Goal: Task Accomplishment & Management: Use online tool/utility

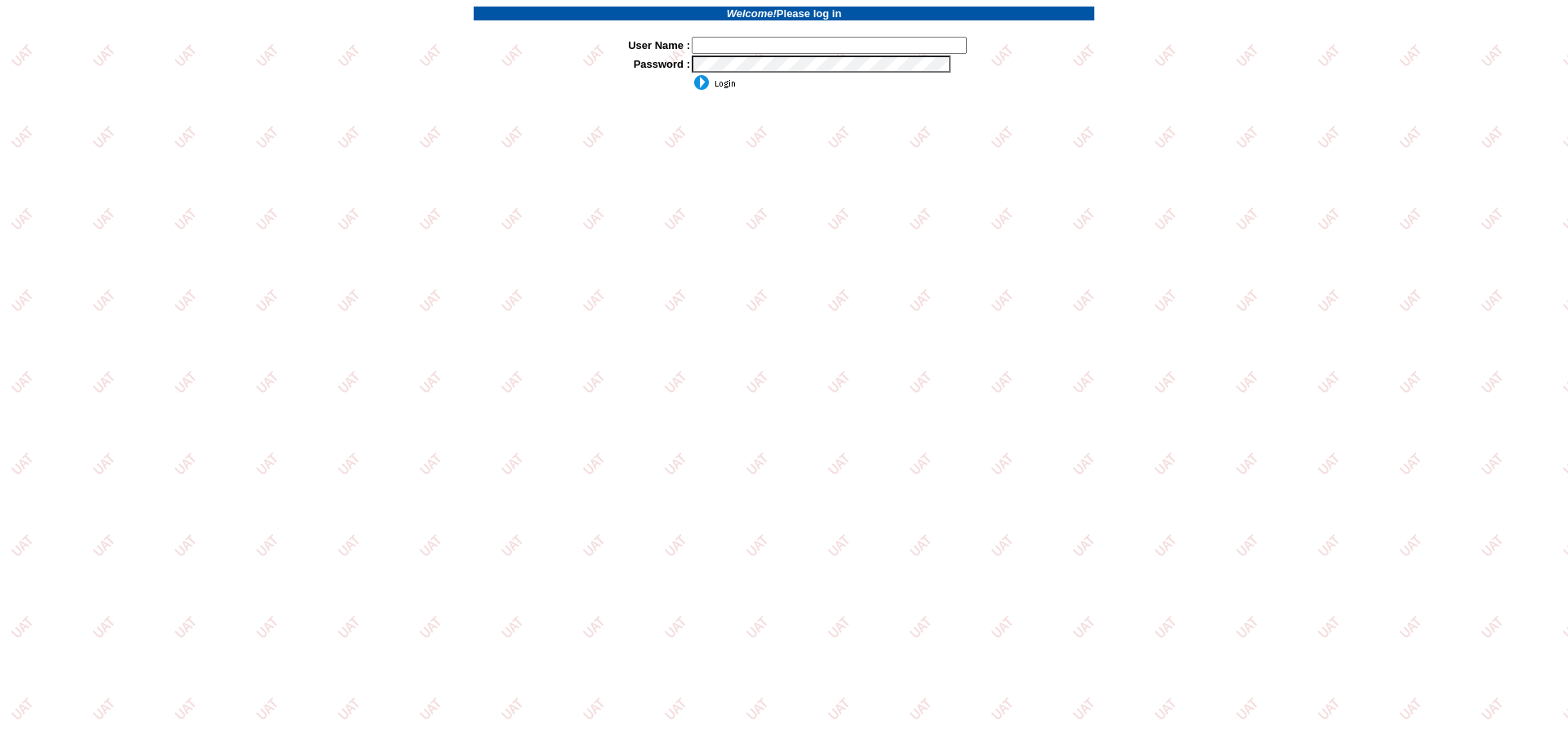
click at [745, 43] on input "text" at bounding box center [829, 45] width 275 height 17
type input "sdakes"
click at [718, 82] on input "image" at bounding box center [713, 83] width 44 height 17
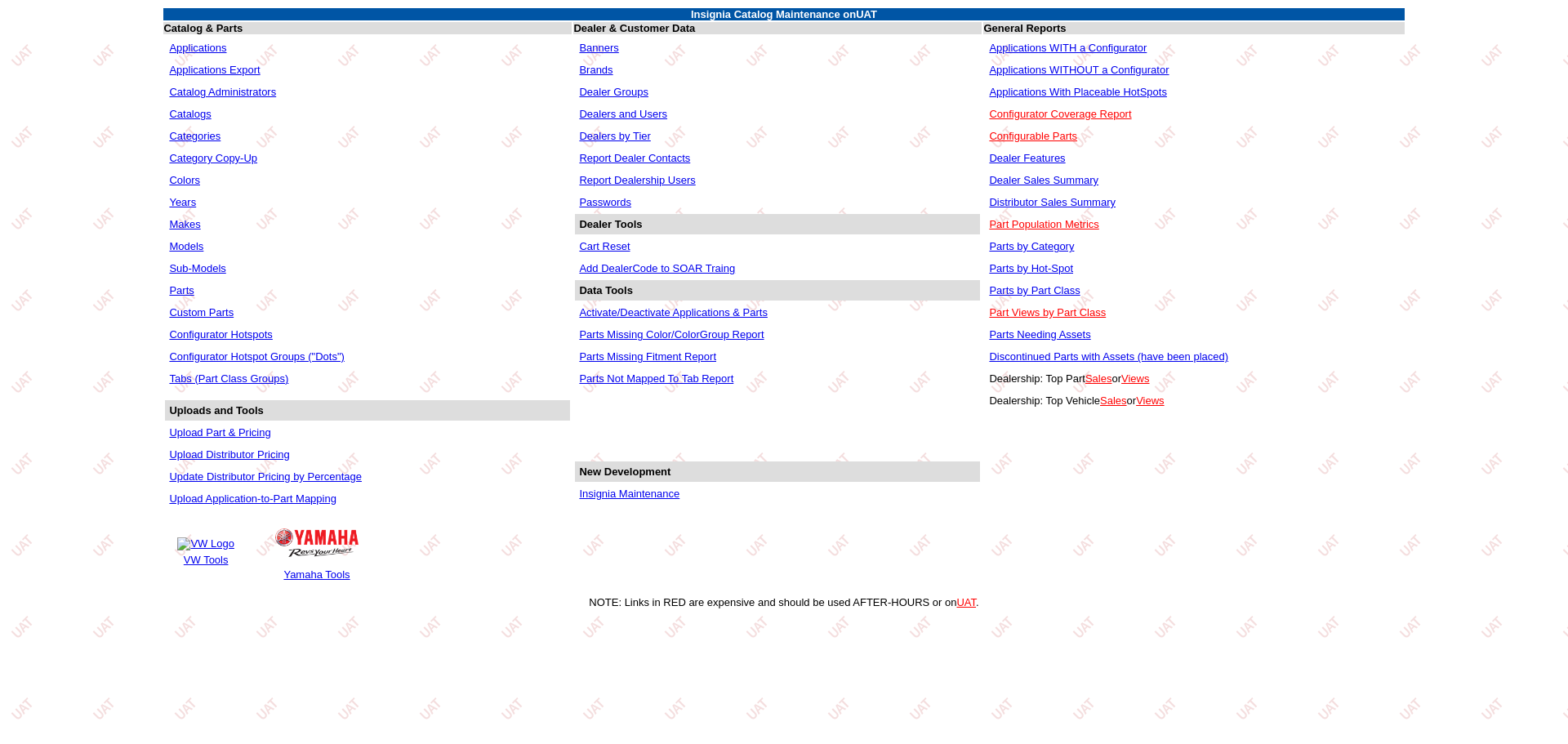
click at [1064, 69] on link "Applications WITHOUT a Configurator" at bounding box center [1078, 69] width 179 height 12
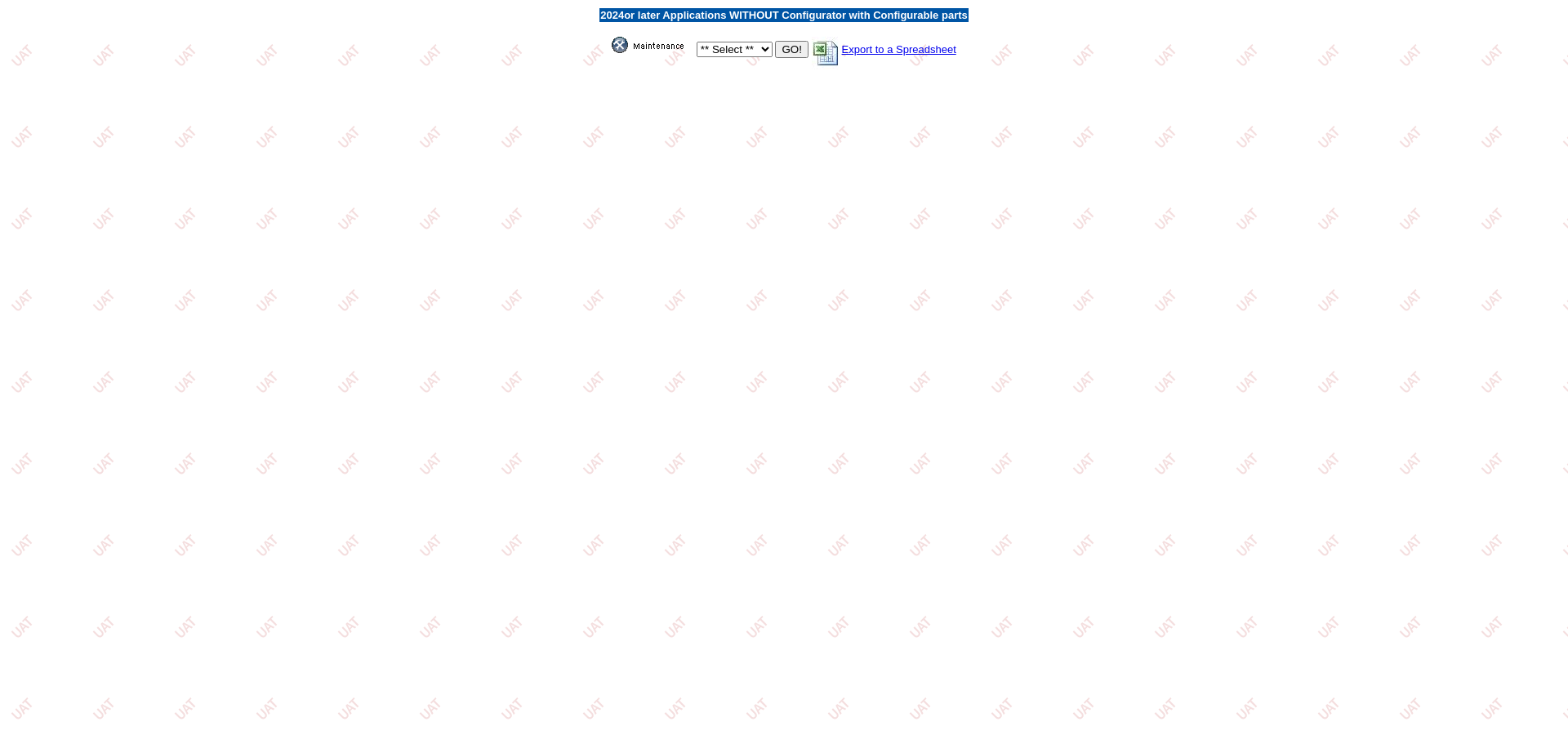
click at [763, 56] on select "** Select ** Acura Alfa Romeo Audi Bentley BMW DoubleTake Ford GM Honda Hyundai…" at bounding box center [734, 49] width 76 height 16
select select "11"
click at [696, 41] on select "** Select ** Acura Alfa Romeo Audi Bentley BMW DoubleTake Ford GM Honda Hyundai…" at bounding box center [734, 49] width 76 height 16
click at [791, 51] on input "GO!" at bounding box center [791, 49] width 33 height 17
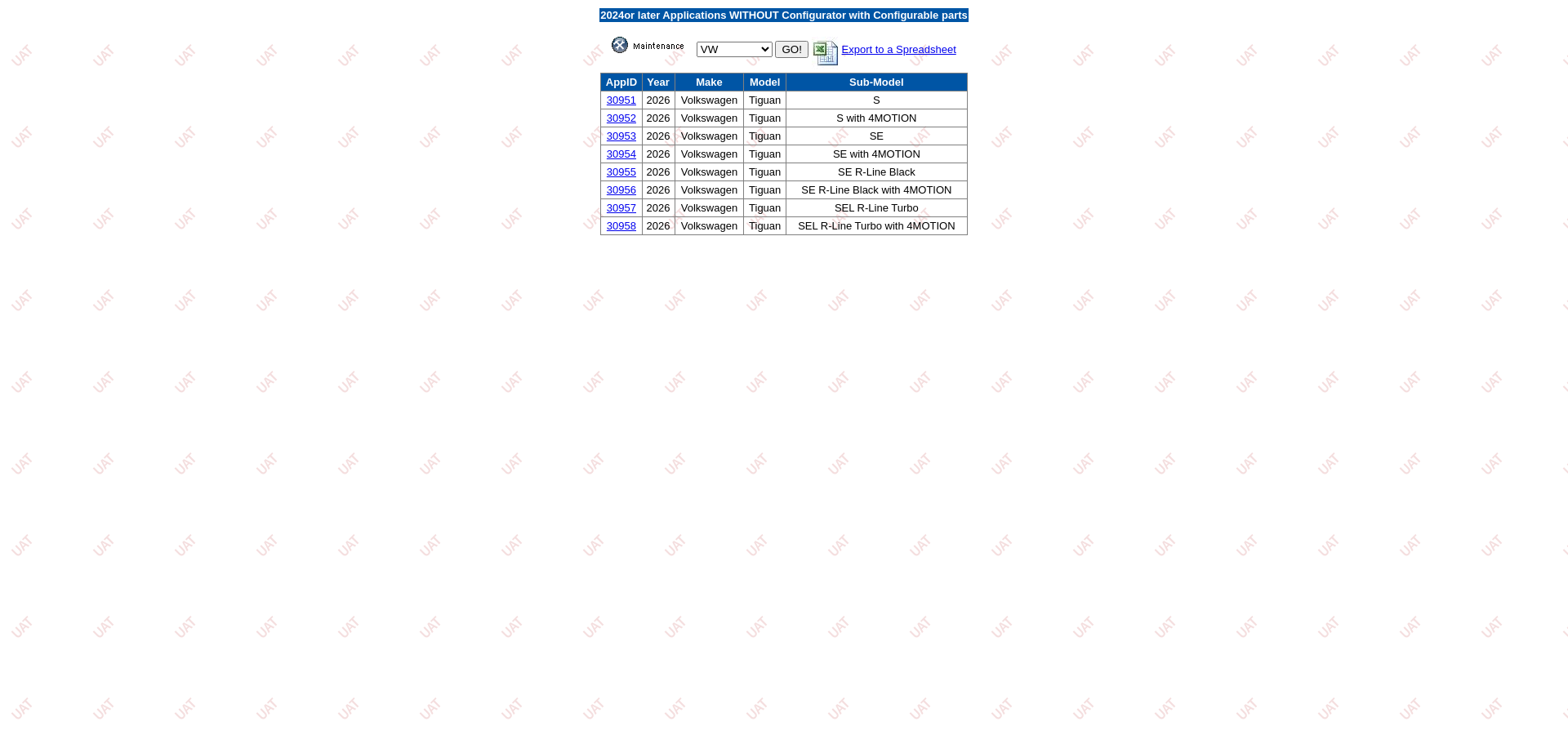
click at [619, 98] on link "30951" at bounding box center [621, 100] width 30 height 12
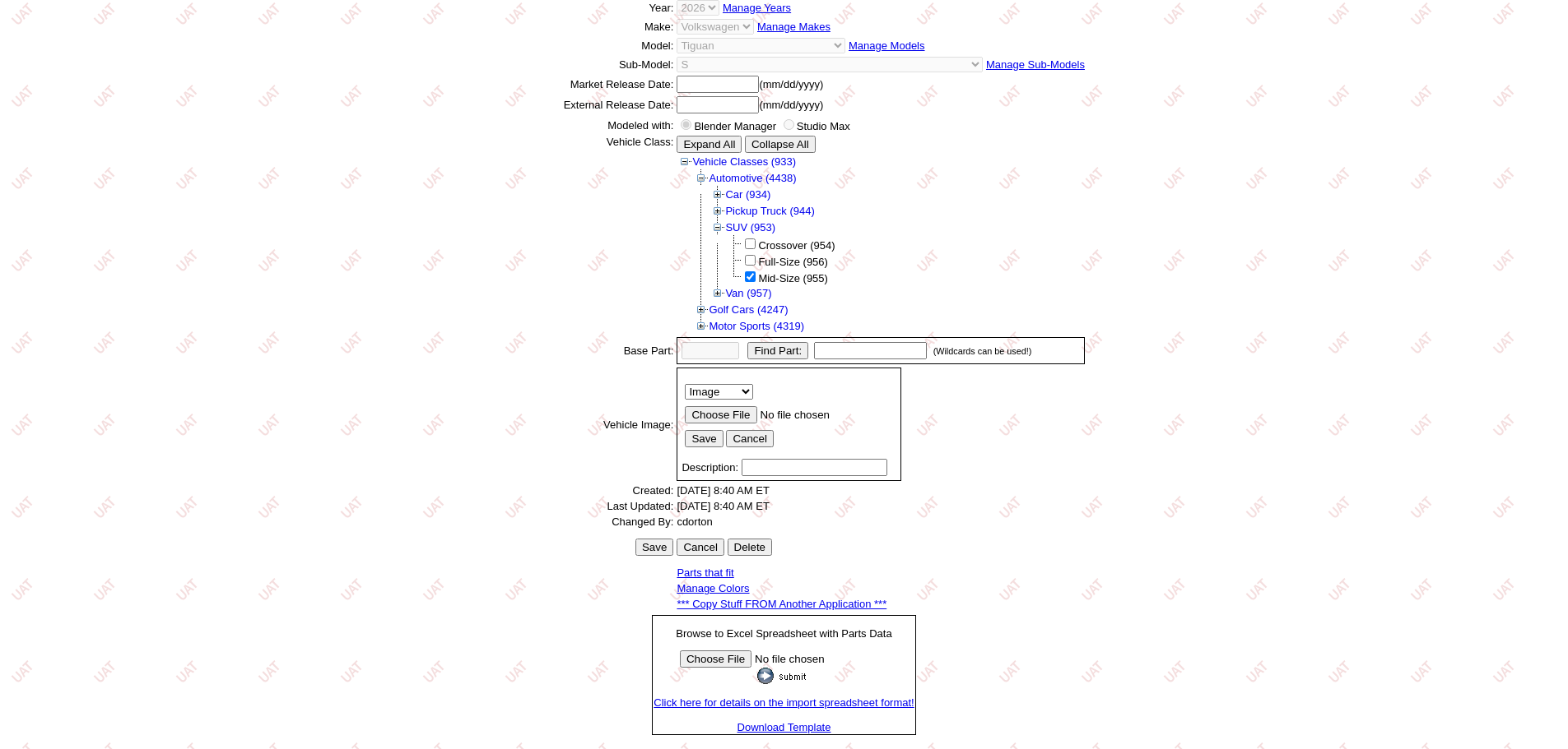
scroll to position [229, 0]
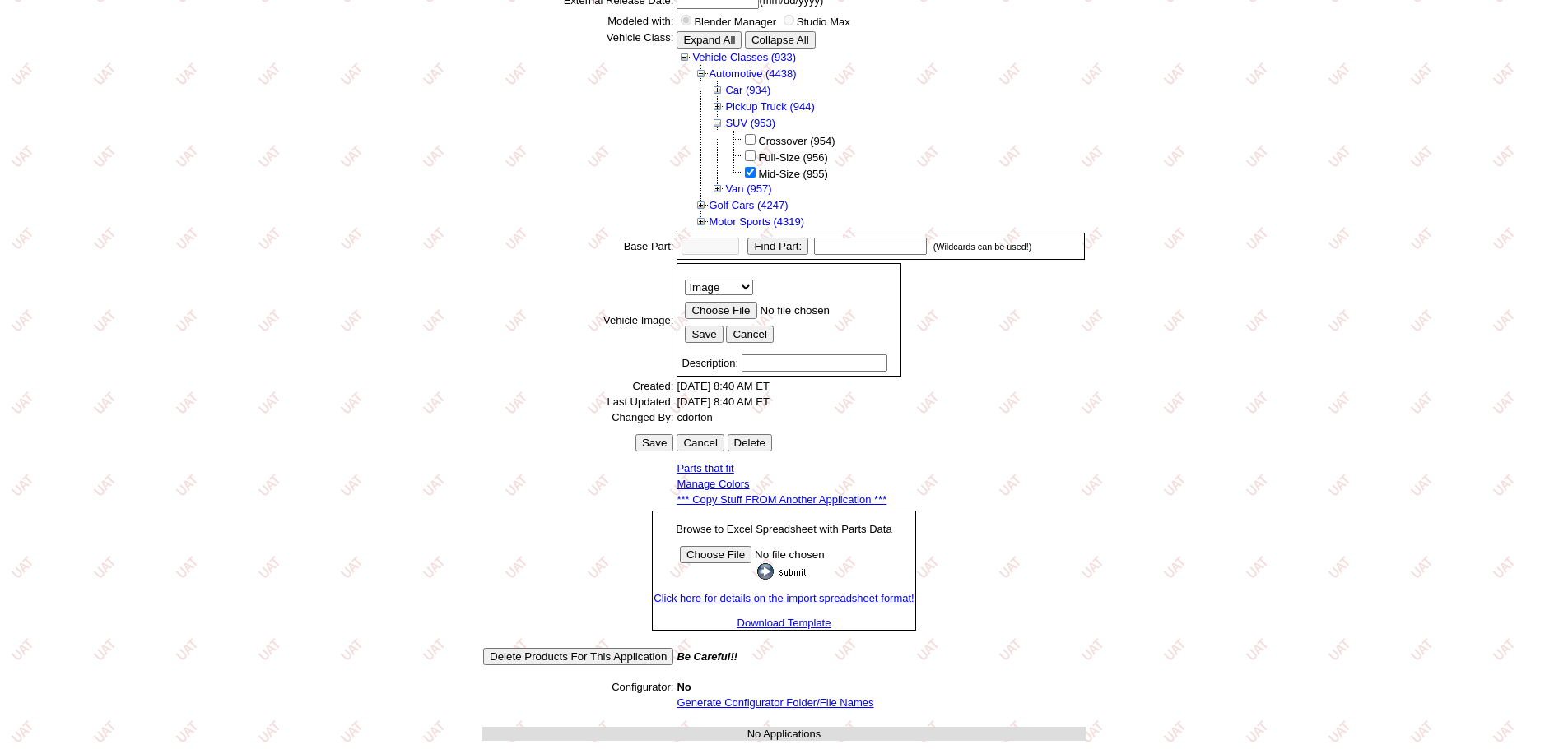
click at [771, 497] on link "*** Copy Stuff FROM Another Application ***" at bounding box center [781, 499] width 210 height 12
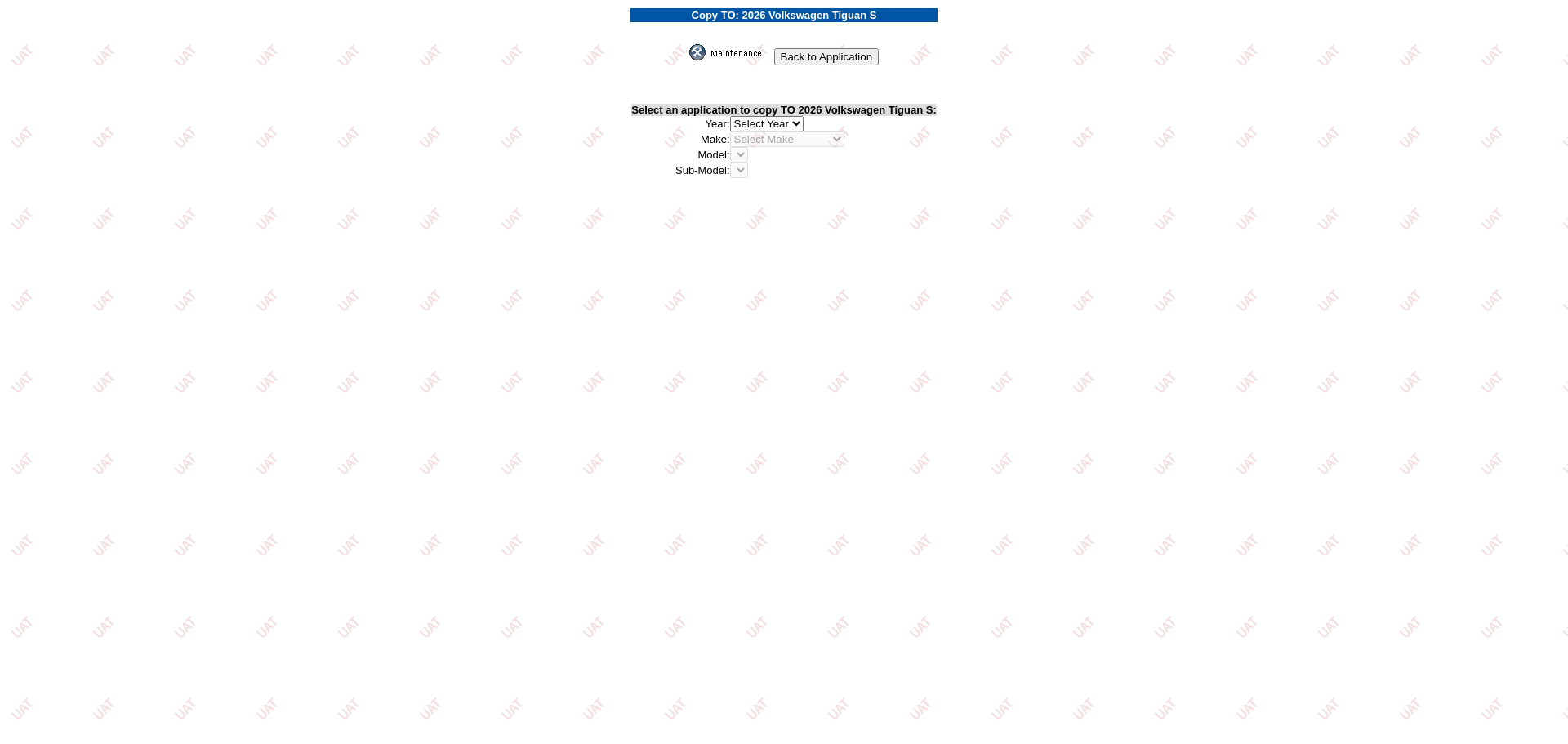
click at [787, 123] on select "2026 2025 2024 2023 2022 2021 2020 2019 2018 2017 2016 2015 2014 2013 2012 2011…" at bounding box center [767, 123] width 74 height 16
select select "43"
click at [733, 116] on select "2026 2025 2024 2023 2022 2021 2020 2019 2018 2017 2016 2015 2014 2013 2012 2011…" at bounding box center [767, 123] width 74 height 16
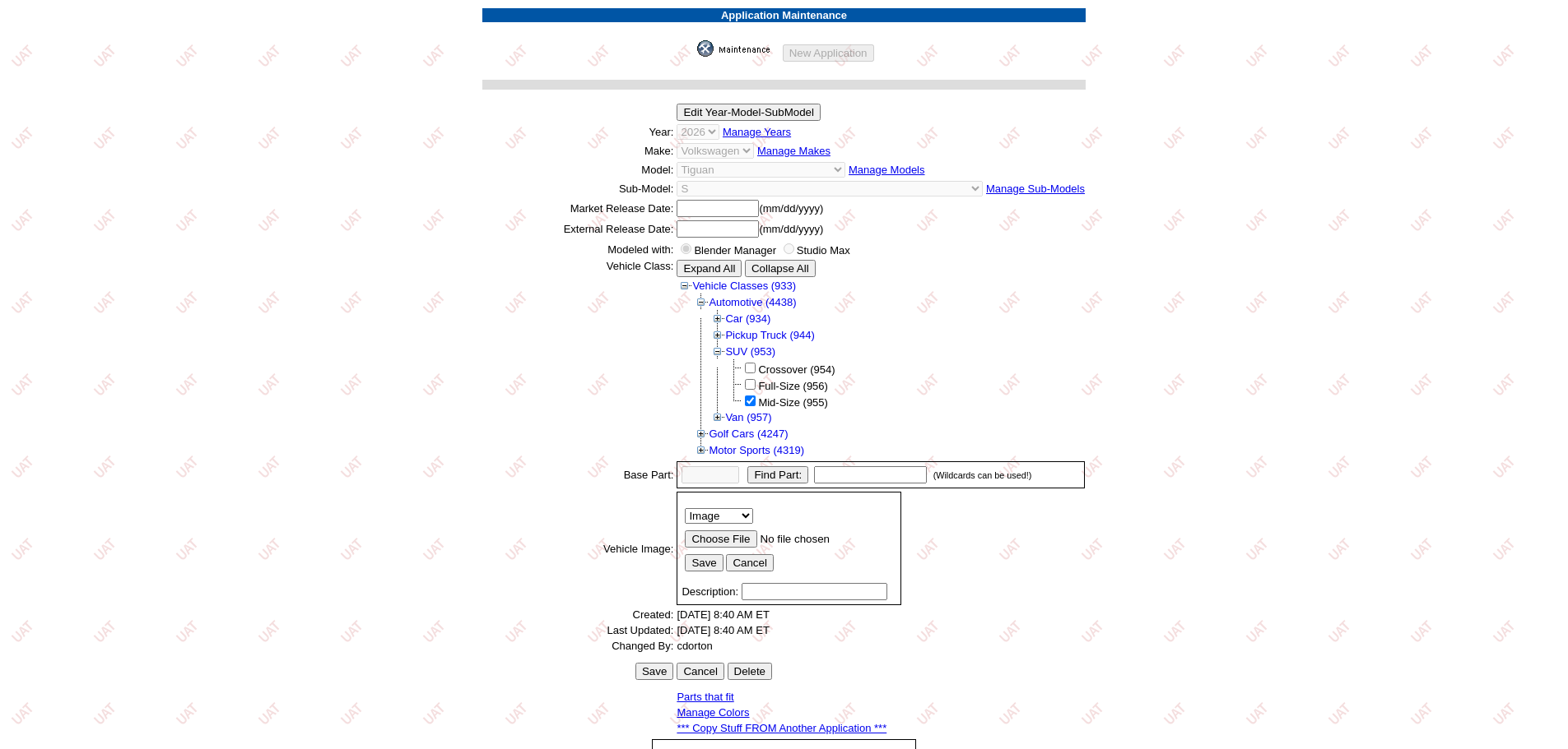
scroll to position [226, 0]
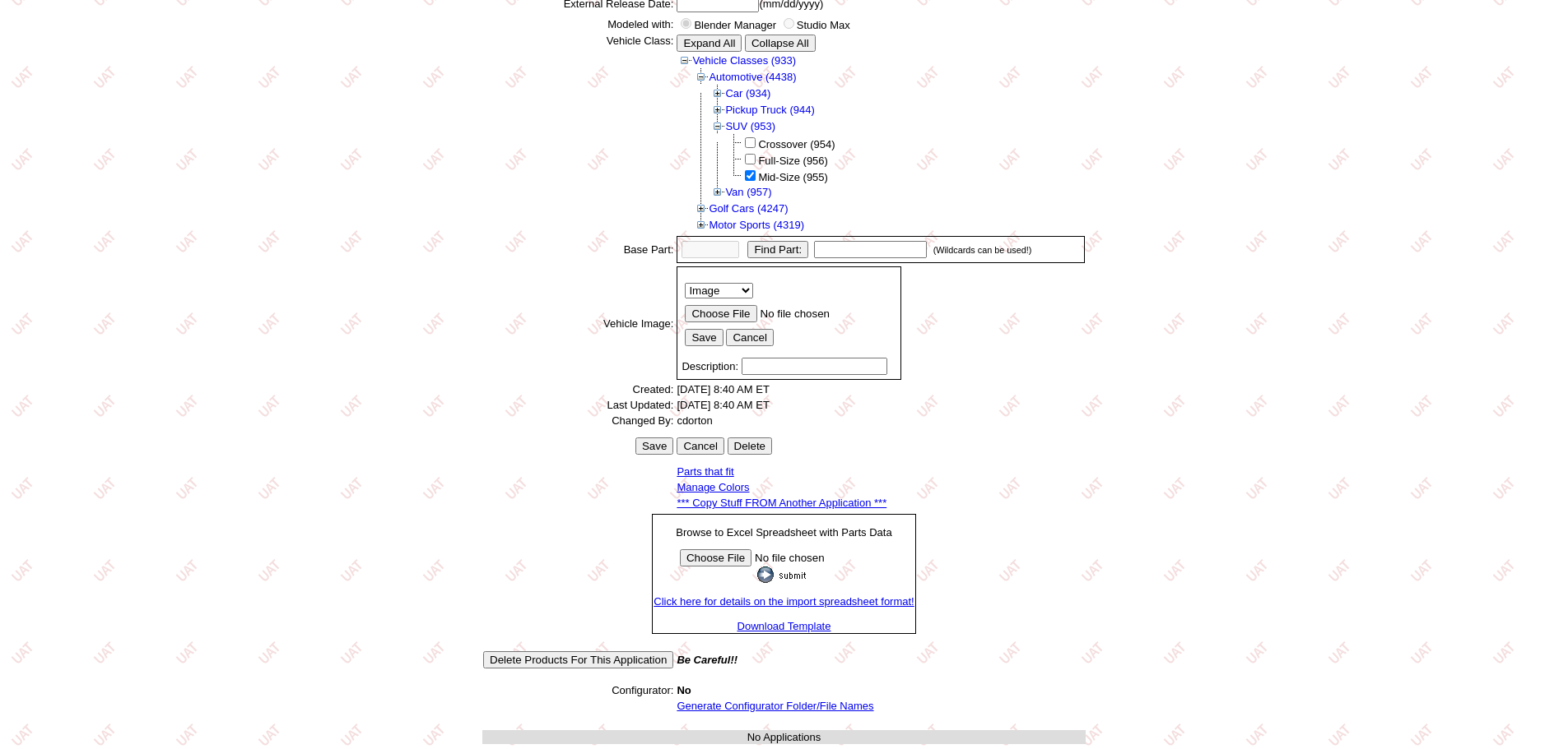
click at [784, 708] on link "Generate Configurator Folder/File Names" at bounding box center [774, 706] width 197 height 12
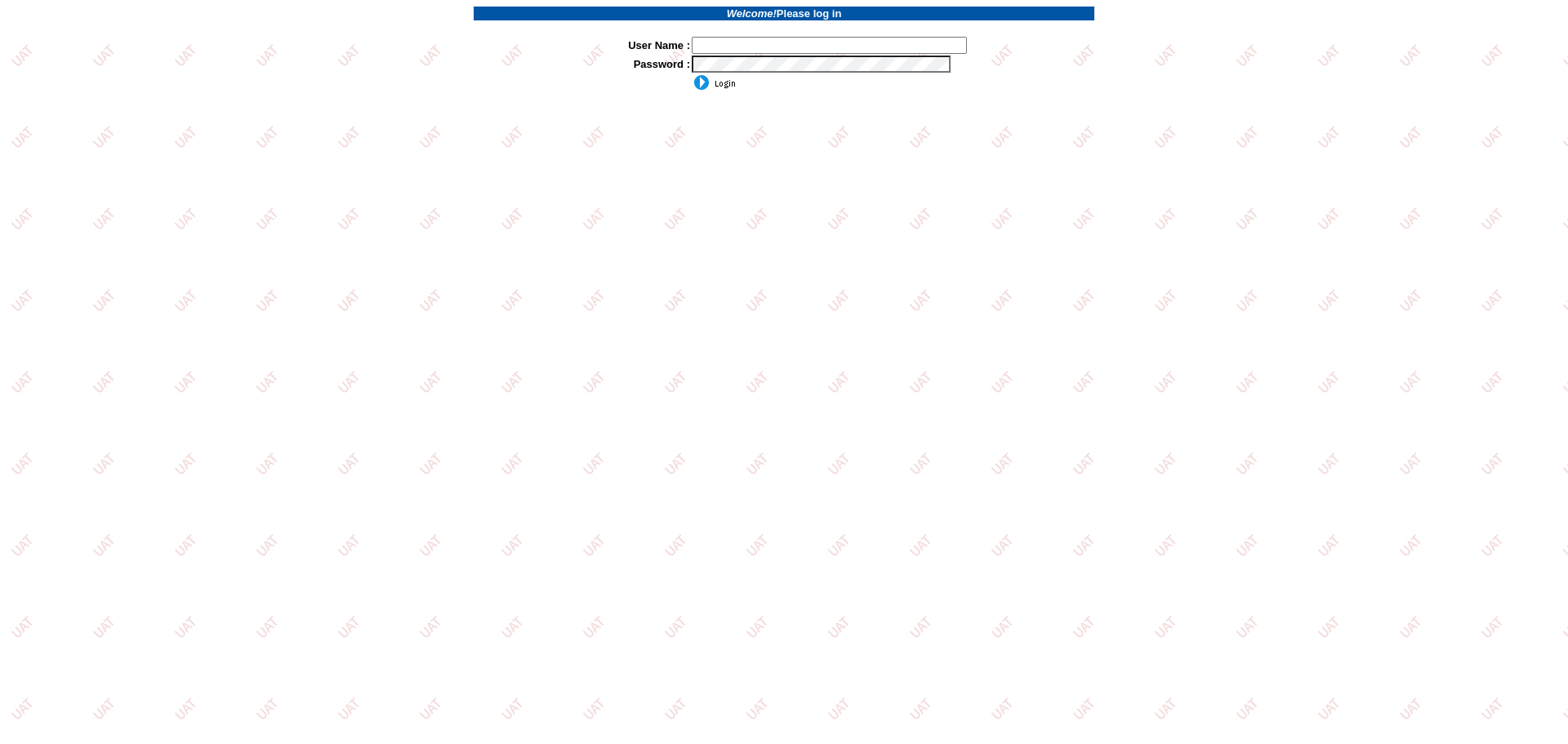
click at [751, 38] on input "text" at bounding box center [829, 45] width 275 height 17
type input "sdakes"
click at [716, 80] on input "image" at bounding box center [713, 83] width 44 height 17
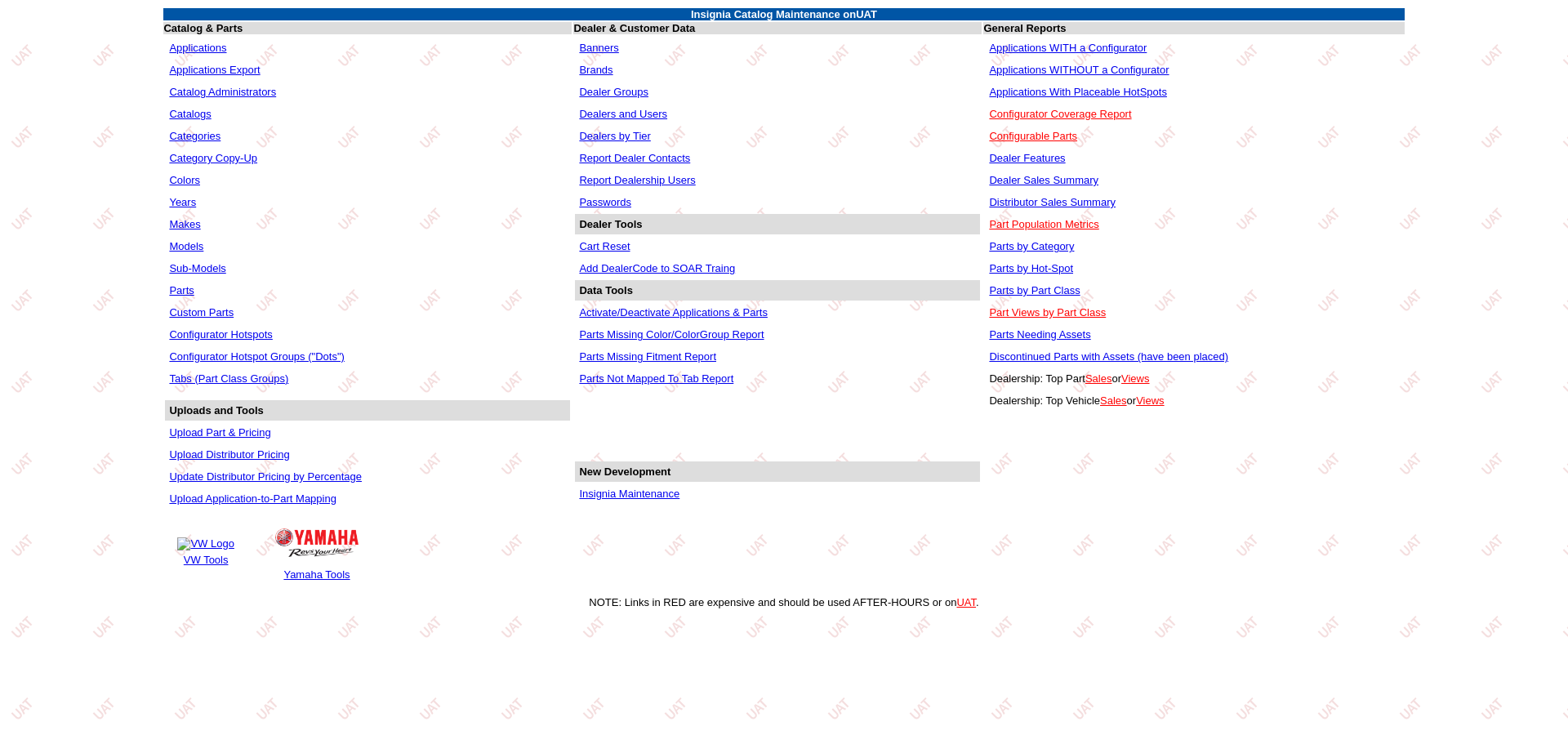
click at [191, 45] on link "Applications" at bounding box center [197, 47] width 57 height 12
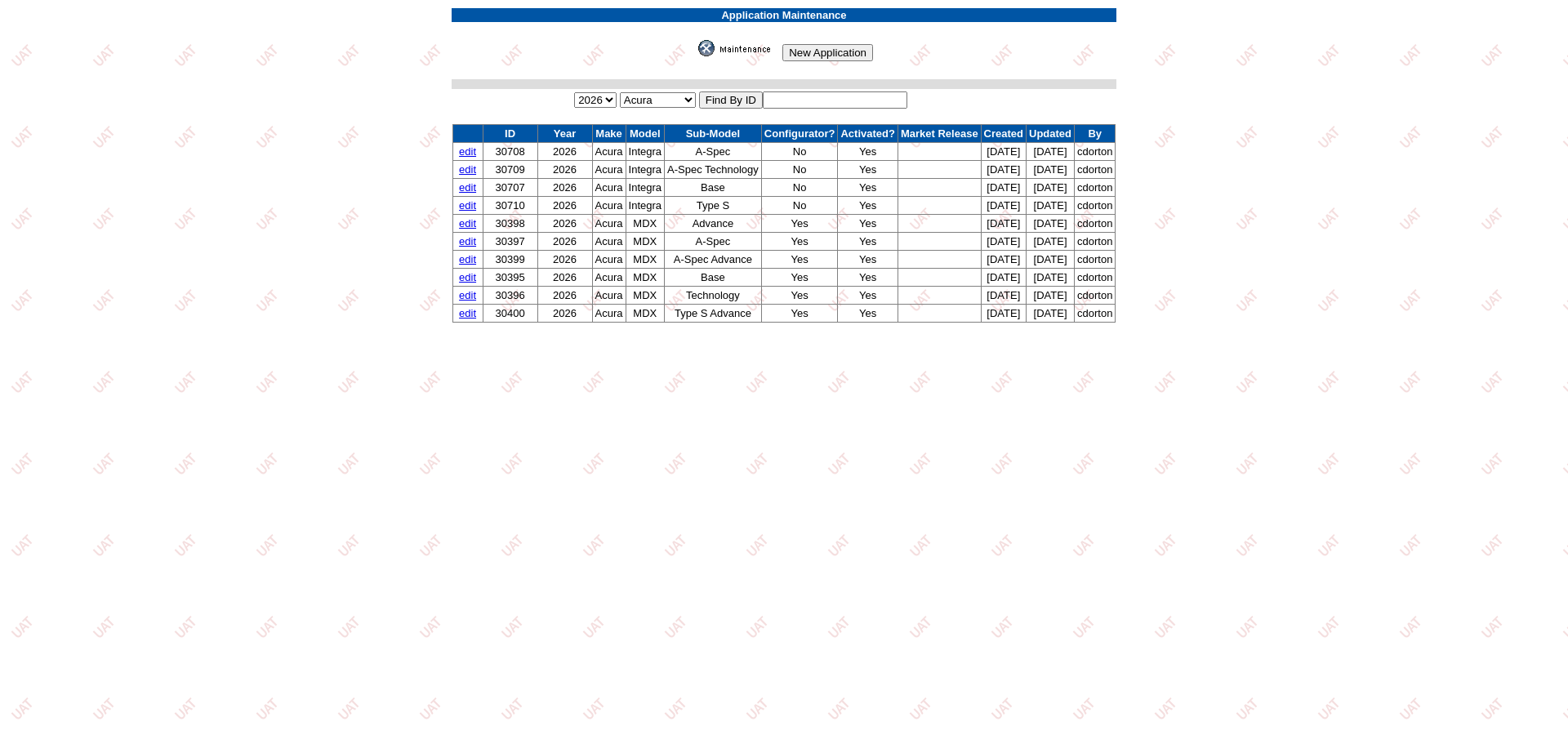
click at [808, 95] on input "text" at bounding box center [834, 100] width 145 height 17
type input "30951"
click at [695, 56] on input "image" at bounding box center [695, 56] width 0 height 0
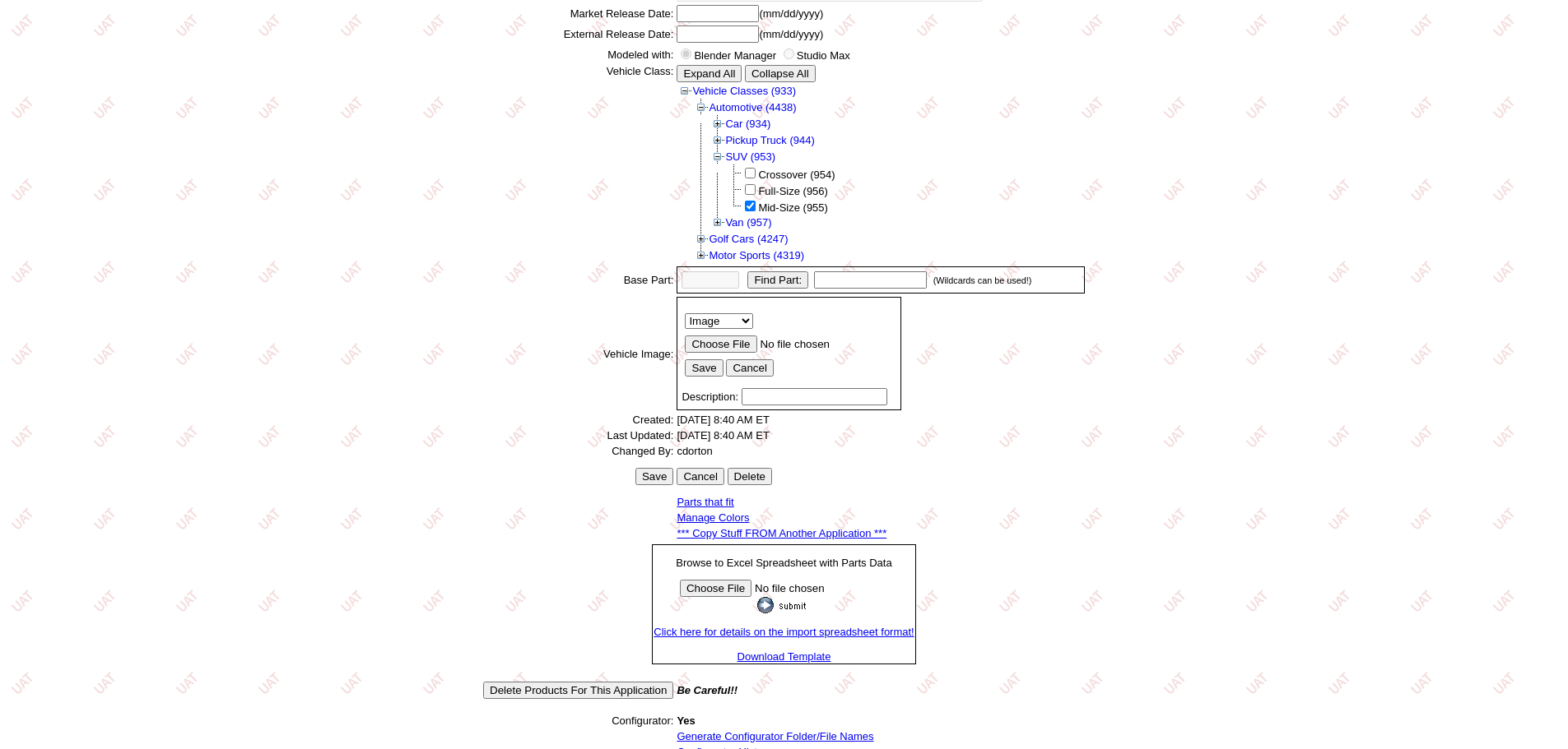
scroll to position [265, 0]
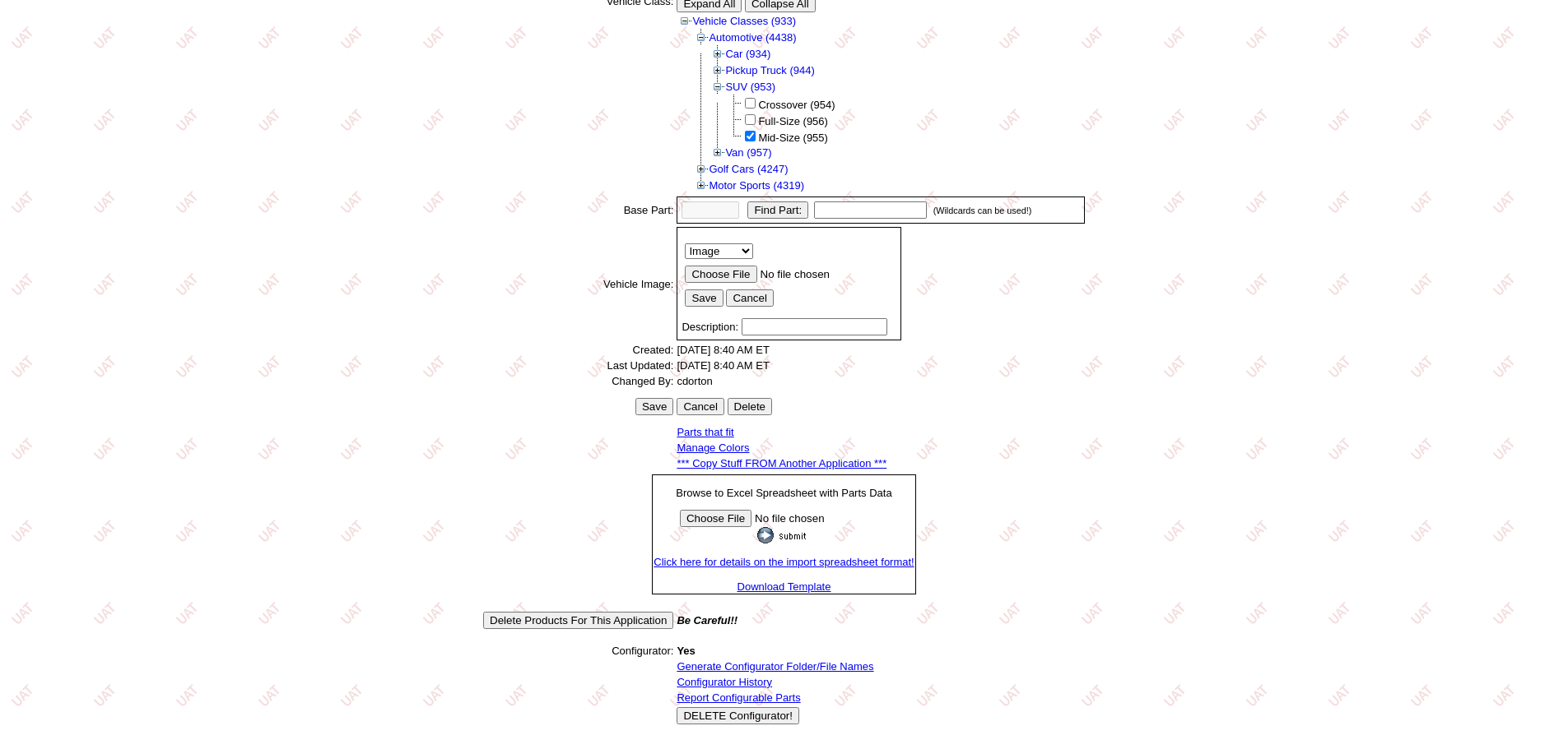
click at [733, 669] on link "Generate Configurator Folder/File Names" at bounding box center [774, 667] width 197 height 12
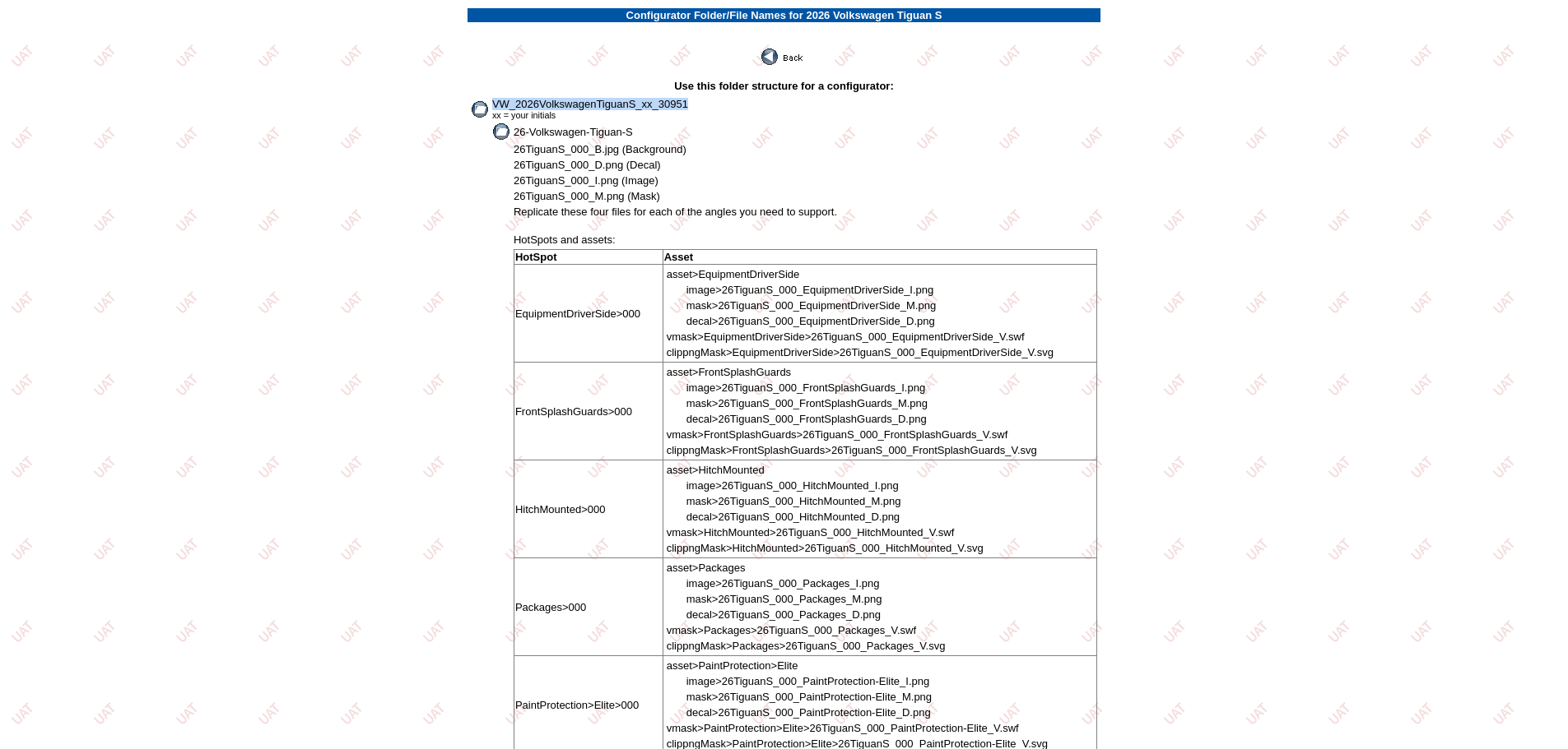
drag, startPoint x: 491, startPoint y: 102, endPoint x: 734, endPoint y: 100, distance: 243.0
click at [734, 100] on td "VW_2026VolkswagenTiguanS_xx_30951 xx = your initials" at bounding box center [794, 109] width 606 height 24
copy span "VW_2026VolkswagenTiguanS_xx_30951"
click at [795, 56] on img at bounding box center [783, 57] width 44 height 17
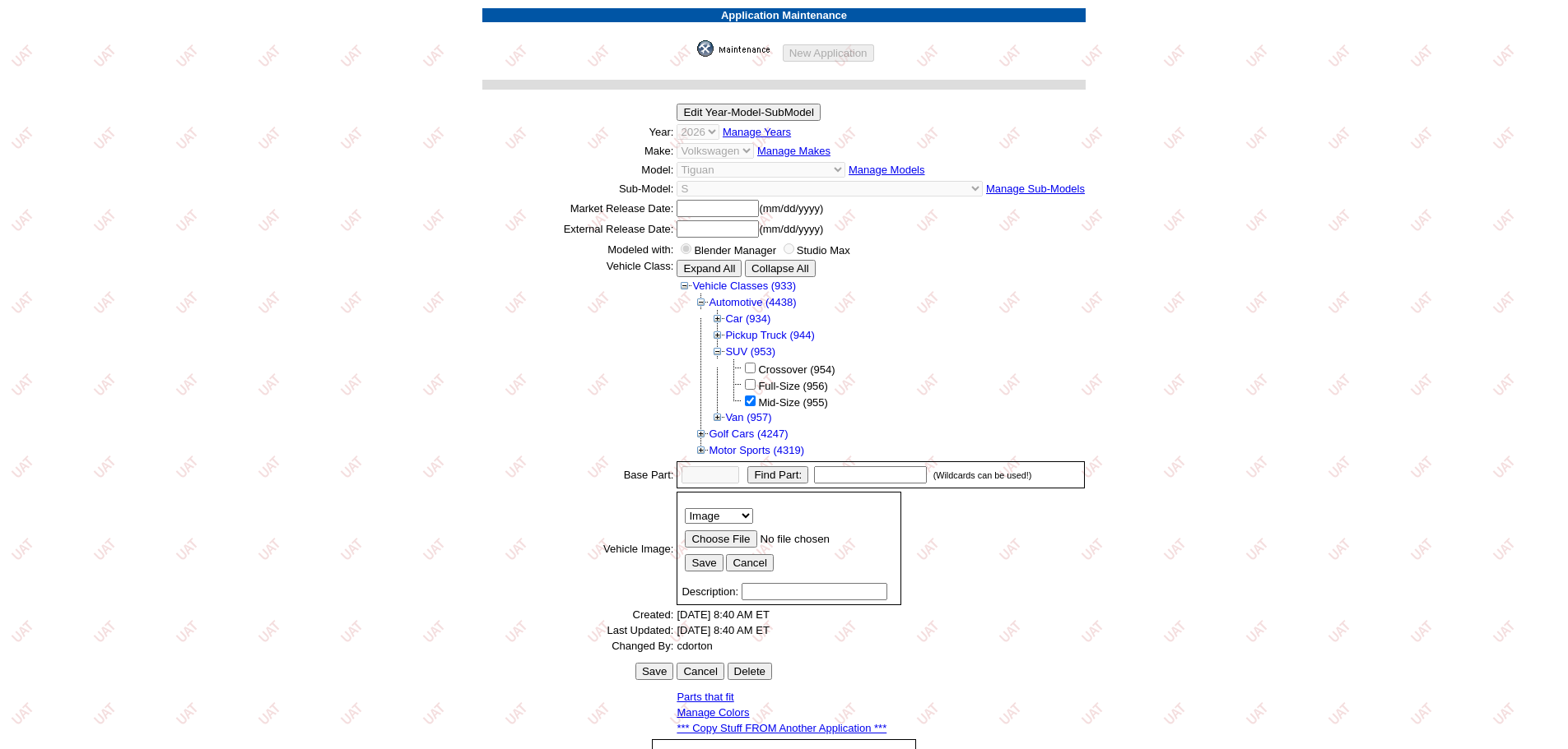
click at [740, 54] on img at bounding box center [738, 48] width 82 height 17
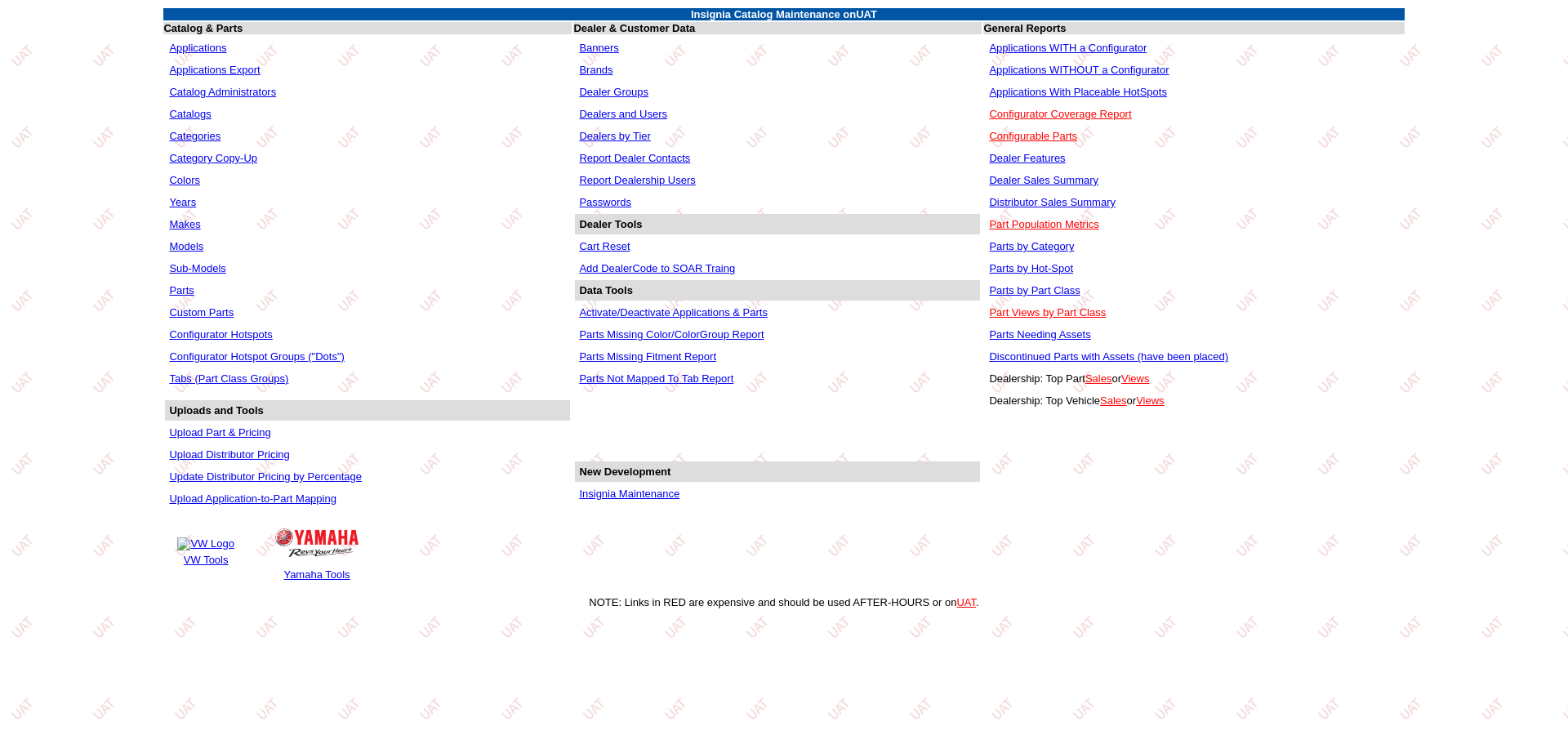
click at [1071, 69] on link "Applications WITHOUT a Configurator" at bounding box center [1078, 69] width 179 height 12
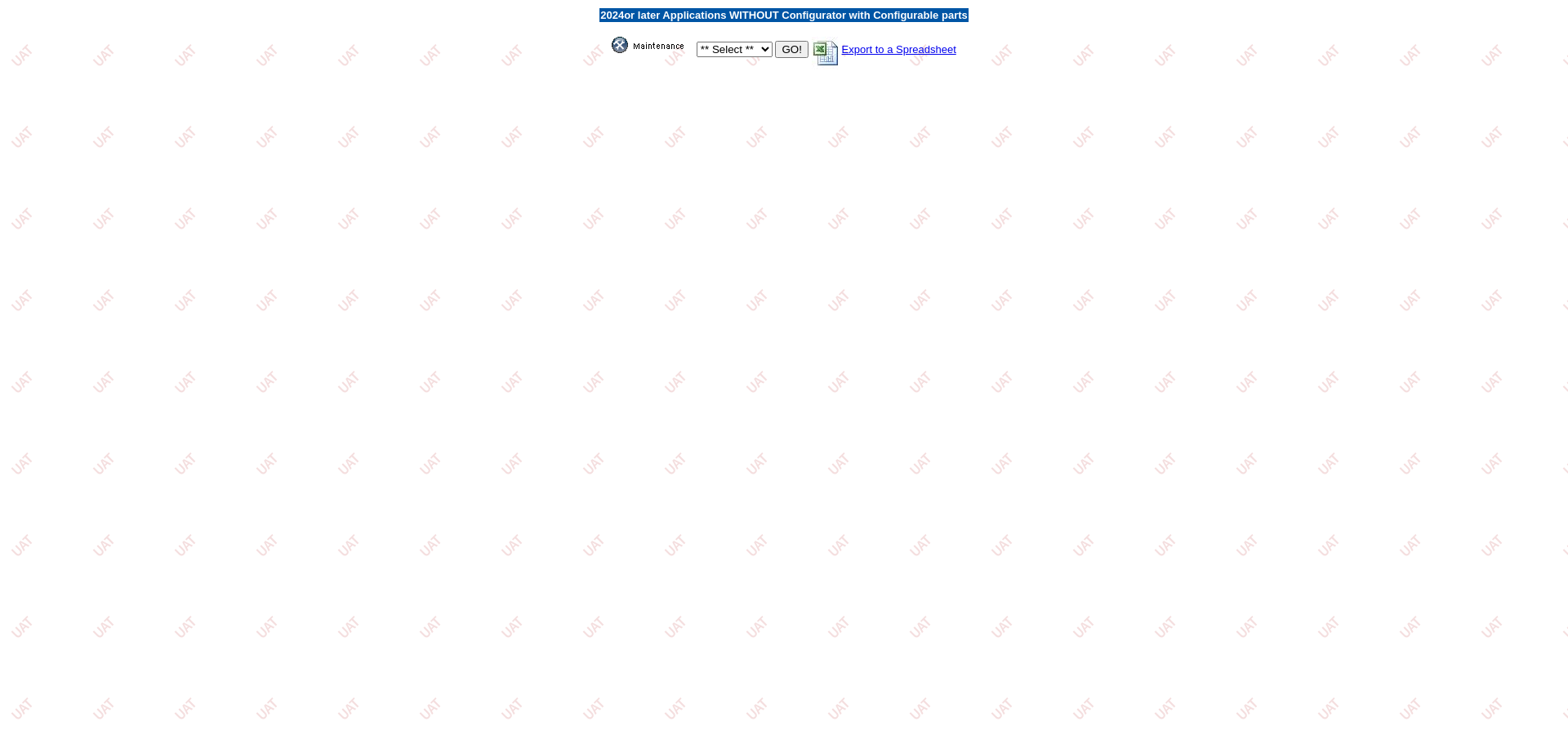
click at [768, 50] on select "** Select ** Acura Alfa Romeo Audi Bentley BMW DoubleTake Ford GM Honda Hyundai…" at bounding box center [734, 49] width 76 height 16
select select "11"
click at [696, 41] on select "** Select ** Acura Alfa Romeo Audi Bentley BMW DoubleTake Ford GM Honda Hyundai…" at bounding box center [734, 49] width 76 height 16
click at [801, 47] on input "GO!" at bounding box center [791, 49] width 33 height 17
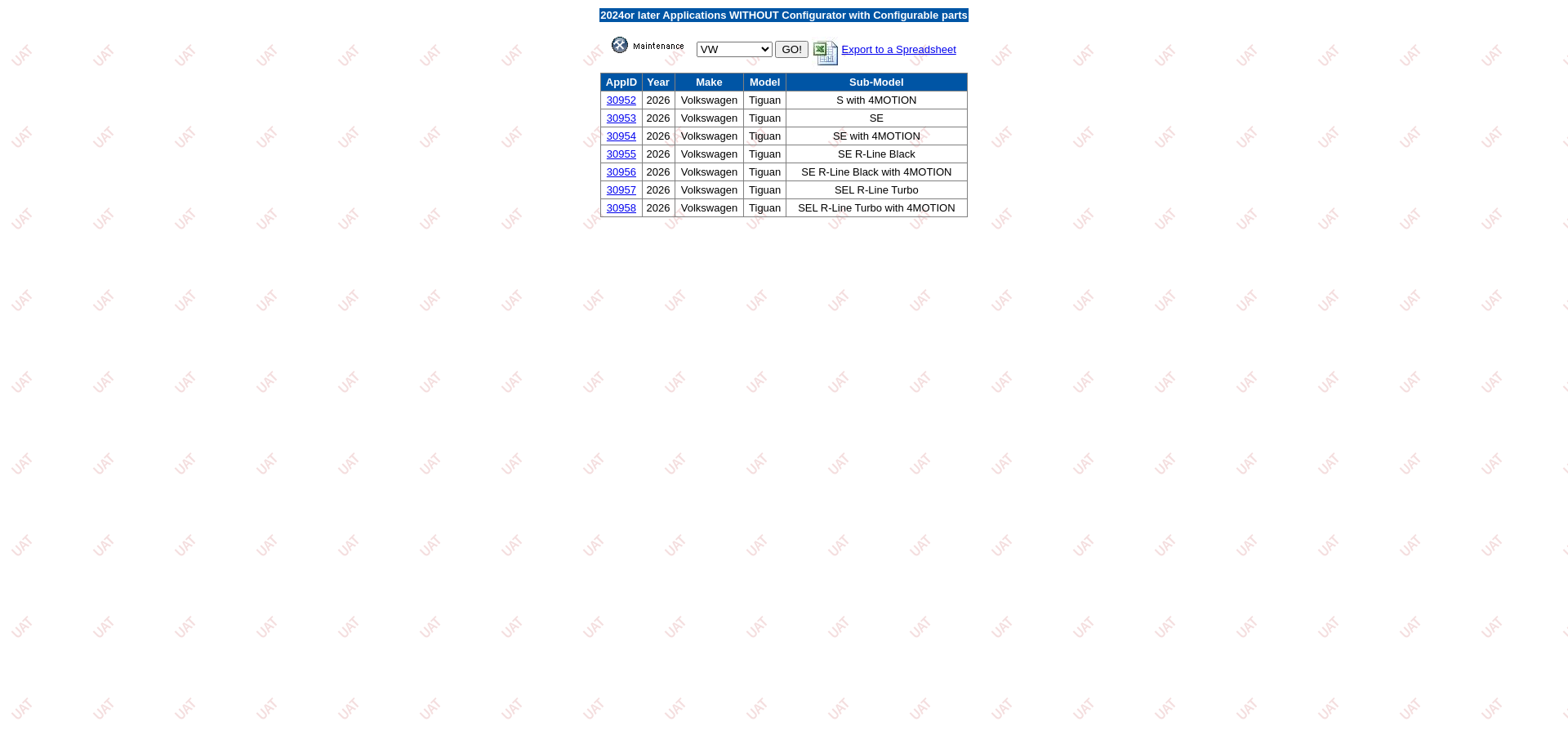
click at [616, 100] on link "30952" at bounding box center [621, 100] width 30 height 12
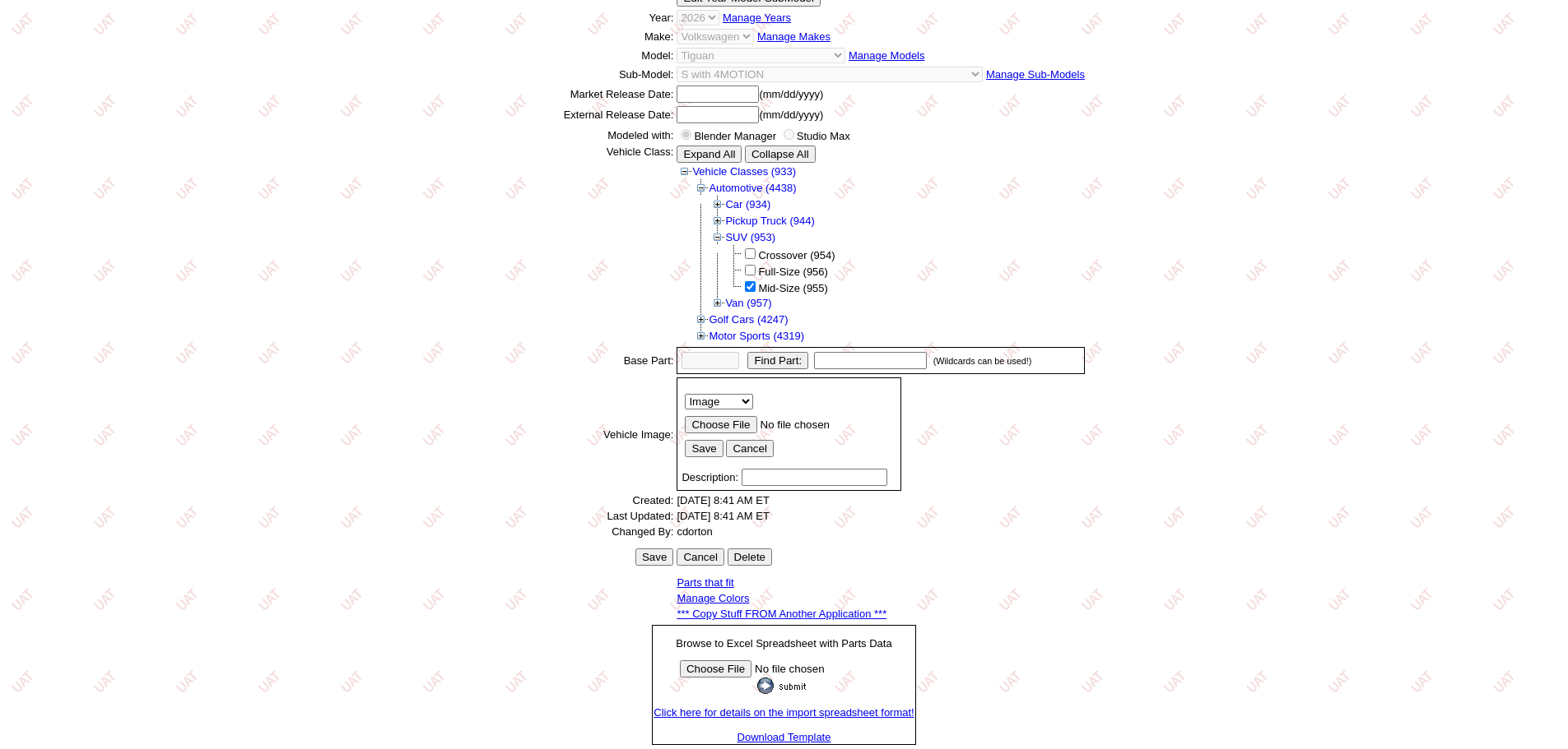
scroll to position [229, 0]
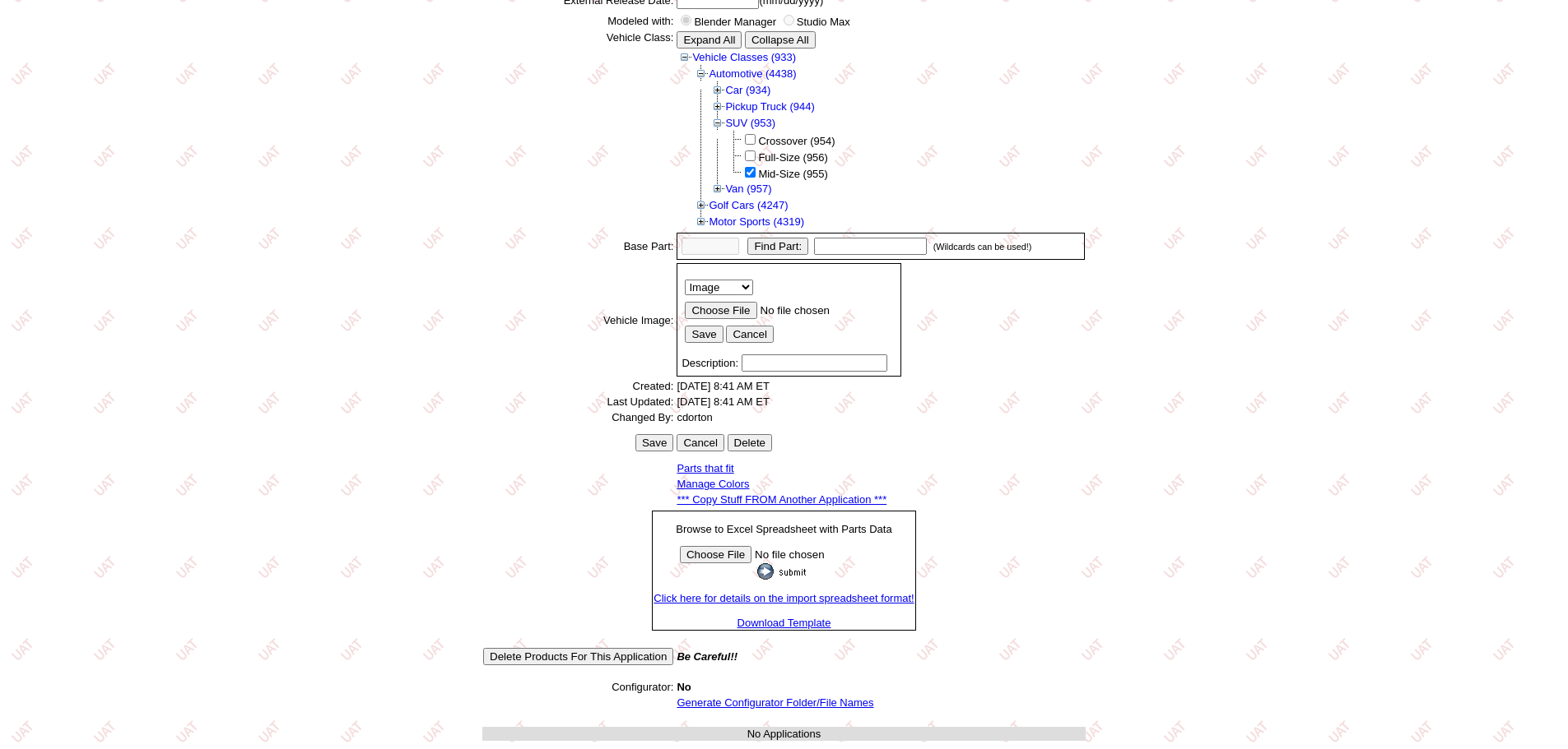
click at [781, 702] on link "Generate Configurator Folder/File Names" at bounding box center [774, 702] width 197 height 12
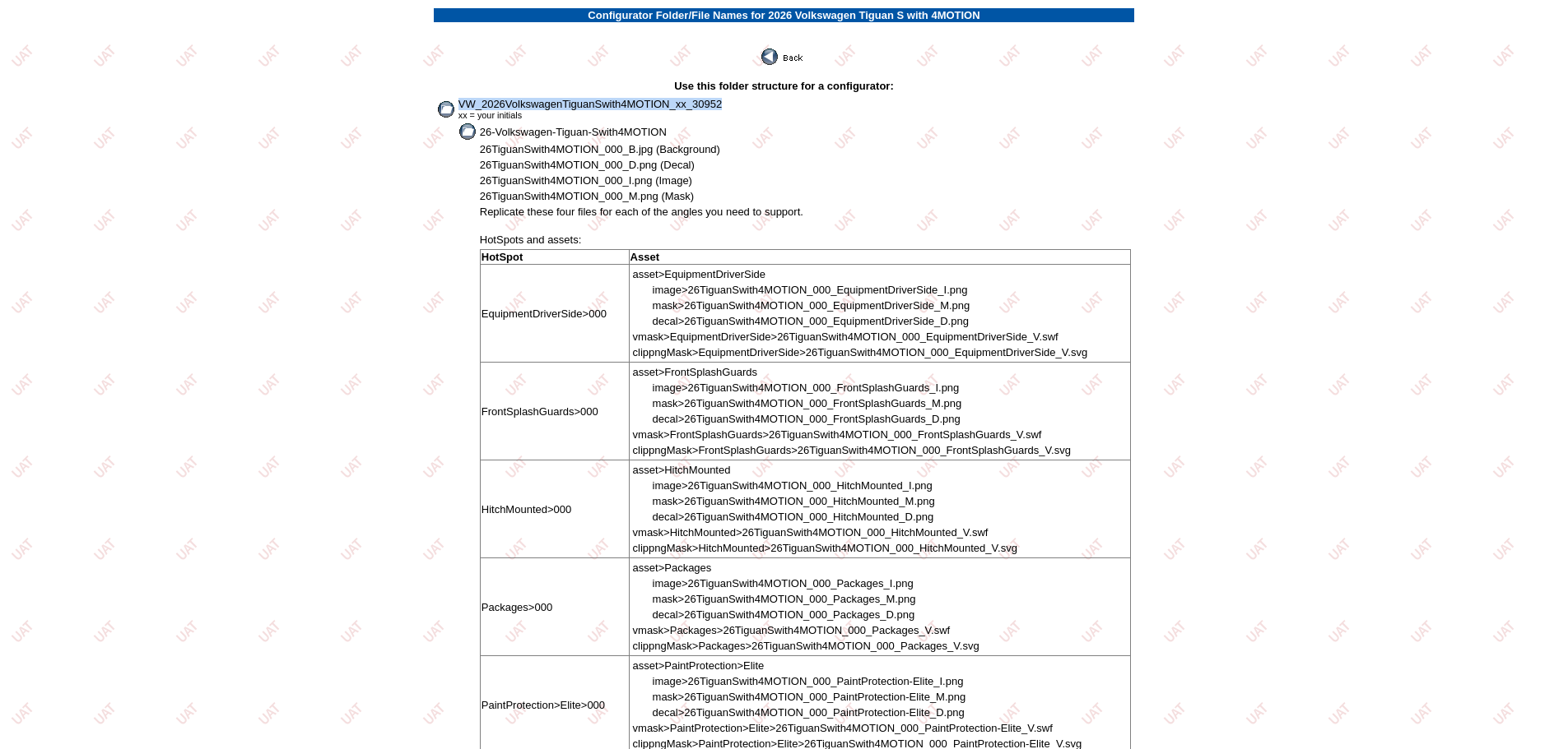
drag, startPoint x: 461, startPoint y: 104, endPoint x: 729, endPoint y: 102, distance: 268.0
click at [729, 102] on td "VW_2026VolkswagenTiguanSwith4MOTION_xx_30952 xx = your initials" at bounding box center [794, 109] width 674 height 24
copy span "VW_2026VolkswagenTiguanSwith4MOTION_xx_30952"
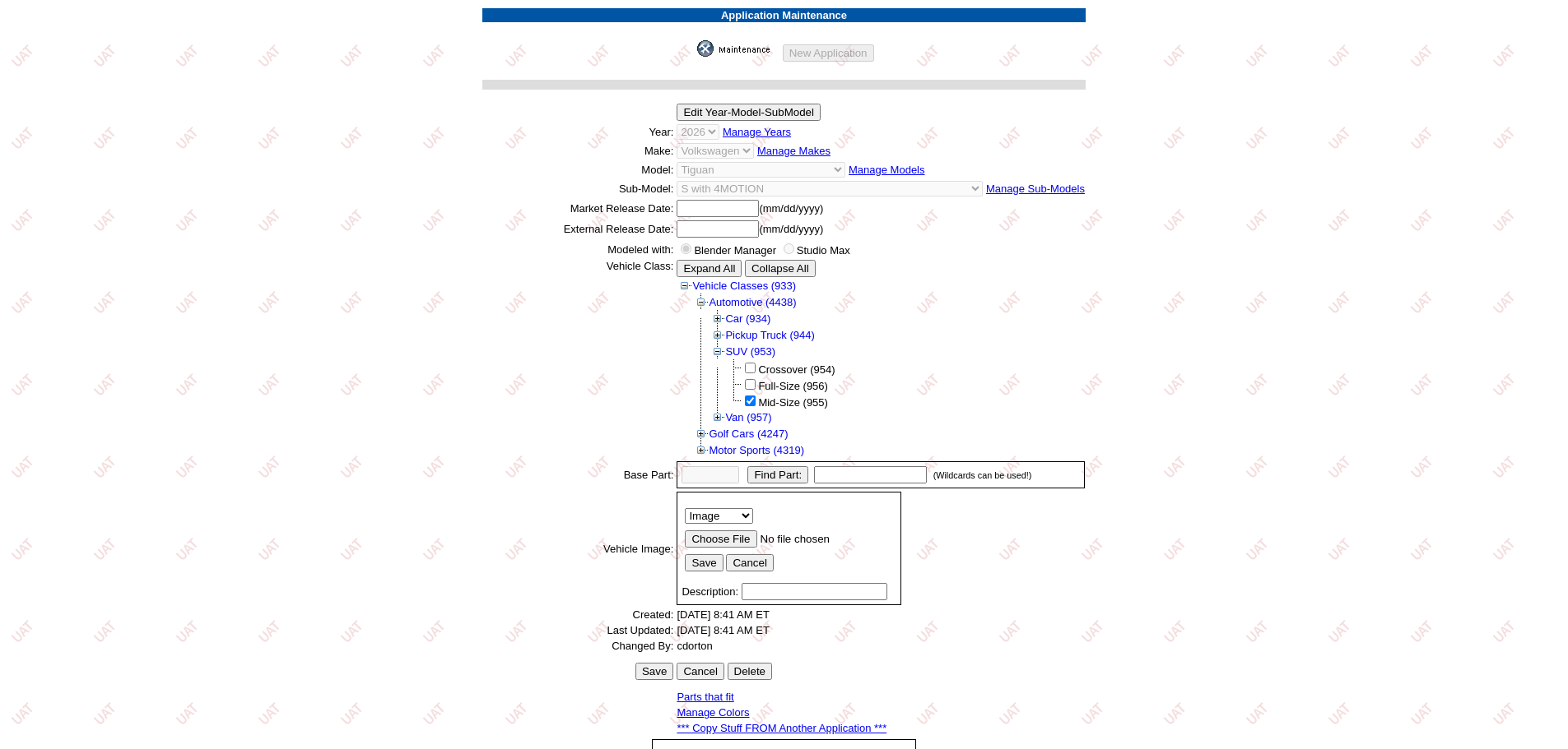
scroll to position [226, 0]
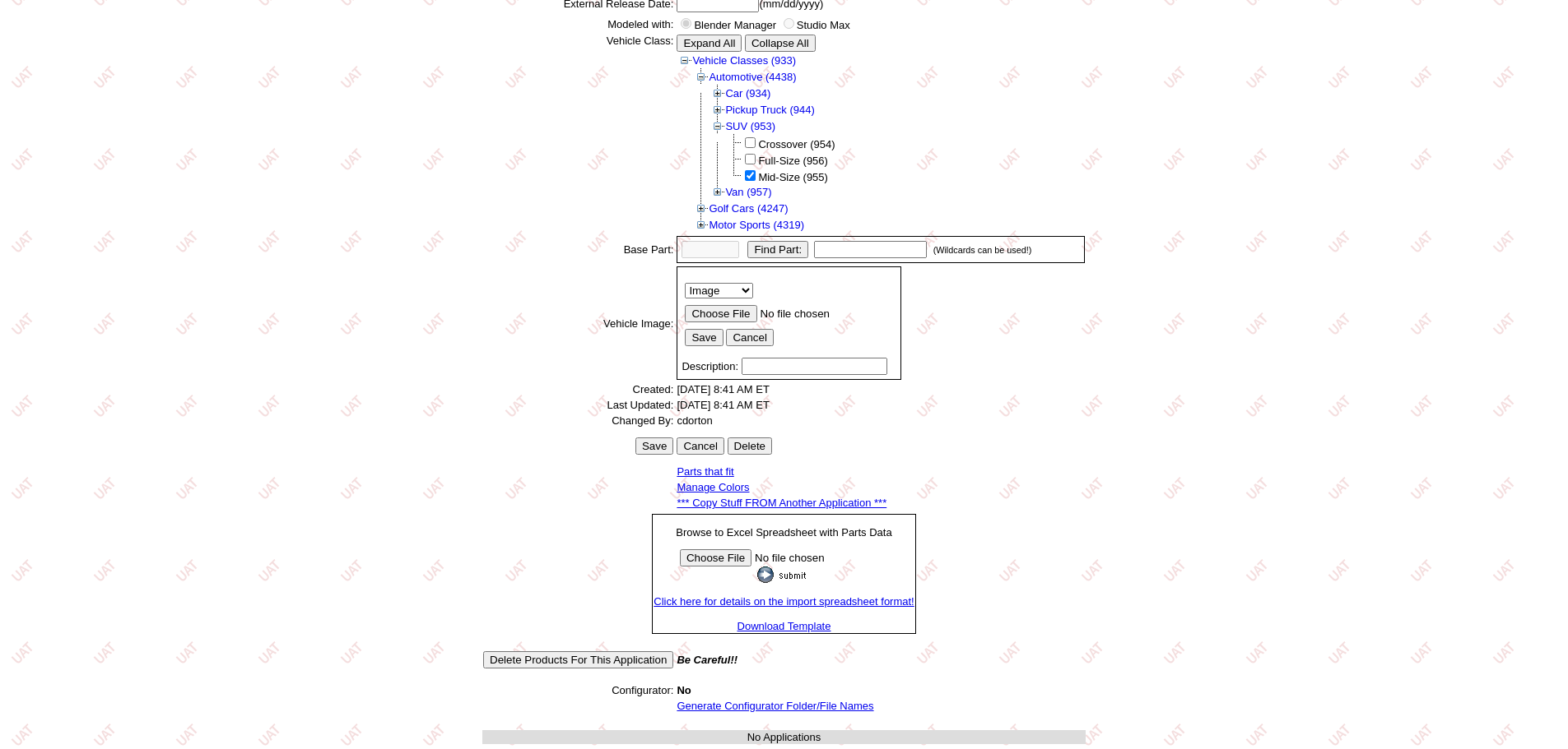
click at [795, 506] on link "*** Copy Stuff FROM Another Application ***" at bounding box center [781, 503] width 210 height 12
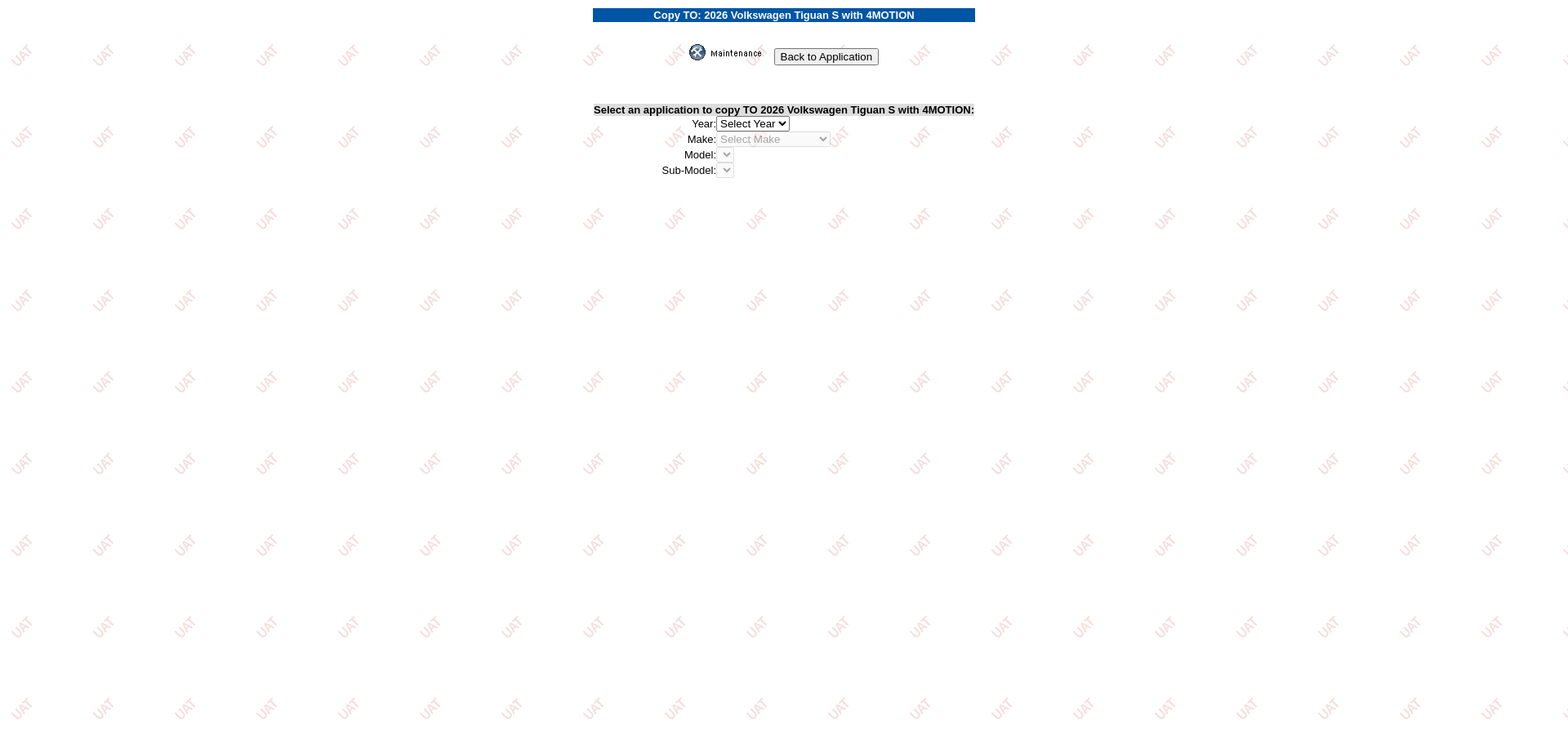
click at [789, 122] on select "2026 2025 2024 2023 2022 2021 2020 2019 2018 2017 2016 2015 2014 2013 2012 2011…" at bounding box center [753, 123] width 74 height 16
select select "43"
click at [720, 116] on select "2026 2025 2024 2023 2022 2021 2020 2019 2018 2017 2016 2015 2014 2013 2012 2011…" at bounding box center [753, 123] width 74 height 16
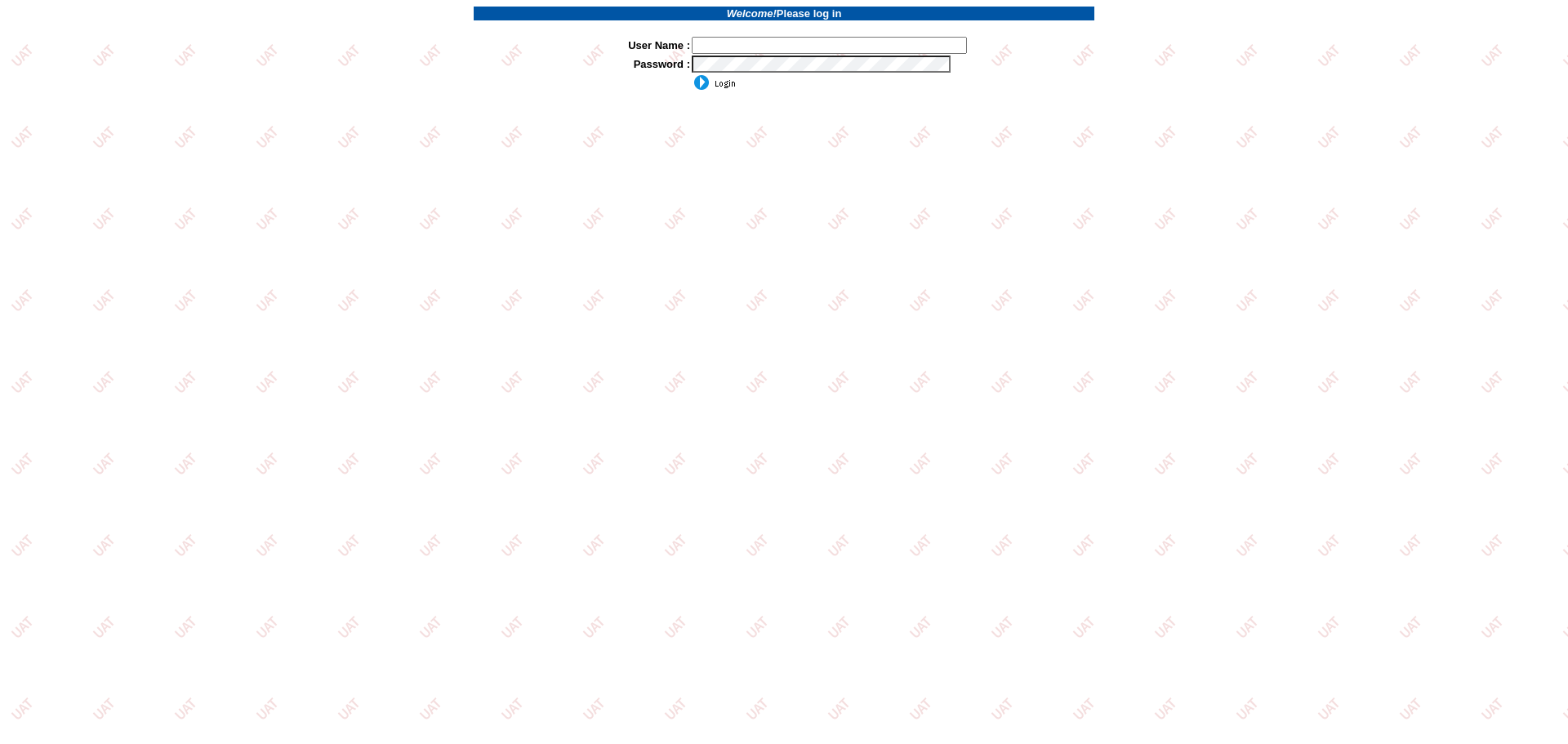
click at [805, 51] on input "text" at bounding box center [829, 45] width 275 height 17
type input "sdakes"
click at [709, 85] on input "image" at bounding box center [713, 83] width 44 height 17
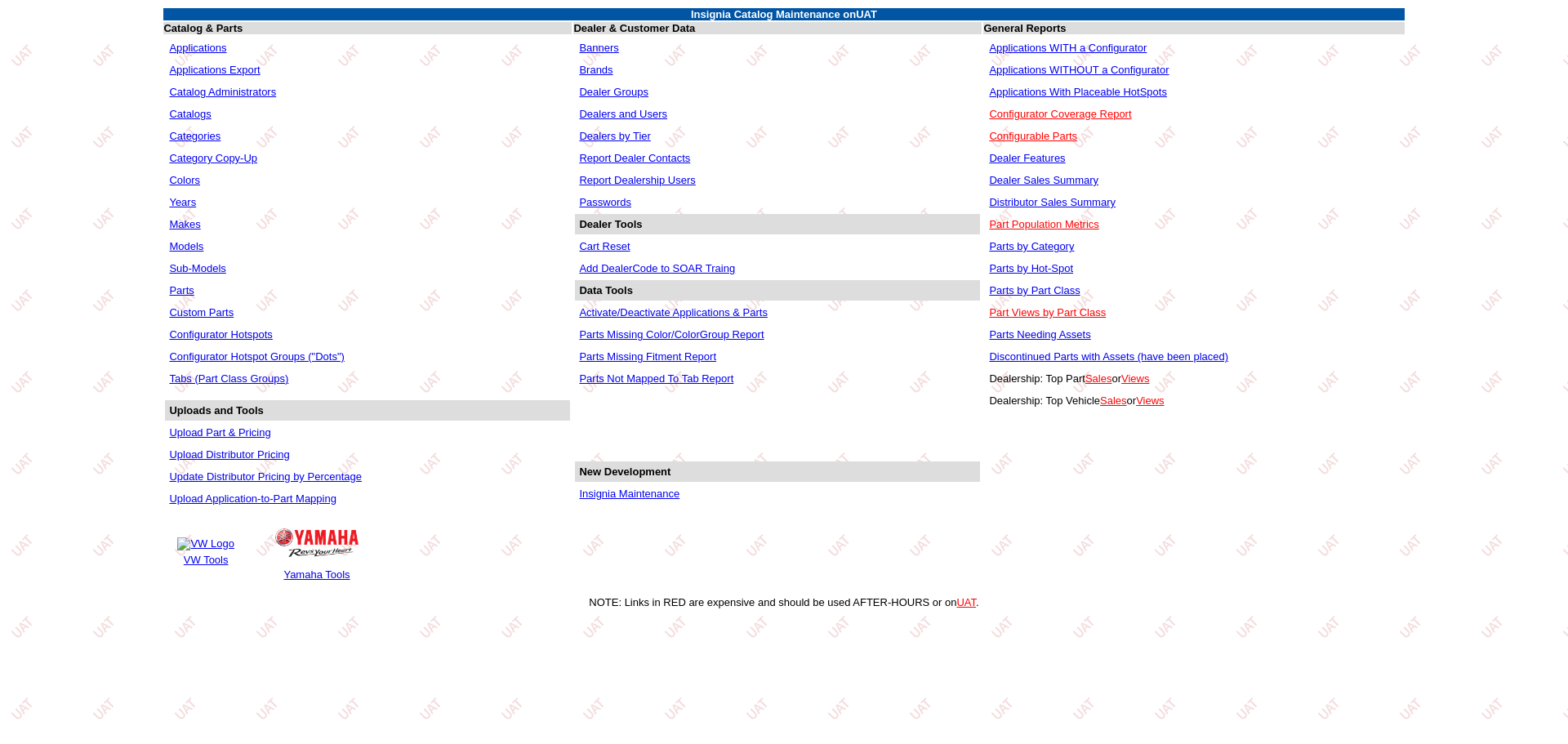
click at [1039, 69] on link "Applications WITHOUT a Configurator" at bounding box center [1078, 69] width 179 height 12
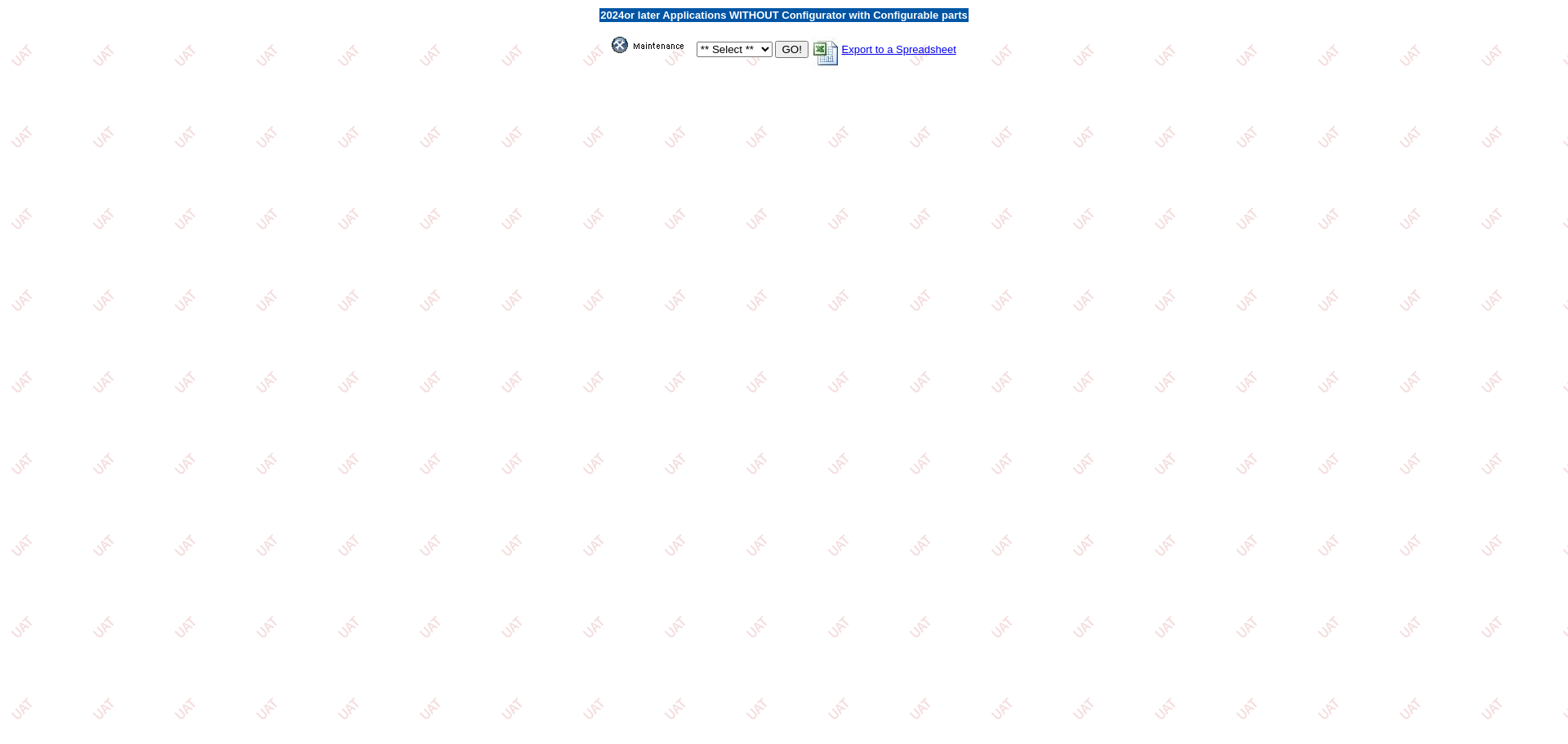
click at [767, 50] on select "** Select ** Acura Alfa Romeo Audi Bentley BMW DoubleTake [PERSON_NAME] Honda H…" at bounding box center [734, 49] width 76 height 16
click at [768, 43] on select "** Select ** Acura Alfa Romeo Audi Bentley BMW DoubleTake Ford GM Honda Hyundai…" at bounding box center [734, 49] width 76 height 16
select select "11"
click at [696, 41] on select "** Select ** Acura Alfa Romeo Audi Bentley BMW DoubleTake Ford GM Honda Hyundai…" at bounding box center [734, 49] width 76 height 16
click at [783, 51] on input "GO!" at bounding box center [791, 49] width 33 height 17
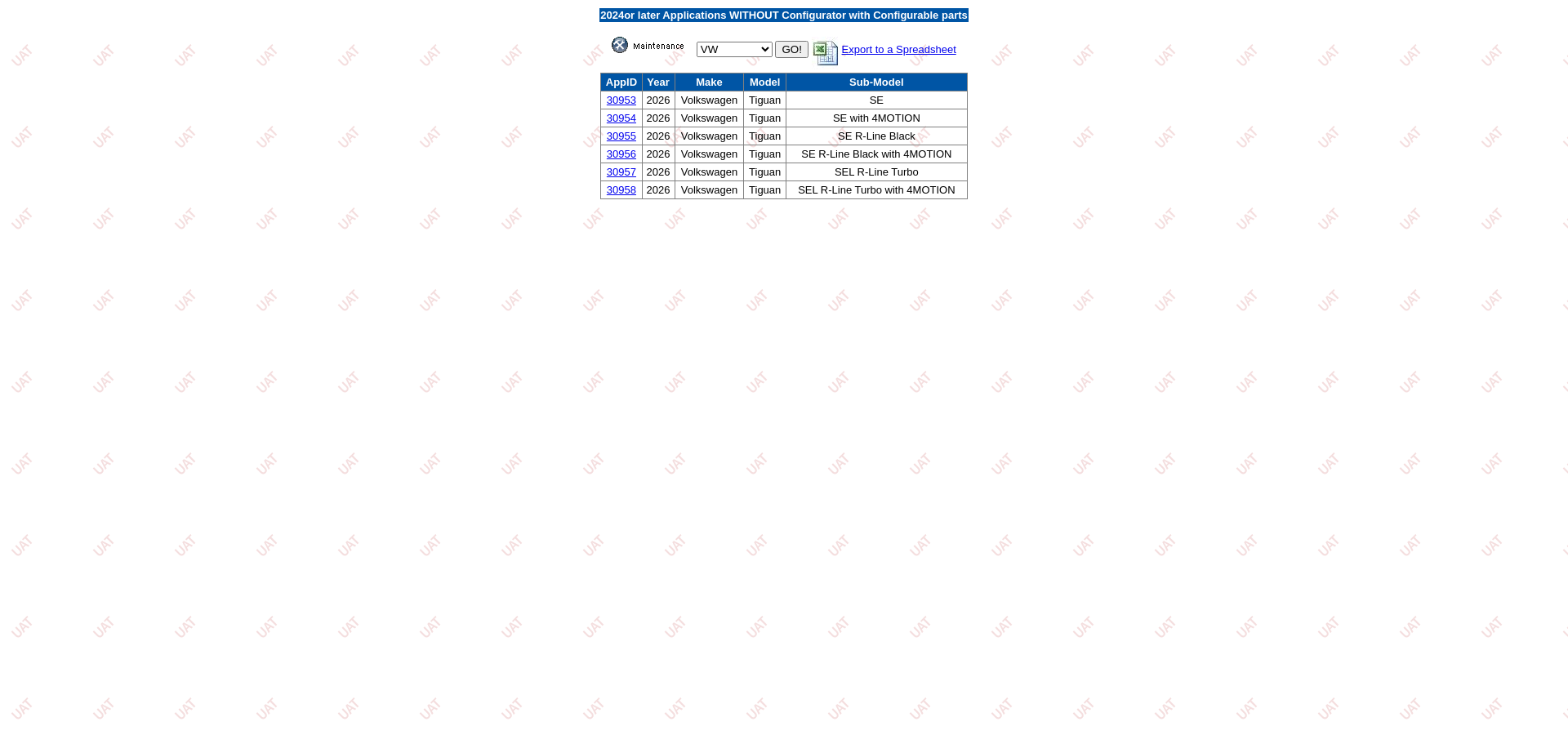
click at [618, 99] on link "30953" at bounding box center [621, 100] width 30 height 12
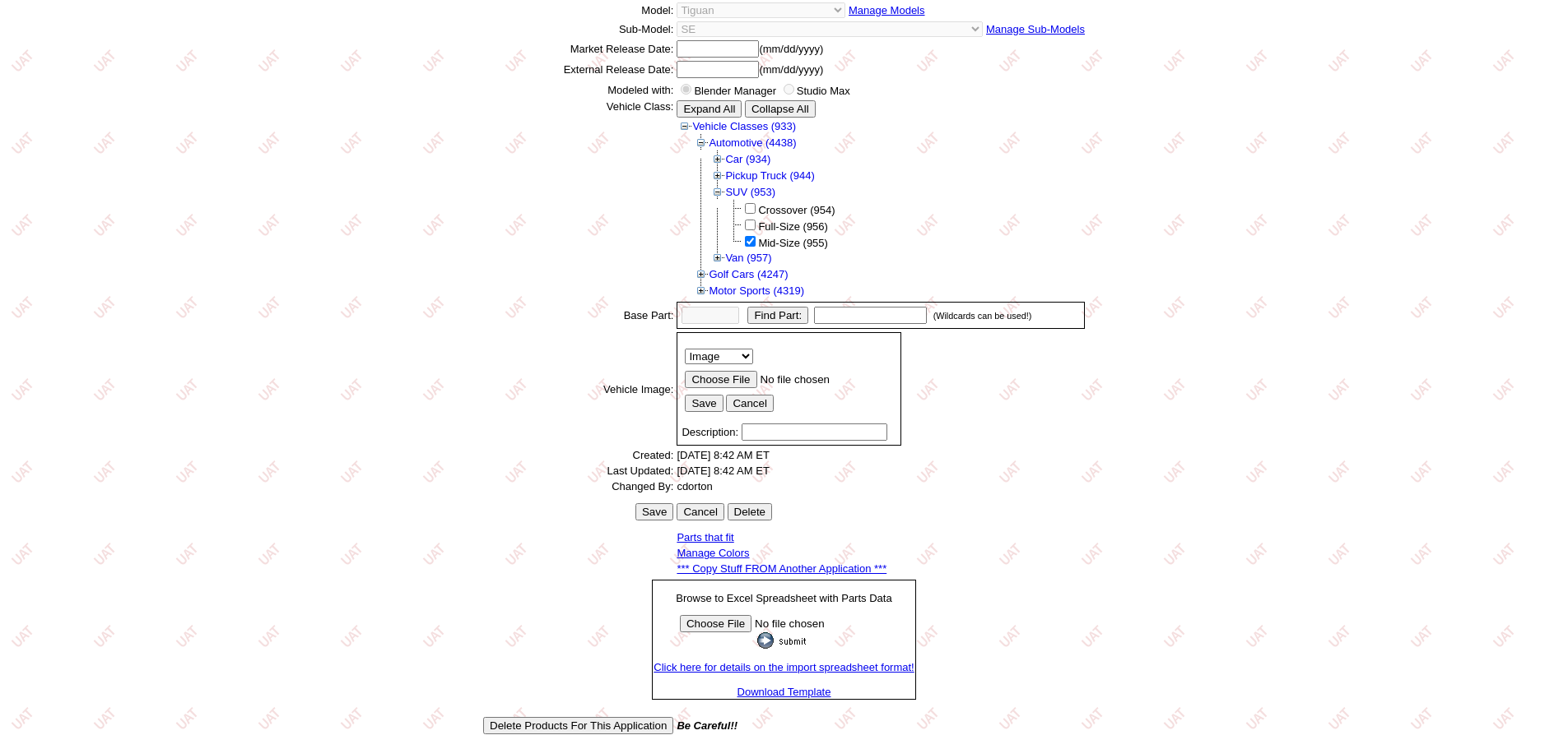
scroll to position [229, 0]
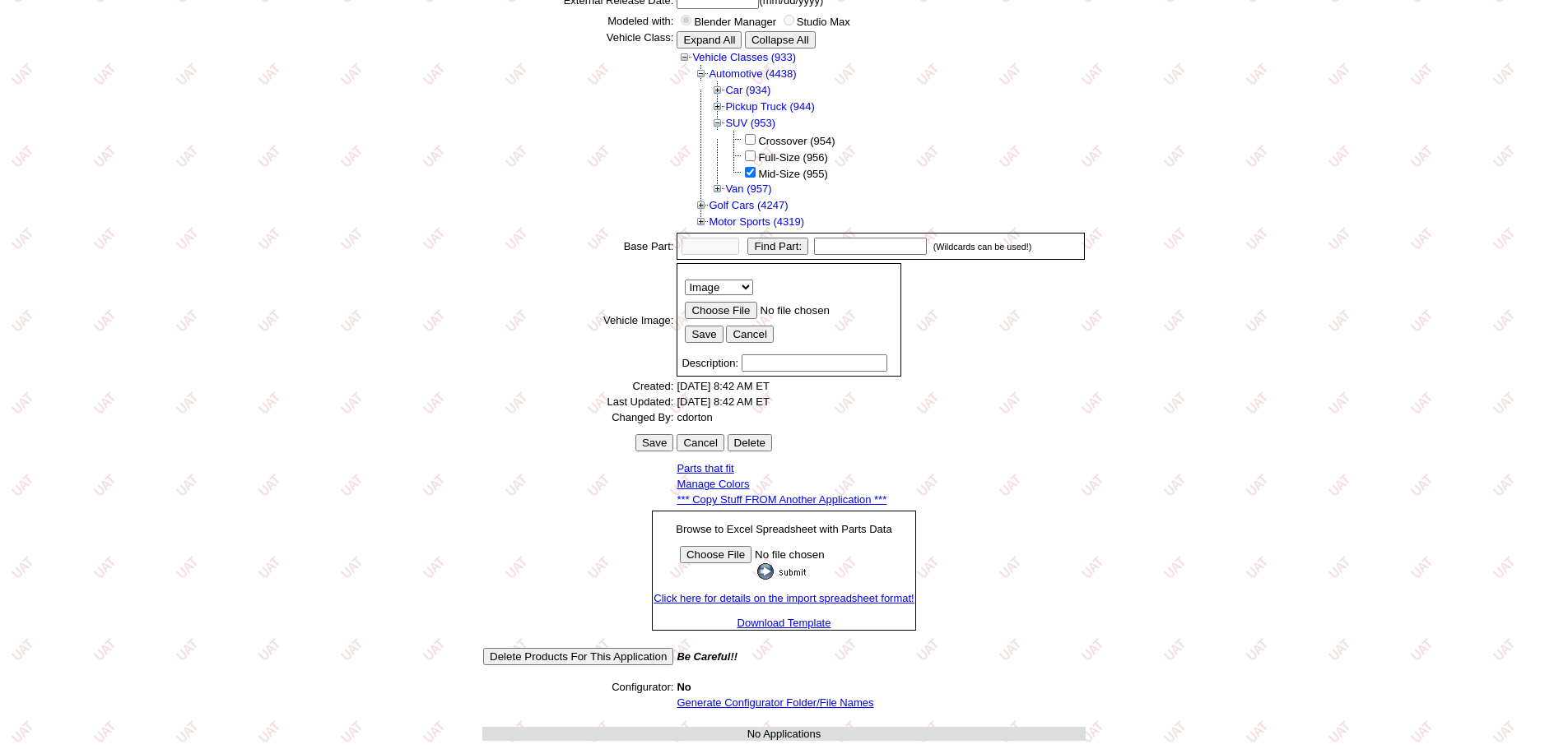
click at [757, 494] on link "*** Copy Stuff FROM Another Application ***" at bounding box center [781, 499] width 210 height 12
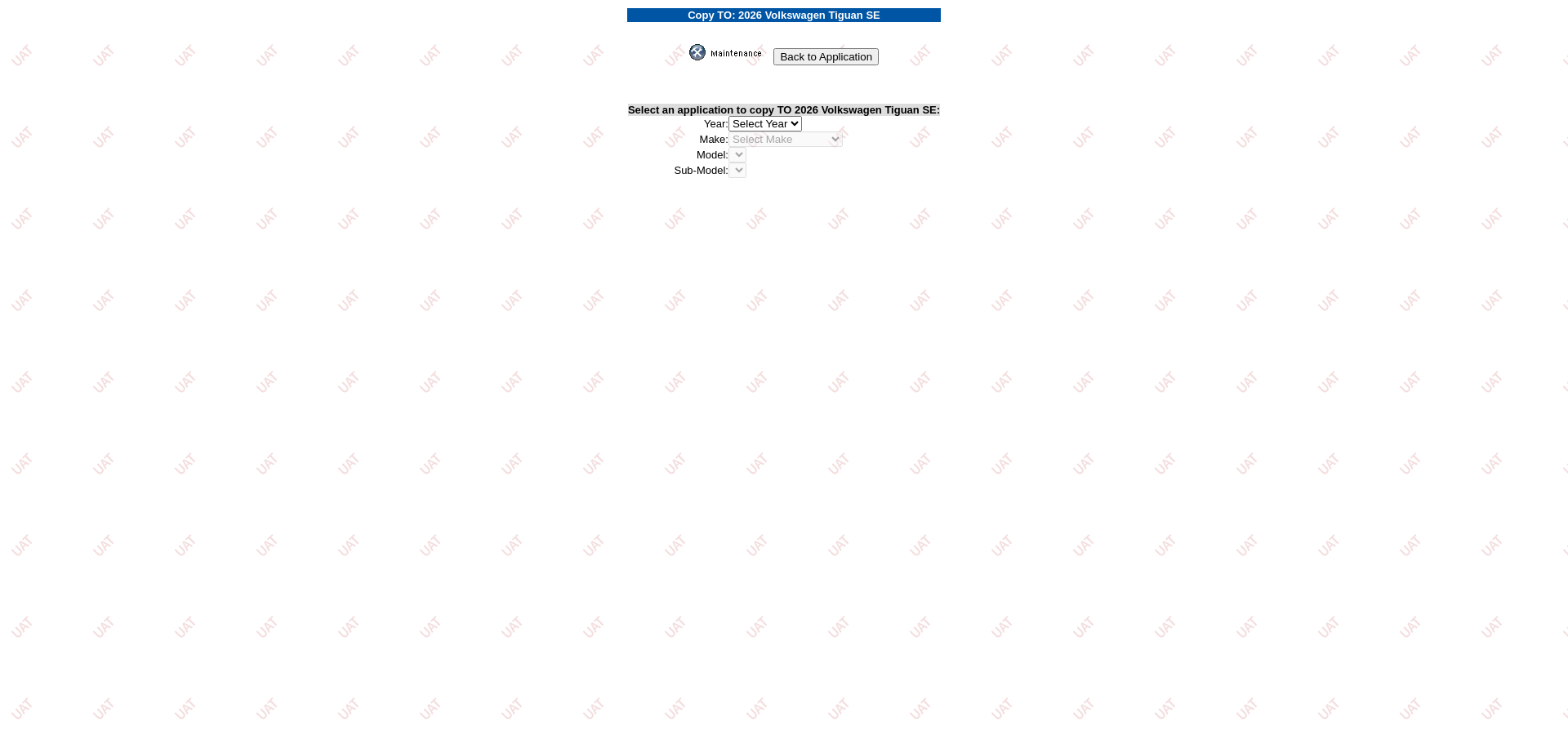
click at [779, 130] on select "2026 2025 2024 2023 2022 2021 2020 2019 2018 2017 2016 2015 2014 2013 2012 2011…" at bounding box center [765, 123] width 74 height 16
select select "43"
click at [732, 116] on select "2026 2025 2024 2023 2022 2021 2020 2019 2018 2017 2016 2015 2014 2013 2012 2011…" at bounding box center [765, 123] width 74 height 16
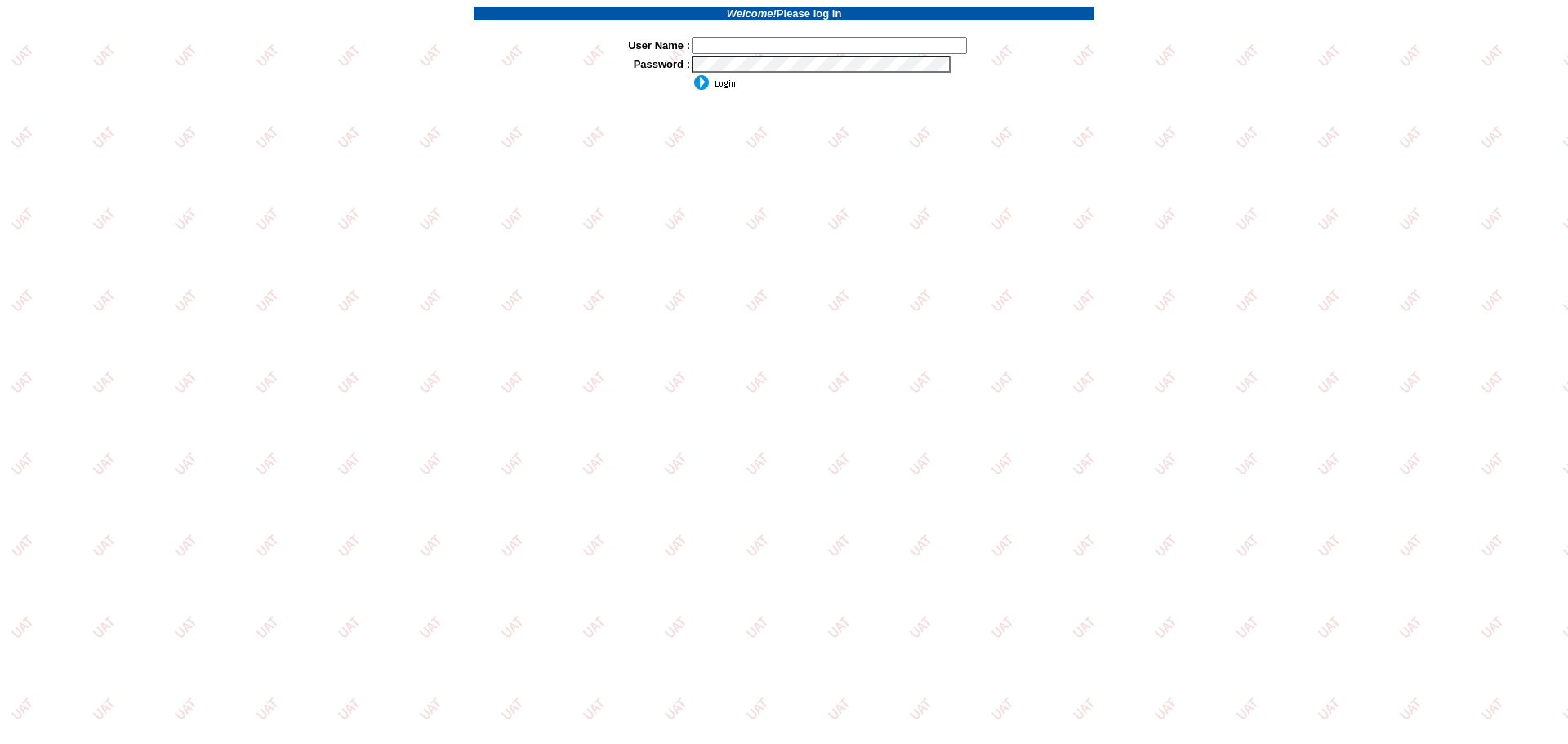
click at [810, 45] on input "text" at bounding box center [829, 45] width 275 height 17
type input "sdakes"
click at [795, 49] on input "sdakes" at bounding box center [829, 45] width 275 height 17
click at [796, 55] on td at bounding box center [892, 64] width 403 height 19
click at [713, 81] on input "image" at bounding box center [713, 83] width 44 height 17
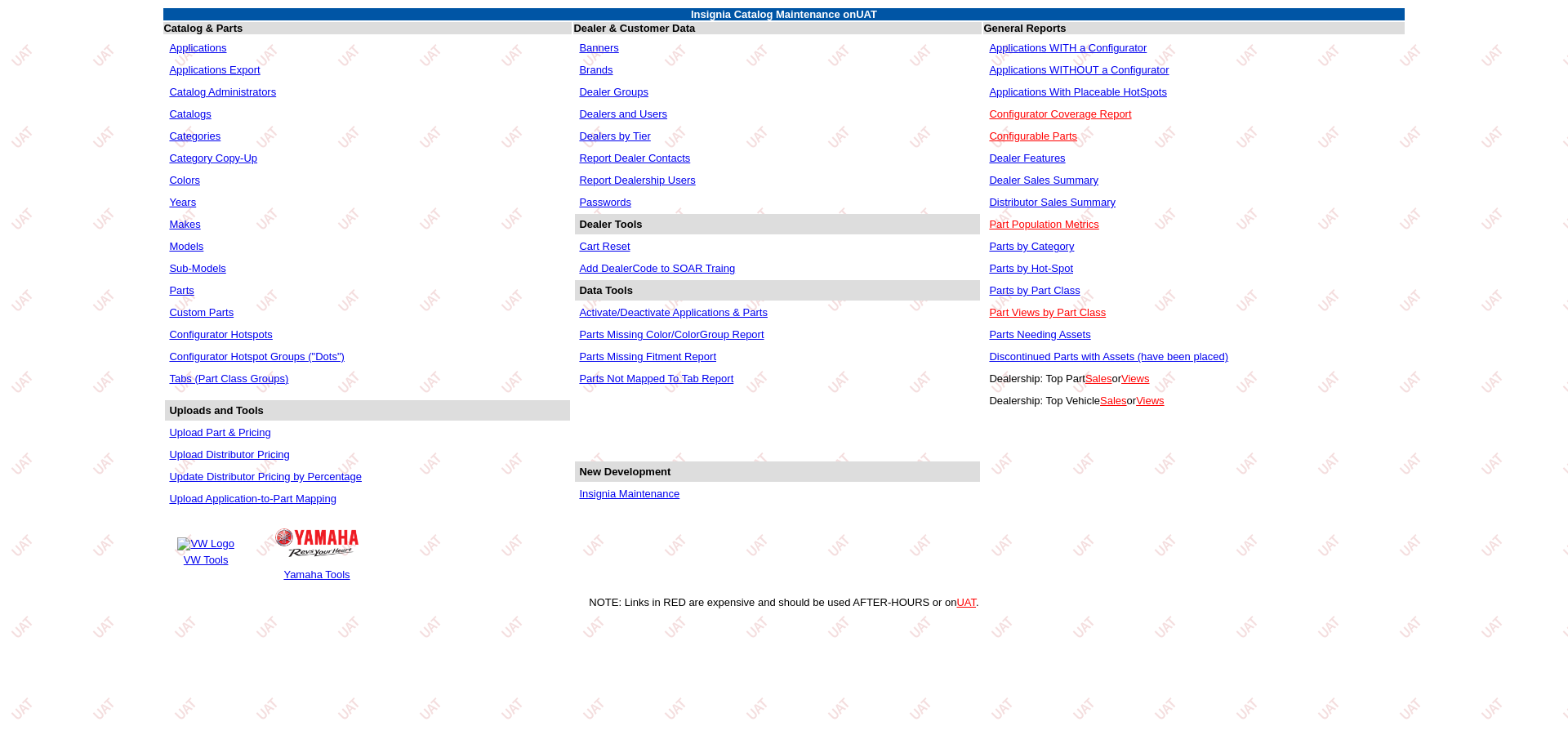
click at [224, 48] on link "Applications" at bounding box center [197, 47] width 57 height 12
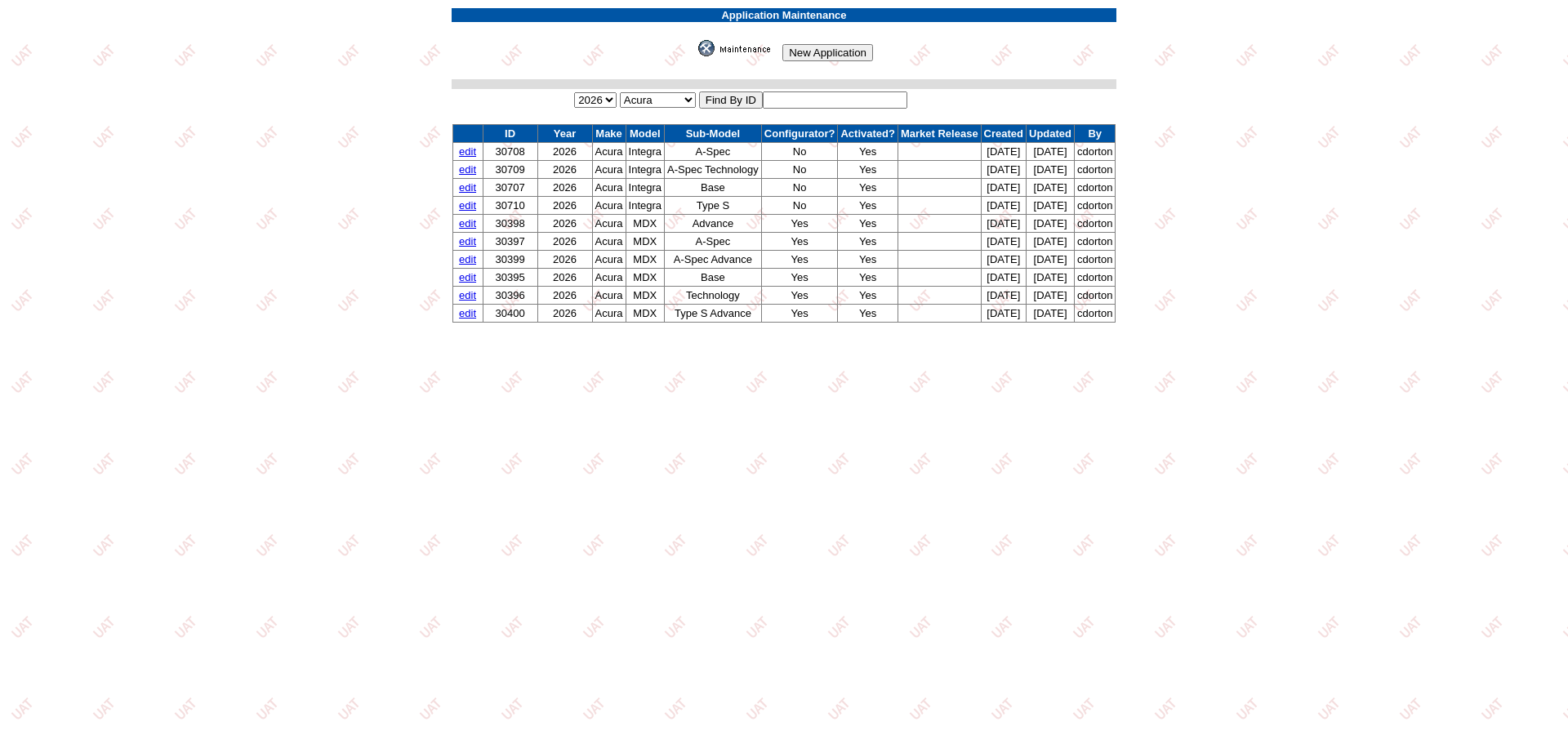
click at [857, 99] on input "text" at bounding box center [834, 100] width 145 height 17
type input "30953"
click at [695, 56] on input "image" at bounding box center [695, 56] width 0 height 0
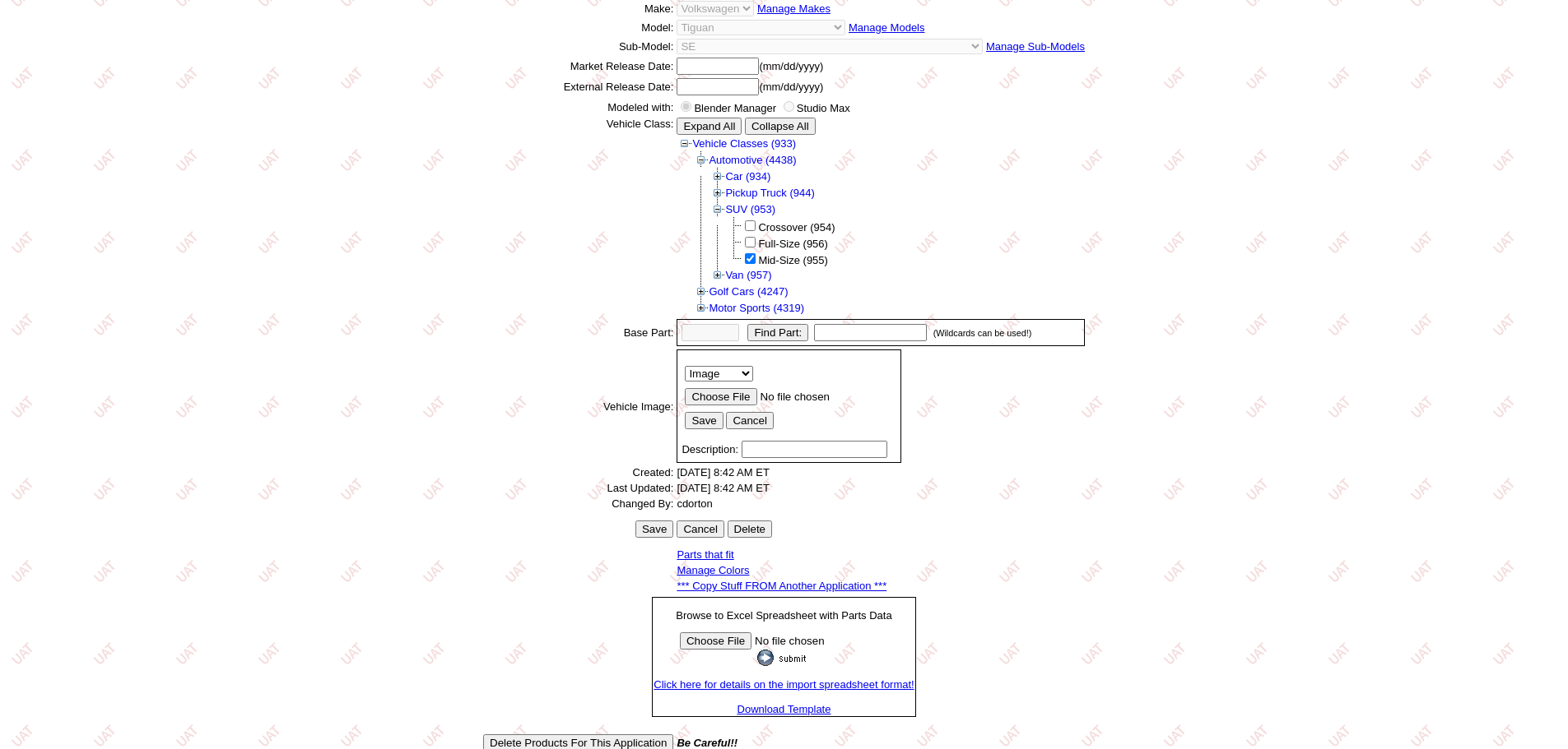
scroll to position [265, 0]
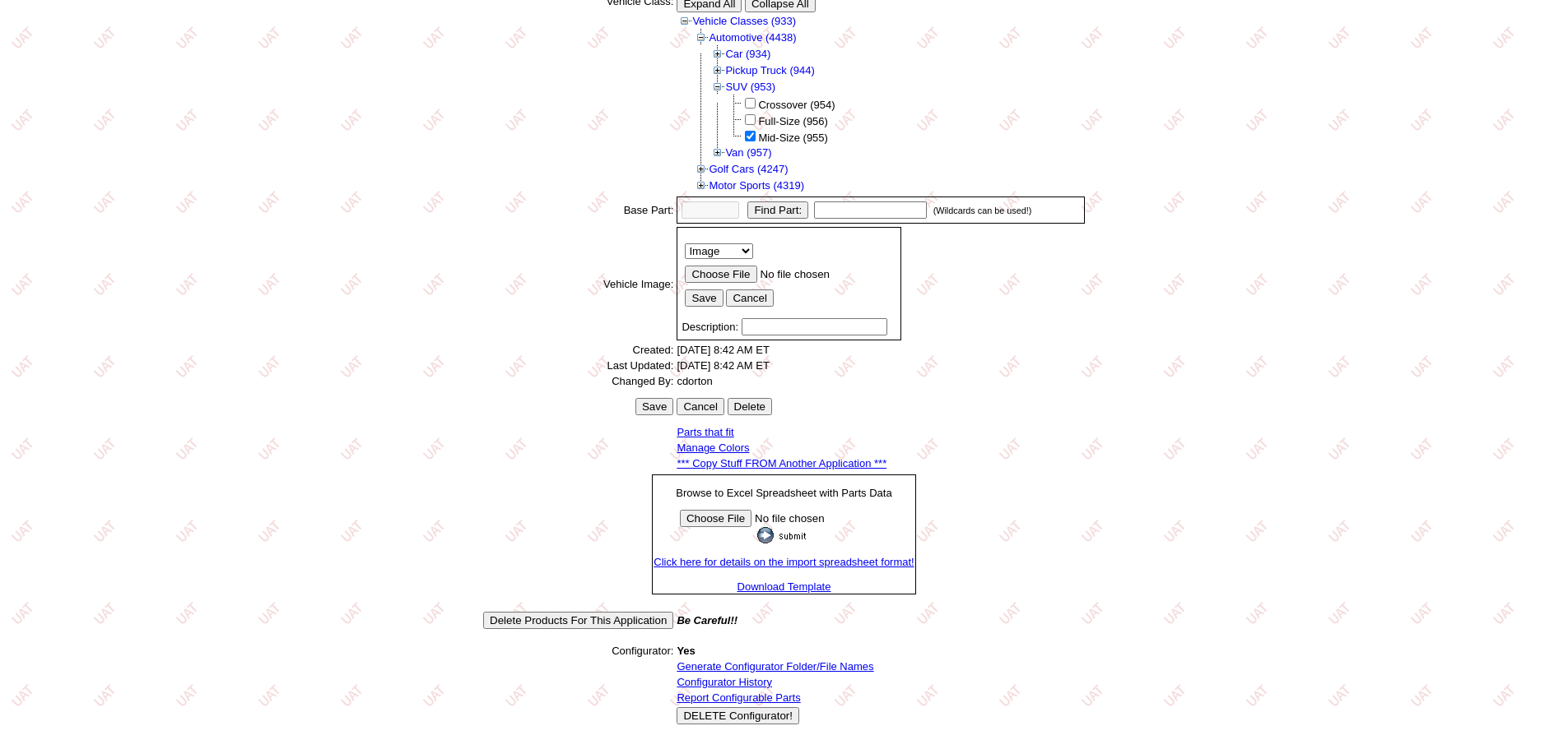
click at [752, 663] on link "Generate Configurator Folder/File Names" at bounding box center [774, 667] width 197 height 12
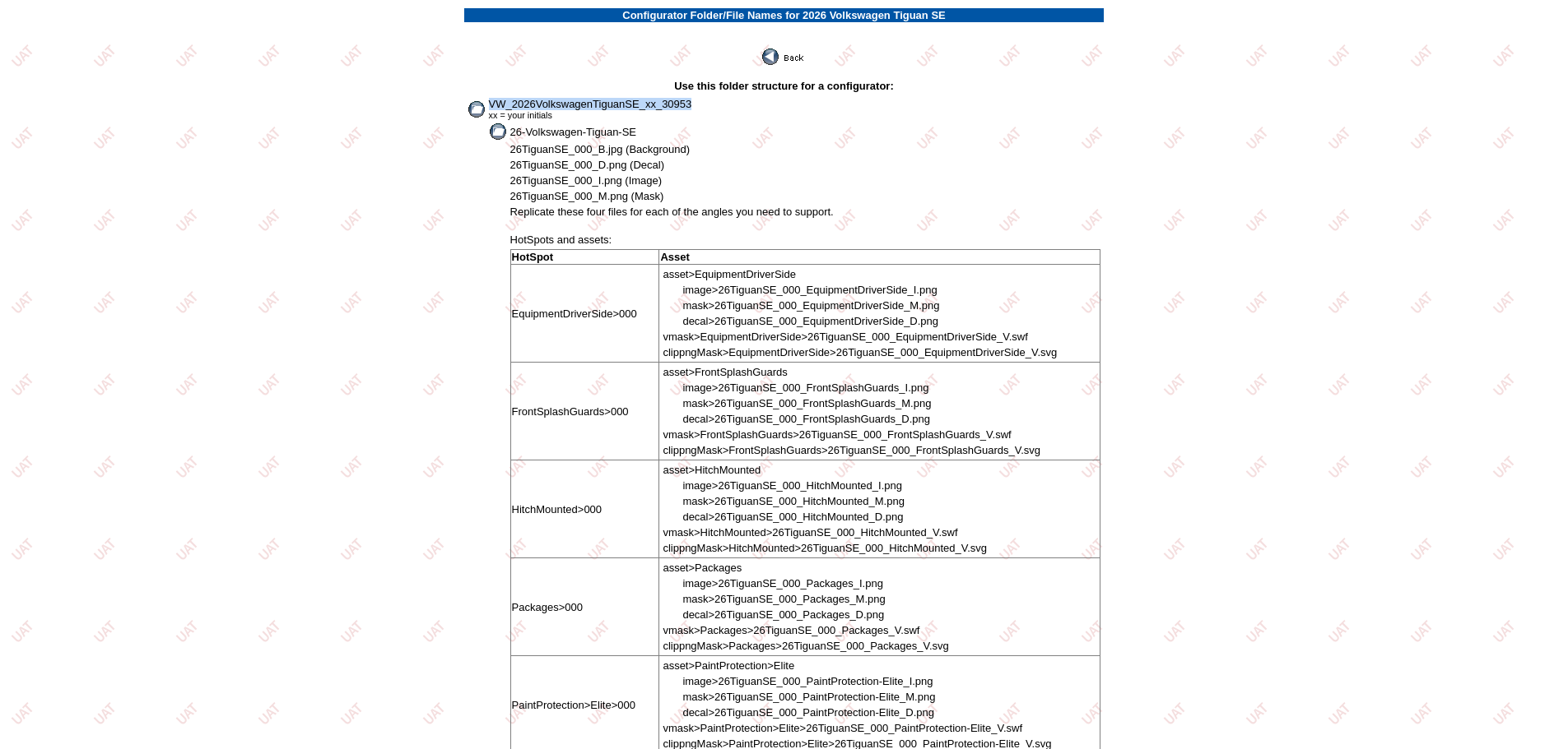
drag, startPoint x: 491, startPoint y: 100, endPoint x: 699, endPoint y: 100, distance: 208.0
click at [699, 100] on td "VW_2026VolkswagenTiguanSE_xx_30953 xx = your initials" at bounding box center [794, 109] width 614 height 24
copy span "VW_2026VolkswagenTiguanSE_xx_30953"
click at [777, 55] on img at bounding box center [784, 57] width 44 height 17
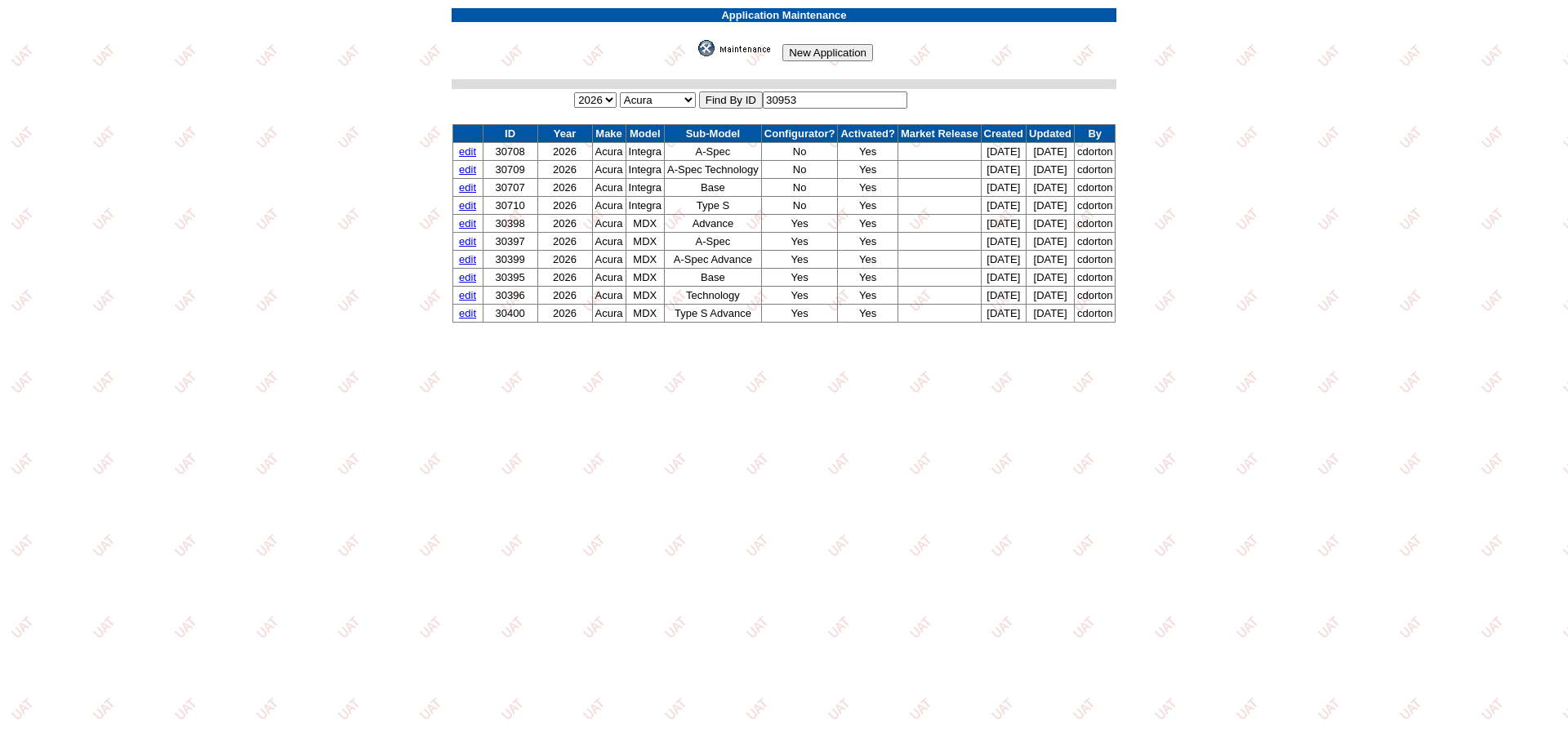
click at [747, 49] on img at bounding box center [739, 48] width 82 height 17
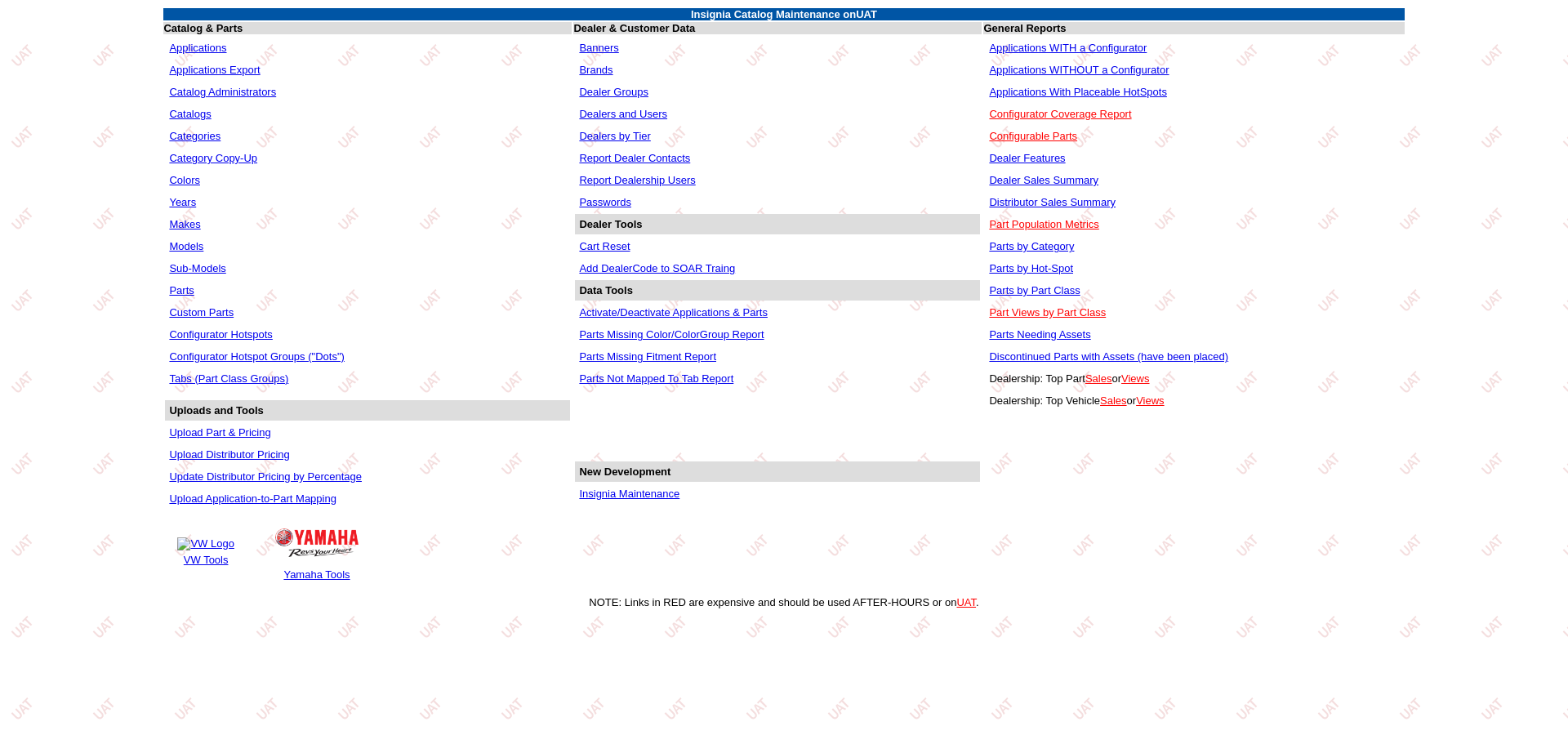
click at [1072, 77] on td "Applications WITHOUT a Configurator" at bounding box center [1193, 69] width 417 height 21
click at [1072, 70] on link "Applications WITHOUT a Configurator" at bounding box center [1078, 69] width 179 height 12
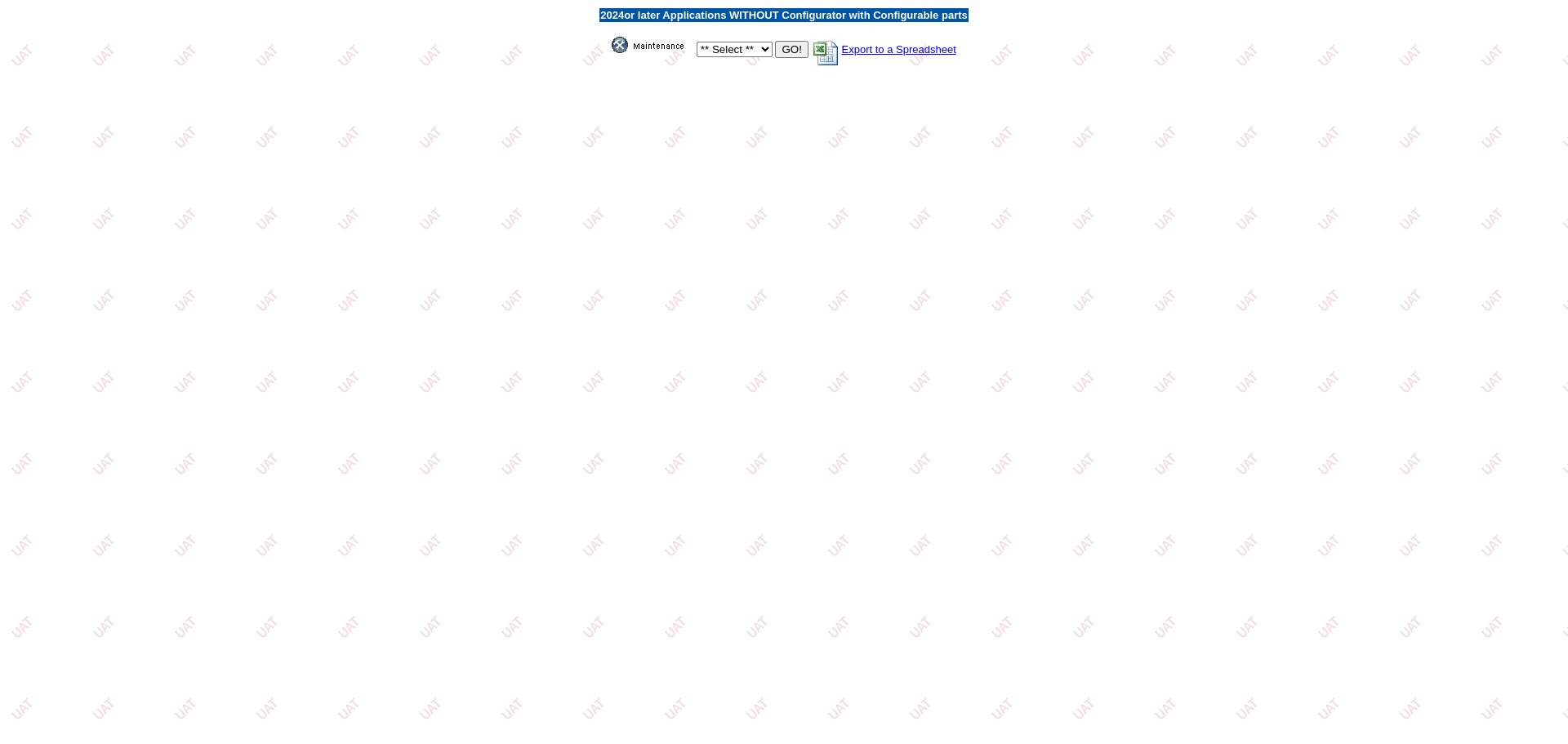
click at [765, 47] on select "** Select ** Acura Alfa Romeo Audi Bentley BMW DoubleTake Ford GM Honda Hyundai…" at bounding box center [734, 49] width 76 height 16
select select "11"
click at [696, 41] on select "** Select ** Acura Alfa Romeo Audi Bentley BMW DoubleTake Ford GM Honda Hyundai…" at bounding box center [734, 49] width 76 height 16
click at [783, 49] on input "GO!" at bounding box center [791, 49] width 33 height 17
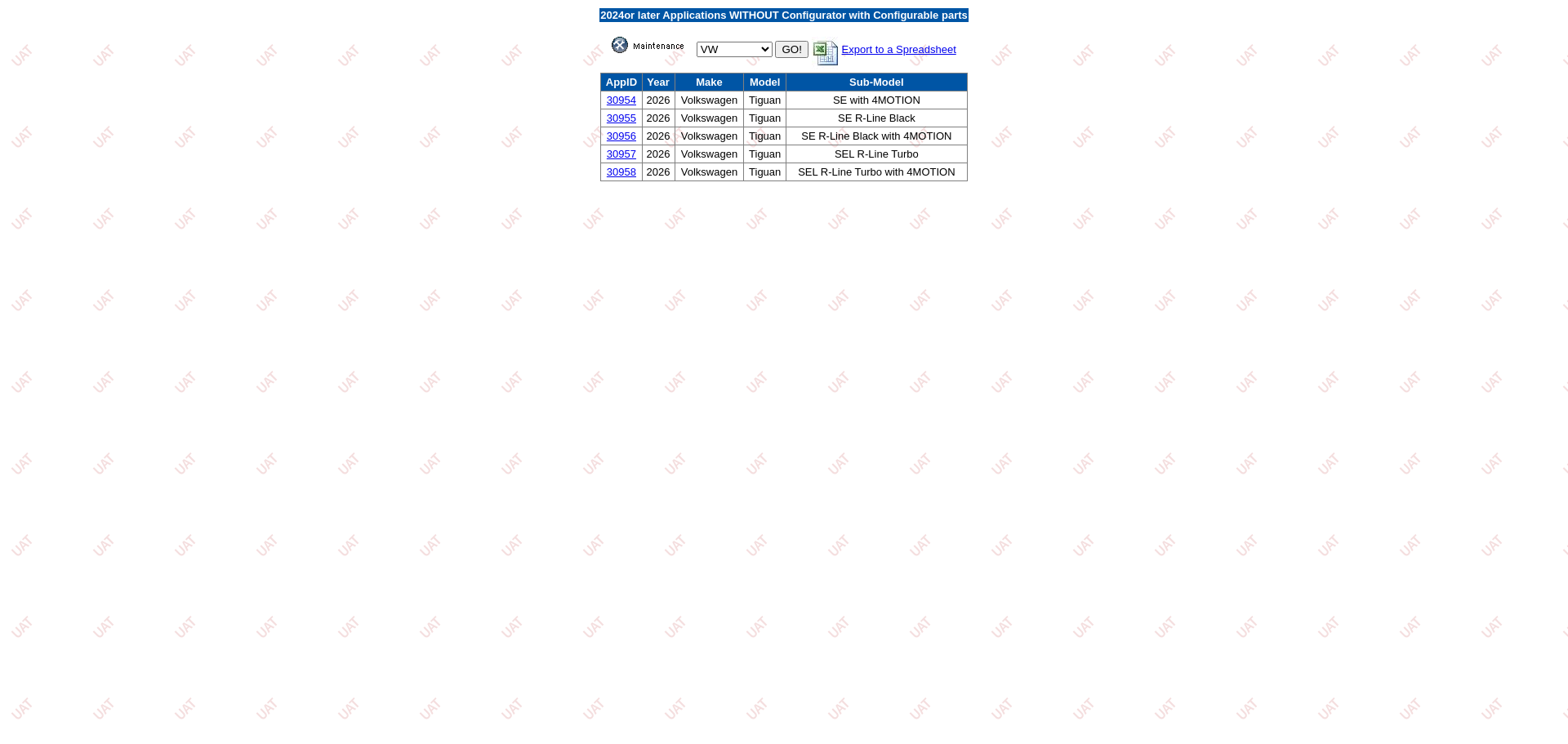
click at [624, 99] on link "30954" at bounding box center [621, 100] width 30 height 12
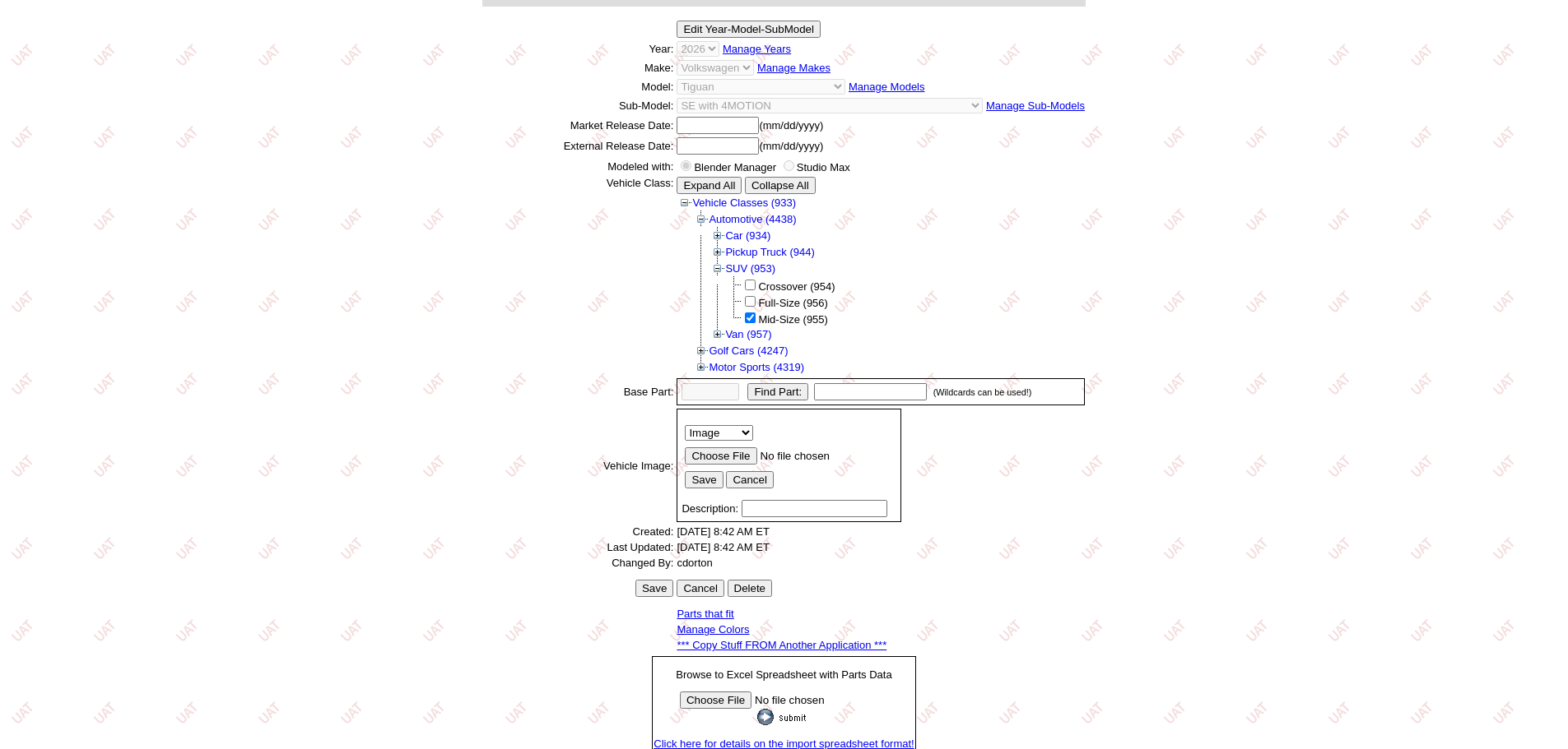
scroll to position [229, 0]
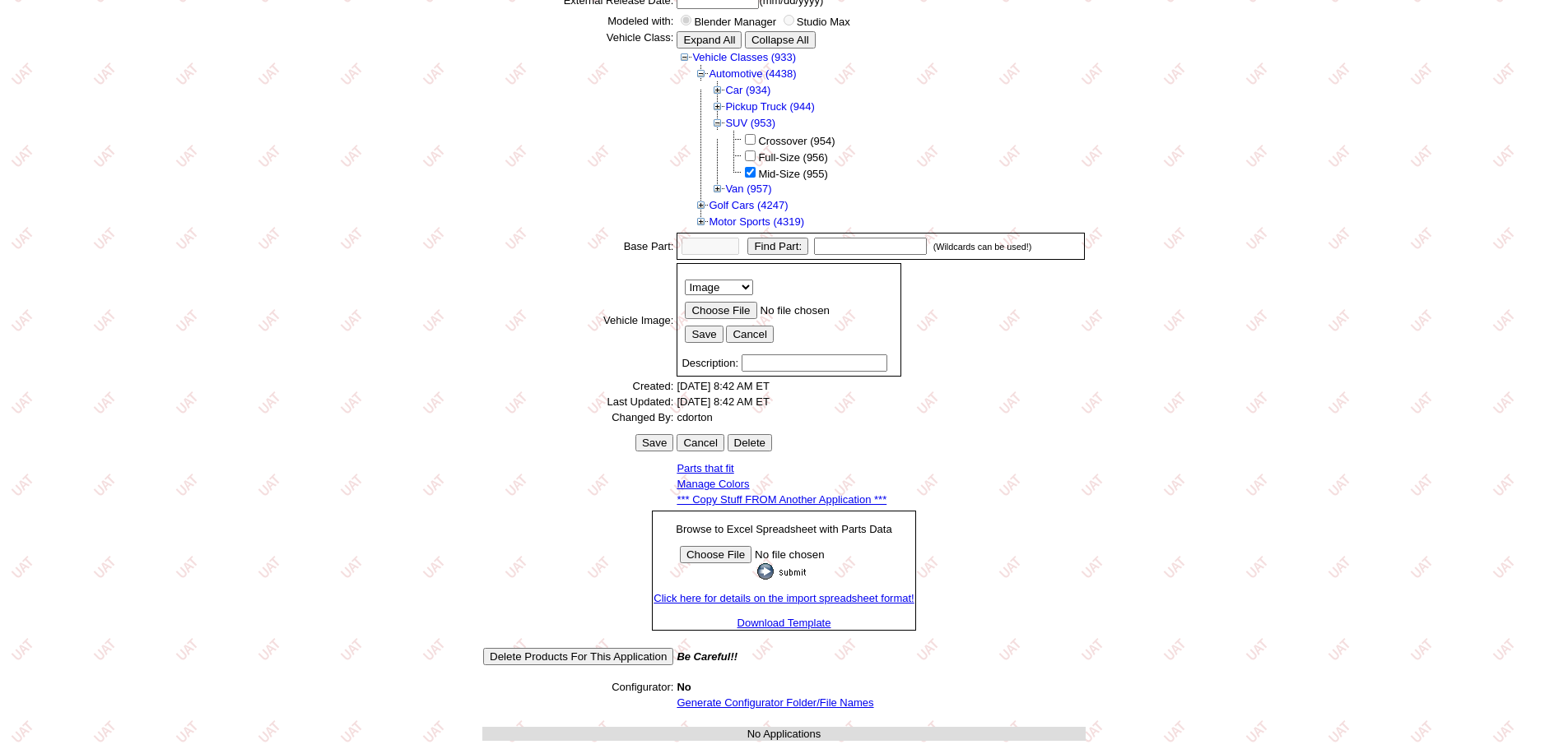
click at [797, 712] on td at bounding box center [784, 718] width 603 height 14
click at [796, 704] on link "Generate Configurator Folder/File Names" at bounding box center [774, 702] width 197 height 12
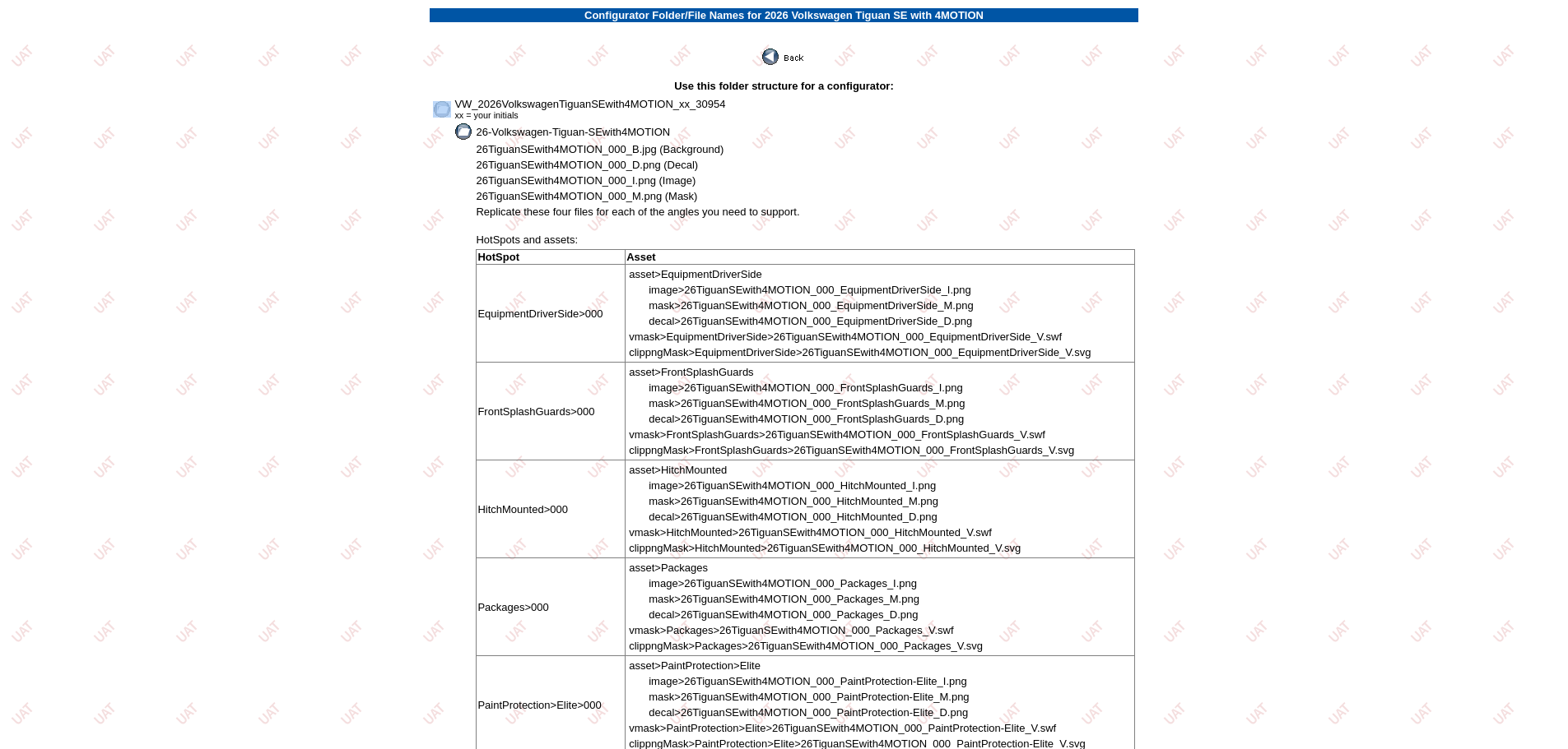
drag, startPoint x: 458, startPoint y: 97, endPoint x: 526, endPoint y: 95, distance: 68.0
drag, startPoint x: 630, startPoint y: 103, endPoint x: 540, endPoint y: 103, distance: 90.0
click at [627, 103] on span "VW_2026VolkswagenTiguanSEwith4MOTION_xx_30954" at bounding box center [590, 104] width 271 height 12
drag, startPoint x: 455, startPoint y: 103, endPoint x: 806, endPoint y: 106, distance: 351.0
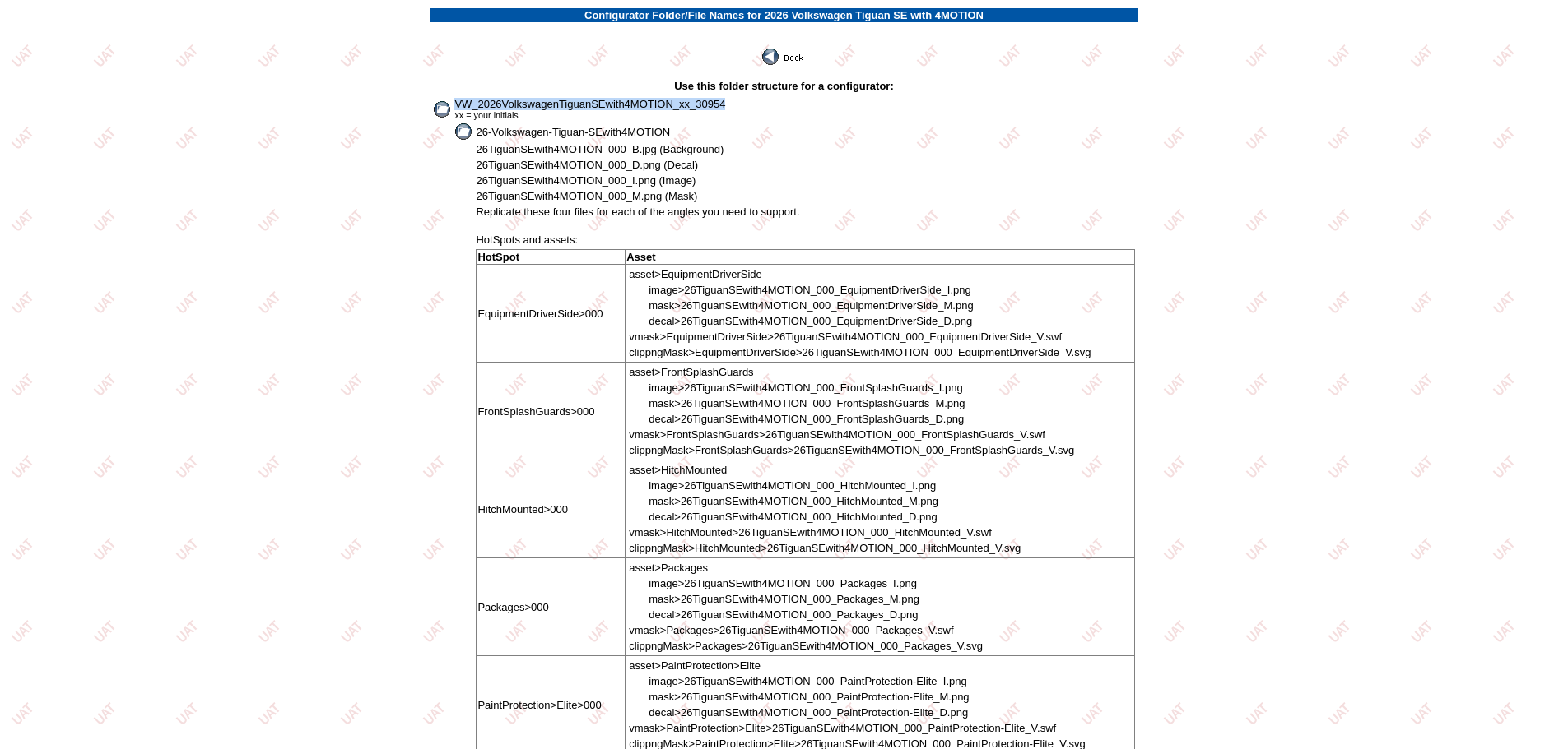
click at [806, 106] on td "VW_2026VolkswagenTiguanSEwith4MOTION_xx_30954 xx = your initials" at bounding box center [794, 109] width 681 height 24
copy span "VW_2026VolkswagenTiguanSEwith4MOTION_xx_30954"
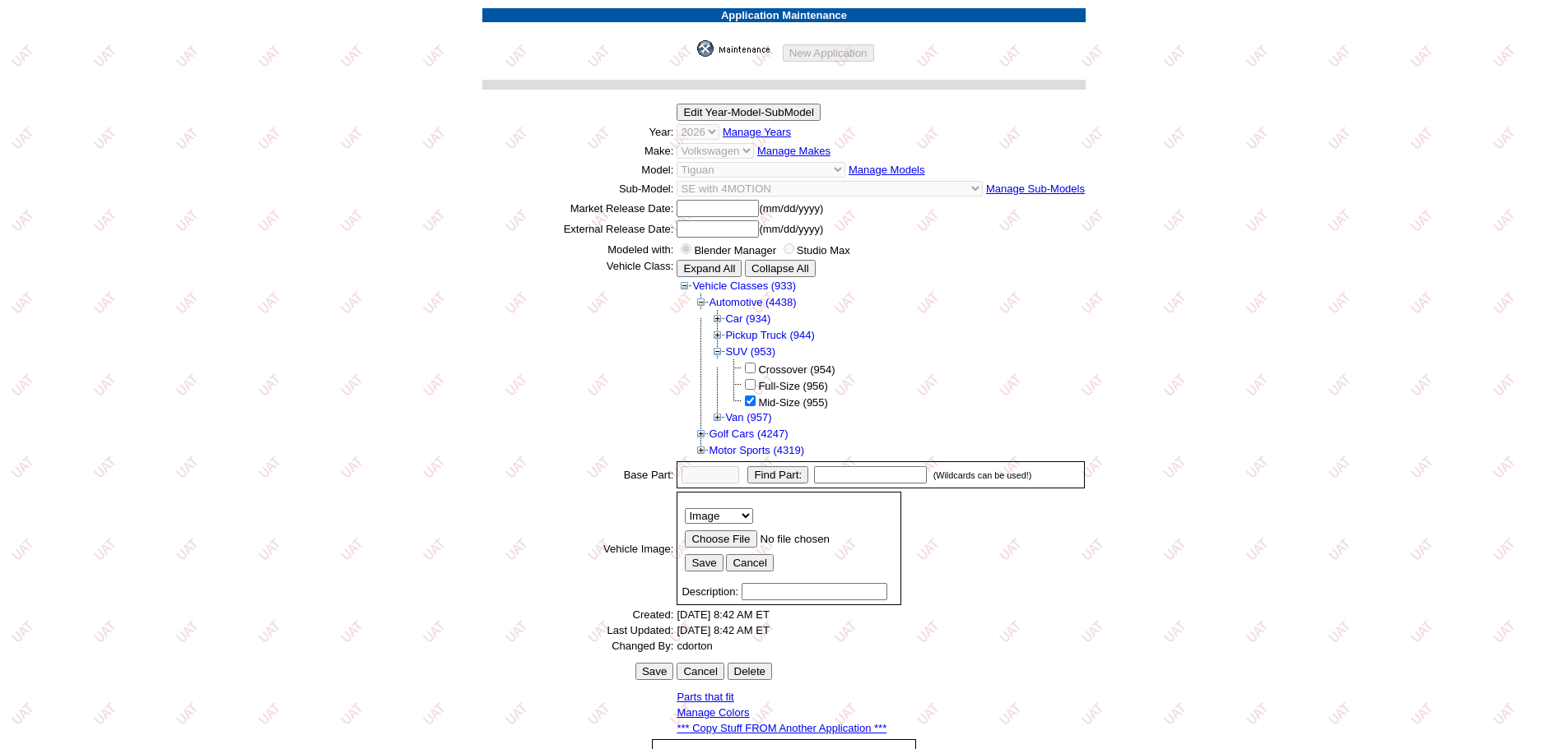
scroll to position [226, 0]
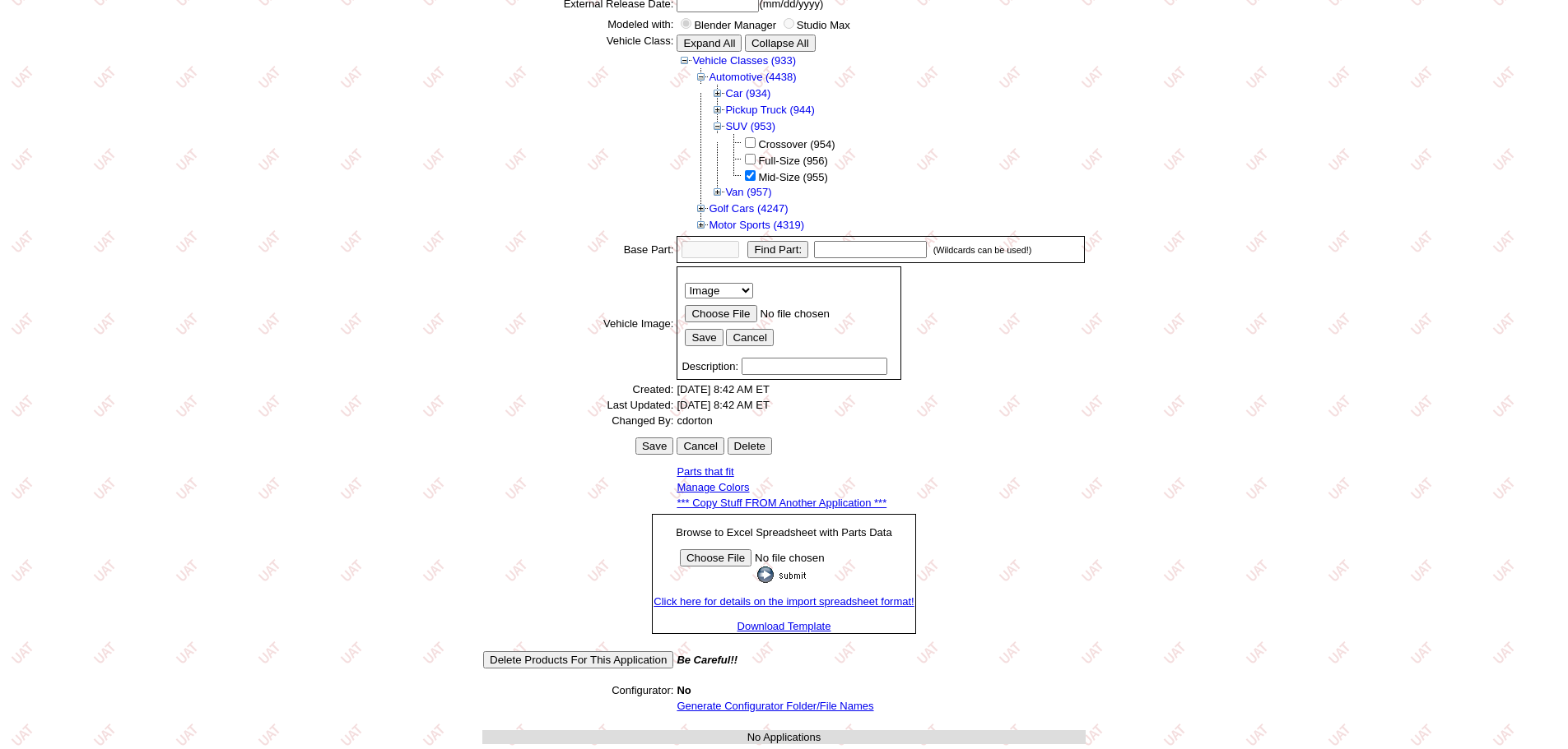
click at [832, 503] on link "*** Copy Stuff FROM Another Application ***" at bounding box center [781, 503] width 210 height 12
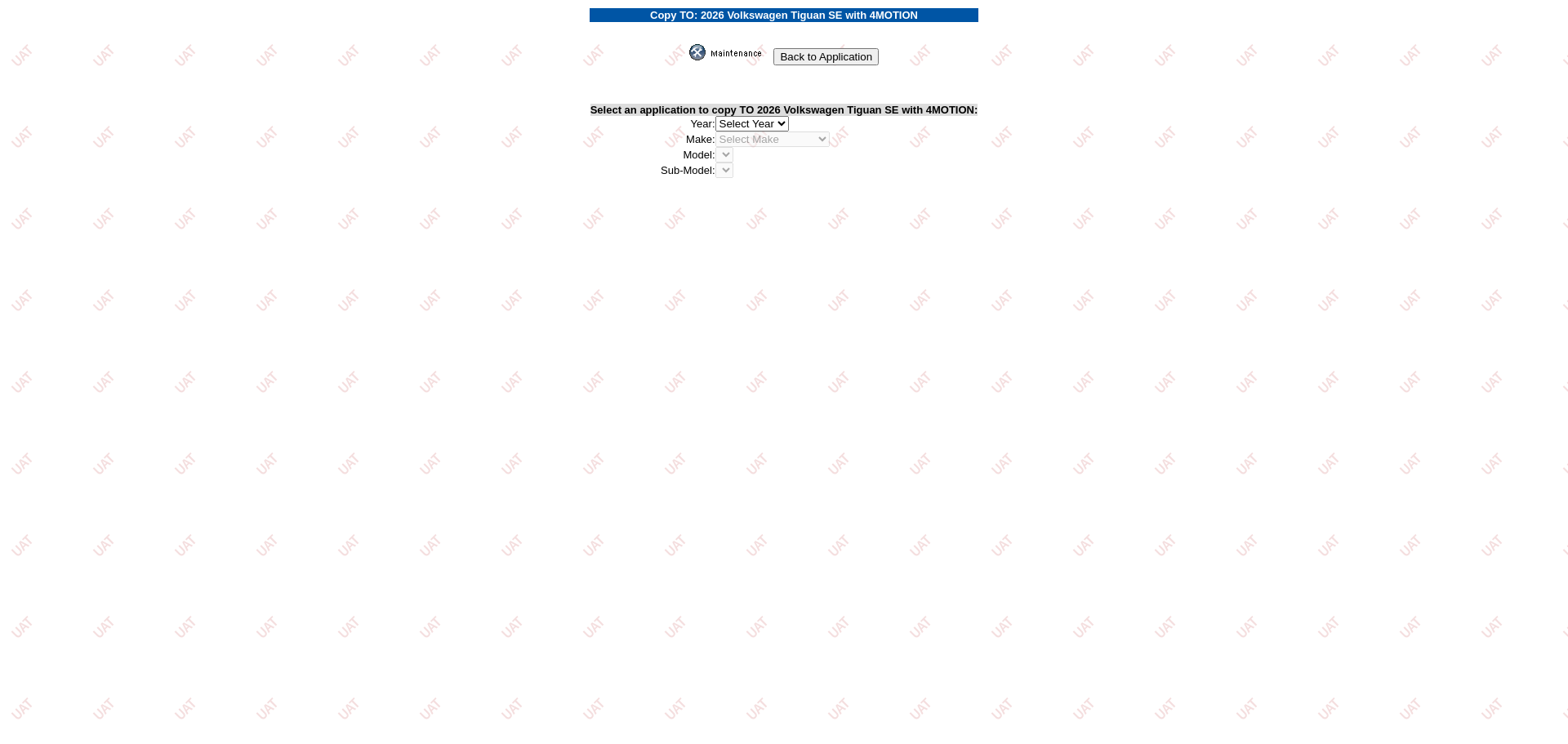
click at [770, 122] on select "2026 2025 2024 2023 2022 2021 2020 2019 2018 2017 2016 2015 2014 2013 2012 2011…" at bounding box center [752, 123] width 74 height 16
select select "43"
click at [720, 116] on select "2026 2025 2024 2023 2022 2021 2020 2019 2018 2017 2016 2015 2014 2013 2012 2011…" at bounding box center [752, 123] width 74 height 16
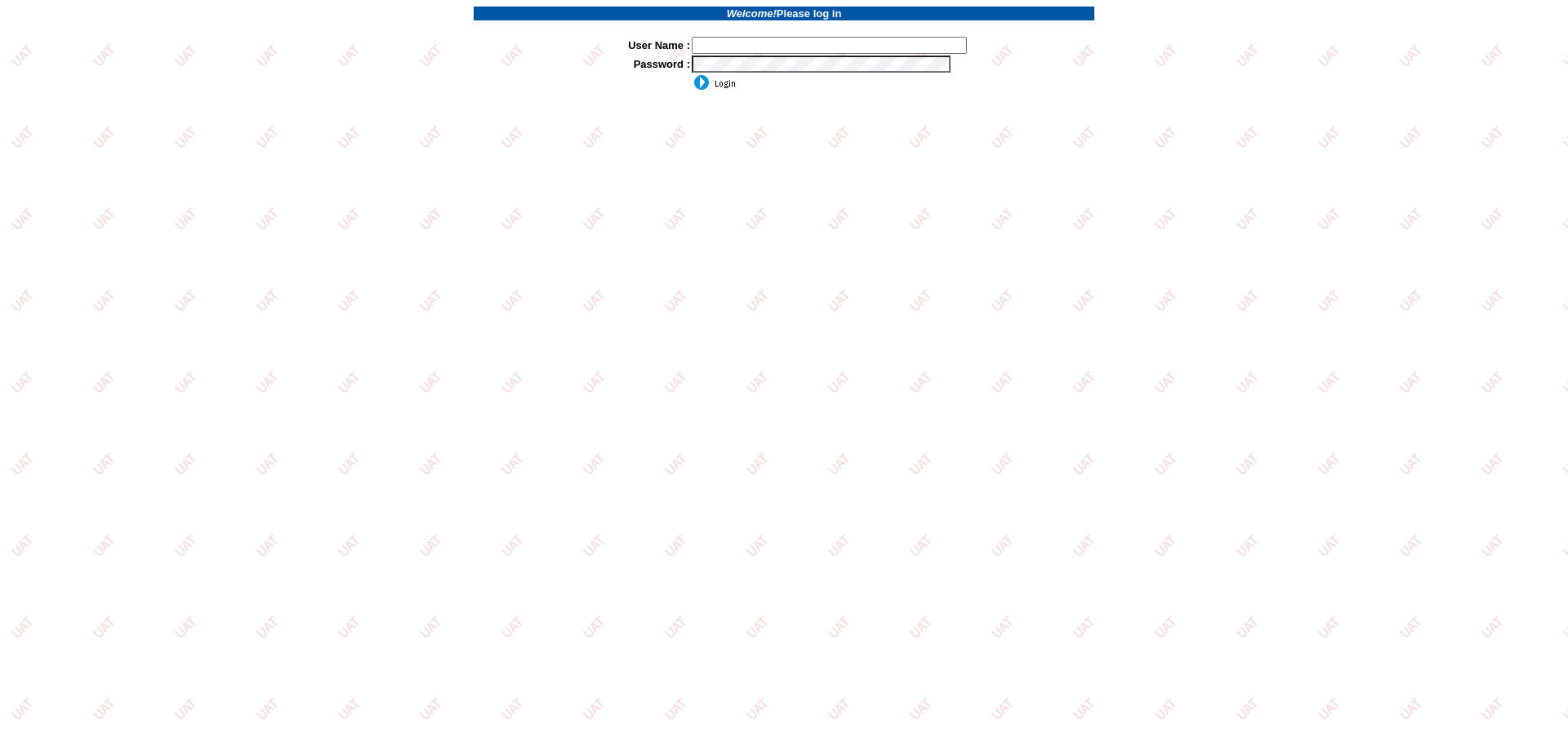
click at [800, 36] on input "text" at bounding box center [829, 45] width 275 height 17
type input "sdakes"
click at [727, 83] on input "image" at bounding box center [713, 83] width 44 height 17
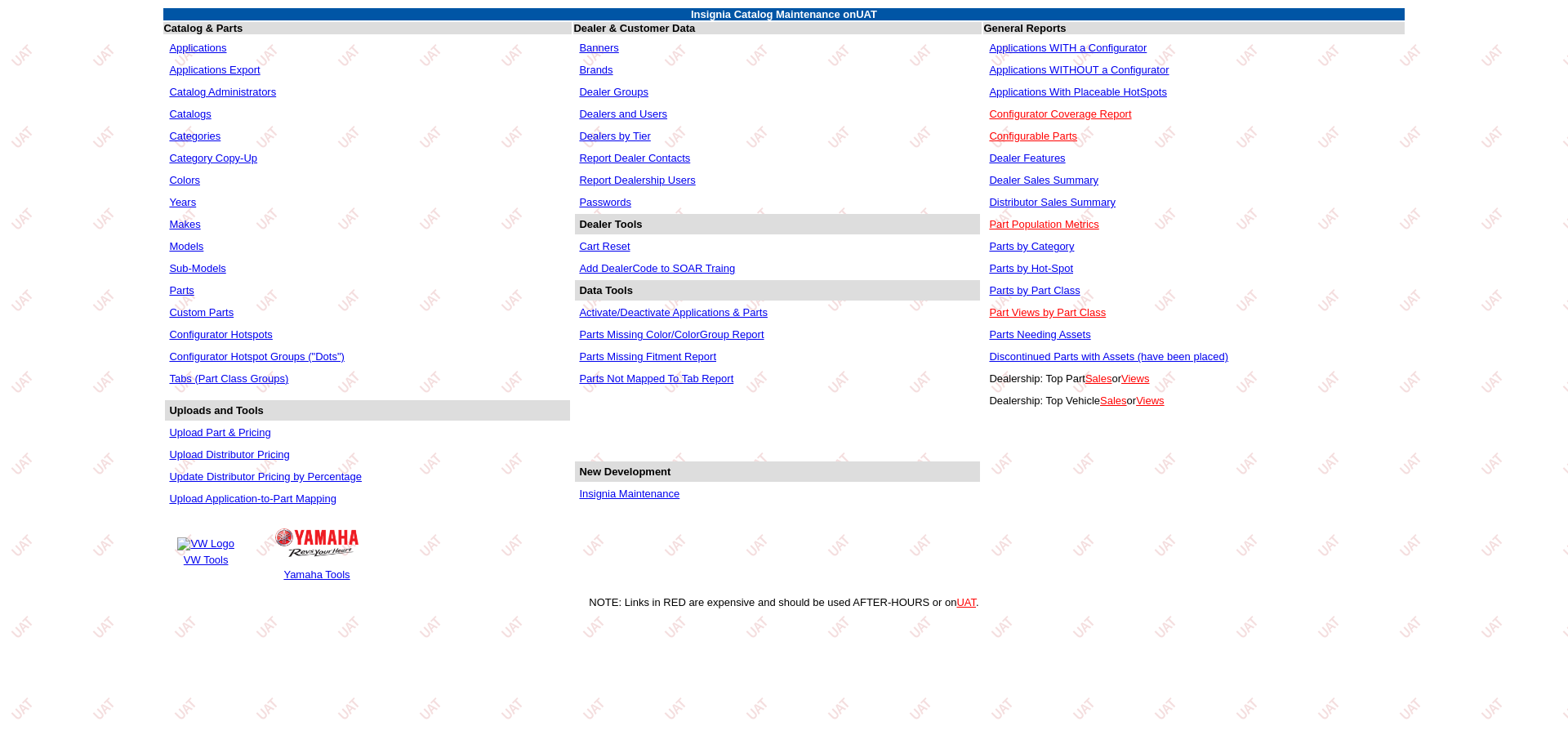
click at [1114, 74] on link "Applications WITHOUT a Configurator" at bounding box center [1078, 69] width 179 height 12
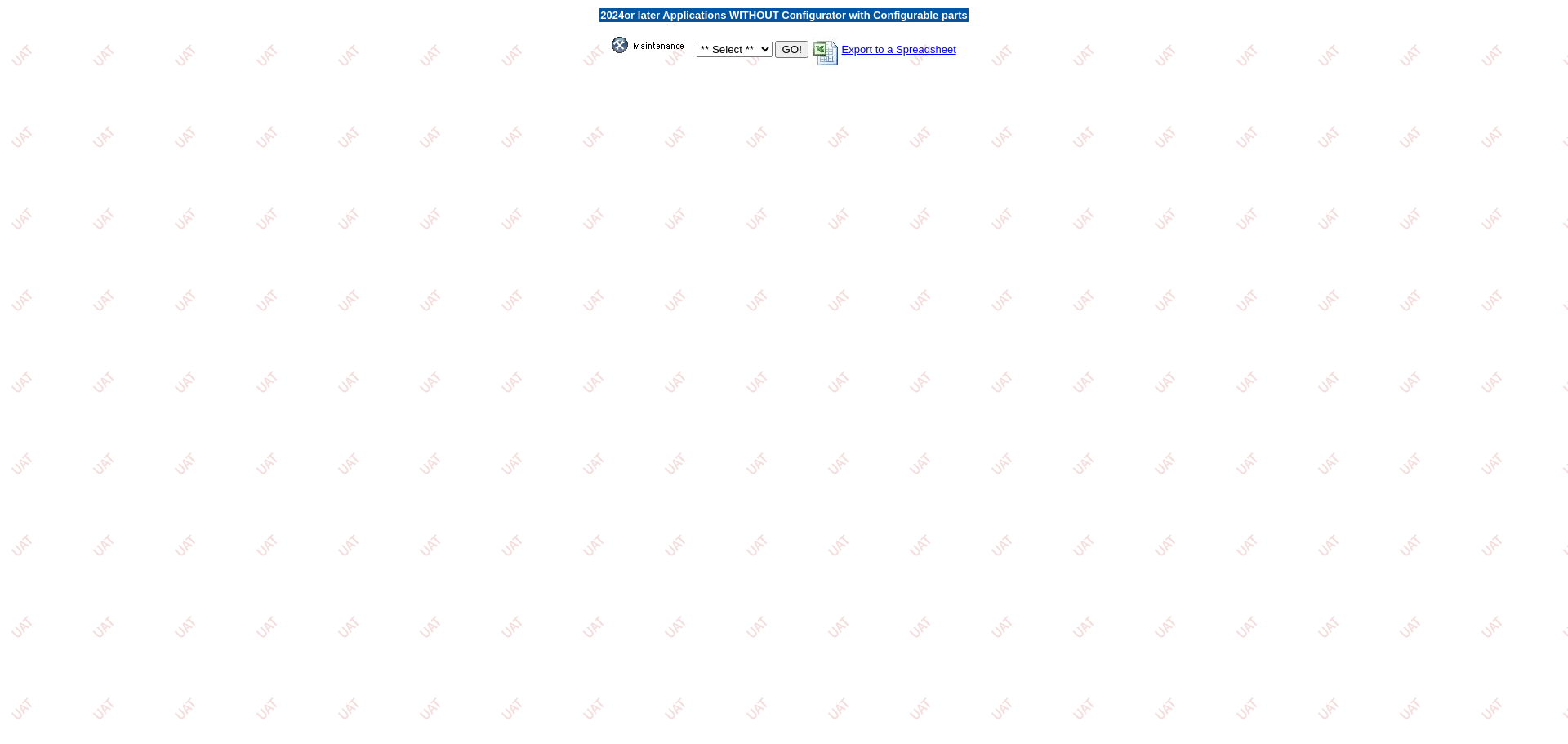
click at [767, 55] on select "** Select ** Acura Alfa Romeo Audi Bentley BMW DoubleTake [PERSON_NAME] Honda H…" at bounding box center [734, 49] width 76 height 16
select select "11"
click at [696, 41] on select "** Select ** Acura Alfa Romeo Audi Bentley BMW DoubleTake [PERSON_NAME] Honda H…" at bounding box center [734, 49] width 76 height 16
click at [782, 53] on input "GO!" at bounding box center [791, 49] width 33 height 17
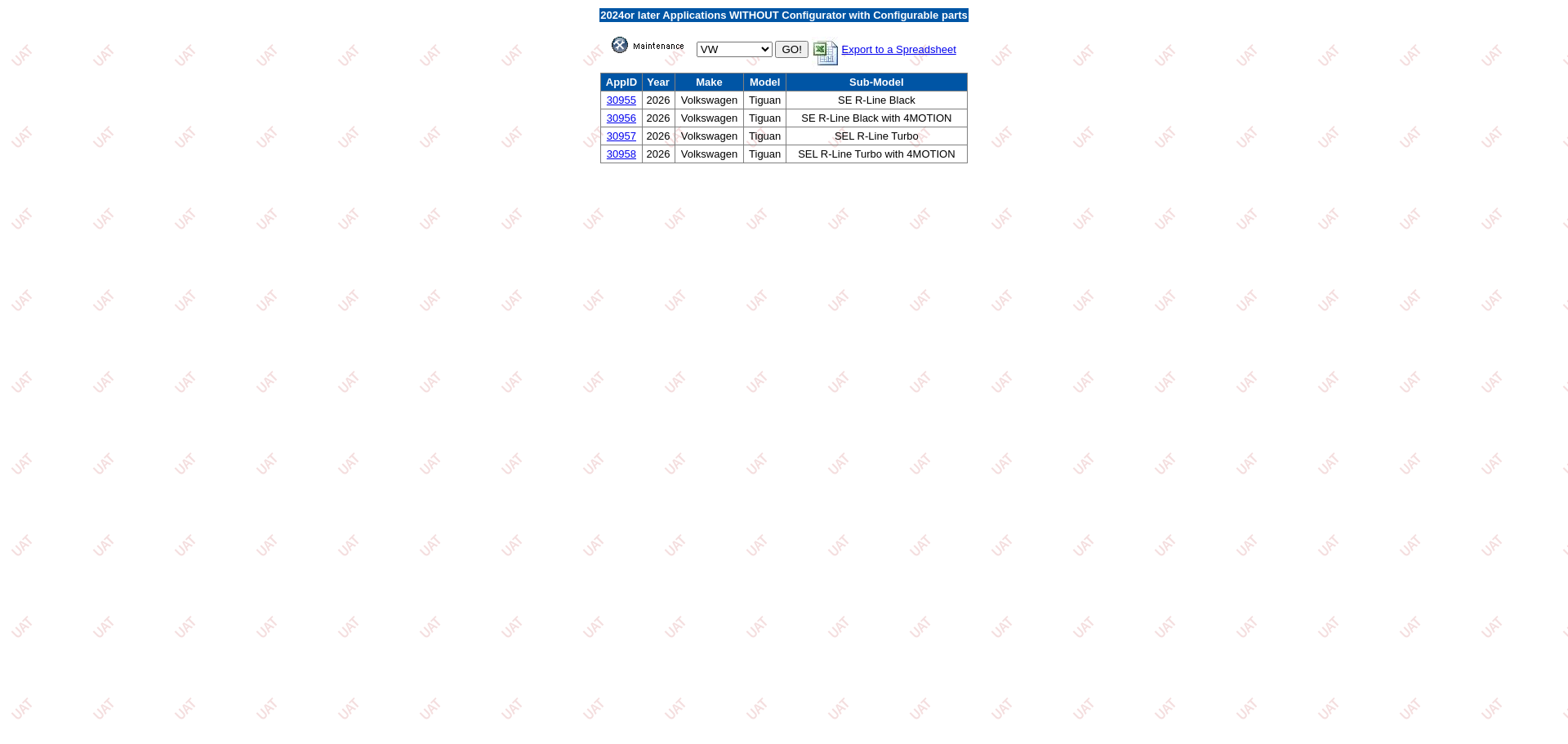
click at [615, 102] on link "30955" at bounding box center [621, 100] width 30 height 12
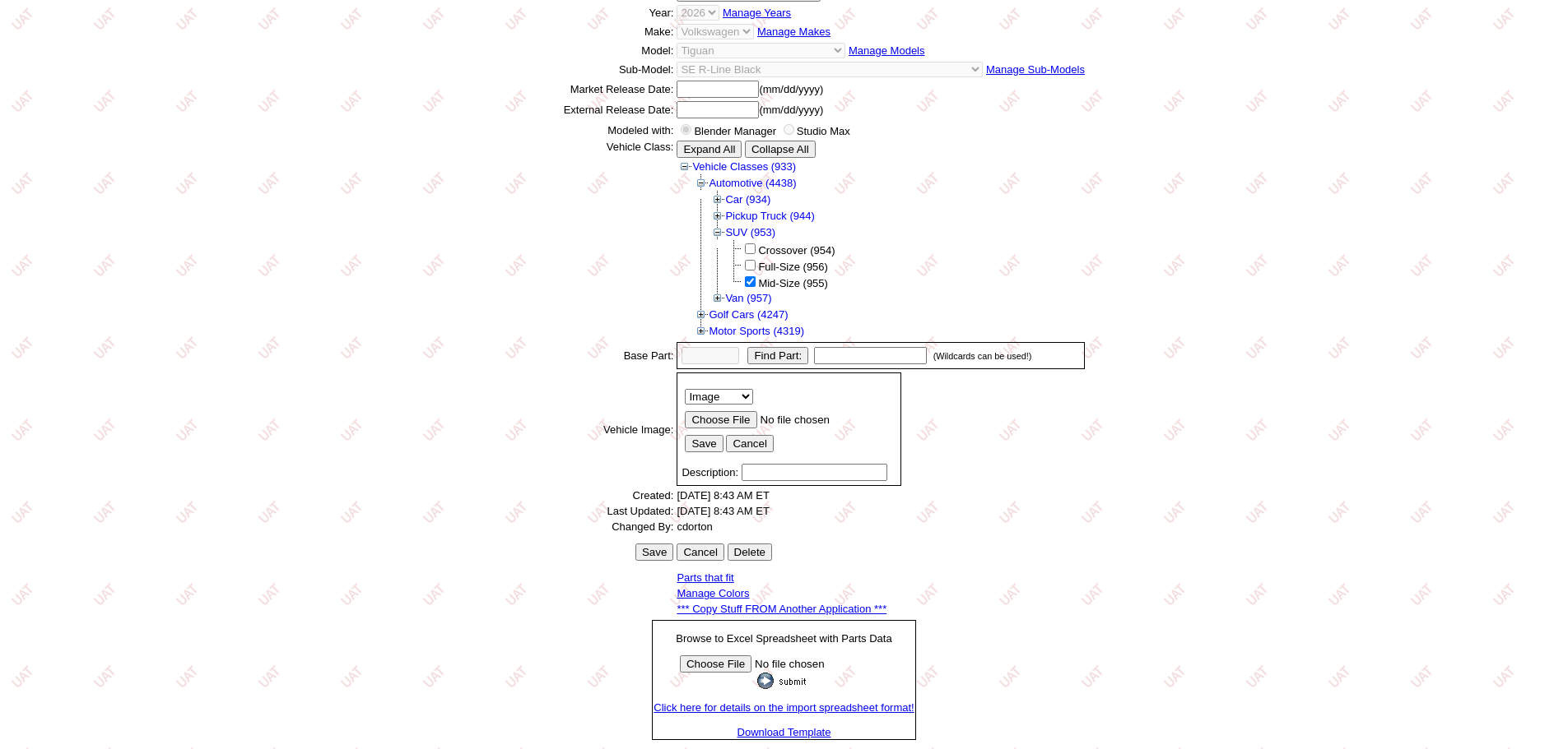
scroll to position [229, 0]
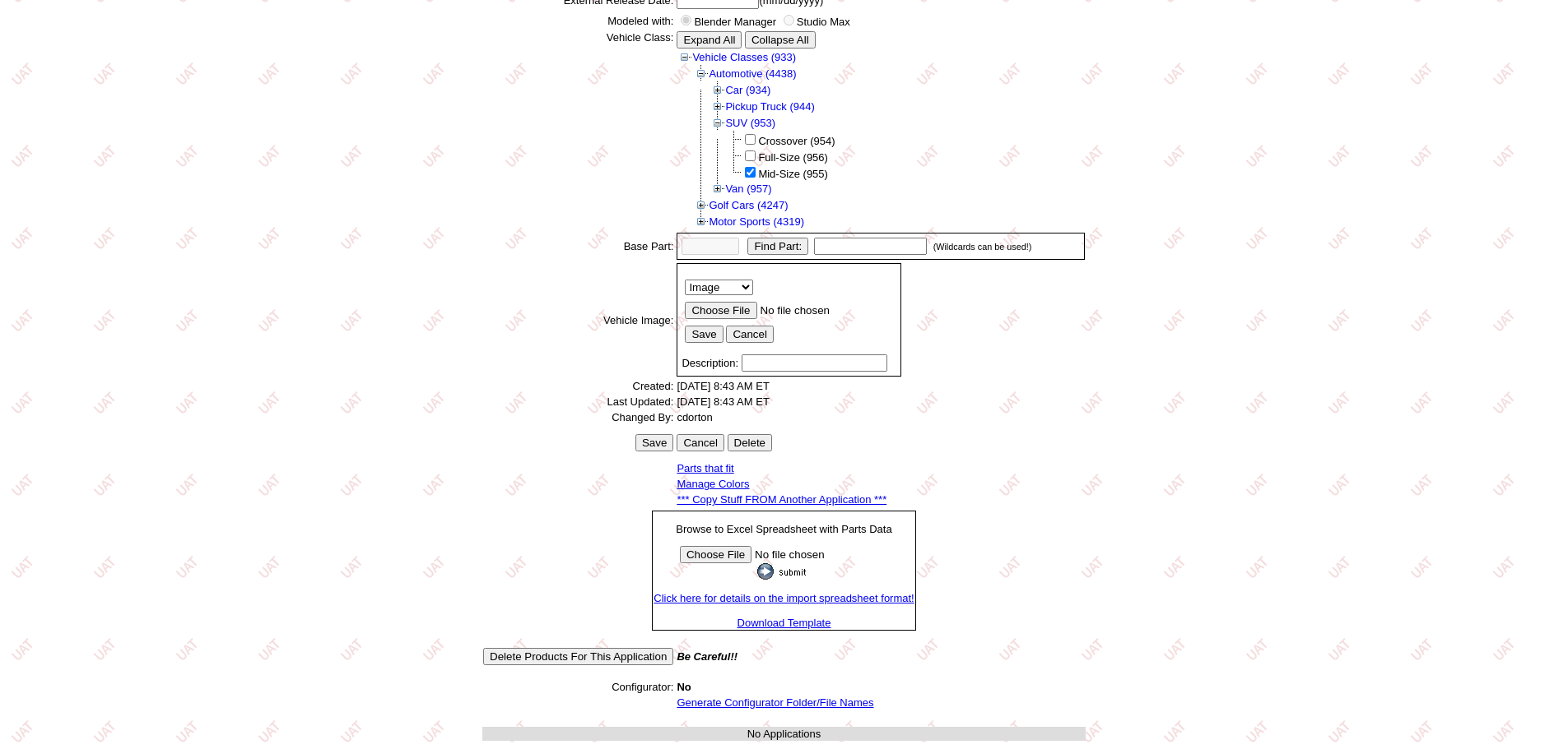
click at [757, 709] on td "Generate Configurator Folder/File Names" at bounding box center [880, 702] width 410 height 14
click at [731, 702] on link "Generate Configurator Folder/File Names" at bounding box center [774, 702] width 197 height 12
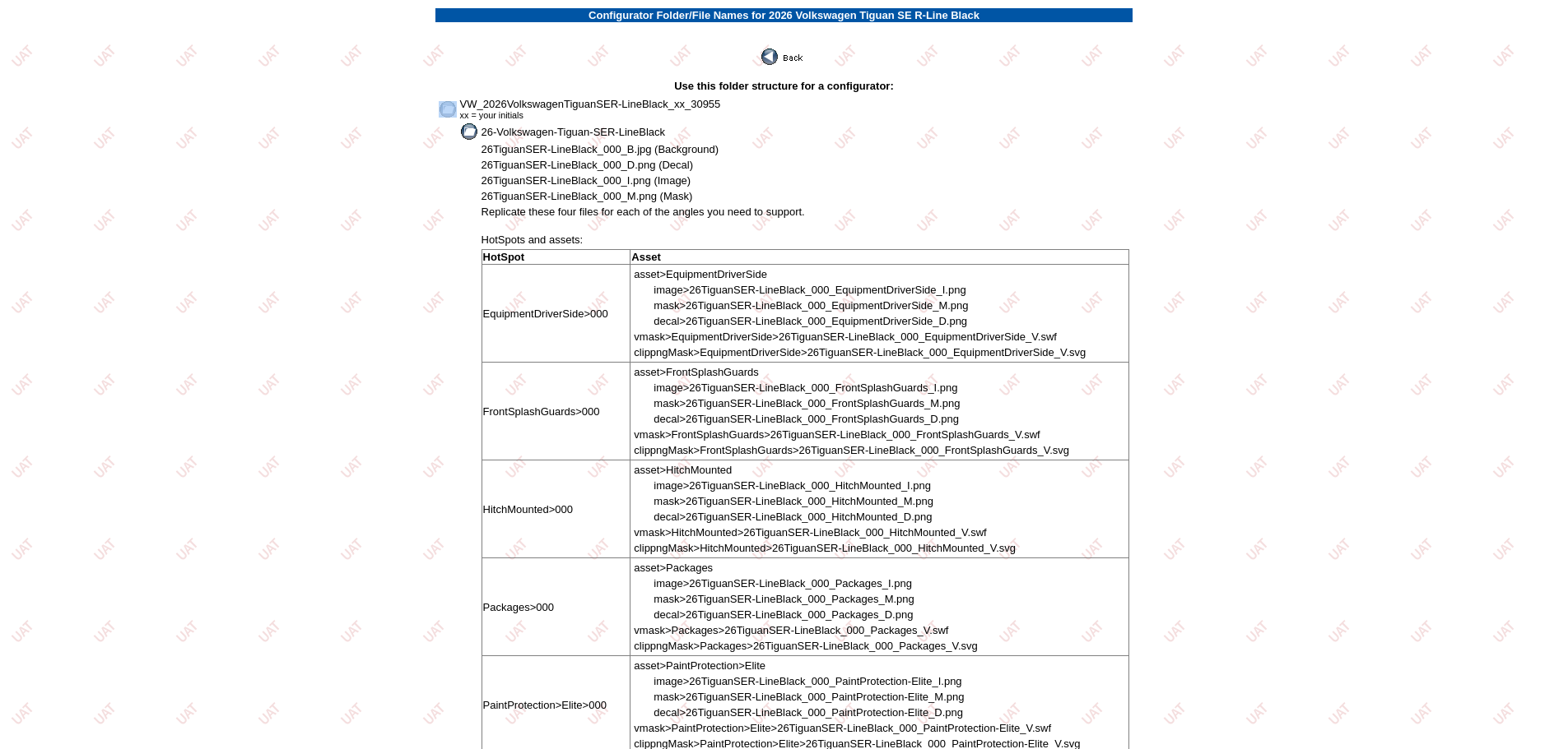
drag, startPoint x: 460, startPoint y: 99, endPoint x: 818, endPoint y: 94, distance: 358.0
click at [810, 106] on td "VW_2026VolkswagenTiguanSER-LineBlack_xx_30955 xx = your initials" at bounding box center [795, 109] width 672 height 24
click at [532, 52] on td at bounding box center [784, 51] width 698 height 31
drag, startPoint x: 461, startPoint y: 102, endPoint x: 734, endPoint y: 96, distance: 273.1
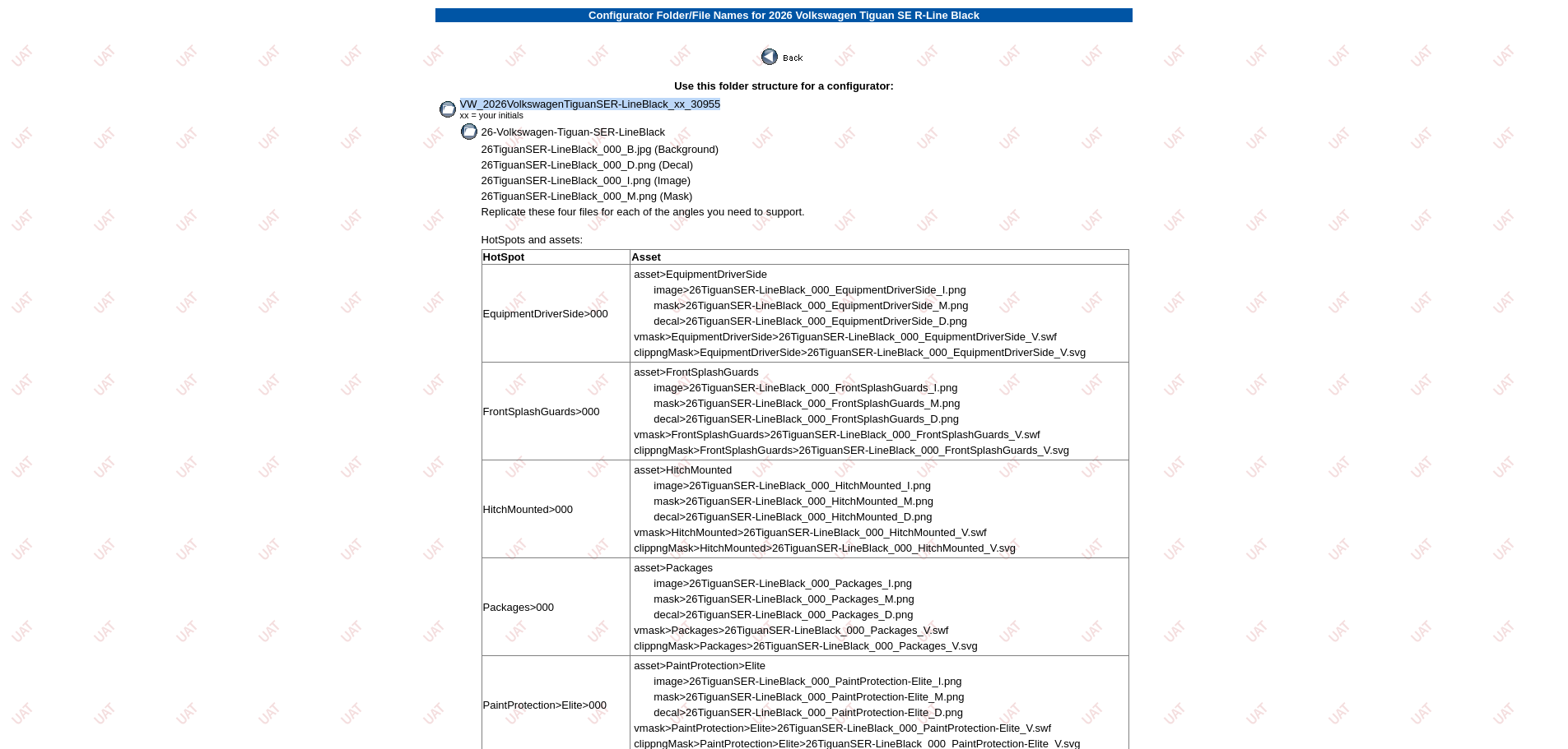
copy span "VW_2026VolkswagenTiguanSER-LineBlack_xx_30955"
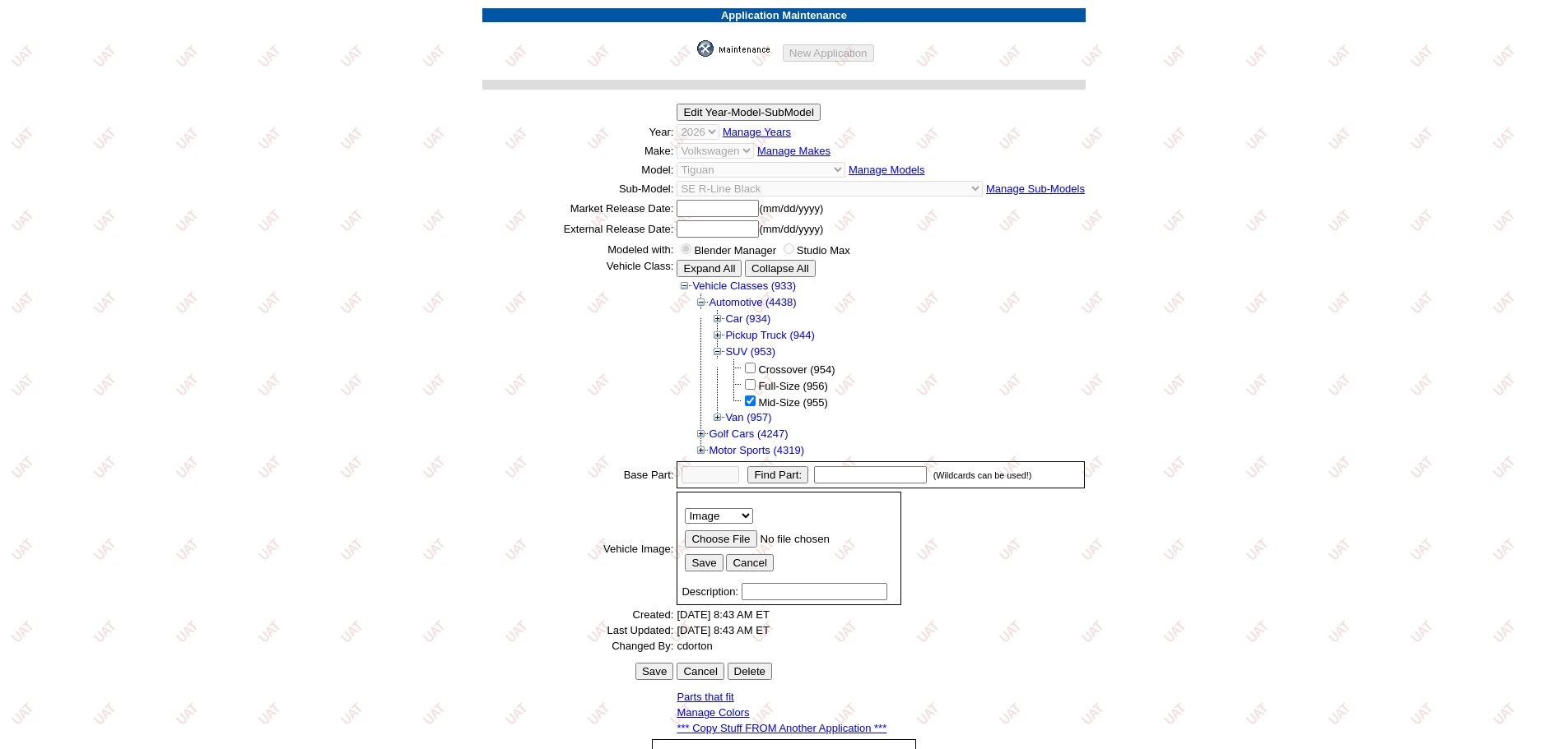
scroll to position [226, 0]
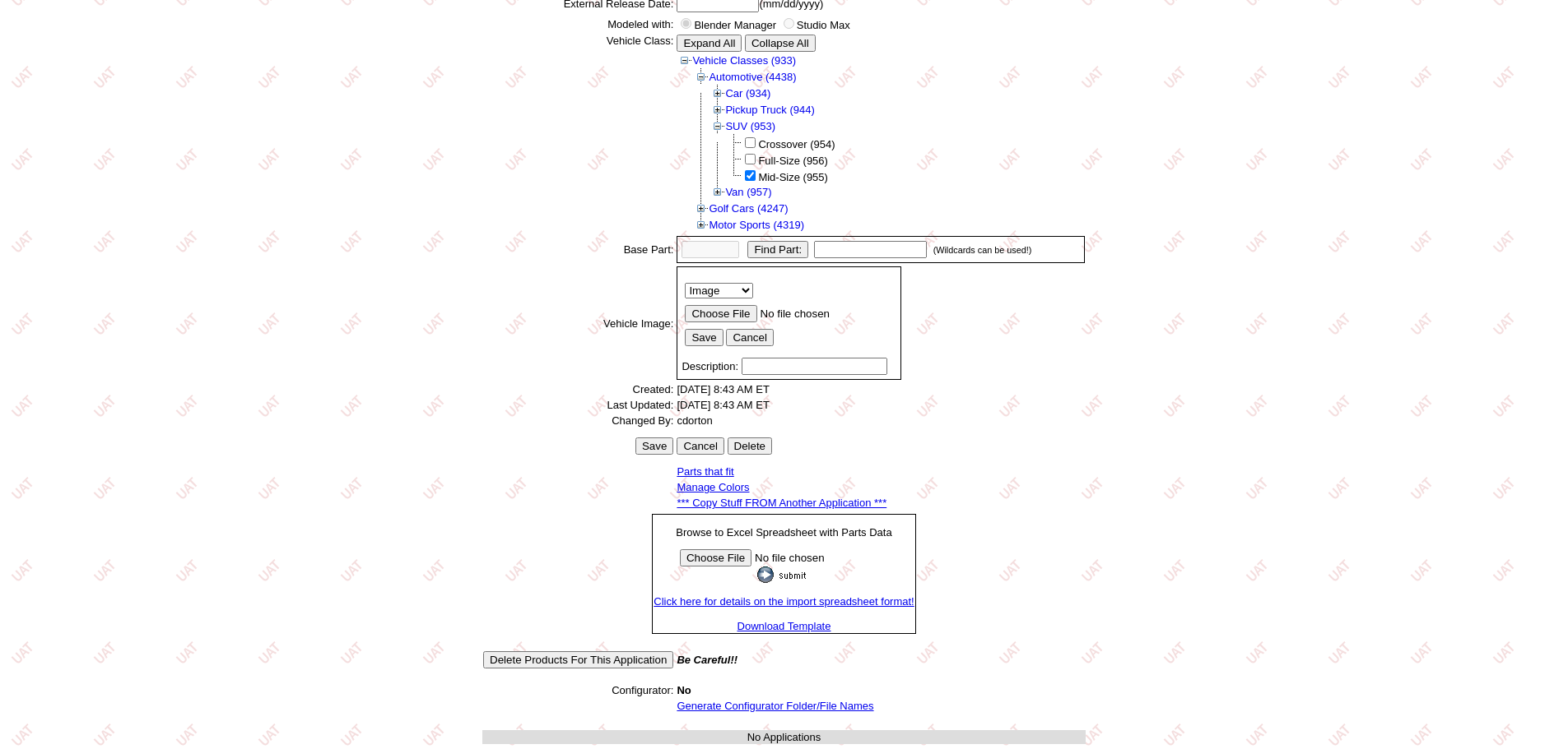
click at [815, 503] on link "*** Copy Stuff FROM Another Application ***" at bounding box center [781, 503] width 210 height 12
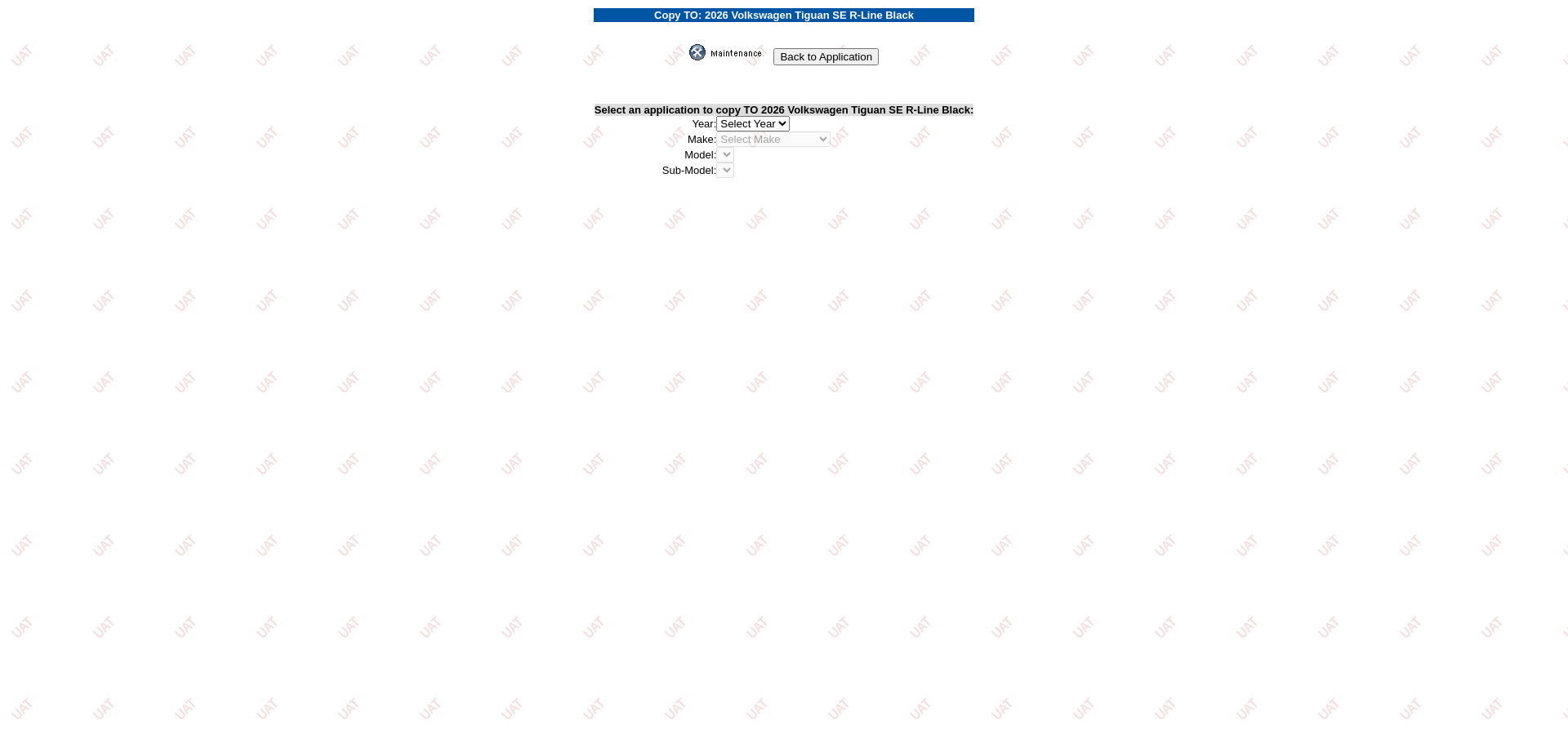
click at [786, 121] on select "2026 2025 2024 2023 2022 2021 2020 2019 2018 2017 2016 2015 2014 2013 2012 2011…" at bounding box center [753, 123] width 74 height 16
select select "43"
click at [720, 116] on select "2026 2025 2024 2023 2022 2021 2020 2019 2018 2017 2016 2015 2014 2013 2012 2011…" at bounding box center [753, 123] width 74 height 16
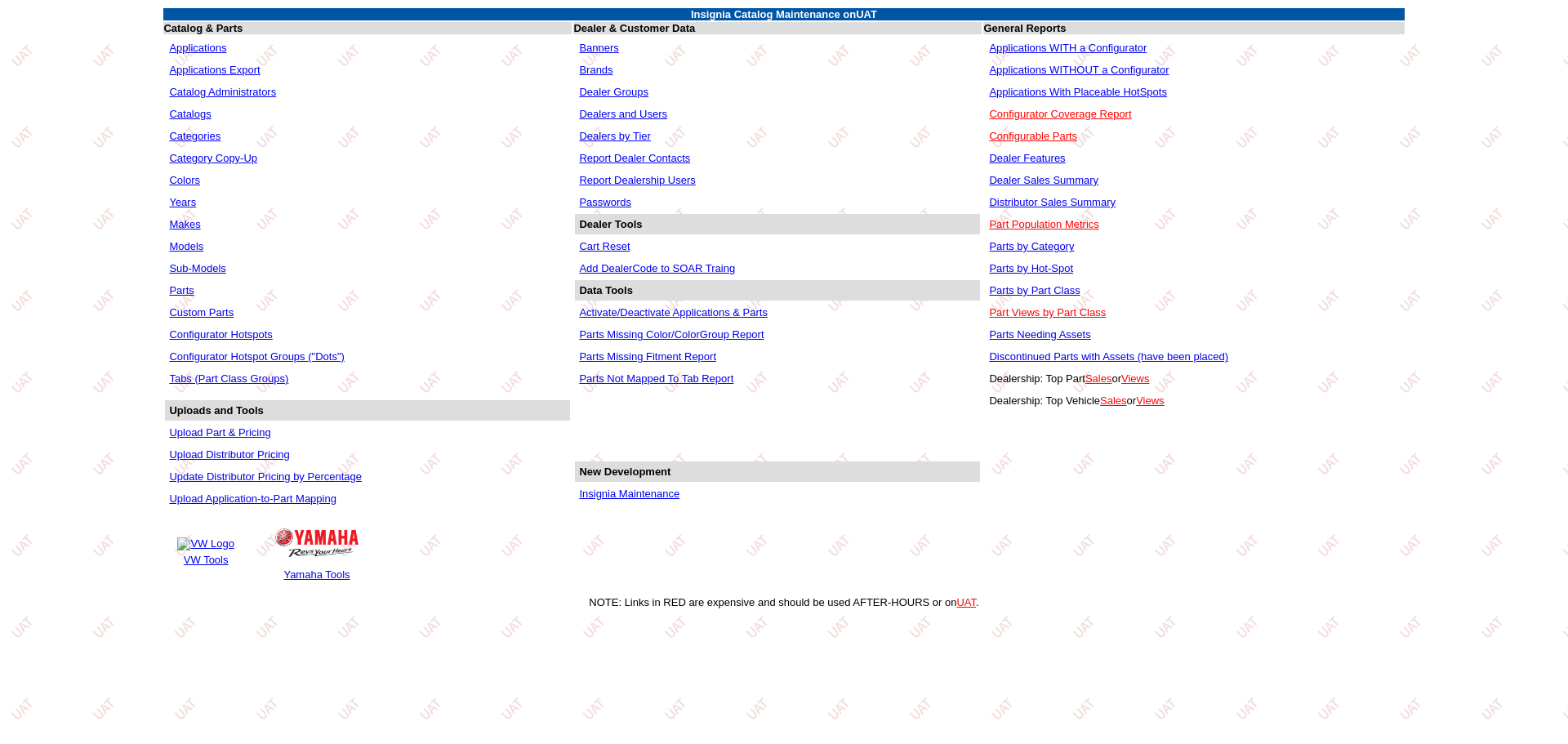
click at [1073, 66] on link "Applications WITHOUT a Configurator" at bounding box center [1078, 69] width 179 height 12
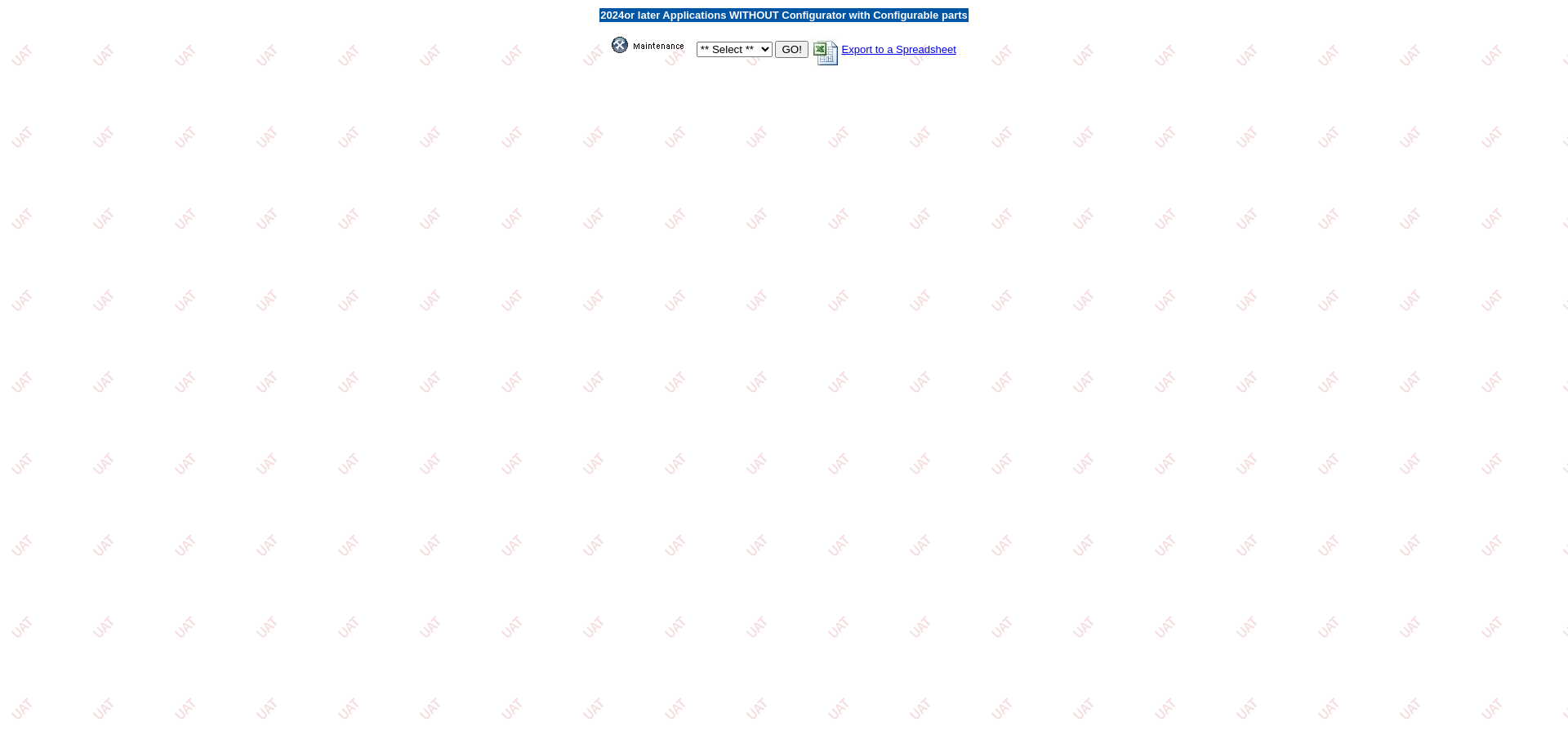
click at [748, 49] on select "** Select ** Acura Alfa Romeo Audi Bentley BMW DoubleTake Ford GM Honda Hyundai…" at bounding box center [734, 49] width 76 height 16
select select "11"
click at [696, 41] on select "** Select ** Acura Alfa Romeo Audi Bentley BMW DoubleTake Ford GM Honda Hyundai…" at bounding box center [734, 49] width 76 height 16
click at [797, 50] on input "GO!" at bounding box center [791, 49] width 33 height 17
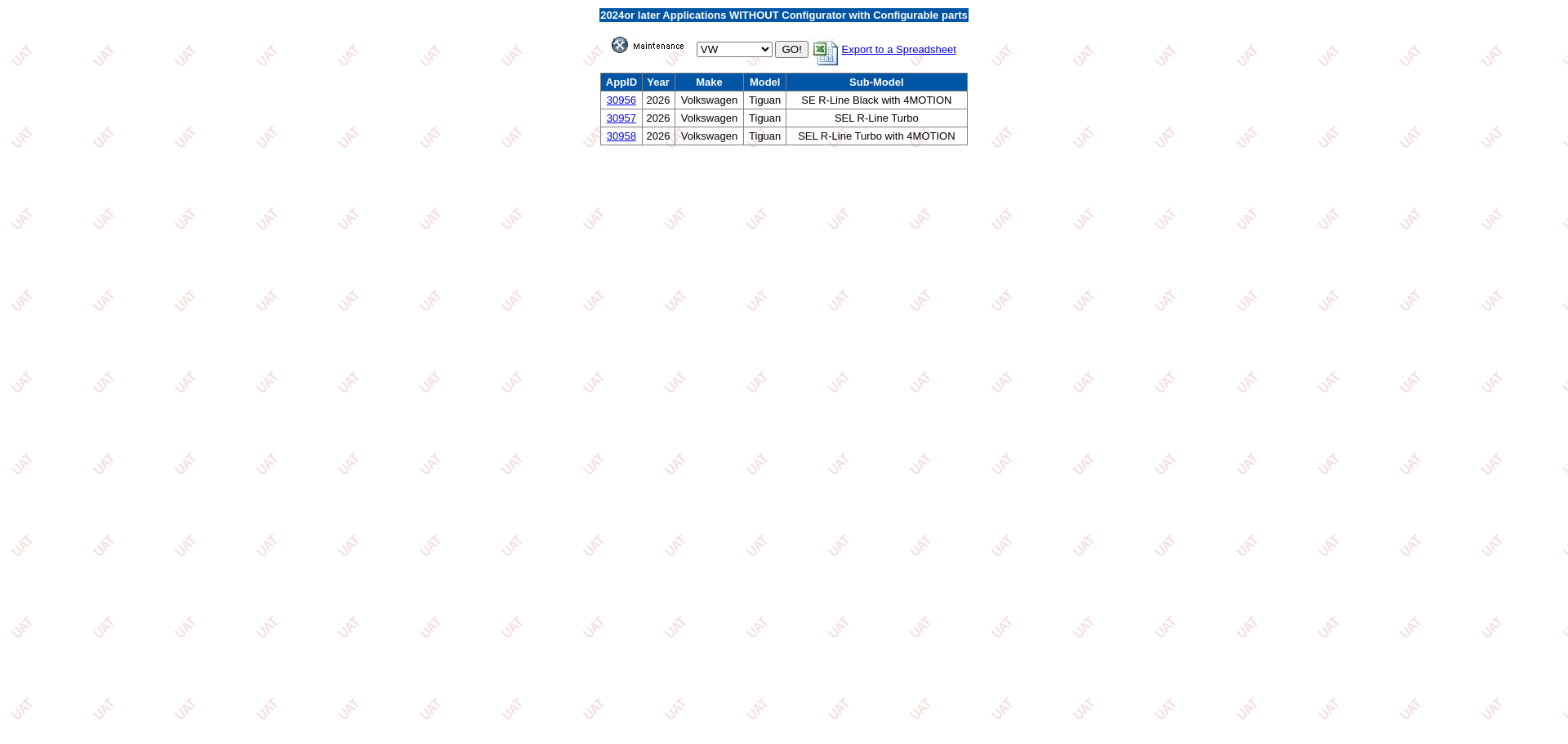
click at [615, 98] on link "30956" at bounding box center [621, 100] width 30 height 12
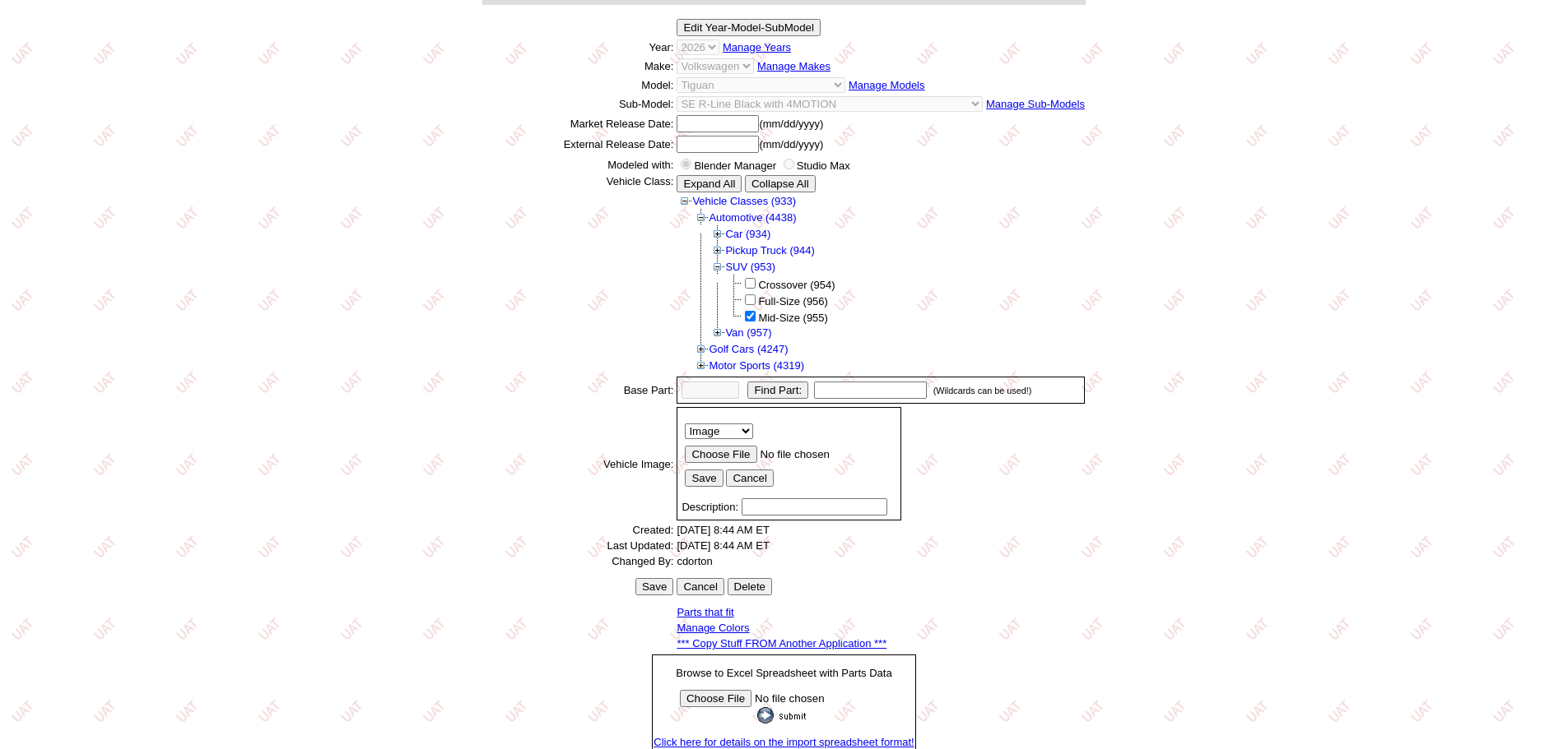
scroll to position [229, 0]
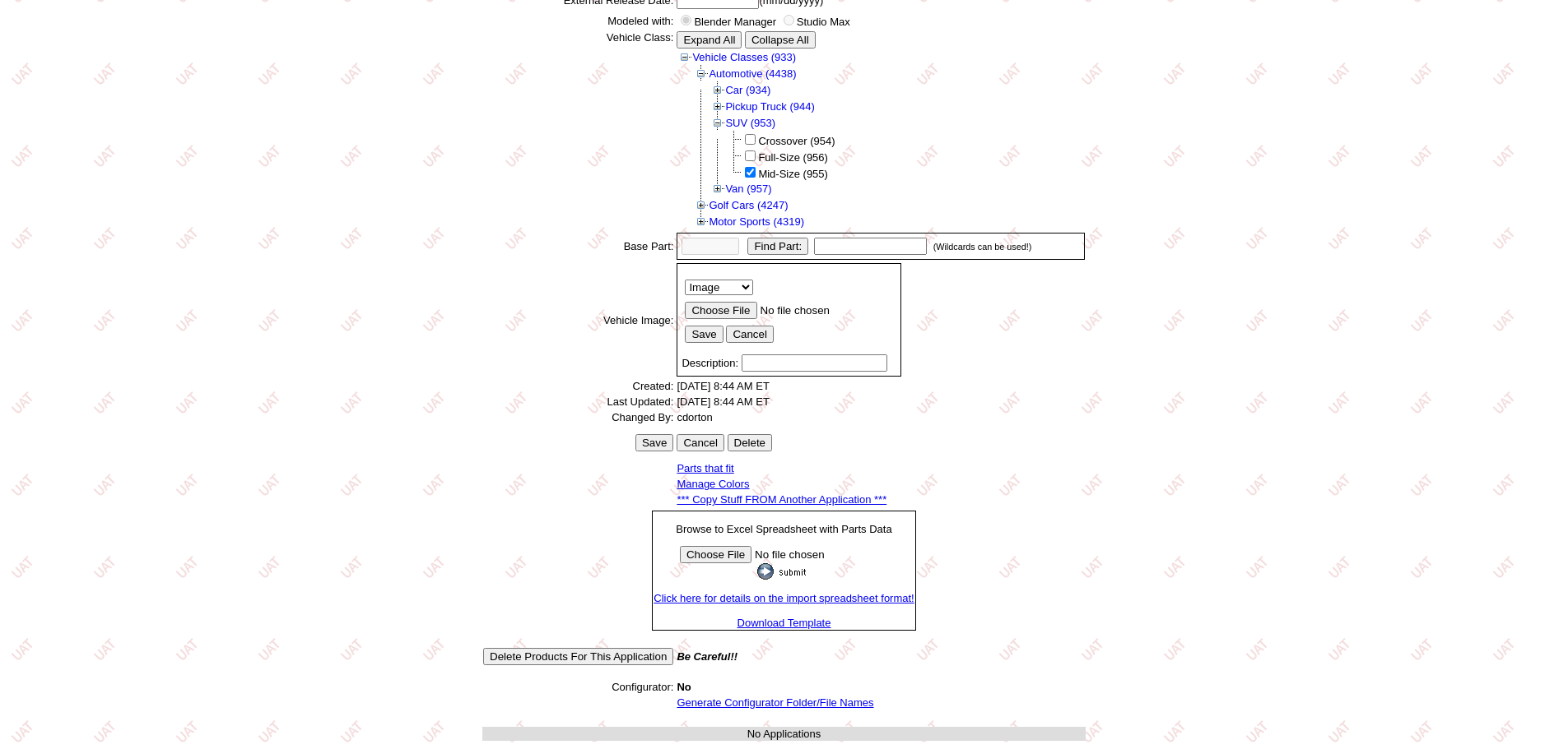
click at [747, 698] on link "Generate Configurator Folder/File Names" at bounding box center [774, 702] width 197 height 12
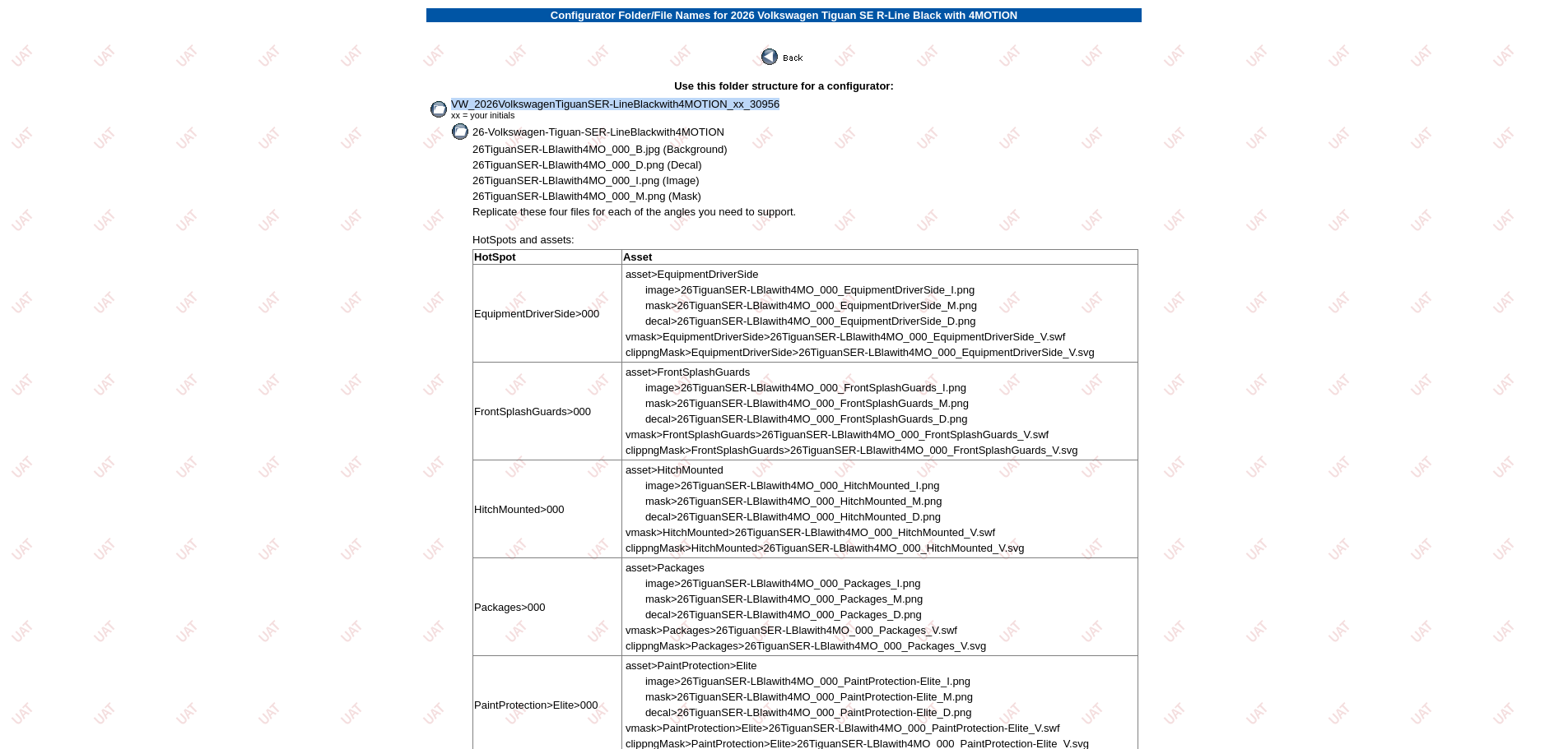
drag, startPoint x: 451, startPoint y: 99, endPoint x: 809, endPoint y: 100, distance: 358.0
click at [809, 100] on td "VW_2026VolkswagenTiguanSER-LineBlackwith4MOTION_xx_30956 xx = your initials" at bounding box center [794, 109] width 689 height 24
copy span "VW_2026VolkswagenTiguanSER-LineBlackwith4MOTION_xx_30956"
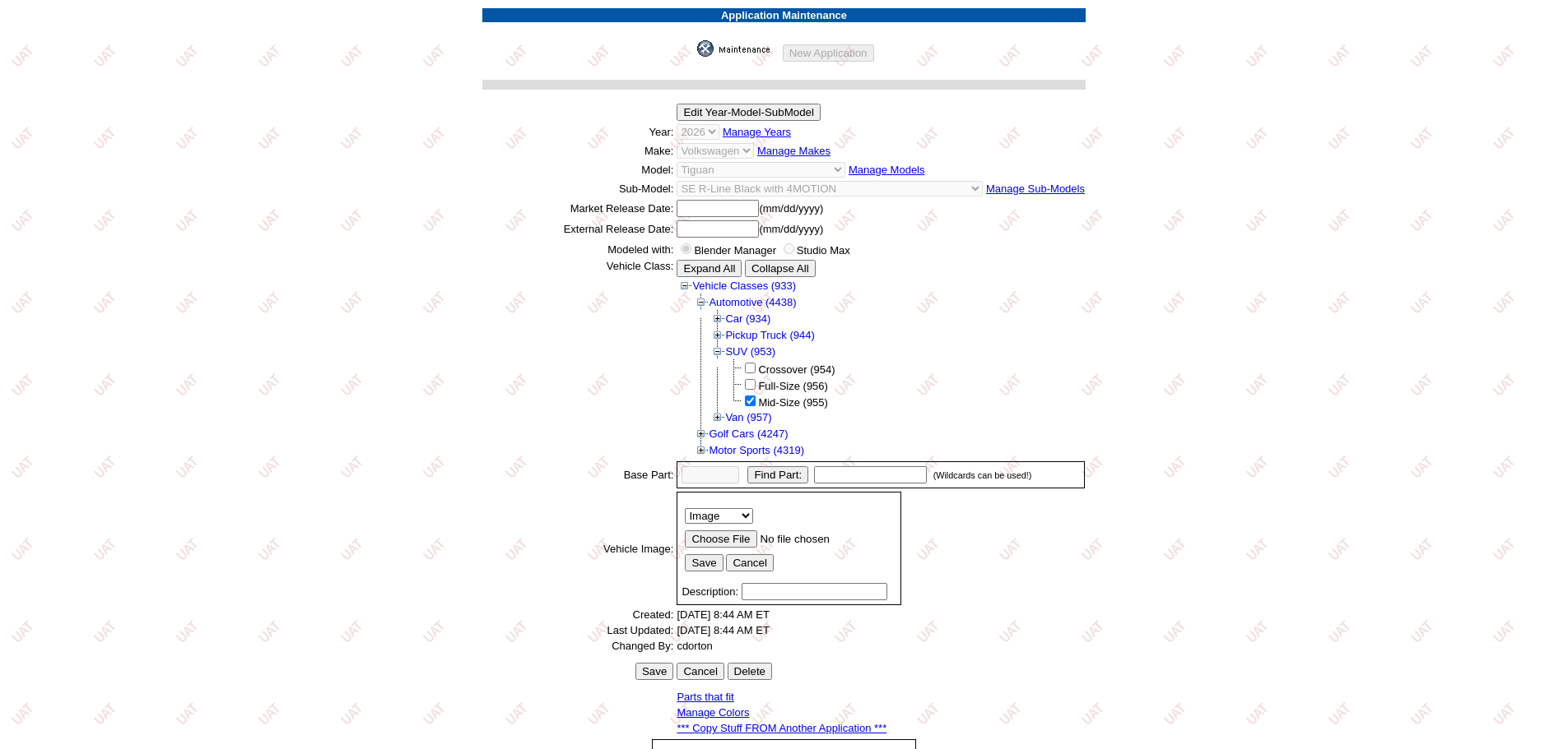
scroll to position [226, 0]
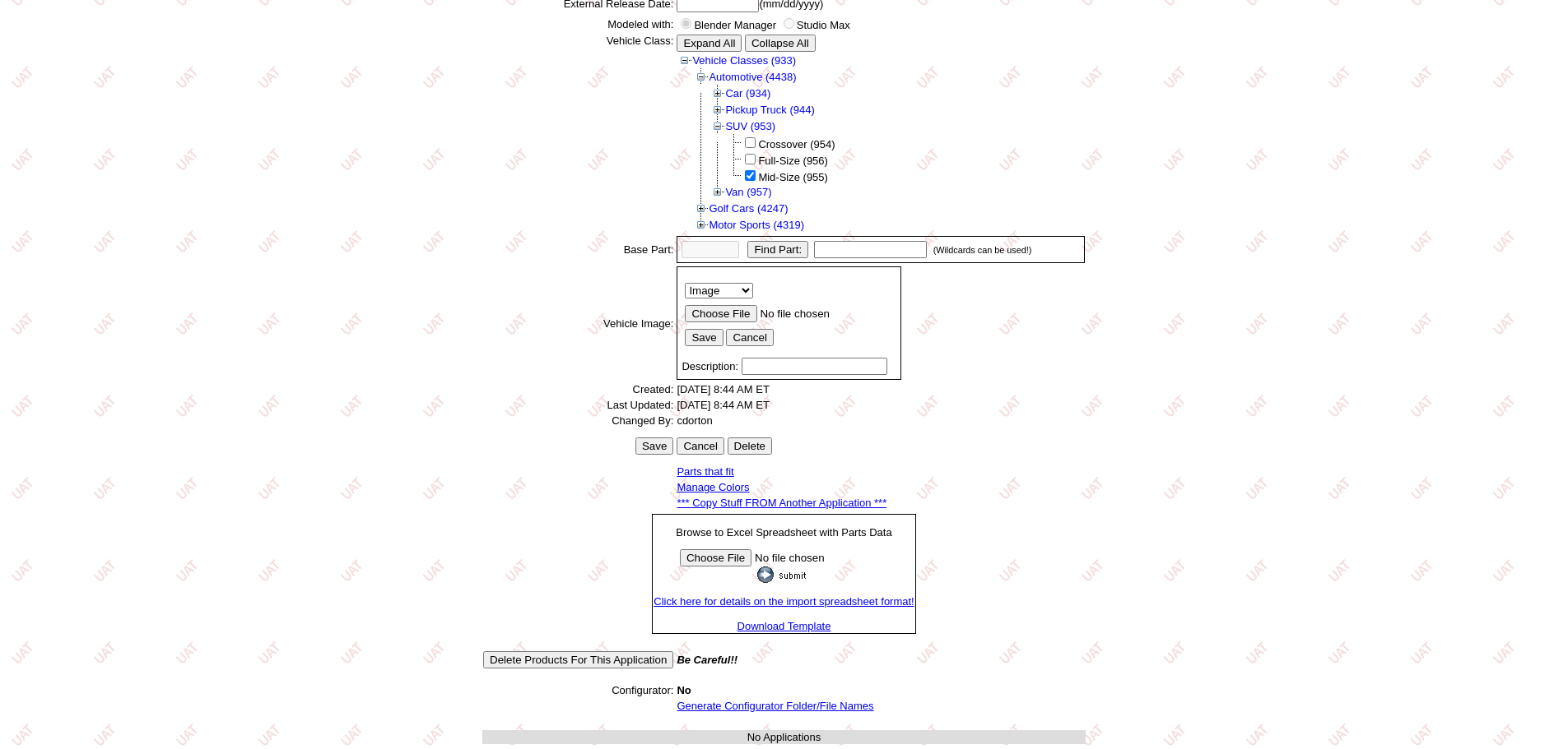
click at [799, 501] on link "*** Copy Stuff FROM Another Application ***" at bounding box center [781, 503] width 210 height 12
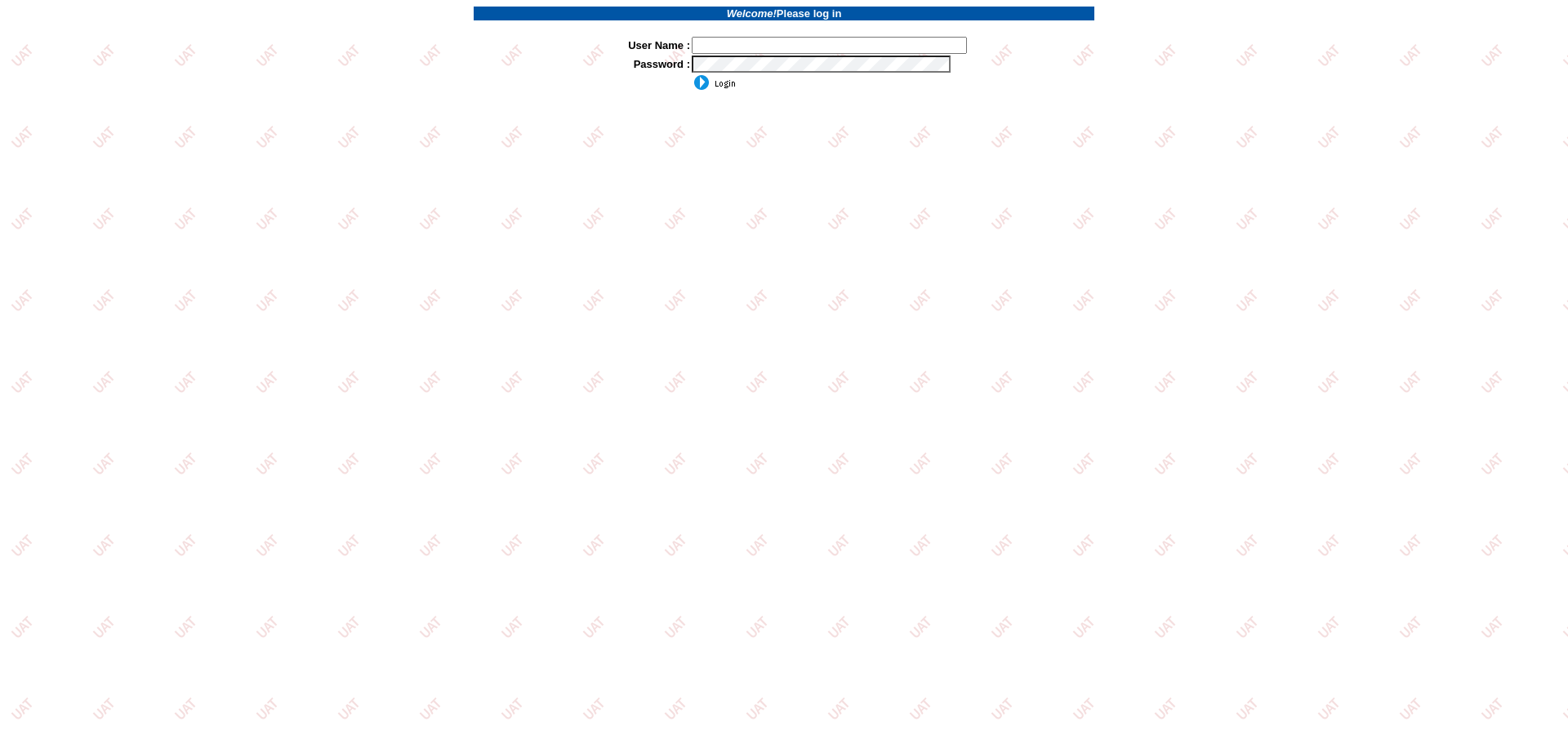
click at [796, 45] on input "text" at bounding box center [829, 45] width 275 height 17
type input "sdakes"
click at [713, 84] on input "image" at bounding box center [713, 83] width 44 height 17
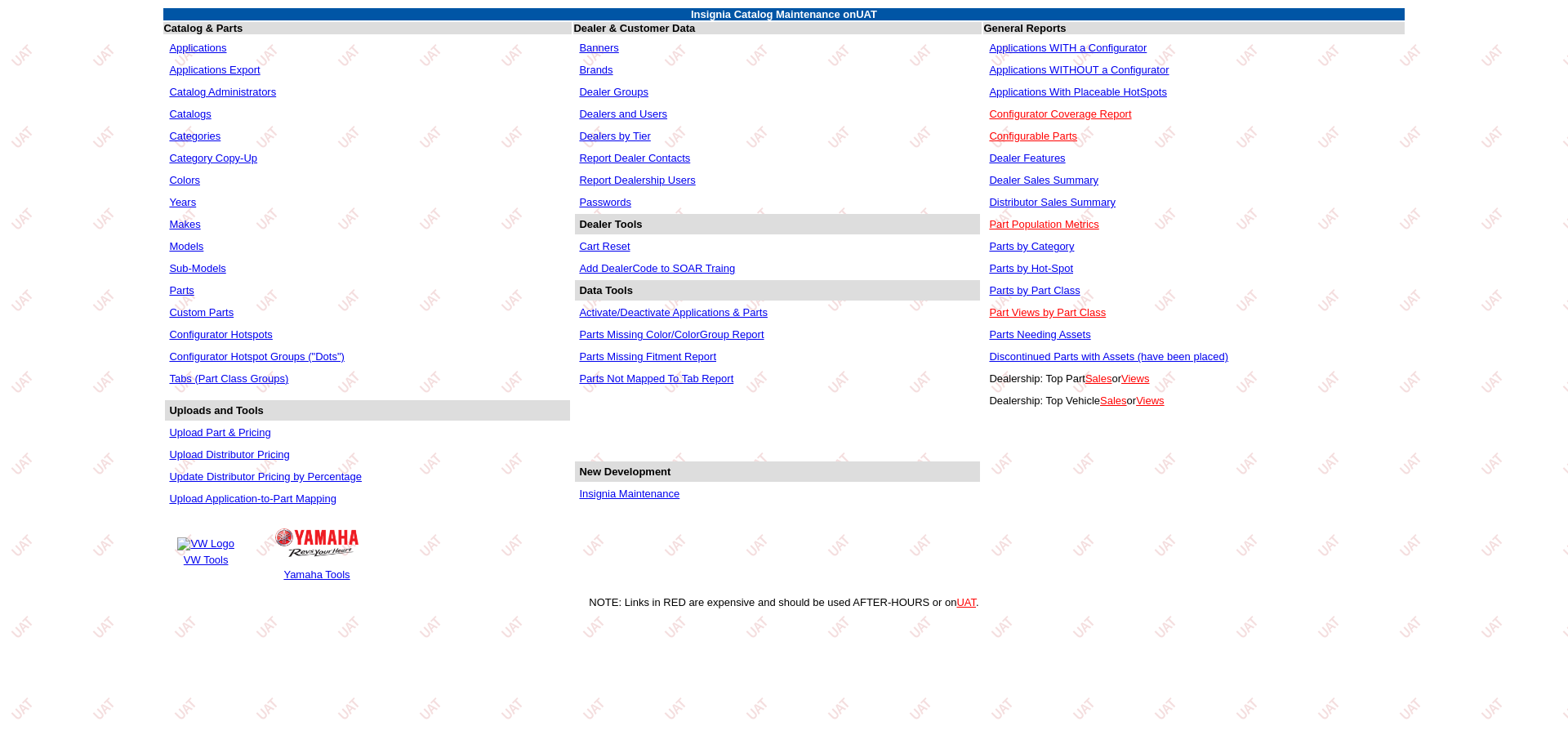
click at [1090, 69] on link "Applications WITHOUT a Configurator" at bounding box center [1078, 69] width 179 height 12
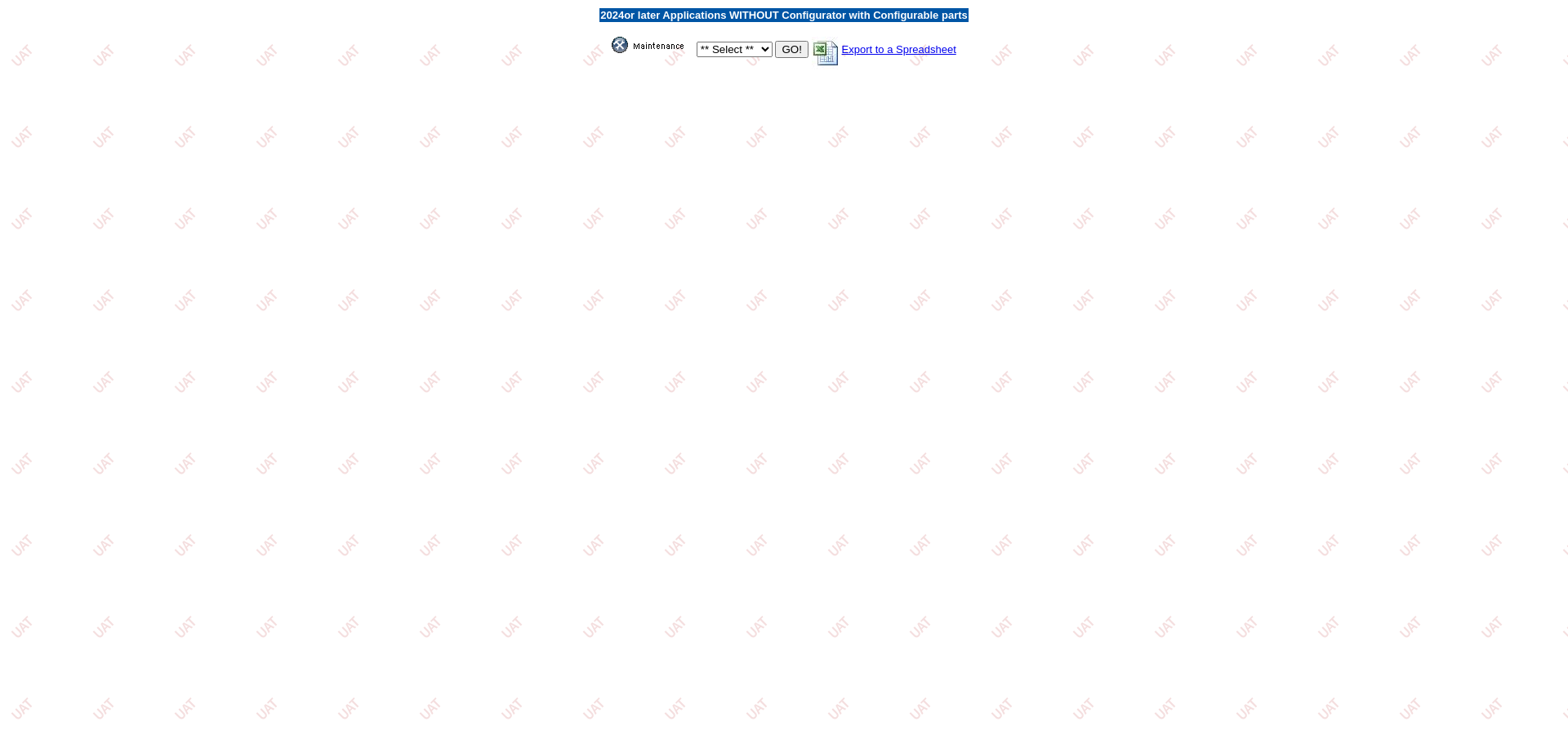
click at [771, 48] on td "** Select ** Acura Alfa Romeo Audi Bentley BMW DoubleTake [PERSON_NAME] Honda H…" at bounding box center [783, 47] width 369 height 46
click at [752, 51] on select "** Select ** Acura Alfa Romeo Audi Bentley BMW DoubleTake Ford GM Honda Hyundai…" at bounding box center [734, 49] width 76 height 16
select select "11"
click at [696, 41] on select "** Select ** Acura Alfa Romeo Audi Bentley BMW DoubleTake Ford GM Honda Hyundai…" at bounding box center [734, 49] width 76 height 16
click at [794, 40] on td "** Select ** Acura Alfa Romeo Audi Bentley BMW DoubleTake Ford GM Honda Hyundai…" at bounding box center [783, 47] width 369 height 46
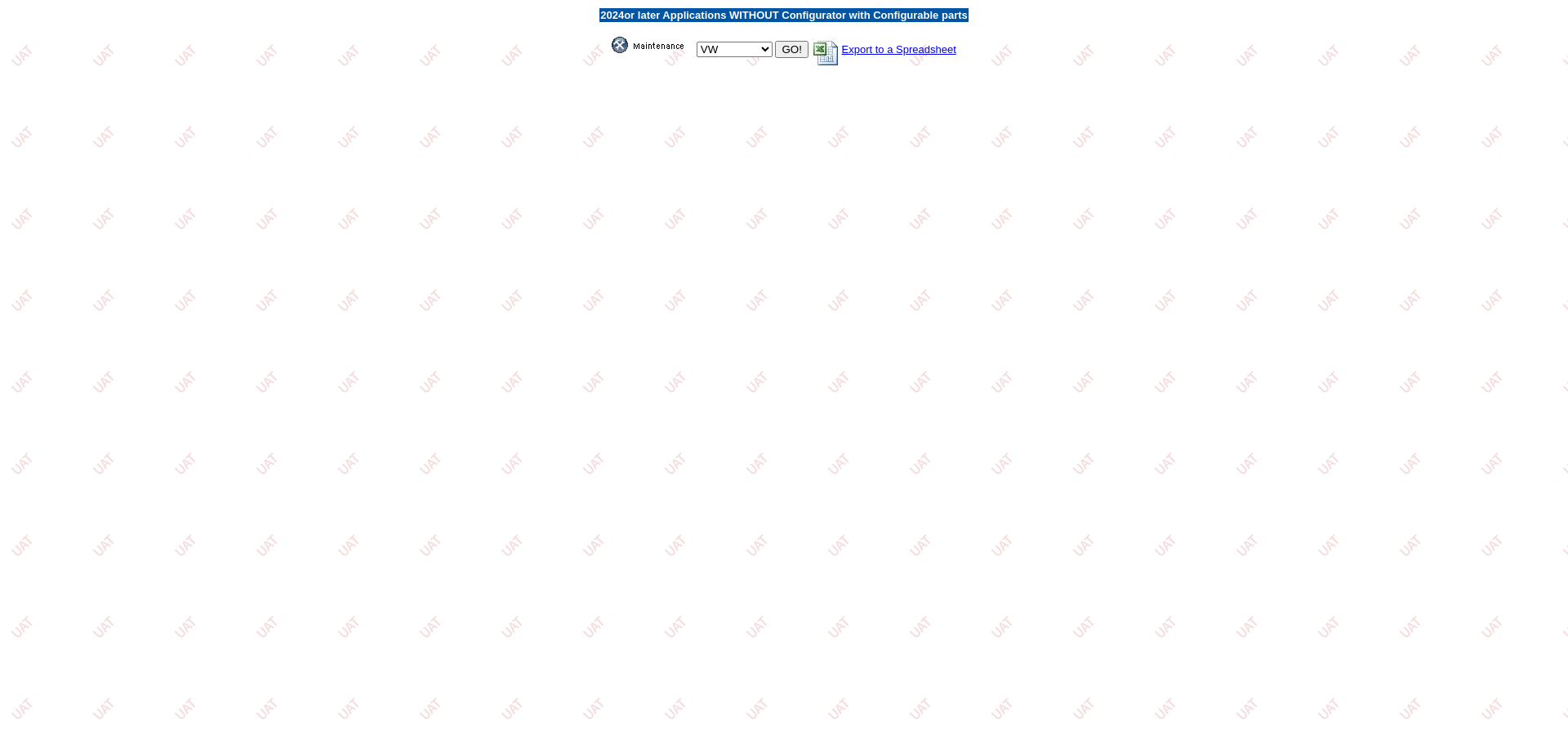
click at [793, 45] on input "GO!" at bounding box center [791, 49] width 33 height 17
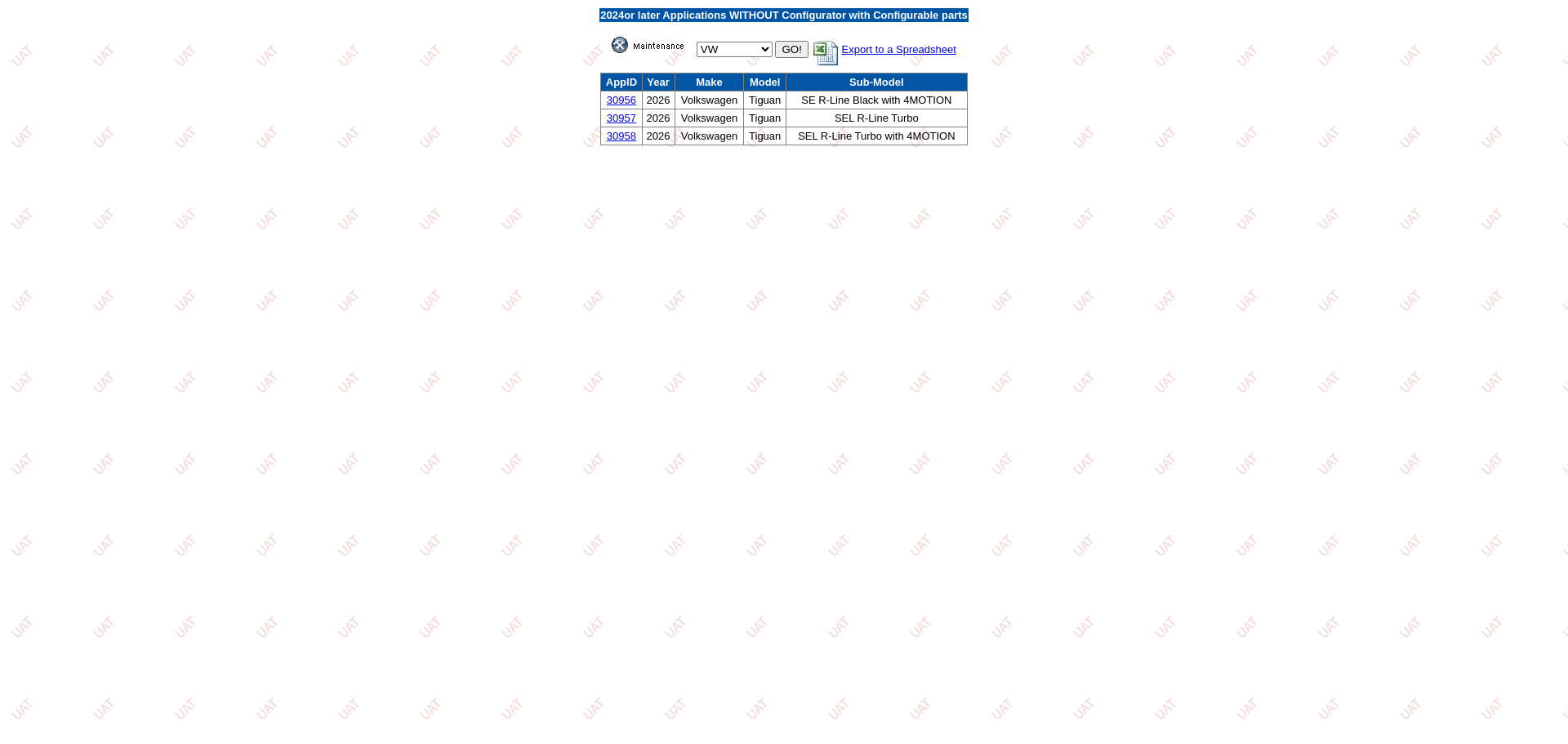
click at [618, 97] on link "30956" at bounding box center [621, 100] width 30 height 12
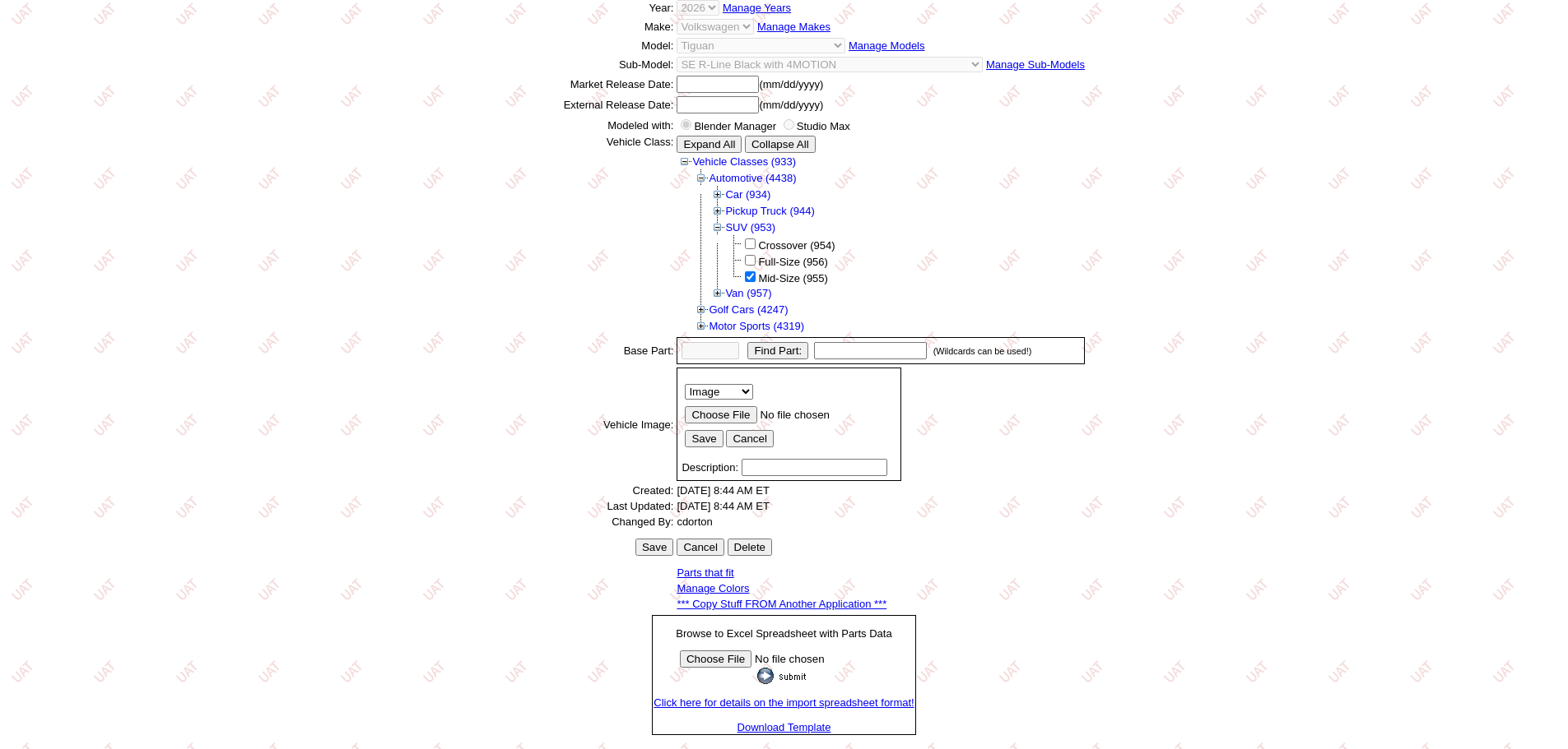
scroll to position [229, 0]
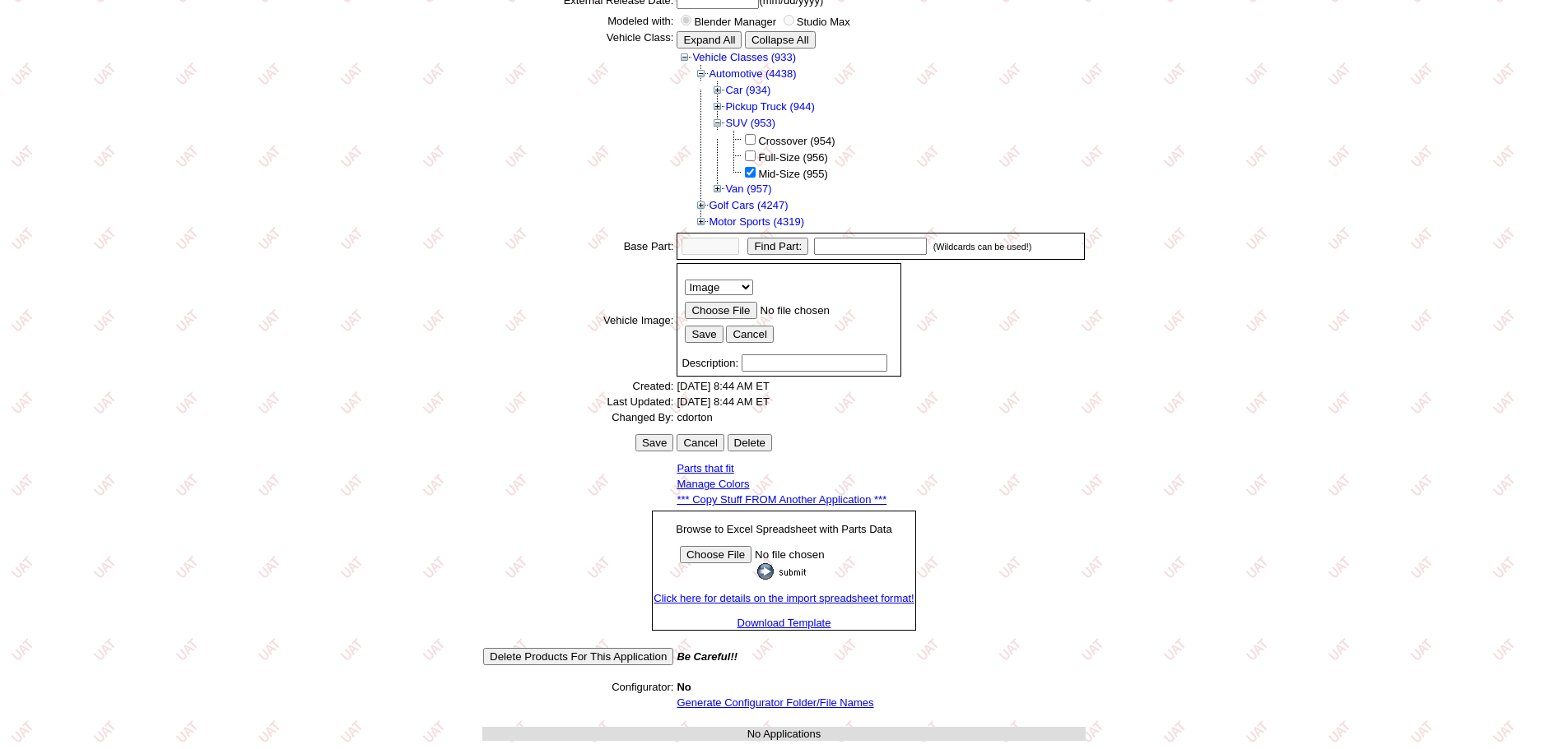
click at [798, 496] on link "*** Copy Stuff FROM Another Application ***" at bounding box center [781, 499] width 210 height 12
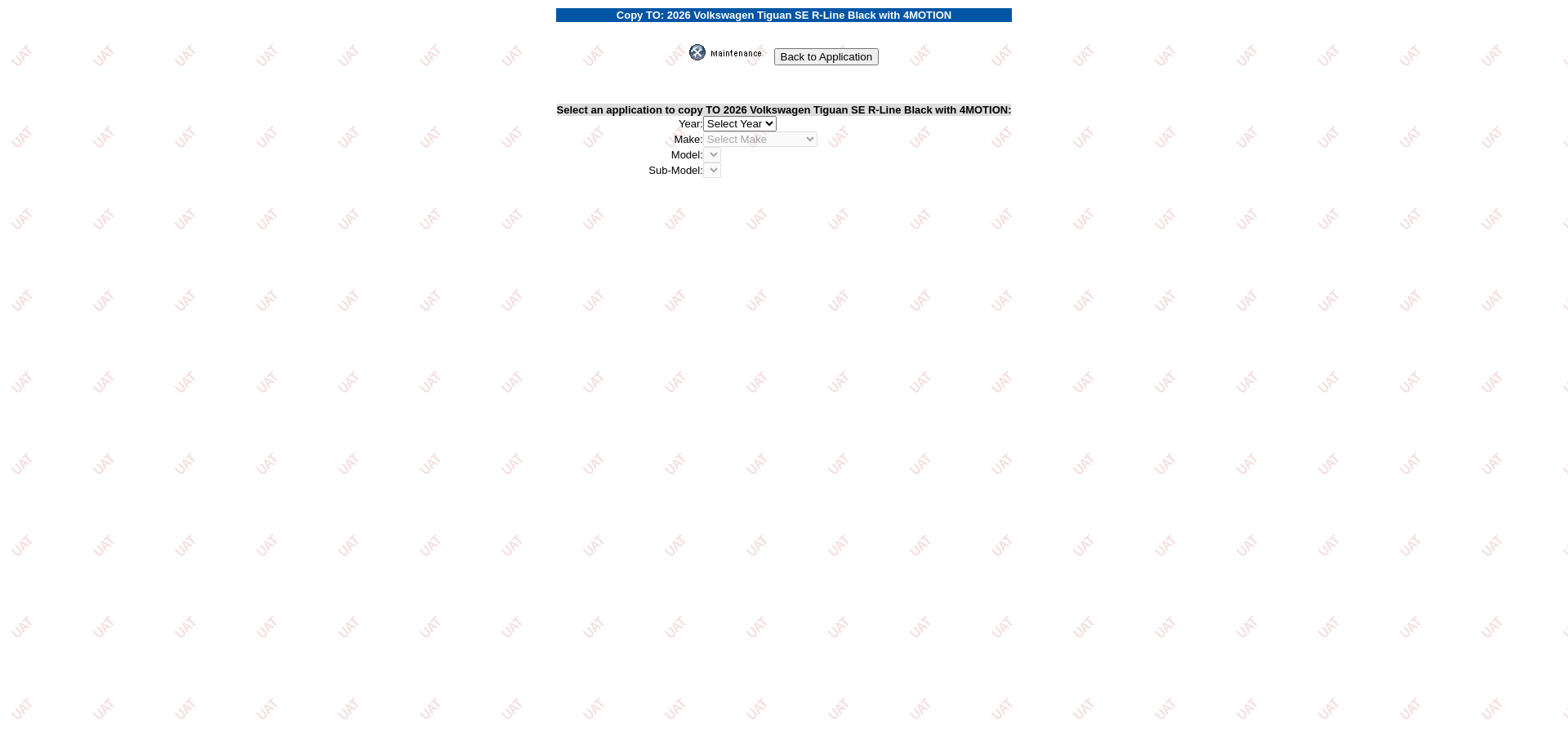
click at [763, 119] on select "2026 2025 2024 2023 2022 2021 2020 2019 2018 2017 2016 2015 2014 2013 2012 2011…" at bounding box center [739, 123] width 74 height 16
select select "43"
click at [708, 116] on select "2026 2025 2024 2023 2022 2021 2020 2019 2018 2017 2016 2015 2014 2013 2012 2011…" at bounding box center [739, 123] width 74 height 16
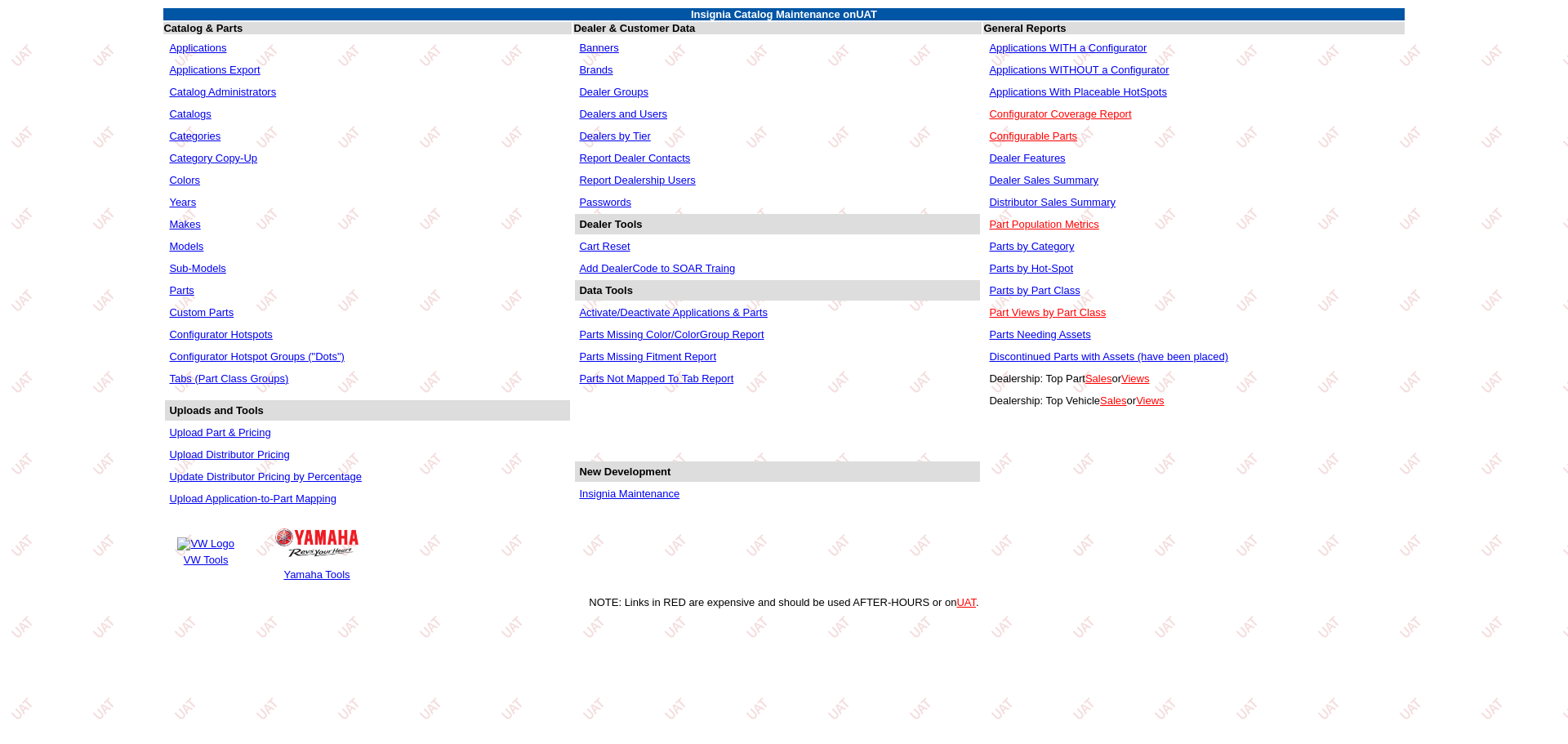
click at [1072, 71] on link "Applications WITHOUT a Configurator" at bounding box center [1078, 69] width 179 height 12
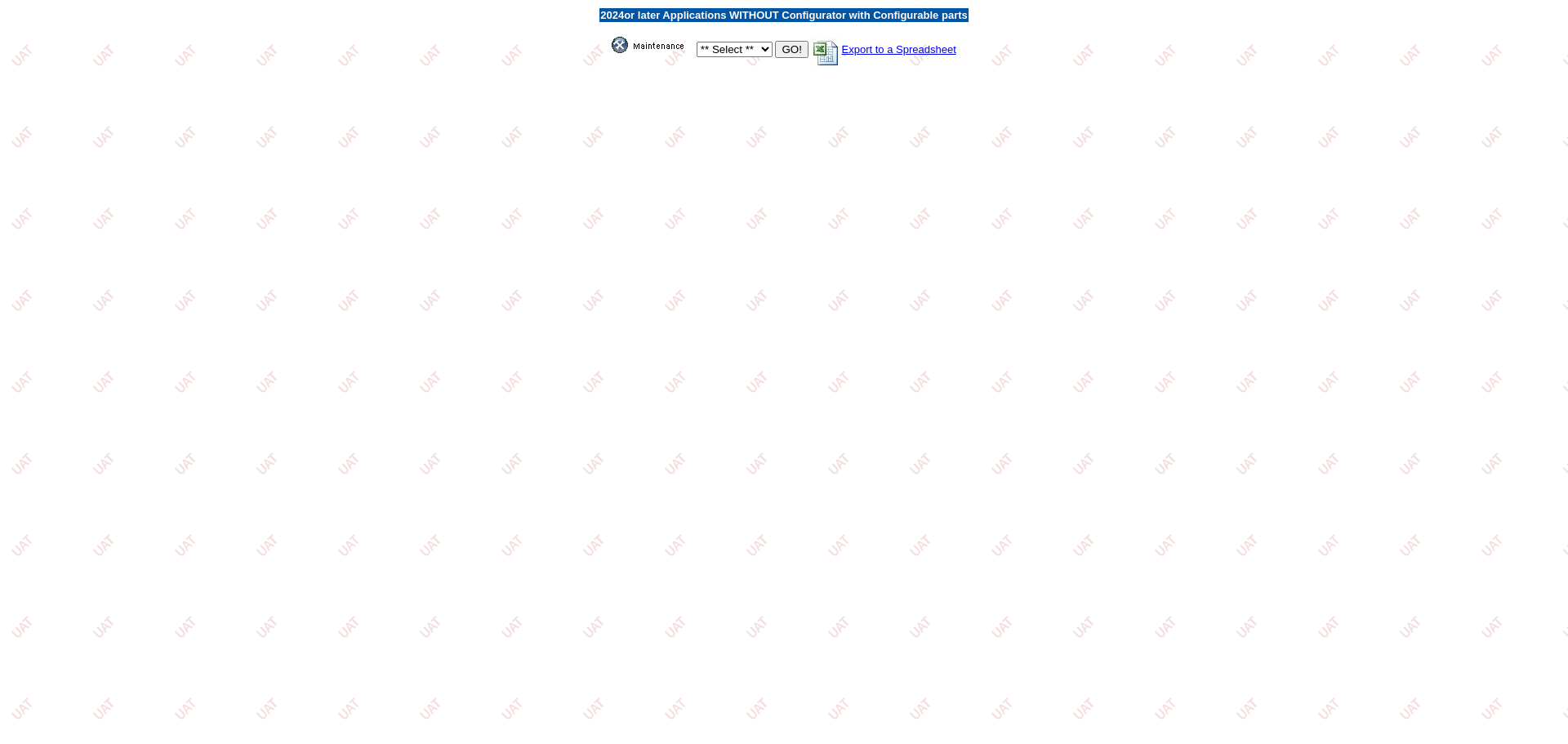
click at [748, 52] on select "** Select ** Acura Alfa Romeo Audi Bentley BMW DoubleTake Ford GM Honda Hyundai…" at bounding box center [734, 49] width 76 height 16
click at [763, 52] on select "** Select ** Acura Alfa Romeo Audi Bentley BMW DoubleTake Ford GM Honda Hyundai…" at bounding box center [734, 49] width 76 height 16
select select "11"
click at [696, 41] on select "** Select ** Acura Alfa Romeo Audi Bentley BMW DoubleTake Ford GM Honda Hyundai…" at bounding box center [734, 49] width 76 height 16
click at [793, 52] on input "GO!" at bounding box center [791, 49] width 33 height 17
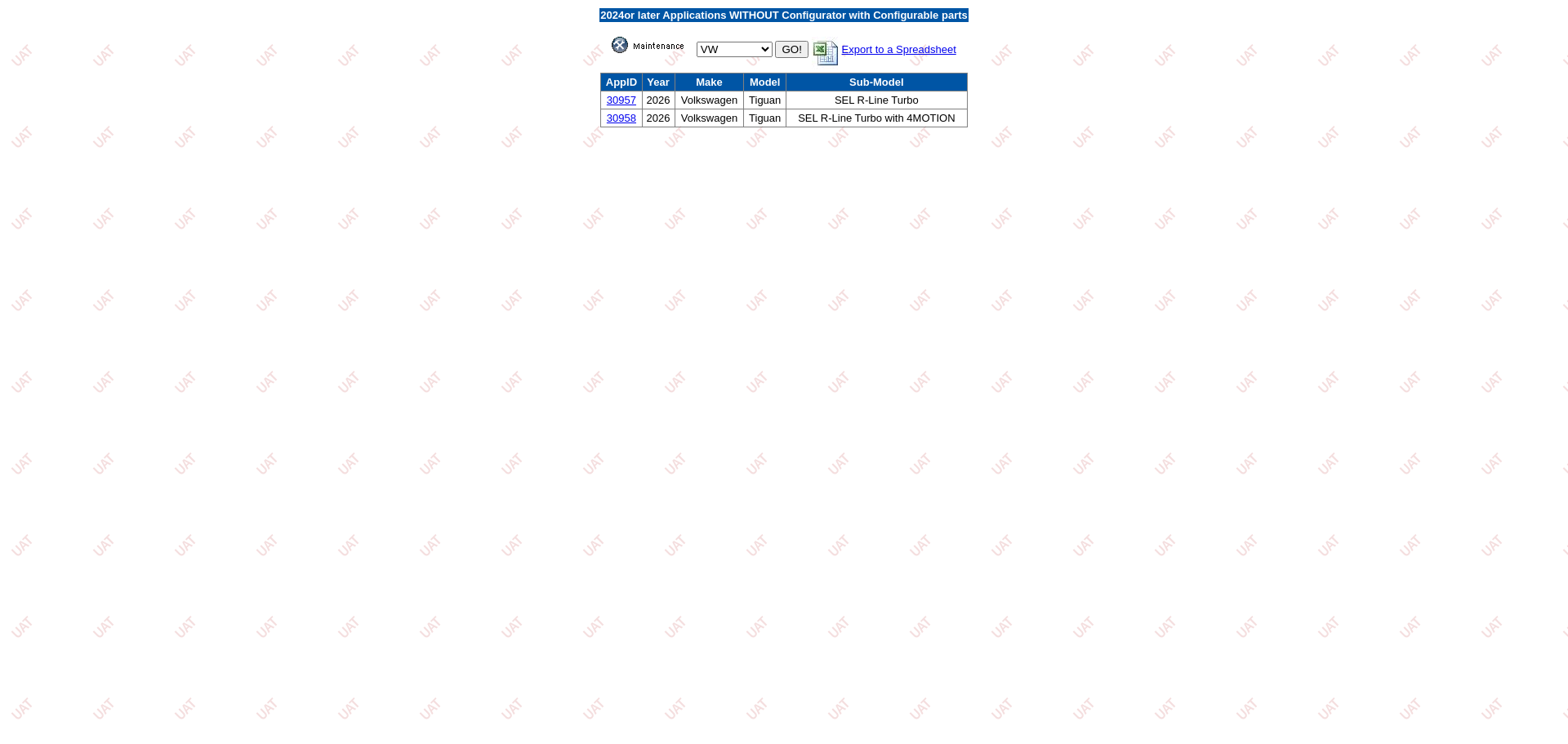
click at [625, 102] on link "30957" at bounding box center [621, 100] width 30 height 12
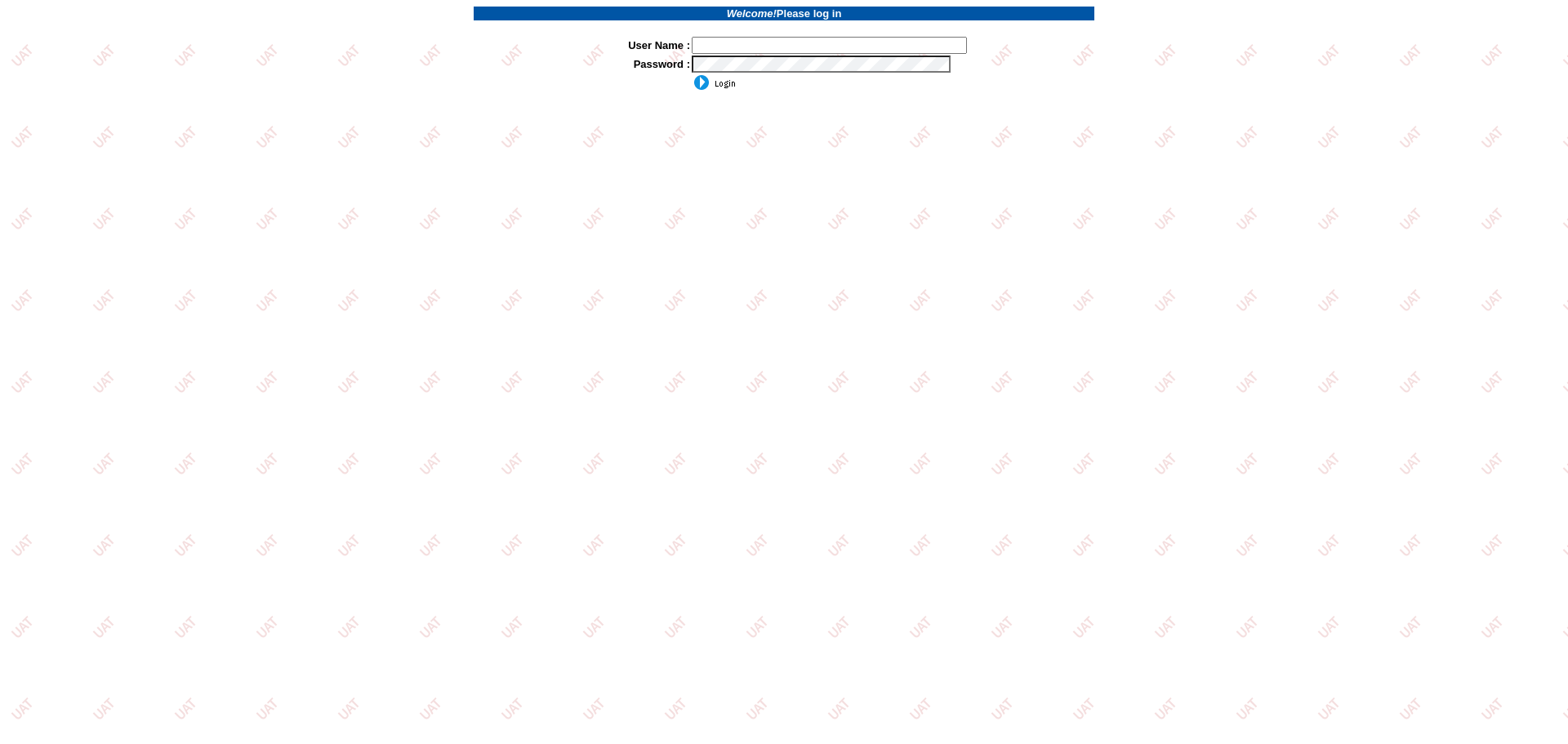
click at [805, 41] on input "text" at bounding box center [829, 45] width 275 height 17
type input "sdakes"
click at [710, 86] on input "image" at bounding box center [713, 83] width 44 height 17
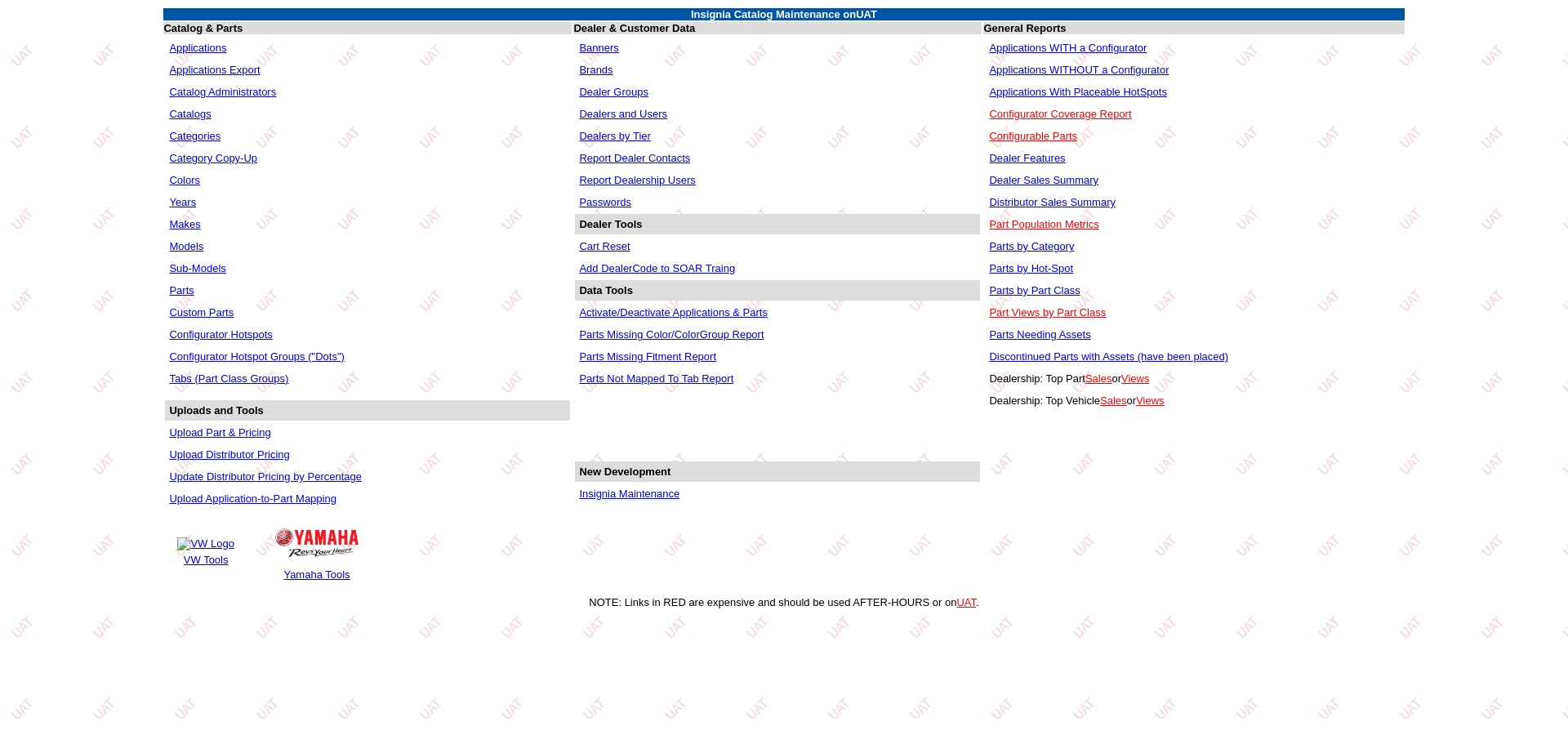
click at [1046, 72] on link "Applications WITHOUT a Configurator" at bounding box center [1078, 69] width 179 height 12
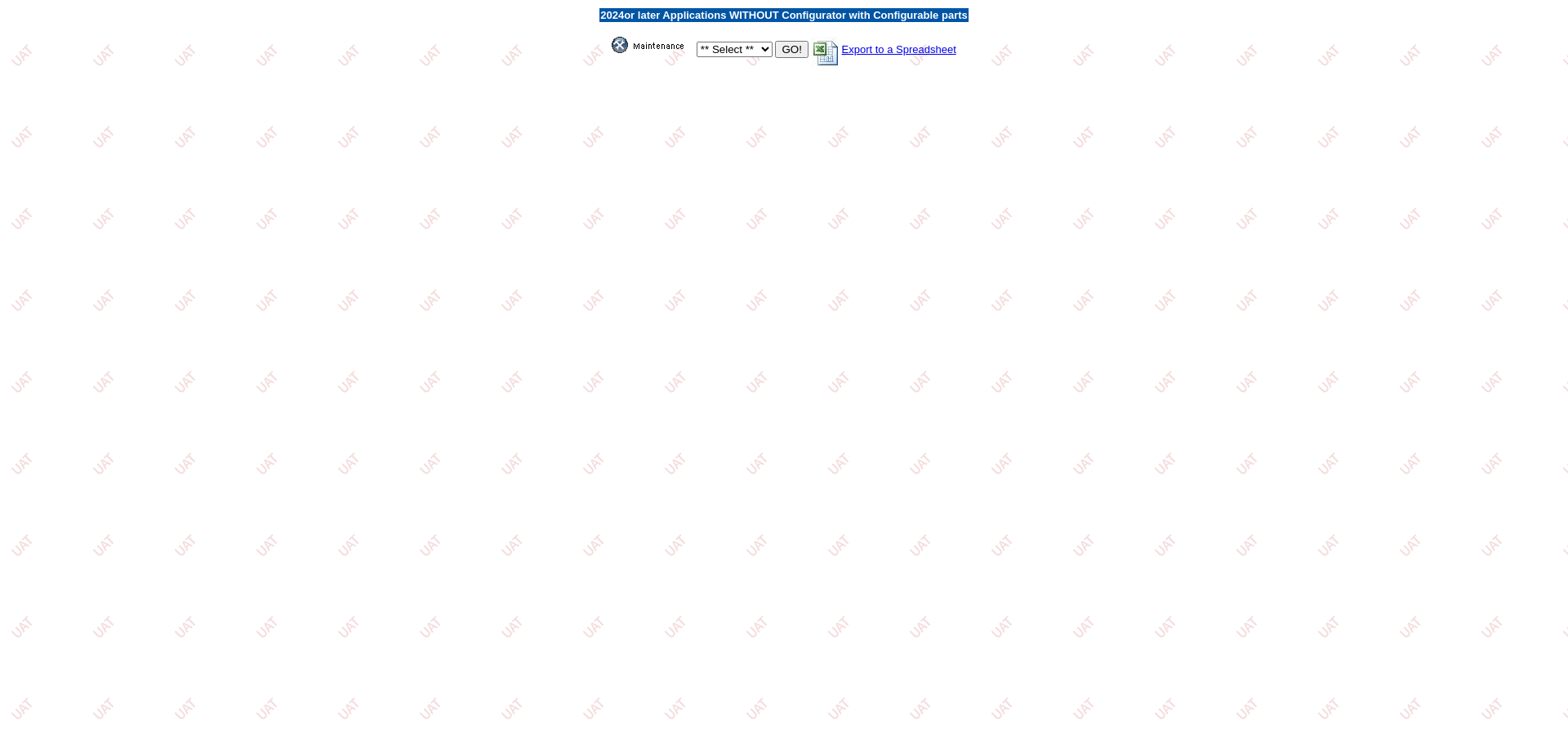
click at [760, 46] on select "** Select ** Acura Alfa Romeo Audi Bentley BMW DoubleTake Ford GM Honda Hyundai…" at bounding box center [734, 49] width 76 height 16
select select "11"
click at [696, 41] on select "** Select ** Acura Alfa Romeo Audi Bentley BMW DoubleTake Ford GM Honda Hyundai…" at bounding box center [734, 49] width 76 height 16
click at [792, 53] on input "GO!" at bounding box center [791, 49] width 33 height 17
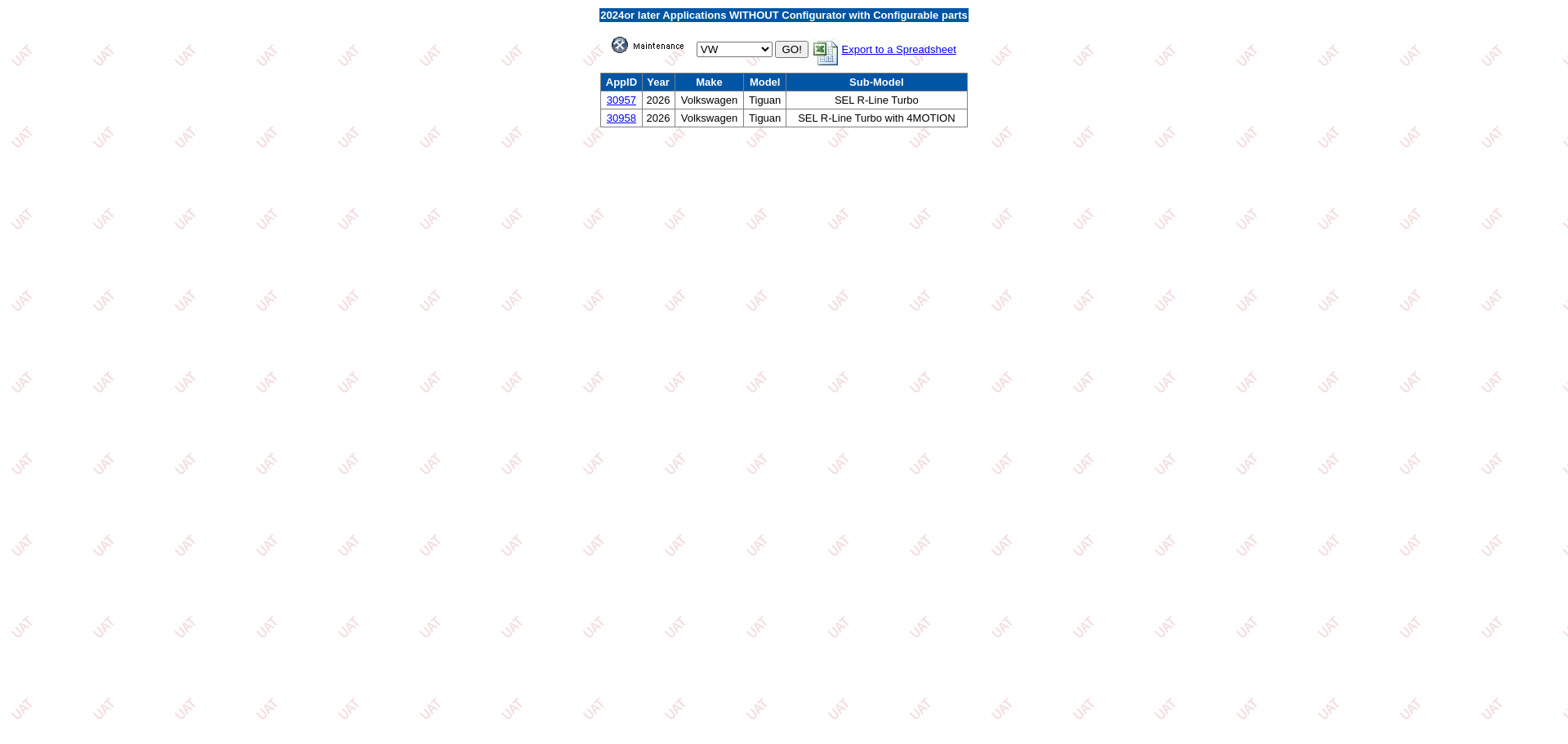
click at [617, 97] on link "30957" at bounding box center [621, 100] width 30 height 12
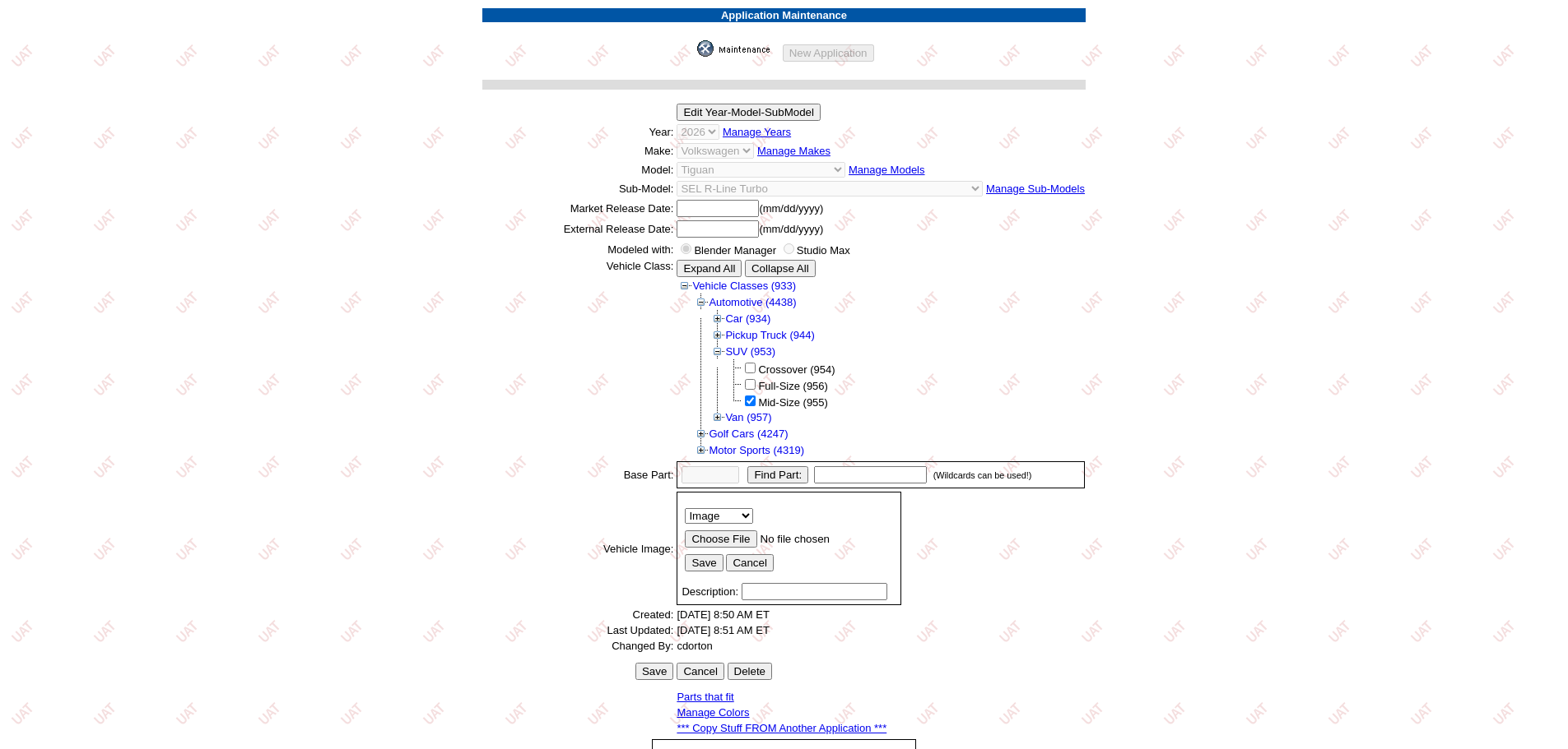
click at [749, 732] on link "*** Copy Stuff FROM Another Application ***" at bounding box center [781, 728] width 210 height 12
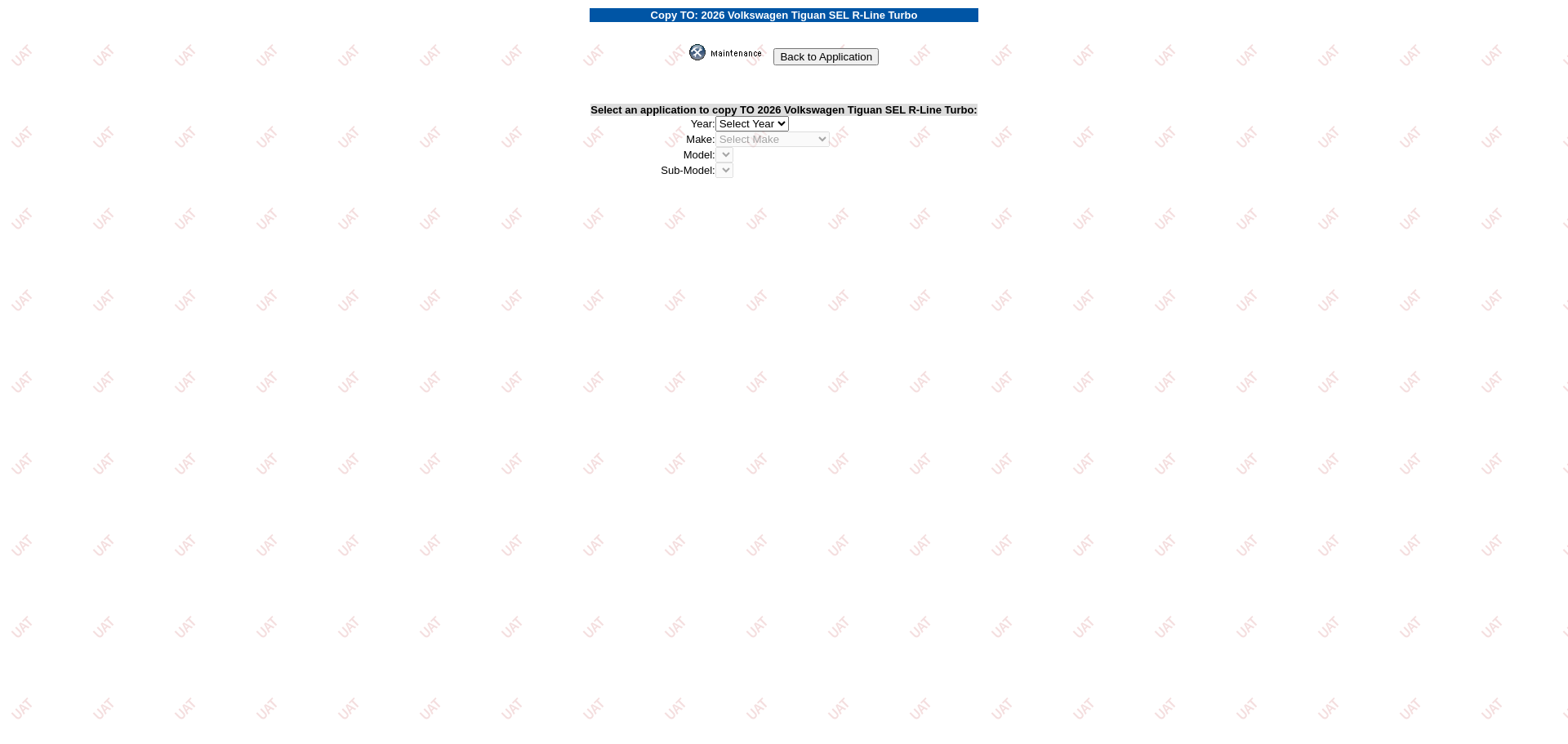
click at [781, 122] on select "2026 2025 2024 2023 2022 2021 2020 2019 2018 2017 2016 2015 2014 2013 2012 2011…" at bounding box center [752, 123] width 74 height 16
select select "44"
click at [720, 116] on select "2026 2025 2024 2023 2022 2021 2020 2019 2018 2017 2016 2015 2014 2013 2012 2011…" at bounding box center [752, 123] width 74 height 16
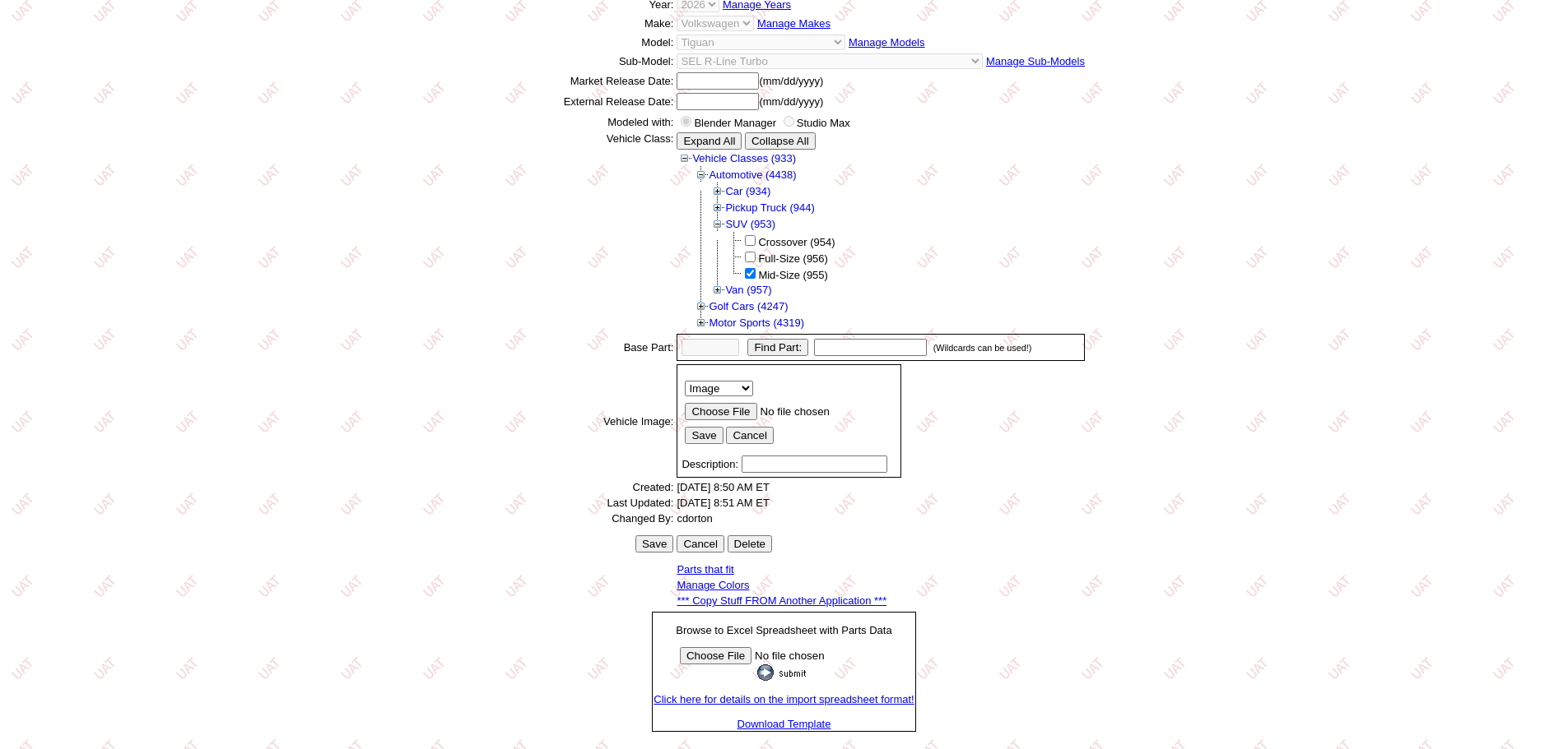
scroll to position [280, 0]
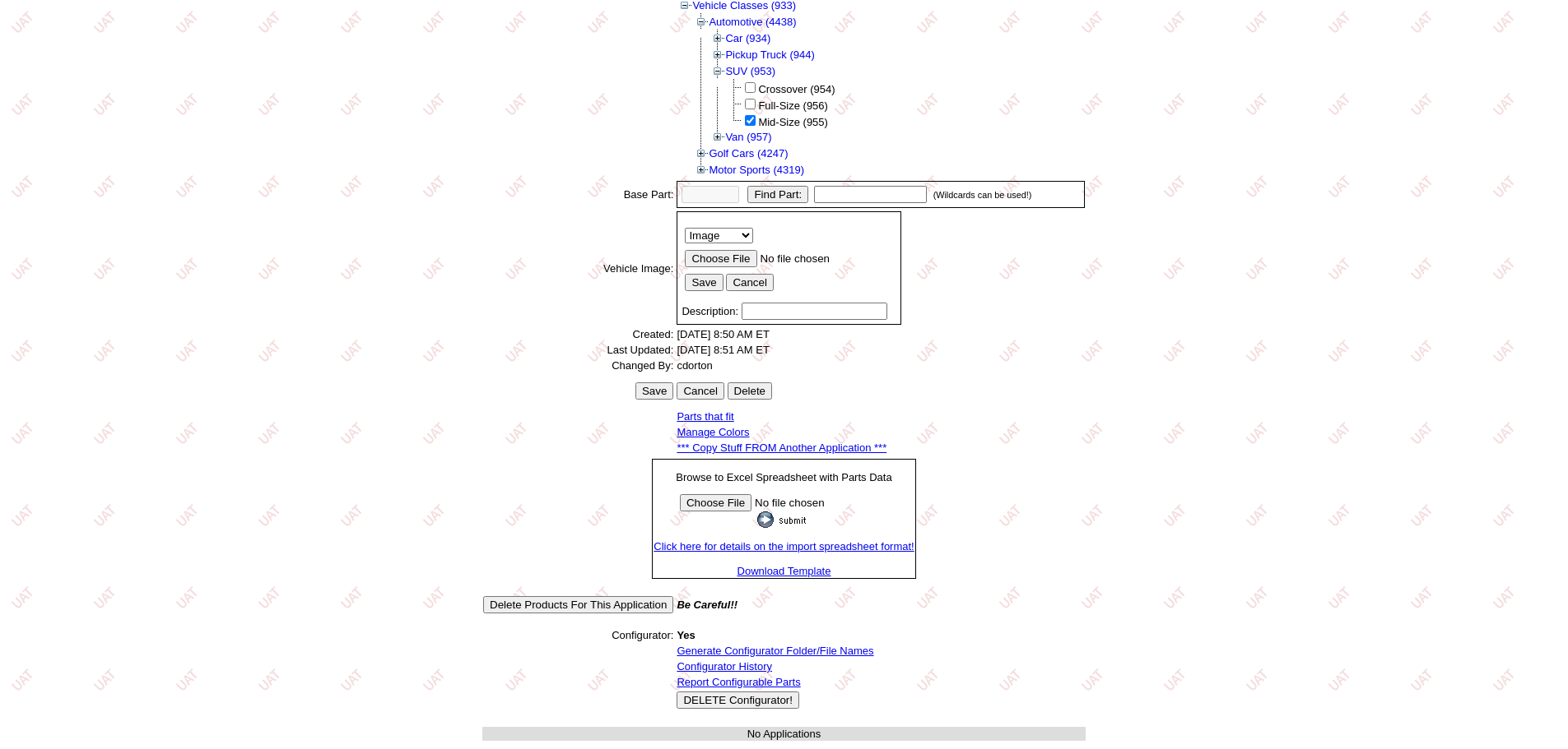
click at [736, 653] on link "Generate Configurator Folder/File Names" at bounding box center [774, 651] width 197 height 12
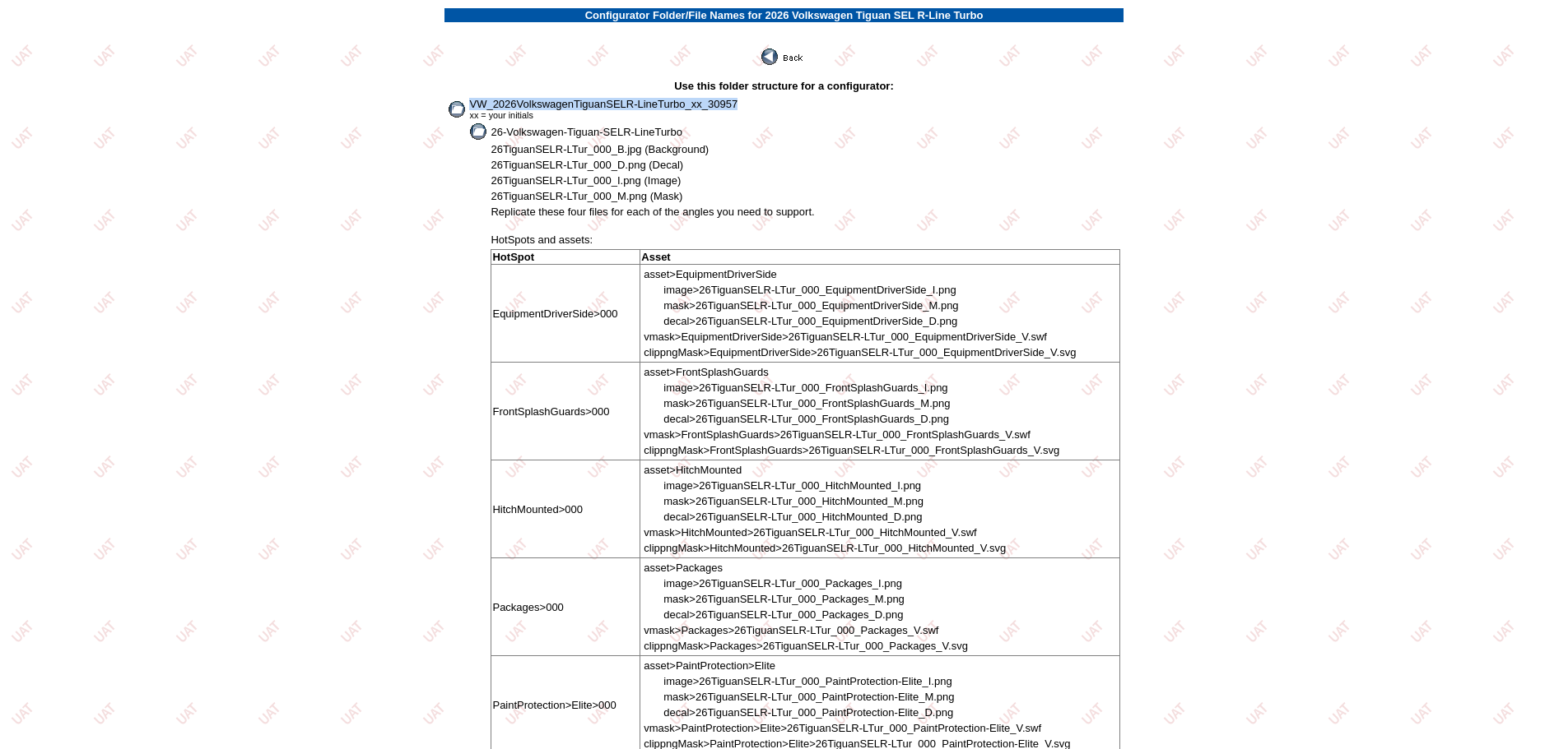
drag, startPoint x: 472, startPoint y: 104, endPoint x: 779, endPoint y: 106, distance: 307.0
click at [779, 106] on td "VW_2026VolkswagenTiguanSELR-LineTurbo_xx_30957 xx = your initials" at bounding box center [794, 109] width 652 height 24
copy span "VW_2026VolkswagenTiguanSELR-LineTurbo_xx_30957"
click at [799, 53] on img at bounding box center [783, 57] width 44 height 17
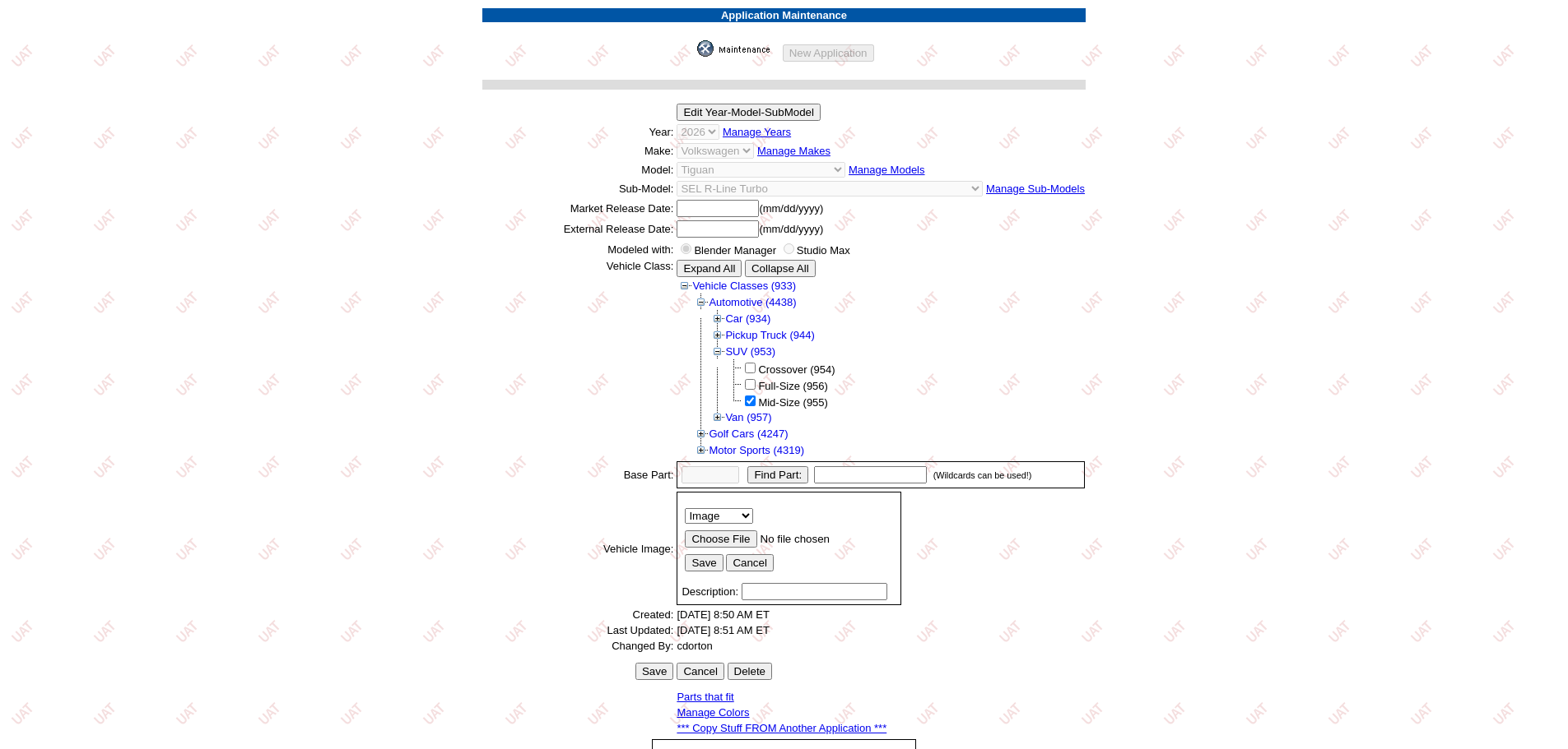
click at [734, 41] on img at bounding box center [738, 48] width 82 height 17
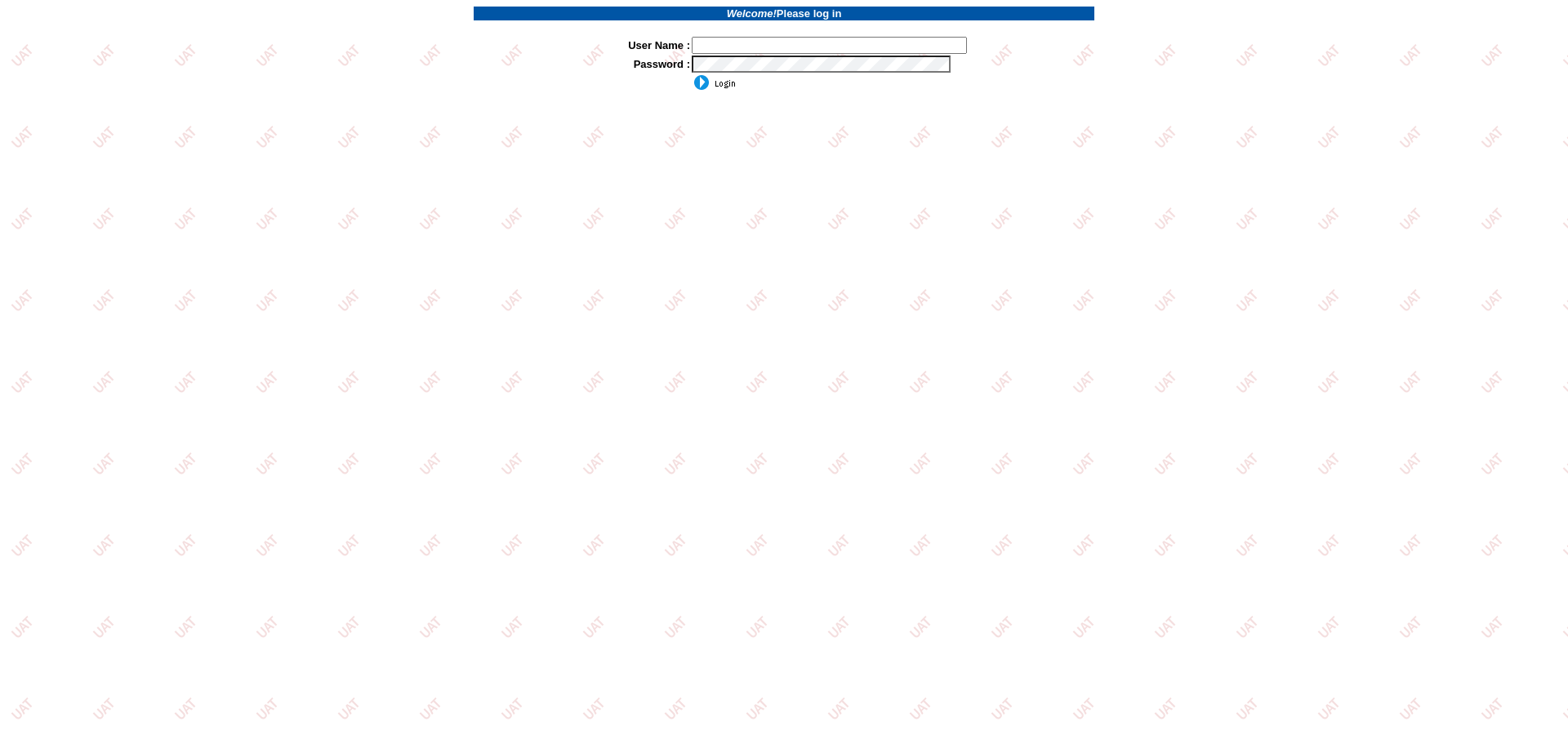
click at [743, 48] on input "text" at bounding box center [829, 45] width 275 height 17
type input "sdakes"
click at [722, 83] on input "image" at bounding box center [713, 83] width 44 height 17
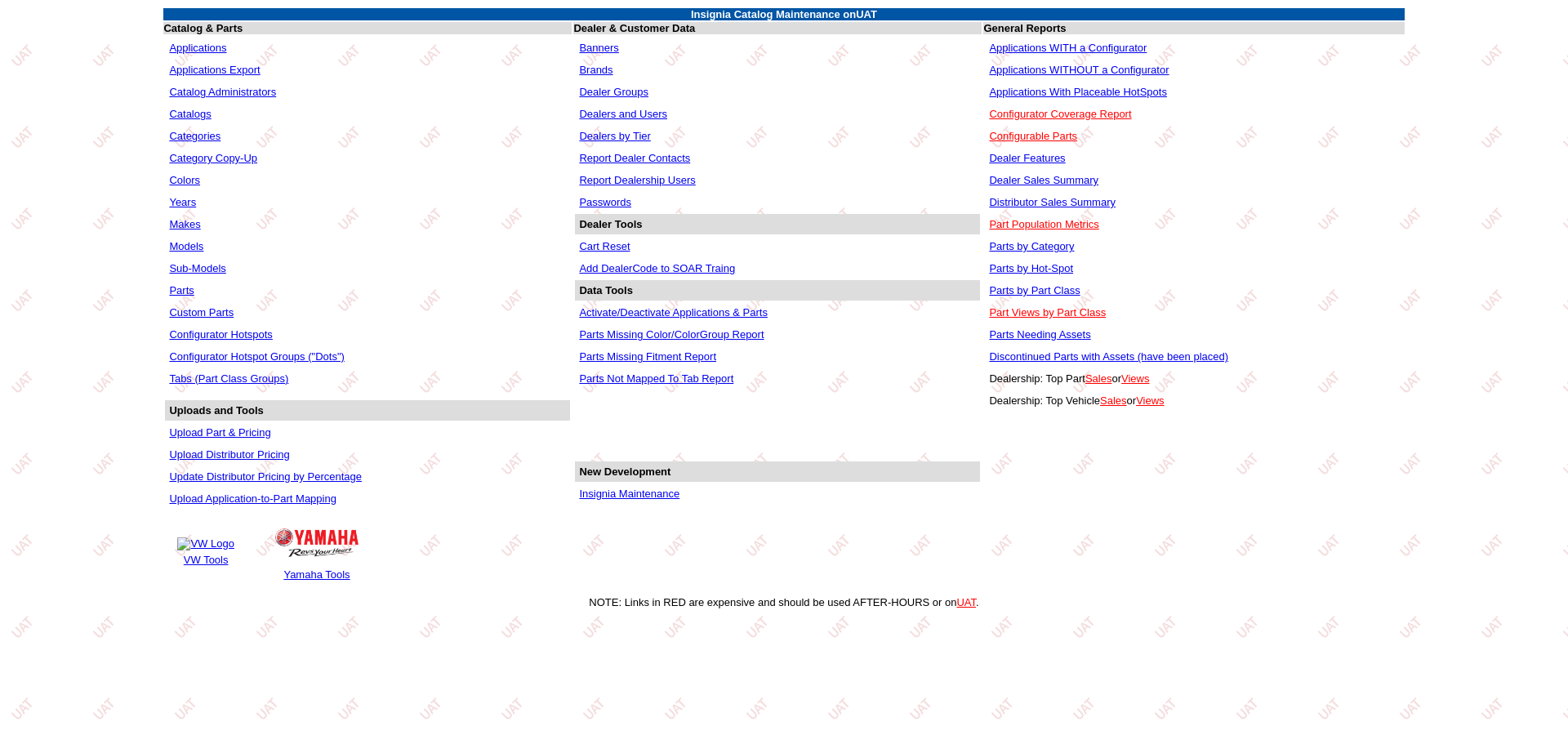
click at [1067, 73] on link "Applications WITHOUT a Configurator" at bounding box center [1078, 69] width 179 height 12
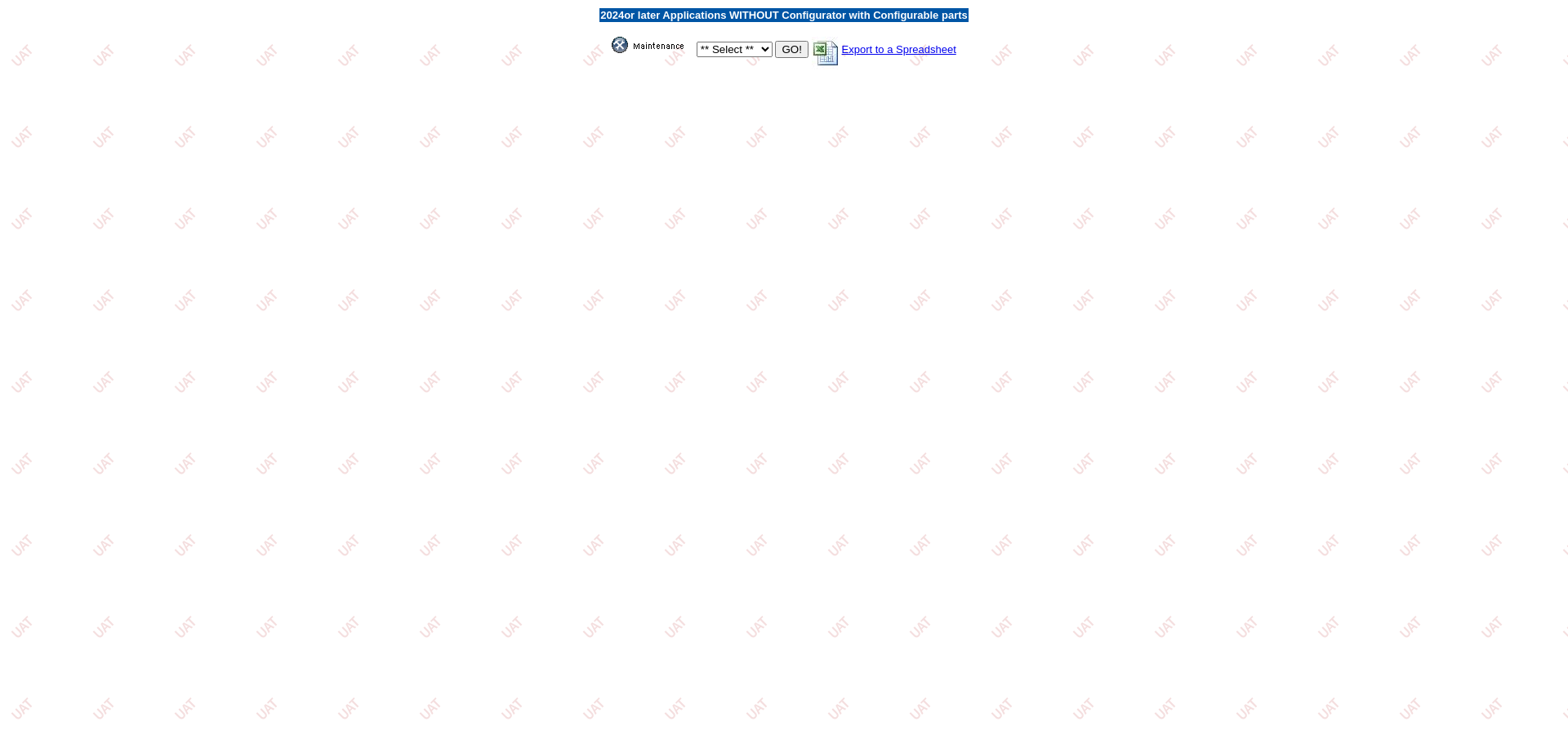
click at [758, 45] on select "** Select ** Acura Alfa Romeo Audi Bentley BMW DoubleTake [PERSON_NAME] Honda H…" at bounding box center [734, 49] width 76 height 16
select select "11"
click at [696, 41] on select "** Select ** Acura Alfa Romeo Audi Bentley BMW DoubleTake [PERSON_NAME] Honda H…" at bounding box center [734, 49] width 76 height 16
click at [755, 40] on td "** Select ** Acura Alfa Romeo Audi Bentley BMW DoubleTake Ford GM Honda Hyundai…" at bounding box center [783, 47] width 369 height 46
click at [805, 50] on input "GO!" at bounding box center [791, 49] width 33 height 17
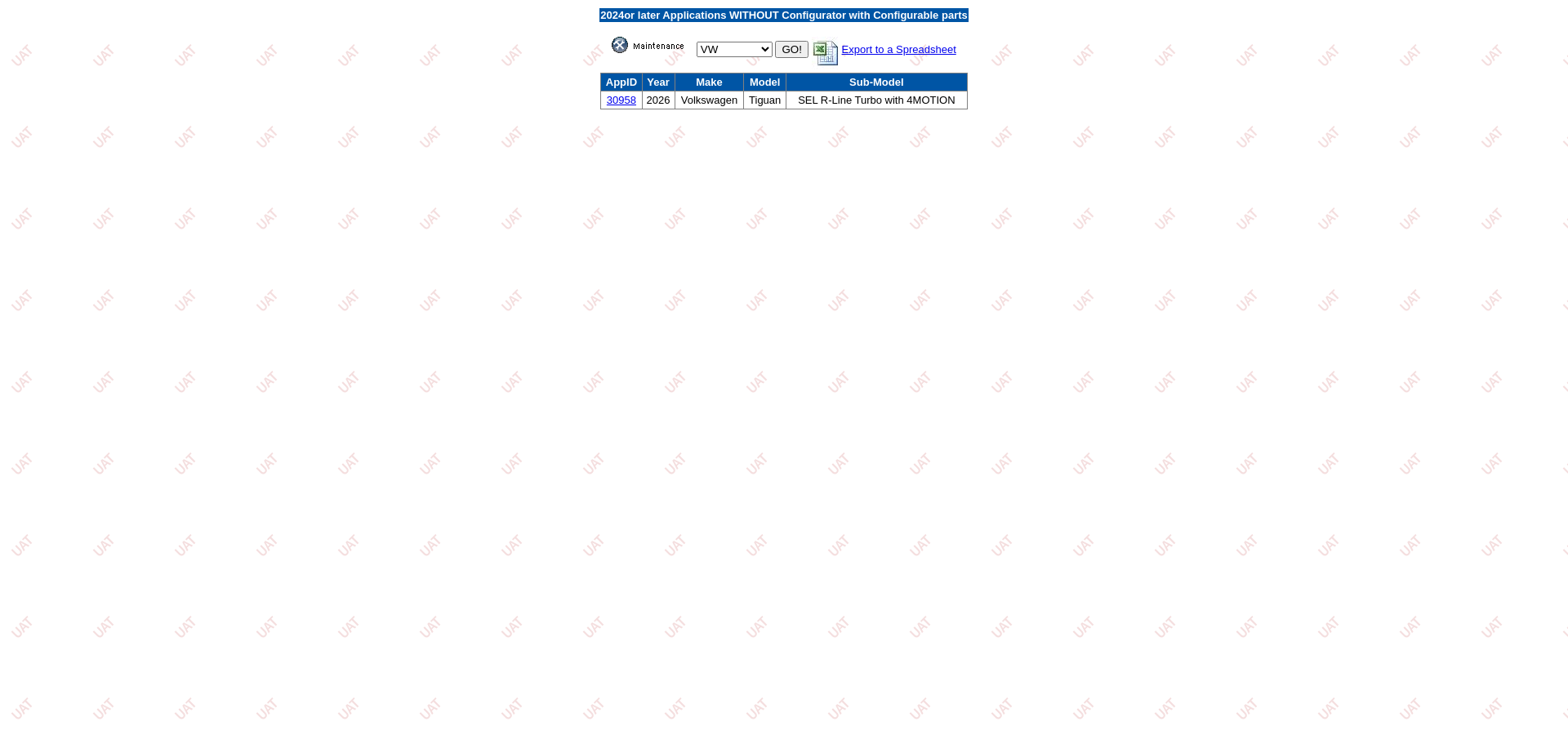
click at [615, 103] on link "30958" at bounding box center [621, 100] width 30 height 12
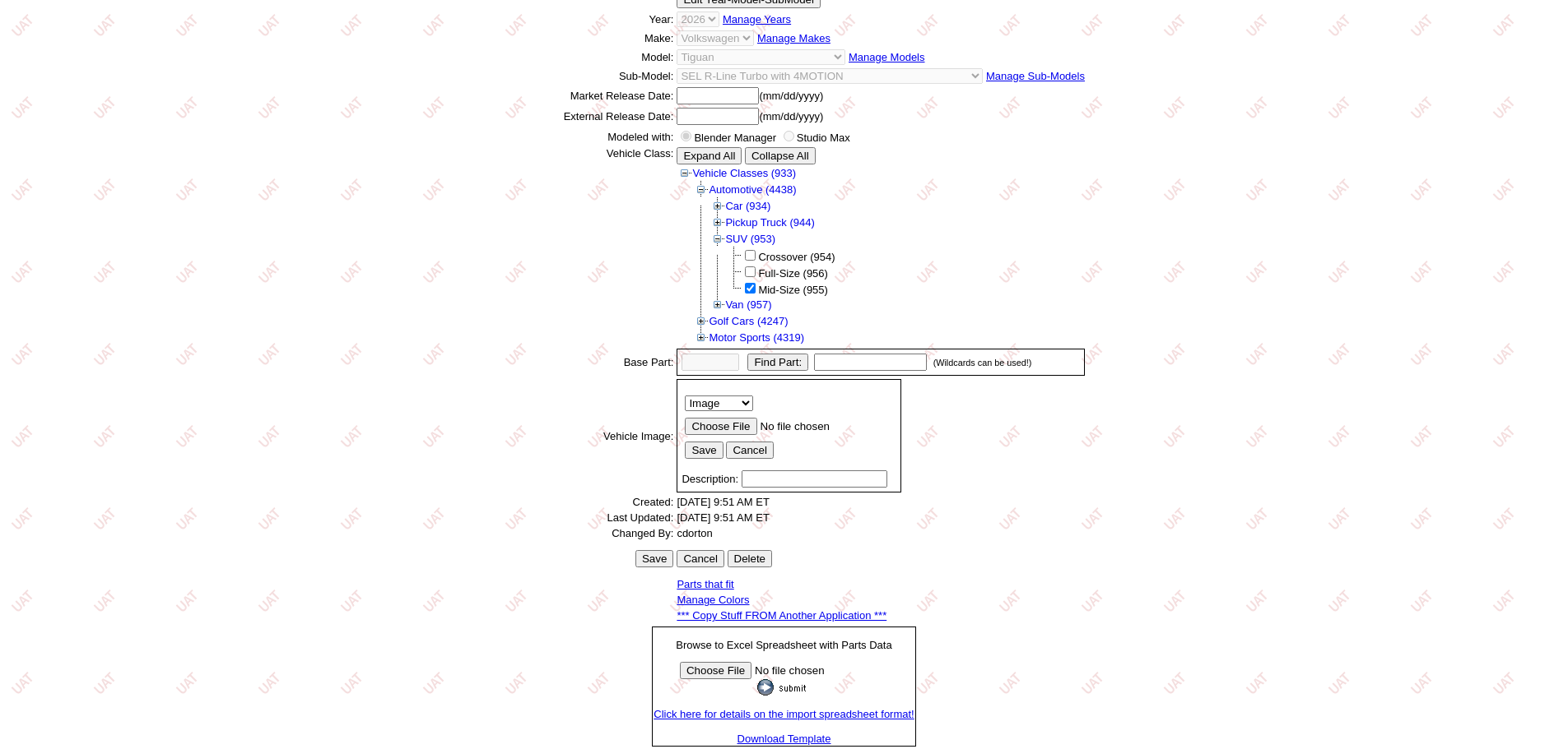
scroll to position [229, 0]
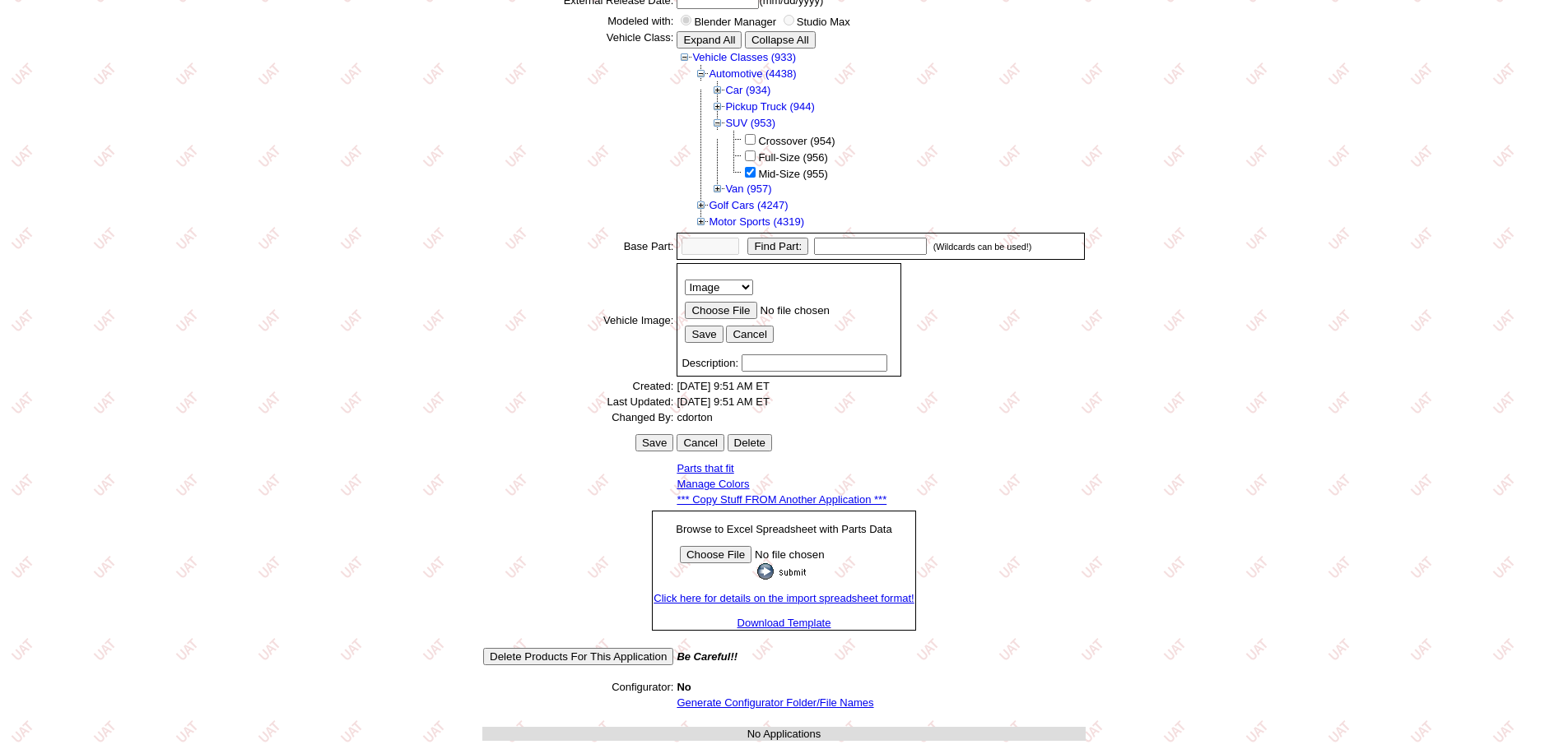
click at [796, 502] on link "*** Copy Stuff FROM Another Application ***" at bounding box center [781, 499] width 210 height 12
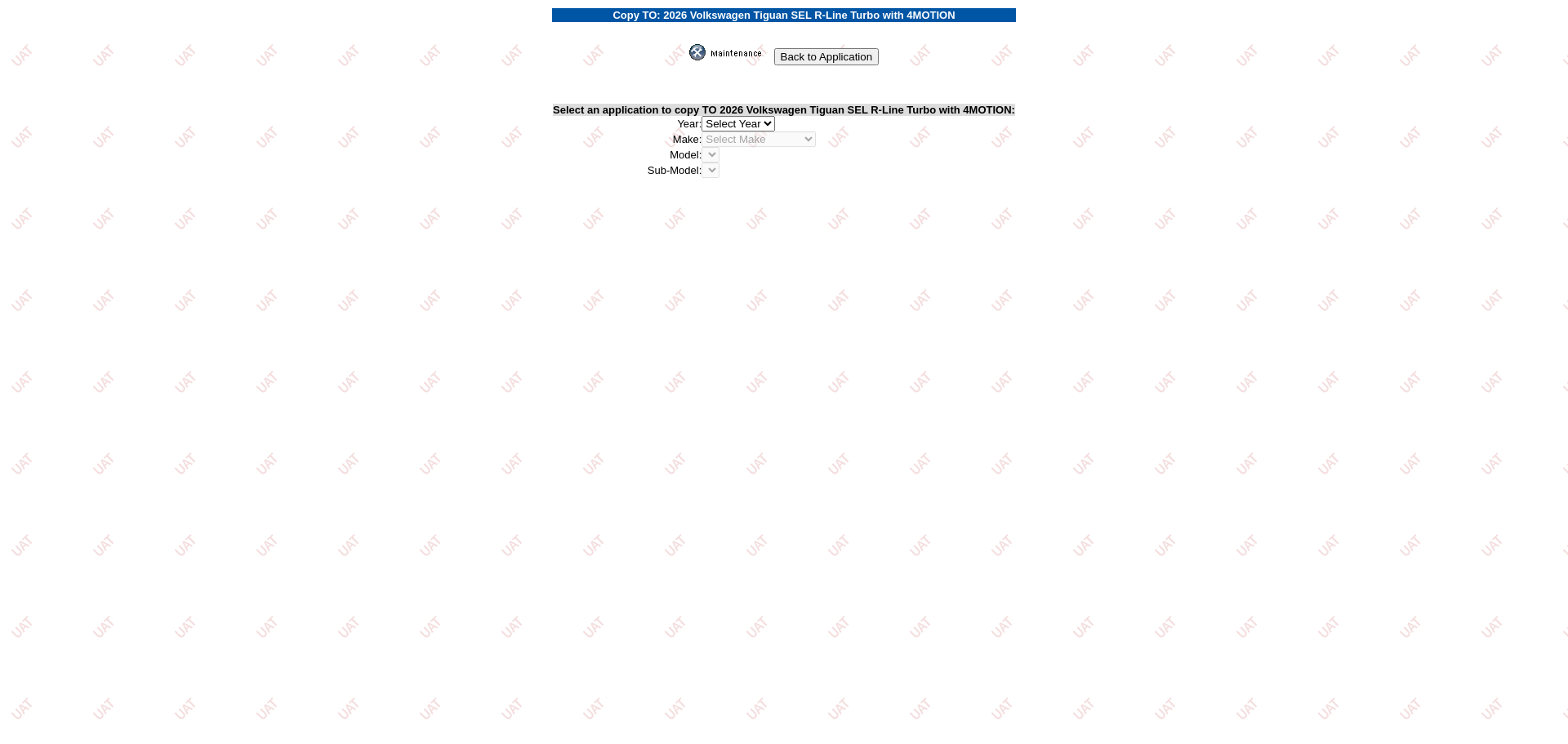
click at [766, 122] on select "2026 2025 2024 2023 2022 2021 2020 2019 2018 2017 2016 2015 2014 2013 2012 2011…" at bounding box center [738, 123] width 74 height 16
select select "43"
click at [706, 116] on select "2026 2025 2024 2023 2022 2021 2020 2019 2018 2017 2016 2015 2014 2013 2012 2011…" at bounding box center [738, 123] width 74 height 16
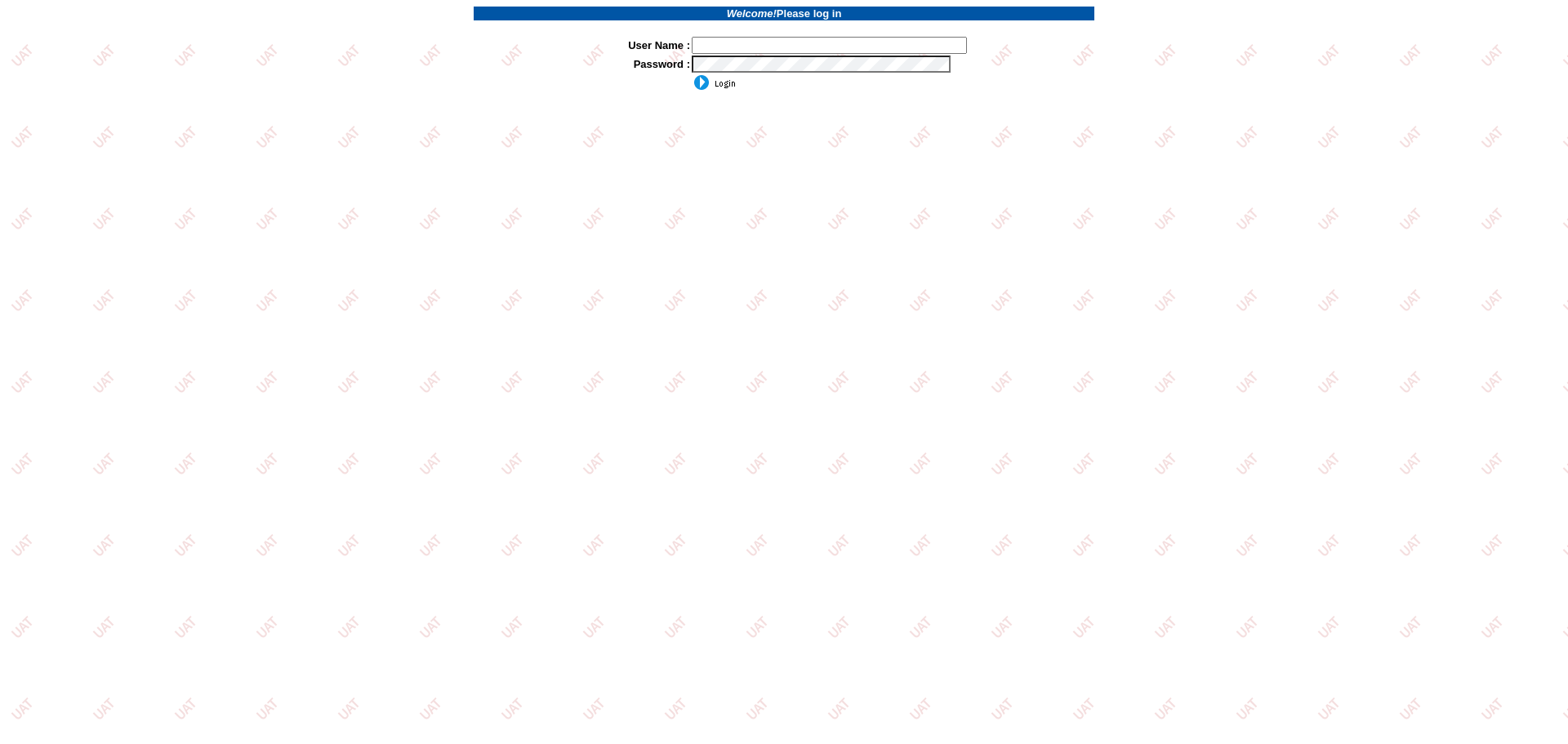
click at [763, 54] on td at bounding box center [892, 45] width 403 height 19
click at [762, 50] on input "text" at bounding box center [829, 45] width 275 height 17
type input "sdakes"
click at [718, 88] on input "image" at bounding box center [713, 83] width 44 height 17
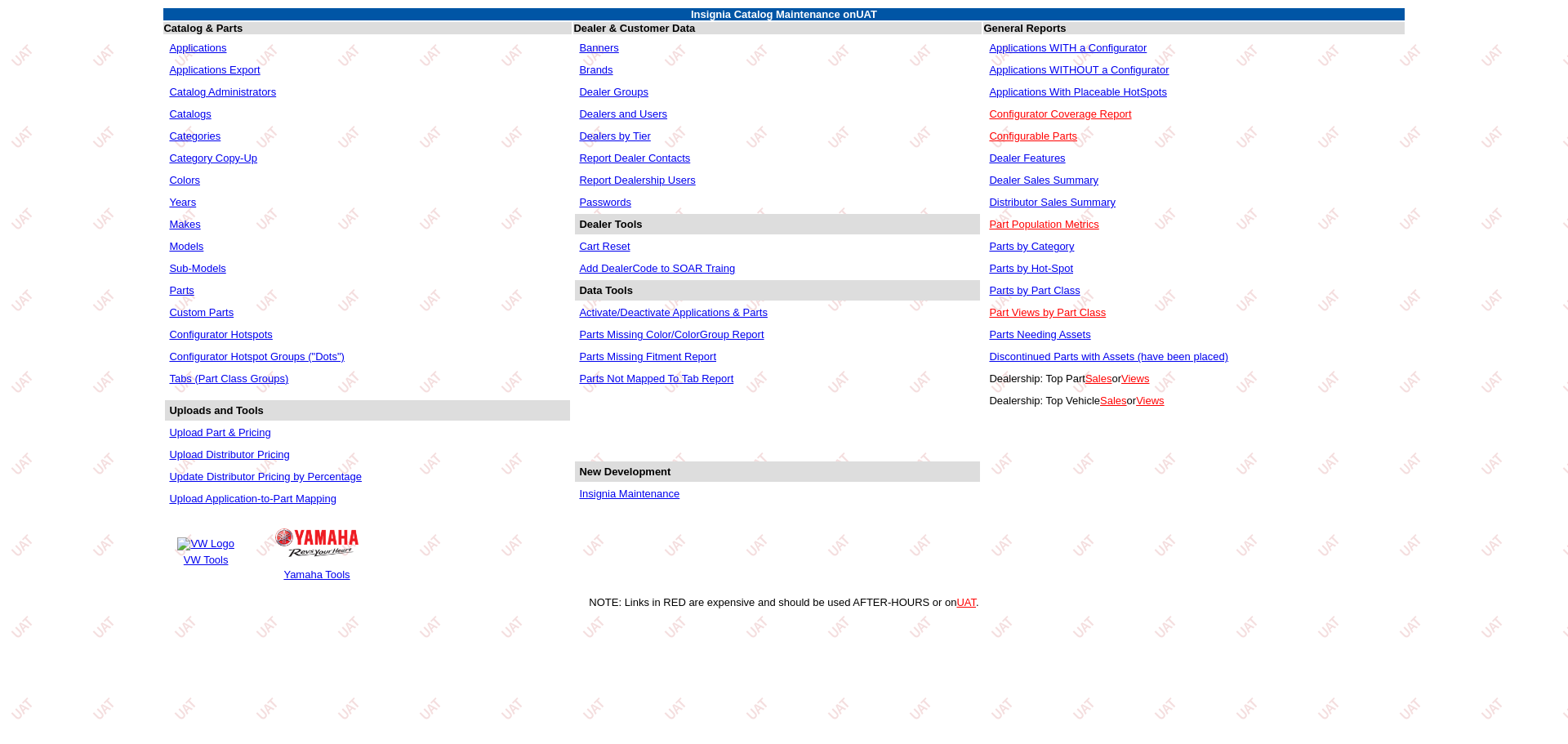
click at [211, 45] on link "Applications" at bounding box center [197, 47] width 57 height 12
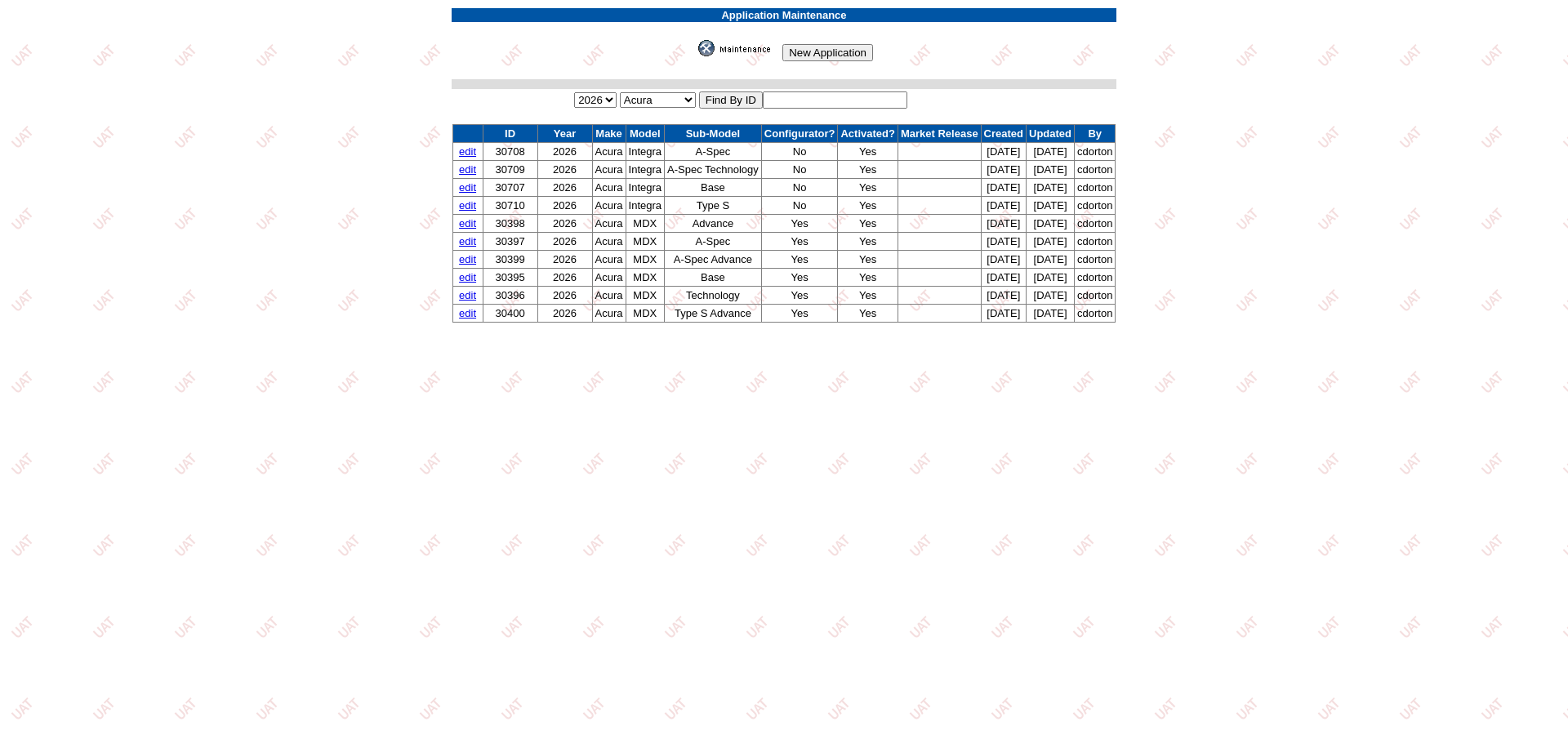
click at [875, 91] on table "Application Maintenance New Application 2026 2025 2024 2023 2022 2021 2020 2019…" at bounding box center [784, 165] width 668 height 318
click at [787, 102] on input "text" at bounding box center [834, 100] width 145 height 17
type input "30958"
click at [695, 56] on input "image" at bounding box center [695, 56] width 0 height 0
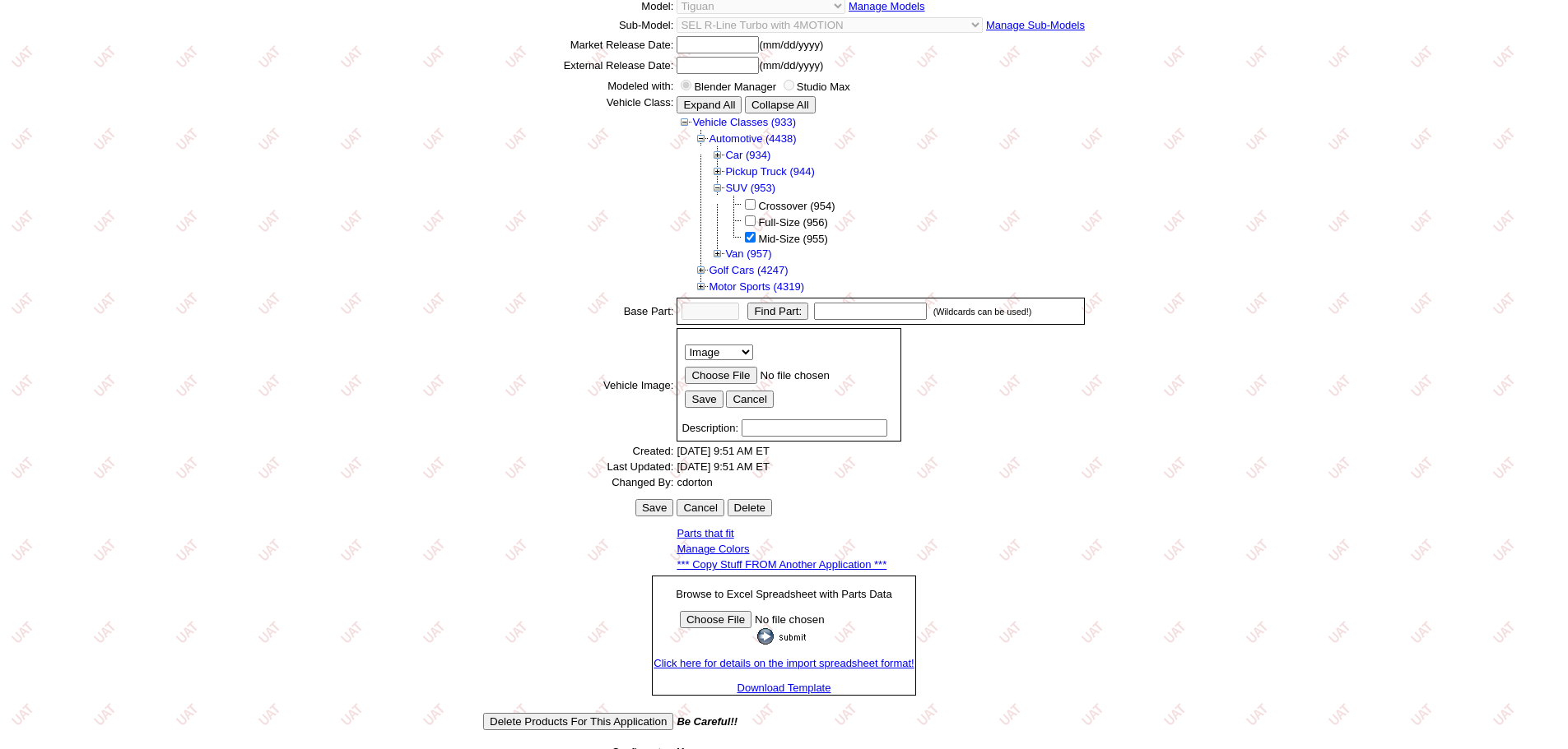
scroll to position [265, 0]
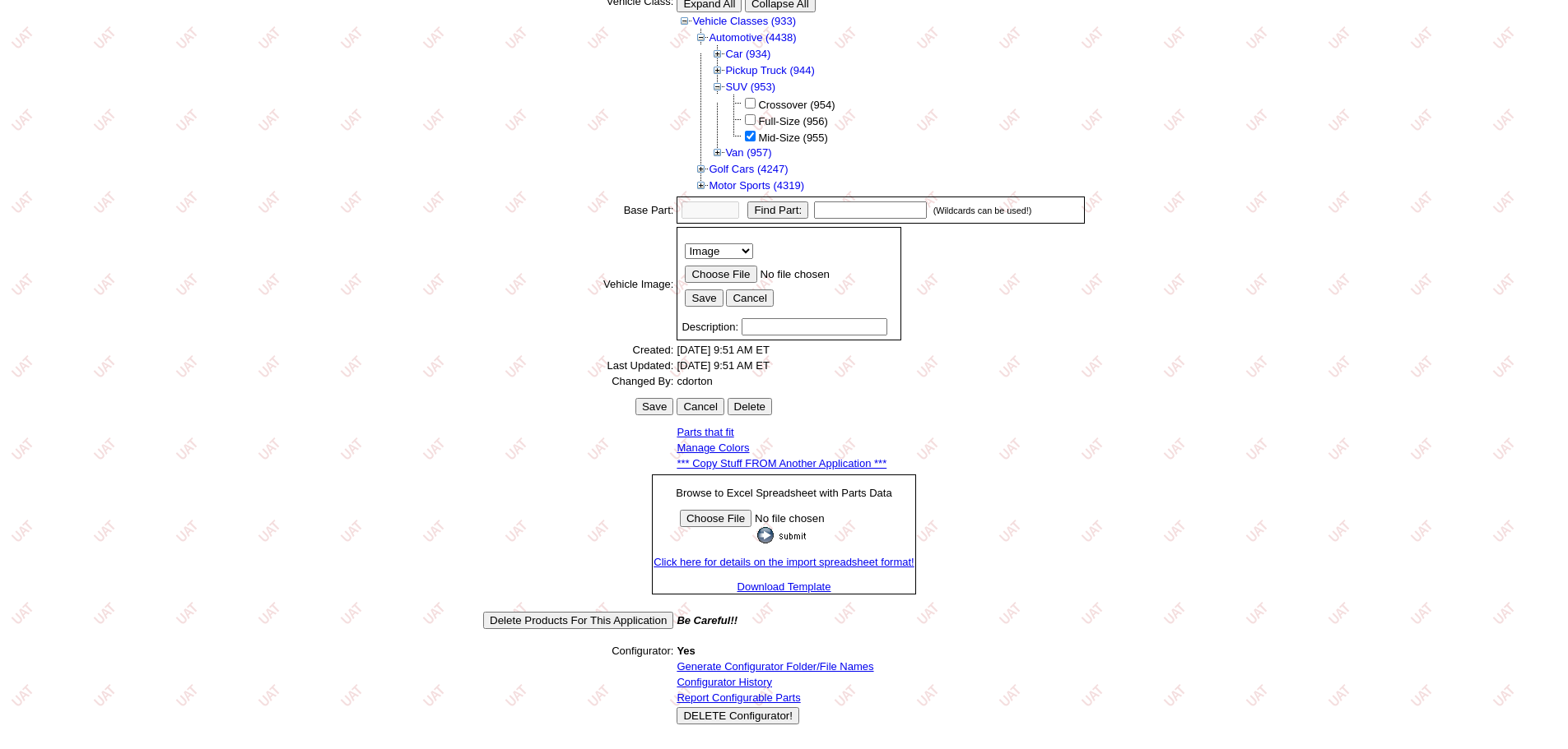
click at [807, 663] on link "Generate Configurator Folder/File Names" at bounding box center [774, 667] width 197 height 12
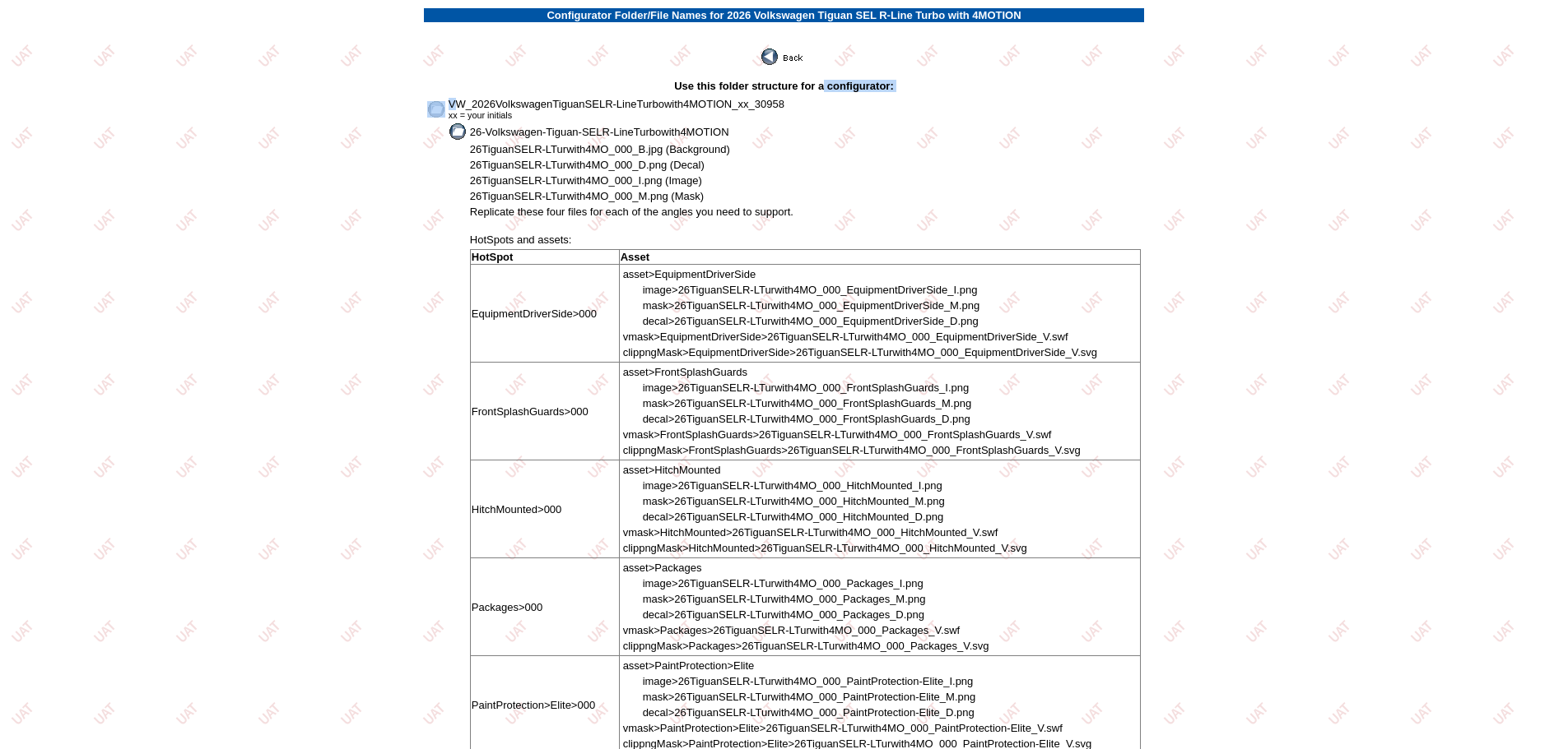
drag, startPoint x: 453, startPoint y: 104, endPoint x: 829, endPoint y: 92, distance: 376.2
click at [495, 62] on td at bounding box center [784, 51] width 720 height 31
drag, startPoint x: 448, startPoint y: 102, endPoint x: 869, endPoint y: 95, distance: 421.1
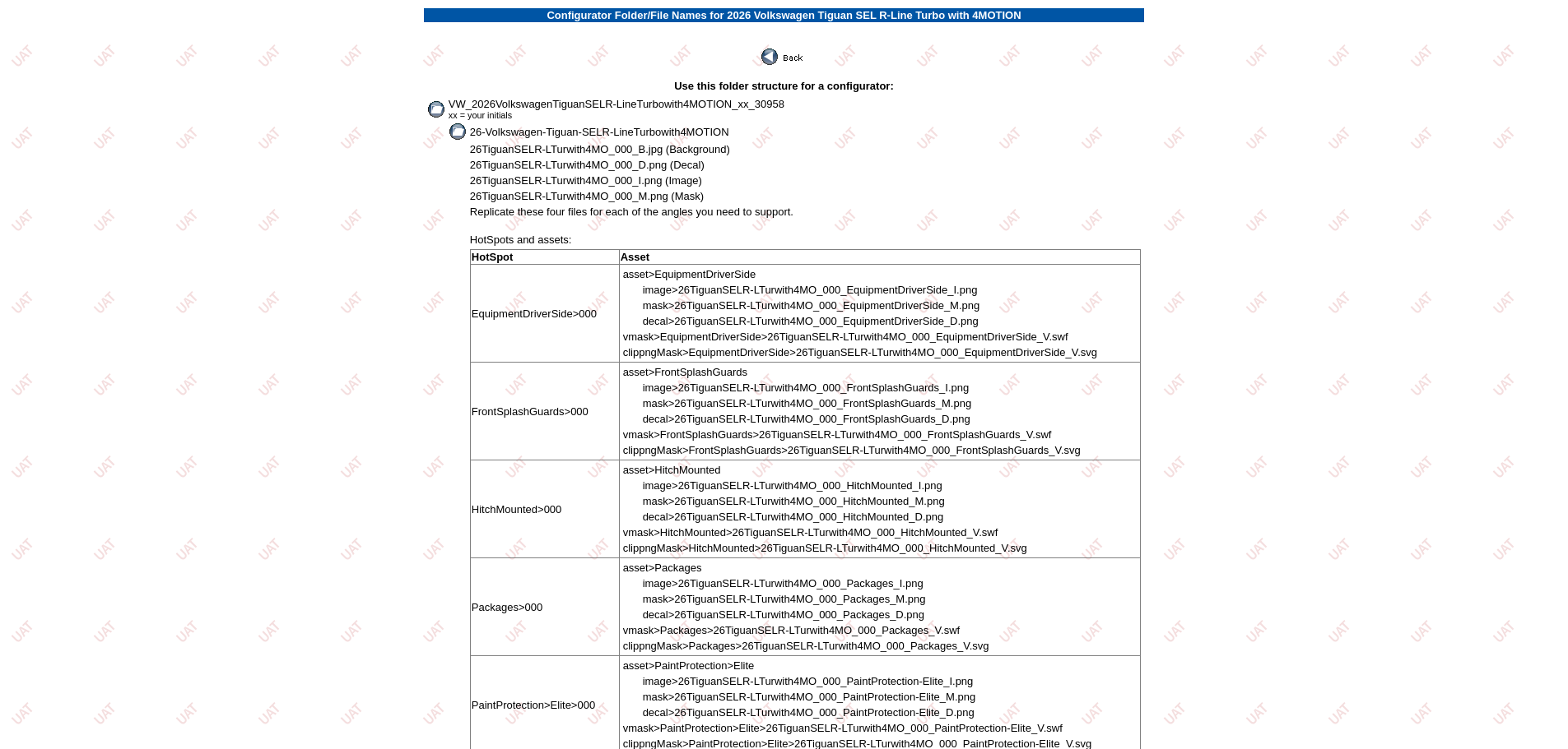
click at [510, 74] on td at bounding box center [784, 72] width 720 height 10
drag, startPoint x: 450, startPoint y: 101, endPoint x: 785, endPoint y: 102, distance: 335.0
click at [785, 102] on td "VW_2026VolkswagenTiguanSELR-LineTurbowith4MOTION_xx_30958 xx = your initials" at bounding box center [794, 109] width 694 height 24
copy span "VW_2026VolkswagenTiguanSELR-LineTurbowith4MOTION_xx_30958"
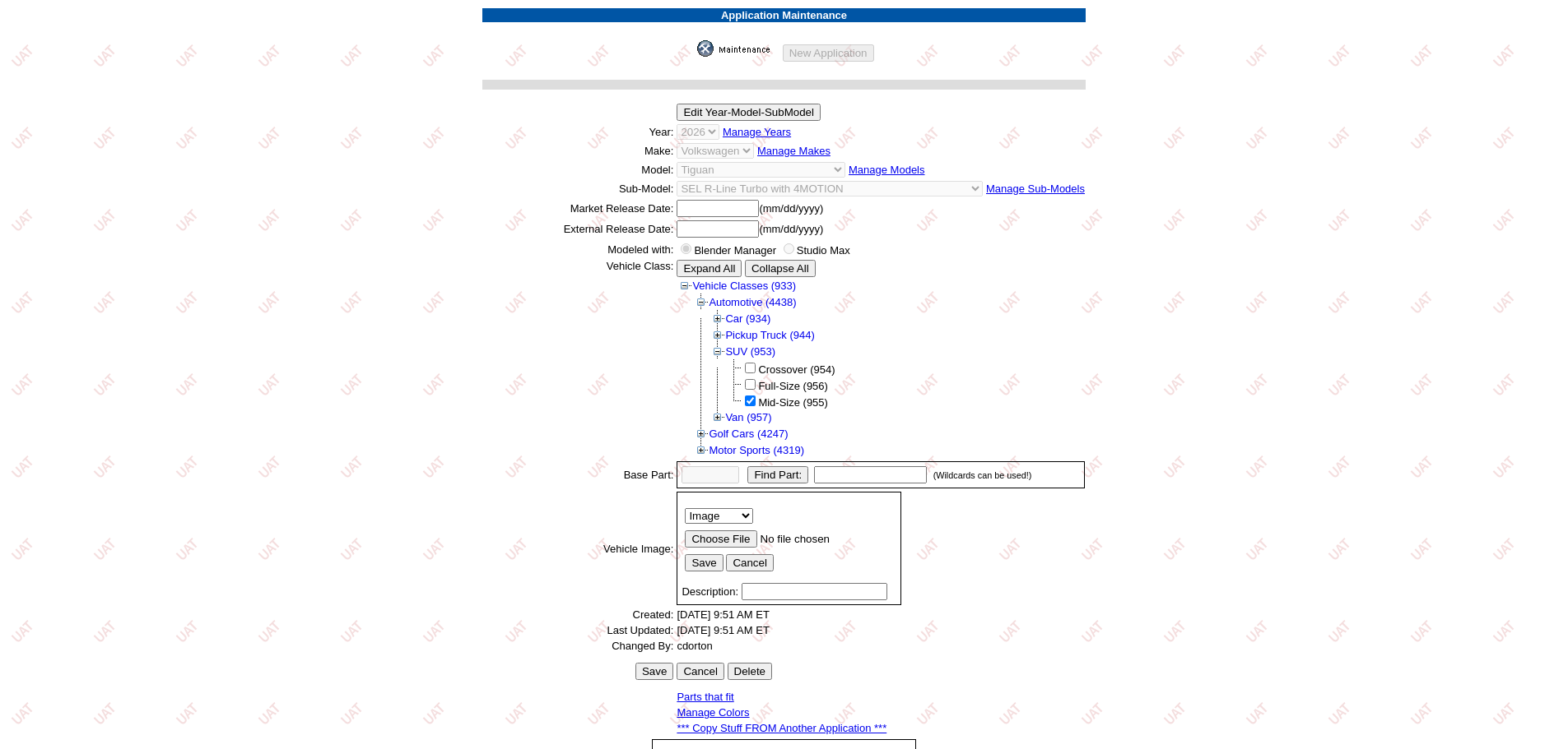
scroll to position [264, 0]
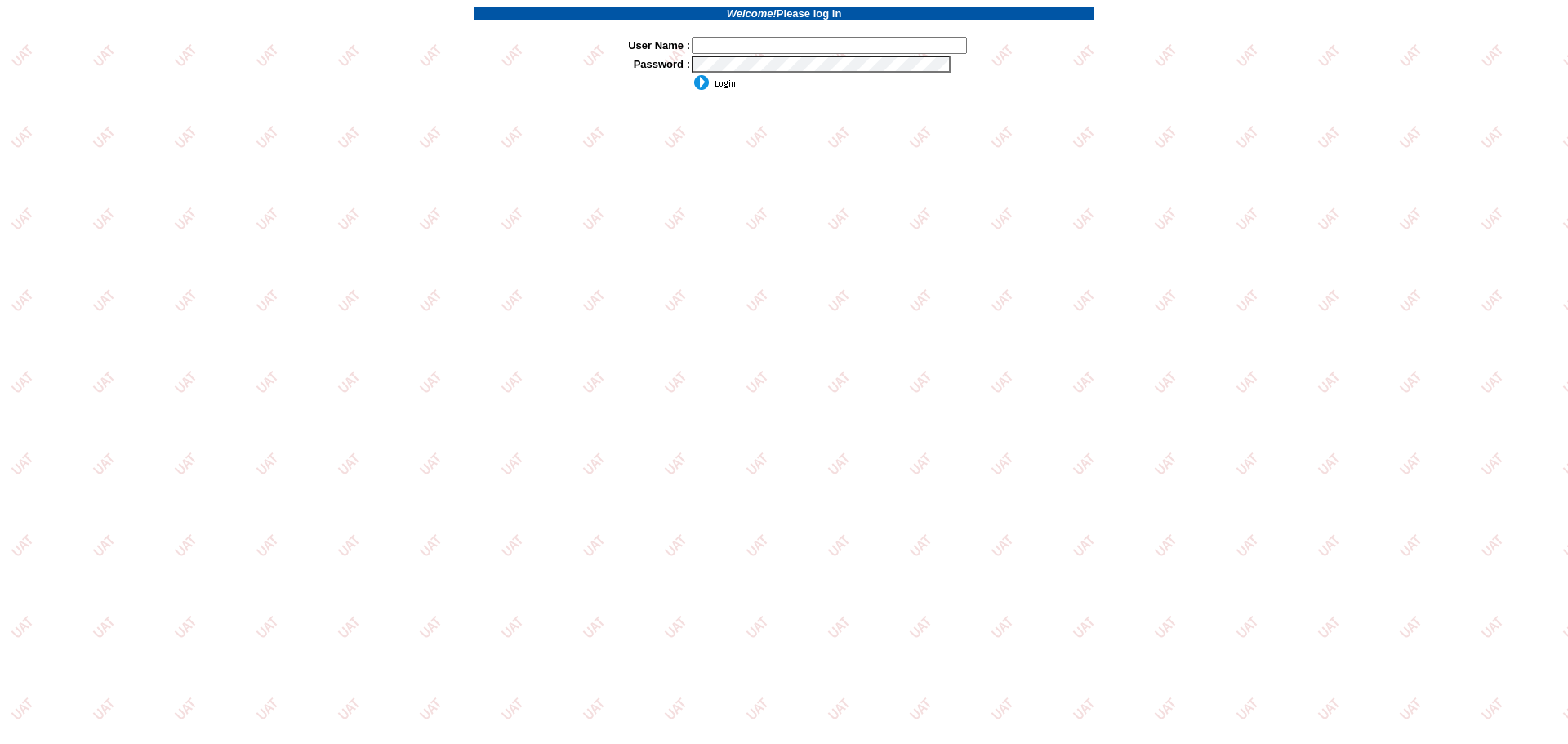
click at [753, 46] on input "text" at bounding box center [829, 45] width 275 height 17
type input "sdakes"
click at [715, 89] on input "image" at bounding box center [713, 83] width 44 height 17
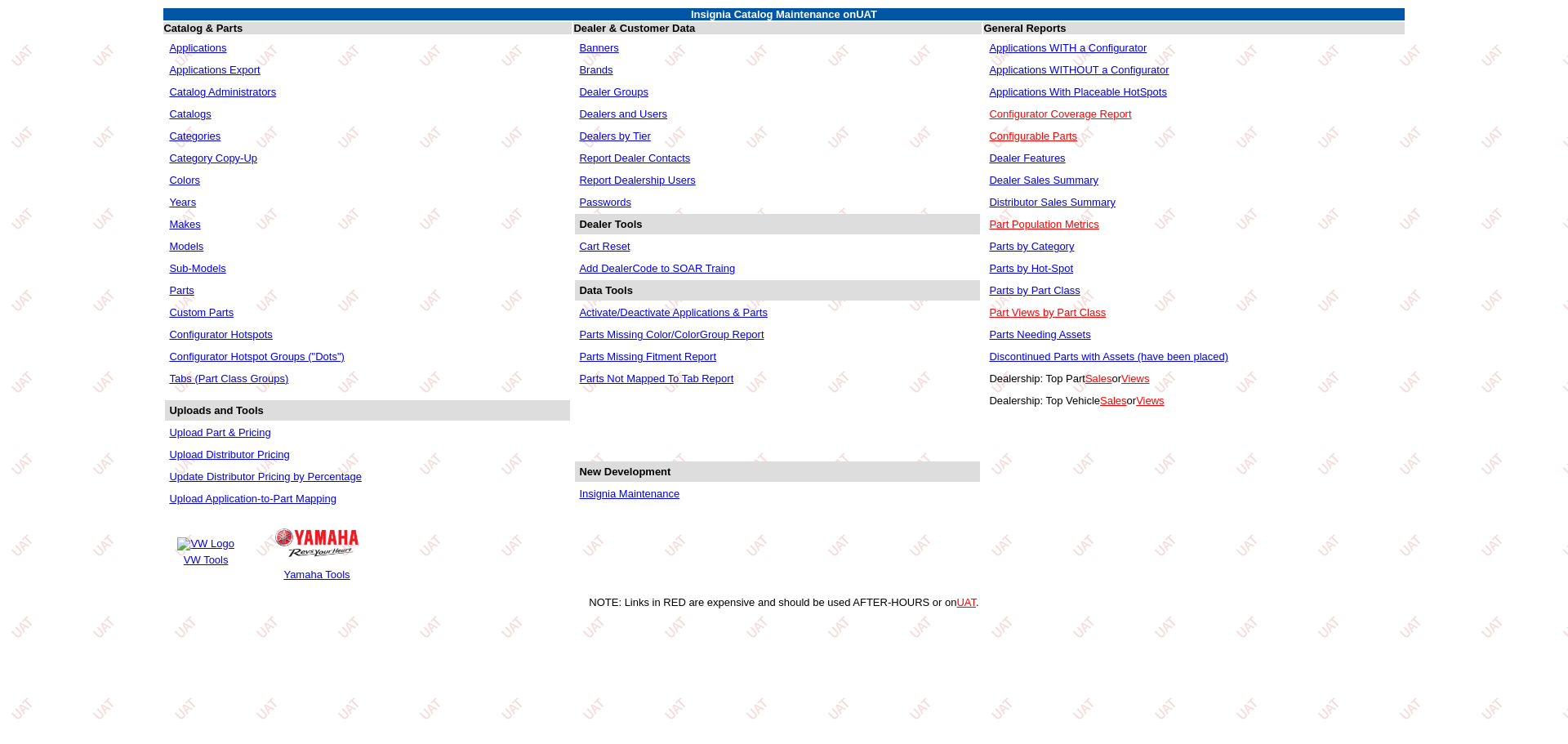
click at [1048, 67] on link "Applications WITHOUT a Configurator" at bounding box center [1078, 69] width 179 height 12
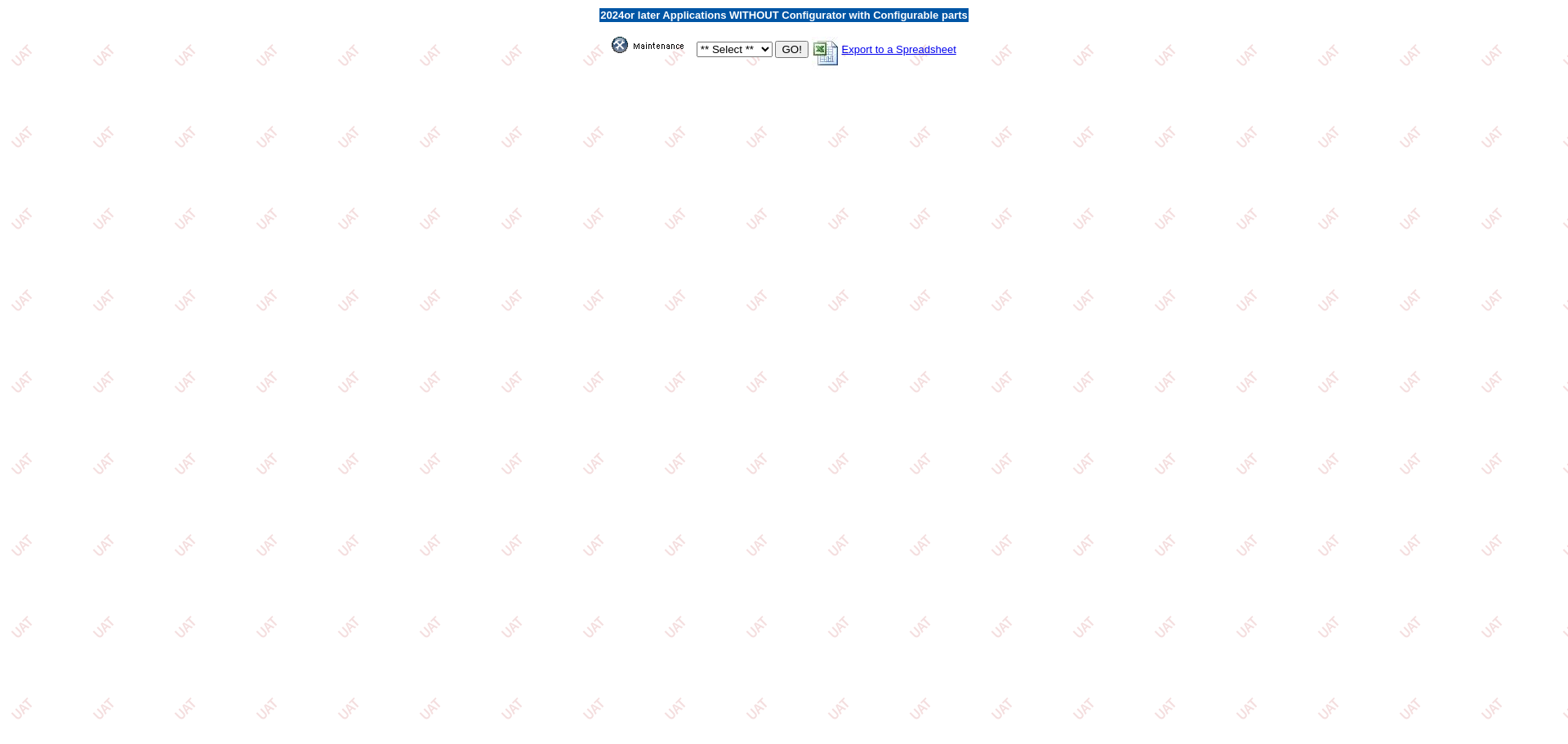
click at [766, 51] on select "** Select ** Acura Alfa Romeo Audi Bentley BMW DoubleTake [PERSON_NAME] Honda H…" at bounding box center [734, 49] width 76 height 16
select select "550"
click at [696, 41] on select "** Select ** Acura Alfa Romeo Audi Bentley BMW DoubleTake Ford GM Honda Hyundai…" at bounding box center [734, 49] width 76 height 16
click at [779, 53] on input "GO!" at bounding box center [791, 49] width 33 height 17
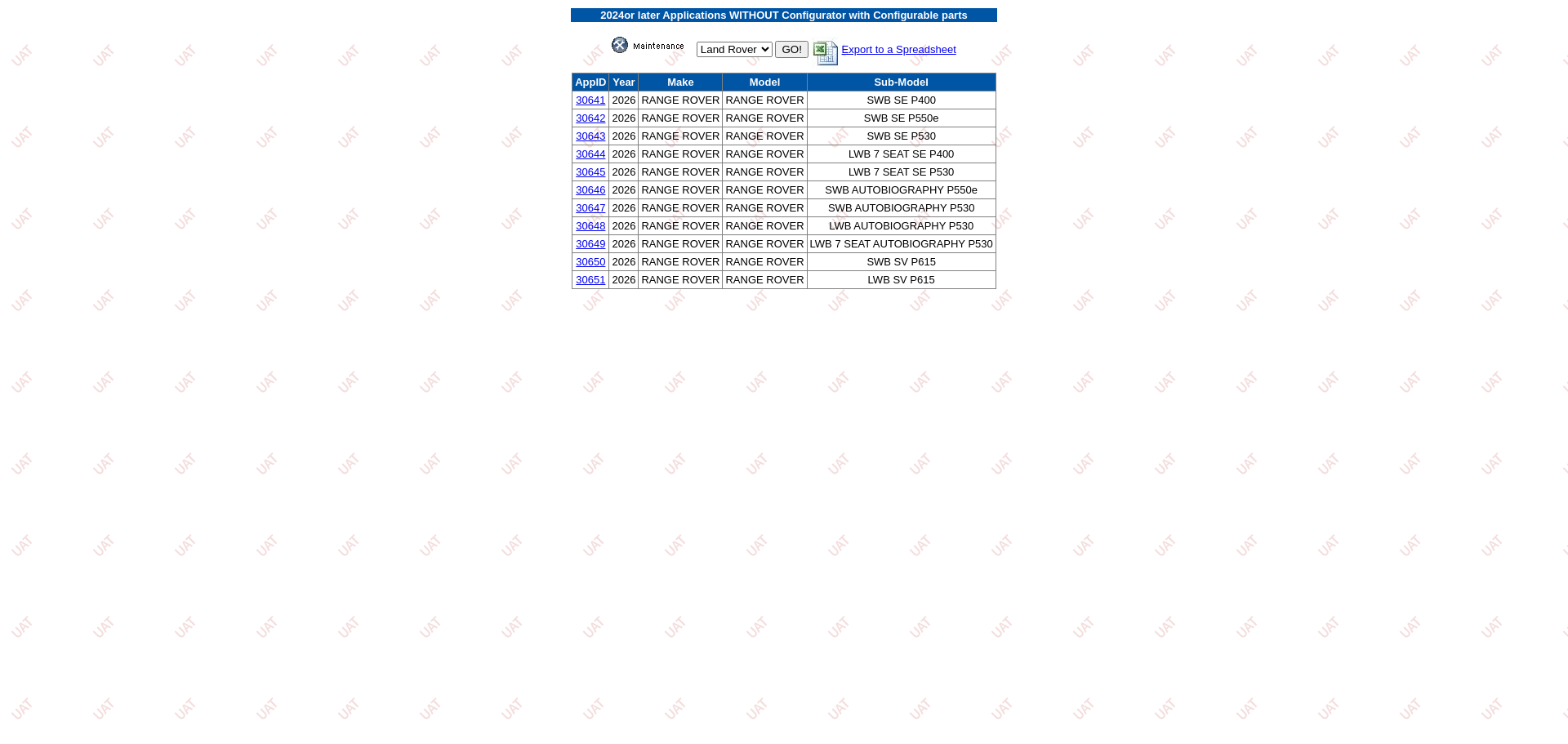
click at [592, 99] on link "30641" at bounding box center [591, 100] width 30 height 12
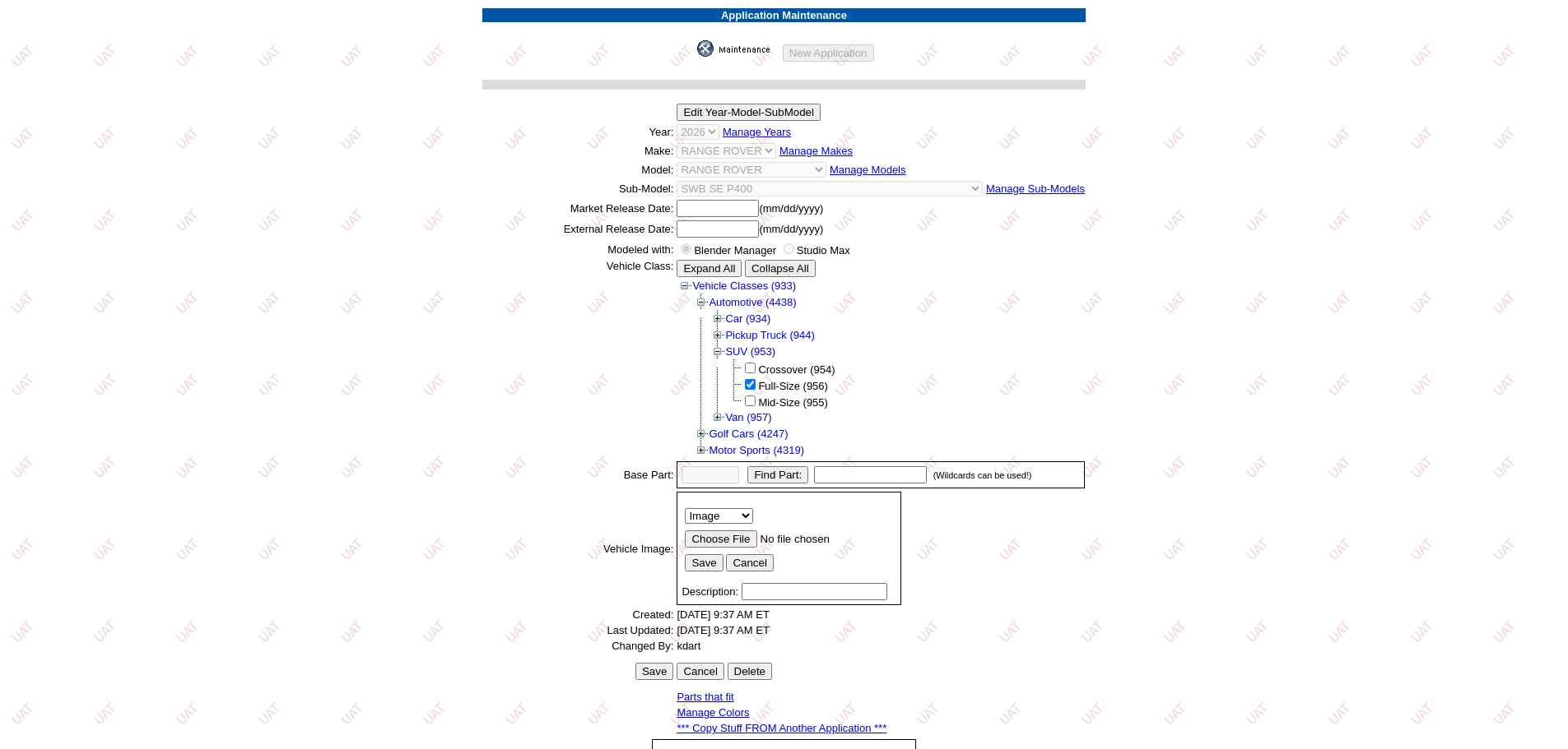
scroll to position [229, 0]
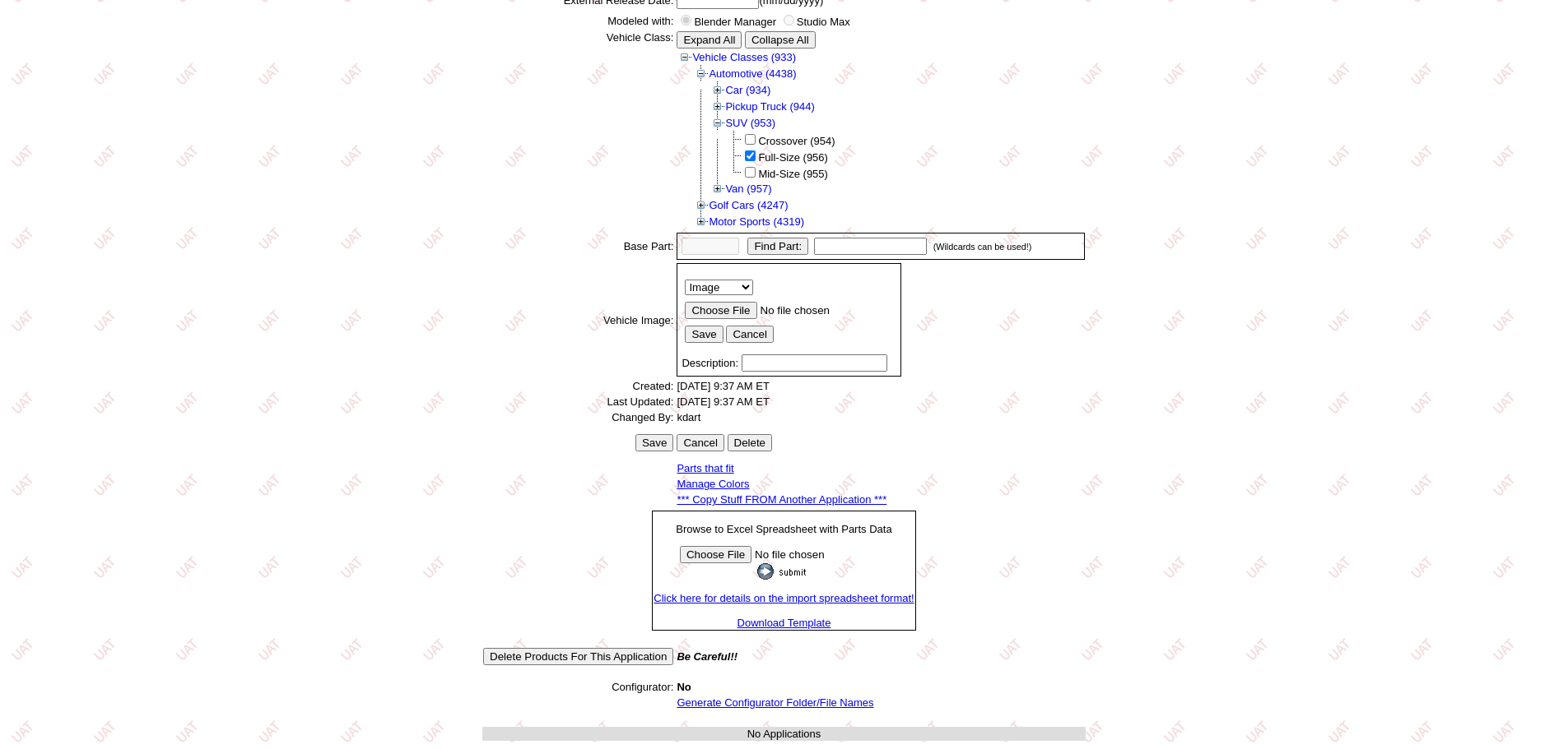
click at [782, 499] on link "*** Copy Stuff FROM Another Application ***" at bounding box center [781, 499] width 210 height 12
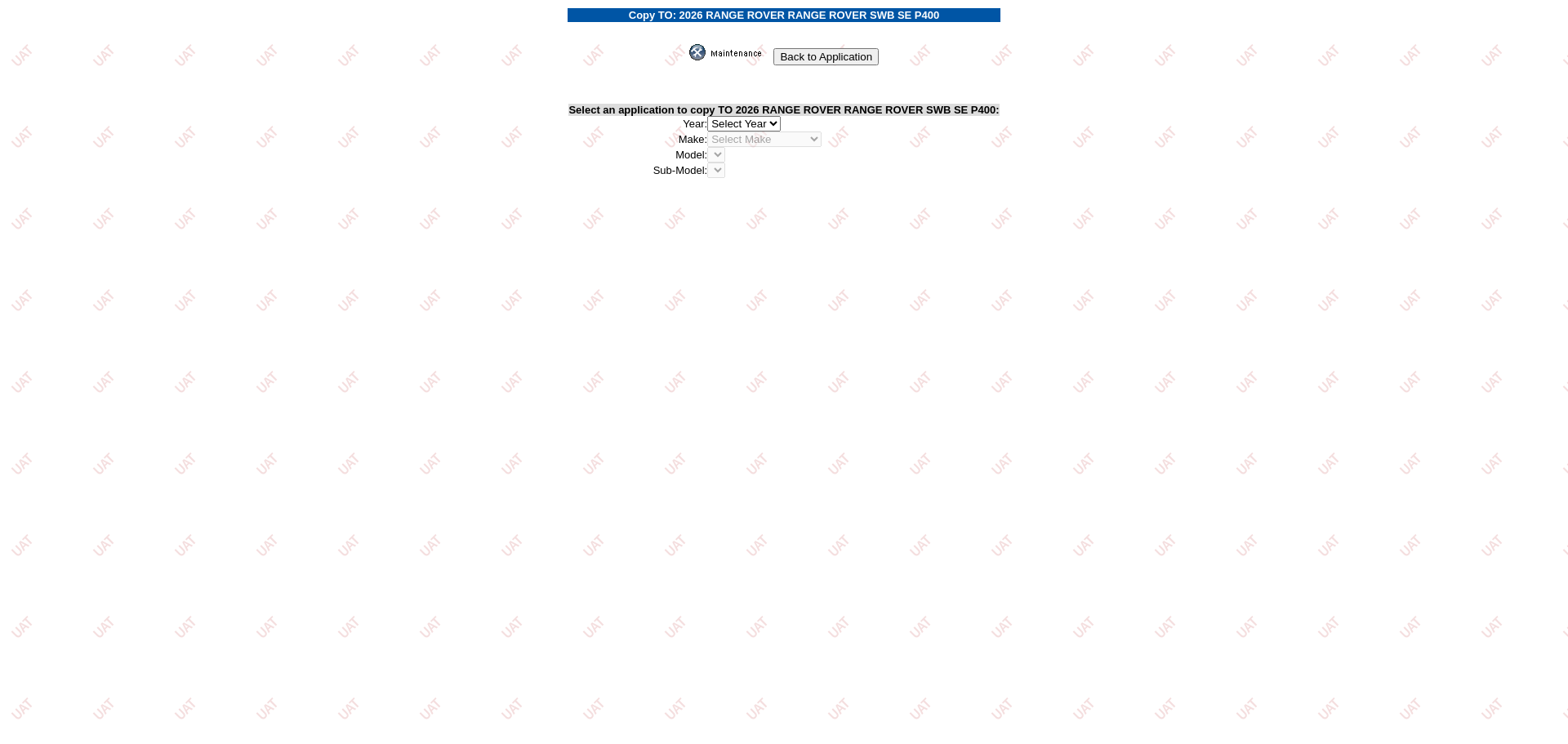
click at [777, 122] on select "2026 2025 2024 2023 2022 2021 2020 2019 2018 2017 2016 2015 2014 2013 2012 2011…" at bounding box center [744, 123] width 74 height 16
select select "43"
click at [712, 116] on select "2026 2025 2024 2023 2022 2021 2020 2019 2018 2017 2016 2015 2014 2013 2012 2011…" at bounding box center [744, 123] width 74 height 16
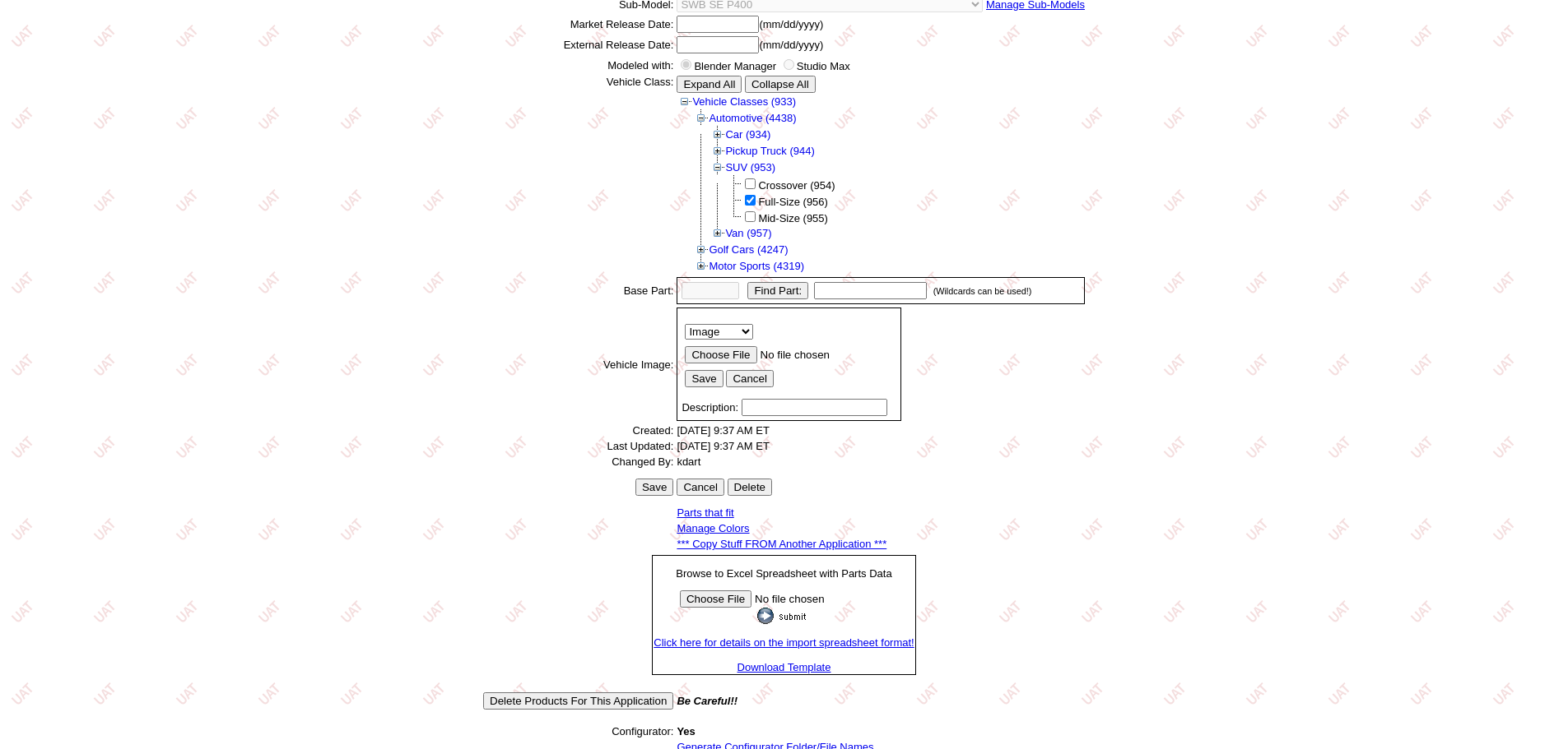
scroll to position [280, 0]
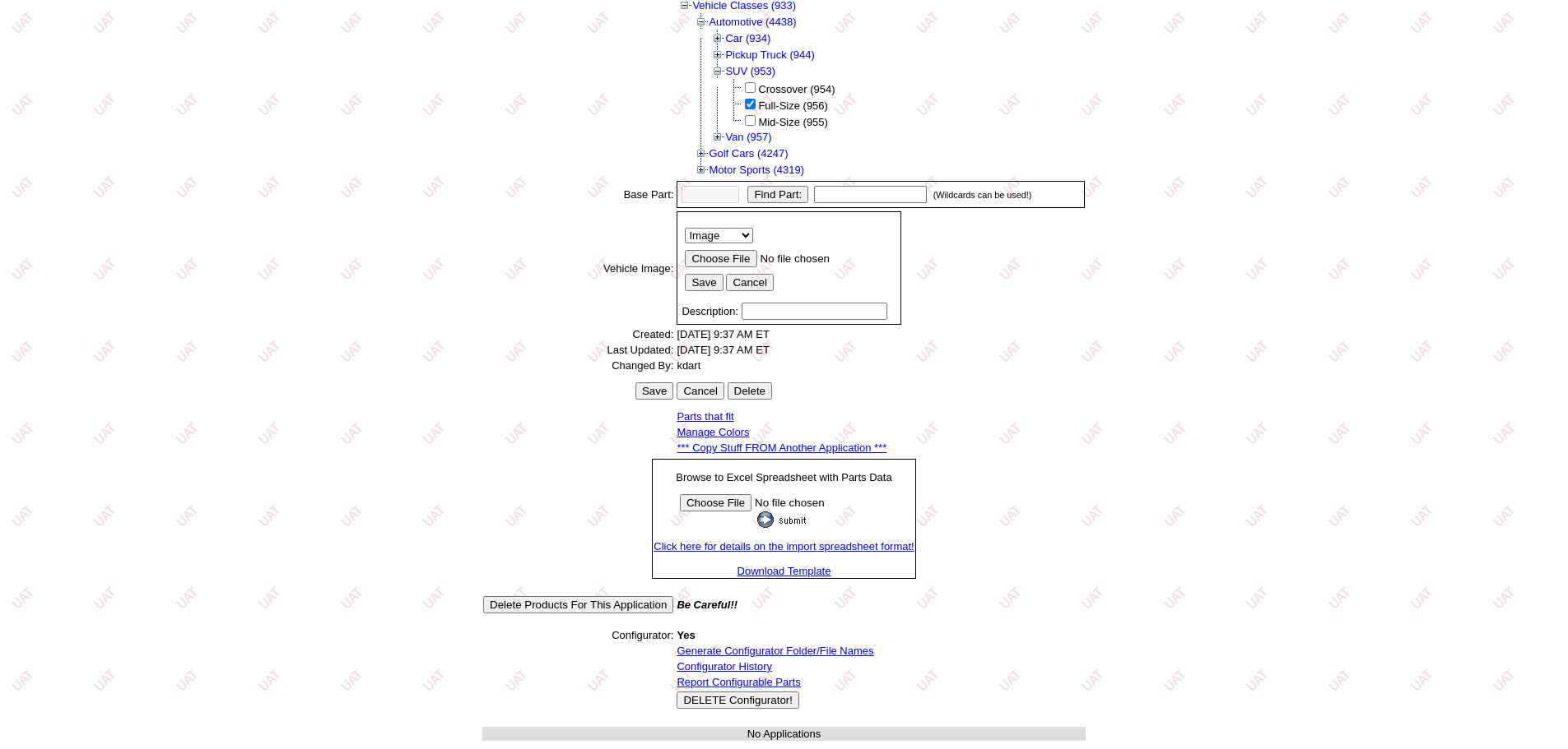
click at [744, 650] on link "Generate Configurator Folder/File Names" at bounding box center [774, 651] width 197 height 12
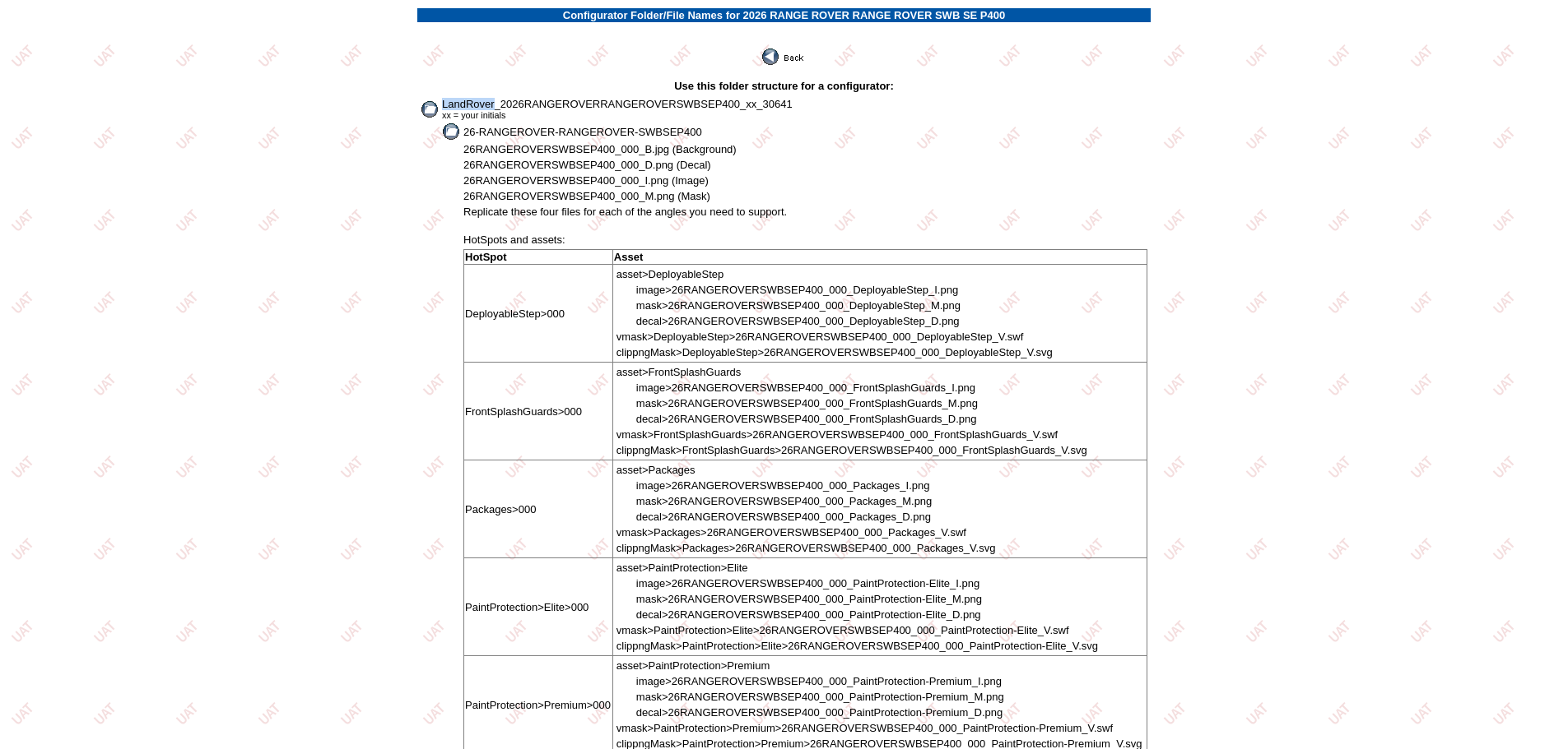
drag, startPoint x: 445, startPoint y: 106, endPoint x: 493, endPoint y: 106, distance: 48.0
click at [493, 106] on span "LandRover_2026RANGEROVERRANGEROVERSWBSEP400_xx_30641" at bounding box center [617, 104] width 351 height 12
click at [442, 106] on span "LandRover_2026RANGEROVERRANGEROVERSWBSEP400_xx_30641" at bounding box center [617, 104] width 351 height 12
drag, startPoint x: 442, startPoint y: 104, endPoint x: 800, endPoint y: 100, distance: 358.0
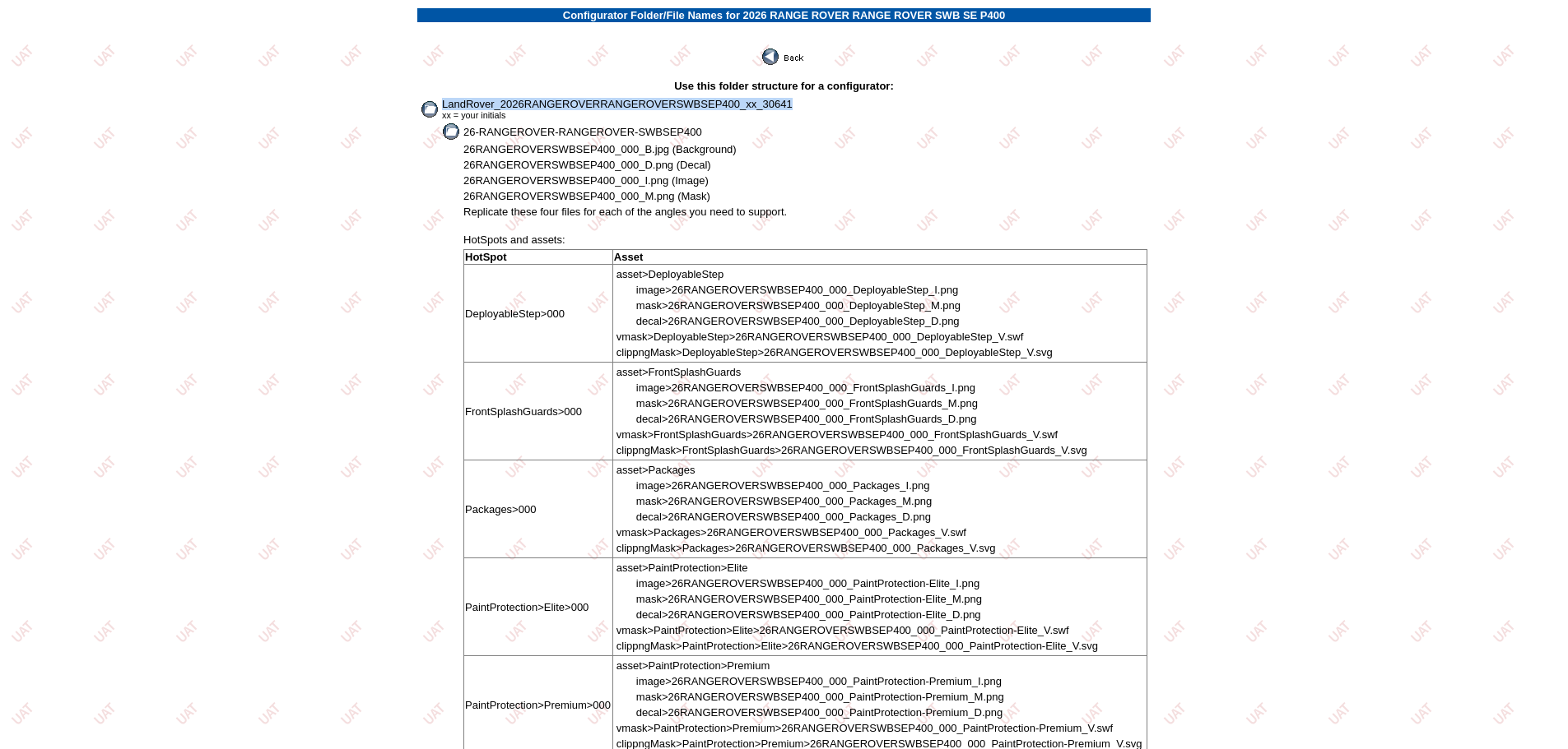
click at [800, 100] on td "LandRover_2026RANGEROVERRANGEROVERSWBSEP400_xx_30641 xx = your initials" at bounding box center [794, 109] width 707 height 24
copy span "LandRover_2026RANGEROVERRANGEROVERSWBSEP400_xx_30641"
click at [795, 59] on img at bounding box center [784, 57] width 44 height 17
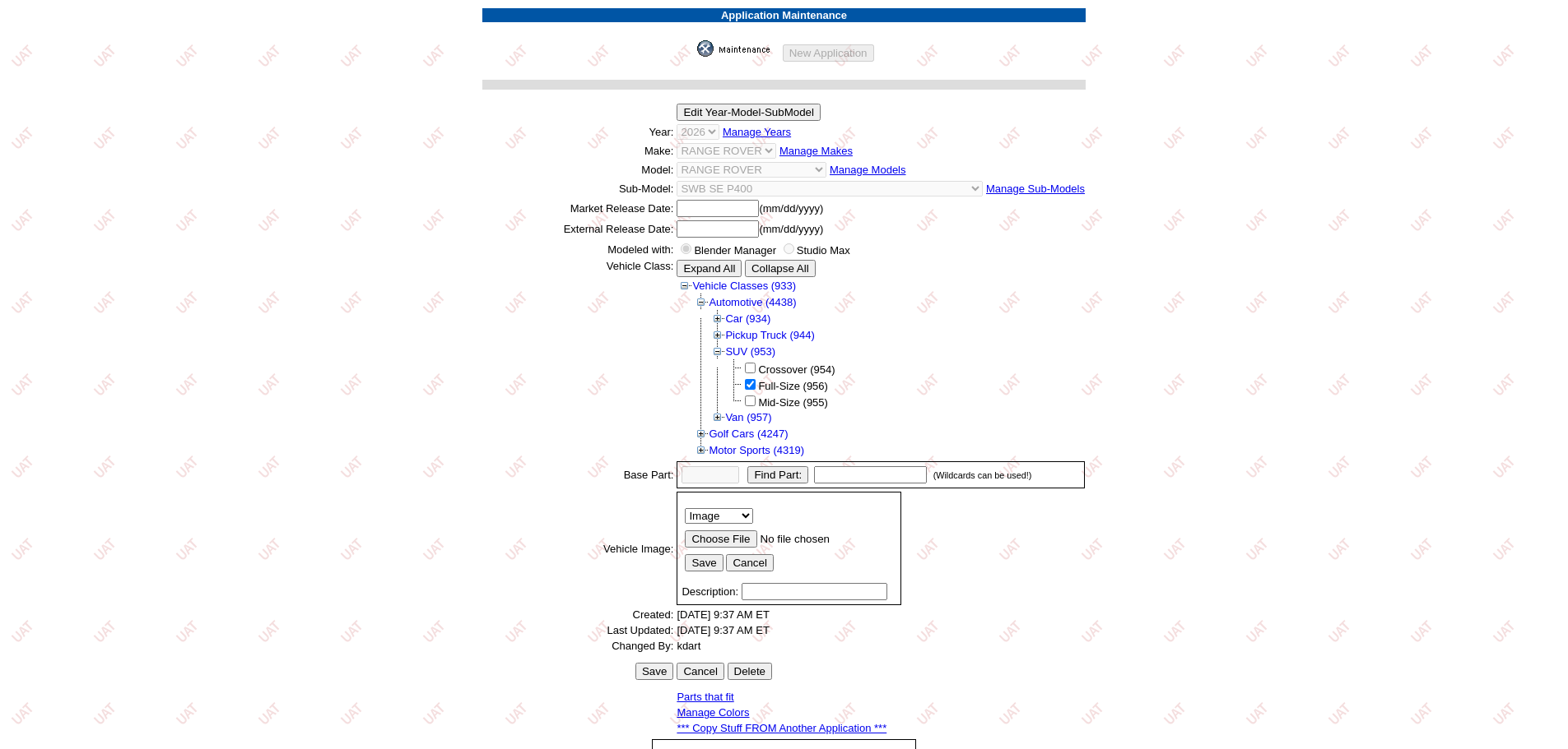
click at [732, 42] on img at bounding box center [738, 48] width 82 height 17
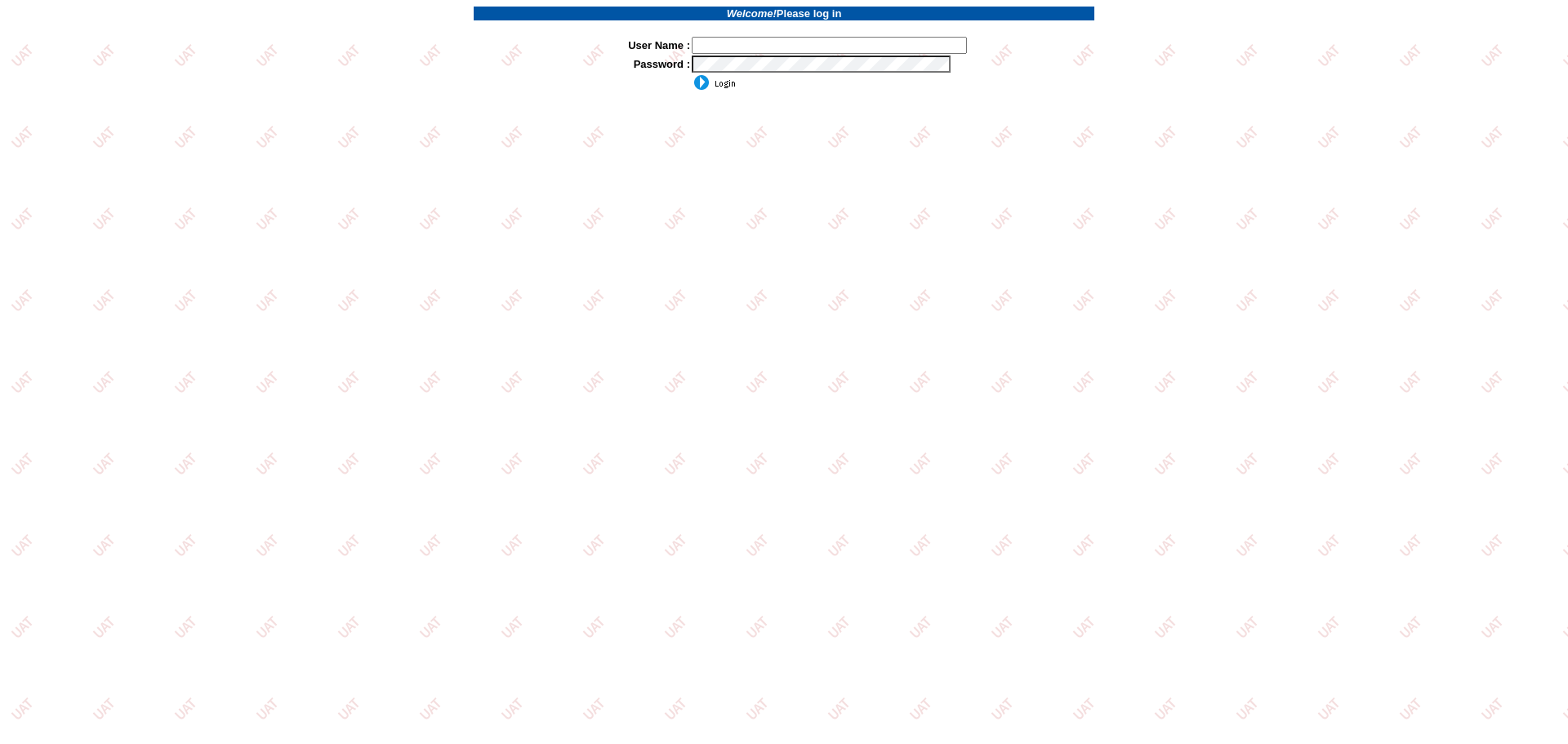
click at [788, 40] on input "text" at bounding box center [829, 45] width 275 height 17
type input "sdakes"
click at [722, 81] on input "image" at bounding box center [713, 83] width 44 height 17
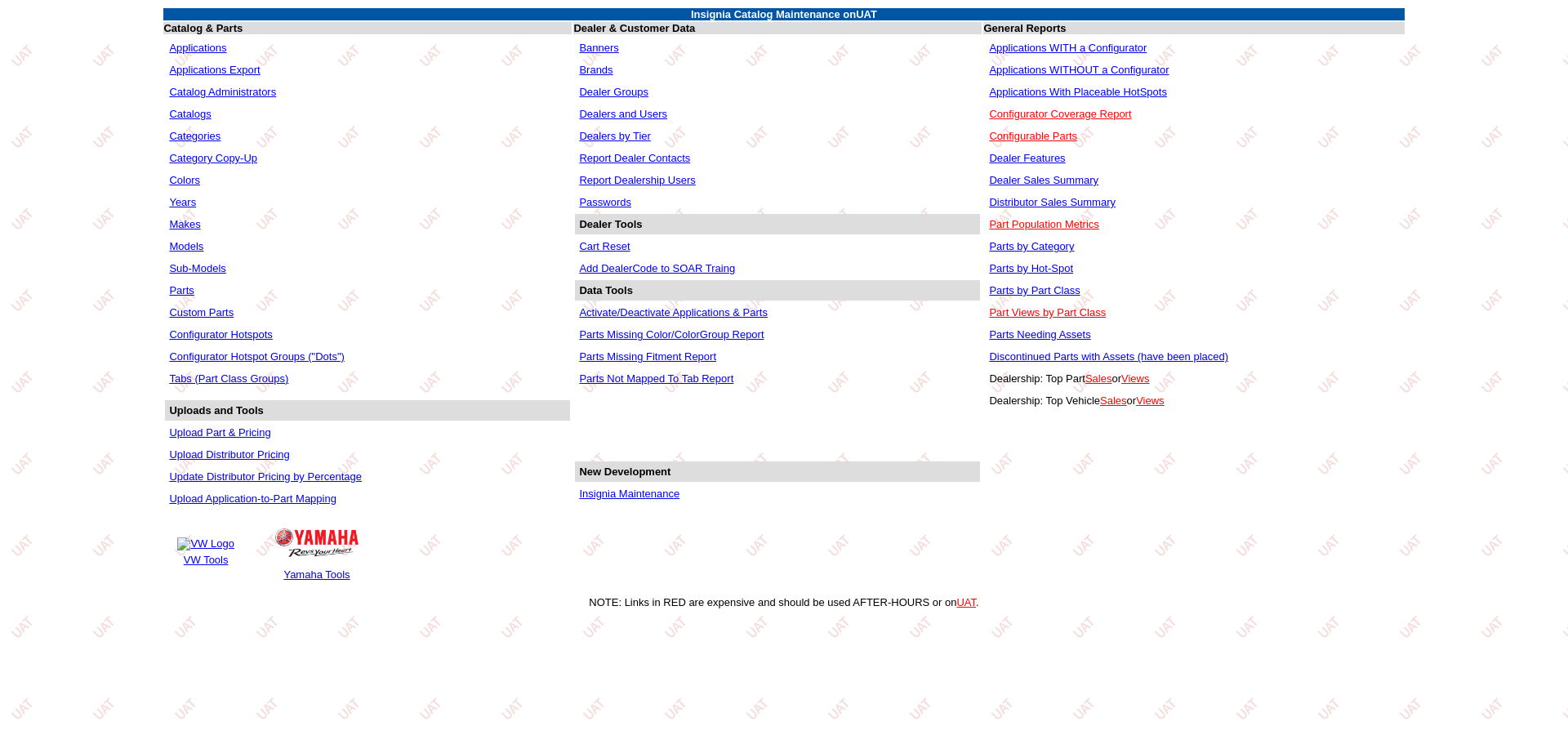
click at [1048, 61] on td "Applications WITHOUT a Configurator" at bounding box center [1193, 69] width 417 height 21
click at [1052, 69] on link "Applications WITHOUT a Configurator" at bounding box center [1078, 69] width 179 height 12
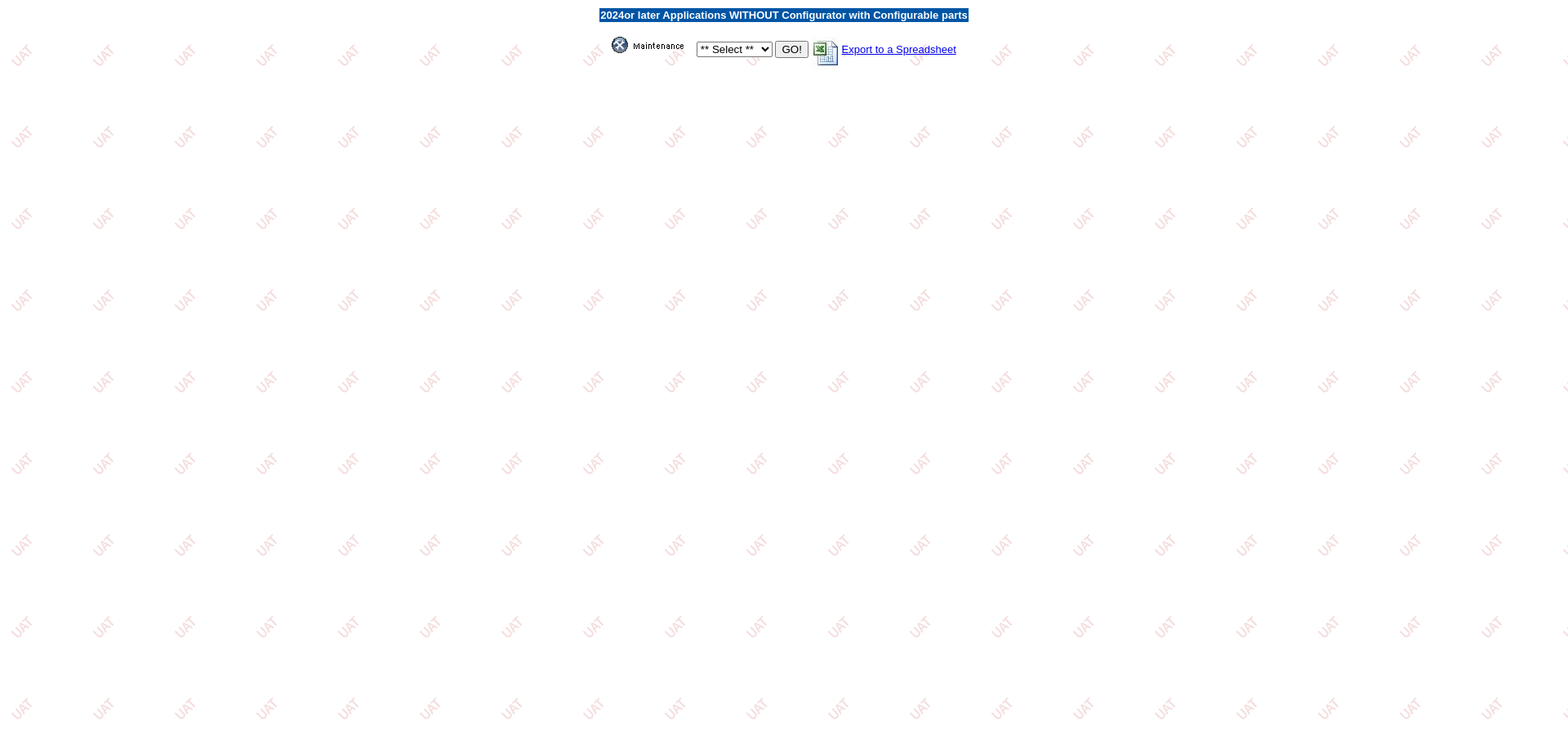
click at [737, 48] on select "** Select ** Acura Alfa Romeo Audi Bentley BMW DoubleTake [PERSON_NAME] Honda H…" at bounding box center [734, 49] width 76 height 16
select select "550"
click at [696, 41] on select "** Select ** Acura Alfa Romeo Audi Bentley BMW DoubleTake [PERSON_NAME] Honda H…" at bounding box center [734, 49] width 76 height 16
click at [782, 50] on input "GO!" at bounding box center [791, 49] width 33 height 17
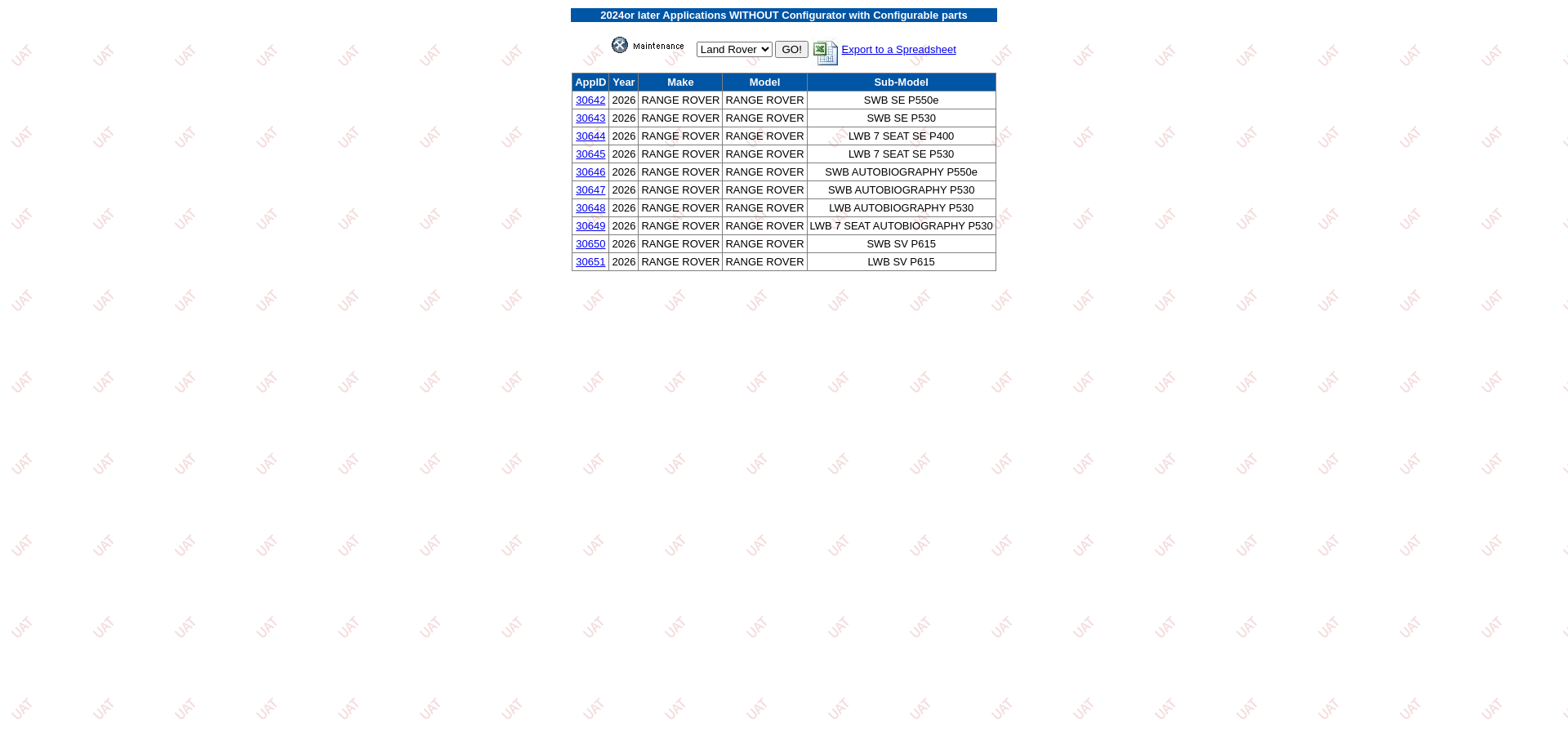
click at [583, 102] on link "30642" at bounding box center [591, 100] width 30 height 12
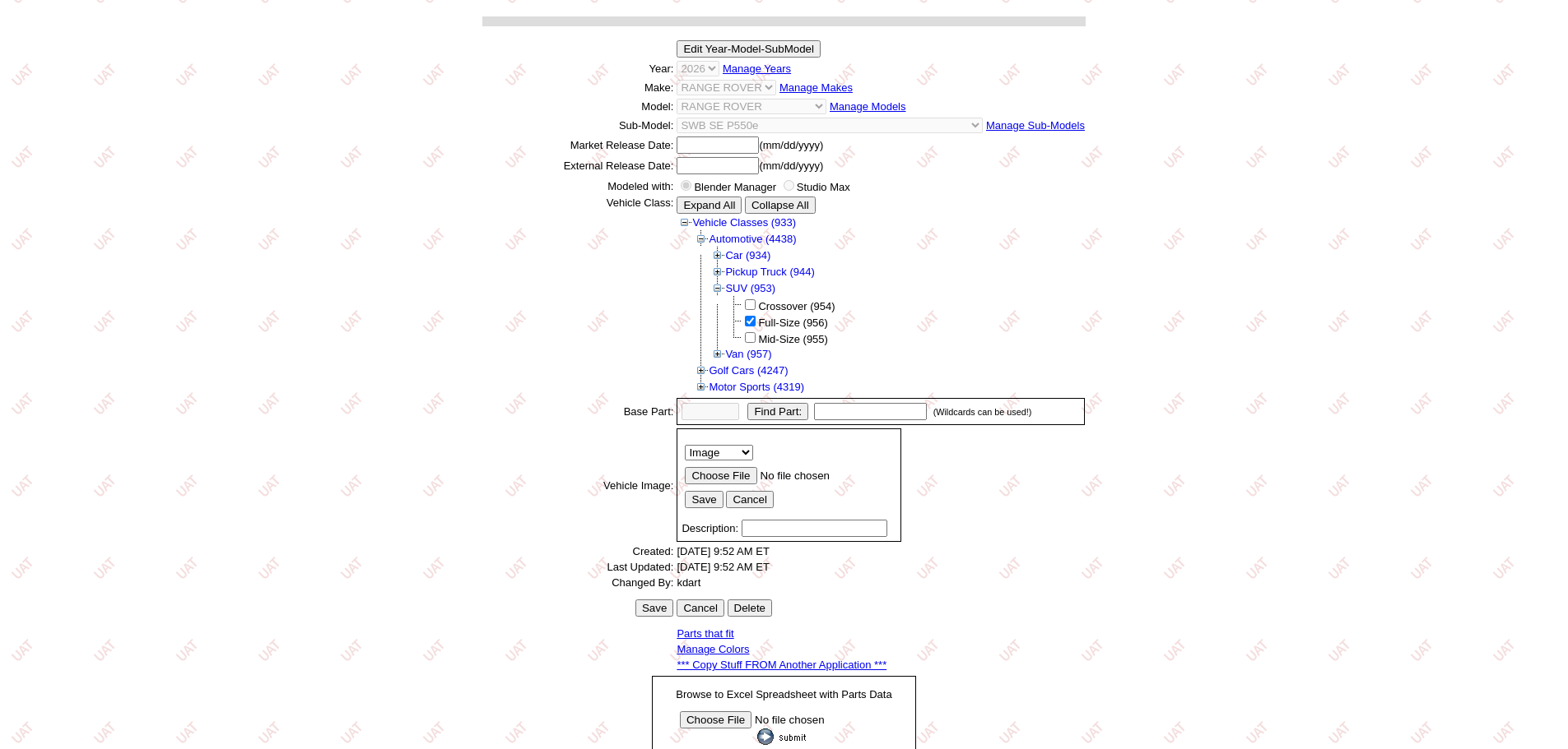
scroll to position [229, 0]
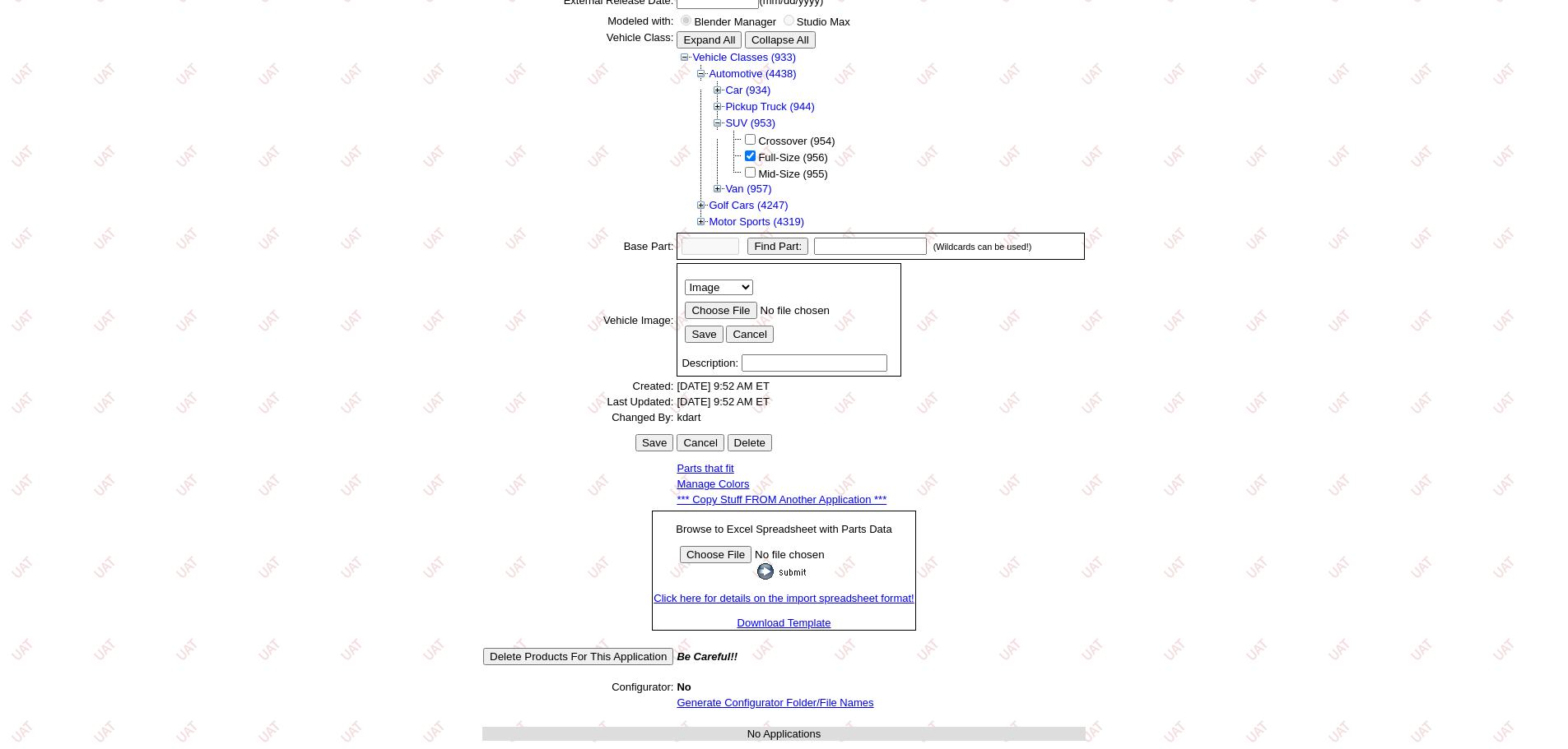
click at [782, 699] on link "Generate Configurator Folder/File Names" at bounding box center [774, 702] width 197 height 12
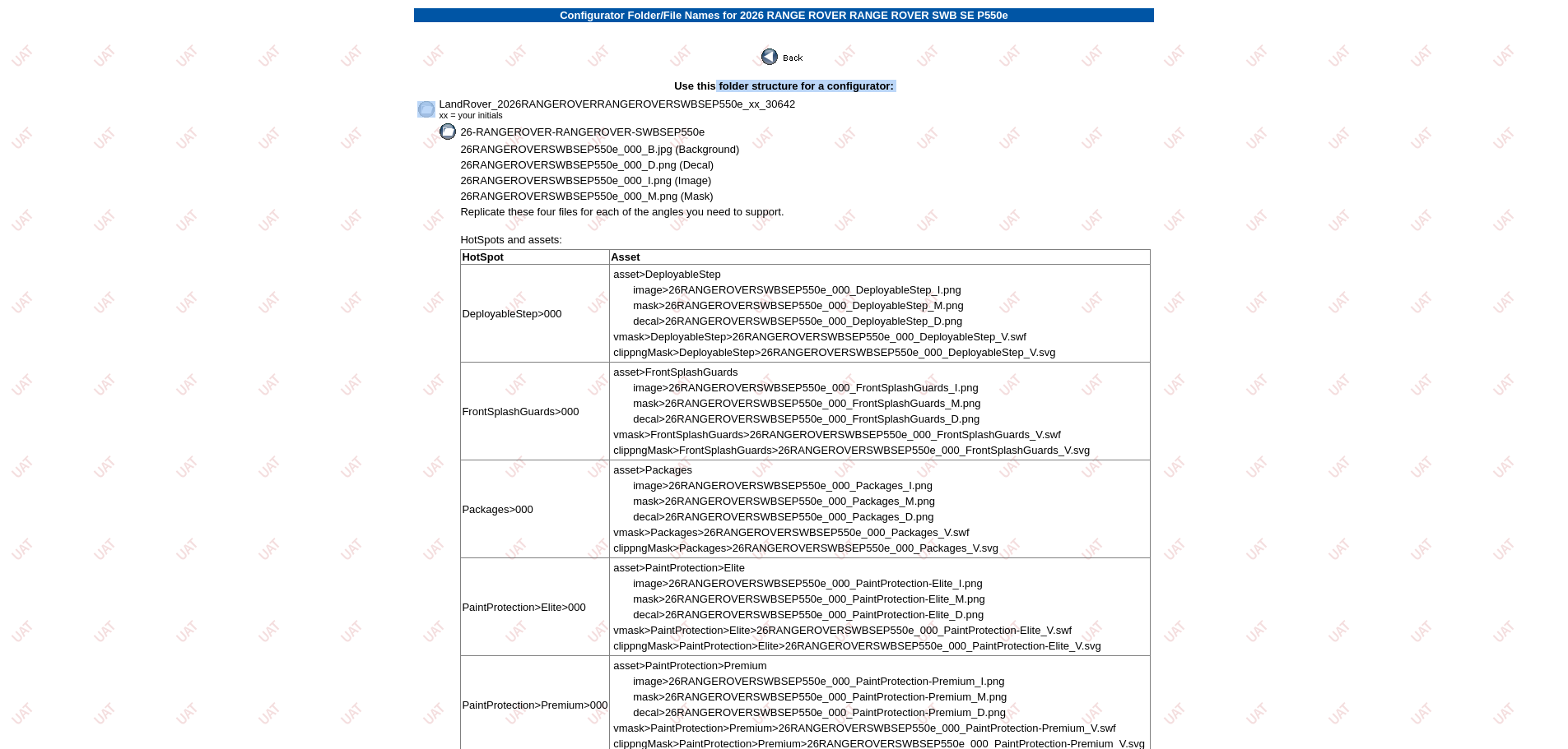
drag, startPoint x: 439, startPoint y: 102, endPoint x: 715, endPoint y: 92, distance: 276.2
click at [607, 91] on td "Use this folder structure for a configurator:" at bounding box center [784, 86] width 739 height 14
drag, startPoint x: 440, startPoint y: 102, endPoint x: 844, endPoint y: 104, distance: 404.0
click at [844, 104] on td "LandRover_2026RANGEROVERRANGEROVERSWBSEP550e_xx_30642 xx = your initials" at bounding box center [794, 109] width 713 height 24
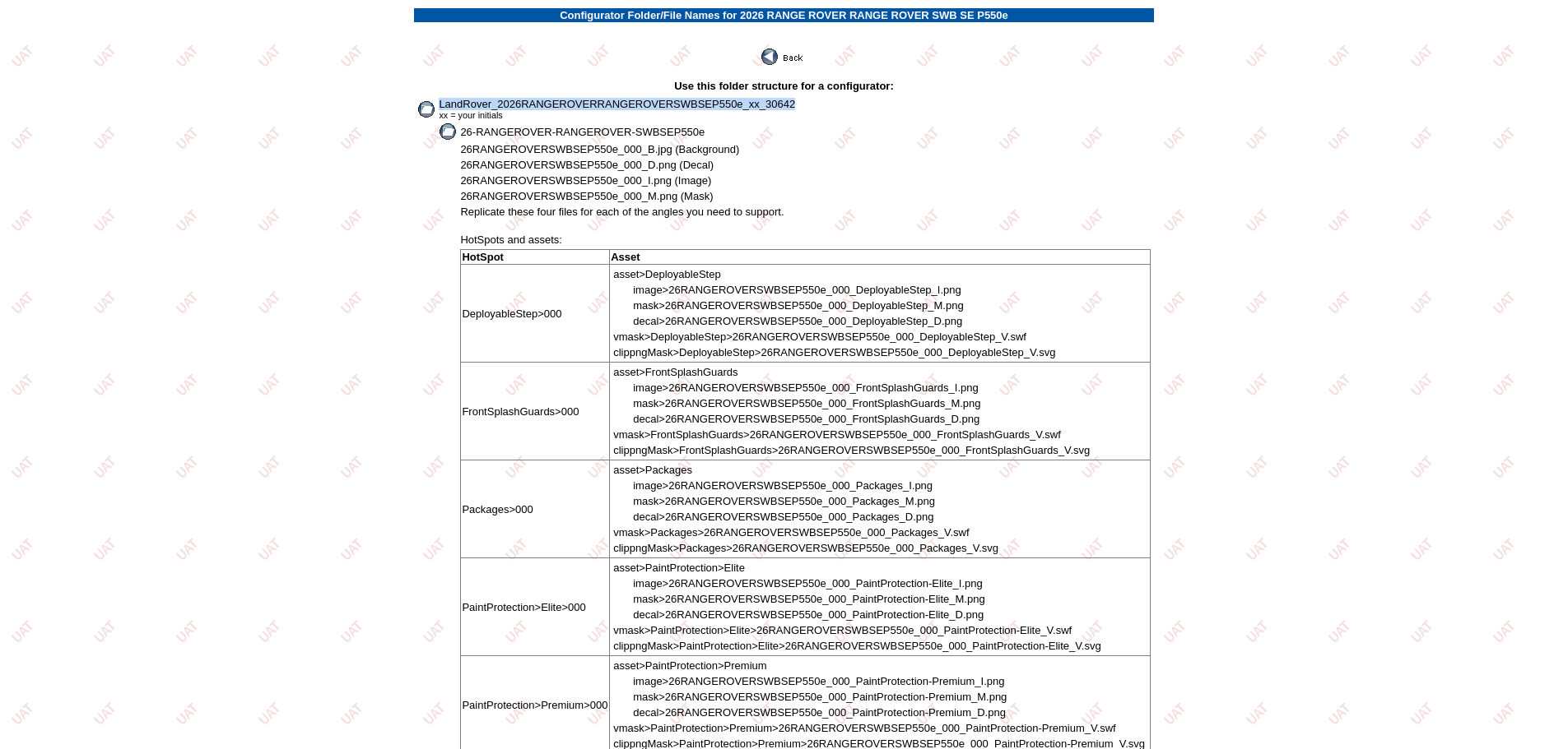
copy span "LandRover_2026RANGEROVERRANGEROVERSWBSEP550e_xx_30642"
click at [803, 51] on img at bounding box center [783, 57] width 44 height 17
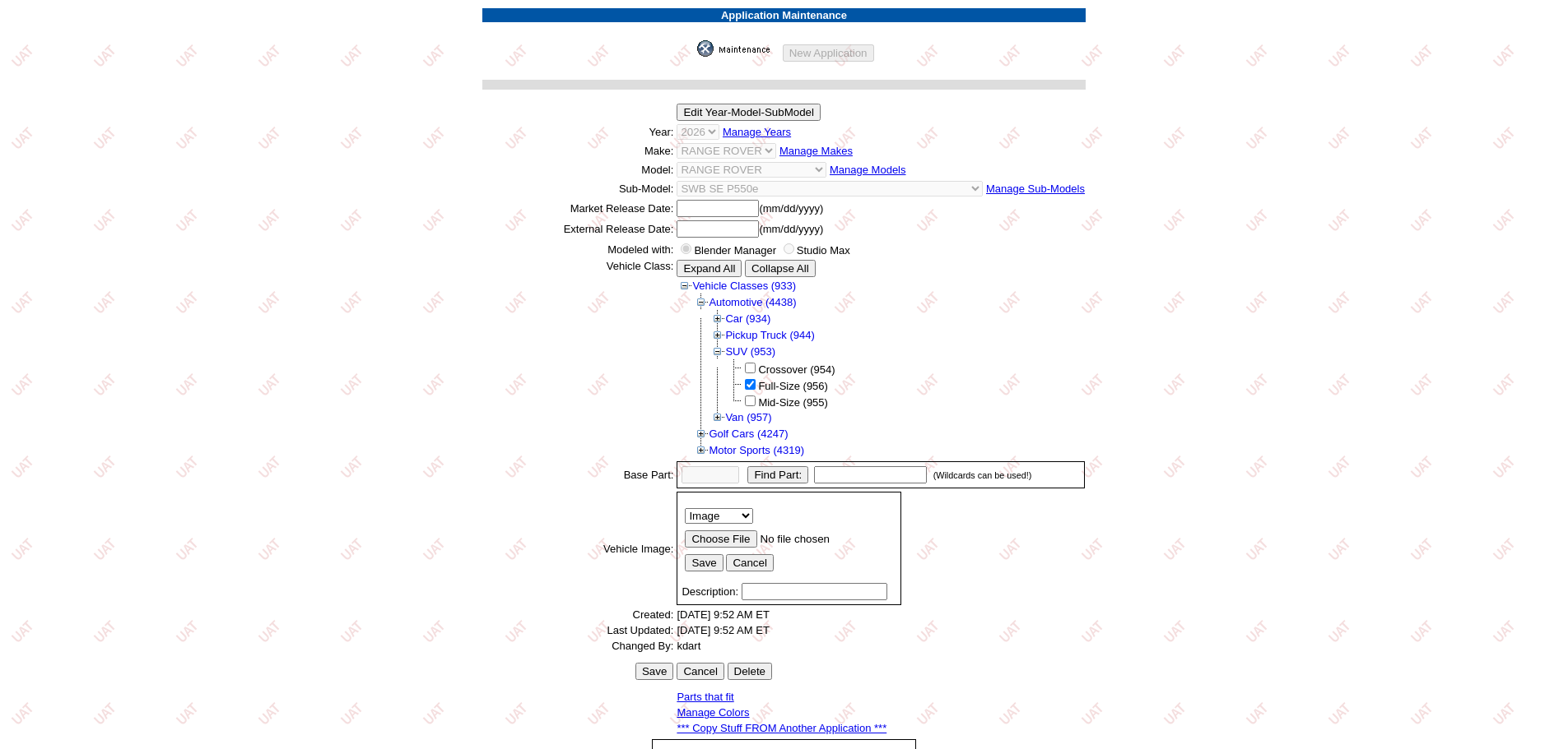
click at [722, 51] on img at bounding box center [738, 48] width 82 height 17
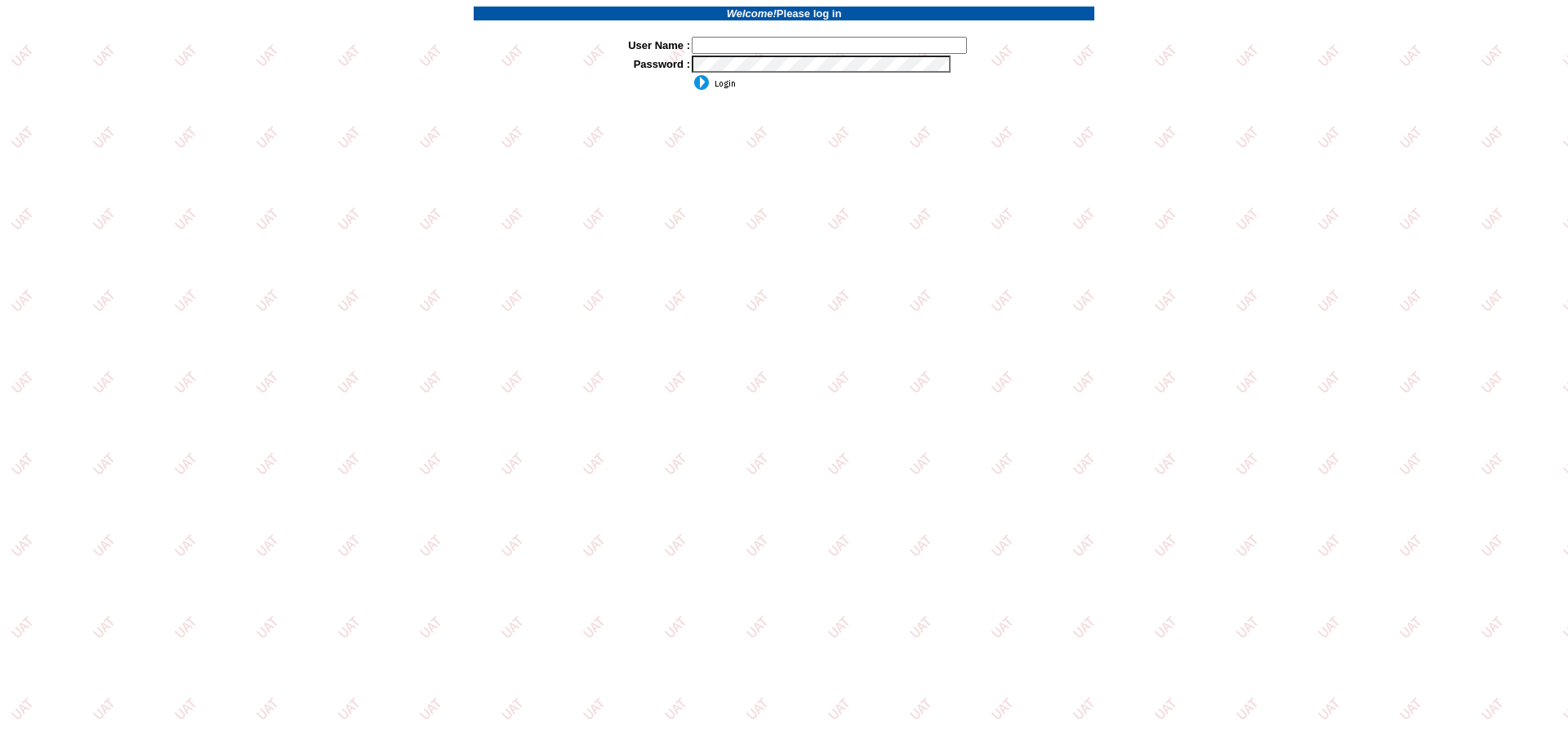
click at [731, 38] on input "text" at bounding box center [829, 45] width 275 height 17
type input "sdakes"
click at [720, 82] on input "image" at bounding box center [713, 83] width 44 height 17
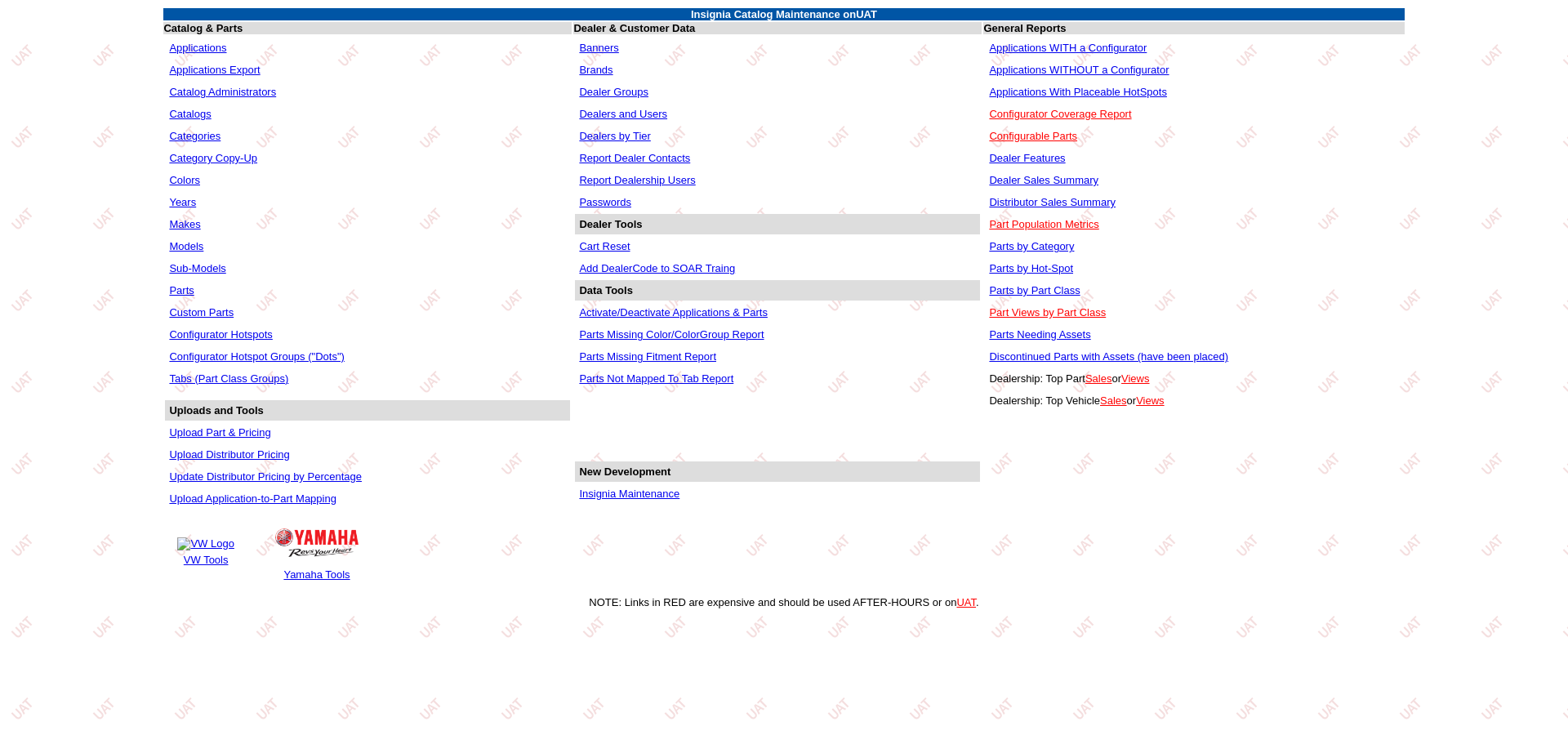
click at [1043, 68] on link "Applications WITHOUT a Configurator" at bounding box center [1078, 69] width 179 height 12
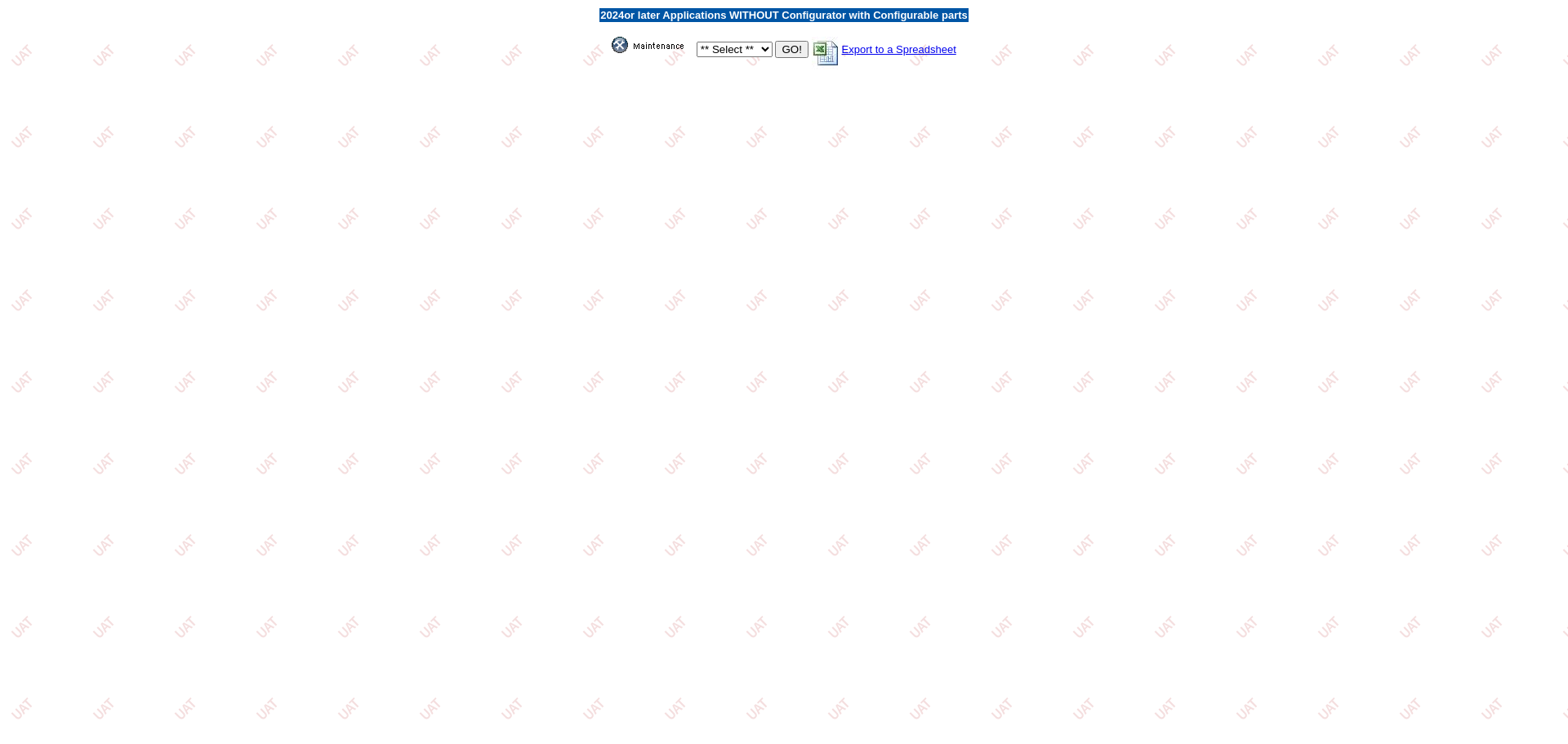
click at [761, 44] on select "** Select ** Acura Alfa Romeo Audi Bentley BMW DoubleTake Ford GM Honda Hyundai…" at bounding box center [734, 49] width 76 height 16
select select "550"
click at [696, 41] on select "** Select ** Acura Alfa Romeo Audi Bentley BMW DoubleTake Ford GM Honda Hyundai…" at bounding box center [734, 49] width 76 height 16
click at [786, 46] on input "GO!" at bounding box center [791, 49] width 33 height 17
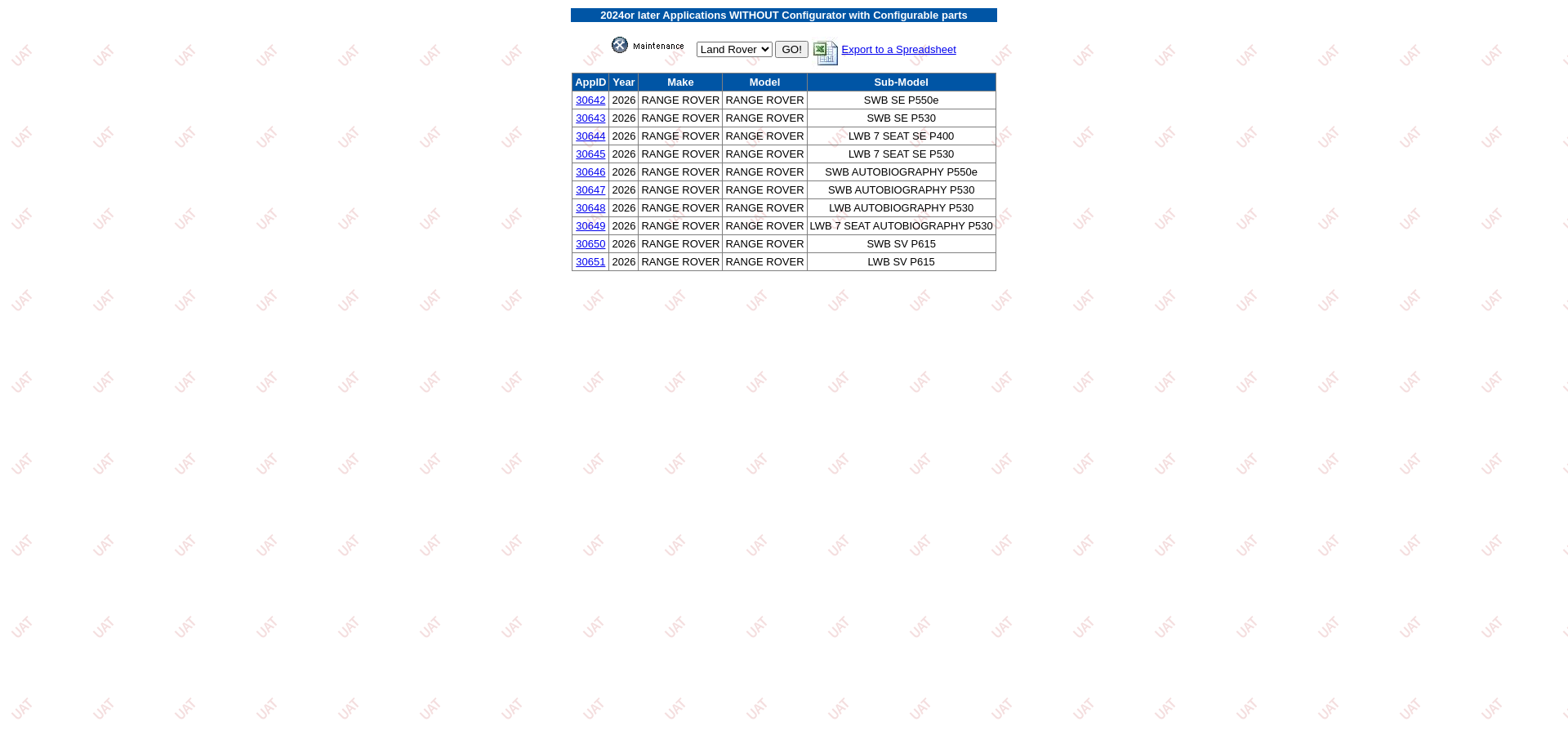
click at [582, 99] on link "30642" at bounding box center [591, 100] width 30 height 12
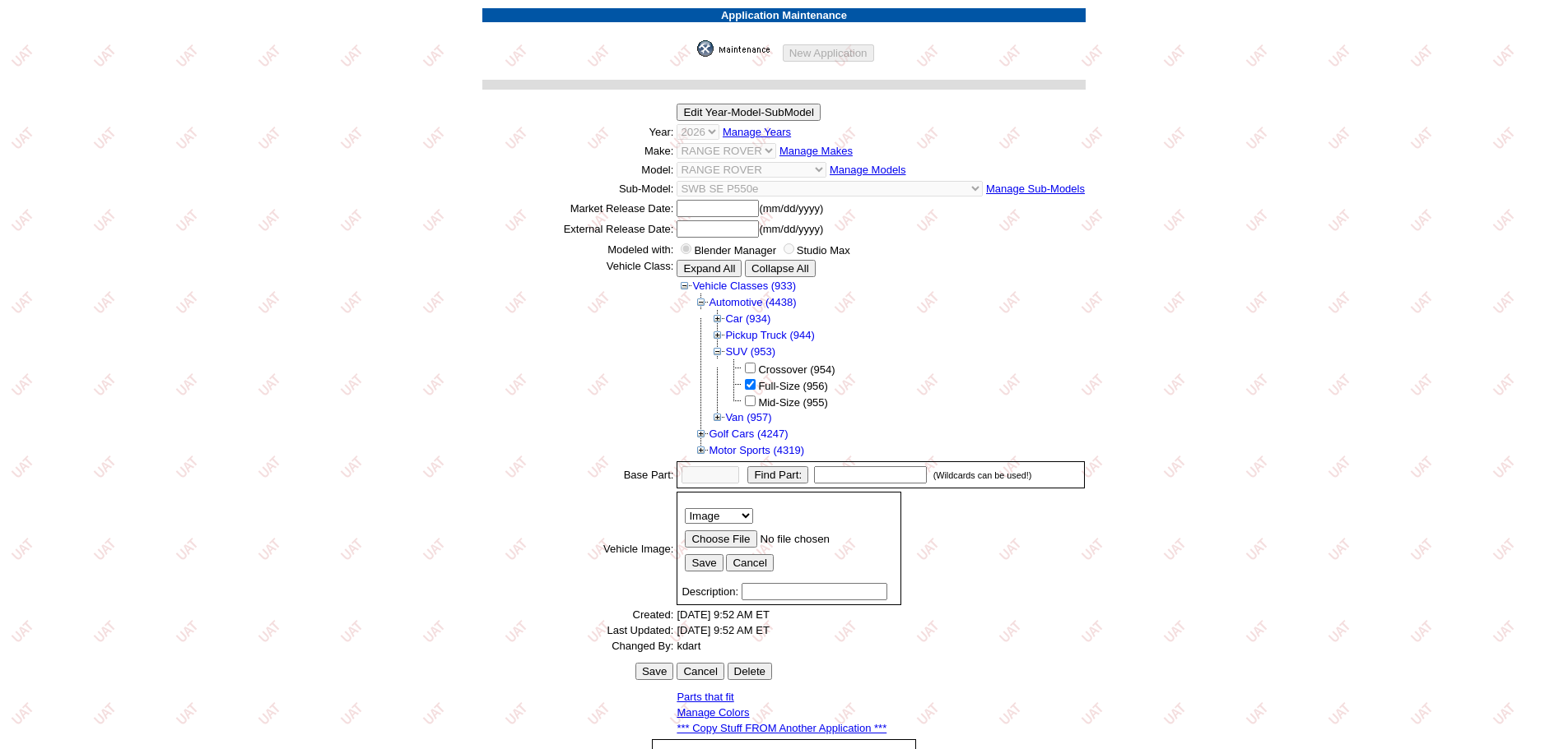
scroll to position [229, 0]
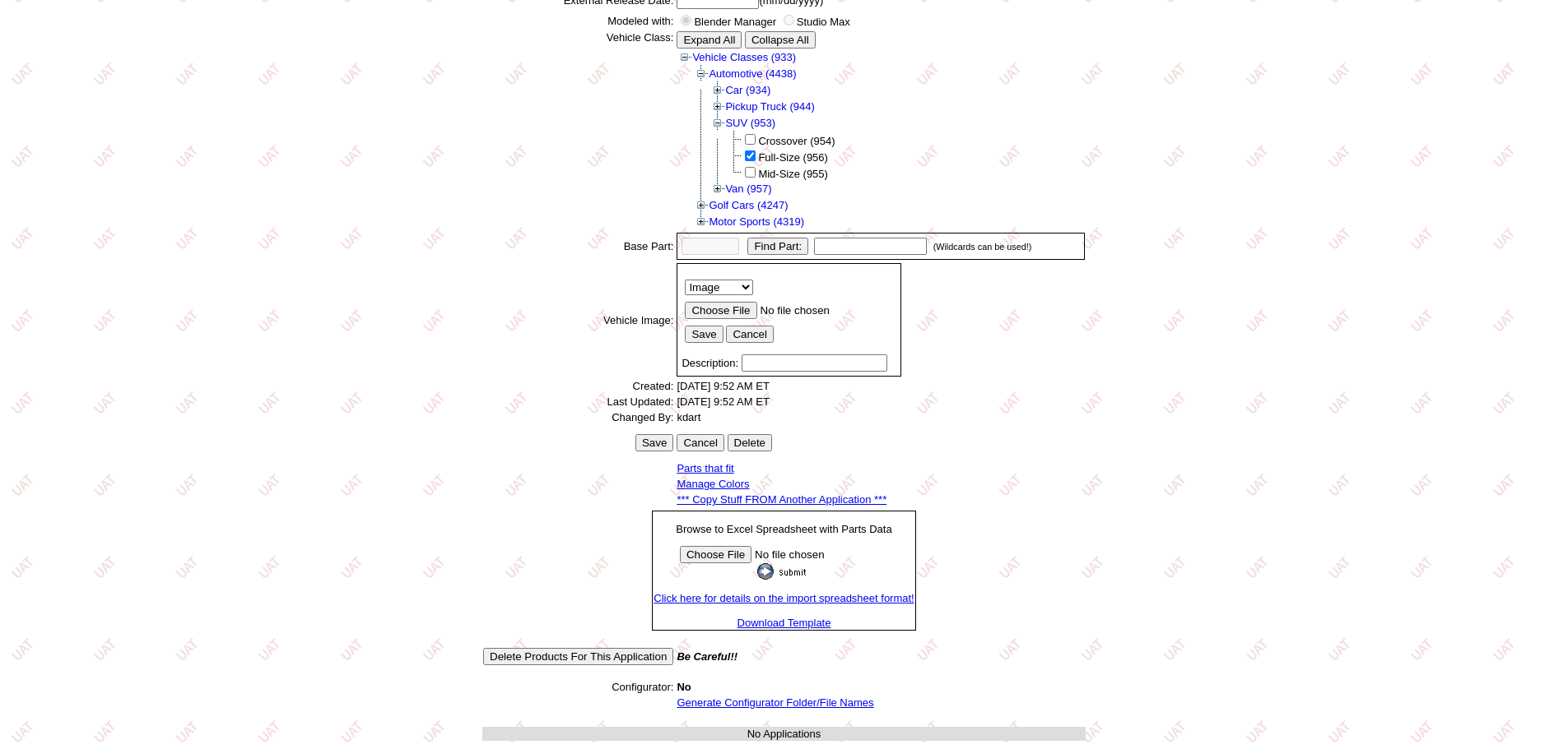
click at [786, 502] on link "*** Copy Stuff FROM Another Application ***" at bounding box center [781, 499] width 210 height 12
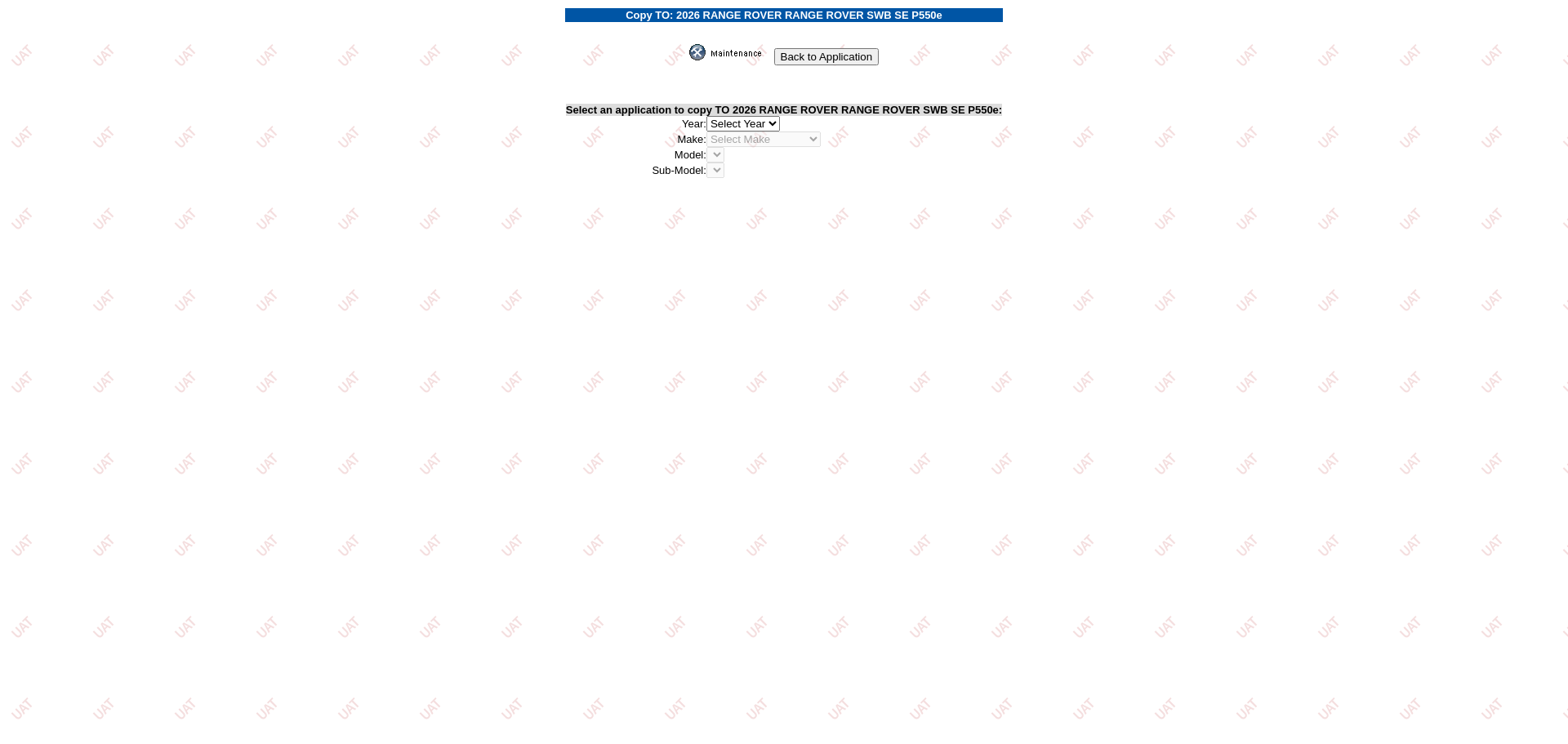
click at [777, 126] on select "2026 2025 2024 2023 2022 2021 2020 2019 2018 2017 2016 2015 2014 2013 2012 2011…" at bounding box center [743, 123] width 74 height 16
select select "43"
click at [711, 116] on select "2026 2025 2024 2023 2022 2021 2020 2019 2018 2017 2016 2015 2014 2013 2012 2011…" at bounding box center [743, 123] width 74 height 16
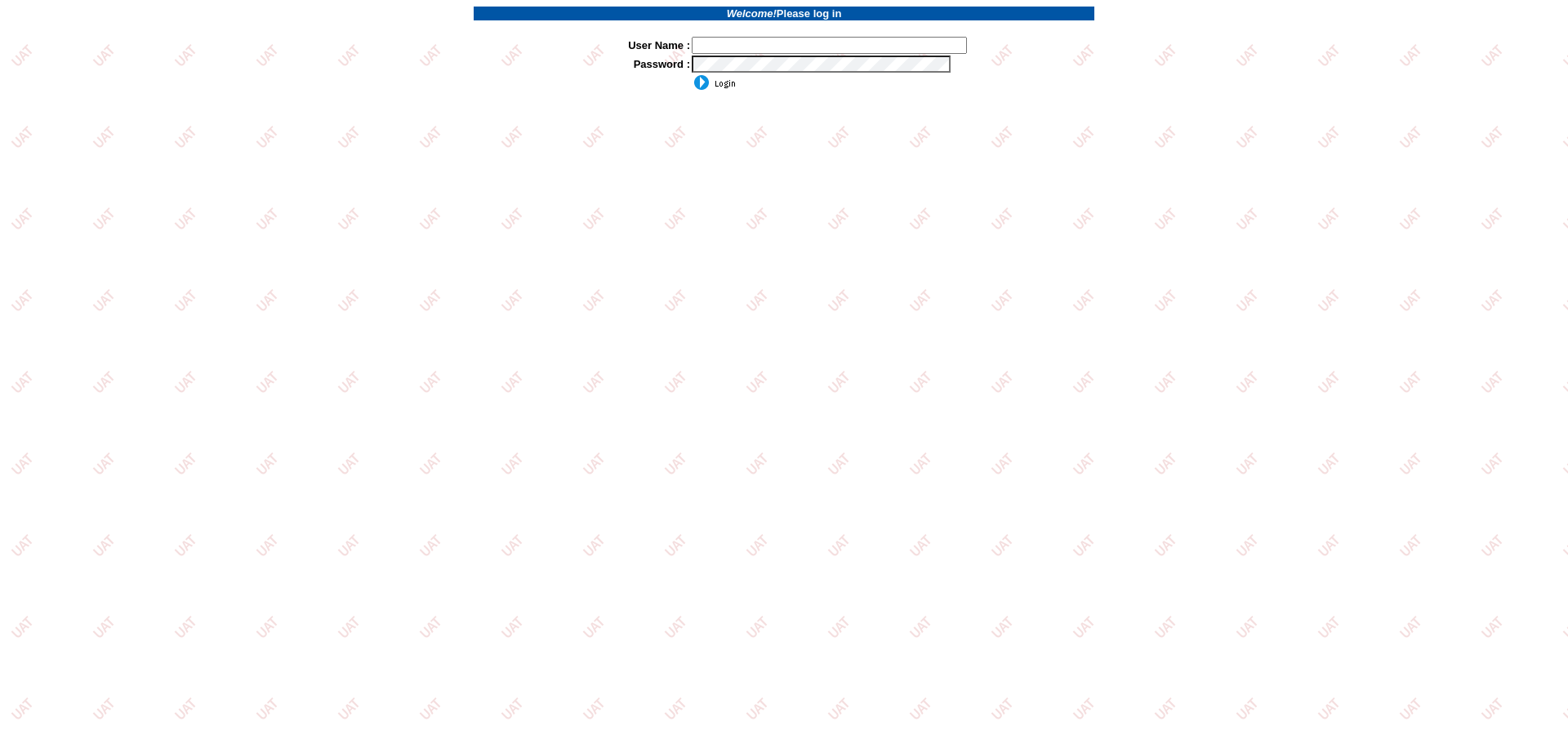
click at [801, 41] on input "text" at bounding box center [829, 45] width 275 height 17
type input "sdakes"
click at [731, 89] on input "image" at bounding box center [713, 83] width 44 height 17
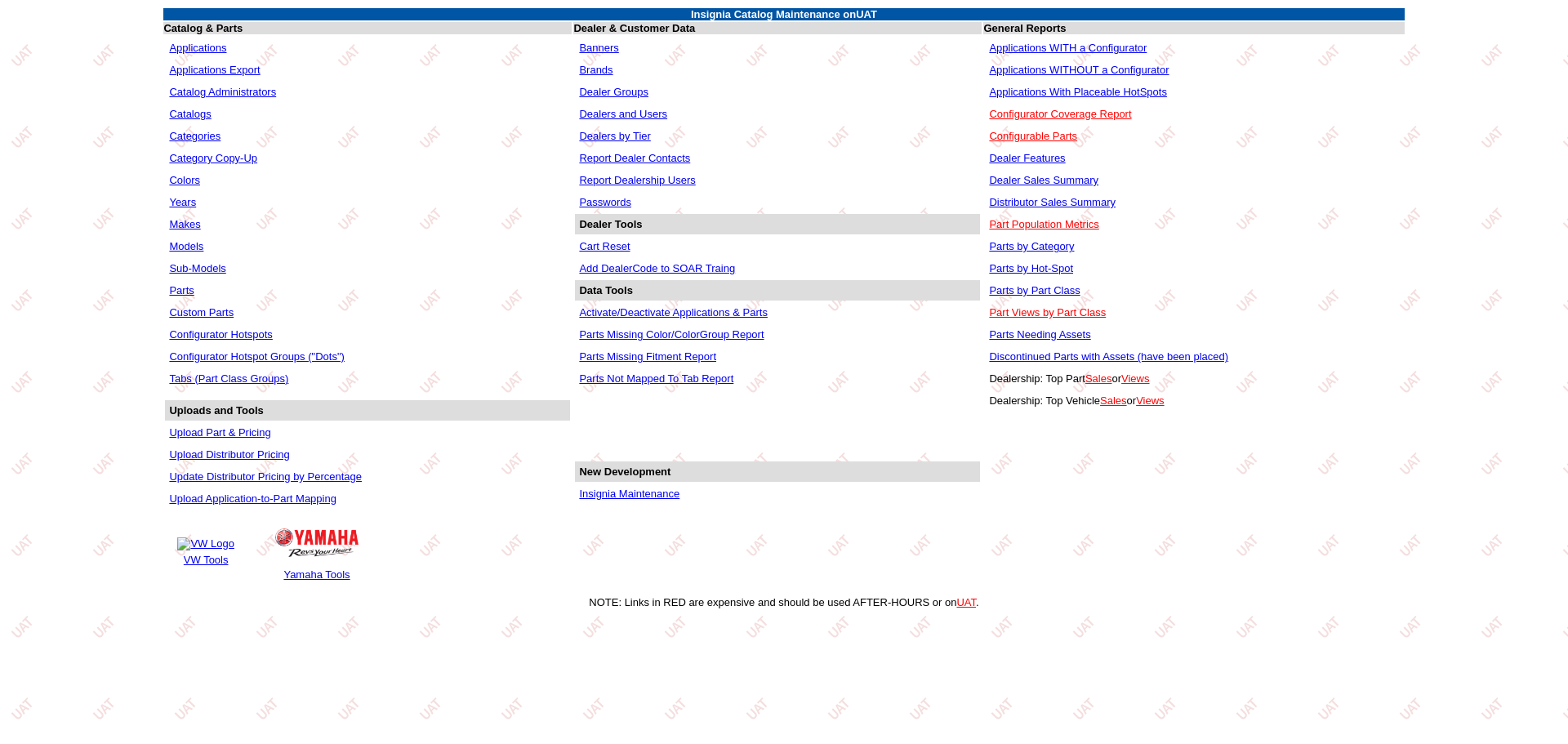
click at [1019, 68] on link "Applications WITHOUT a Configurator" at bounding box center [1078, 69] width 179 height 12
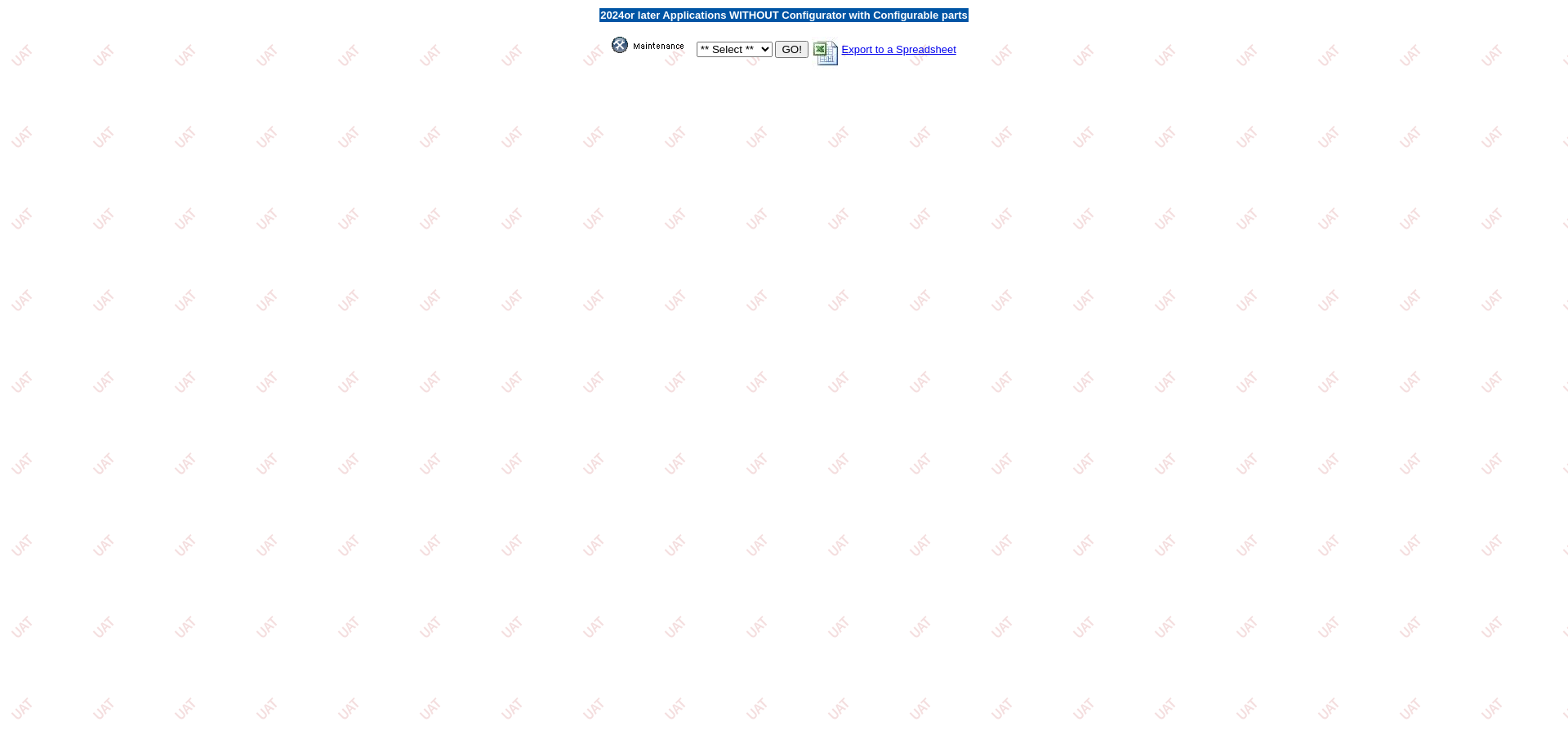
click at [757, 45] on select "** Select ** Acura Alfa Romeo Audi Bentley BMW DoubleTake Ford GM Honda Hyundai…" at bounding box center [734, 49] width 76 height 16
select select "550"
click at [696, 41] on select "** Select ** Acura Alfa Romeo Audi Bentley BMW DoubleTake Ford GM Honda Hyundai…" at bounding box center [734, 49] width 76 height 16
click at [794, 52] on input "GO!" at bounding box center [791, 49] width 33 height 17
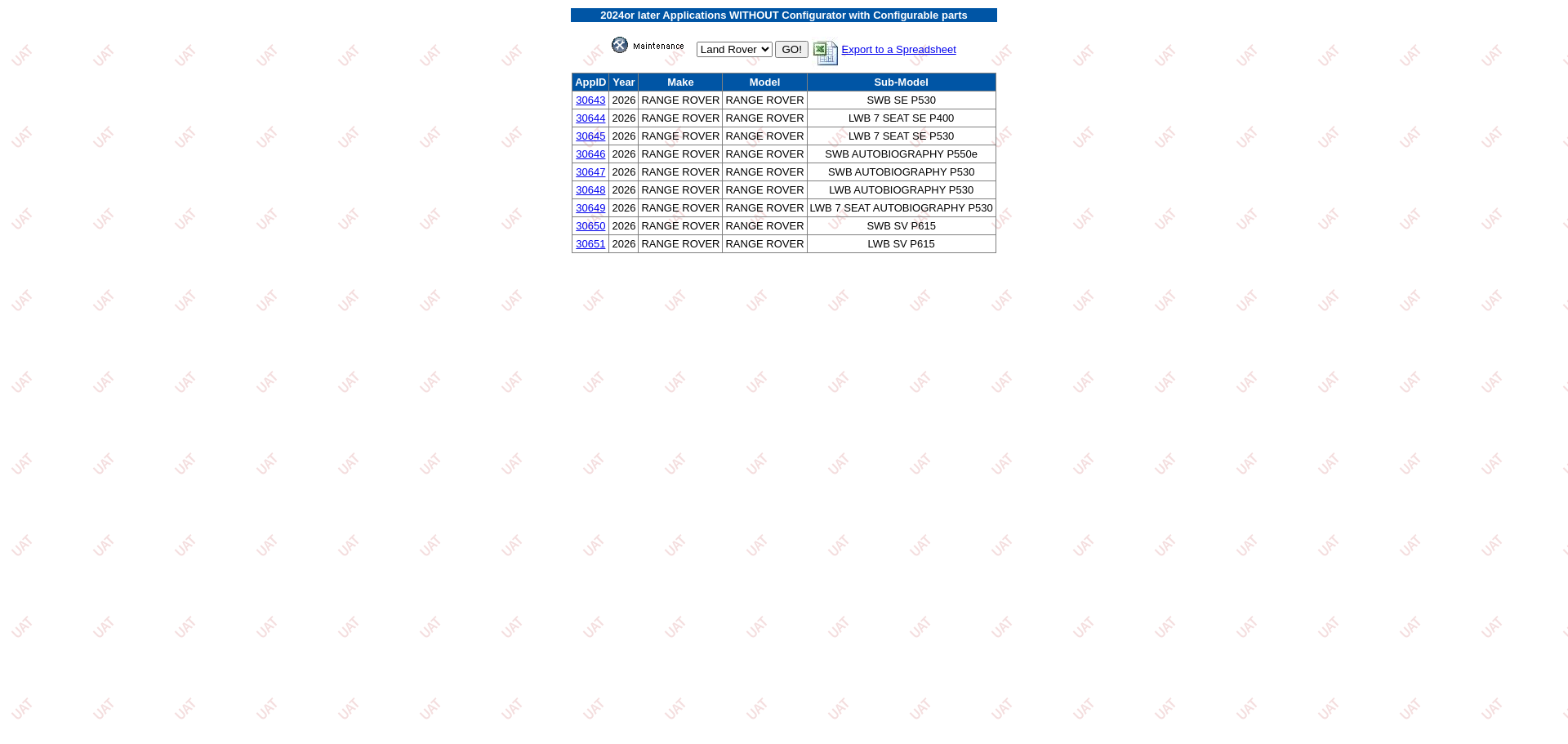
click at [592, 105] on link "30643" at bounding box center [591, 100] width 30 height 12
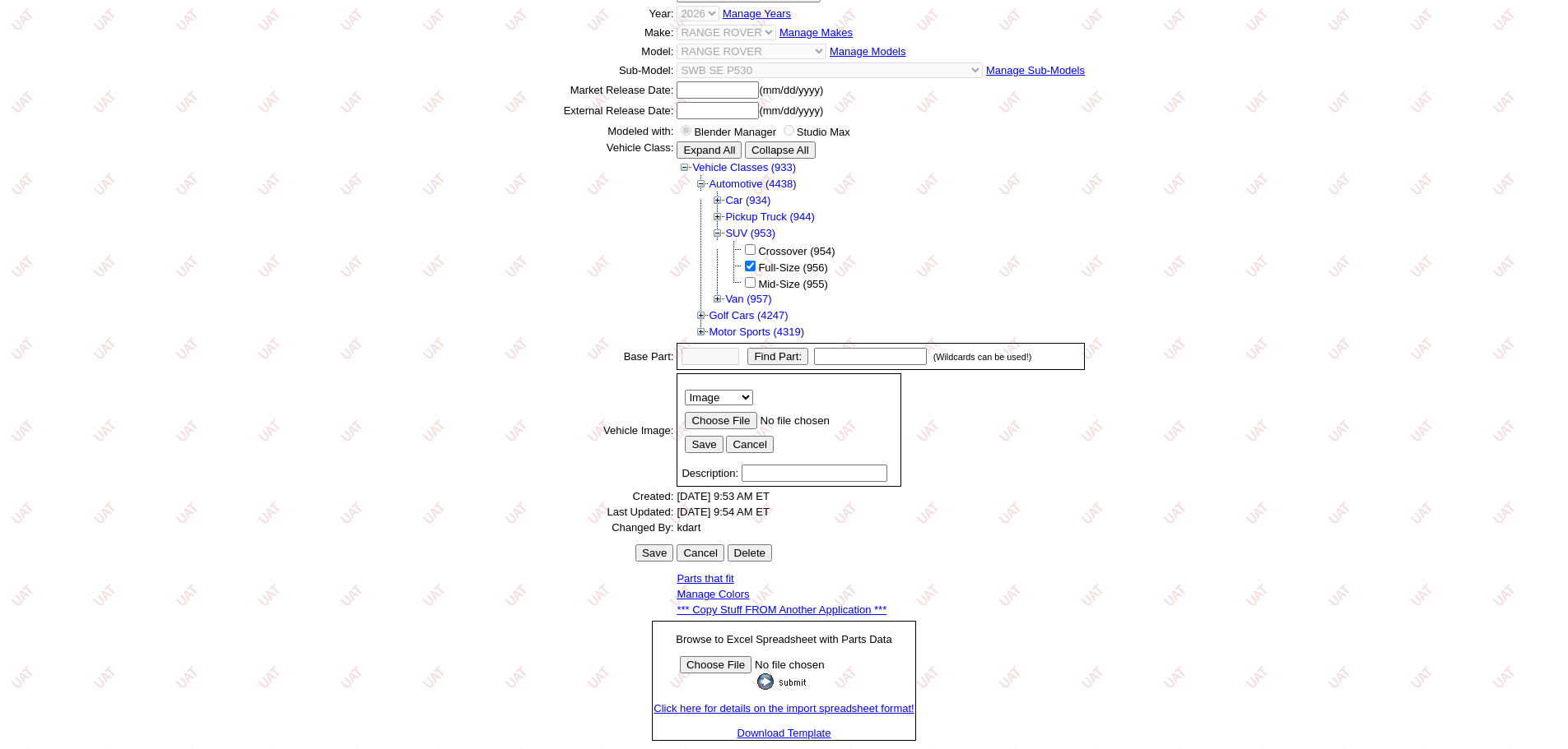
scroll to position [229, 0]
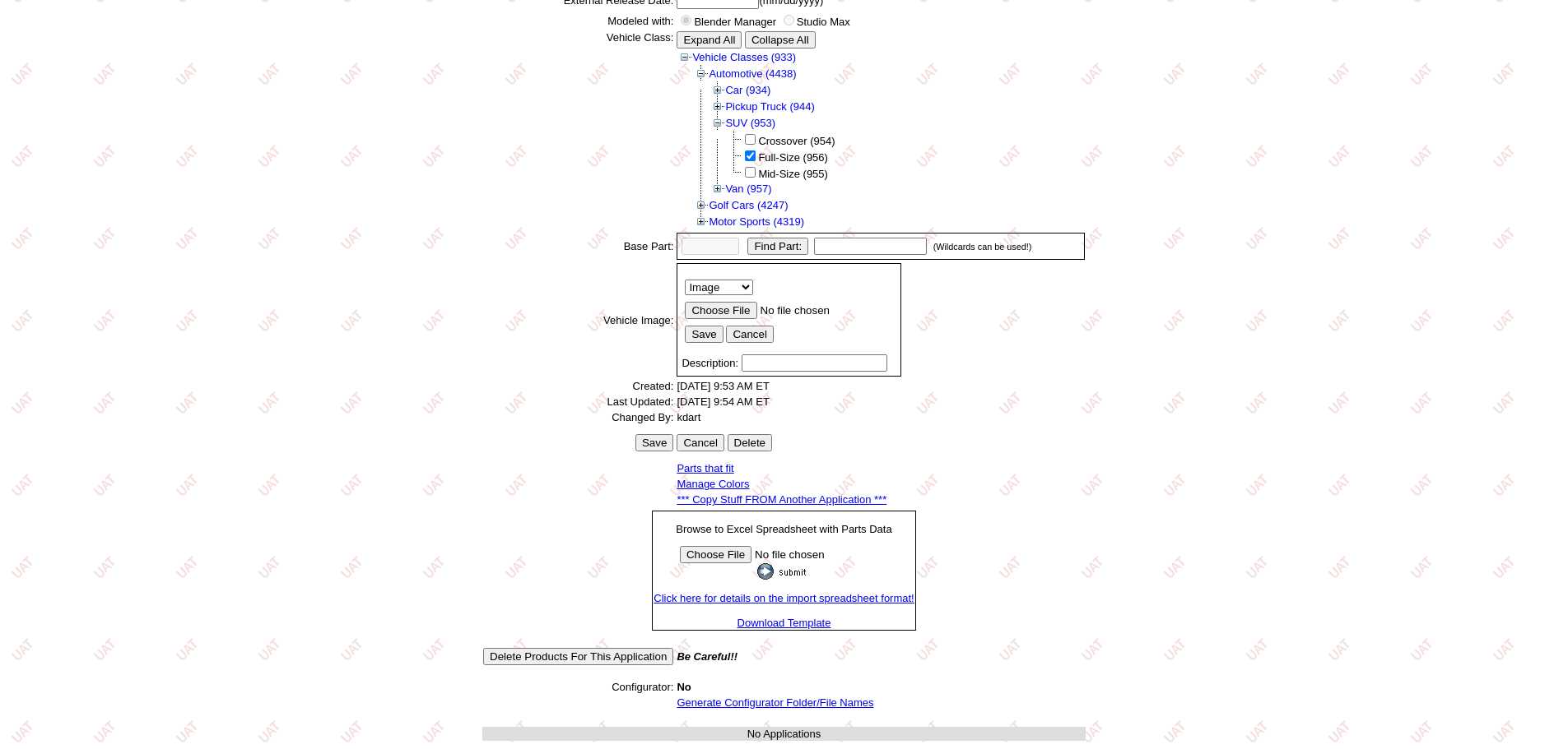
click at [777, 707] on link "Generate Configurator Folder/File Names" at bounding box center [774, 702] width 197 height 12
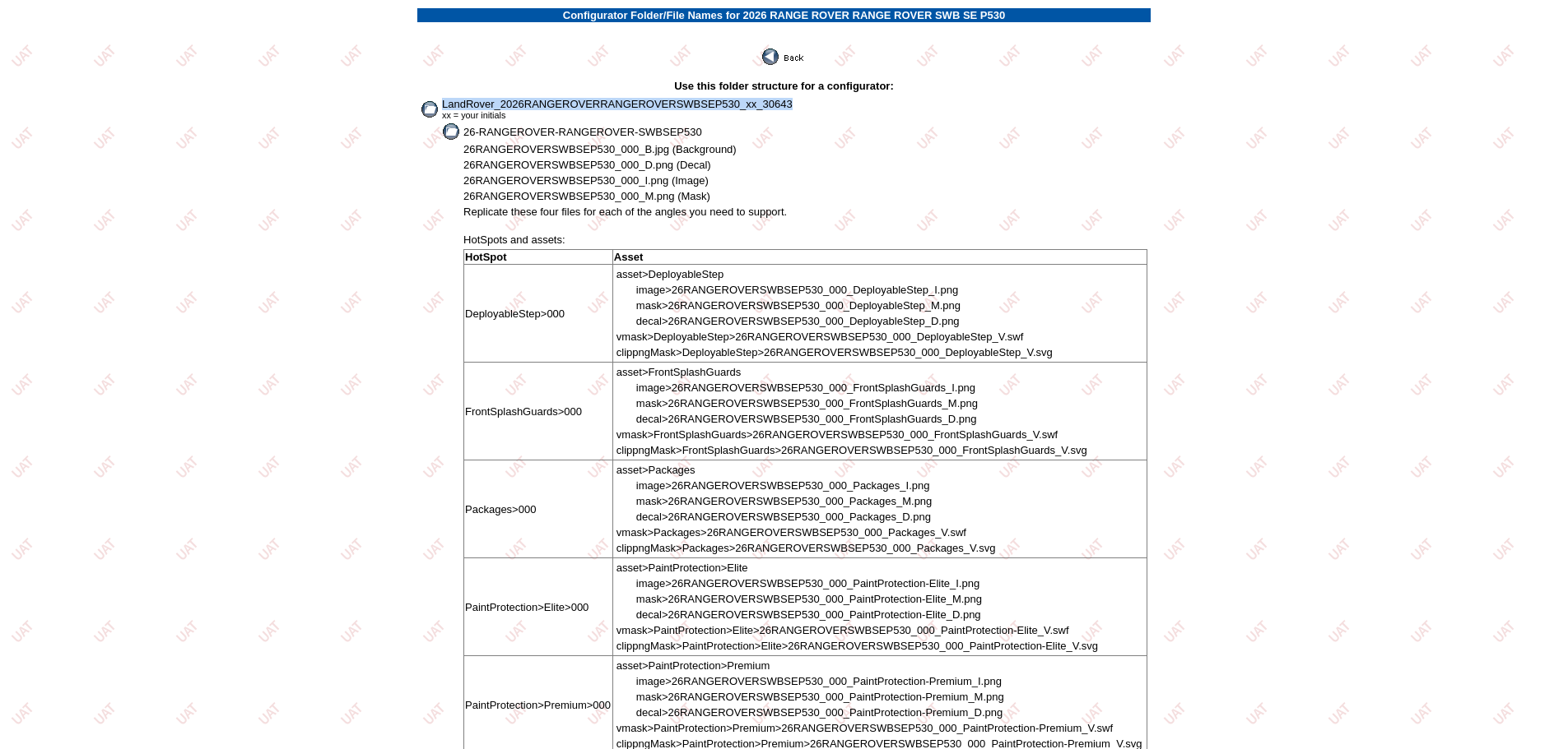
drag, startPoint x: 441, startPoint y: 100, endPoint x: 805, endPoint y: 102, distance: 364.0
click at [805, 102] on td "LandRover_2026RANGEROVERRANGEROVERSWBSEP530_xx_30643 xx = your initials" at bounding box center [794, 109] width 707 height 24
copy span "LandRover_2026RANGEROVERRANGEROVERSWBSEP530_xx_30643"
click at [778, 52] on img at bounding box center [784, 57] width 44 height 17
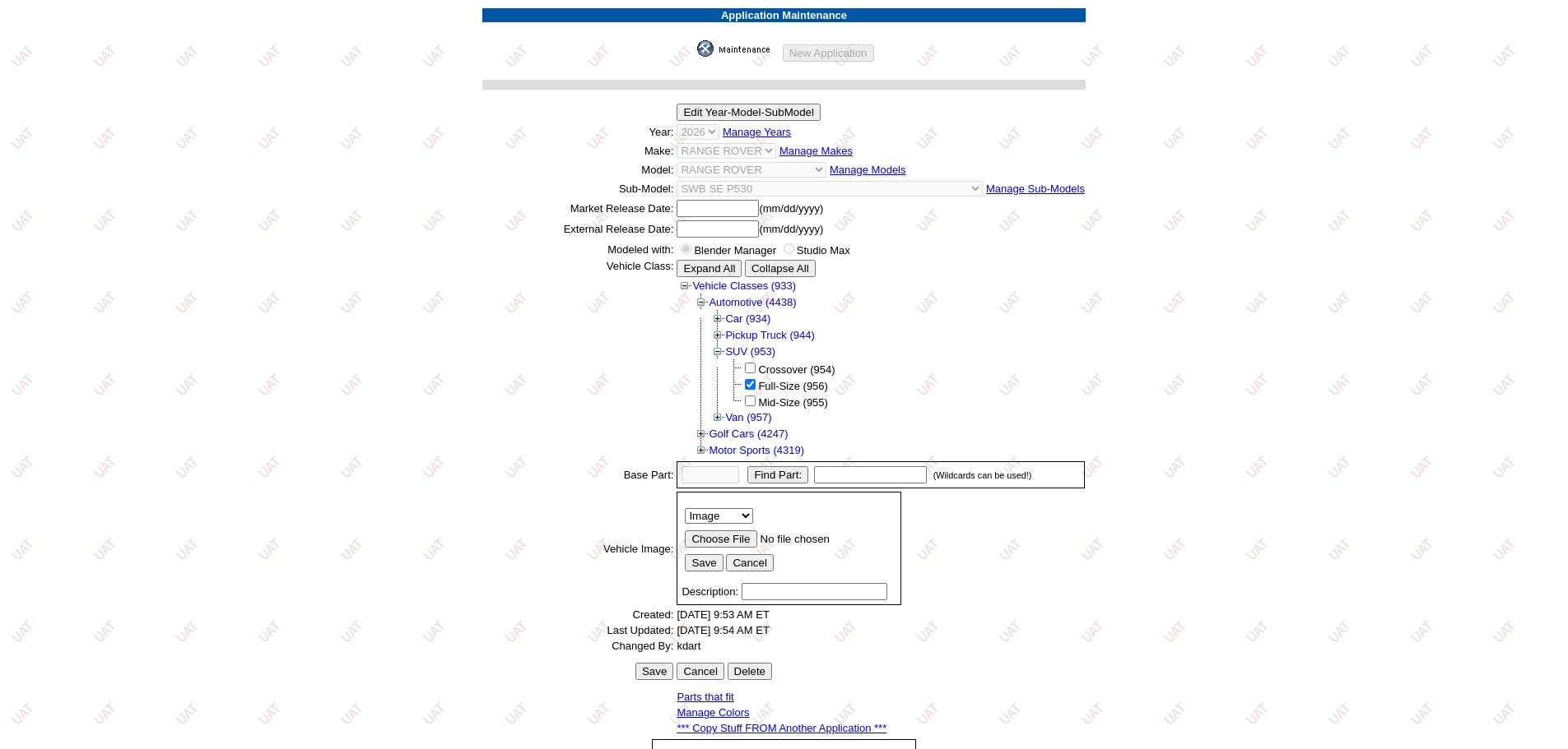
scroll to position [226, 0]
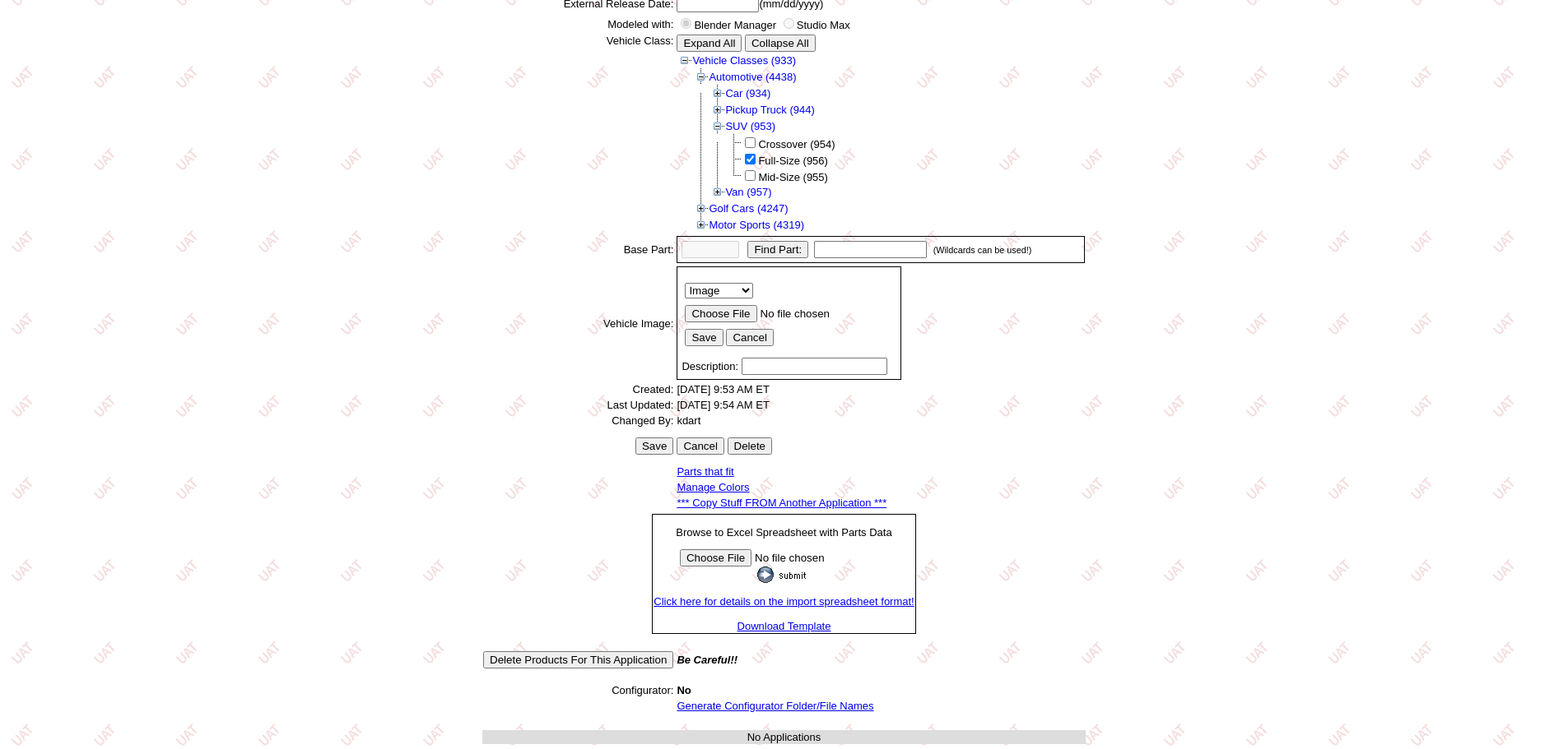
click at [811, 500] on link "*** Copy Stuff FROM Another Application ***" at bounding box center [781, 503] width 210 height 12
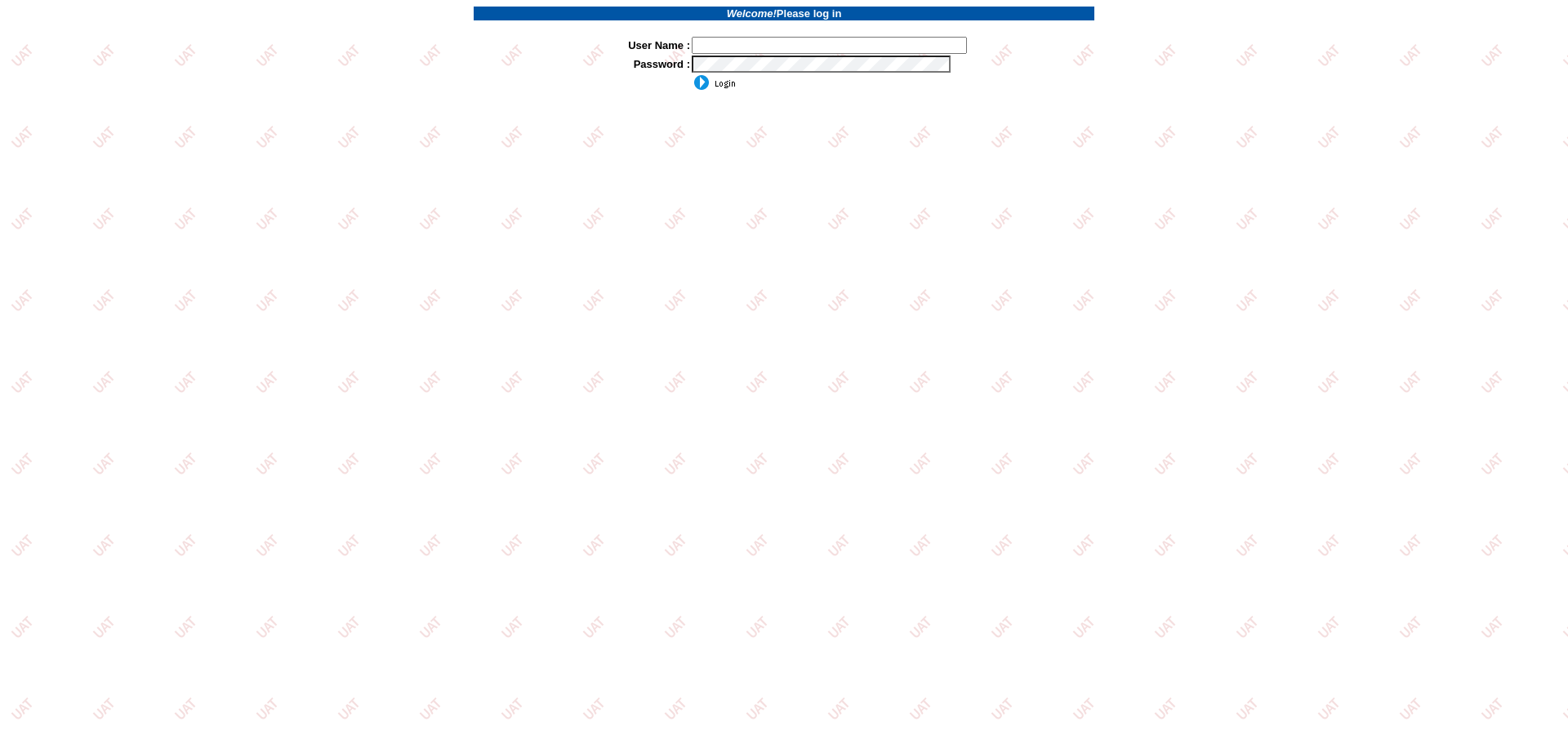
click at [788, 47] on input "text" at bounding box center [829, 45] width 275 height 17
type input "sdakes"
click at [700, 89] on input "image" at bounding box center [713, 83] width 44 height 17
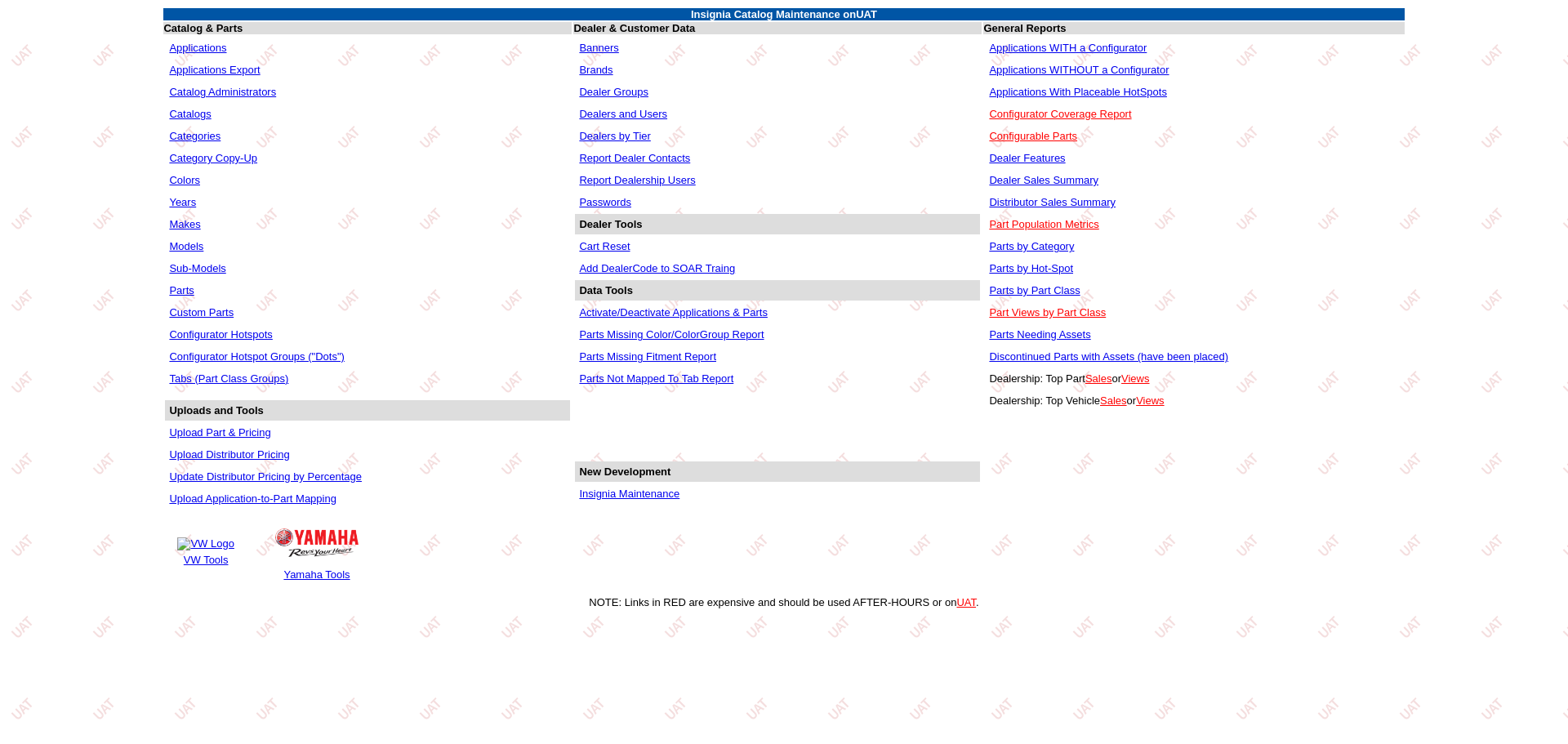
click at [1010, 64] on link "Applications WITHOUT a Configurator" at bounding box center [1078, 69] width 179 height 12
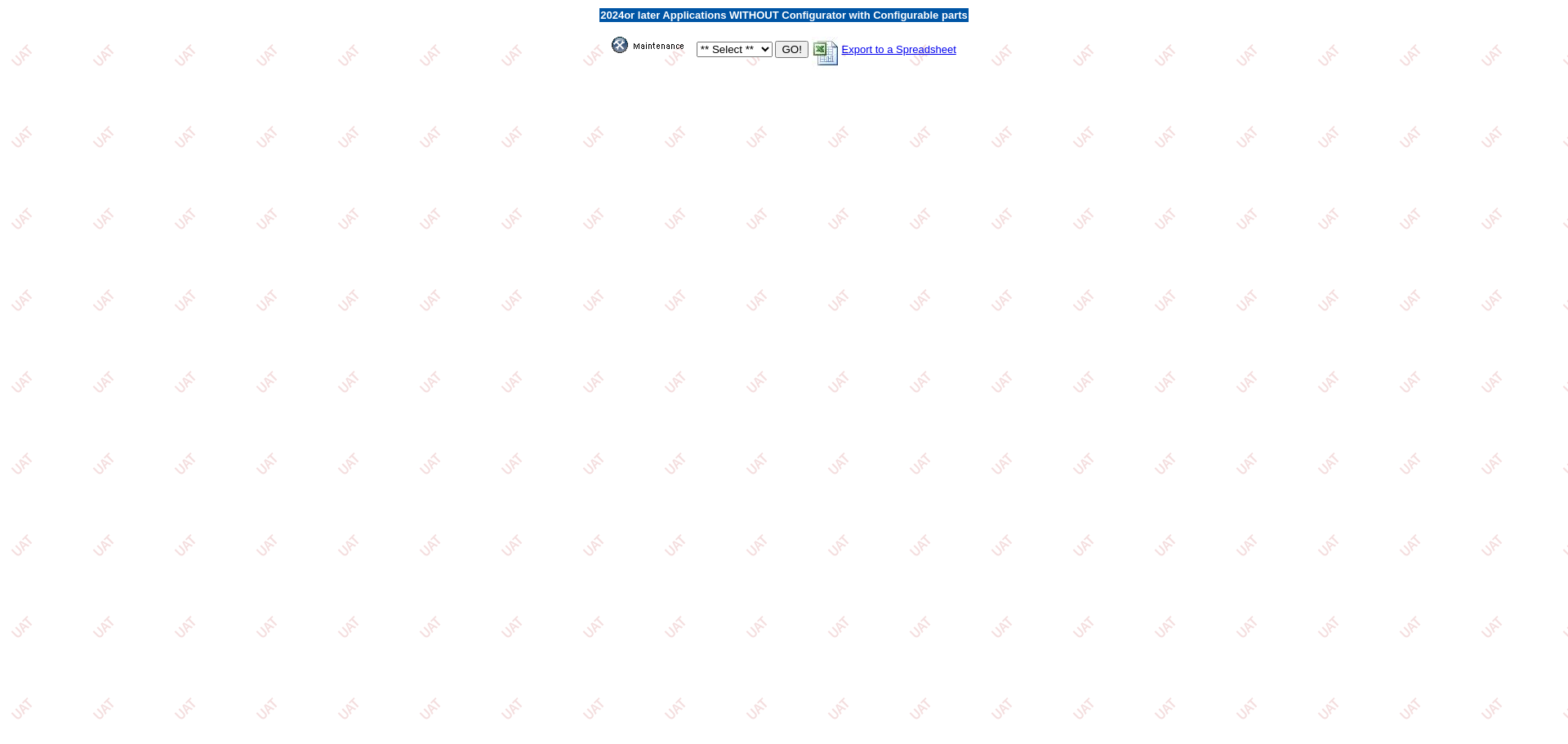
click at [760, 57] on td "** Select ** Acura Alfa Romeo Audi Bentley BMW DoubleTake Ford GM Honda Hyundai…" at bounding box center [783, 47] width 369 height 46
click at [760, 55] on select "** Select ** Acura Alfa Romeo Audi Bentley BMW DoubleTake Ford GM Honda Hyundai…" at bounding box center [734, 49] width 76 height 16
select select "550"
click at [696, 41] on select "** Select ** Acura Alfa Romeo Audi Bentley BMW DoubleTake Ford GM Honda Hyundai…" at bounding box center [734, 49] width 76 height 16
click at [788, 44] on input "GO!" at bounding box center [791, 49] width 33 height 17
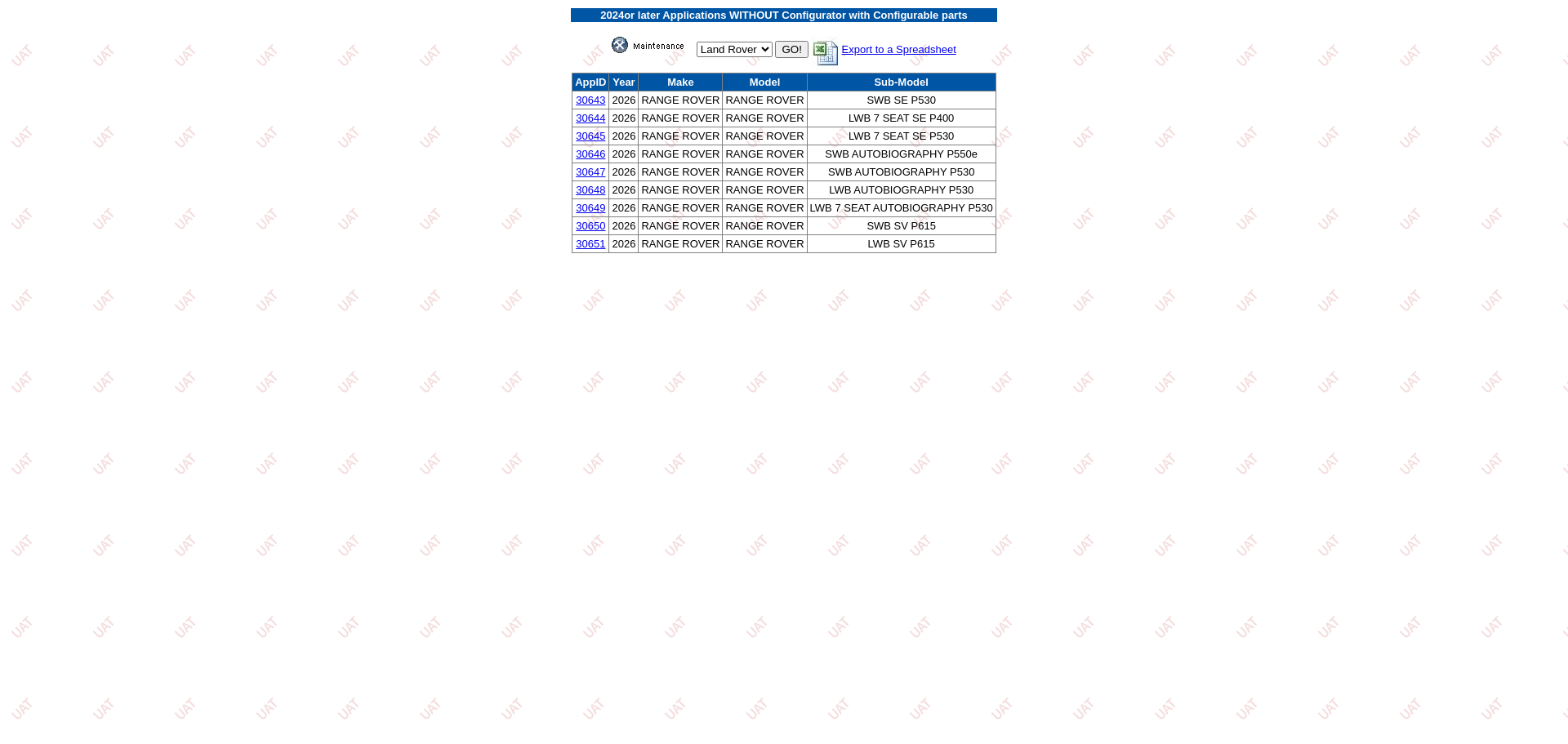
click at [598, 100] on link "30643" at bounding box center [591, 100] width 30 height 12
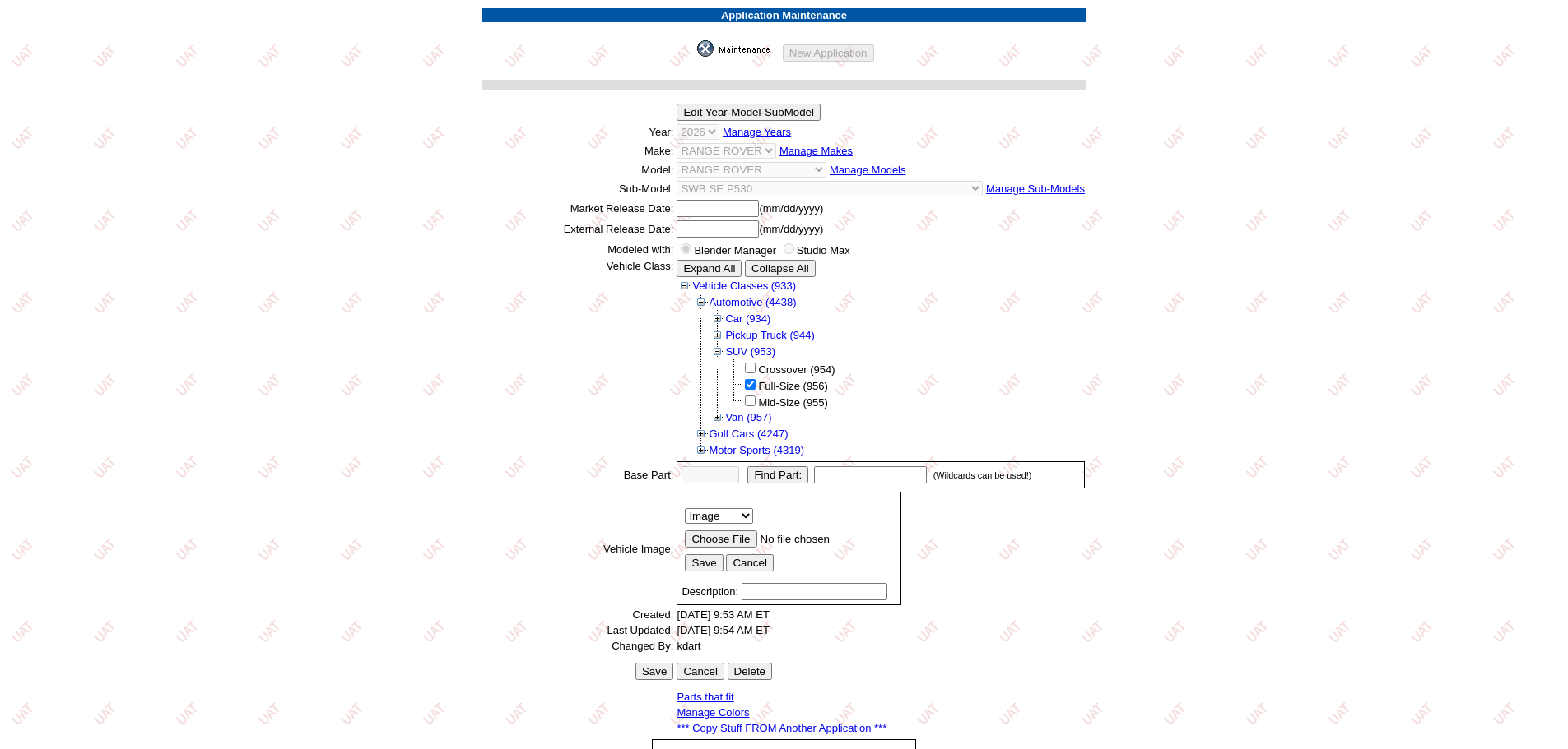
click at [799, 732] on link "*** Copy Stuff FROM Another Application ***" at bounding box center [781, 728] width 210 height 12
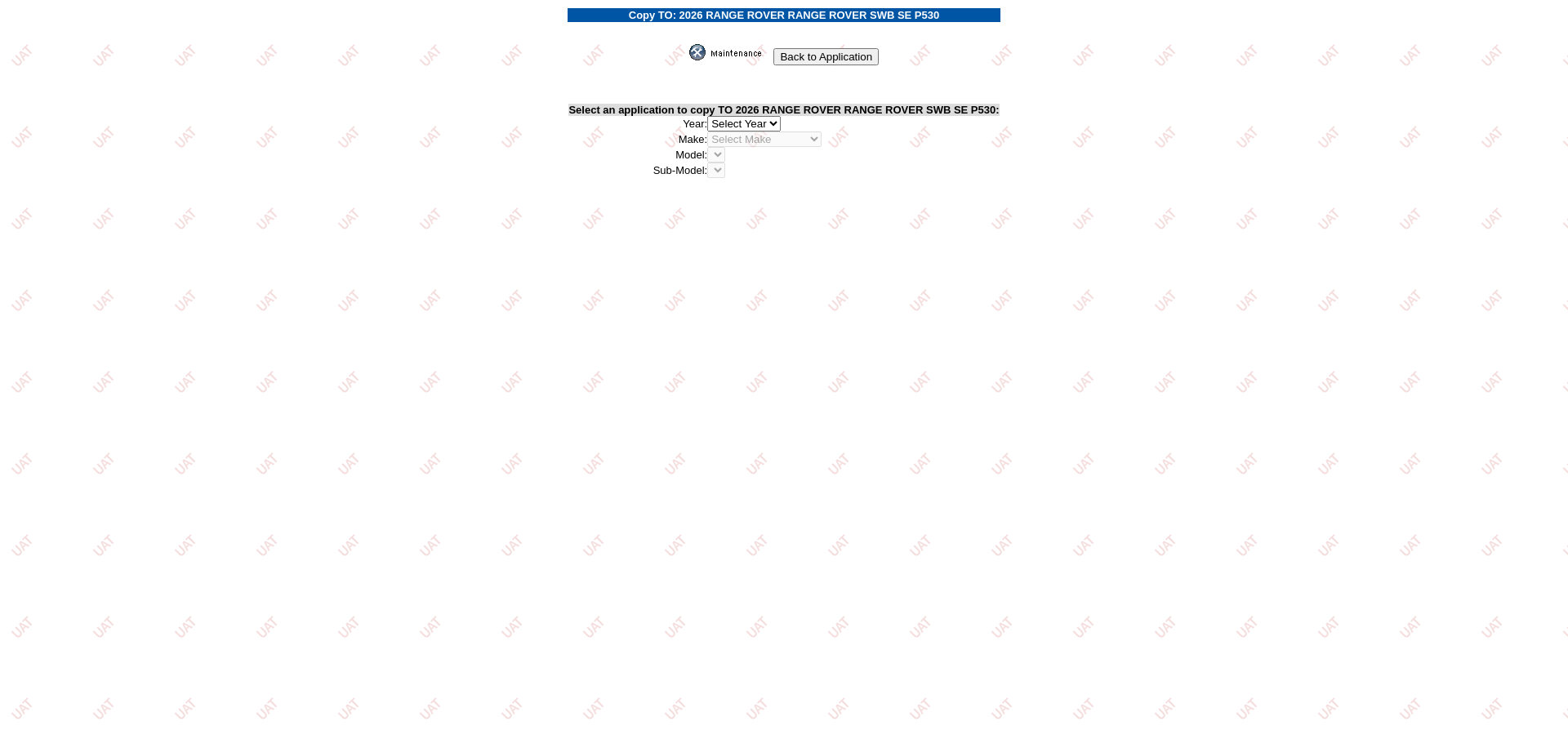
click at [791, 121] on td "2026 2025 2024 2023 2022 2021 2020 2019 2018 2017 2016 2015 2014 2013 2012 2011…" at bounding box center [853, 123] width 292 height 16
click at [771, 124] on select "2026 2025 2024 2023 2022 2021 2020 2019 2018 2017 2016 2015 2014 2013 2012 2011…" at bounding box center [744, 123] width 74 height 16
select select "43"
click at [712, 116] on select "2026 2025 2024 2023 2022 2021 2020 2019 2018 2017 2016 2015 2014 2013 2012 2011…" at bounding box center [744, 123] width 74 height 16
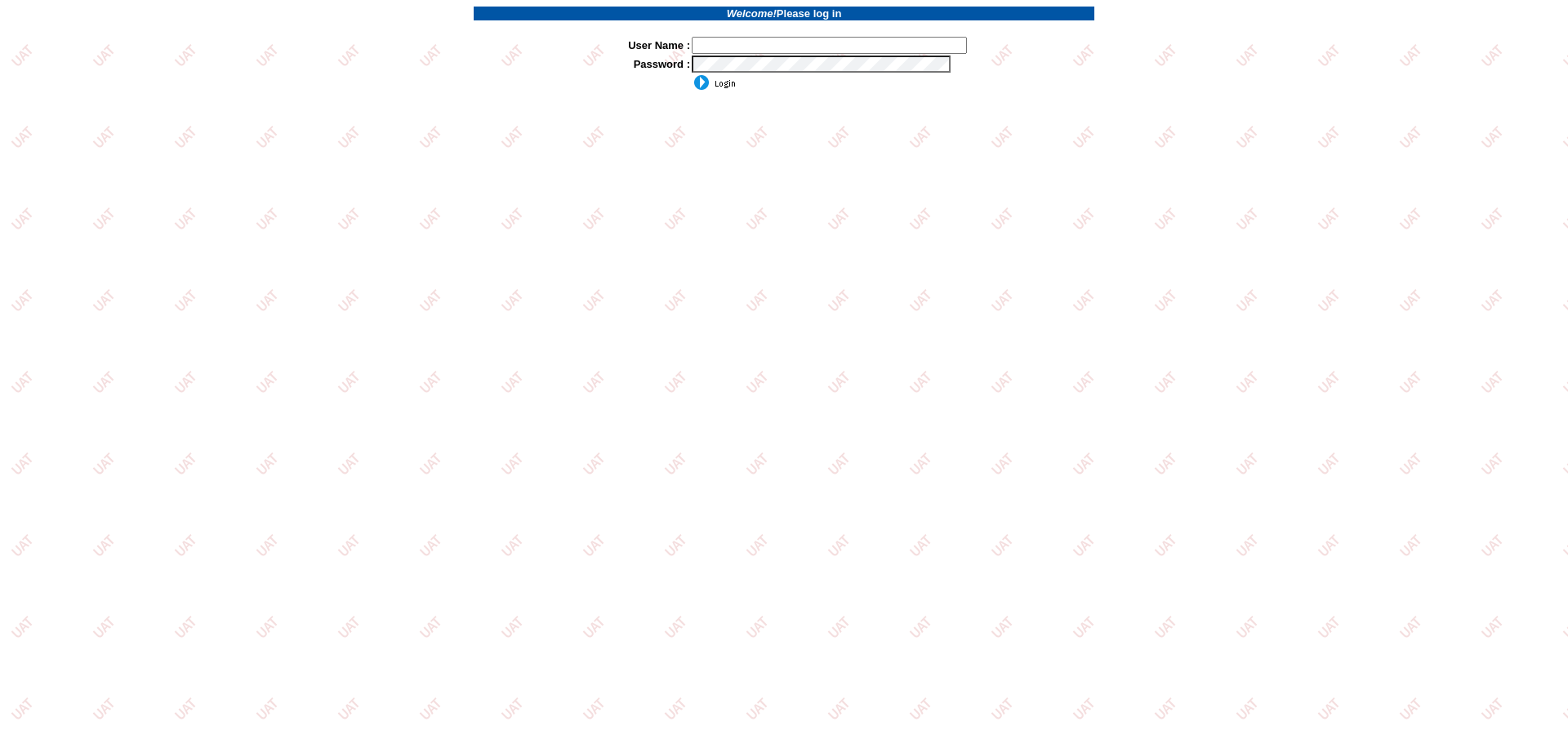
click at [767, 40] on input "text" at bounding box center [829, 45] width 275 height 17
type input "sdakes"
click at [731, 88] on input "image" at bounding box center [713, 83] width 44 height 17
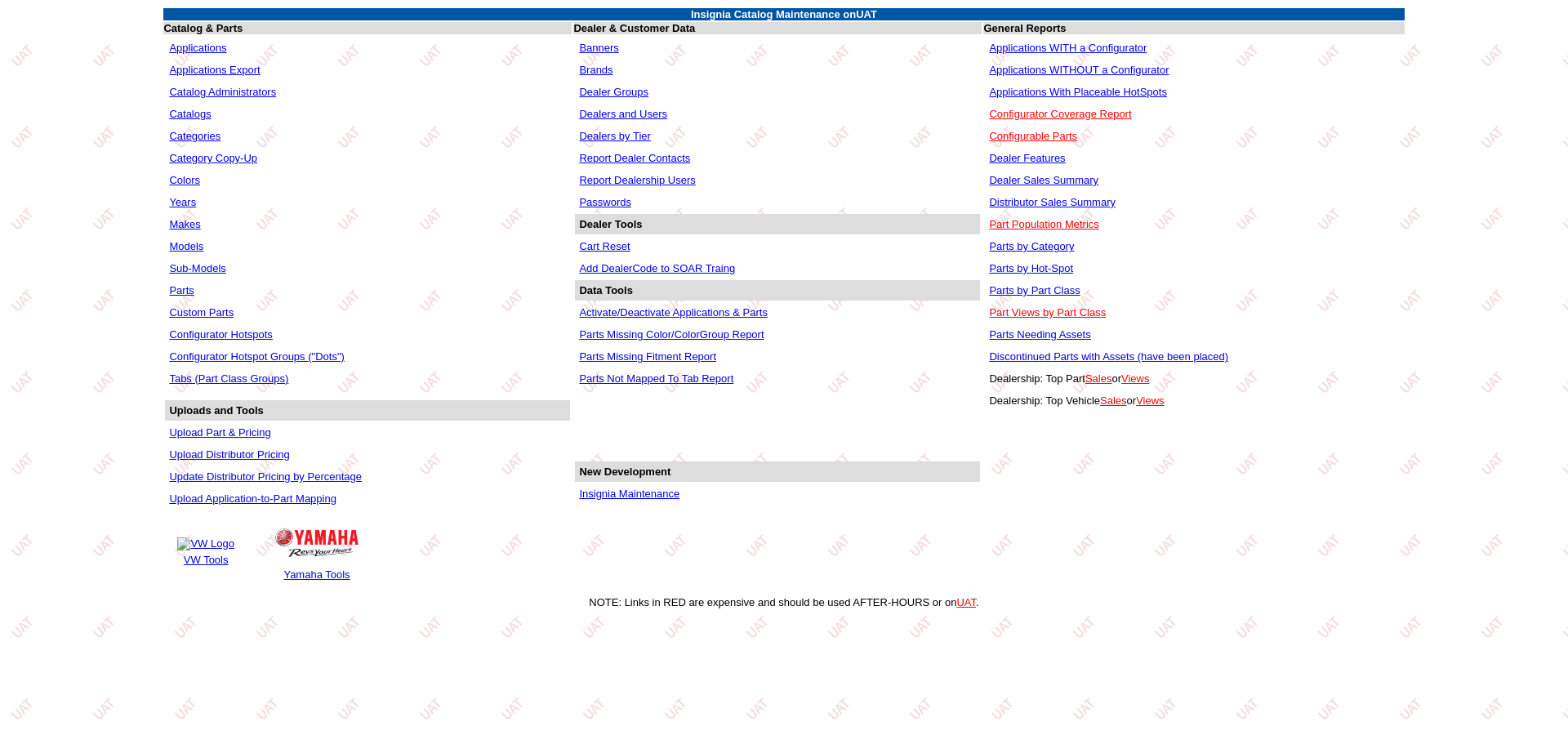
click at [1077, 74] on link "Applications WITHOUT a Configurator" at bounding box center [1078, 69] width 179 height 12
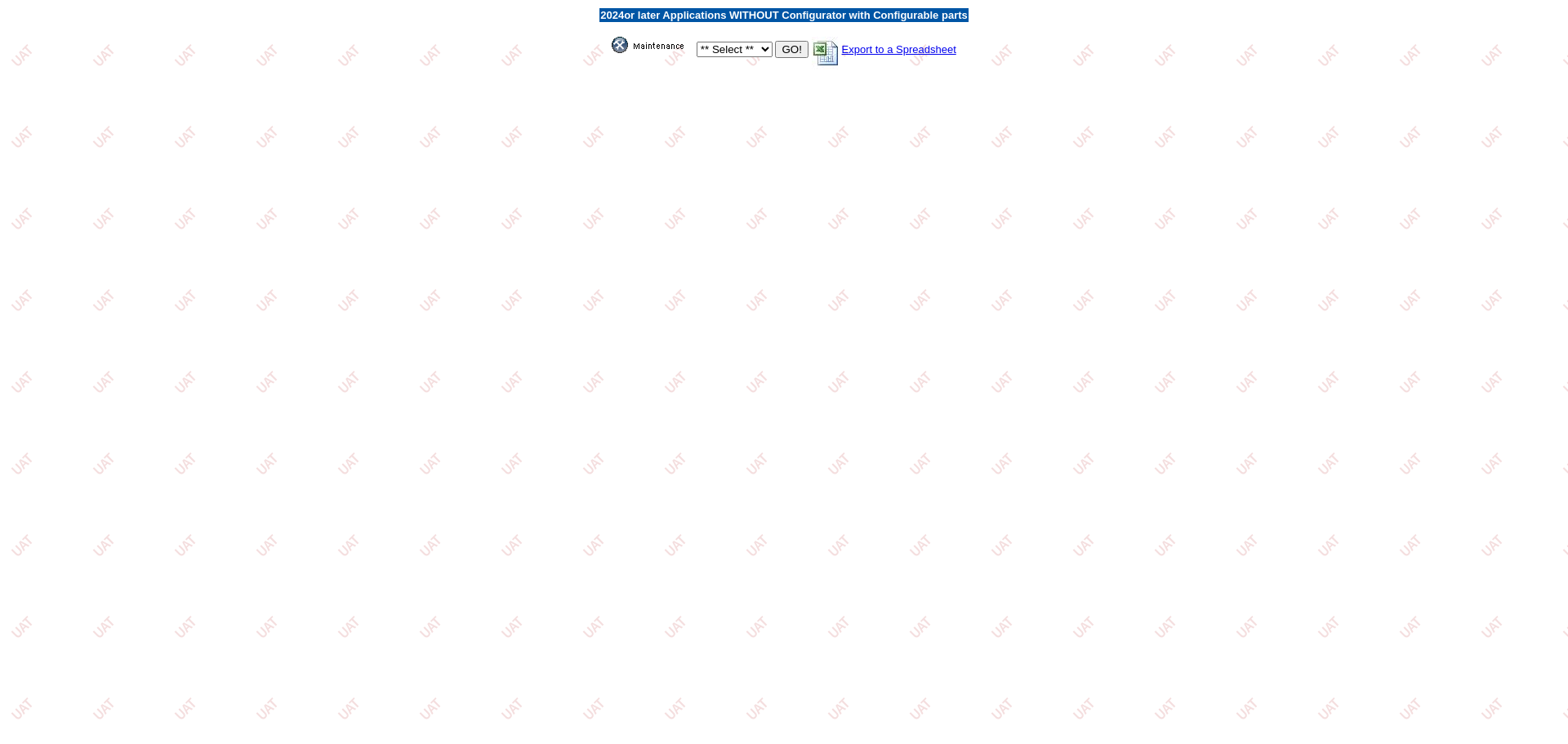
click at [753, 52] on select "** Select ** Acura Alfa Romeo Audi Bentley BMW DoubleTake [PERSON_NAME] Honda H…" at bounding box center [734, 49] width 76 height 16
select select "550"
click at [696, 41] on select "** Select ** Acura Alfa Romeo Audi Bentley BMW DoubleTake Ford GM Honda Hyundai…" at bounding box center [734, 49] width 76 height 16
click at [788, 51] on input "GO!" at bounding box center [791, 49] width 33 height 17
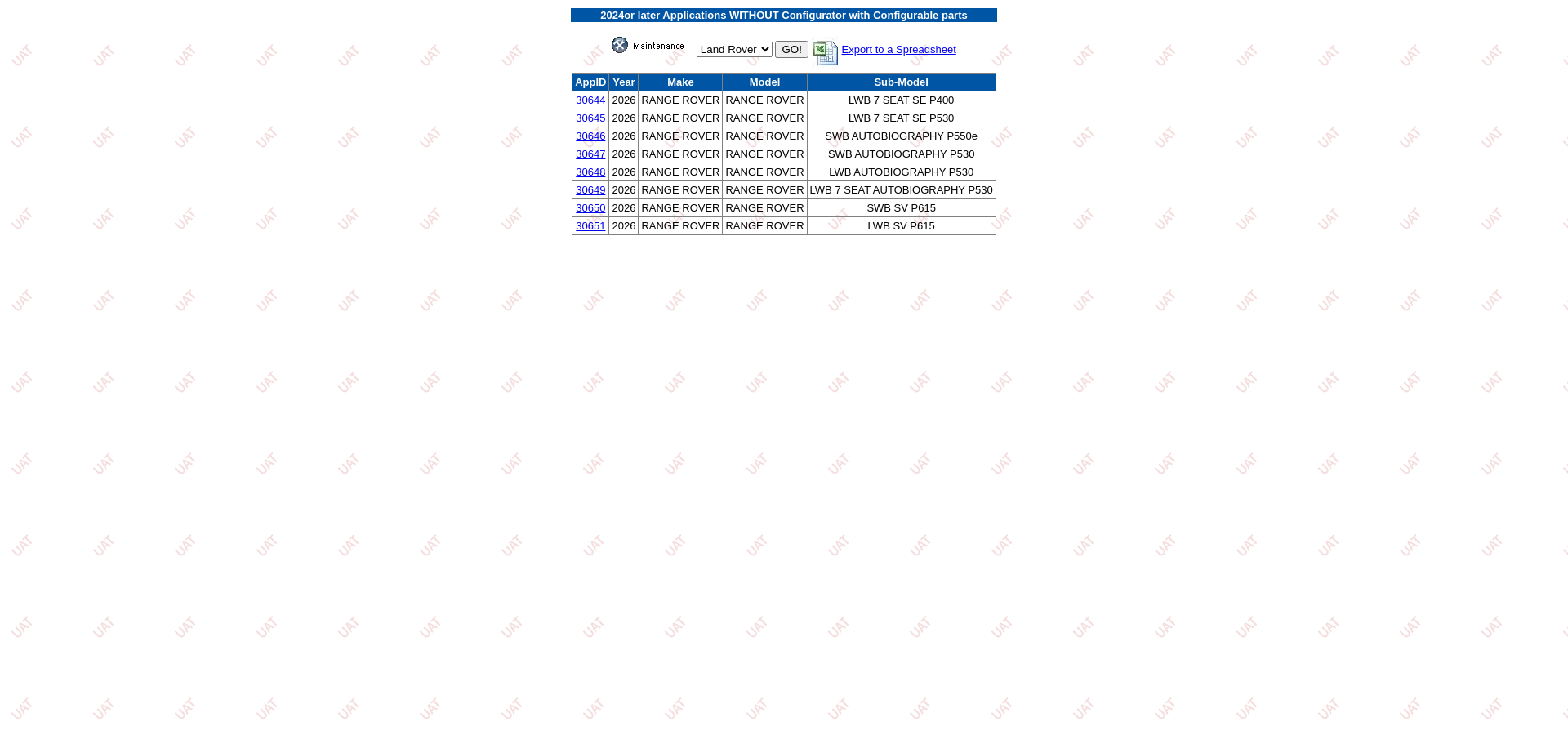
click at [596, 101] on link "30644" at bounding box center [591, 100] width 30 height 12
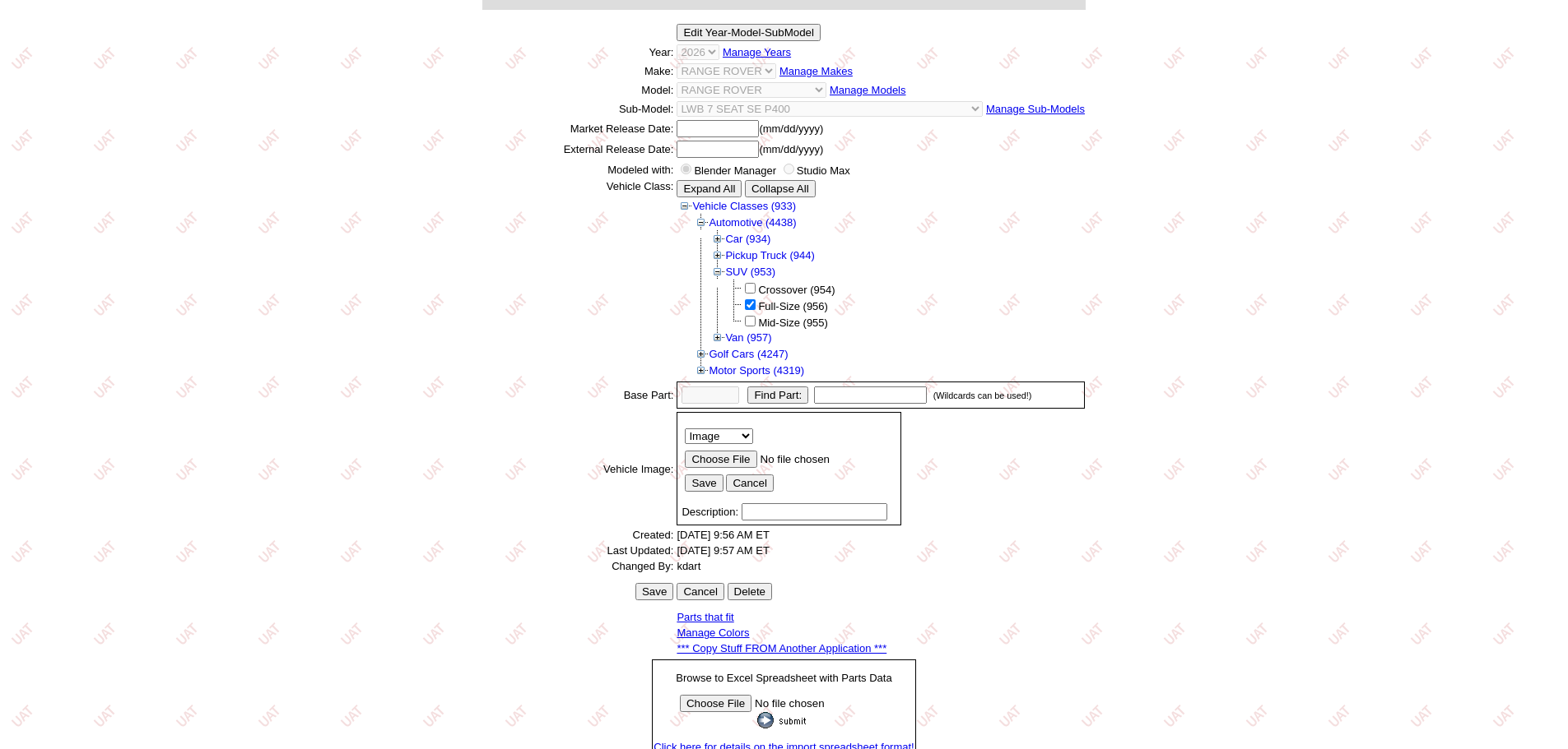
scroll to position [229, 0]
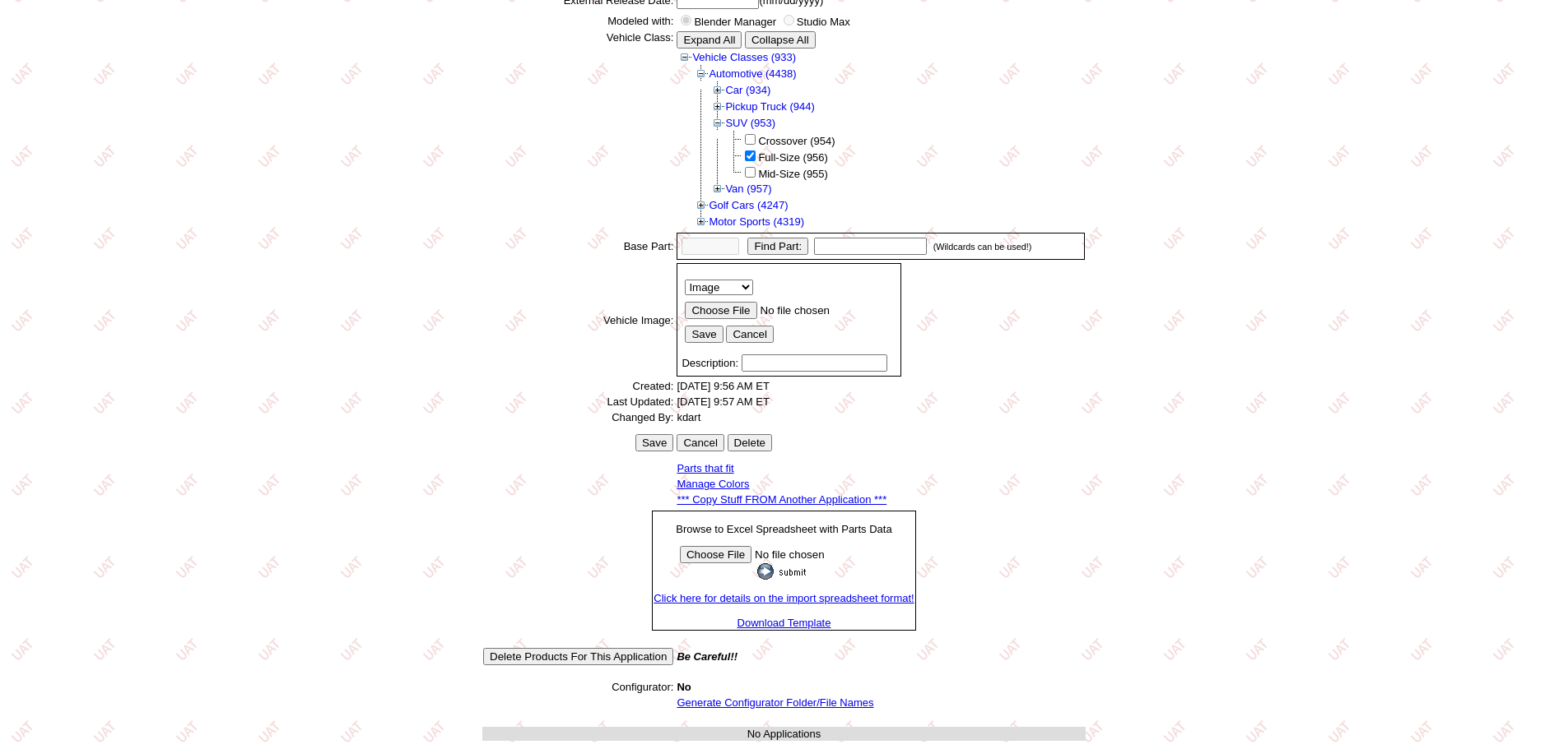
click at [789, 499] on link "*** Copy Stuff FROM Another Application ***" at bounding box center [781, 499] width 210 height 12
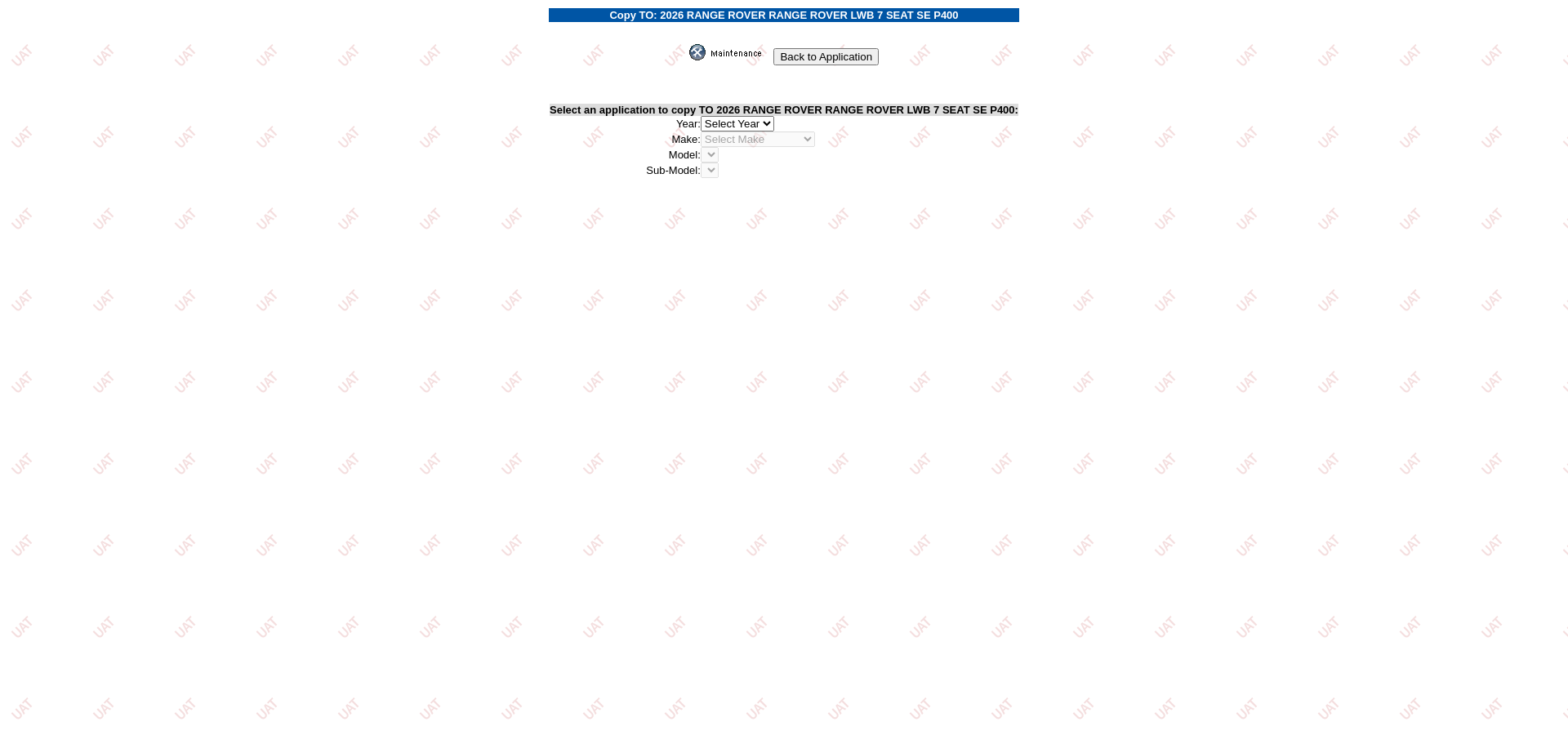
click at [774, 118] on select "2026 2025 2024 2023 2022 2021 2020 2019 2018 2017 2016 2015 2014 2013 2012 2011…" at bounding box center [737, 123] width 74 height 16
select select "43"
click at [706, 116] on select "2026 2025 2024 2023 2022 2021 2020 2019 2018 2017 2016 2015 2014 2013 2012 2011…" at bounding box center [737, 123] width 74 height 16
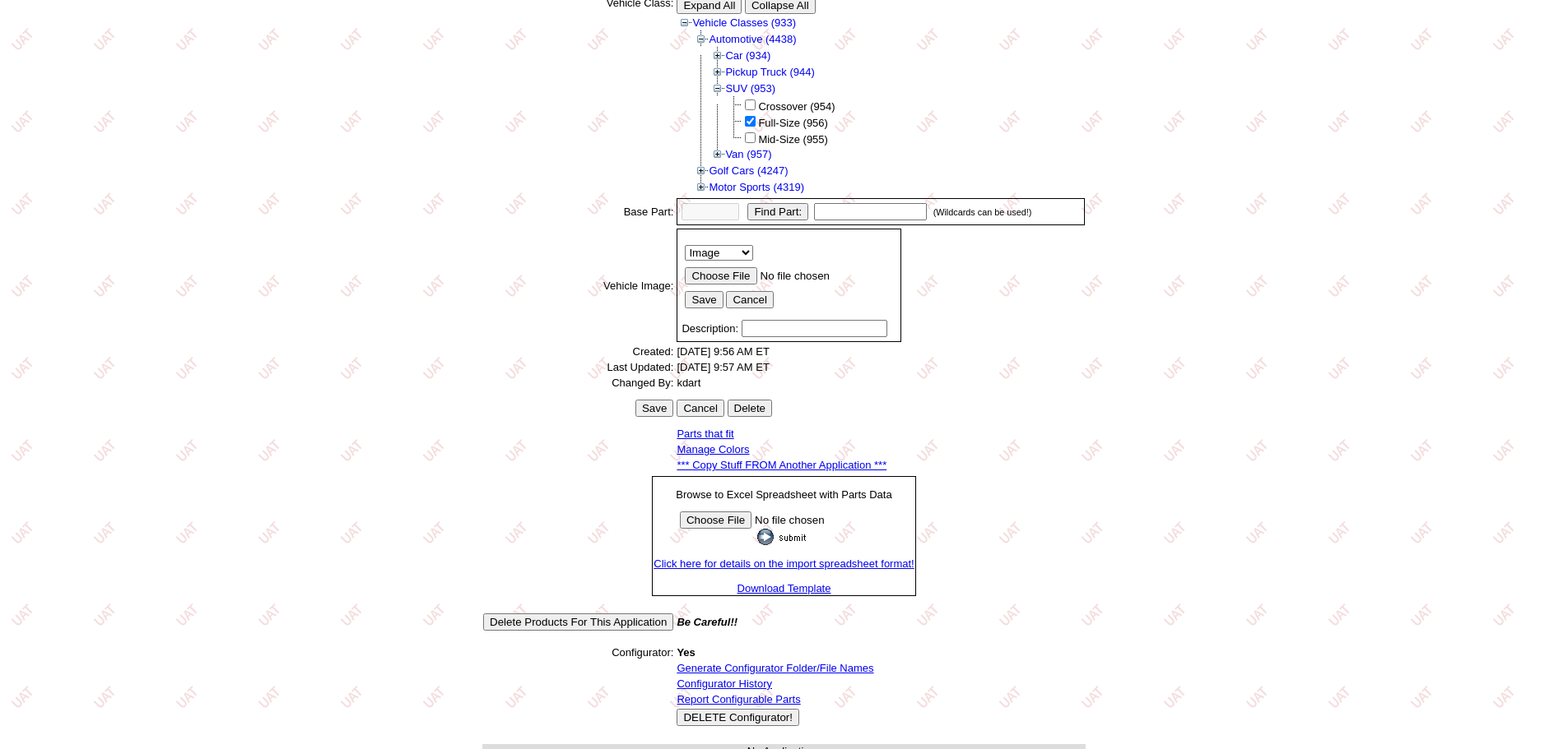
scroll to position [280, 0]
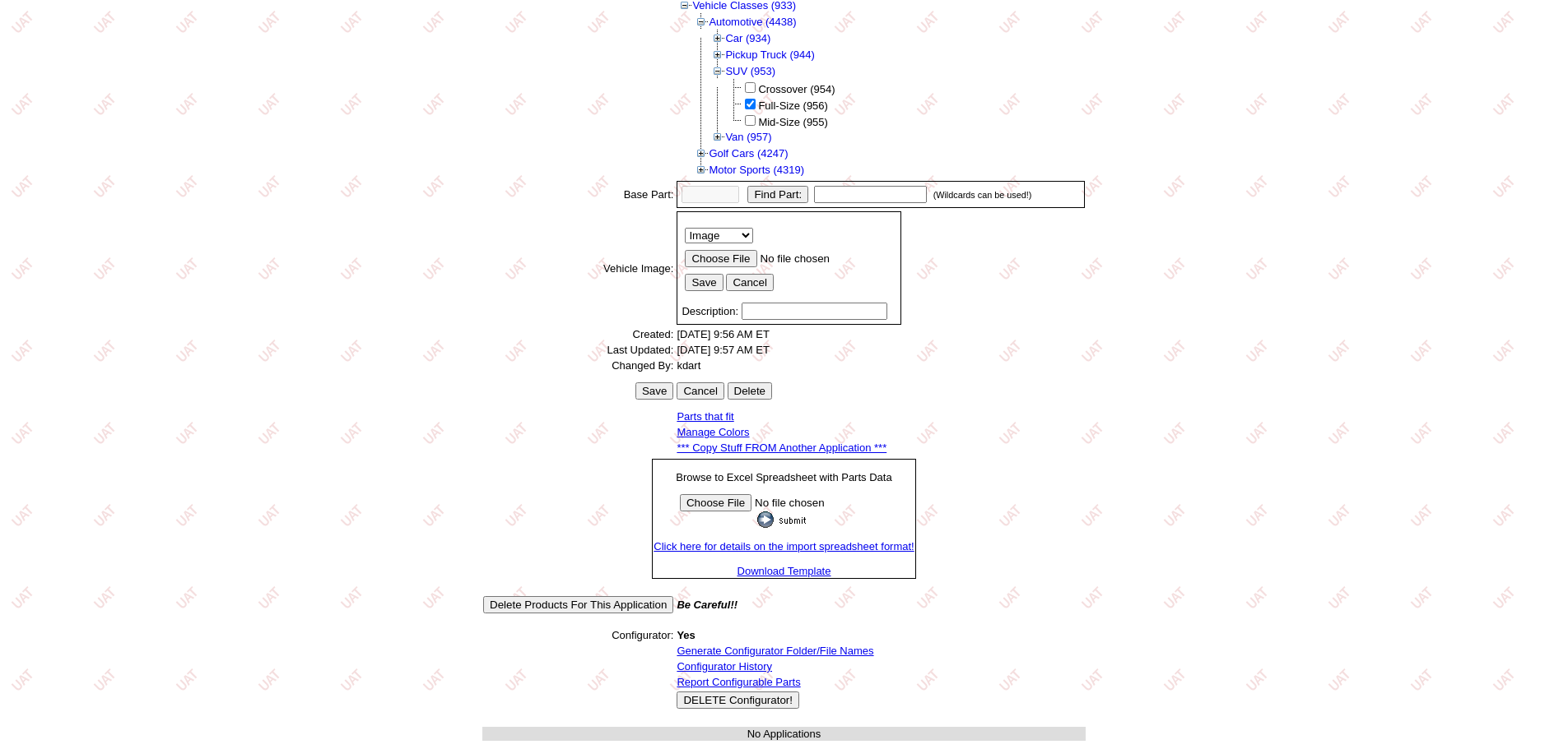
click at [809, 650] on link "Generate Configurator Folder/File Names" at bounding box center [774, 651] width 197 height 12
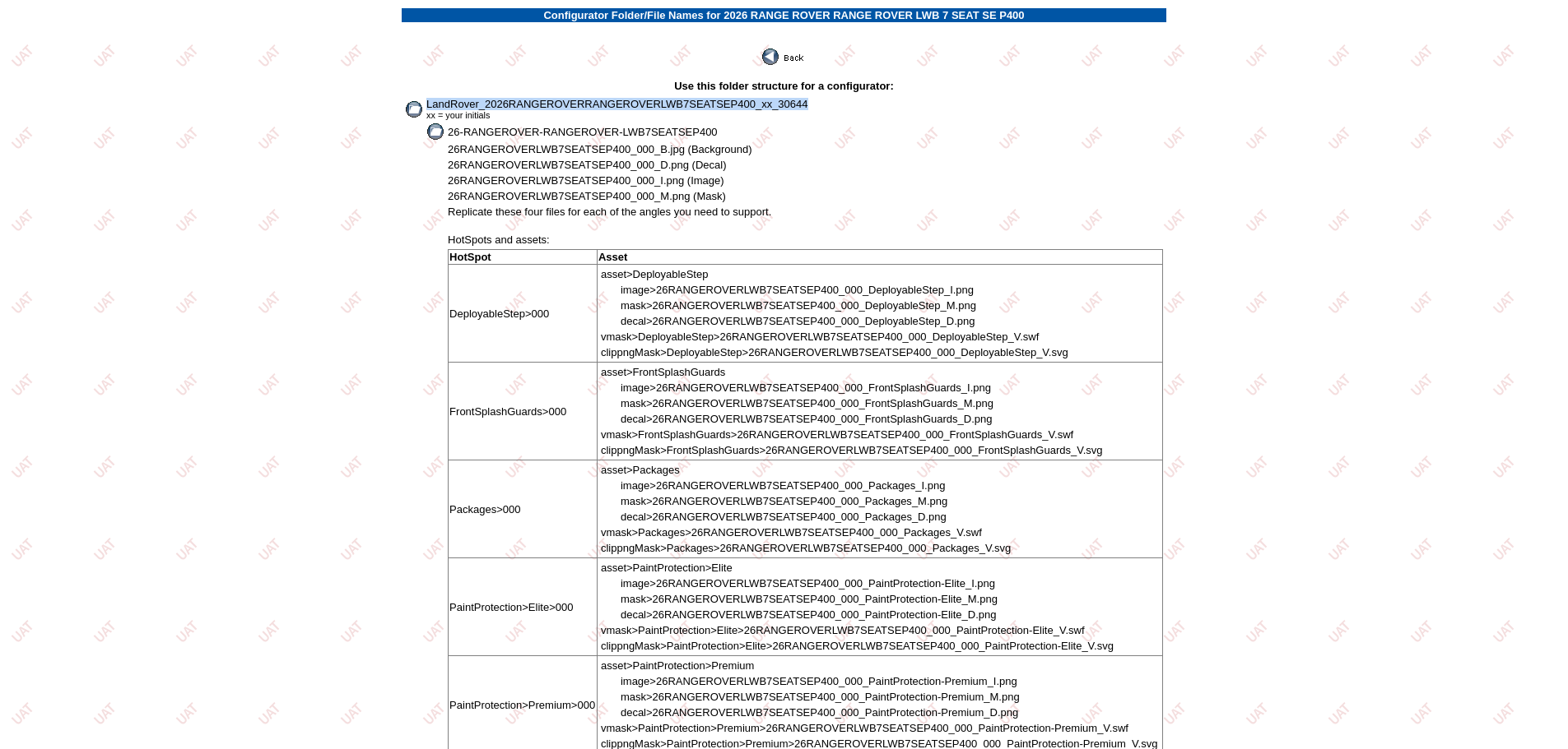
drag, startPoint x: 427, startPoint y: 102, endPoint x: 815, endPoint y: 102, distance: 388.0
click at [815, 102] on td "LandRover_2026RANGEROVERRANGEROVERLWB7SEATSEP400_xx_30644 xx = your initials" at bounding box center [794, 109] width 739 height 24
copy span "LandRover_2026RANGEROVERRANGEROVERLWB7SEATSEP400_xx_30644"
click at [778, 60] on img at bounding box center [784, 57] width 44 height 17
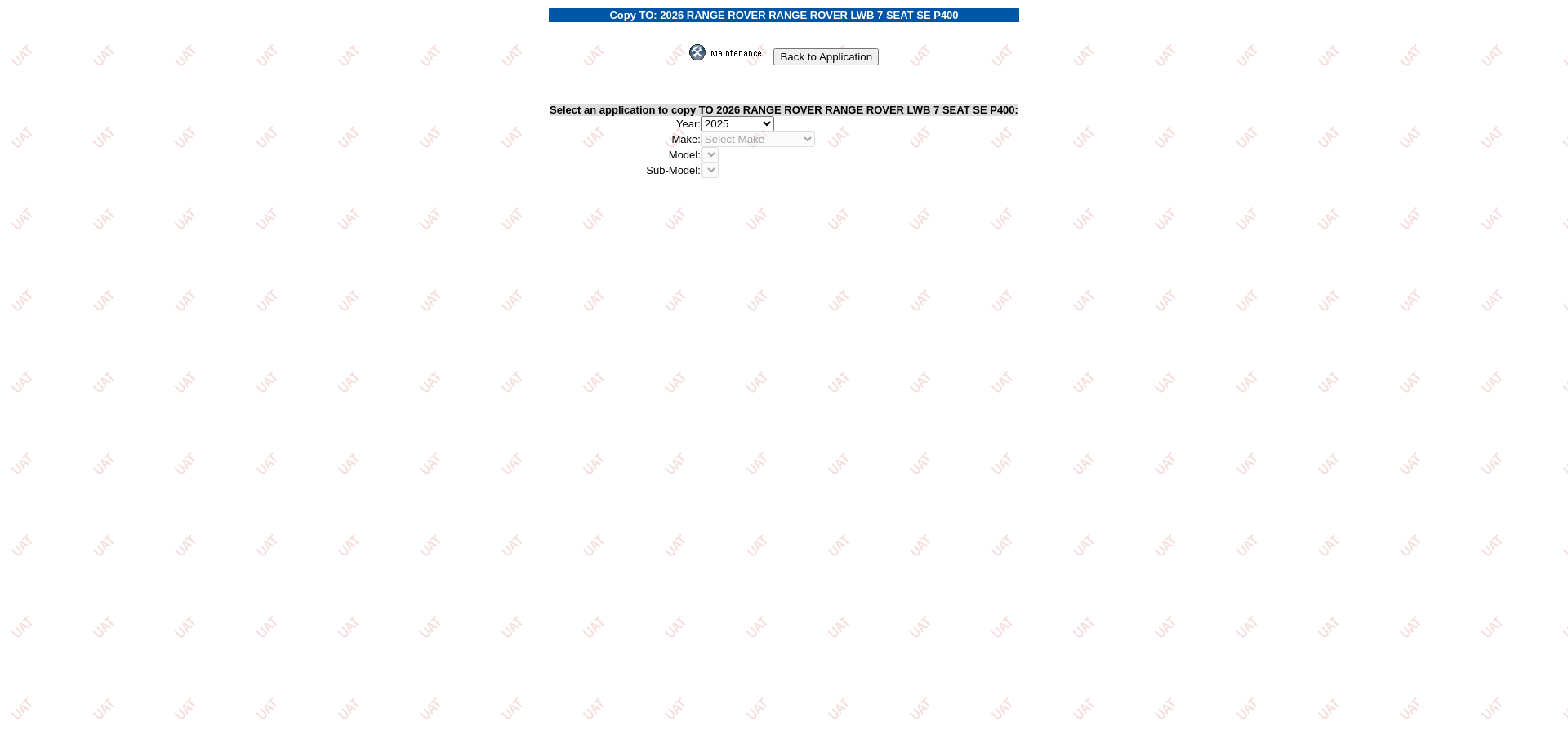
select select "43"
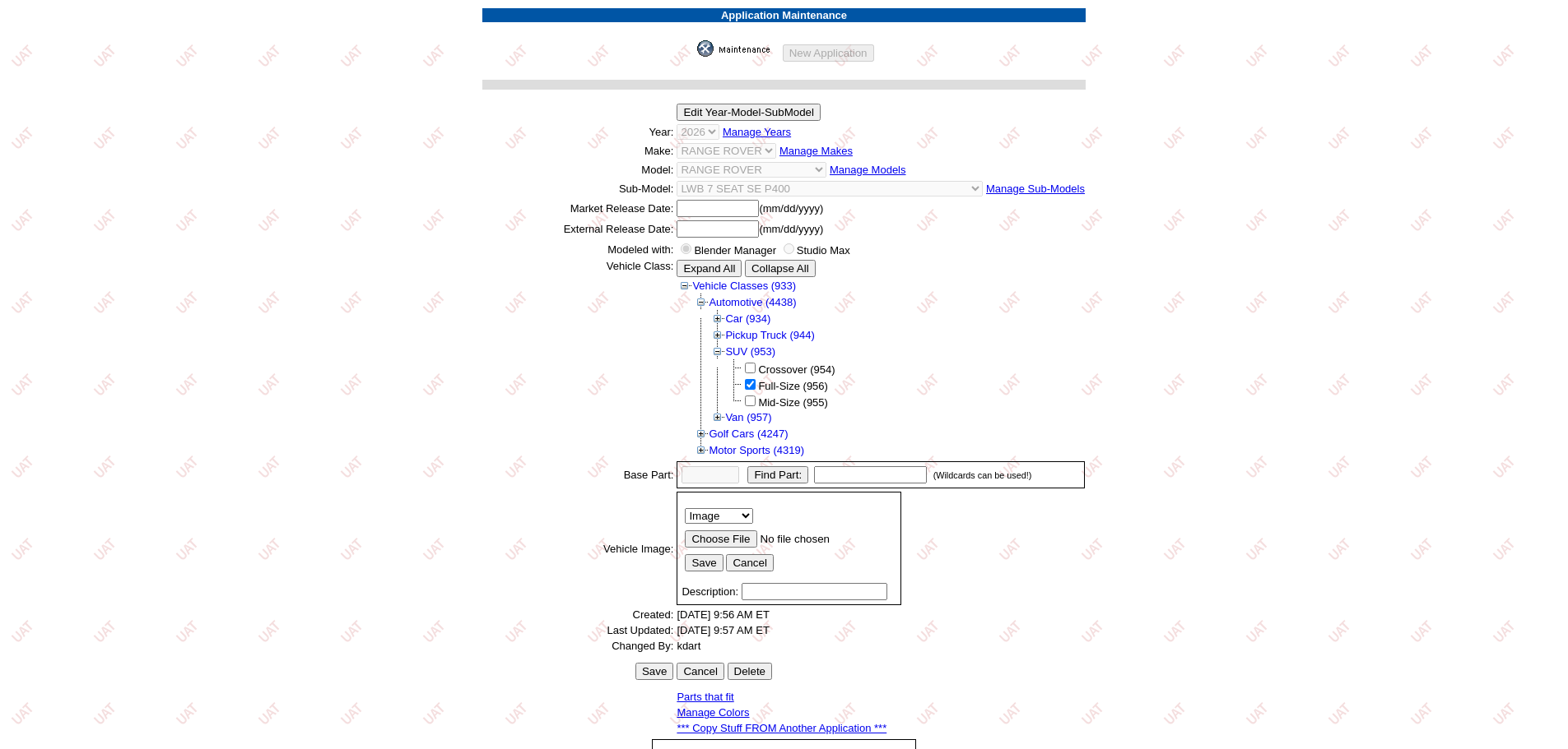
scroll to position [226, 0]
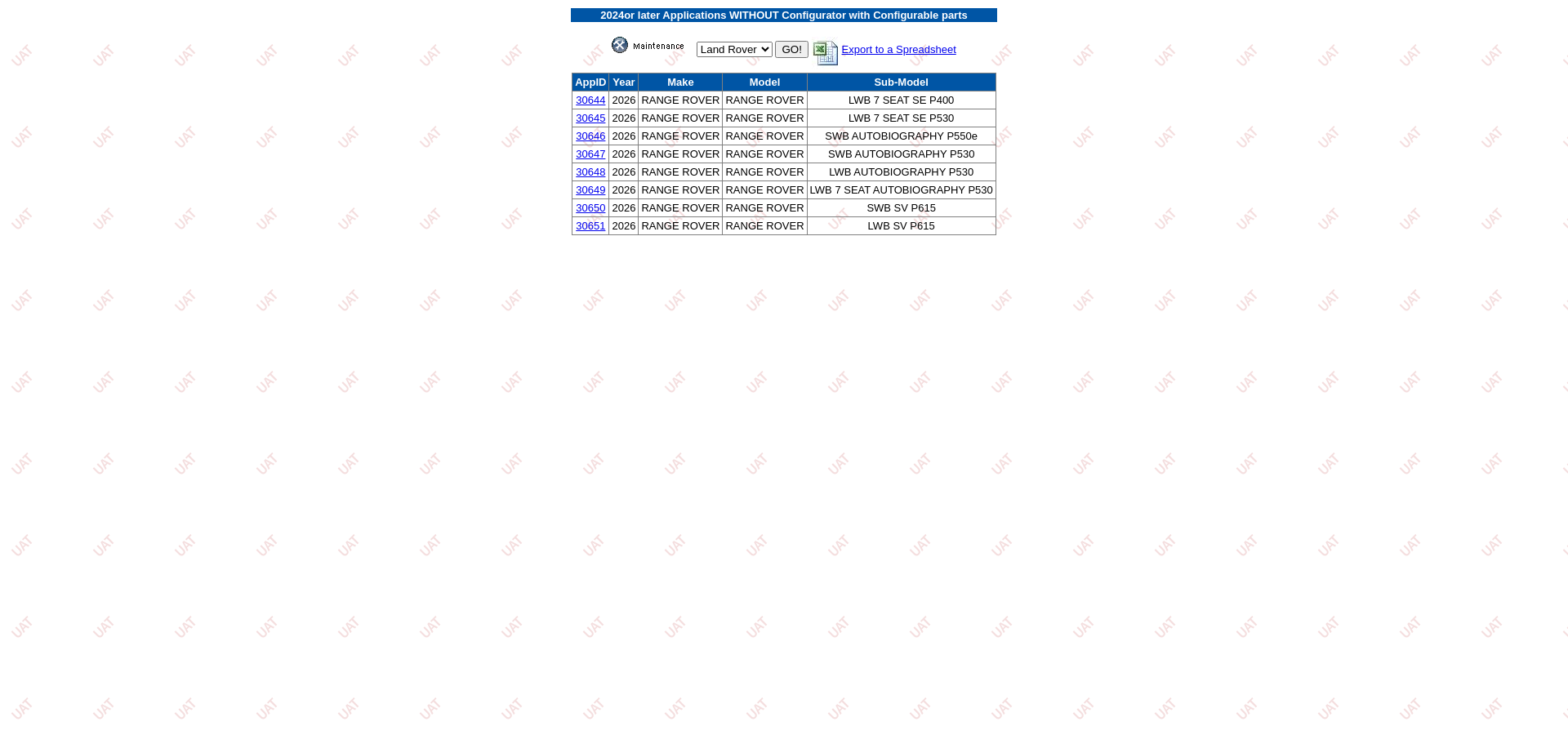
click at [586, 101] on link "30644" at bounding box center [591, 100] width 30 height 12
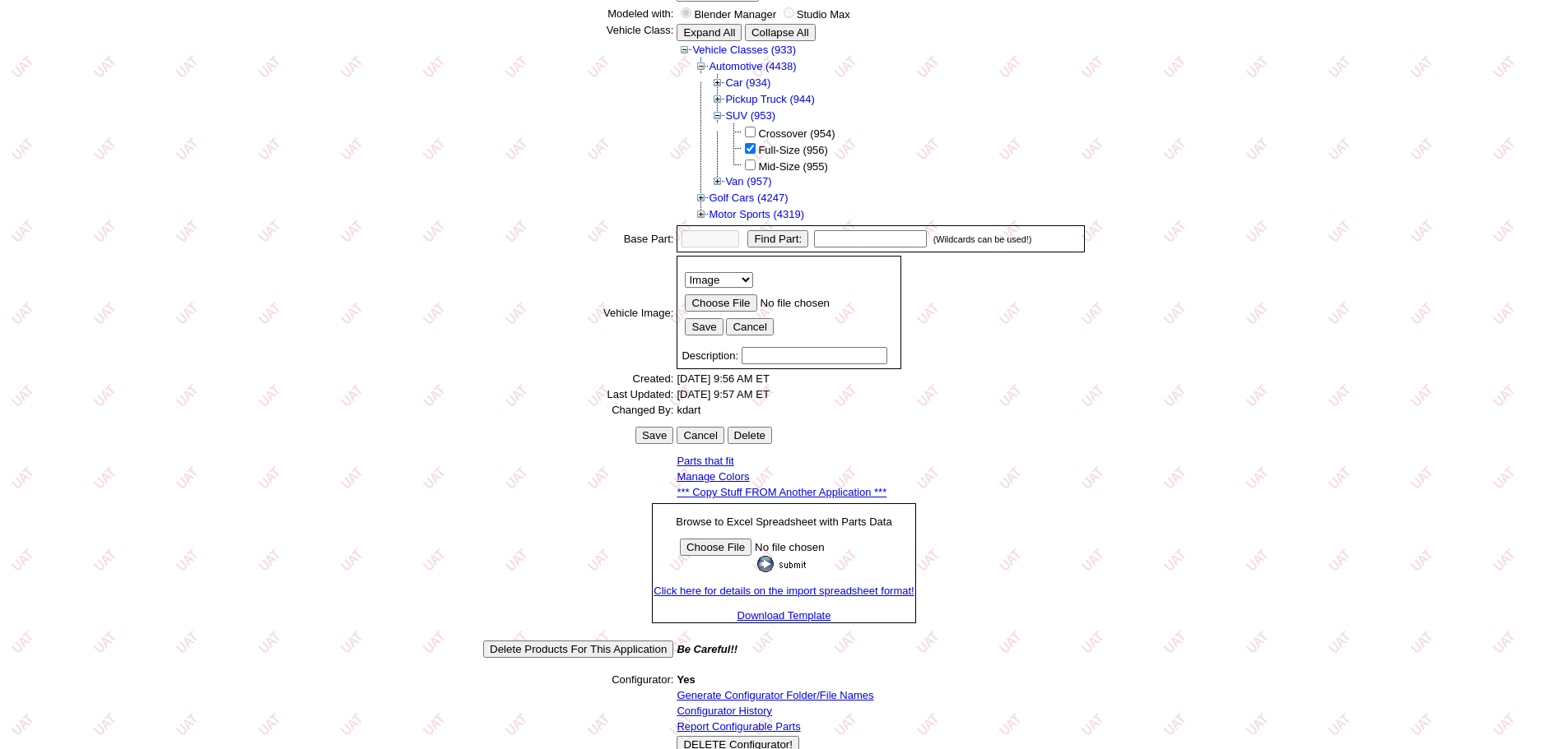
scroll to position [280, 0]
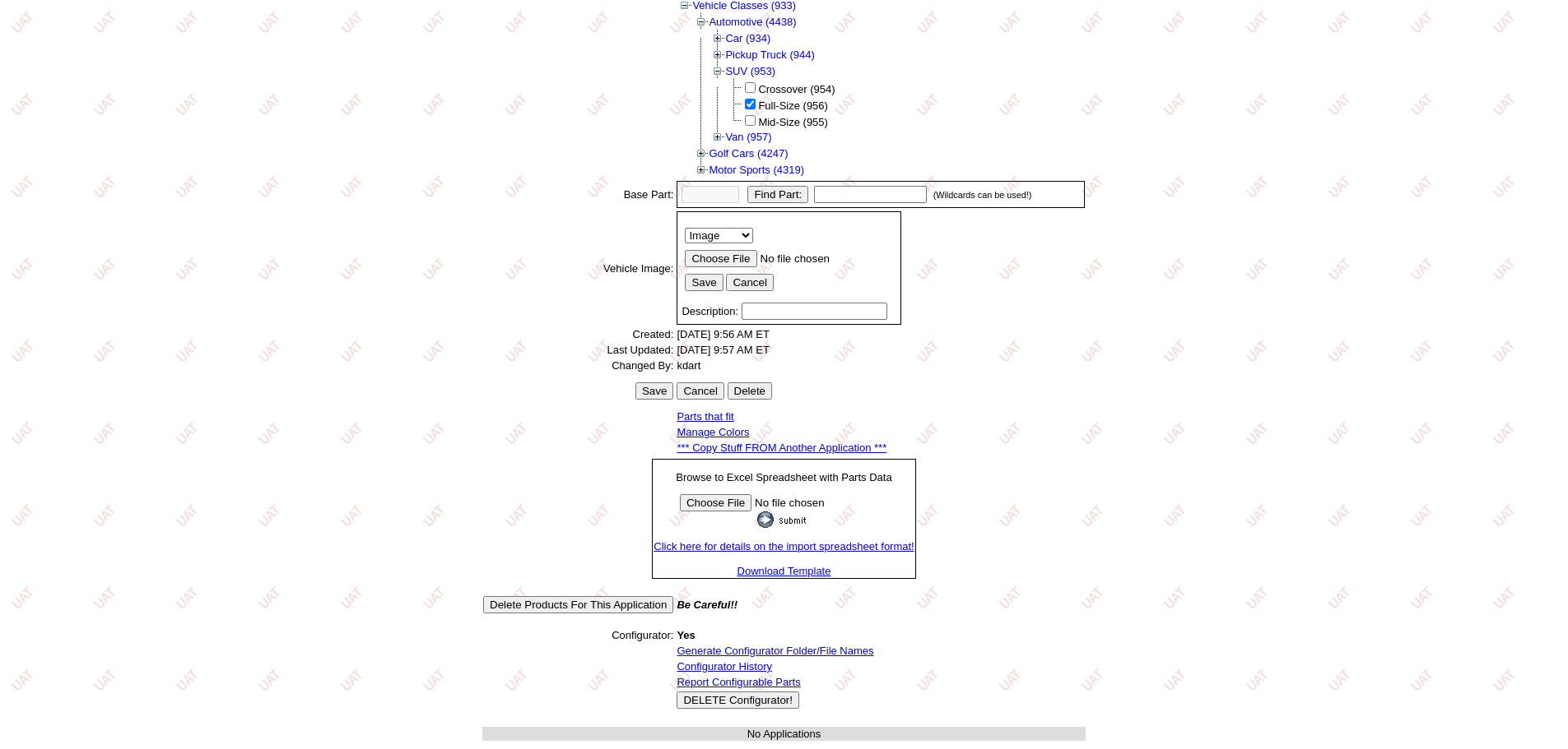
click at [809, 447] on link "*** Copy Stuff FROM Another Application ***" at bounding box center [781, 448] width 210 height 12
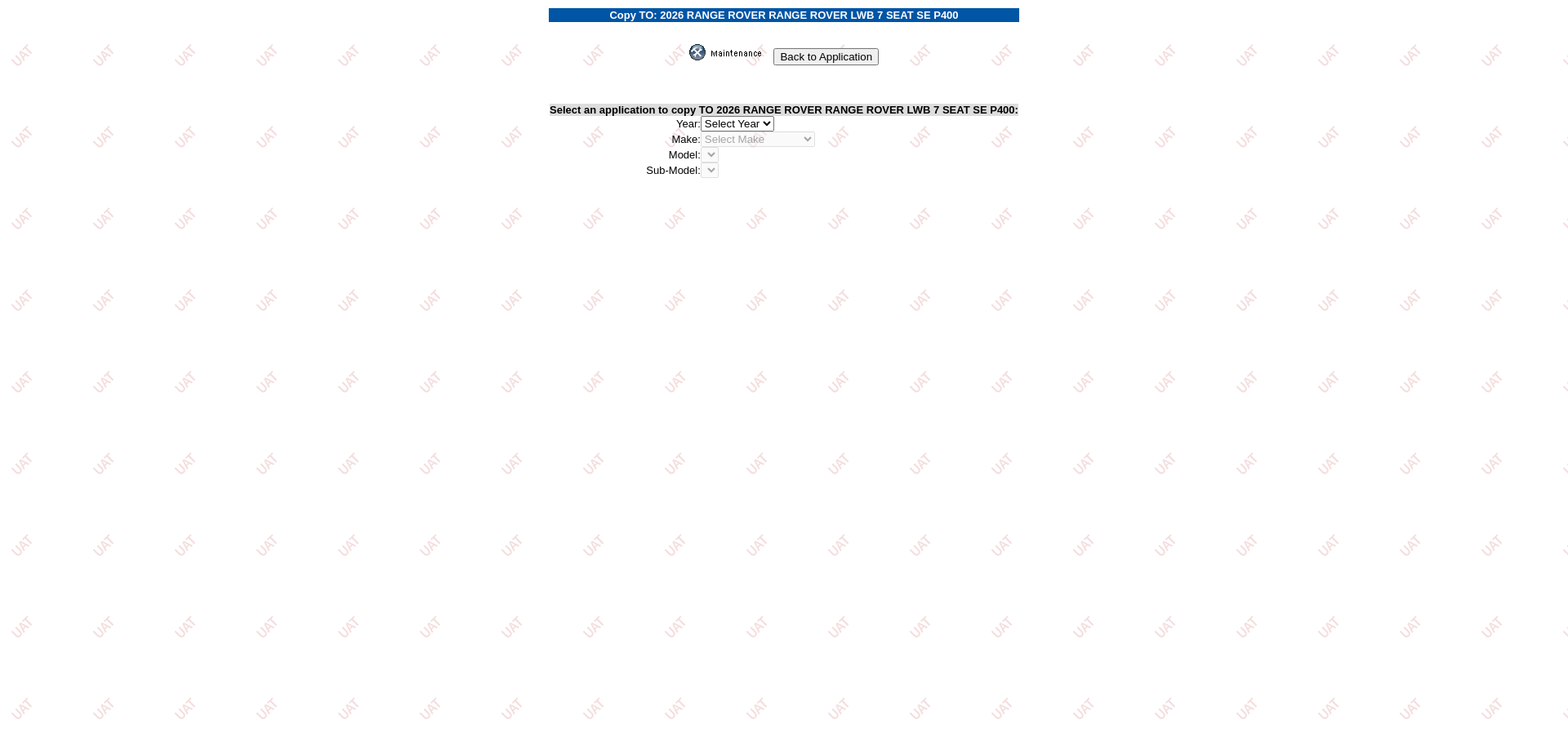
click at [767, 124] on select "2026 2025 2024 2023 2022 2021 2020 2019 2018 2017 2016 2015 2014 2013 2012 2011…" at bounding box center [737, 123] width 74 height 16
click at [750, 53] on img at bounding box center [729, 52] width 82 height 17
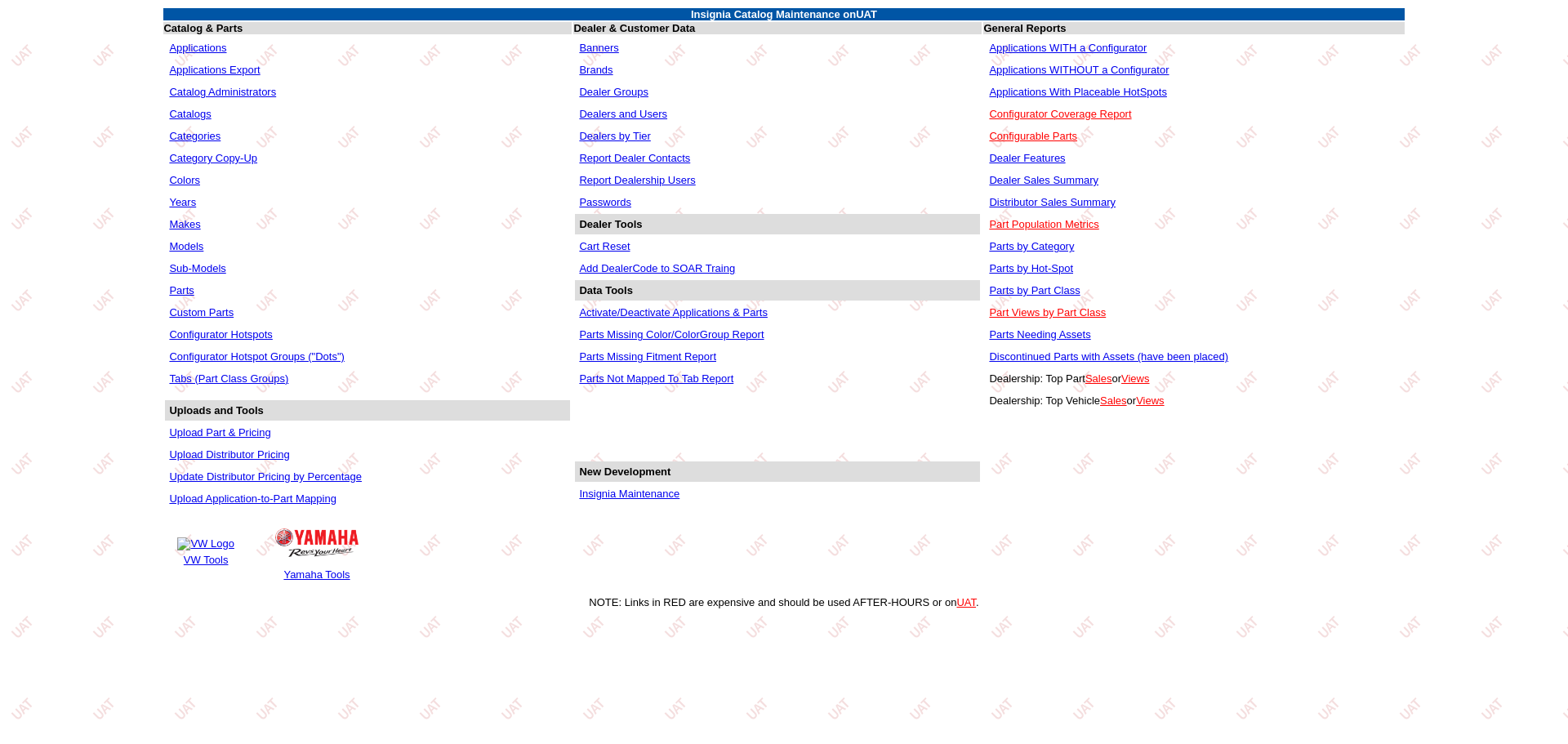
click at [1060, 66] on link "Applications WITHOUT a Configurator" at bounding box center [1078, 69] width 179 height 12
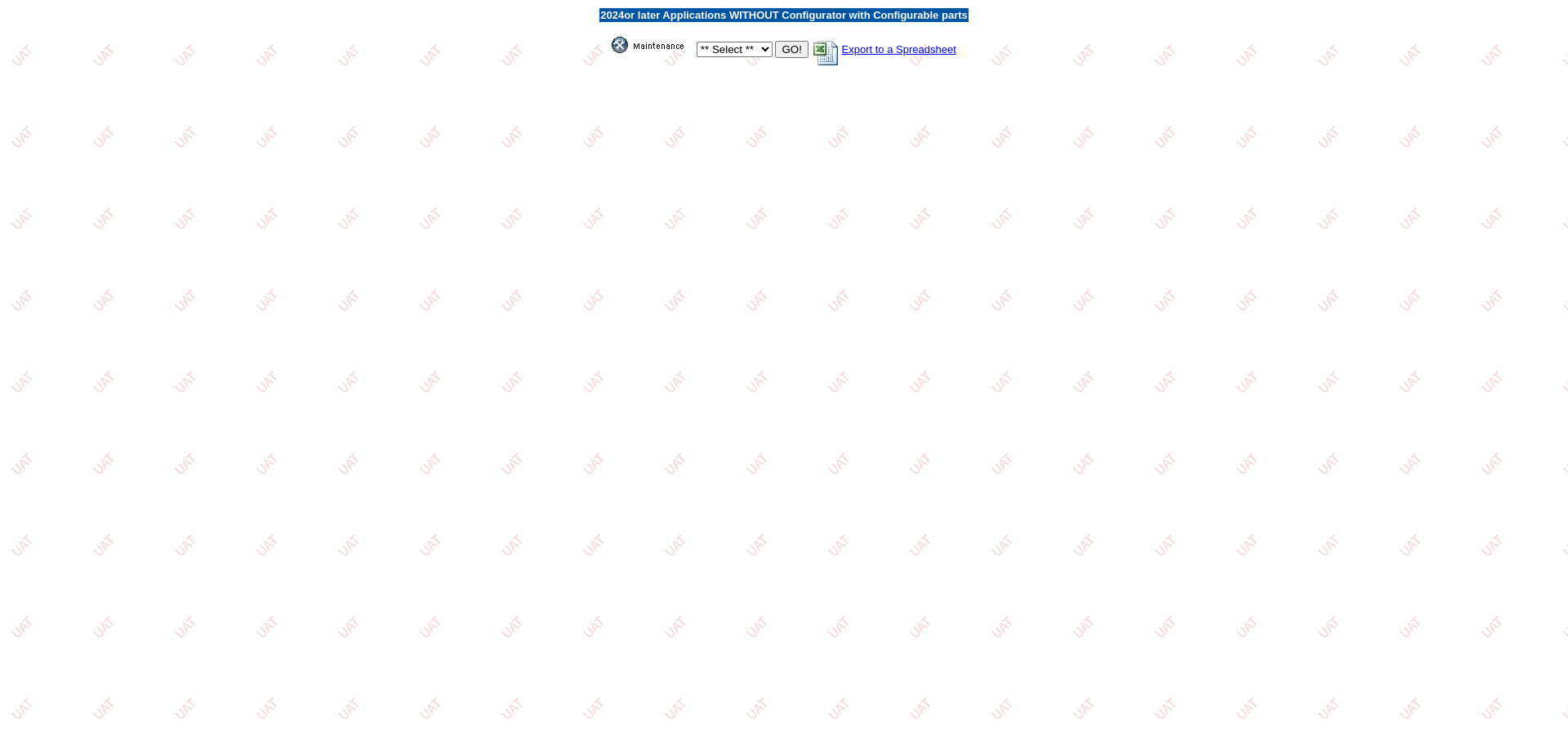
click at [746, 52] on select "** Select ** Acura Alfa Romeo Audi Bentley BMW DoubleTake Ford GM Honda Hyundai…" at bounding box center [734, 49] width 76 height 16
select select "550"
click at [696, 41] on select "** Select ** Acura Alfa Romeo Audi Bentley BMW DoubleTake Ford GM Honda Hyundai…" at bounding box center [734, 49] width 76 height 16
click at [789, 49] on input "GO!" at bounding box center [791, 49] width 33 height 17
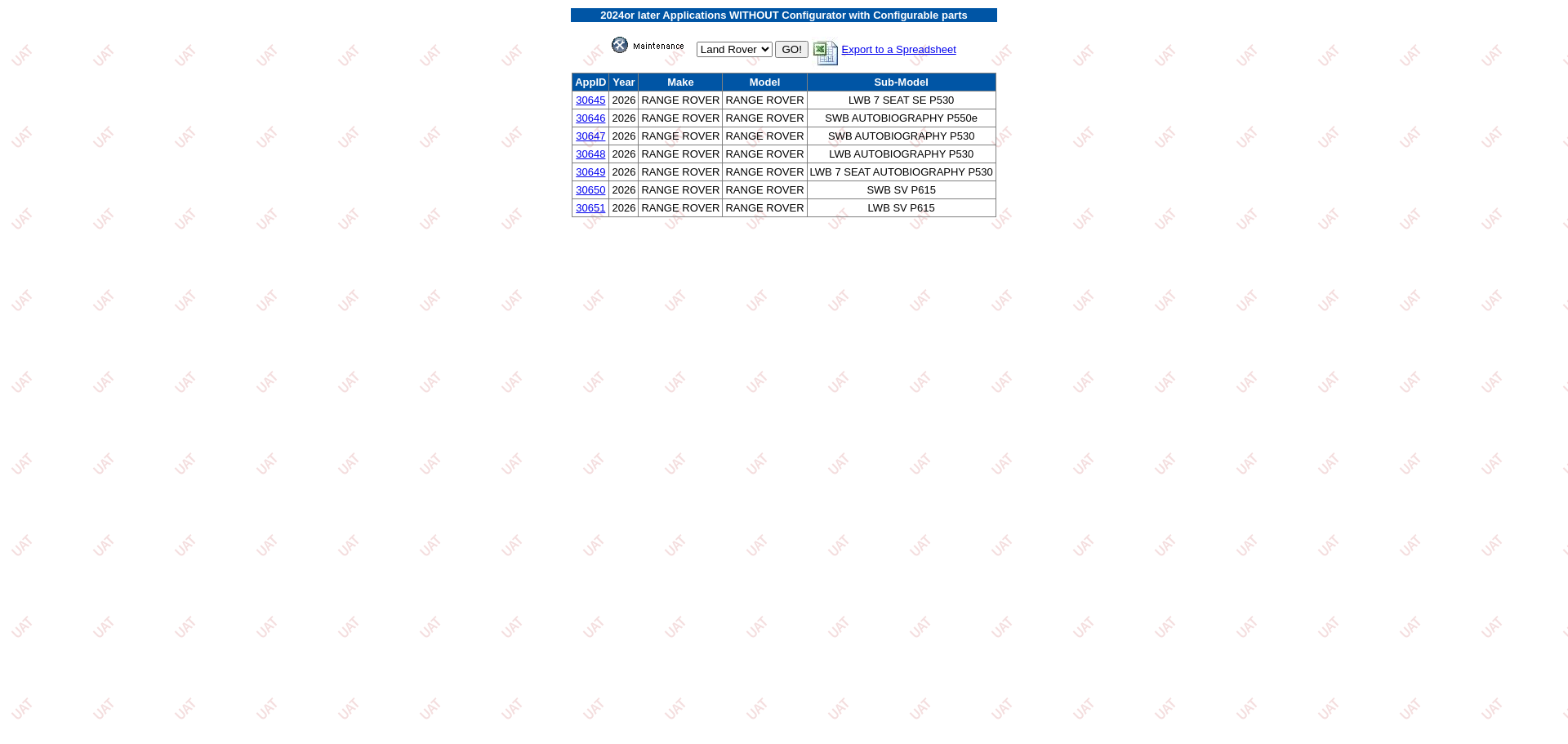
click at [592, 98] on link "30645" at bounding box center [591, 100] width 30 height 12
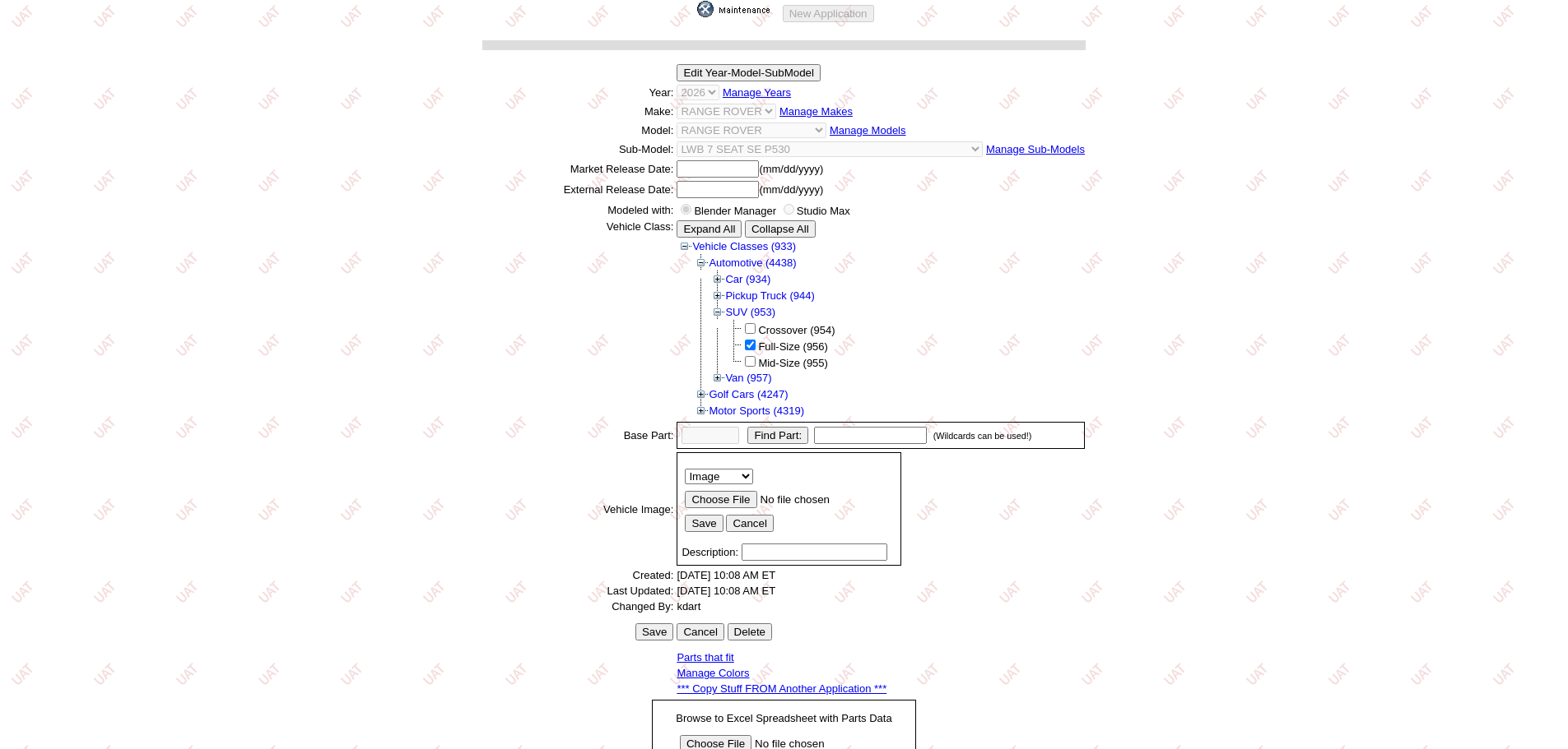
scroll to position [229, 0]
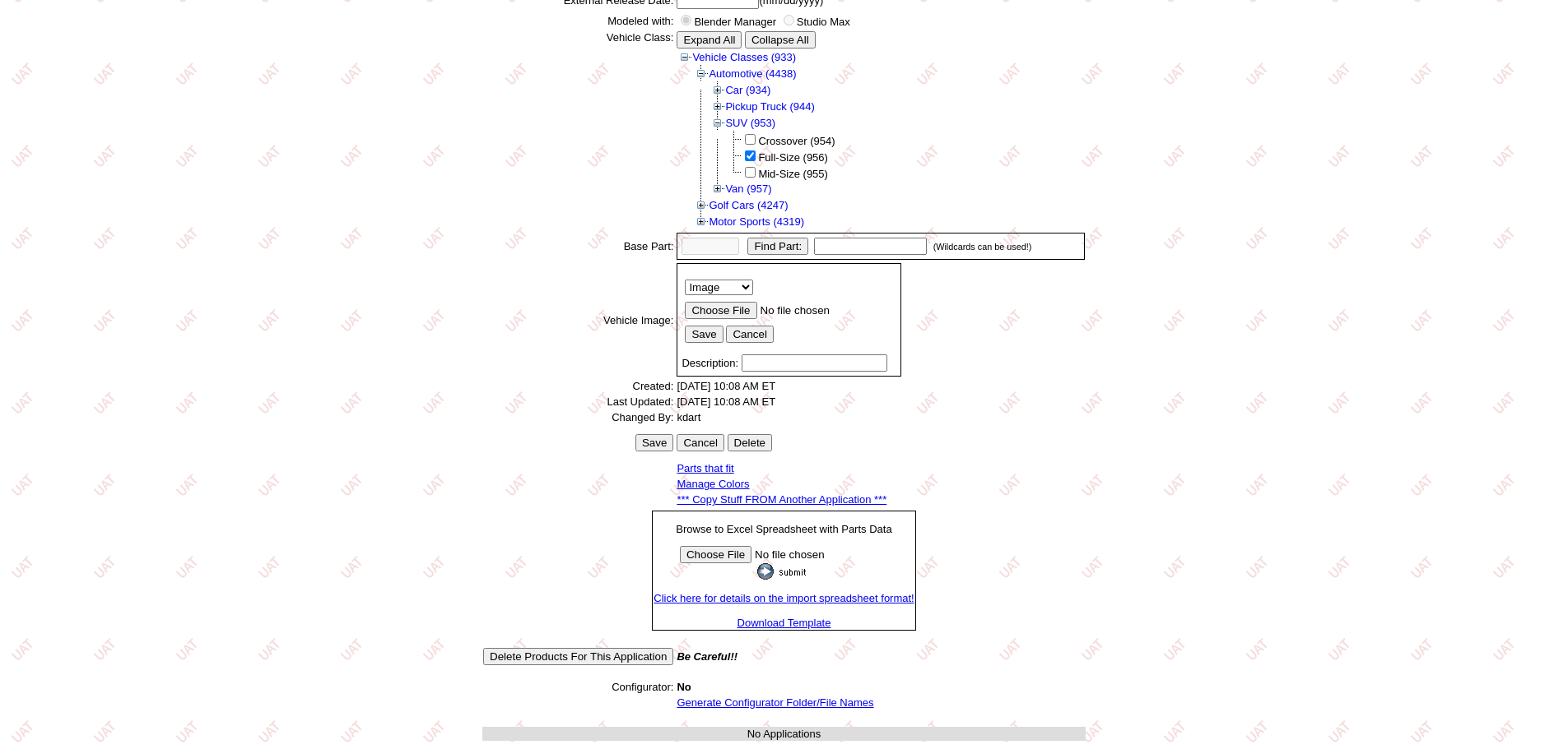
click at [818, 503] on link "*** Copy Stuff FROM Another Application ***" at bounding box center [781, 499] width 210 height 12
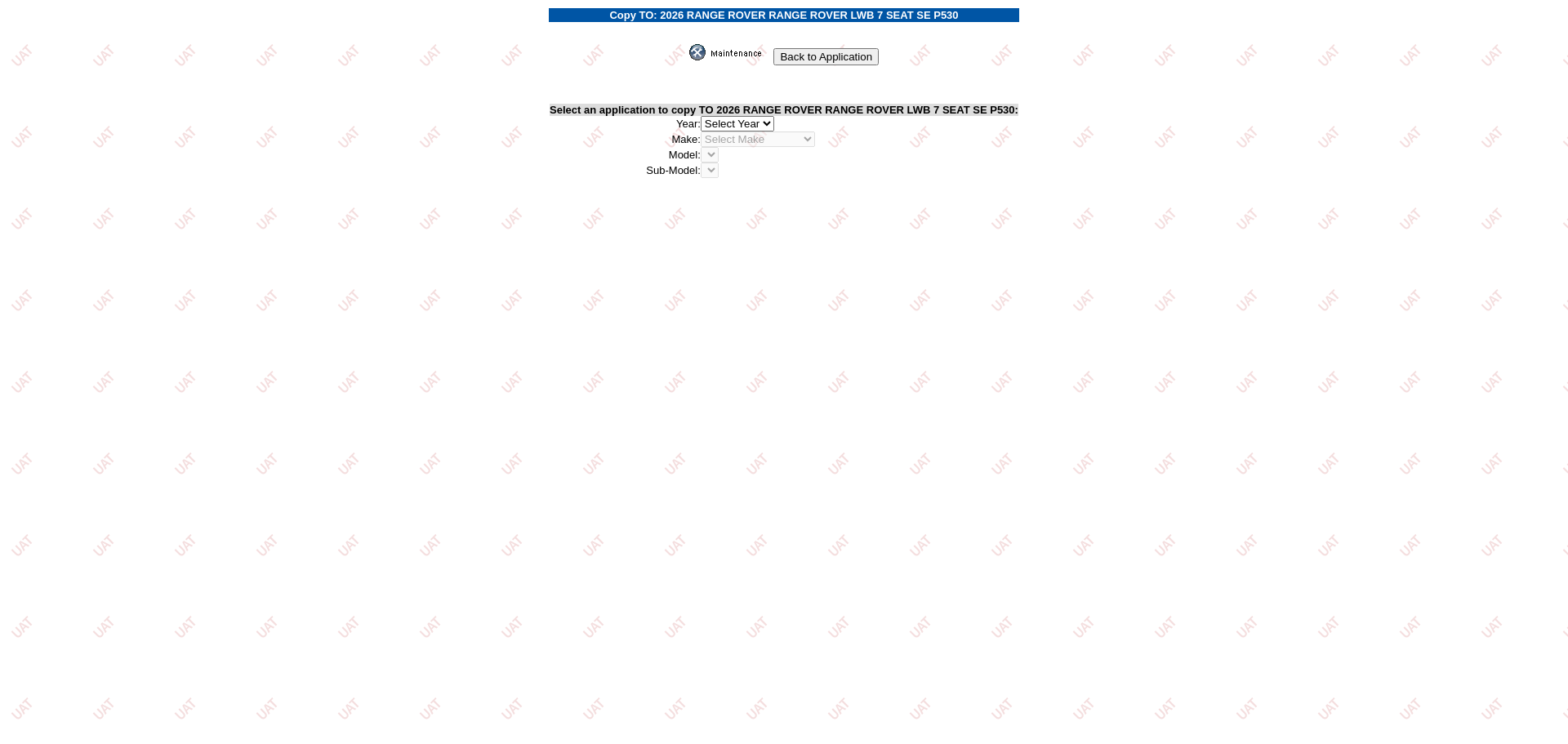
click at [768, 120] on select "2026 2025 2024 2023 2022 2021 2020 2019 2018 2017 2016 2015 2014 2013 2012 2011…" at bounding box center [737, 123] width 74 height 16
select select "43"
click at [706, 116] on select "2026 2025 2024 2023 2022 2021 2020 2019 2018 2017 2016 2015 2014 2013 2012 2011…" at bounding box center [737, 123] width 74 height 16
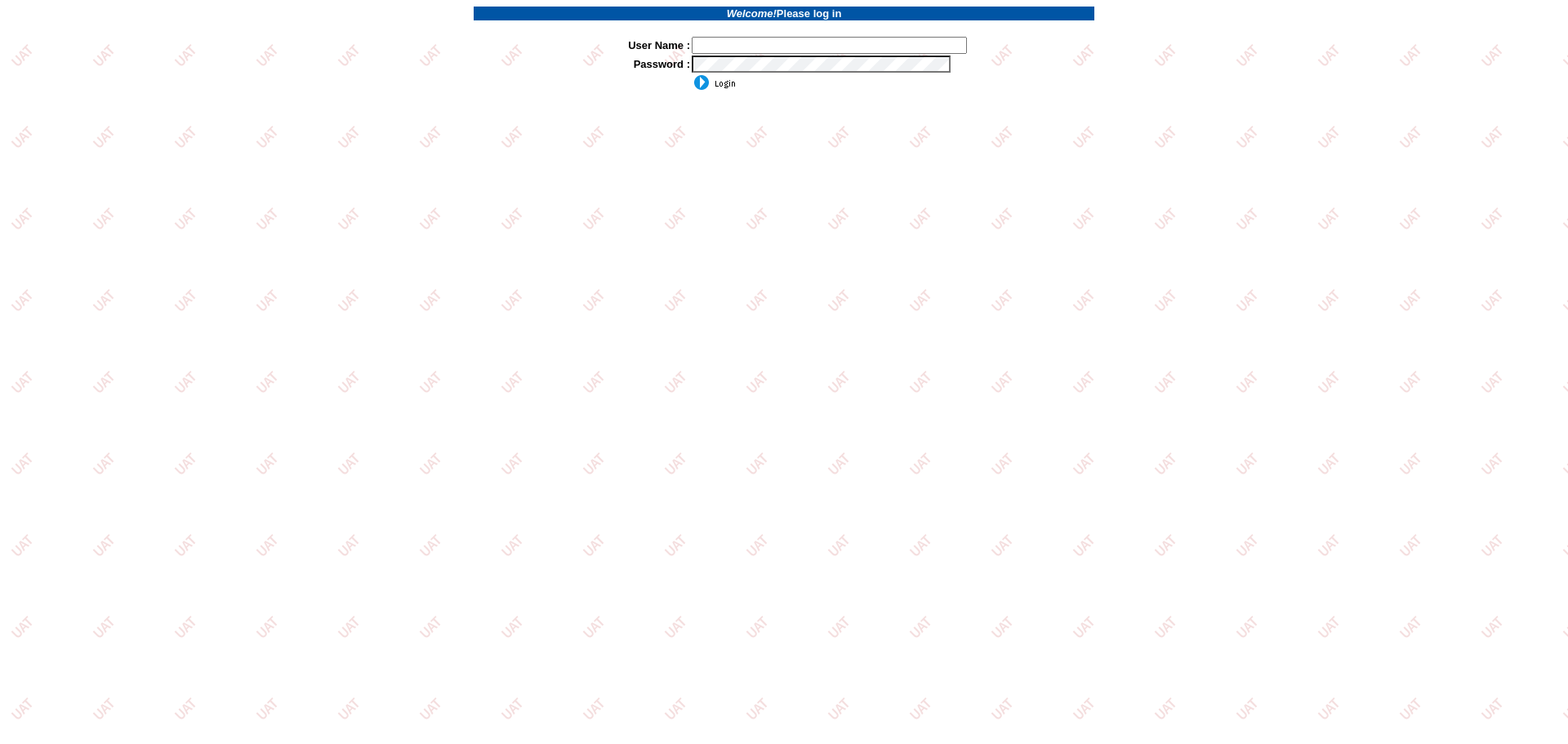
click at [786, 49] on input "text" at bounding box center [829, 45] width 275 height 17
type input "sdakes"
click at [720, 83] on input "image" at bounding box center [713, 83] width 44 height 17
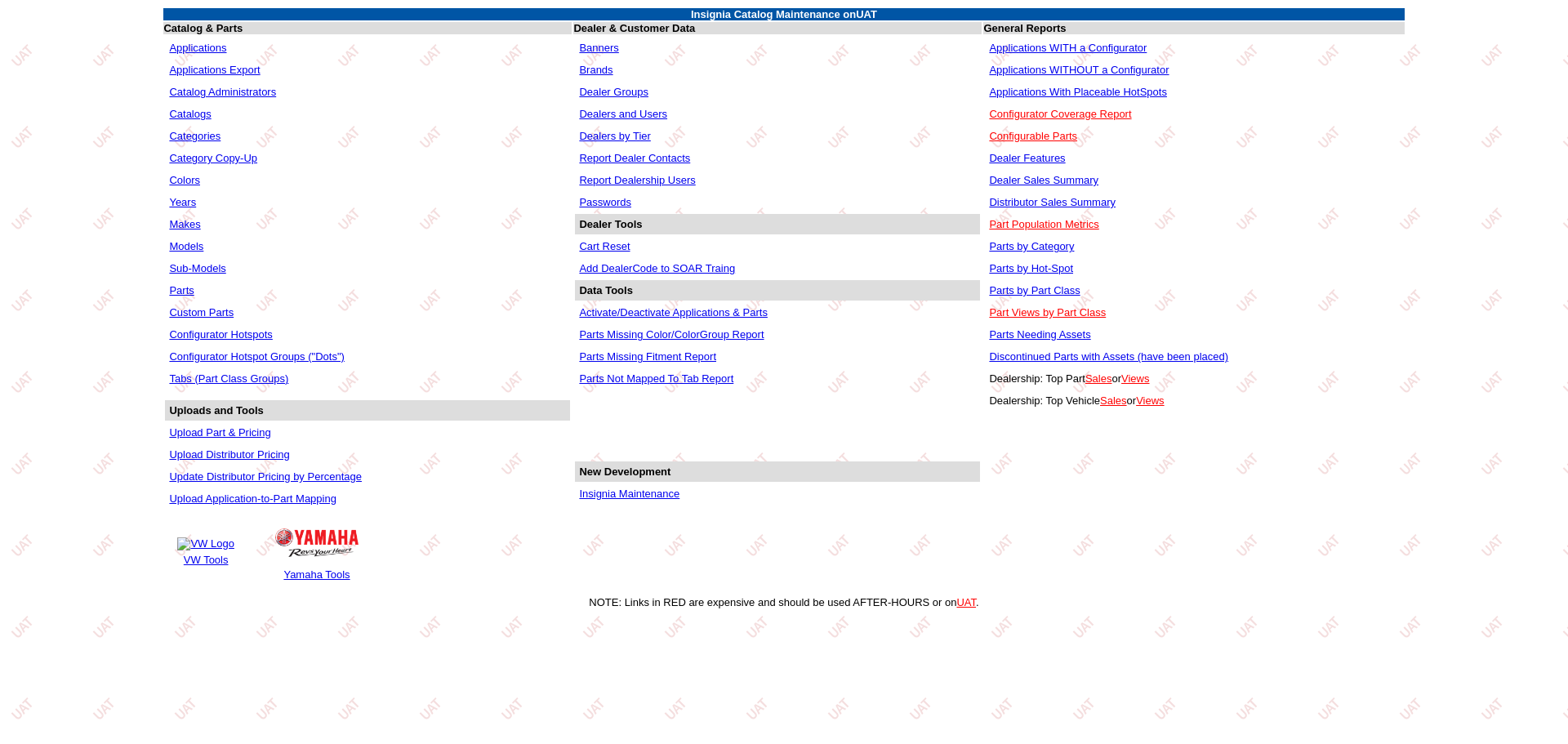
click at [1045, 70] on link "Applications WITHOUT a Configurator" at bounding box center [1078, 69] width 179 height 12
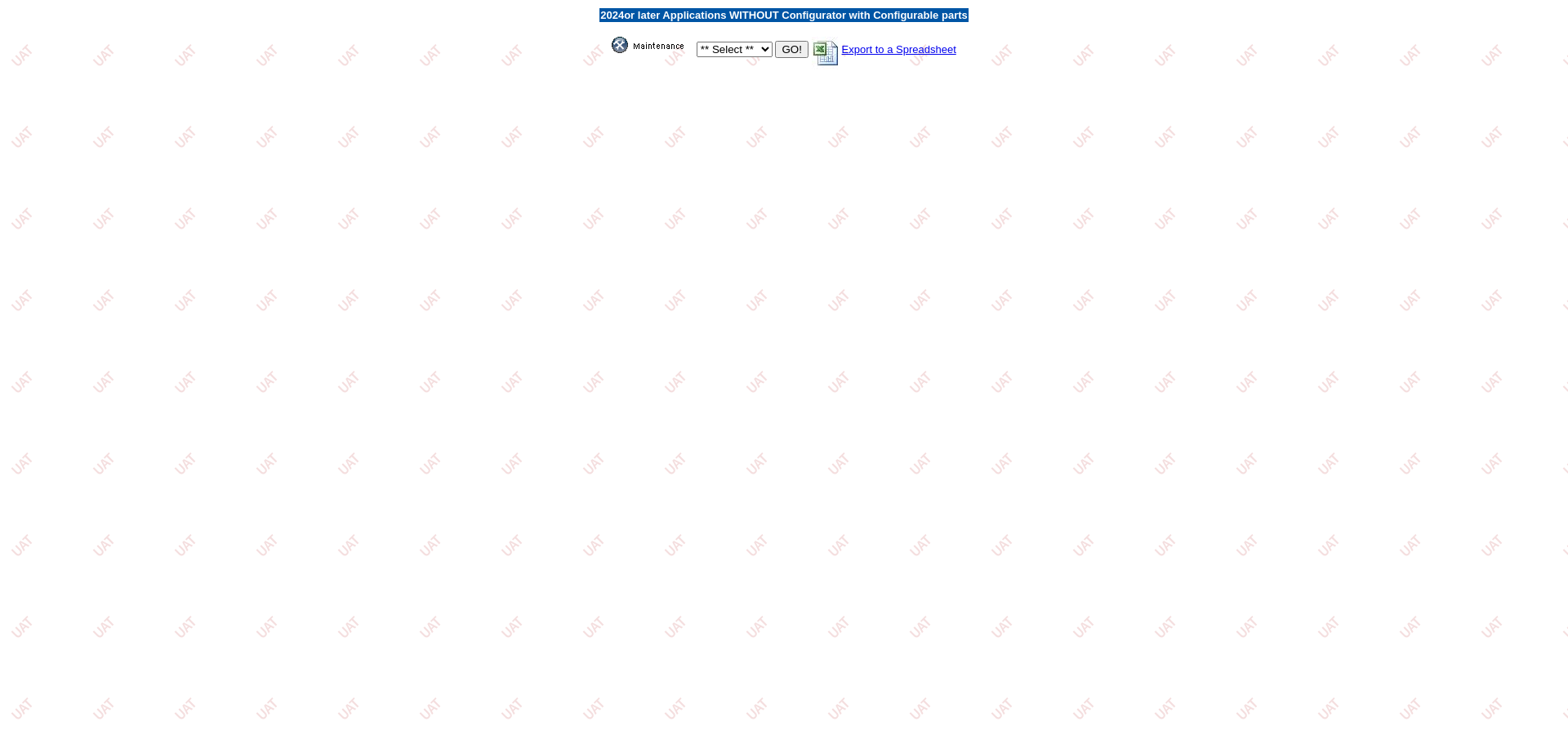
click at [648, 46] on img at bounding box center [652, 45] width 82 height 17
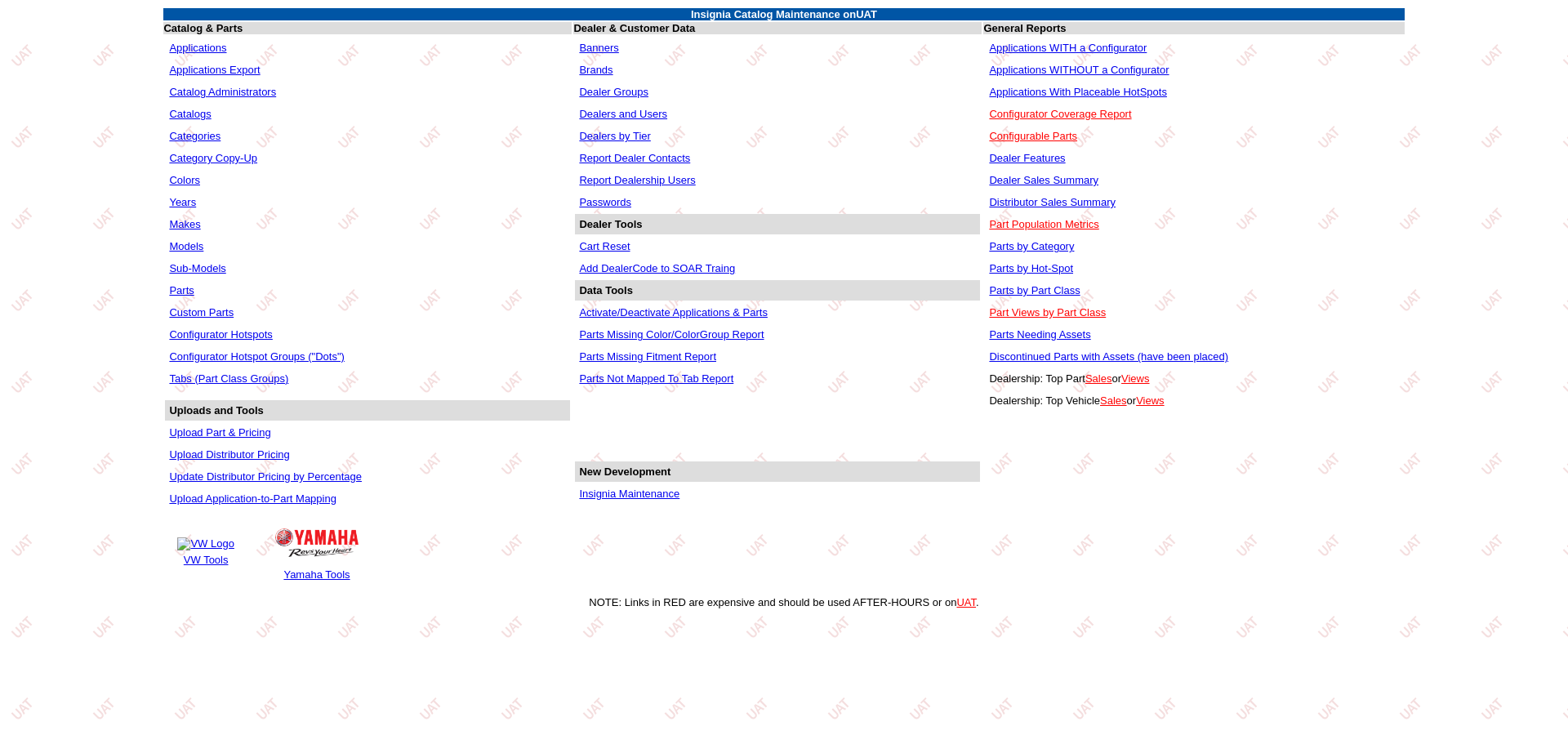
click at [202, 43] on link "Applications" at bounding box center [197, 47] width 57 height 12
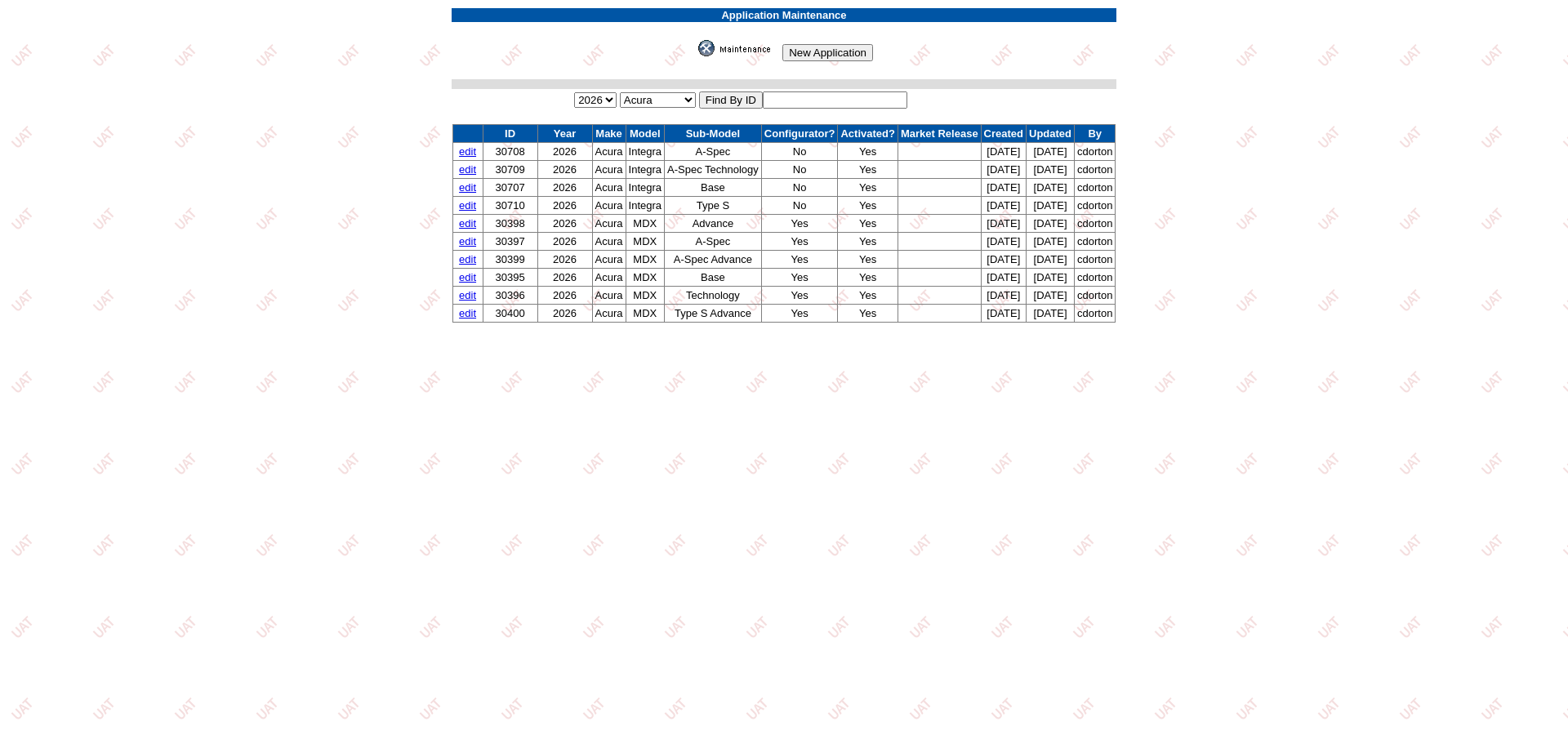
click at [785, 91] on td "Find By ID" at bounding box center [907, 100] width 419 height 19
click at [786, 95] on input "text" at bounding box center [834, 100] width 145 height 17
type input "30645"
click at [695, 56] on input "image" at bounding box center [695, 56] width 0 height 0
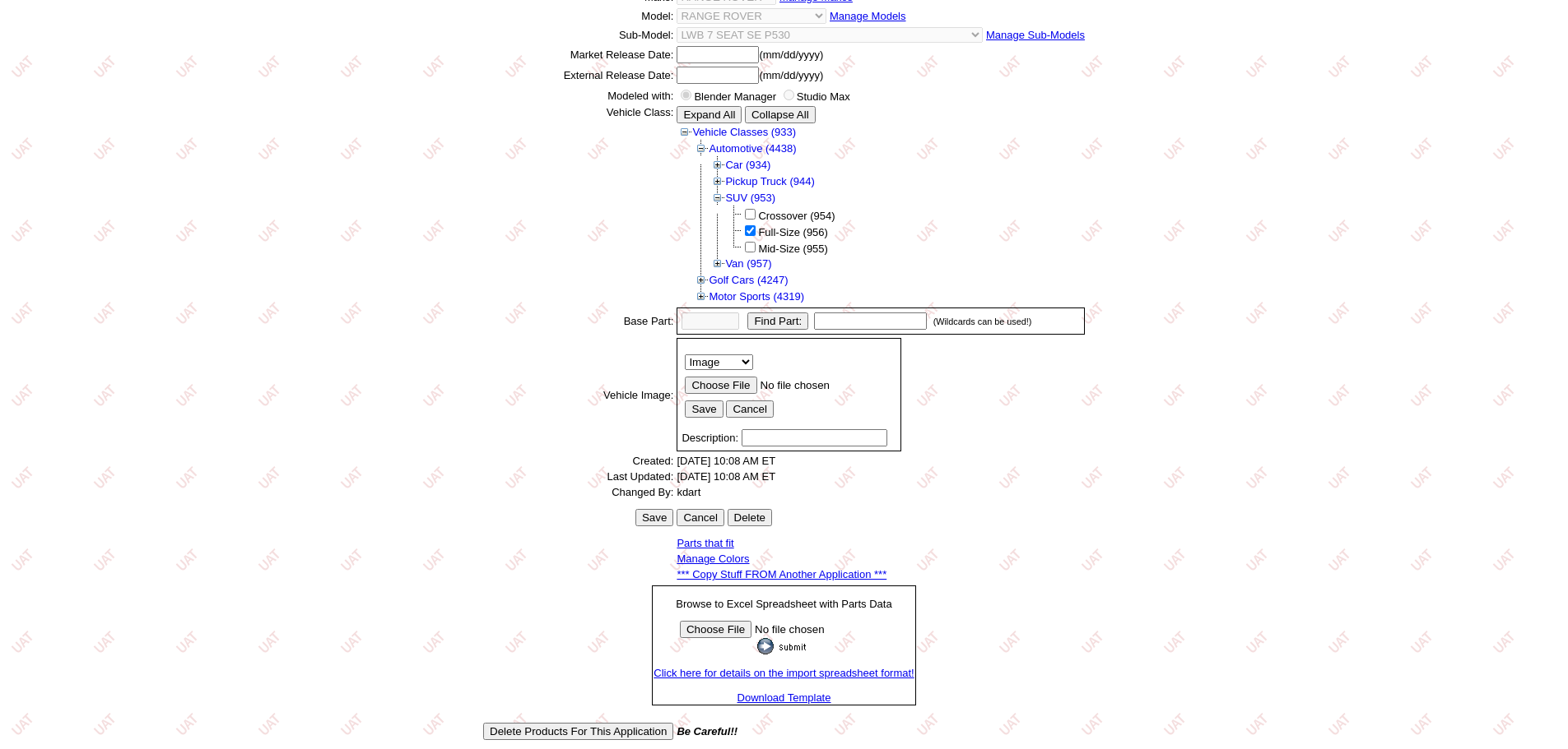
scroll to position [265, 0]
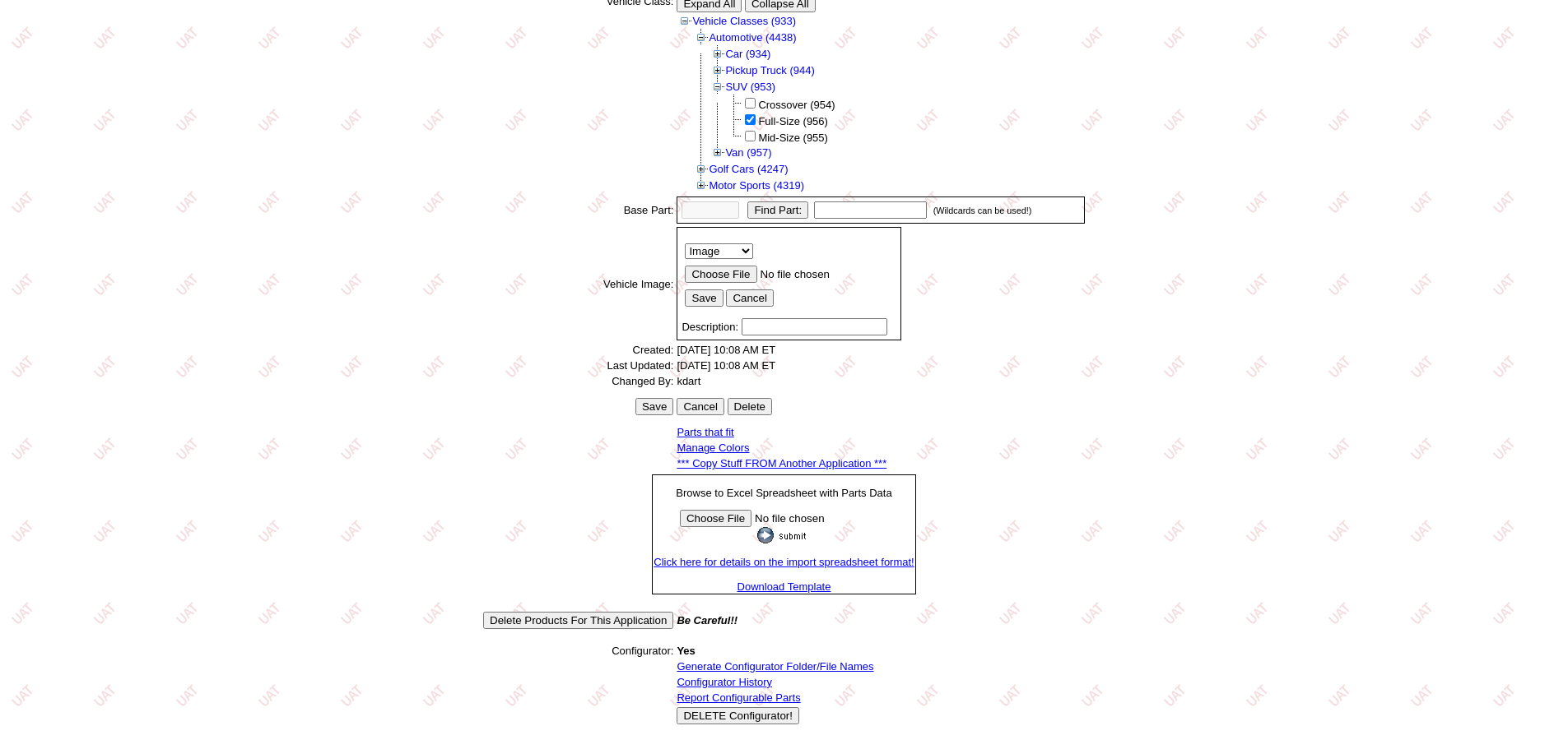
click at [737, 671] on link "Generate Configurator Folder/File Names" at bounding box center [774, 667] width 197 height 12
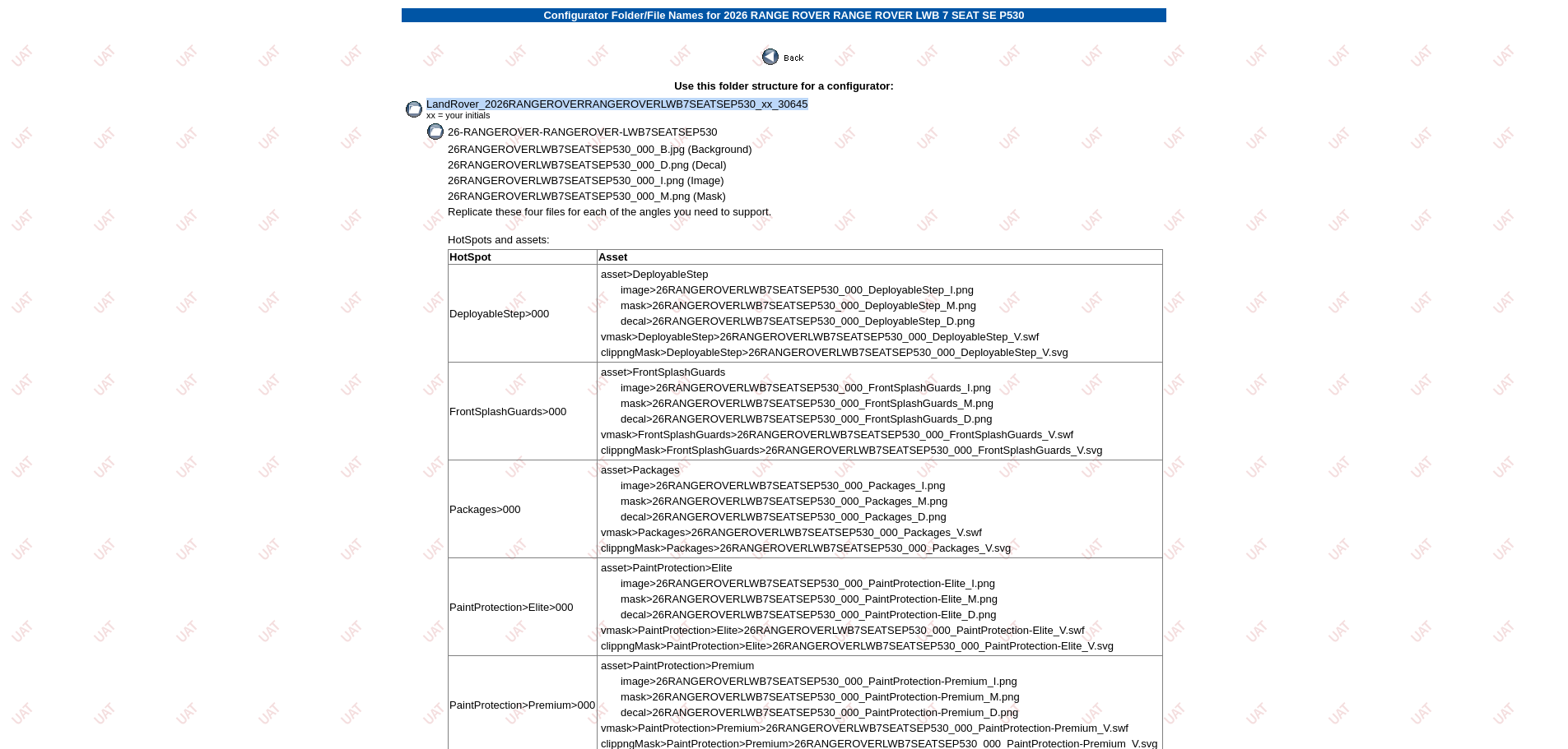
drag, startPoint x: 426, startPoint y: 104, endPoint x: 829, endPoint y: 101, distance: 403.0
click at [829, 101] on td "LandRover_2026RANGEROVERRANGEROVERLWB7SEATSEP530_xx_30645 xx = your initials" at bounding box center [794, 109] width 739 height 24
copy span "LandRover_2026RANGEROVERRANGEROVERLWB7SEATSEP530_xx_30645"
click at [796, 57] on img at bounding box center [784, 57] width 44 height 17
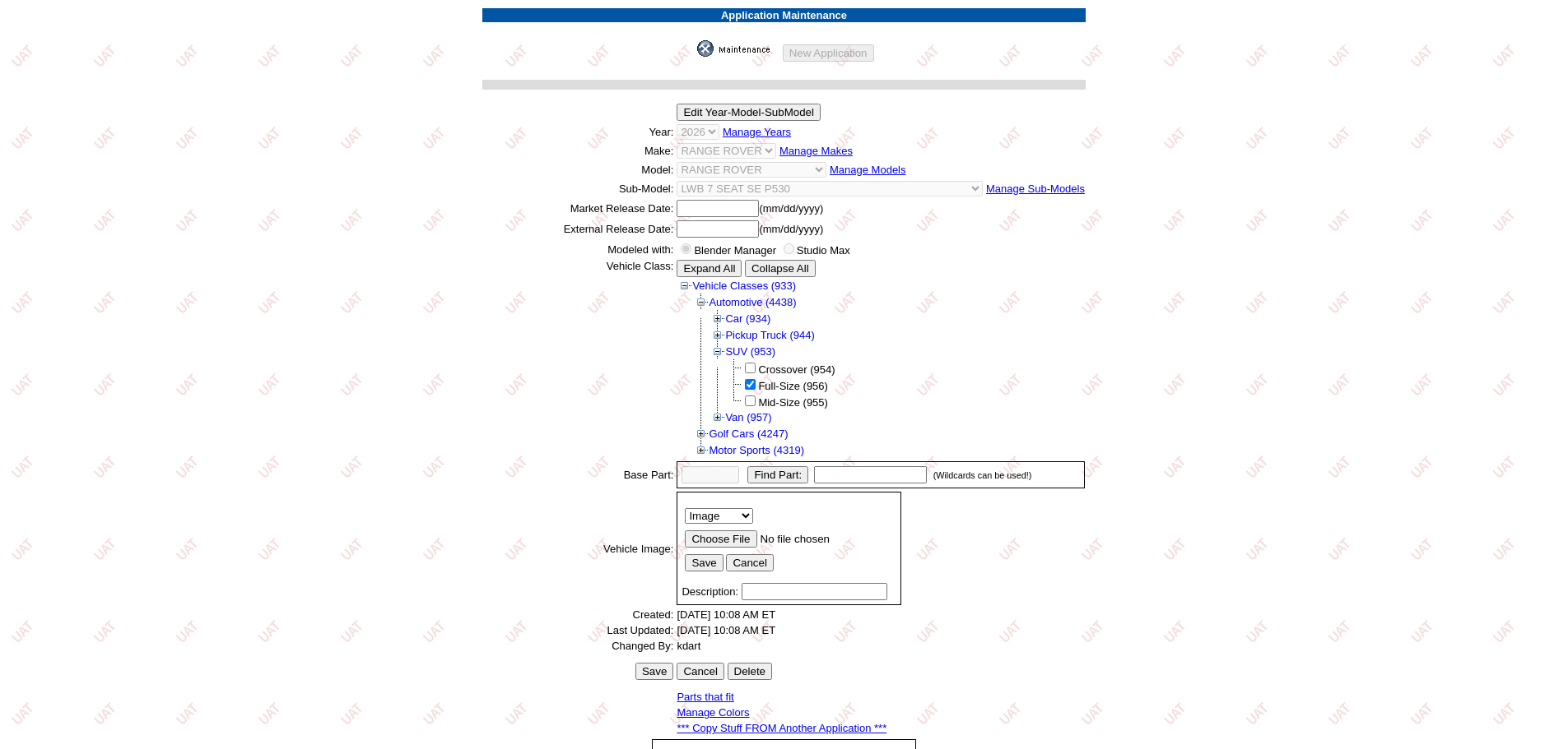
click at [744, 58] on link at bounding box center [738, 52] width 82 height 12
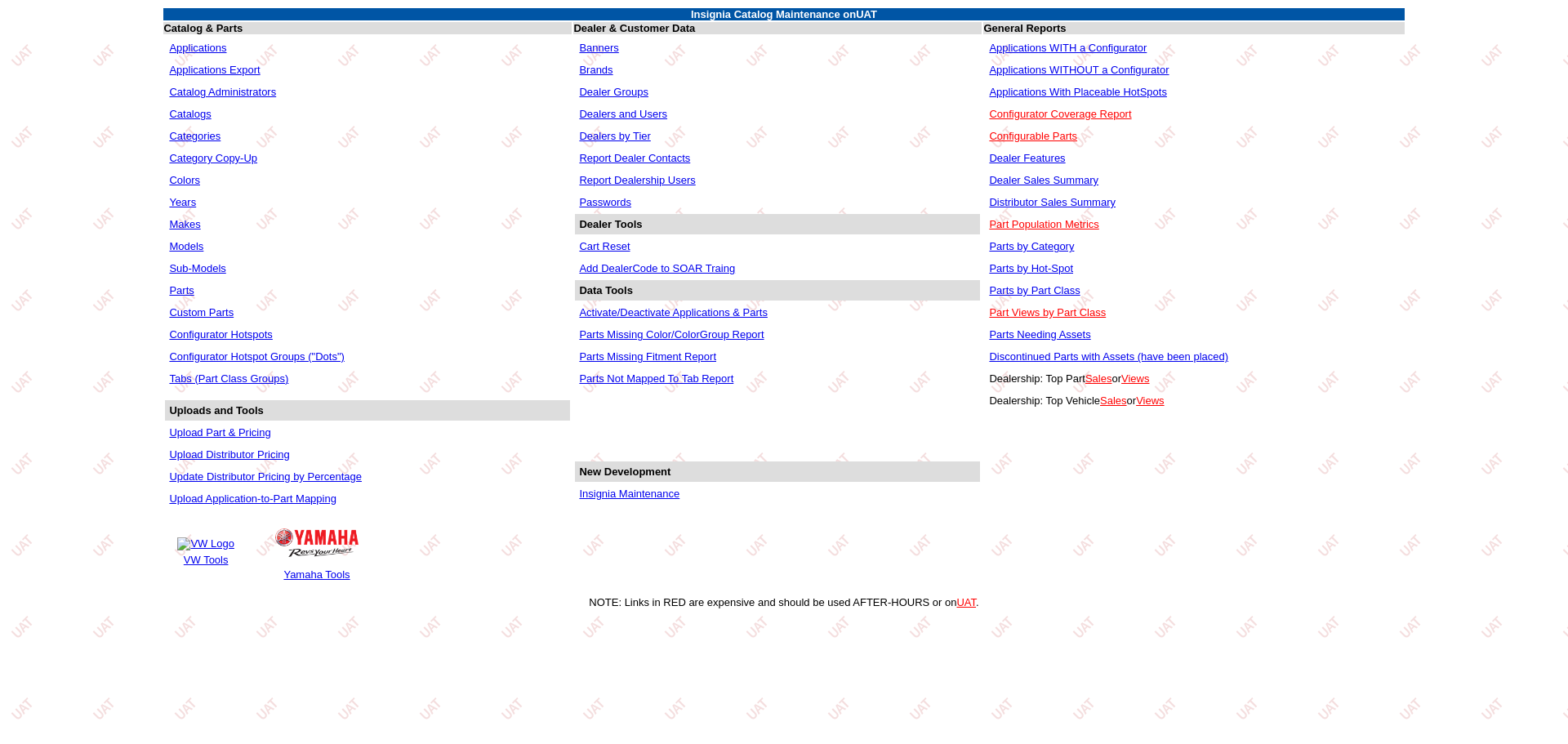
click at [1083, 70] on link "Applications WITHOUT a Configurator" at bounding box center [1078, 69] width 179 height 12
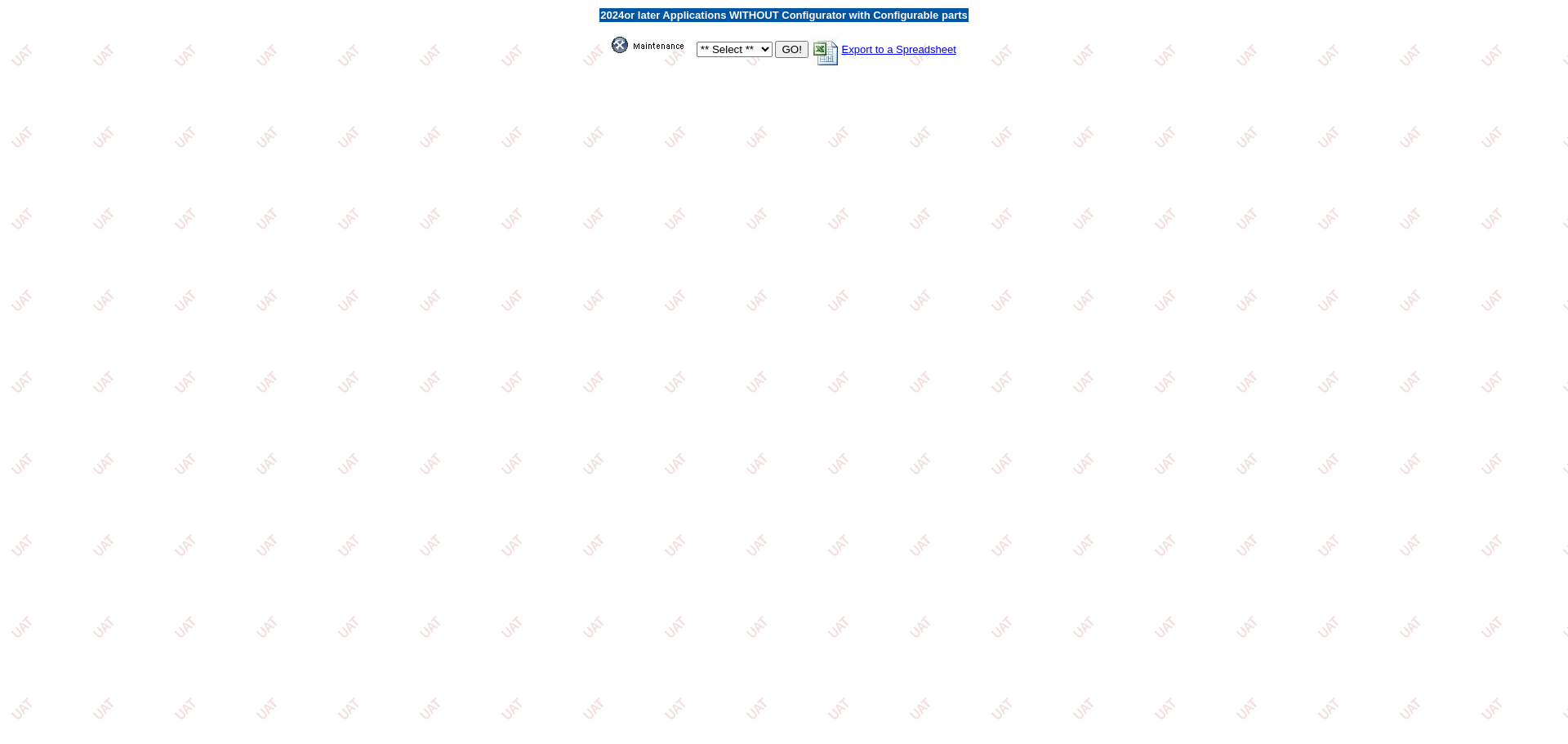
click at [758, 49] on select "** Select ** Acura Alfa Romeo Audi Bentley BMW DoubleTake Ford GM Honda Hyundai…" at bounding box center [734, 49] width 76 height 16
select select "550"
click at [696, 41] on select "** Select ** Acura Alfa Romeo Audi Bentley BMW DoubleTake Ford GM Honda Hyundai…" at bounding box center [734, 49] width 76 height 16
click at [800, 53] on input "GO!" at bounding box center [791, 49] width 33 height 17
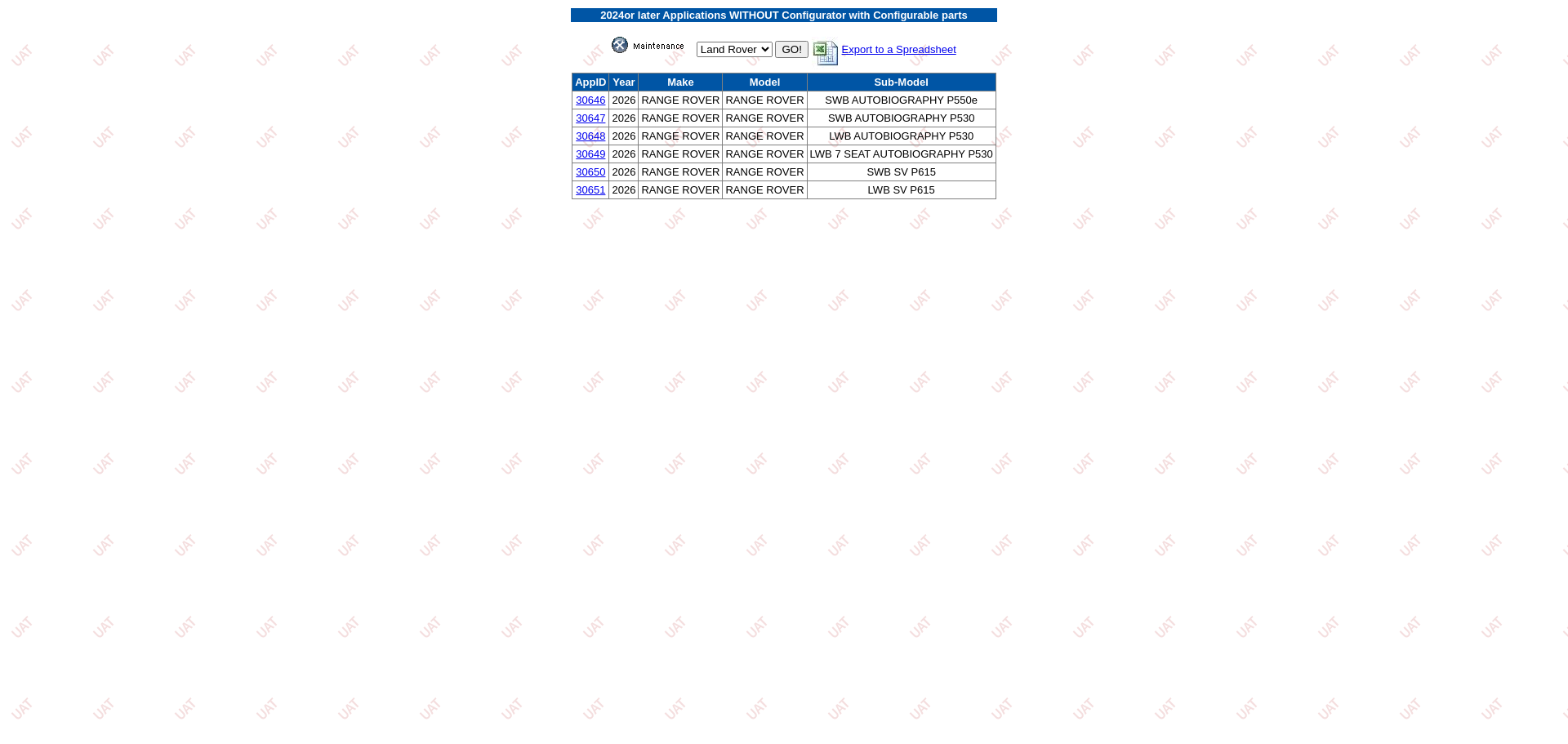
click at [595, 98] on link "30646" at bounding box center [591, 100] width 30 height 12
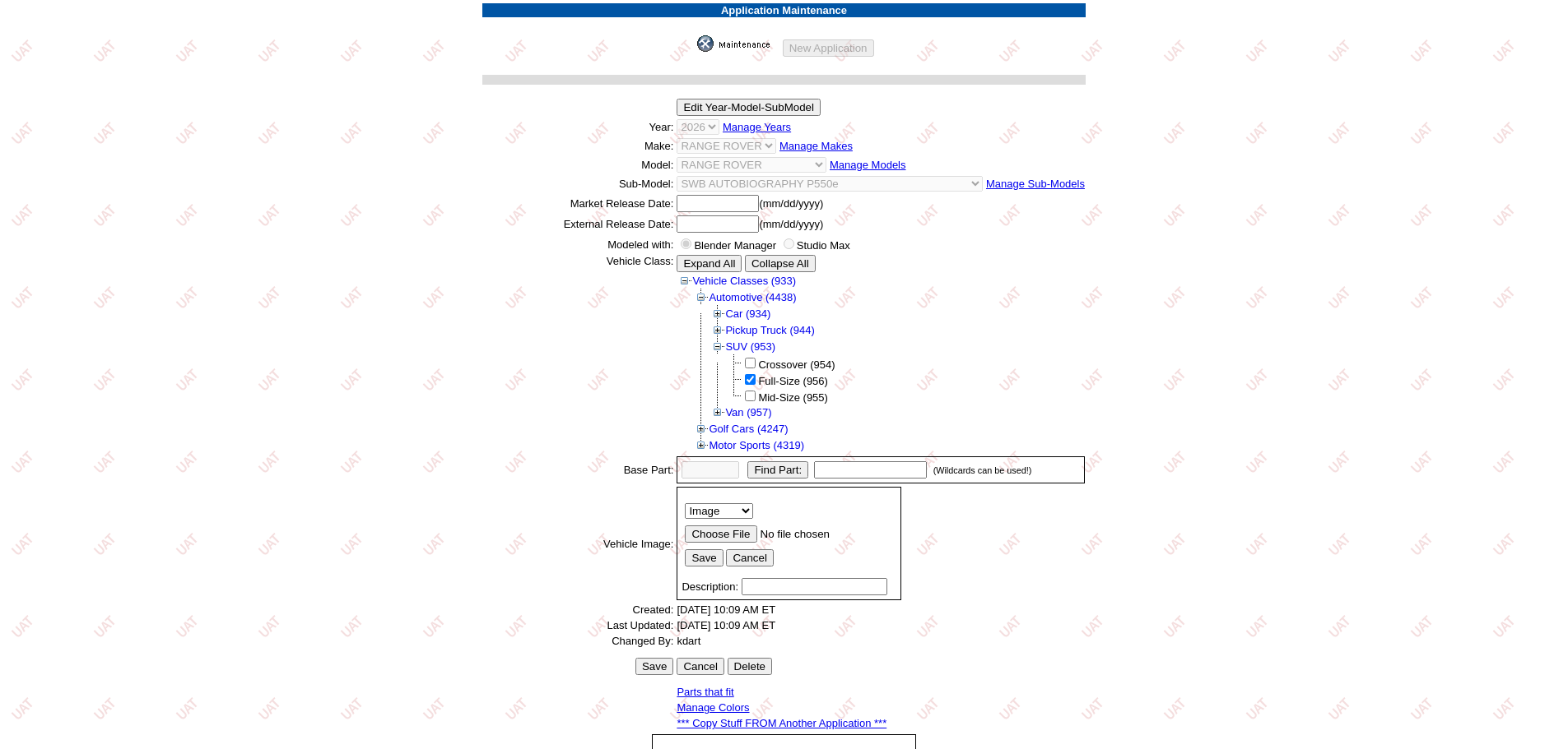
scroll to position [229, 0]
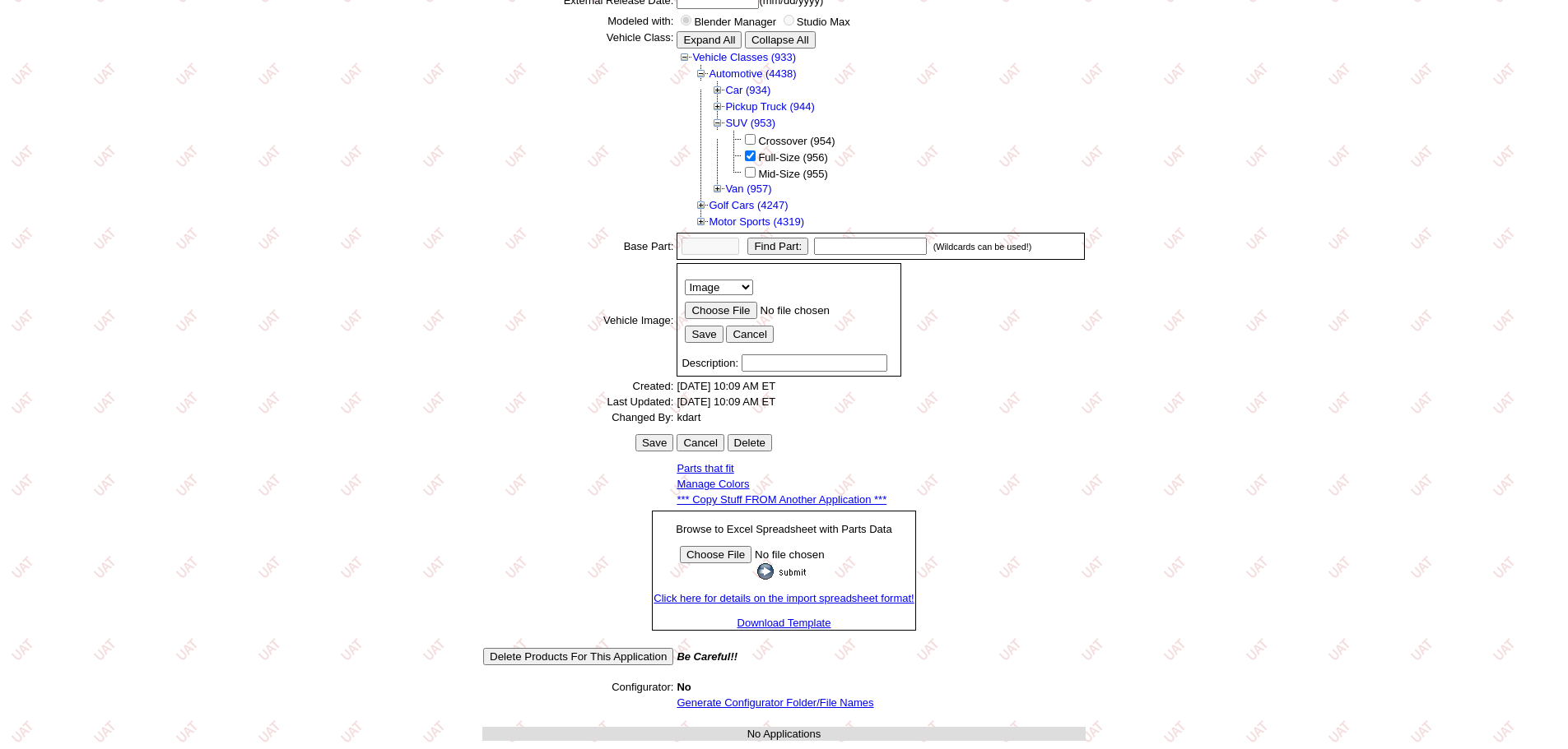
click at [819, 503] on link "*** Copy Stuff FROM Another Application ***" at bounding box center [781, 499] width 210 height 12
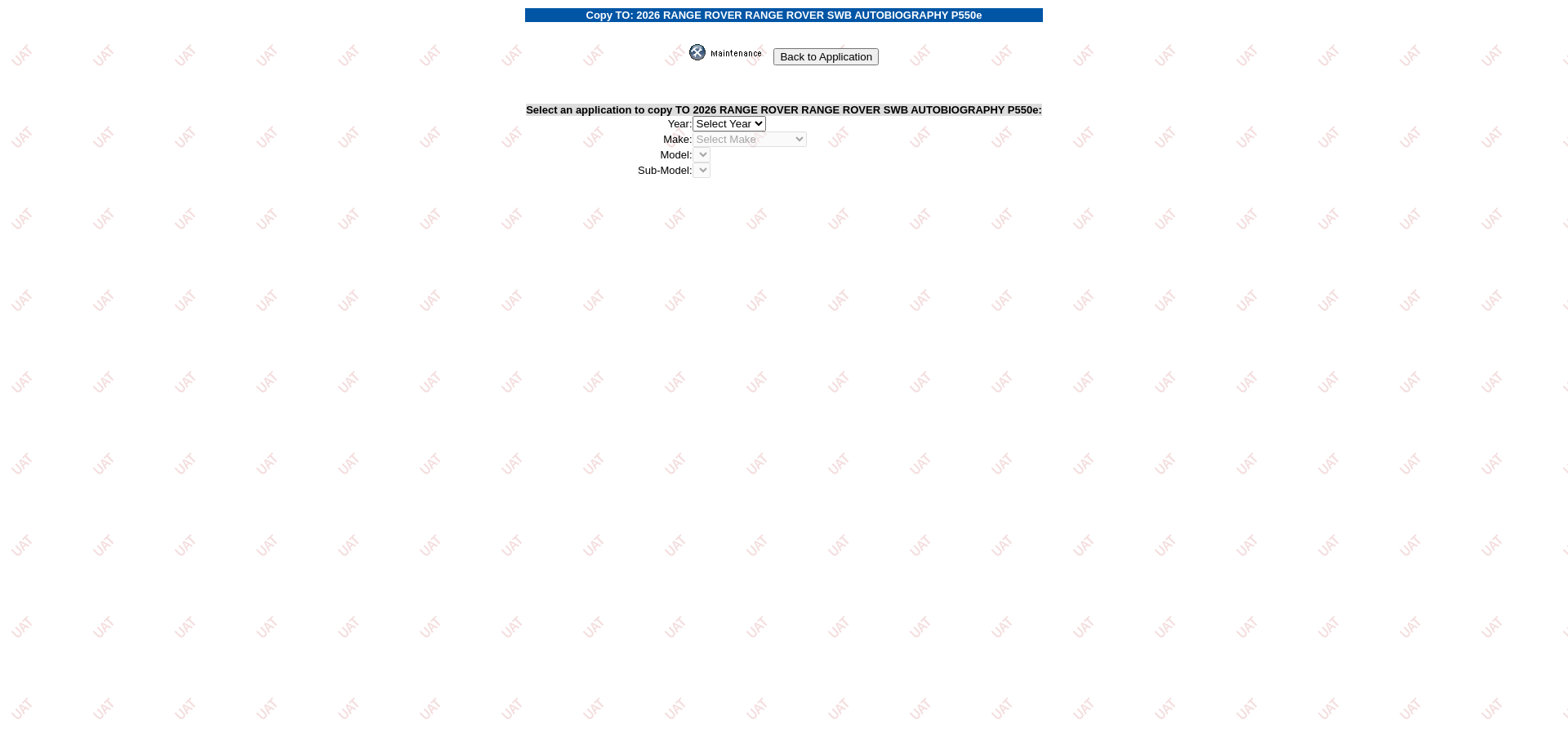
click at [758, 119] on select "2026 2025 2024 2023 2022 2021 2020 2019 2018 2017 2016 2015 2014 2013 2012 2011…" at bounding box center [729, 123] width 74 height 16
select select "43"
click at [697, 116] on select "2026 2025 2024 2023 2022 2021 2020 2019 2018 2017 2016 2015 2014 2013 2012 2011…" at bounding box center [729, 123] width 74 height 16
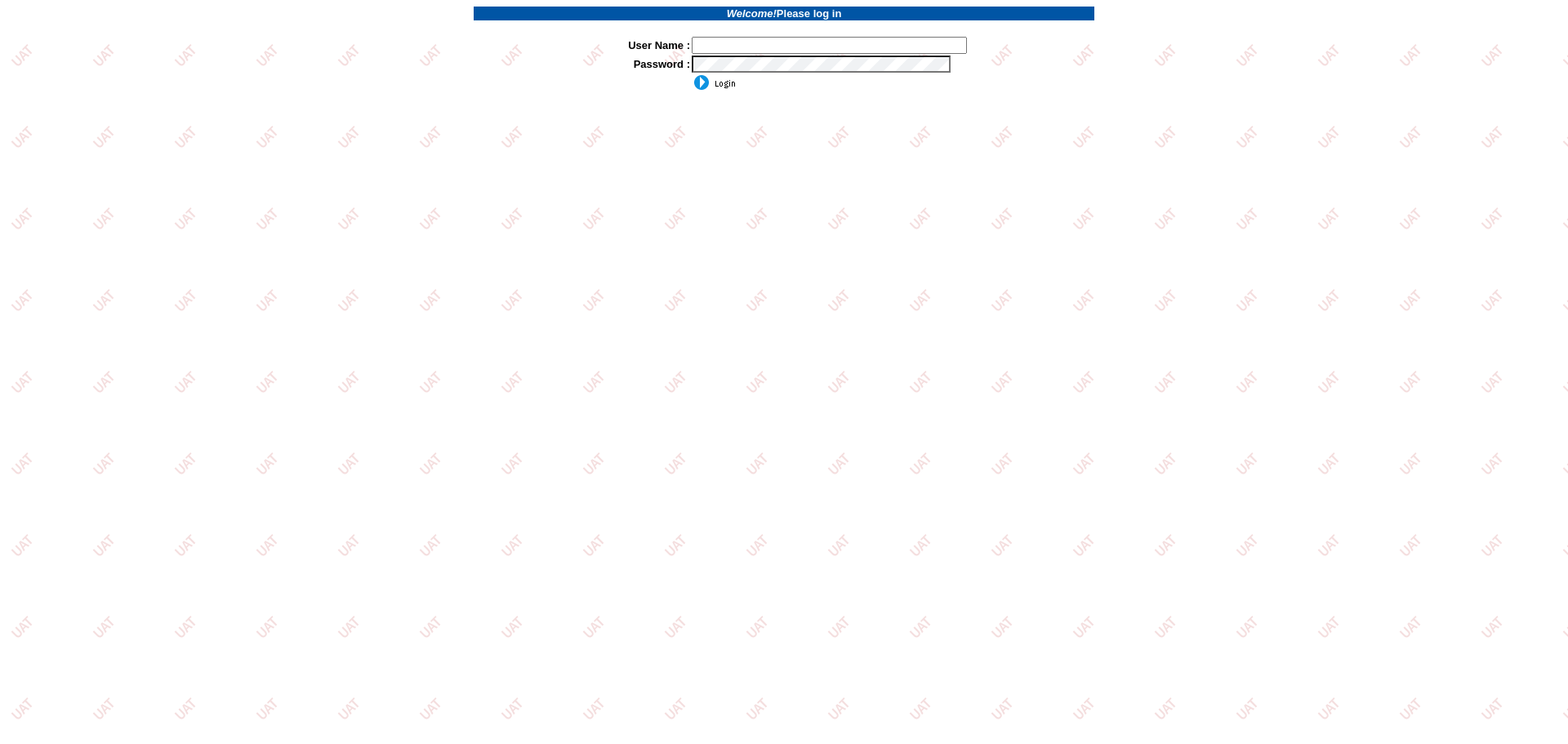
click at [739, 36] on input "text" at bounding box center [829, 45] width 275 height 17
type input "sdakes"
click at [691, 74] on input "image" at bounding box center [713, 83] width 44 height 17
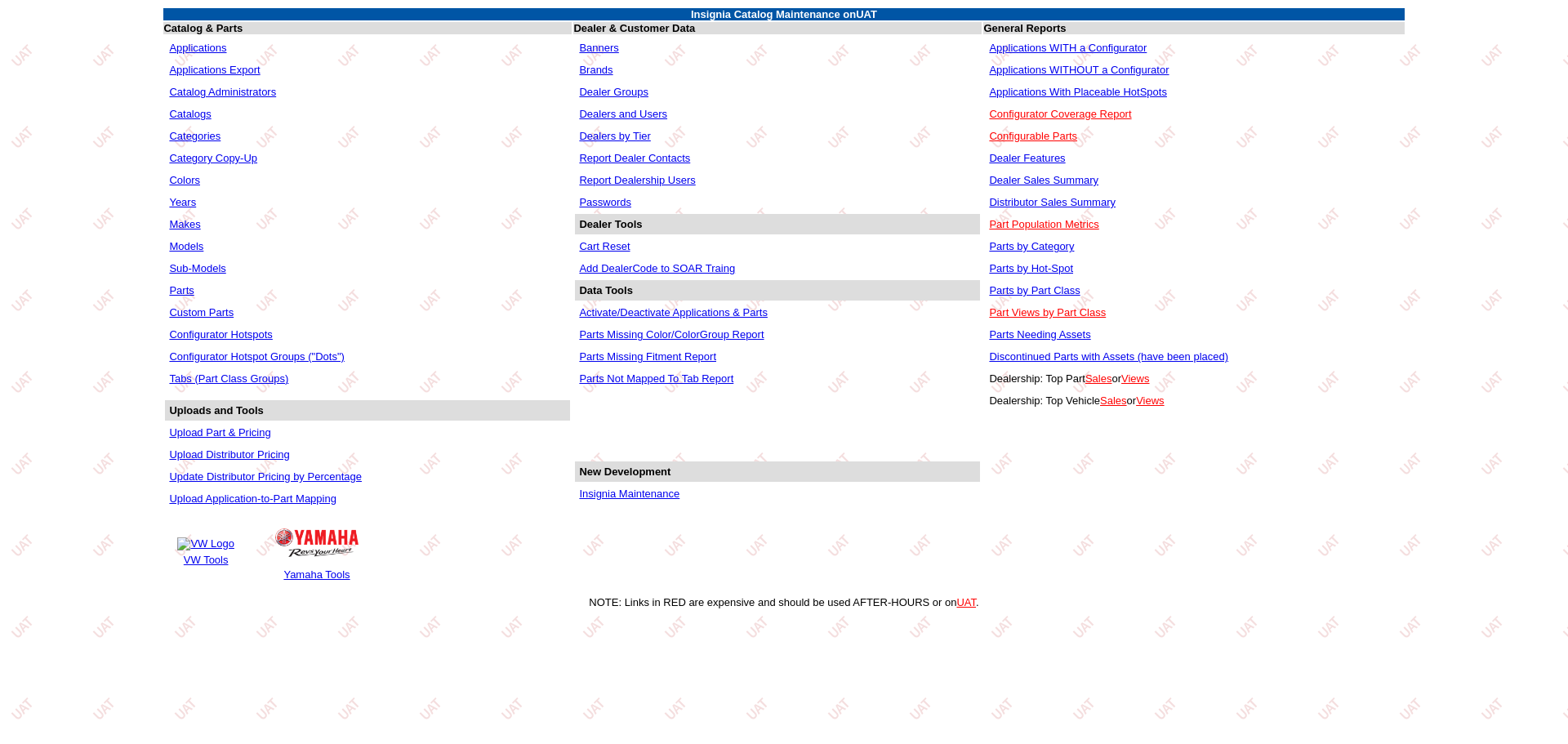
click at [207, 51] on link "Applications" at bounding box center [197, 47] width 57 height 12
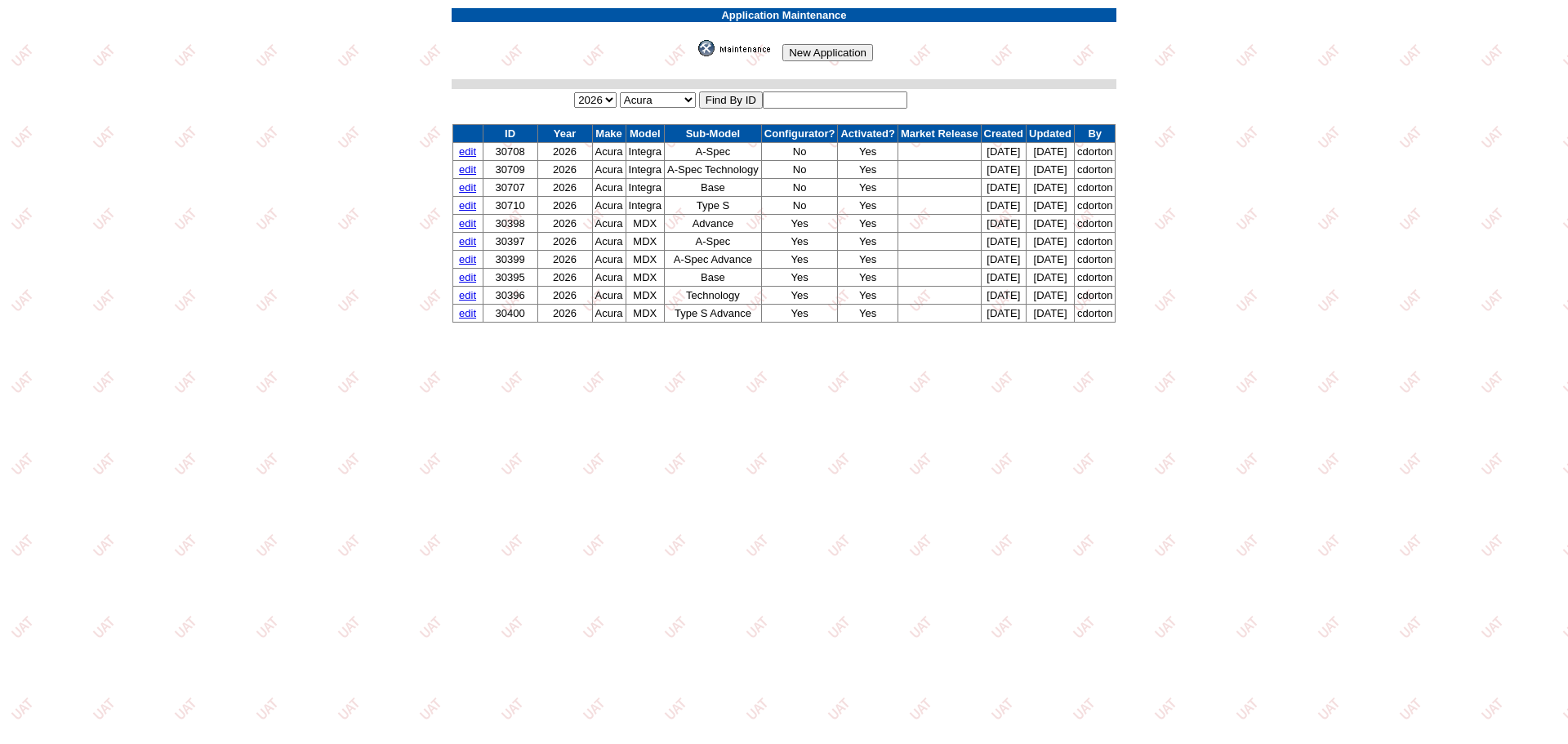
click at [846, 106] on input "text" at bounding box center [834, 100] width 145 height 17
type input "30646"
click at [695, 56] on input "image" at bounding box center [695, 56] width 0 height 0
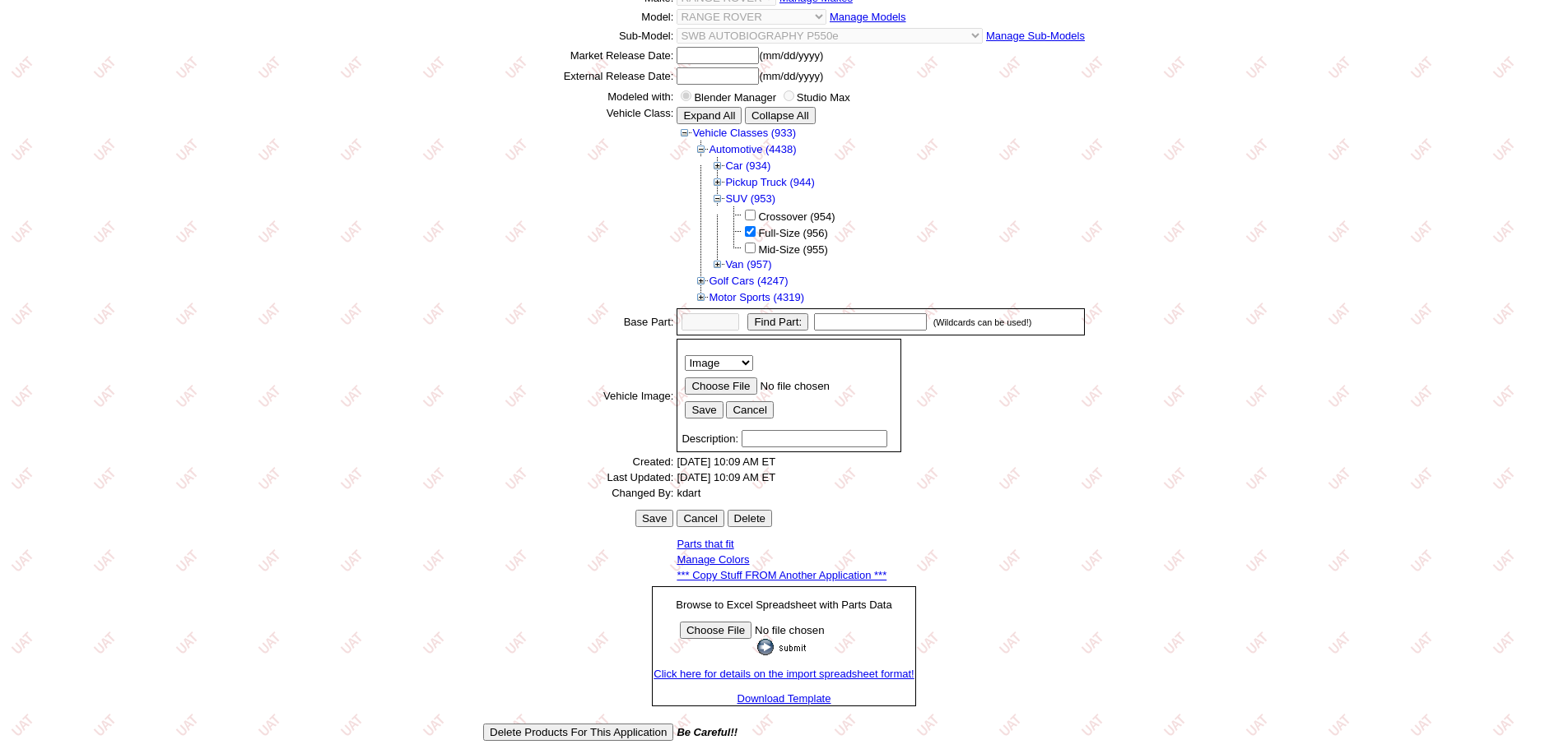
scroll to position [265, 0]
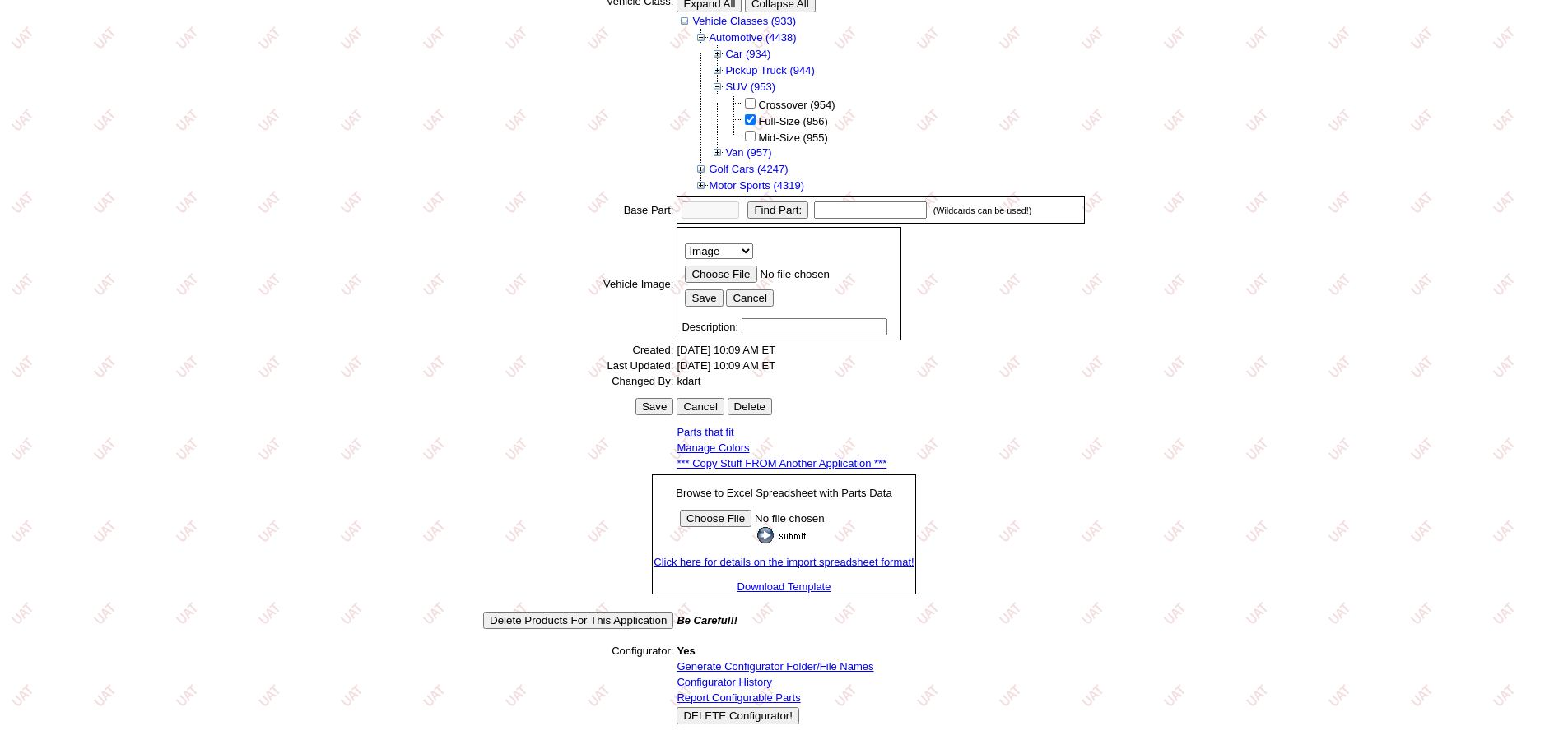
click at [792, 671] on link "Generate Configurator Folder/File Names" at bounding box center [774, 667] width 197 height 12
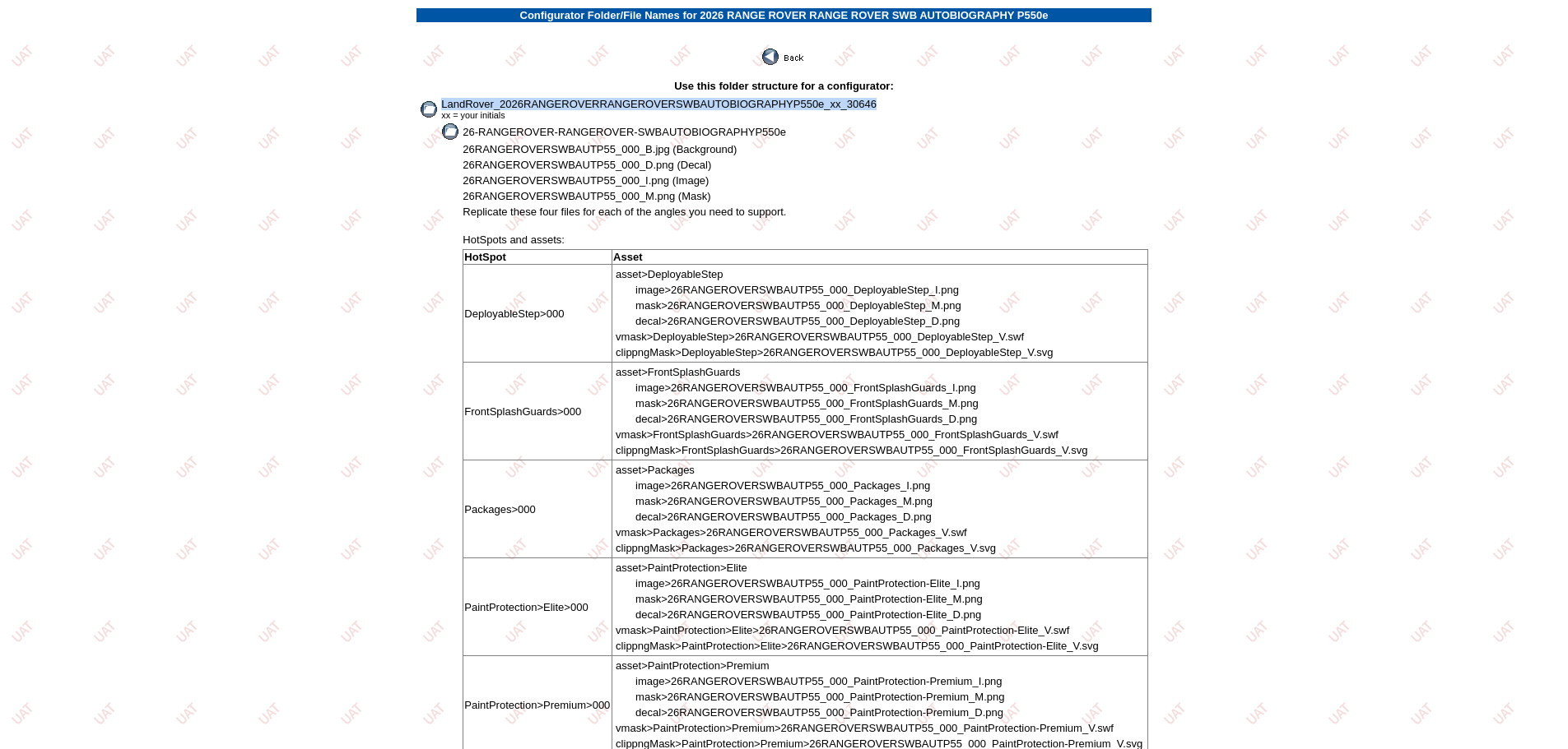
drag, startPoint x: 442, startPoint y: 104, endPoint x: 922, endPoint y: 96, distance: 480.1
copy span "LandRover_2026RANGEROVERRANGEROVERSWBAUTOBIOGRAPHYP550e_xx_30646"
click at [784, 51] on img at bounding box center [784, 57] width 44 height 17
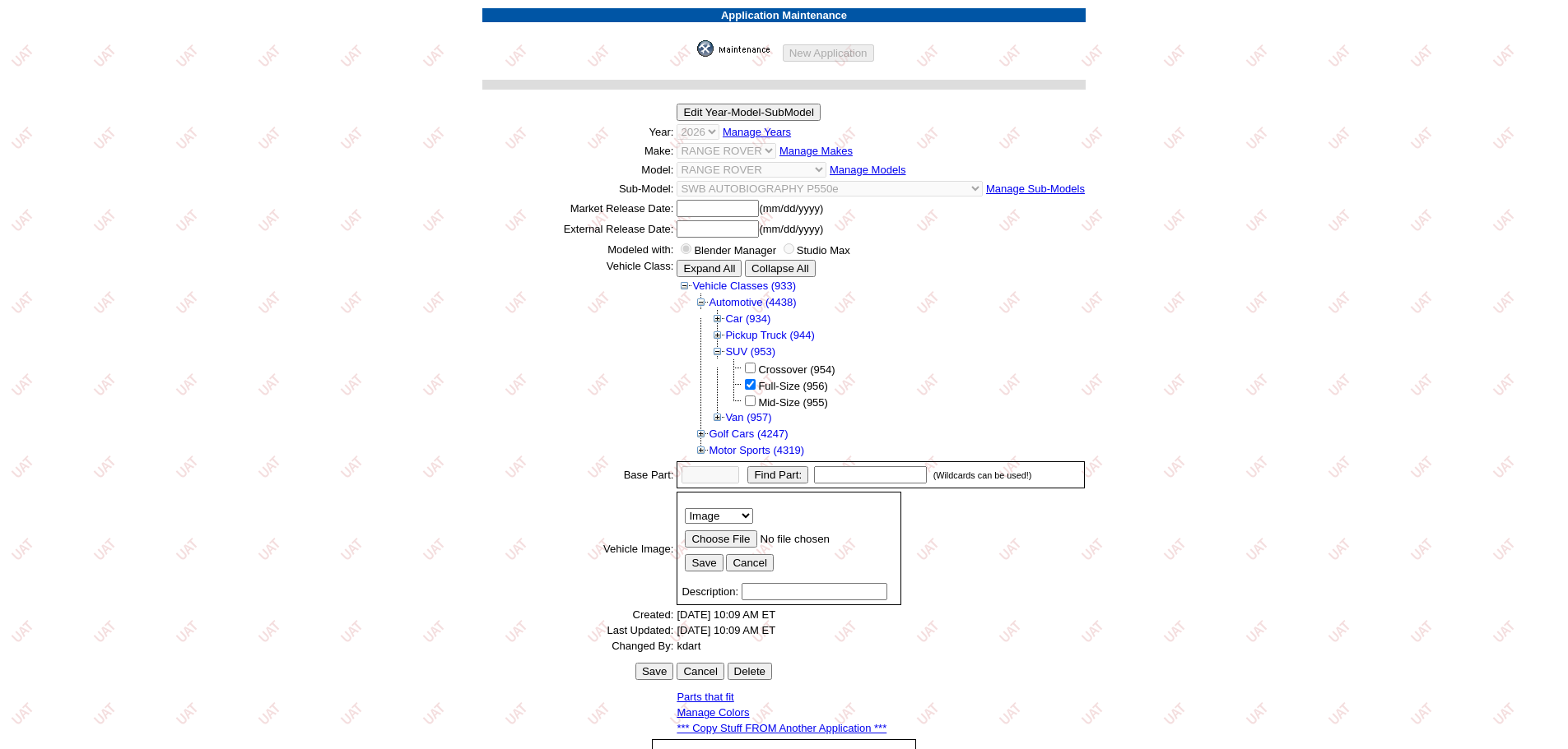
click at [729, 54] on img at bounding box center [738, 48] width 82 height 17
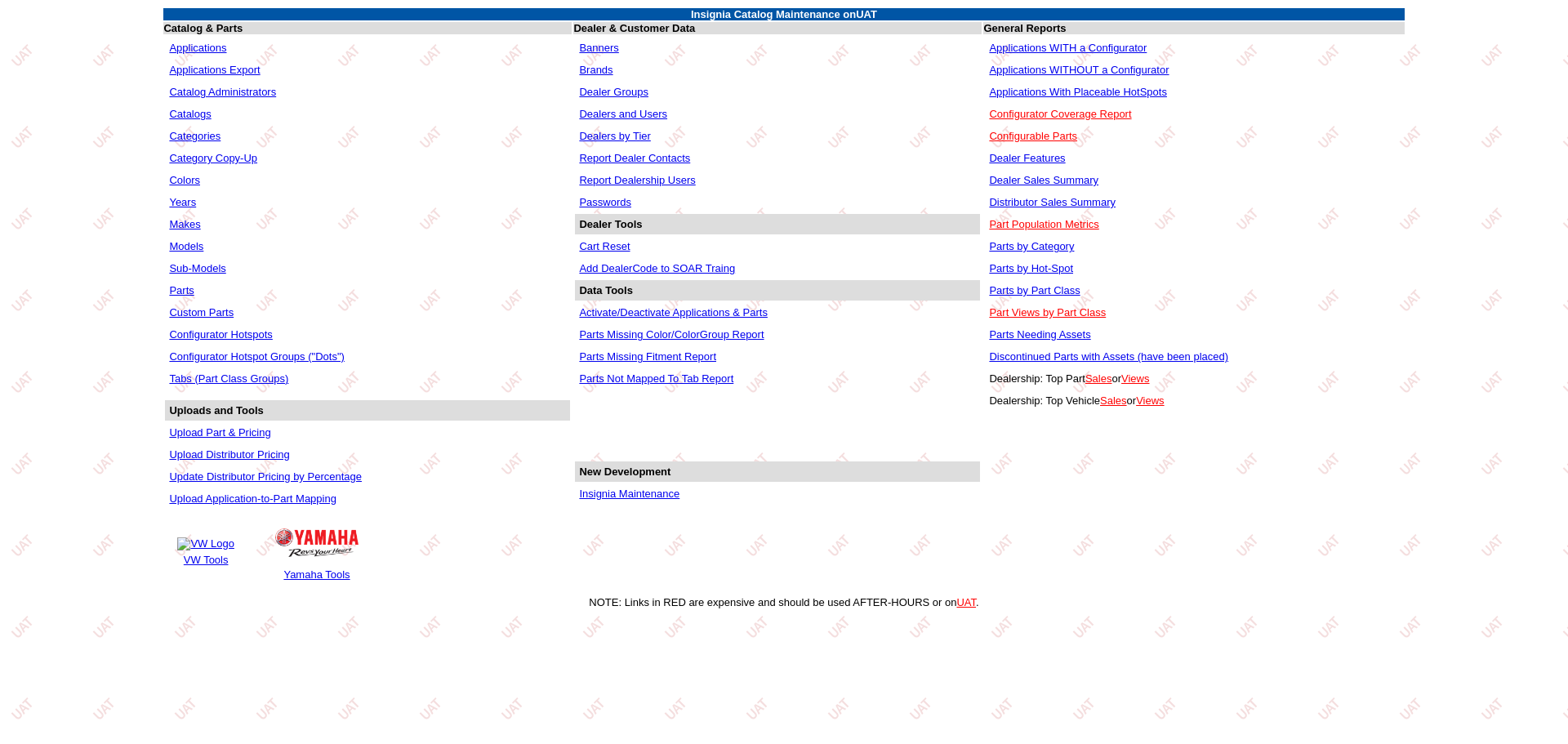
click at [1105, 72] on link "Applications WITHOUT a Configurator" at bounding box center [1078, 69] width 179 height 12
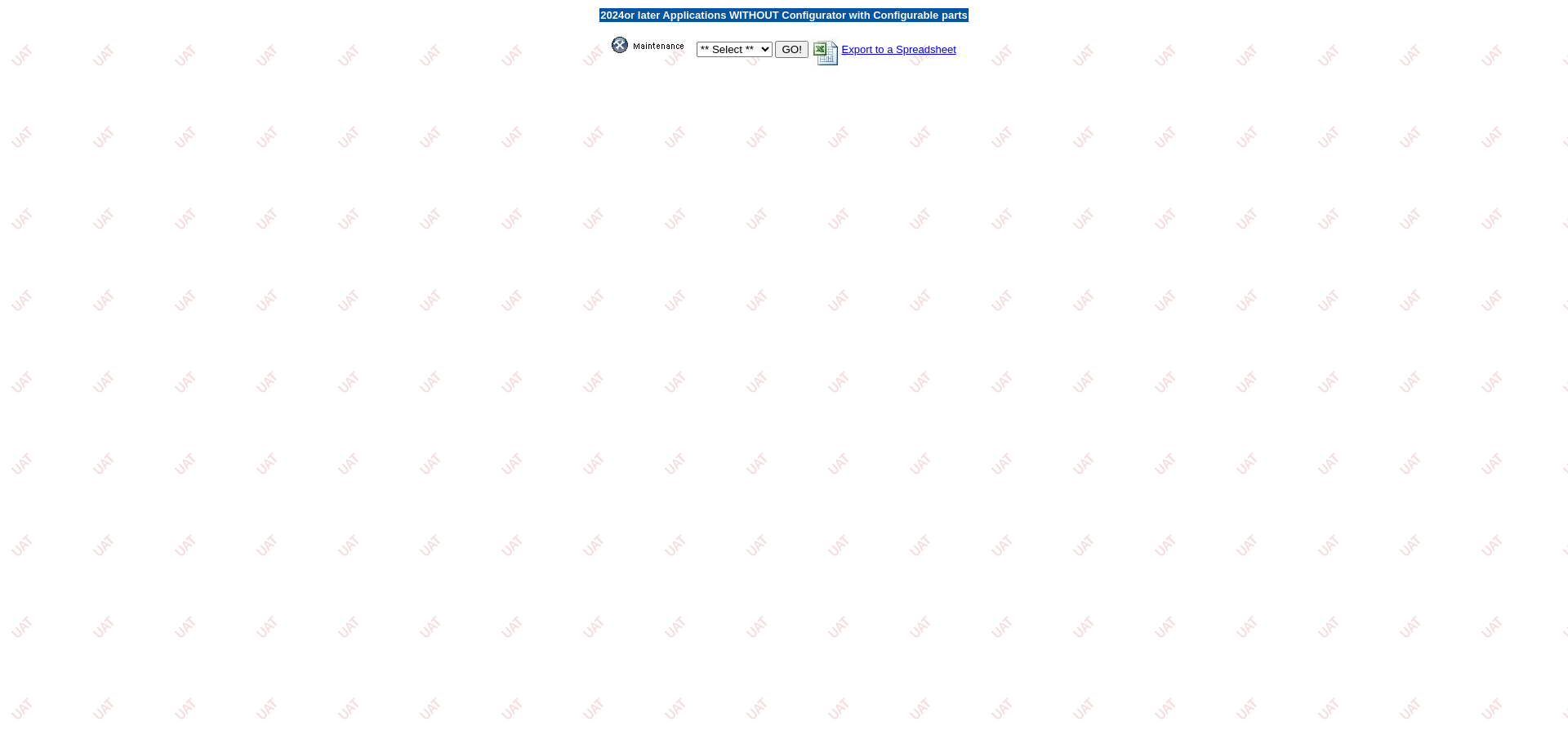
click at [755, 51] on select "** Select ** Acura Alfa Romeo Audi Bentley BMW DoubleTake Ford GM Honda Hyundai…" at bounding box center [734, 49] width 76 height 16
select select "550"
click at [696, 41] on select "** Select ** Acura Alfa Romeo Audi Bentley BMW DoubleTake Ford GM Honda Hyundai…" at bounding box center [734, 49] width 76 height 16
click at [791, 53] on input "GO!" at bounding box center [791, 49] width 33 height 17
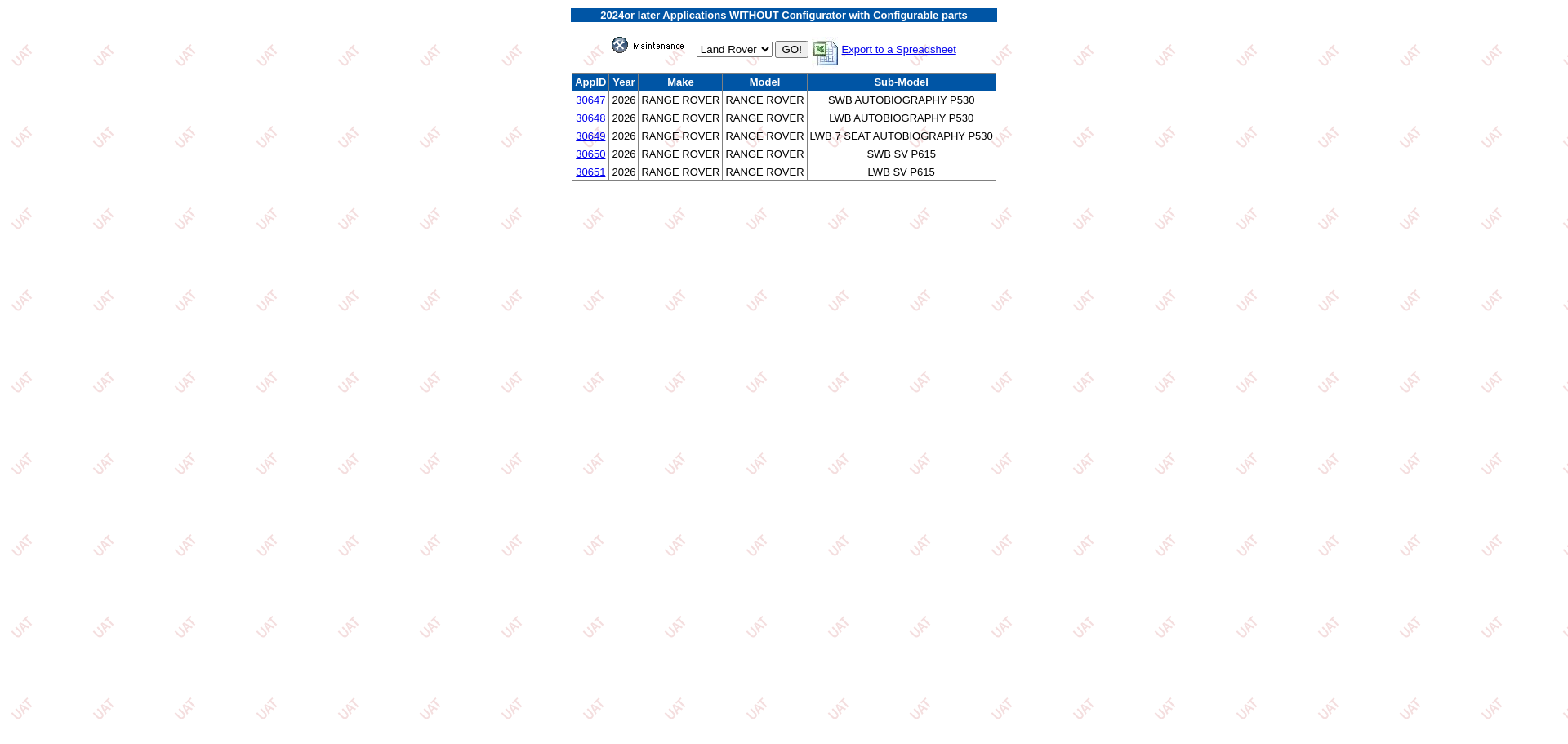
click at [582, 101] on link "30647" at bounding box center [591, 100] width 30 height 12
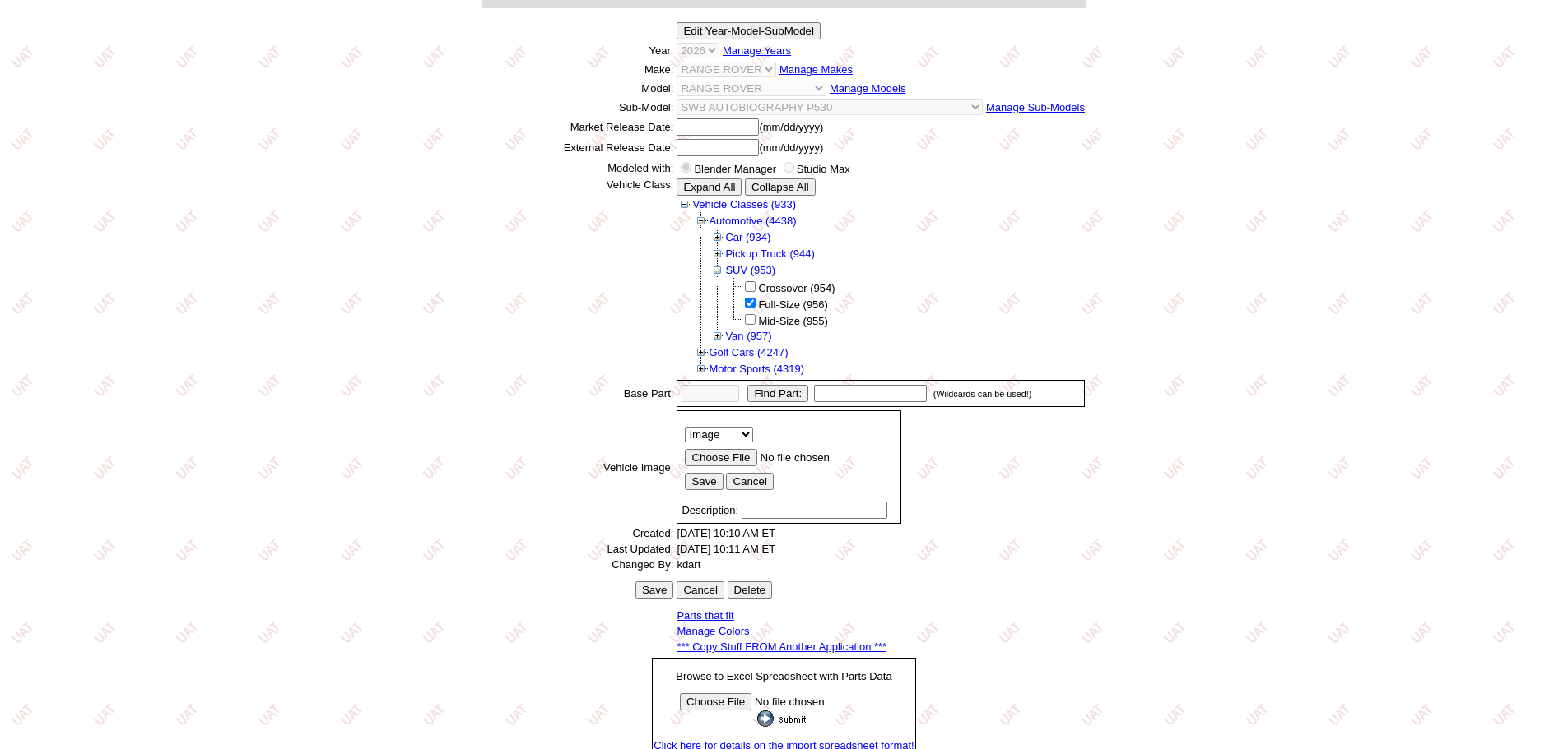
scroll to position [229, 0]
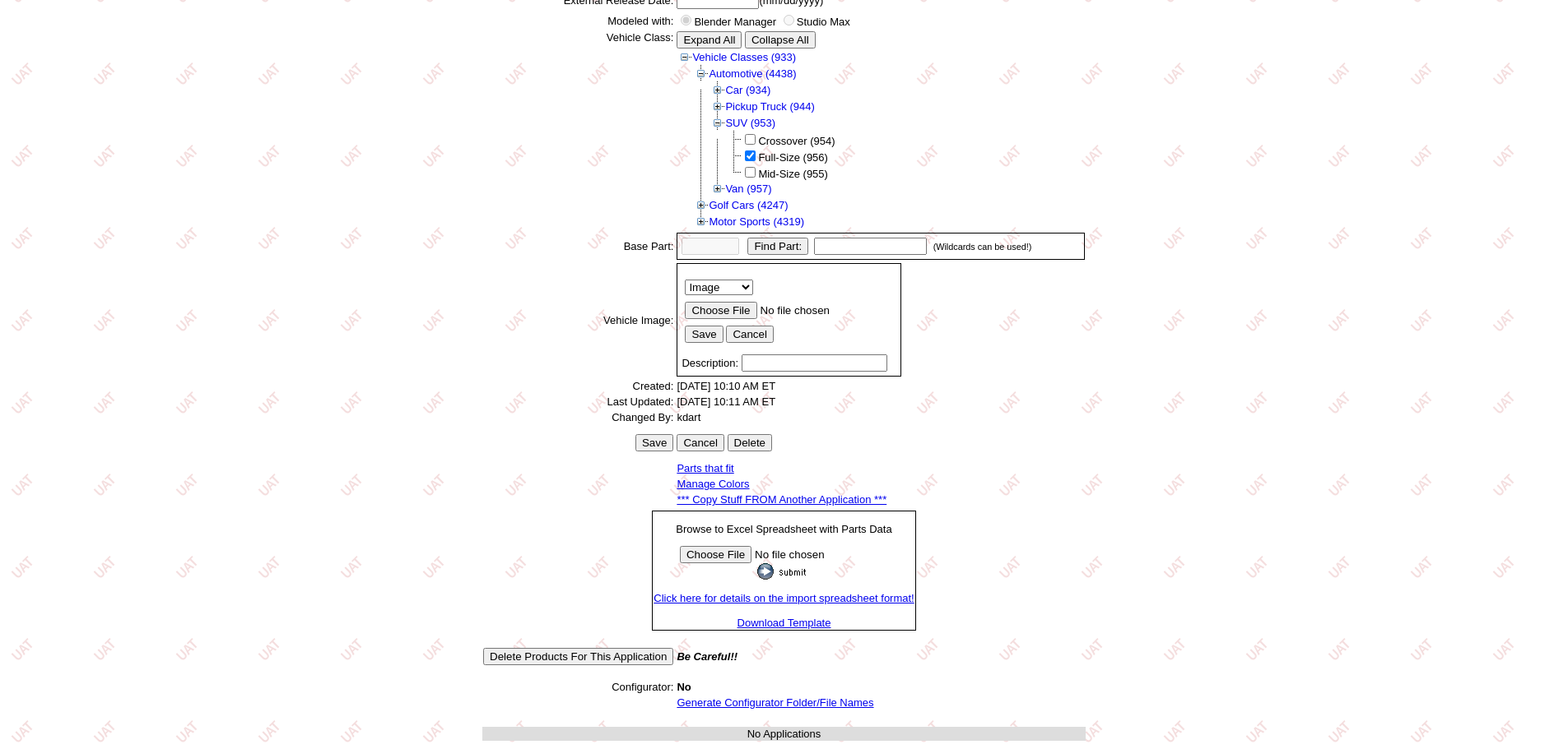
click at [801, 503] on link "*** Copy Stuff FROM Another Application ***" at bounding box center [781, 499] width 210 height 12
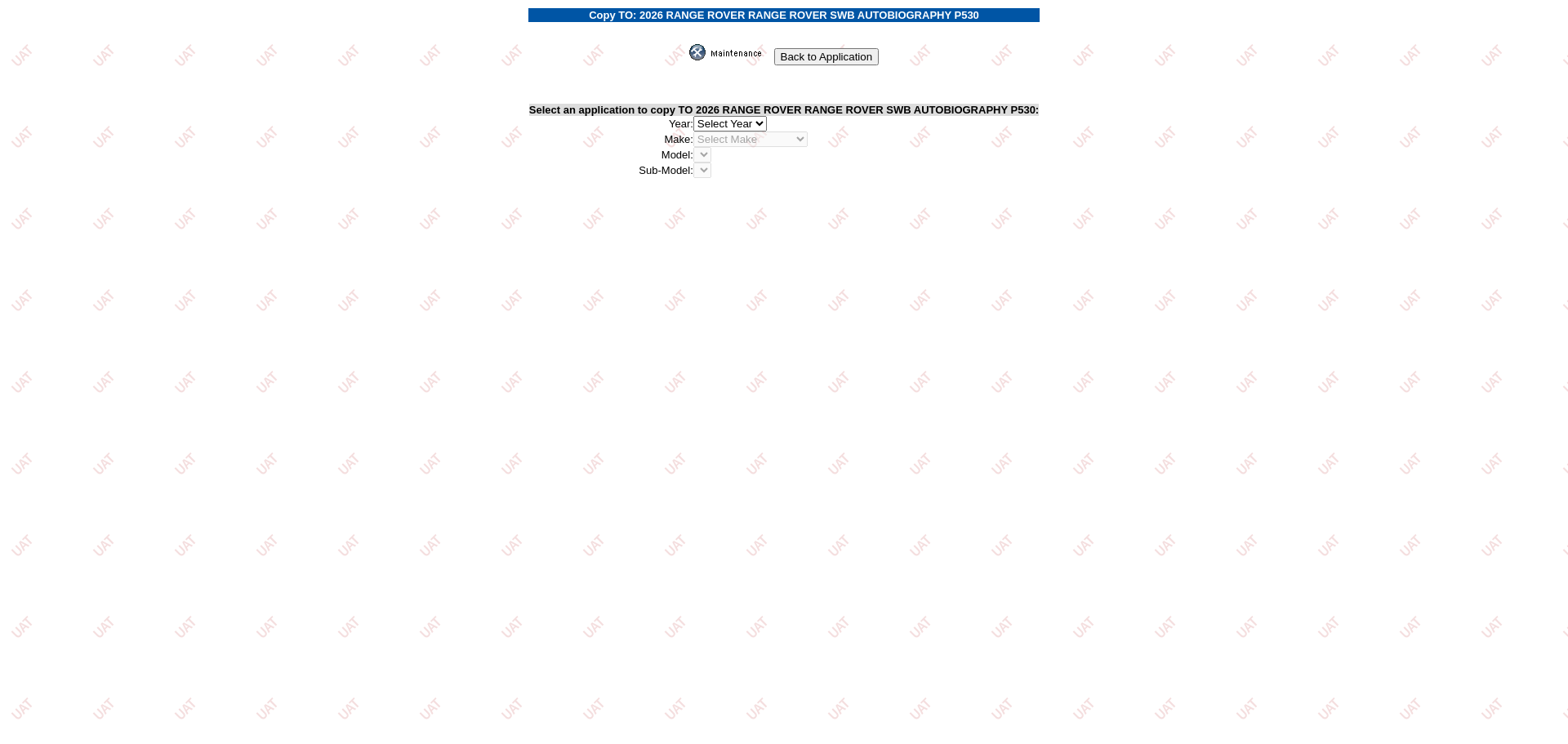
click at [763, 116] on select "2026 2025 2024 2023 2022 2021 2020 2019 2018 2017 2016 2015 2014 2013 2012 2011…" at bounding box center [729, 123] width 74 height 16
select select "43"
click at [699, 116] on select "2026 2025 2024 2023 2022 2021 2020 2019 2018 2017 2016 2015 2014 2013 2012 2011…" at bounding box center [729, 123] width 74 height 16
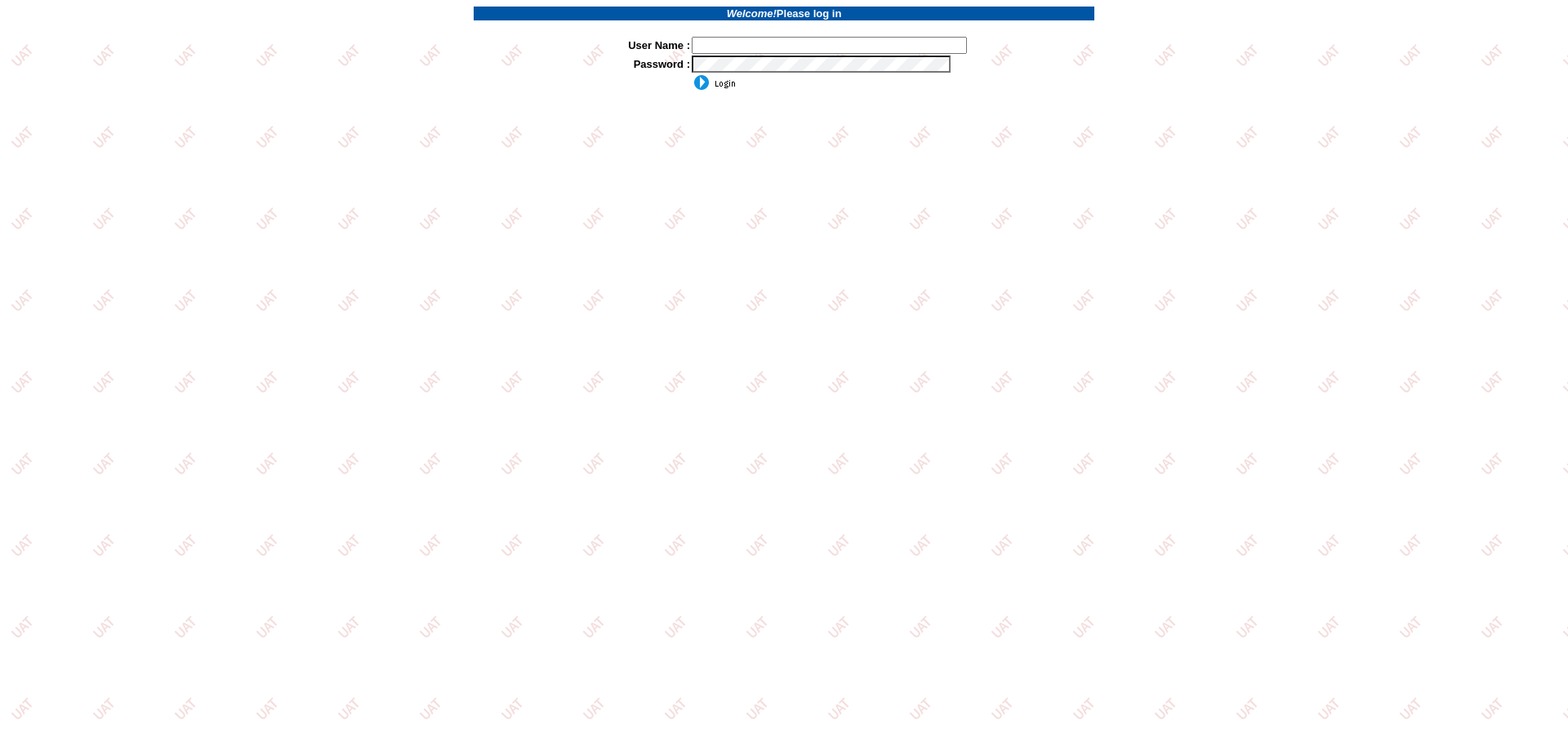
click at [753, 38] on input "text" at bounding box center [829, 45] width 275 height 17
type input "sdakes"
click at [691, 74] on input "image" at bounding box center [713, 83] width 44 height 17
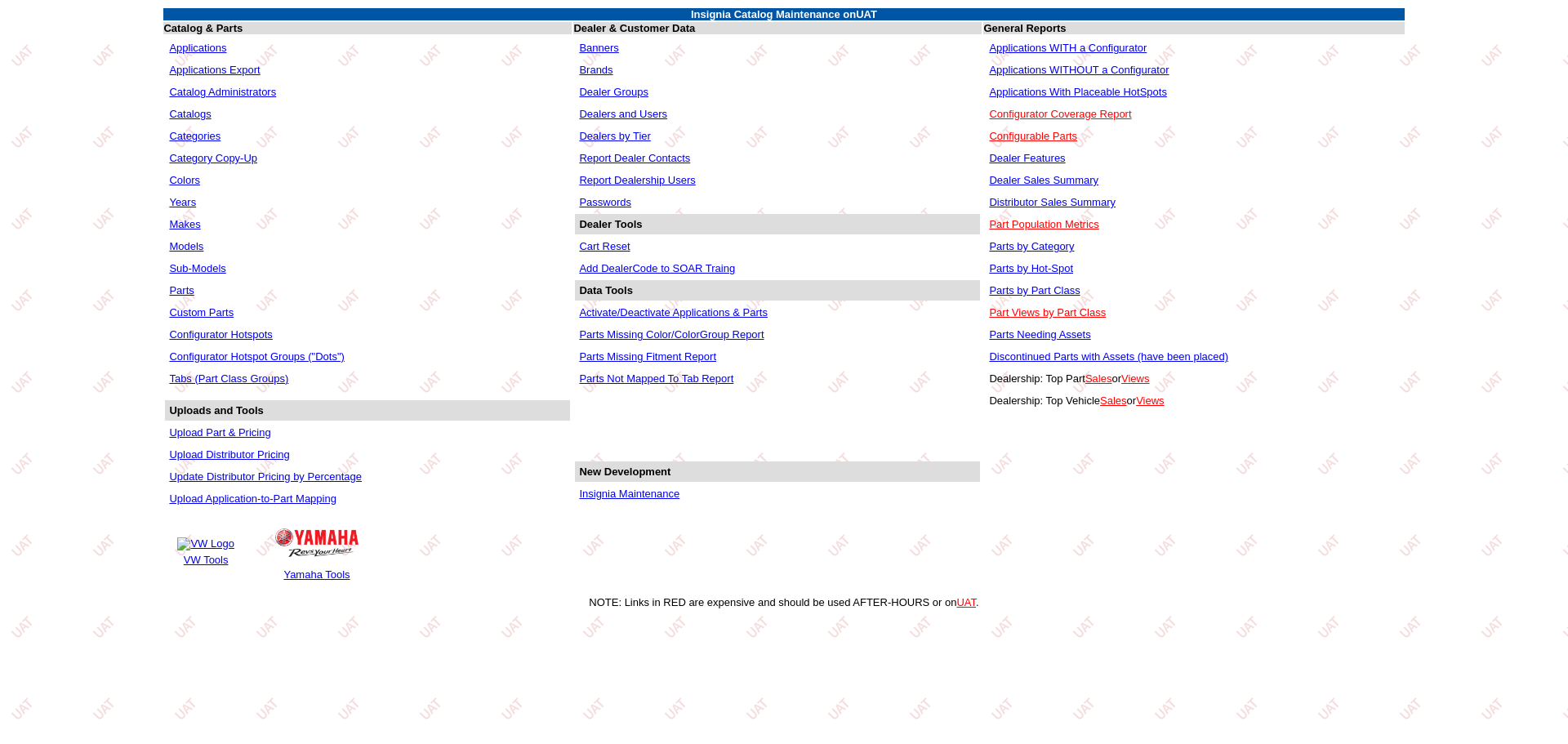
click at [184, 45] on link "Applications" at bounding box center [197, 47] width 57 height 12
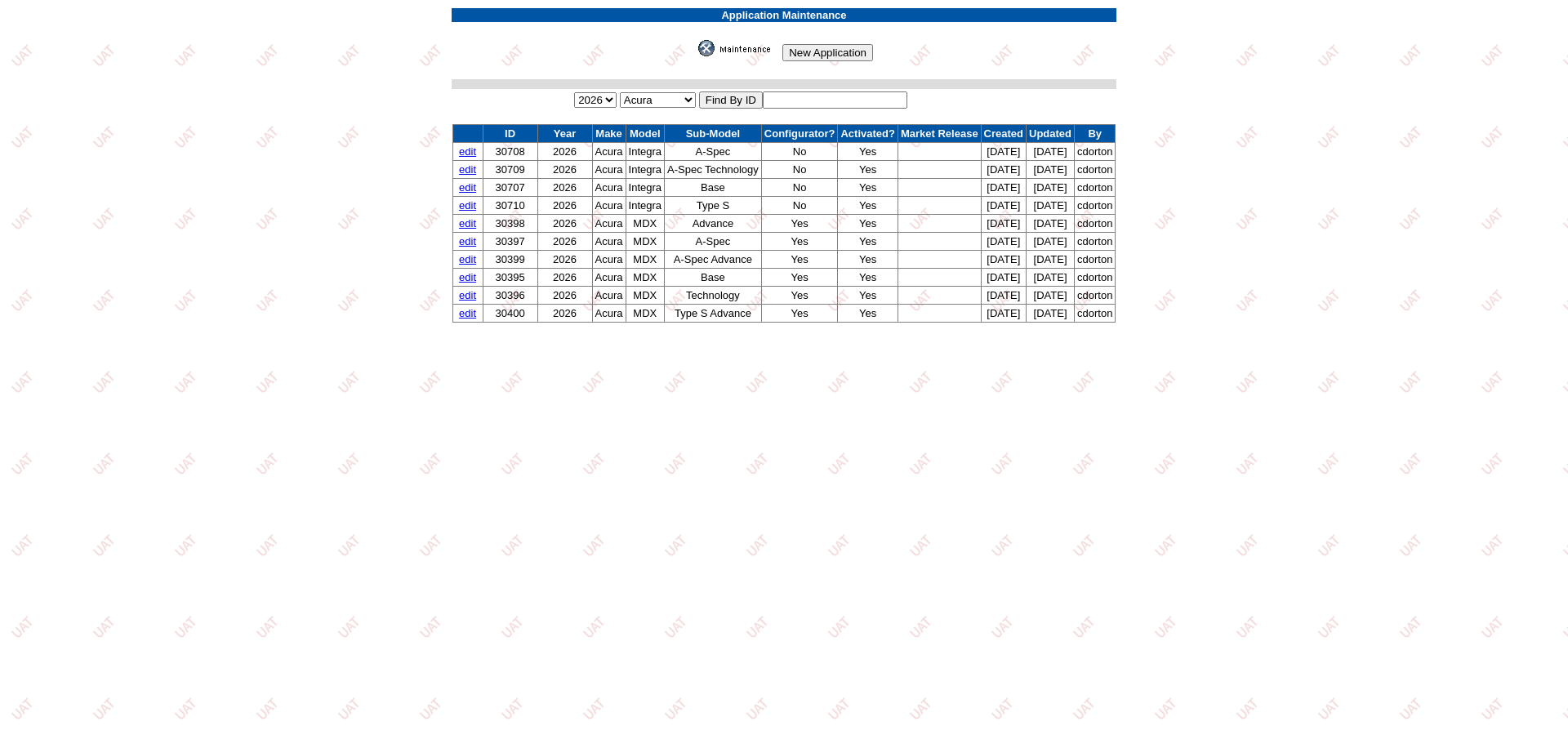
click at [834, 98] on input "text" at bounding box center [834, 100] width 145 height 17
type input "30647"
click at [695, 56] on input "image" at bounding box center [695, 56] width 0 height 0
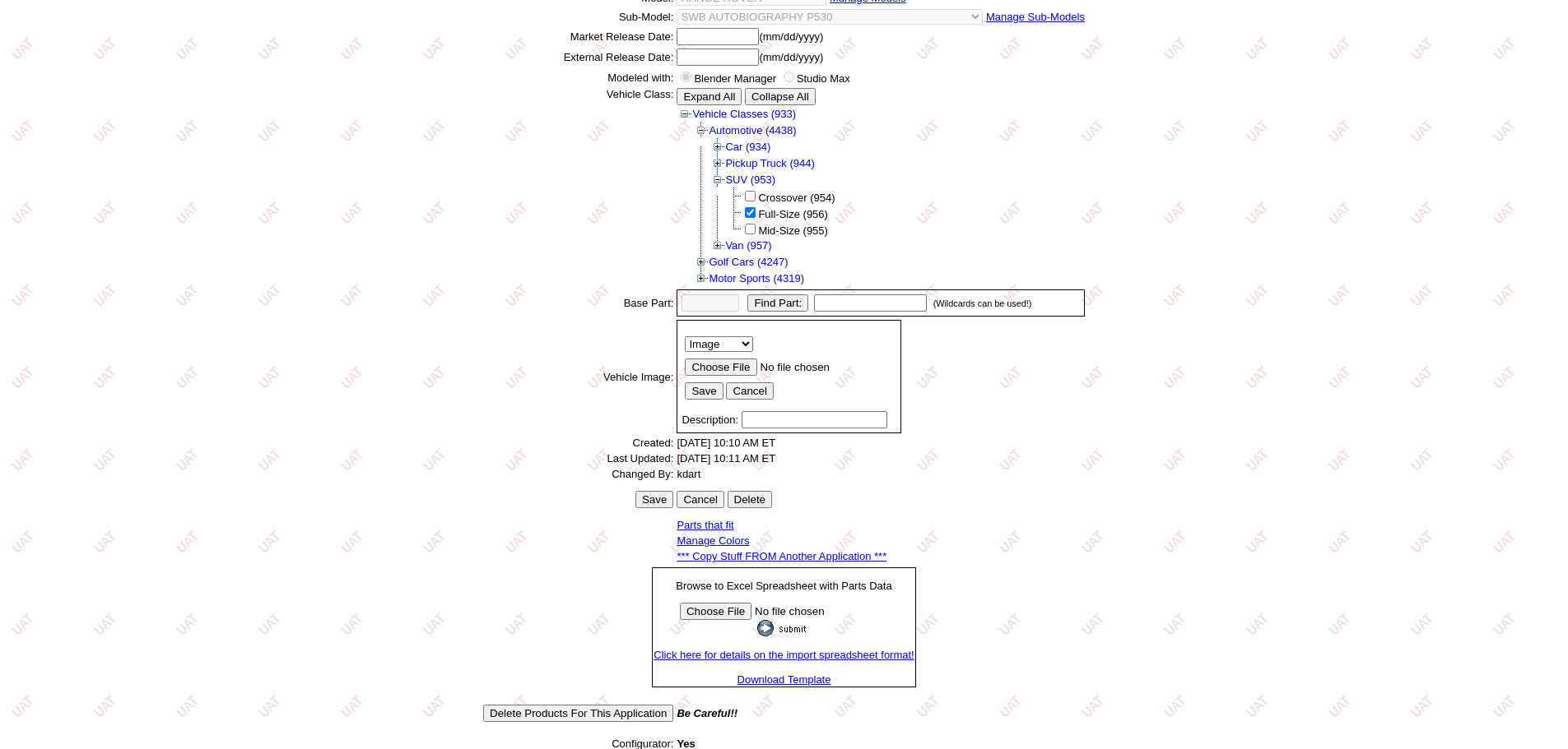
scroll to position [265, 0]
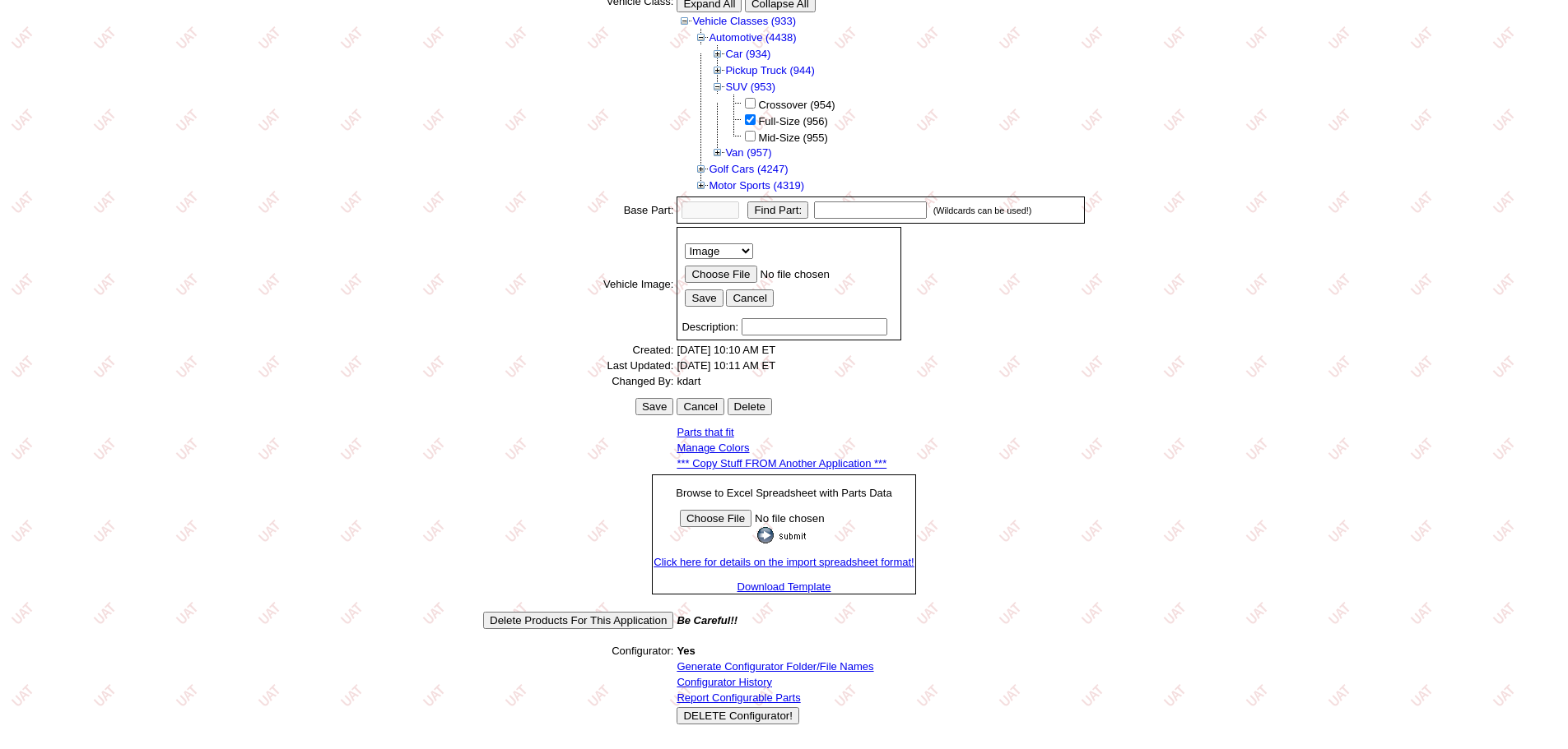
click at [731, 667] on link "Generate Configurator Folder/File Names" at bounding box center [774, 667] width 197 height 12
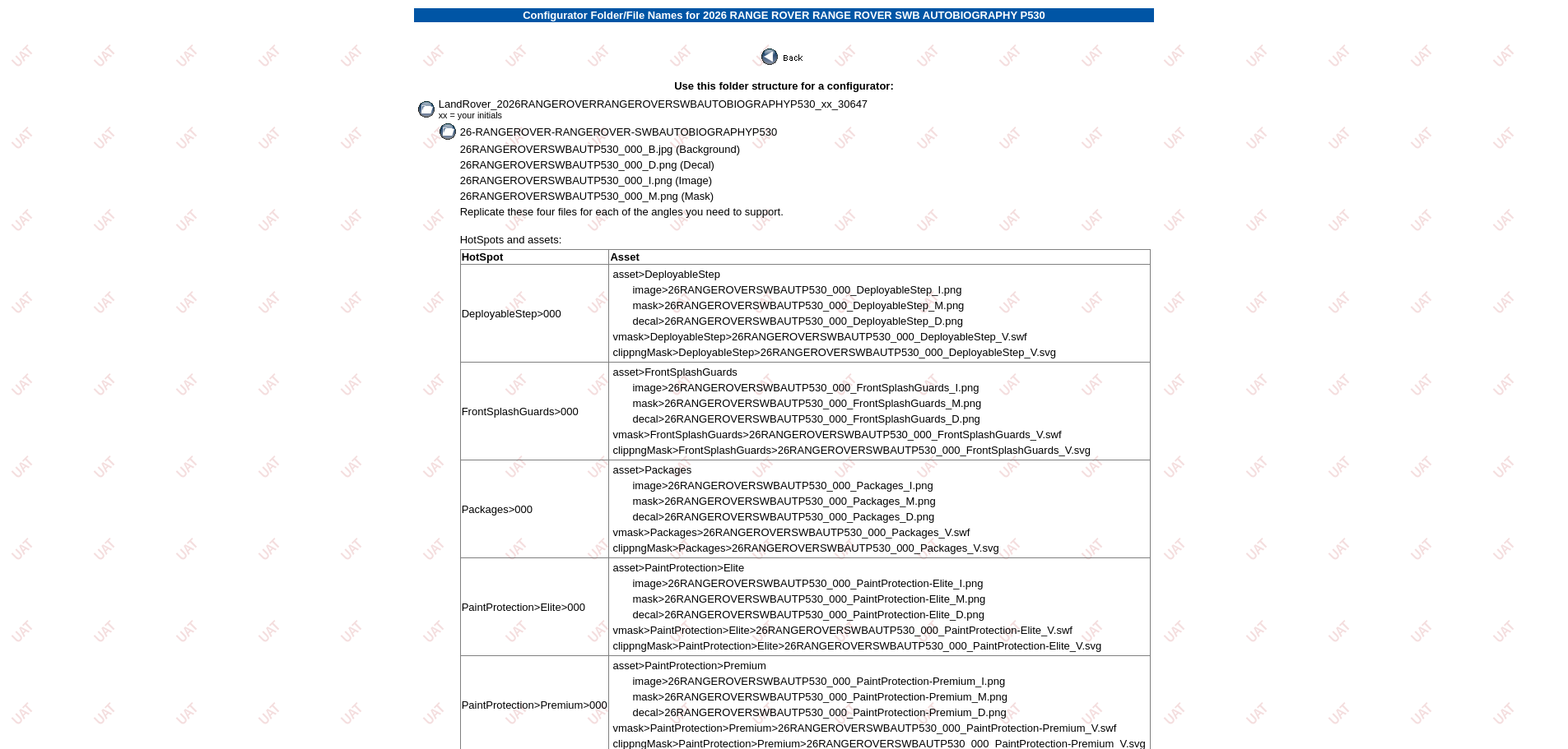
click at [444, 99] on span "LandRover_2026RANGEROVERRANGEROVERSWBAUTOBIOGRAPHYP530_xx_30647" at bounding box center [653, 104] width 429 height 12
drag, startPoint x: 437, startPoint y: 103, endPoint x: 898, endPoint y: 102, distance: 461.0
click at [898, 102] on td "LandRover_2026RANGEROVERRANGEROVERSWBAUTOBIOGRAPHYP530_xx_30647 xx = your initi…" at bounding box center [795, 109] width 714 height 24
copy span "LandRover_2026RANGEROVERRANGEROVERSWBAUTOBIOGRAPHYP530_xx_30647"
click at [794, 60] on img at bounding box center [783, 57] width 44 height 17
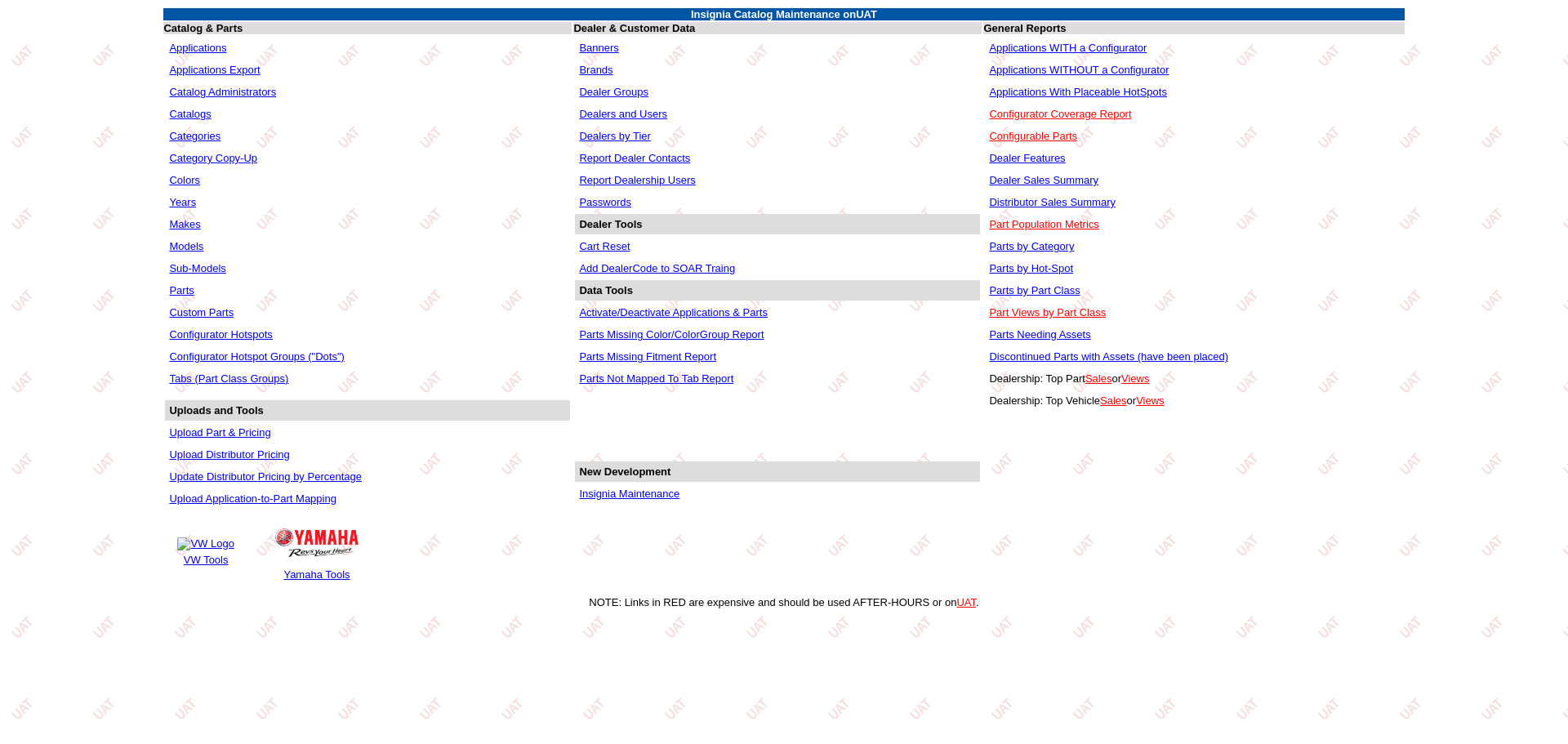
click at [1049, 66] on link "Applications WITHOUT a Configurator" at bounding box center [1078, 69] width 179 height 12
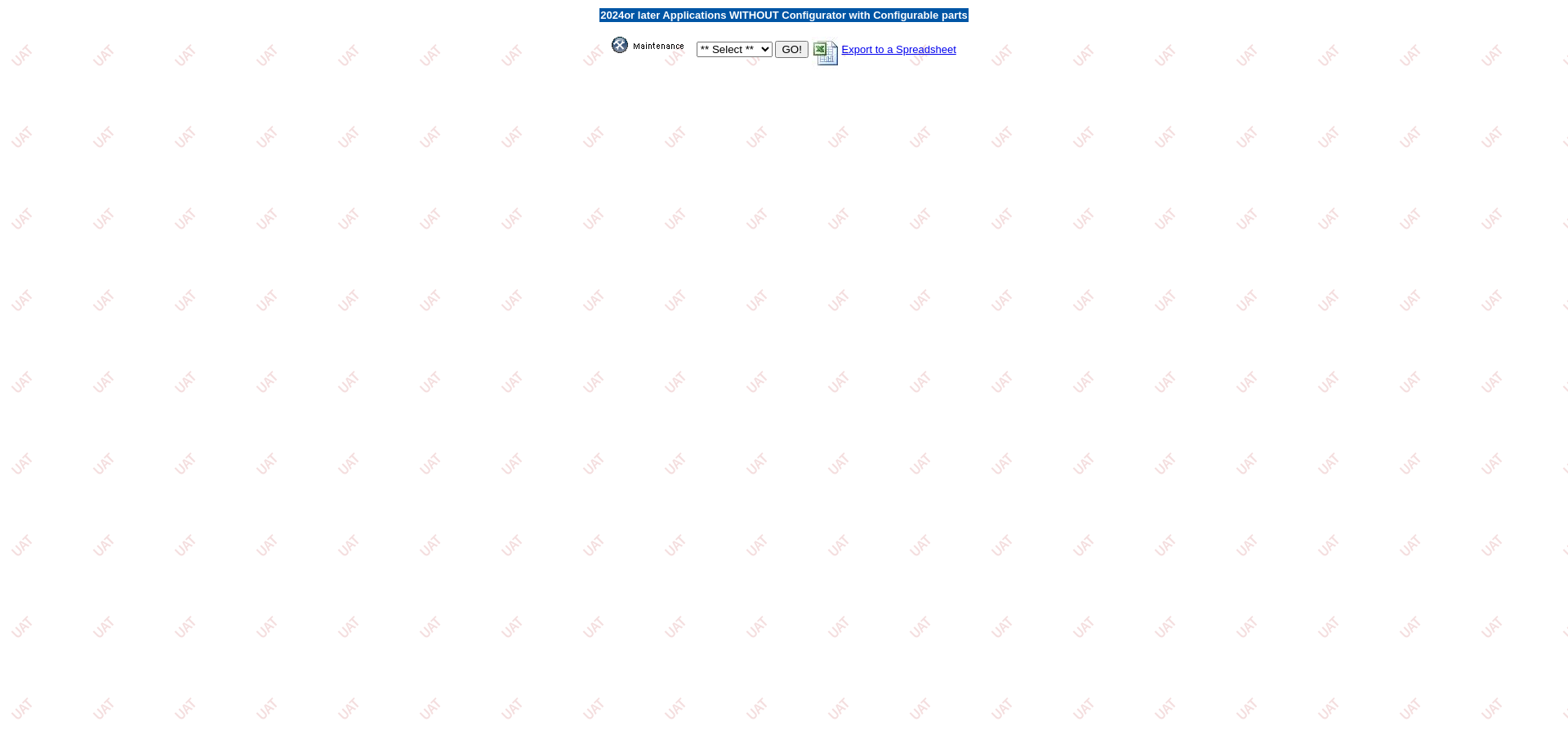
click at [743, 53] on select "** Select ** Acura Alfa Romeo Audi Bentley BMW DoubleTake Ford GM Honda Hyundai…" at bounding box center [734, 49] width 76 height 16
select select "550"
click at [696, 41] on select "** Select ** Acura Alfa Romeo Audi Bentley BMW DoubleTake Ford GM Honda Hyundai…" at bounding box center [734, 49] width 76 height 16
click at [784, 51] on input "GO!" at bounding box center [791, 49] width 33 height 17
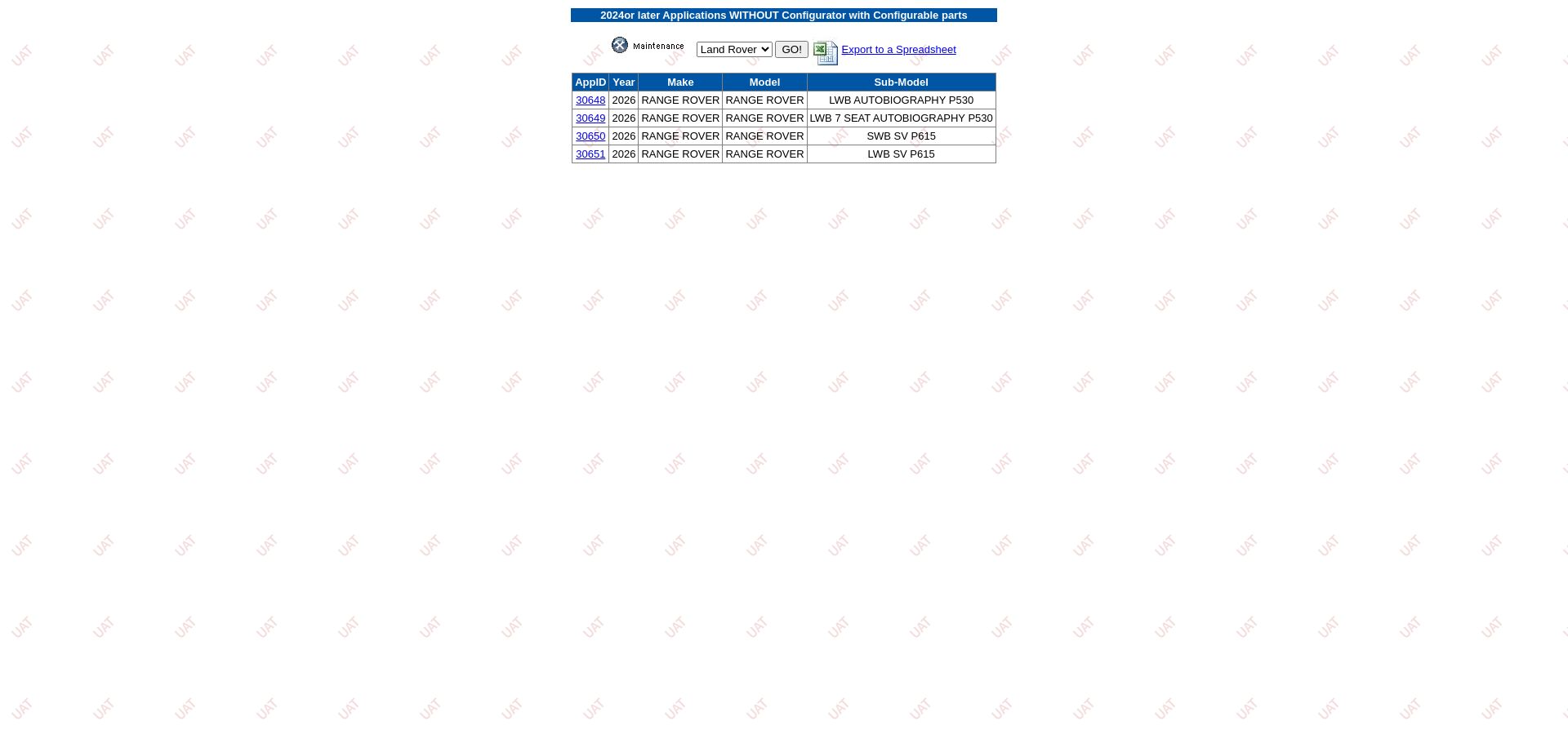
click at [601, 97] on link "30648" at bounding box center [591, 100] width 30 height 12
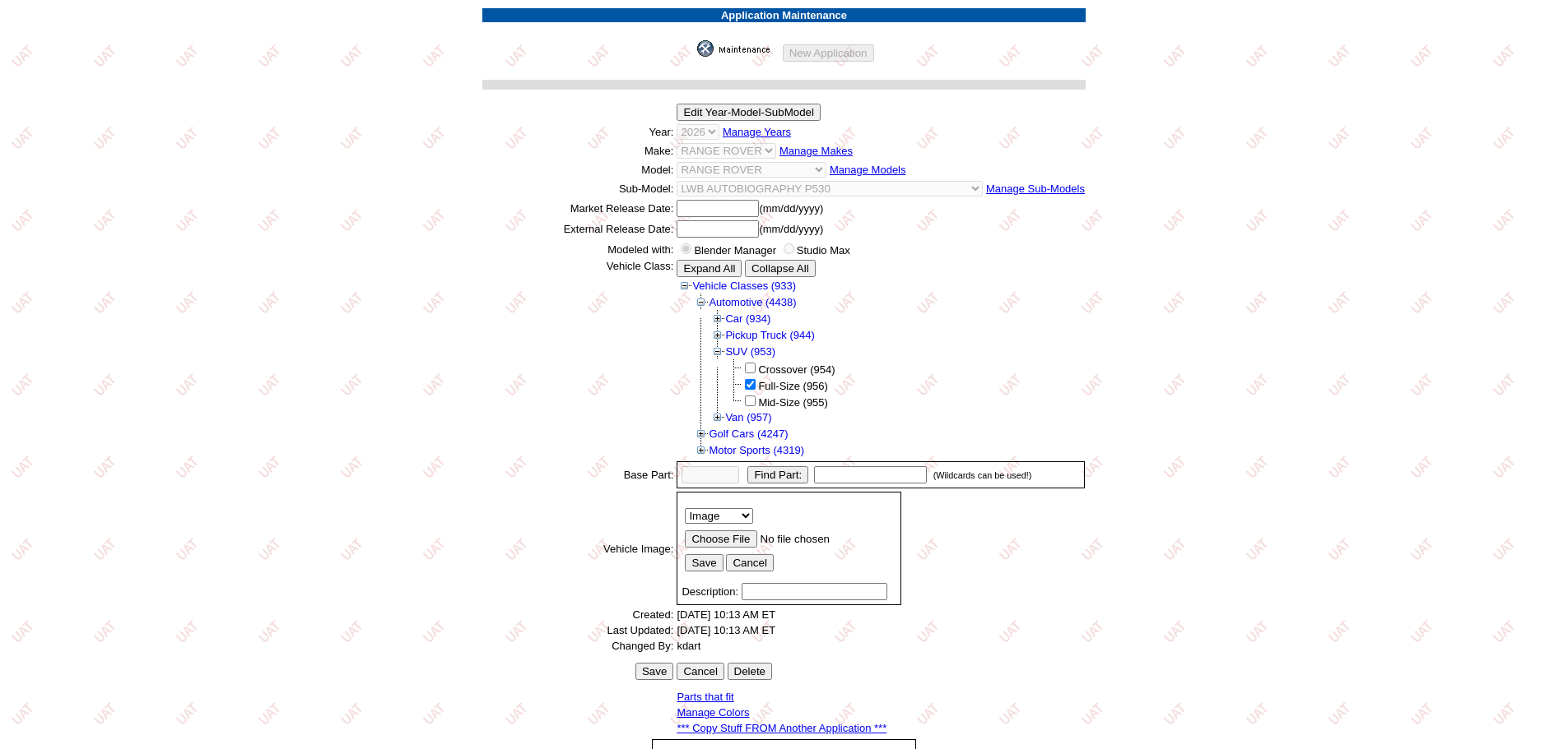
scroll to position [229, 0]
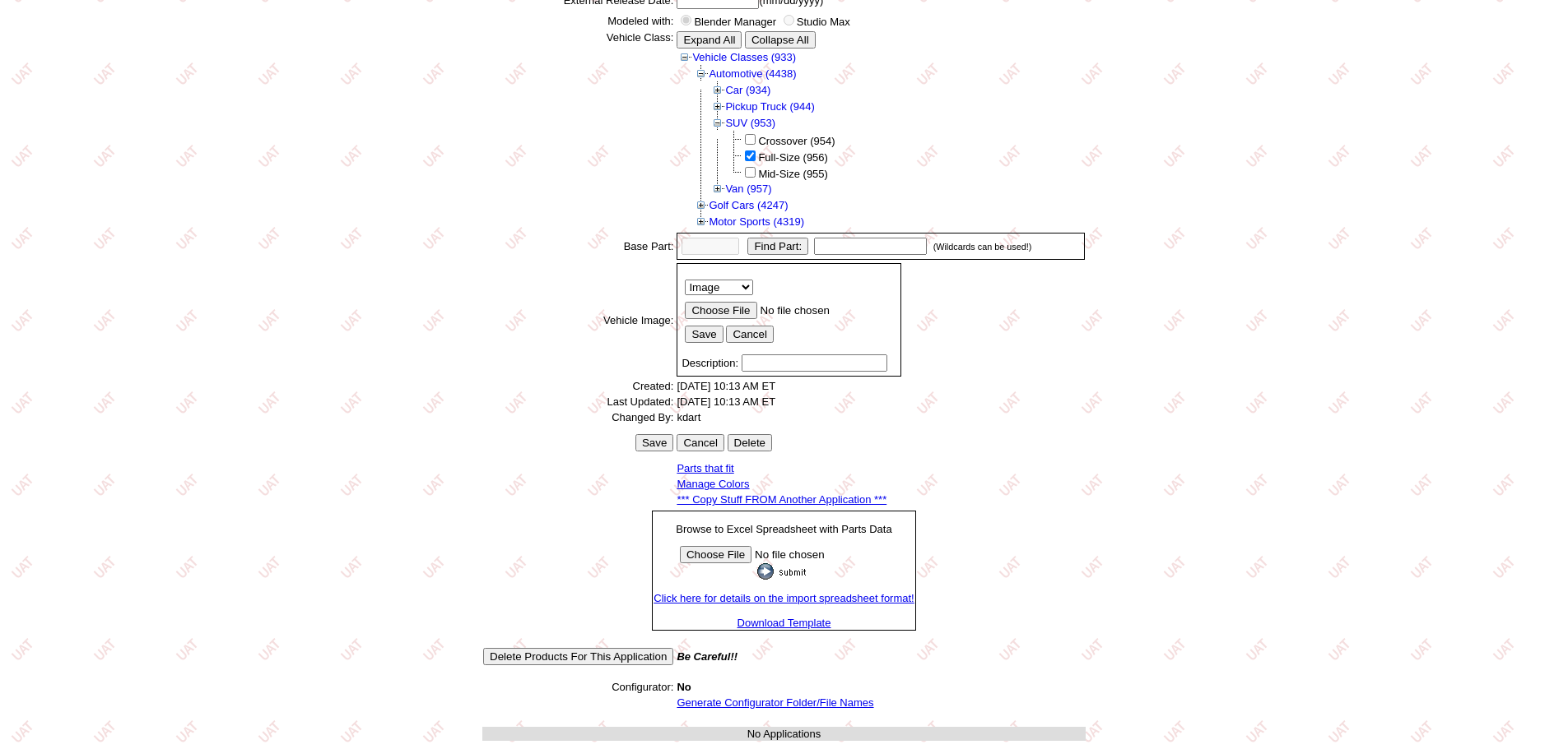
click at [823, 502] on link "*** Copy Stuff FROM Another Application ***" at bounding box center [781, 499] width 210 height 12
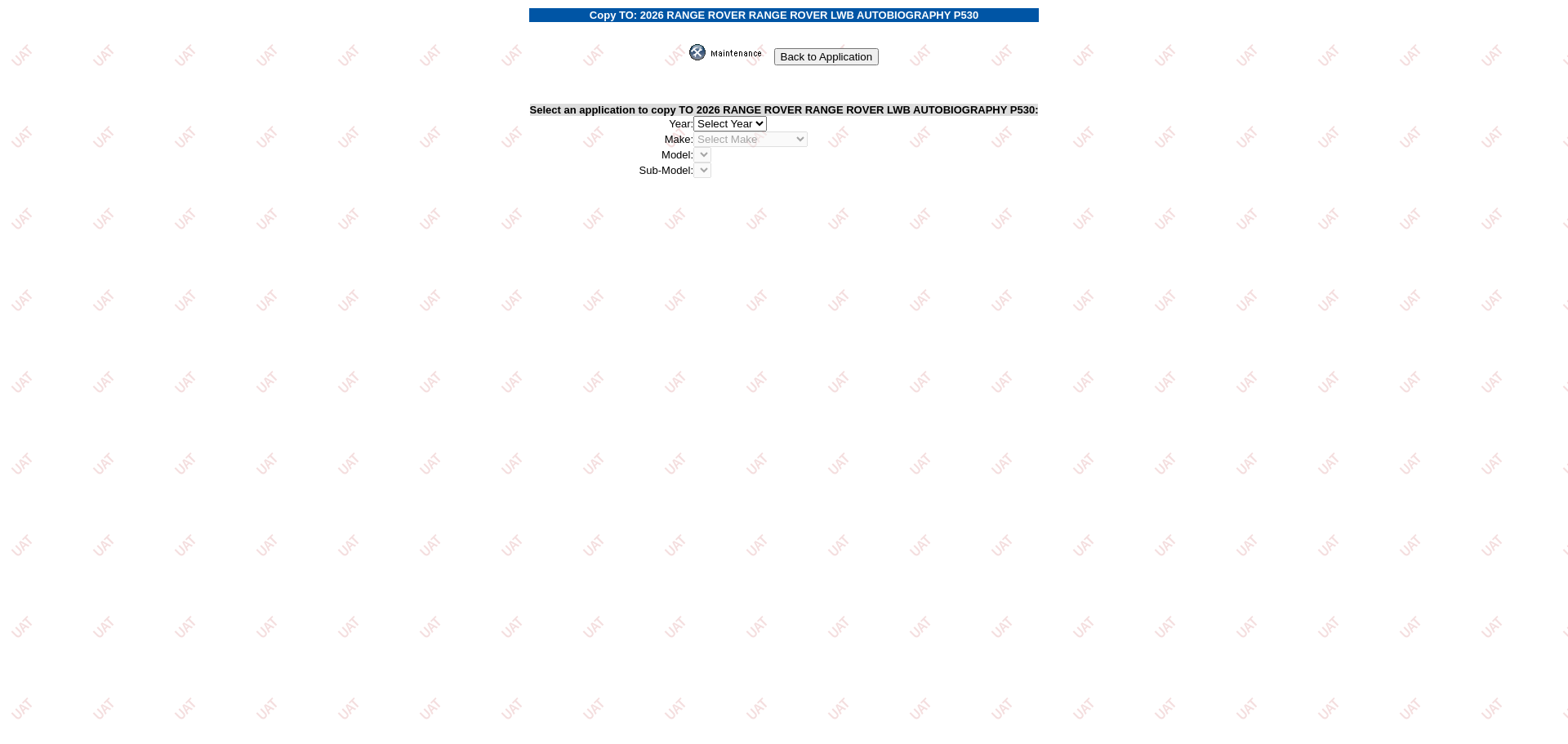
click at [763, 119] on select "2026 2025 2024 2023 2022 2021 2020 2019 2018 2017 2016 2015 2014 2013 2012 2011…" at bounding box center [729, 123] width 74 height 16
select select "44"
click at [699, 116] on select "2026 2025 2024 2023 2022 2021 2020 2019 2018 2017 2016 2015 2014 2013 2012 2011…" at bounding box center [729, 123] width 74 height 16
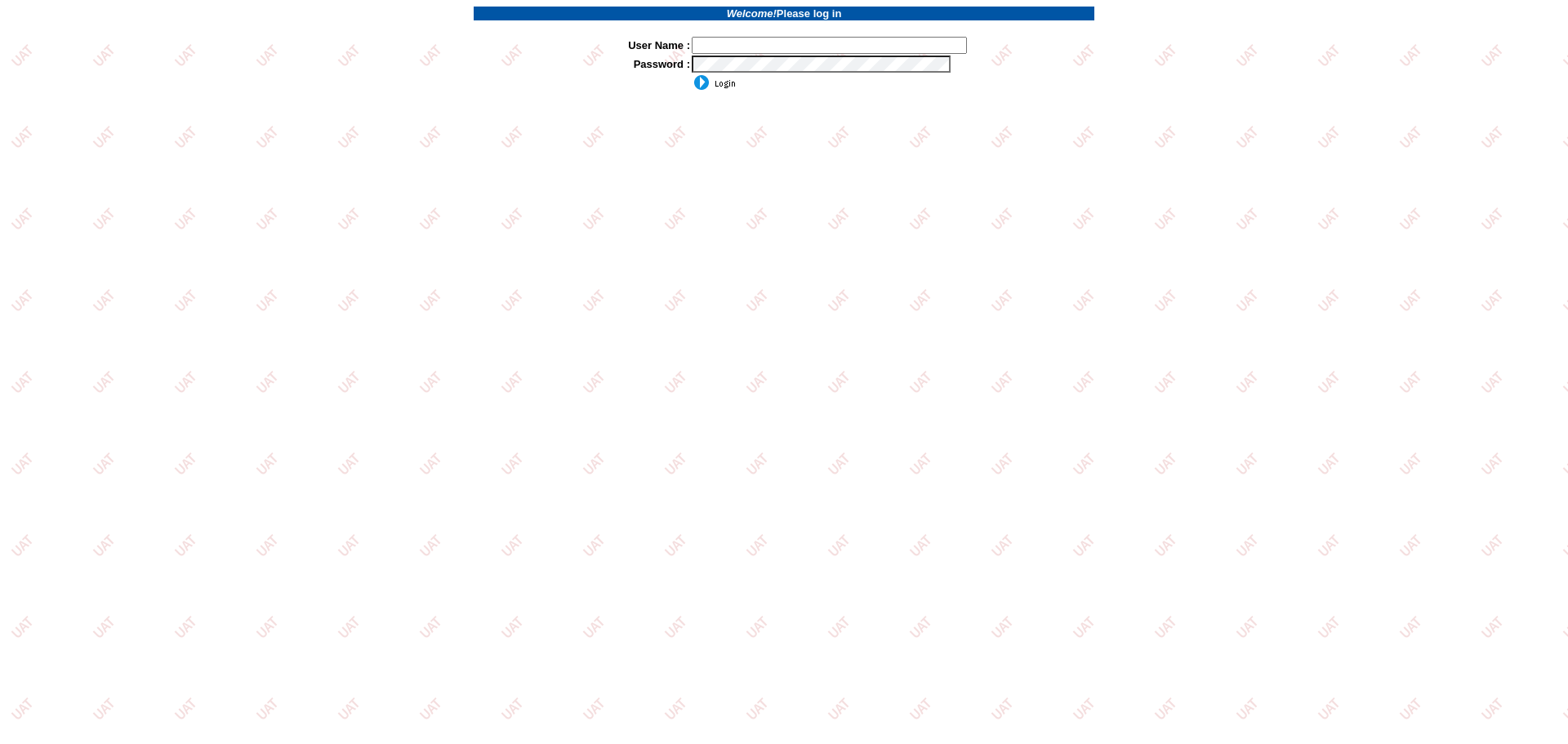
click at [788, 39] on input "text" at bounding box center [829, 45] width 275 height 17
type input "sdakes"
click at [729, 81] on input "image" at bounding box center [713, 83] width 44 height 17
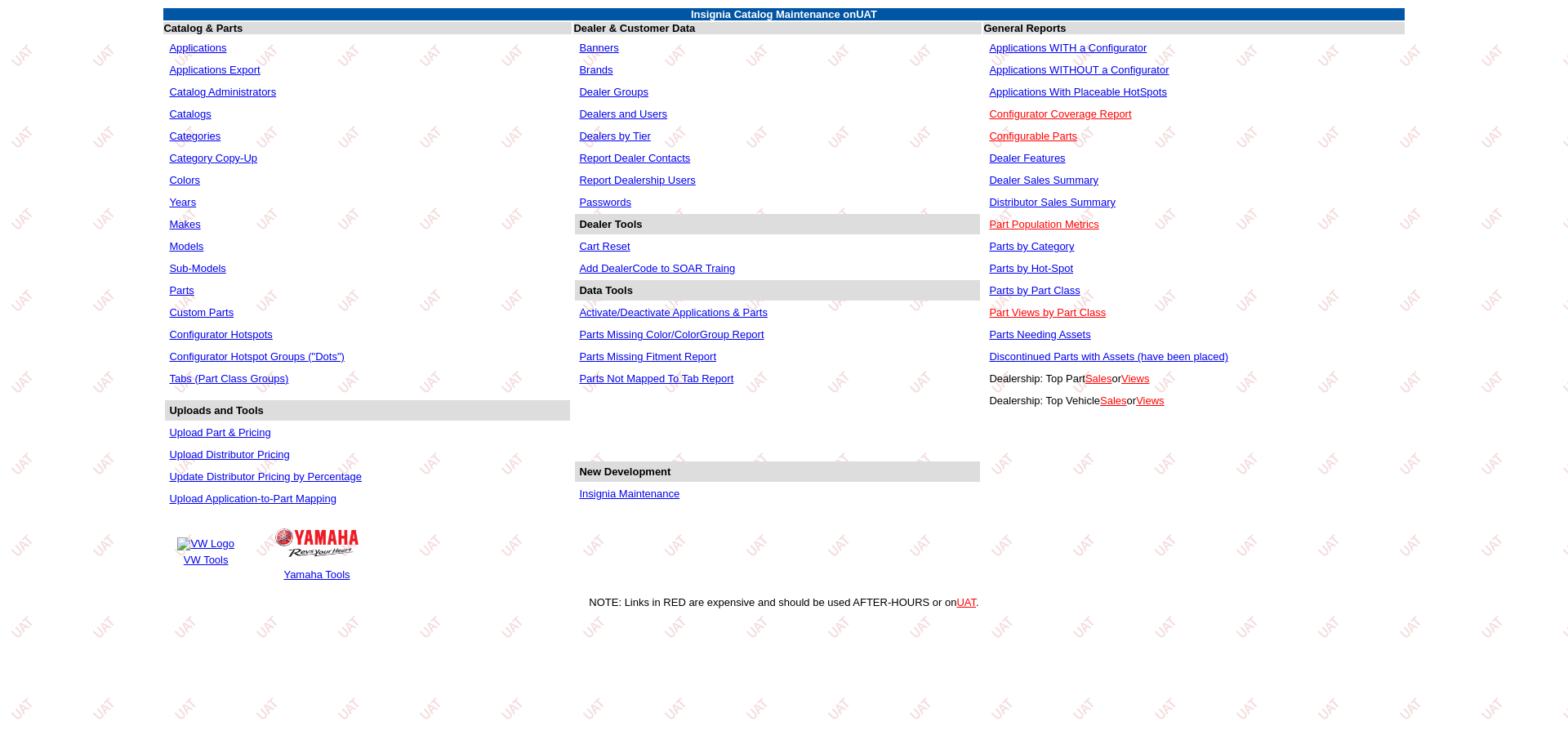
click at [192, 44] on link "Applications" at bounding box center [197, 47] width 57 height 12
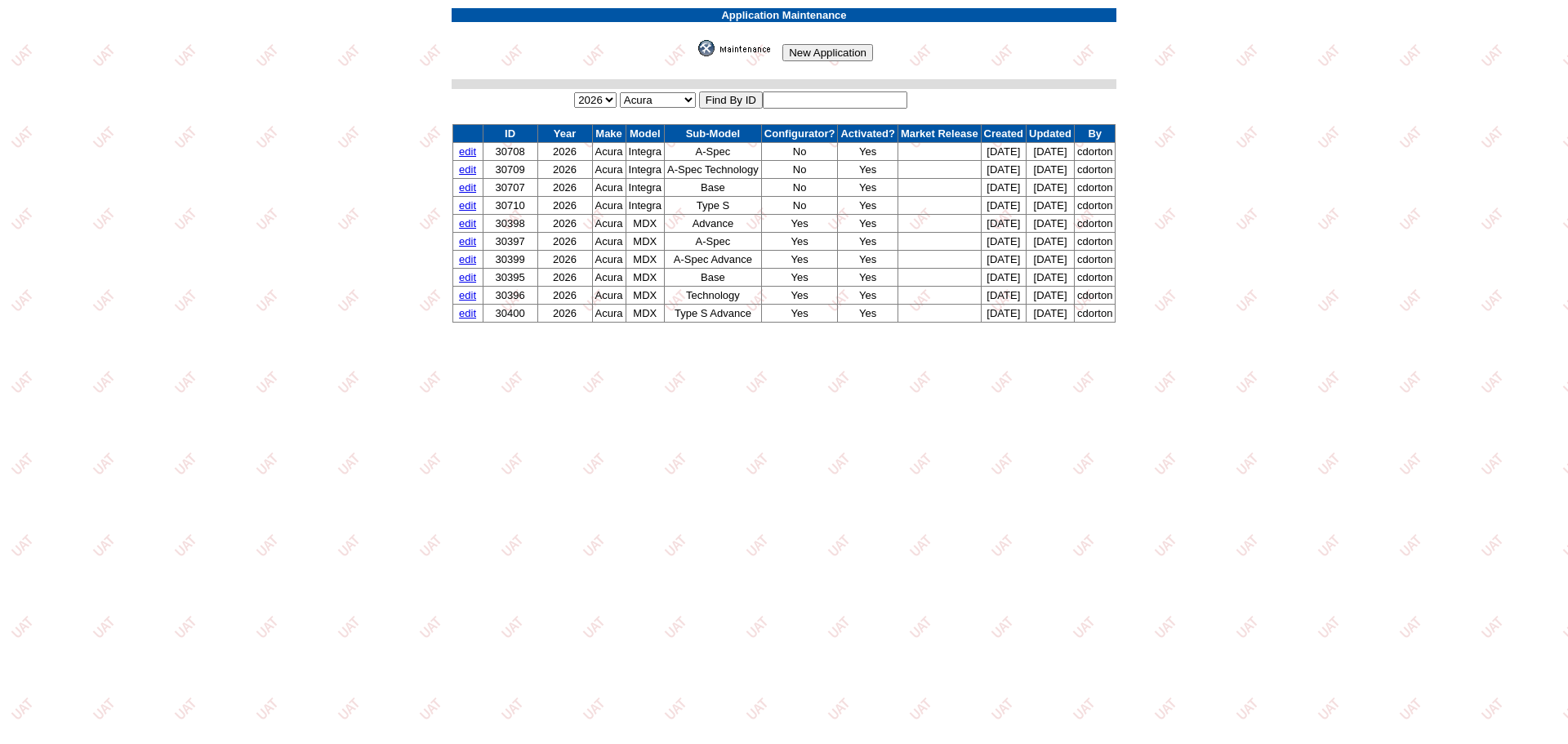
click at [778, 101] on input "text" at bounding box center [834, 100] width 145 height 17
type input "30648"
click at [695, 56] on input "image" at bounding box center [695, 56] width 0 height 0
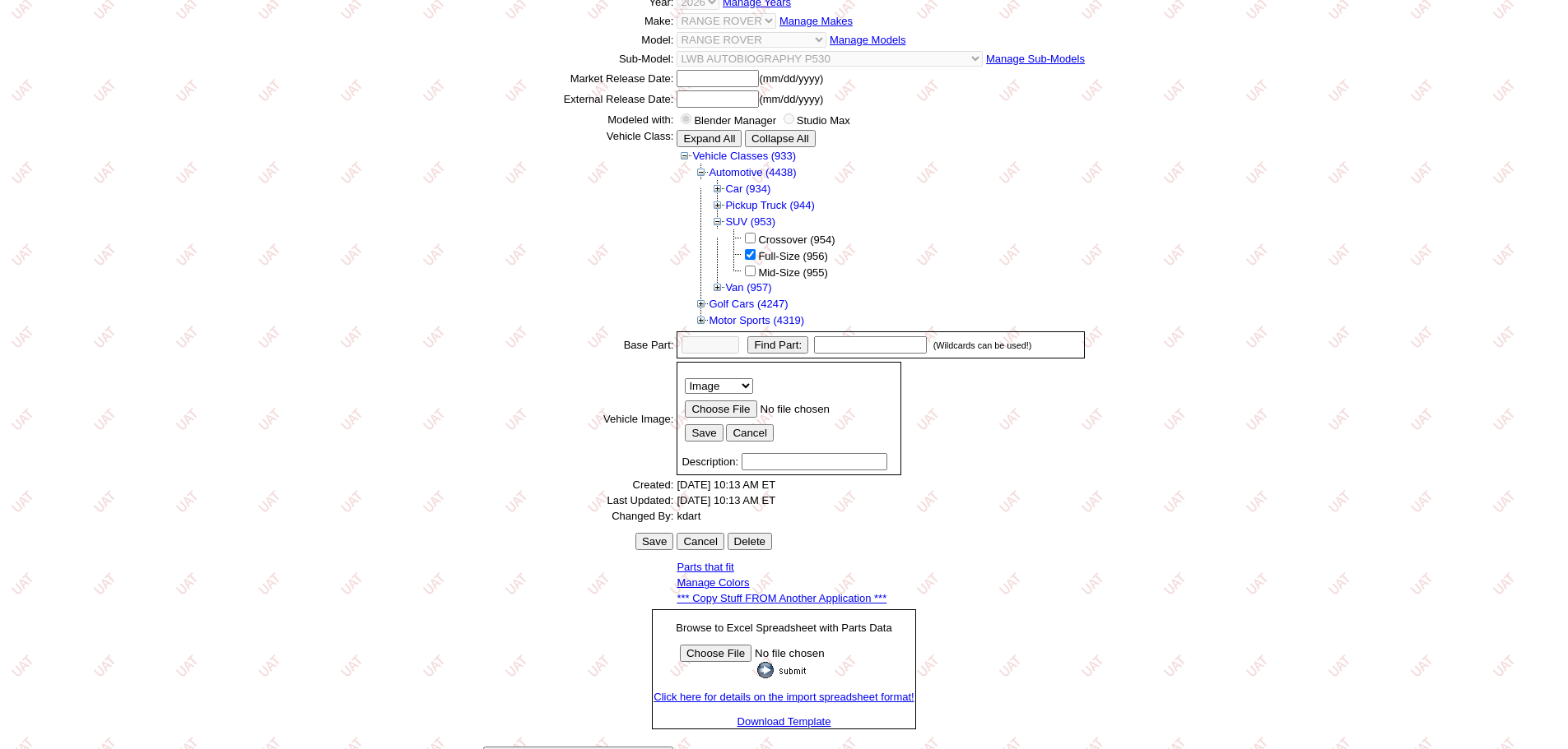
scroll to position [265, 0]
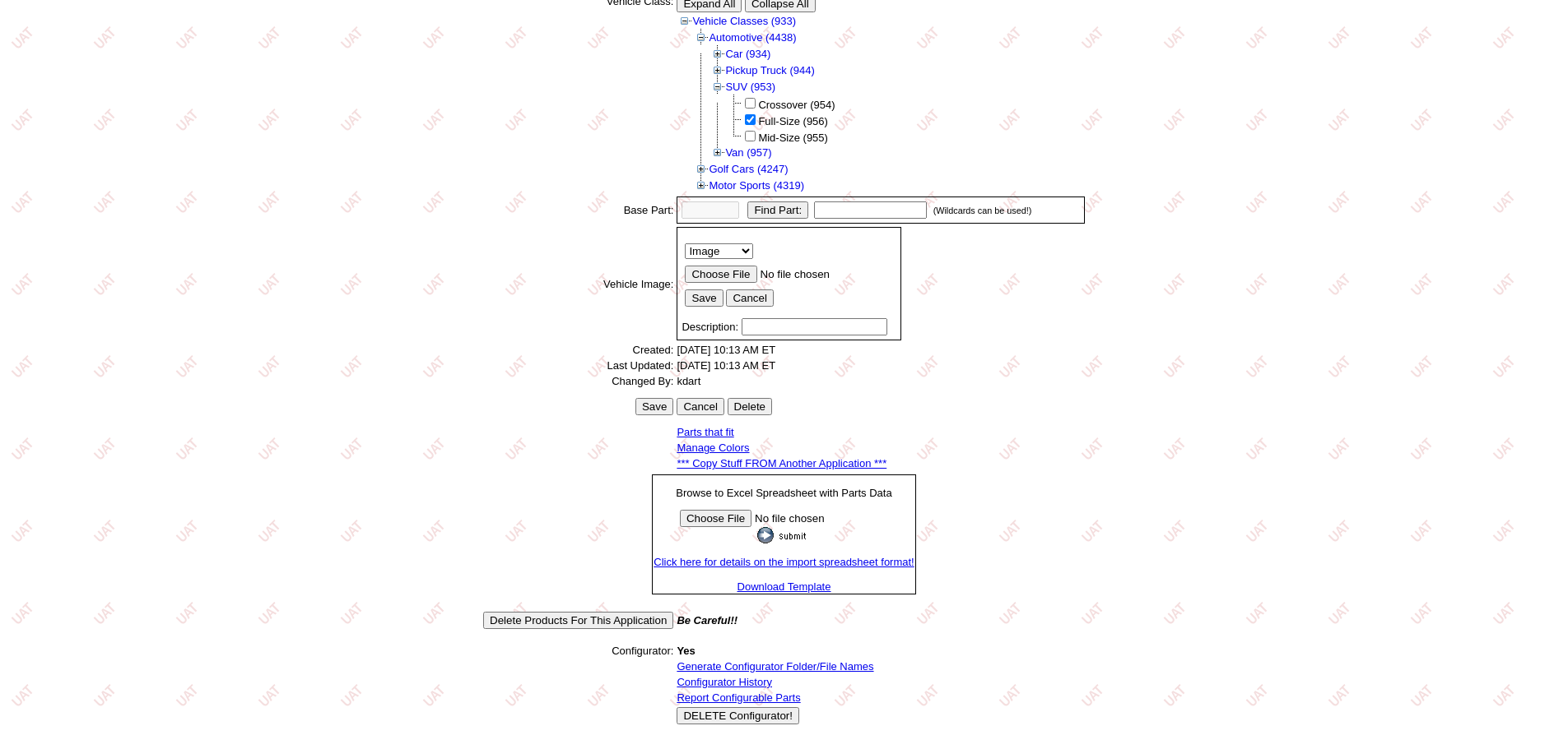
click at [740, 678] on link "Configurator History" at bounding box center [724, 682] width 96 height 12
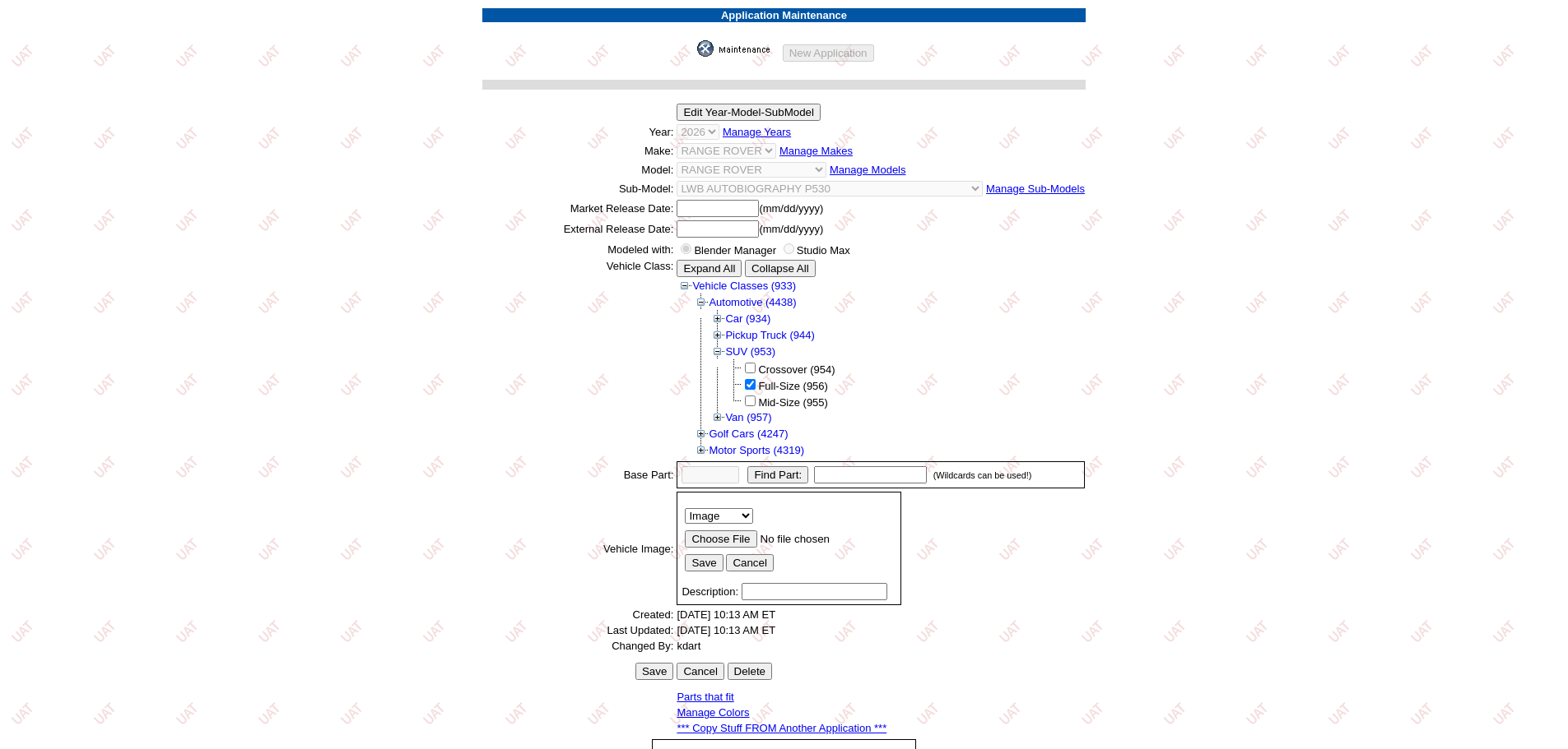
scroll to position [264, 0]
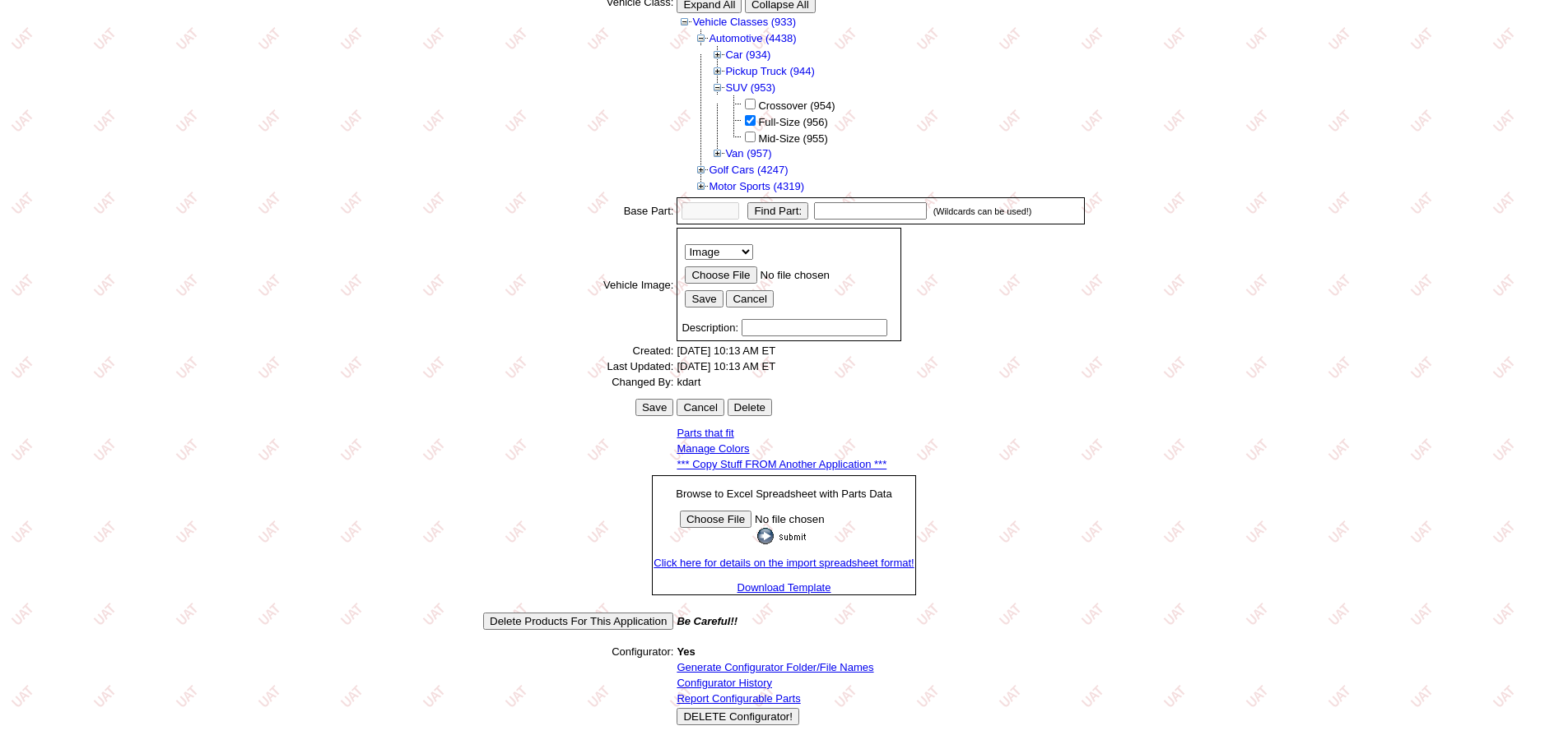
click at [749, 667] on link "Generate Configurator Folder/File Names" at bounding box center [774, 667] width 197 height 12
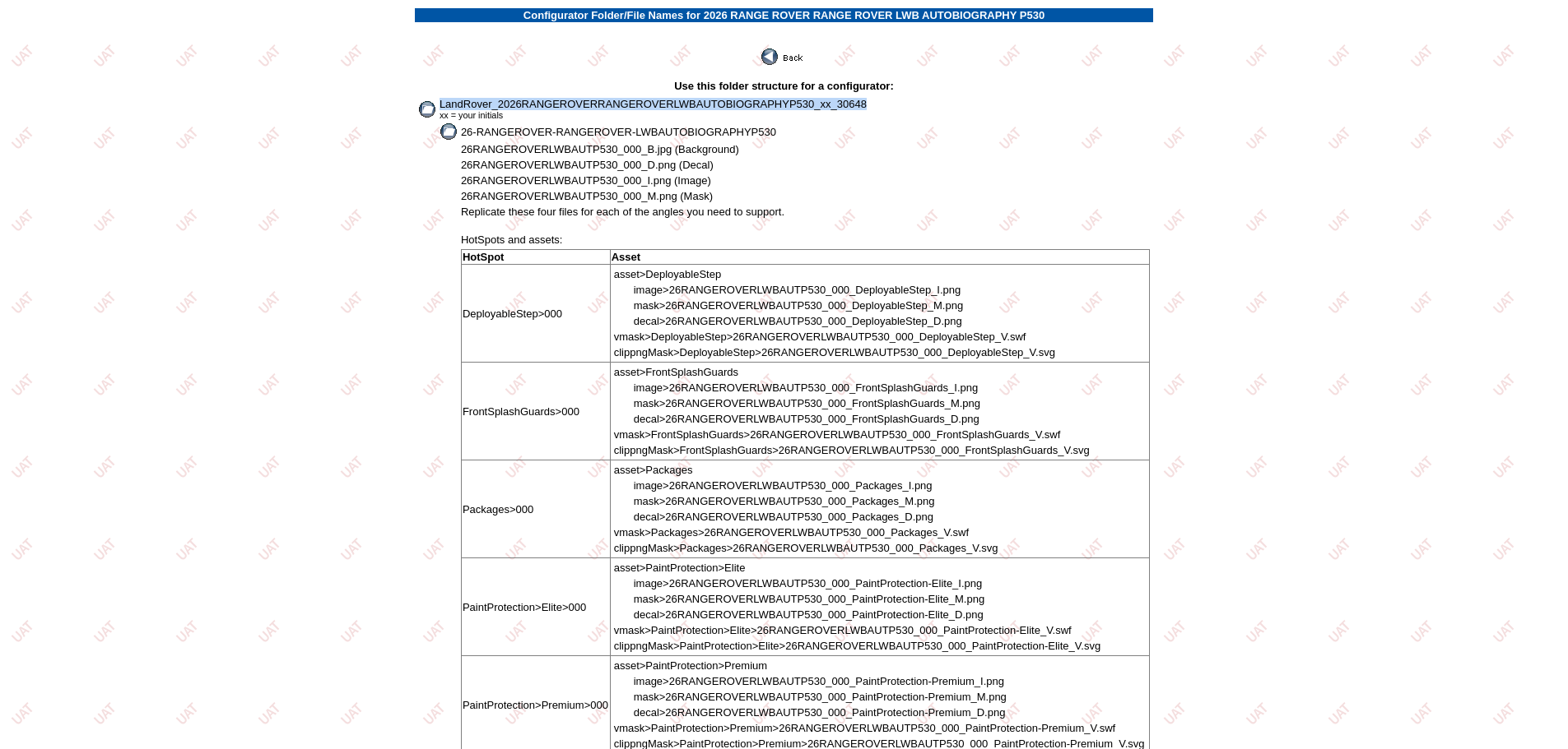
drag, startPoint x: 442, startPoint y: 102, endPoint x: 905, endPoint y: 108, distance: 463.0
click at [905, 108] on td "LandRover_2026RANGEROVERRANGEROVERLWBAUTOBIOGRAPHYP530_xx_30648 xx = your initi…" at bounding box center [794, 109] width 712 height 24
copy span "LandRover_2026RANGEROVERRANGEROVERLWBAUTOBIOGRAPHYP530_xx_30648"
click at [803, 57] on img at bounding box center [783, 57] width 44 height 17
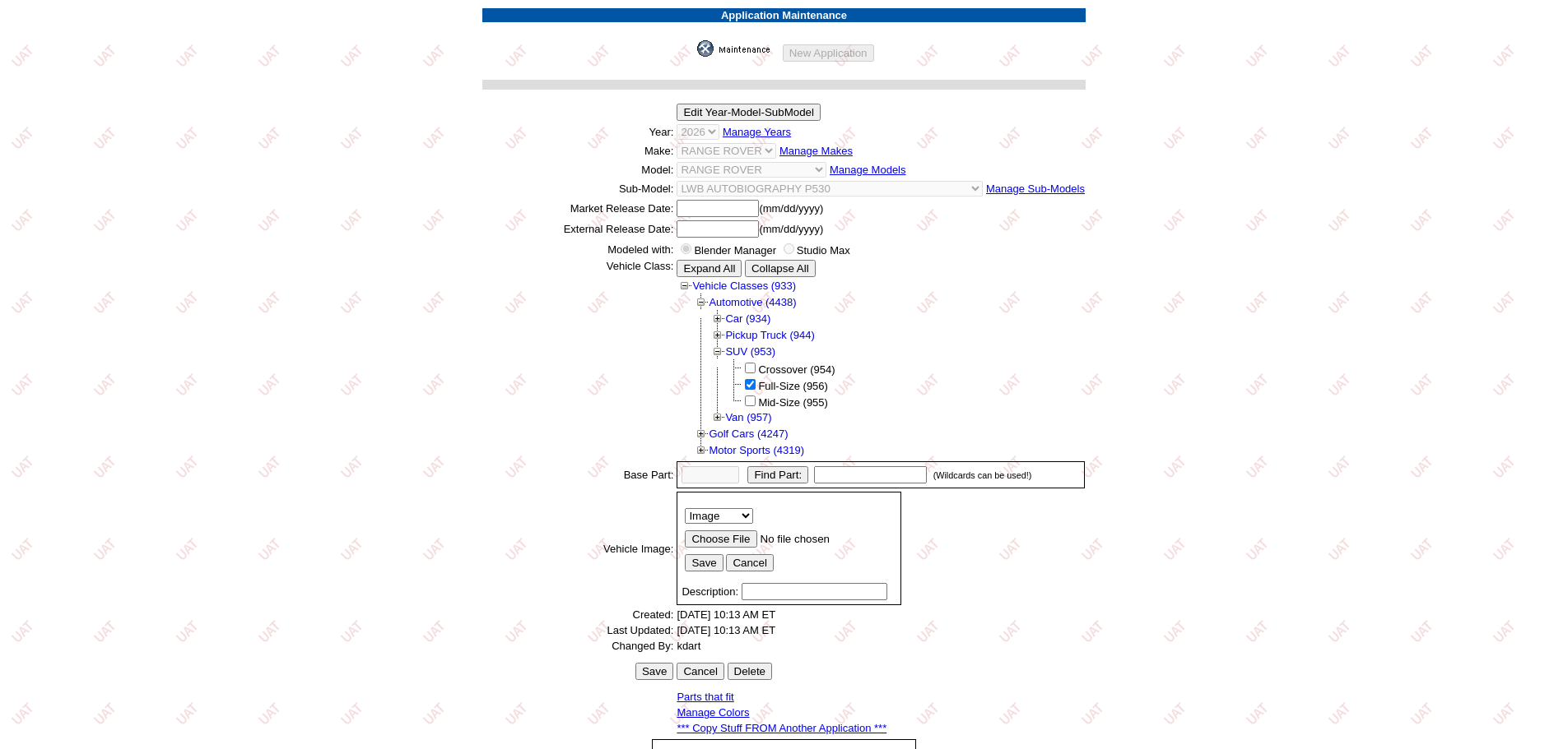
click at [716, 48] on img at bounding box center [738, 48] width 82 height 17
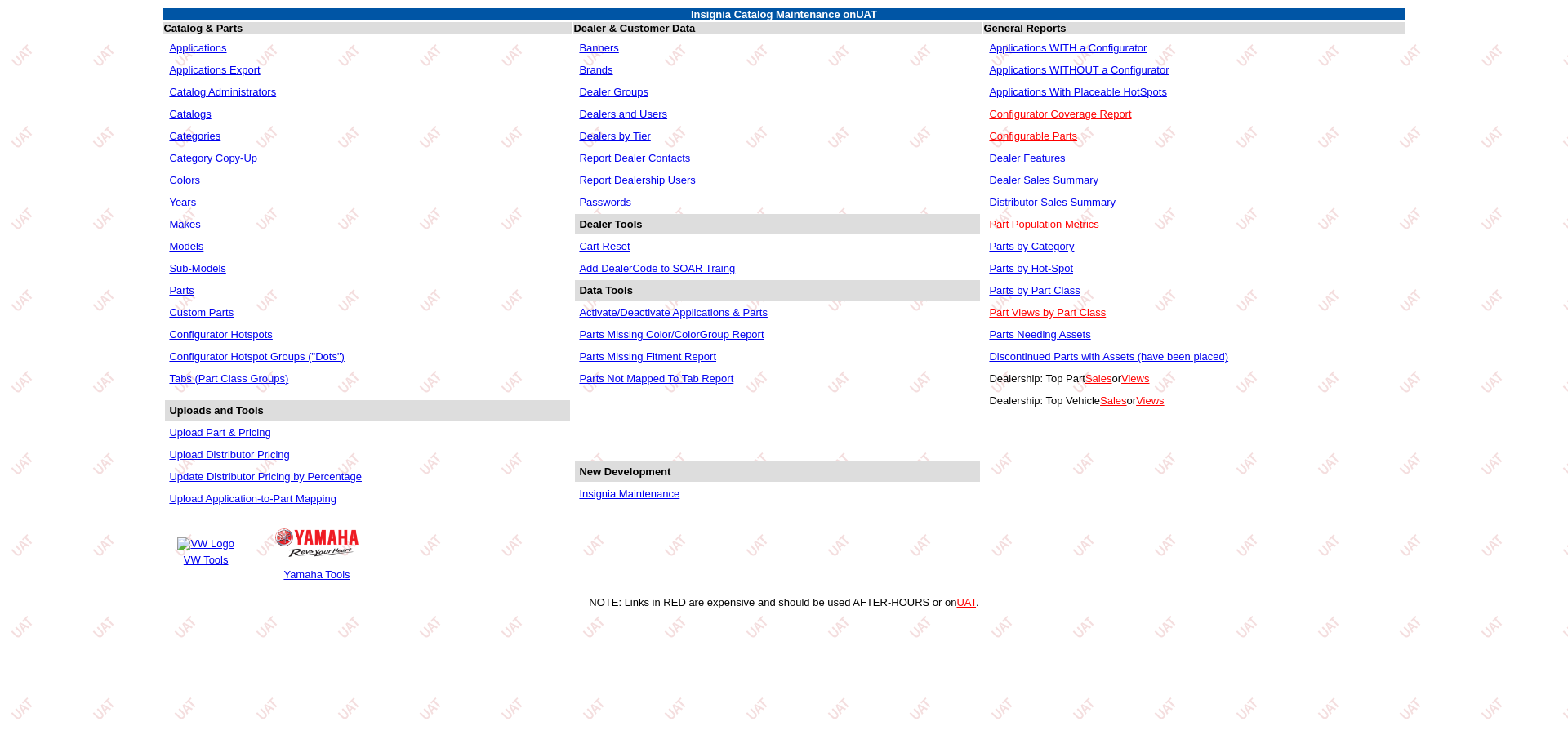
click at [1031, 76] on td "Applications WITHOUT a Configurator" at bounding box center [1193, 69] width 417 height 21
click at [1081, 69] on link "Applications WITHOUT a Configurator" at bounding box center [1078, 69] width 179 height 12
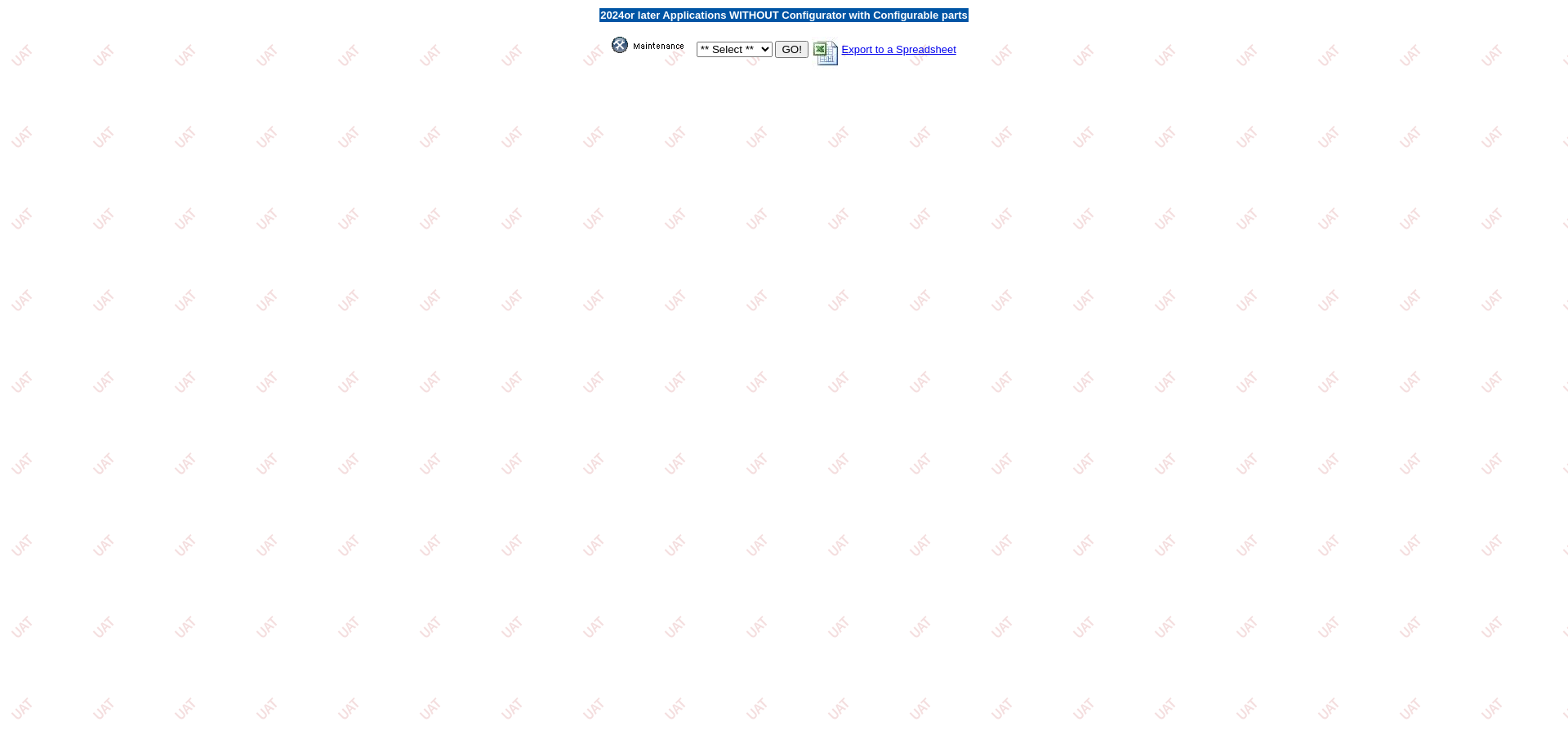
click at [758, 52] on select "** Select ** Acura Alfa Romeo Audi Bentley BMW DoubleTake [PERSON_NAME] Honda H…" at bounding box center [734, 49] width 76 height 16
select select "550"
click at [696, 41] on select "** Select ** Acura Alfa Romeo Audi Bentley BMW DoubleTake [PERSON_NAME] Honda H…" at bounding box center [734, 49] width 76 height 16
click at [797, 55] on input "GO!" at bounding box center [791, 49] width 33 height 17
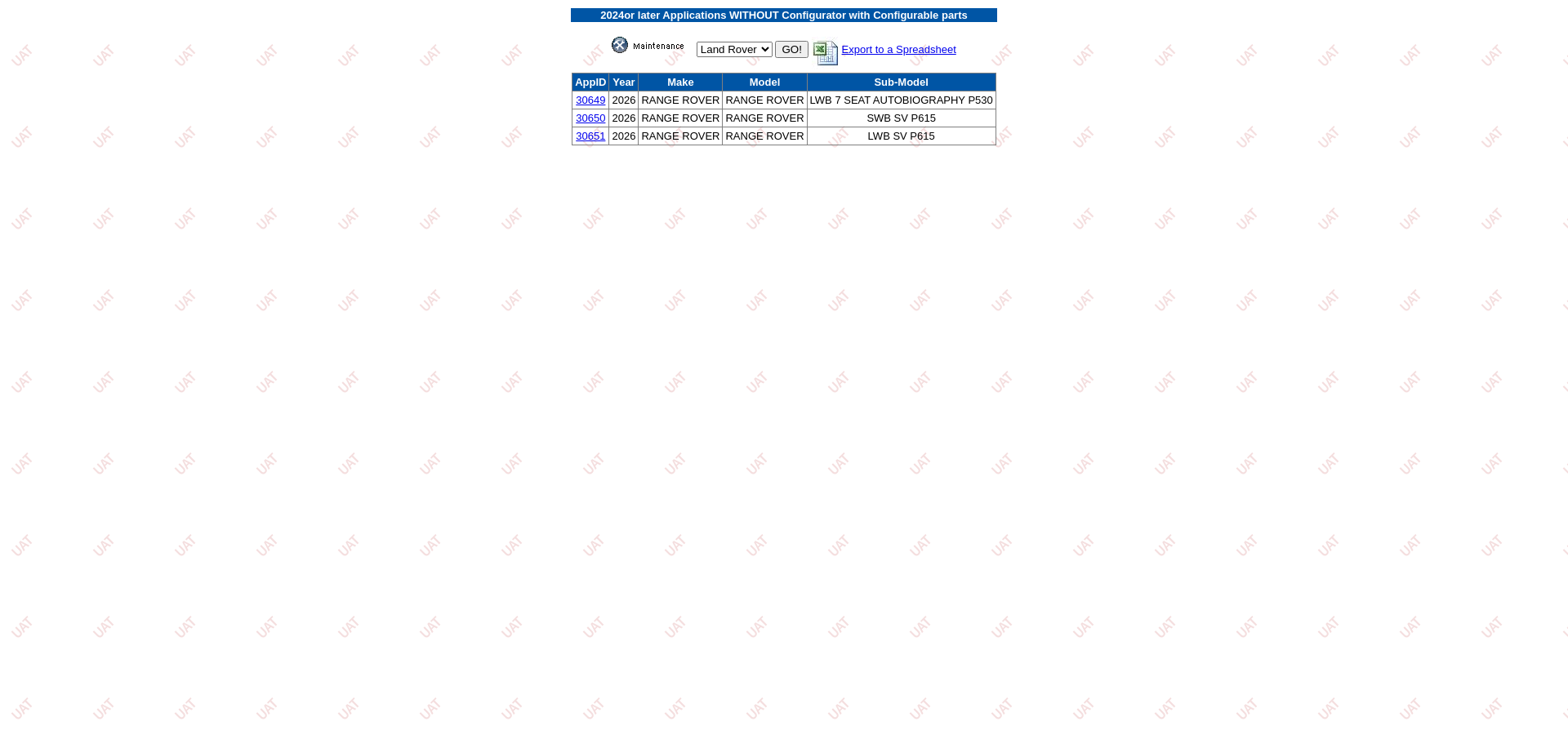
click at [586, 98] on link "30649" at bounding box center [591, 100] width 30 height 12
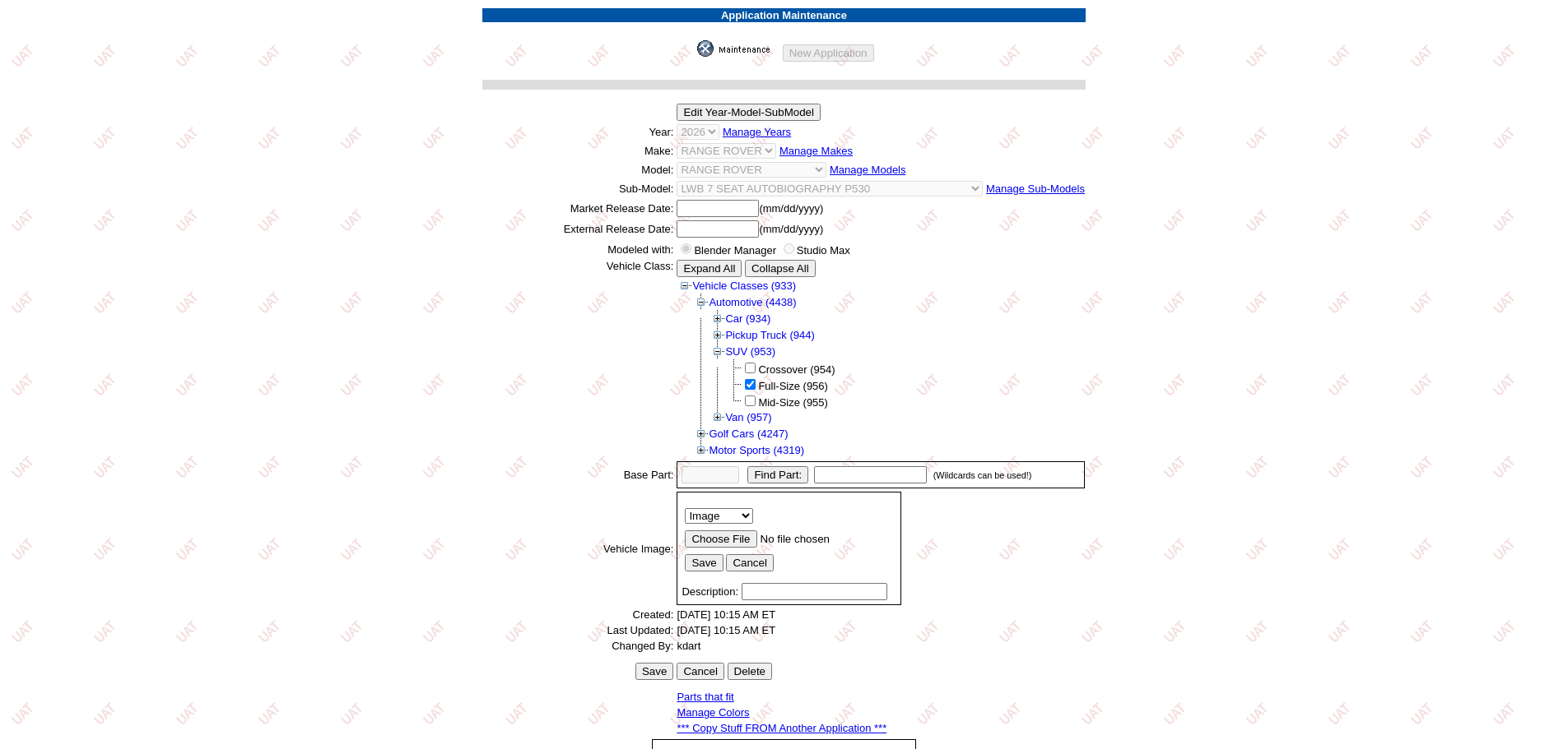
scroll to position [229, 0]
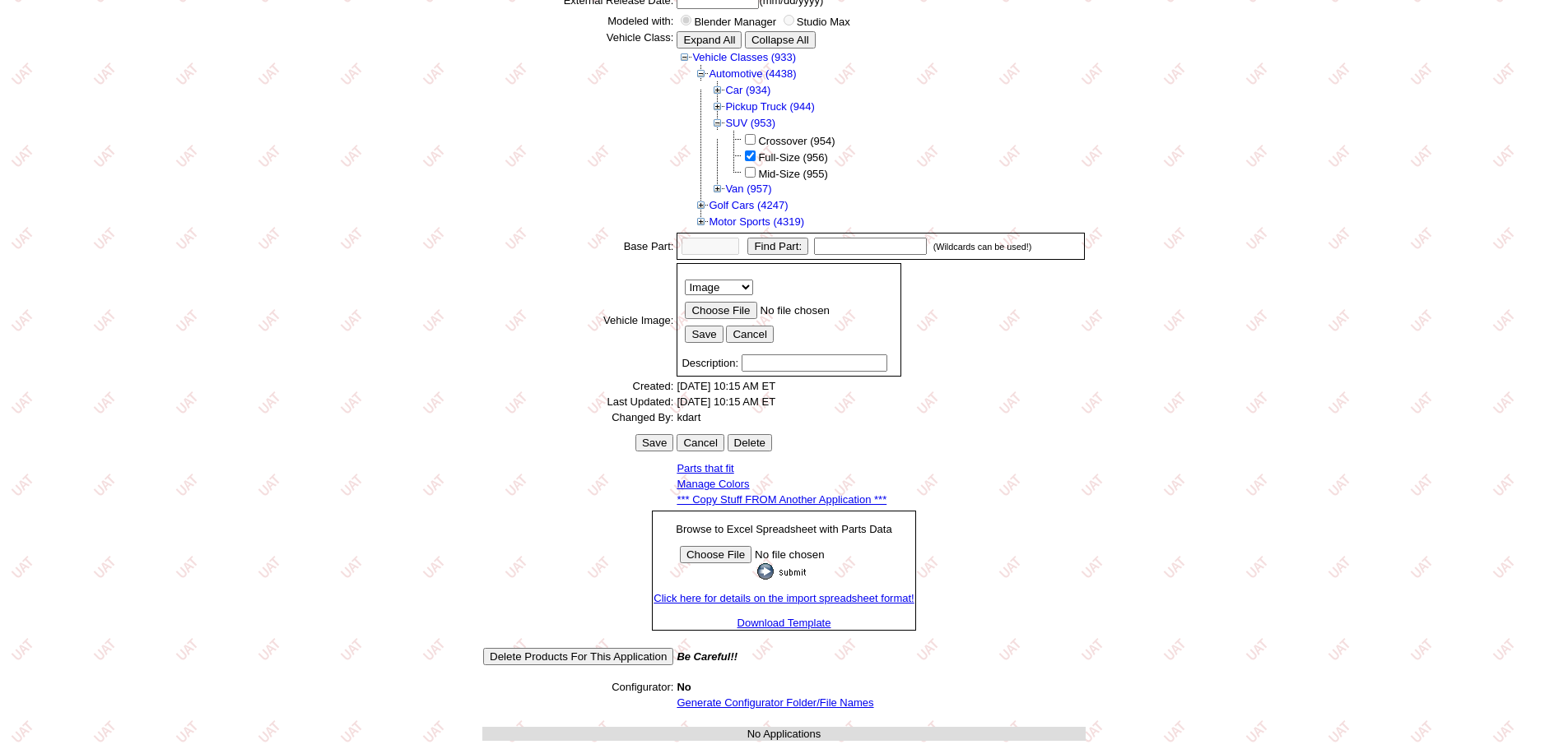
click at [799, 494] on link "*** Copy Stuff FROM Another Application ***" at bounding box center [781, 499] width 210 height 12
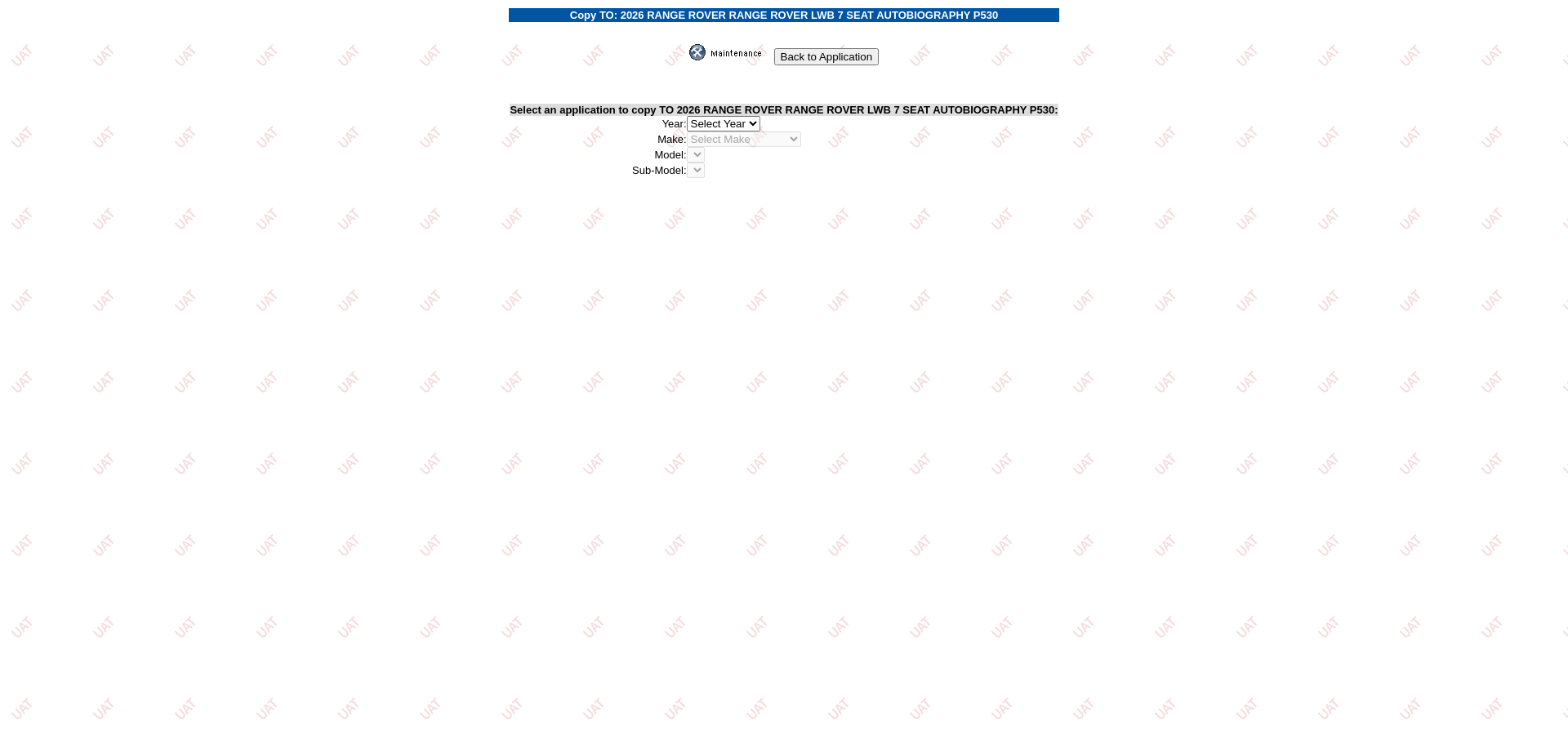
click at [756, 125] on select "2026 2025 2024 2023 2022 2021 2020 2019 2018 2017 2016 2015 2014 2013 2012 2011…" at bounding box center [723, 123] width 74 height 16
click at [738, 125] on select "2026 2025 2024 2023 2022 2021 2020 2019 2018 2017 2016 2015 2014 2013 2012 2011…" at bounding box center [723, 123] width 74 height 16
select select "43"
click at [692, 116] on select "2026 2025 2024 2023 2022 2021 2020 2019 2018 2017 2016 2015 2014 2013 2012 2011…" at bounding box center [723, 123] width 74 height 16
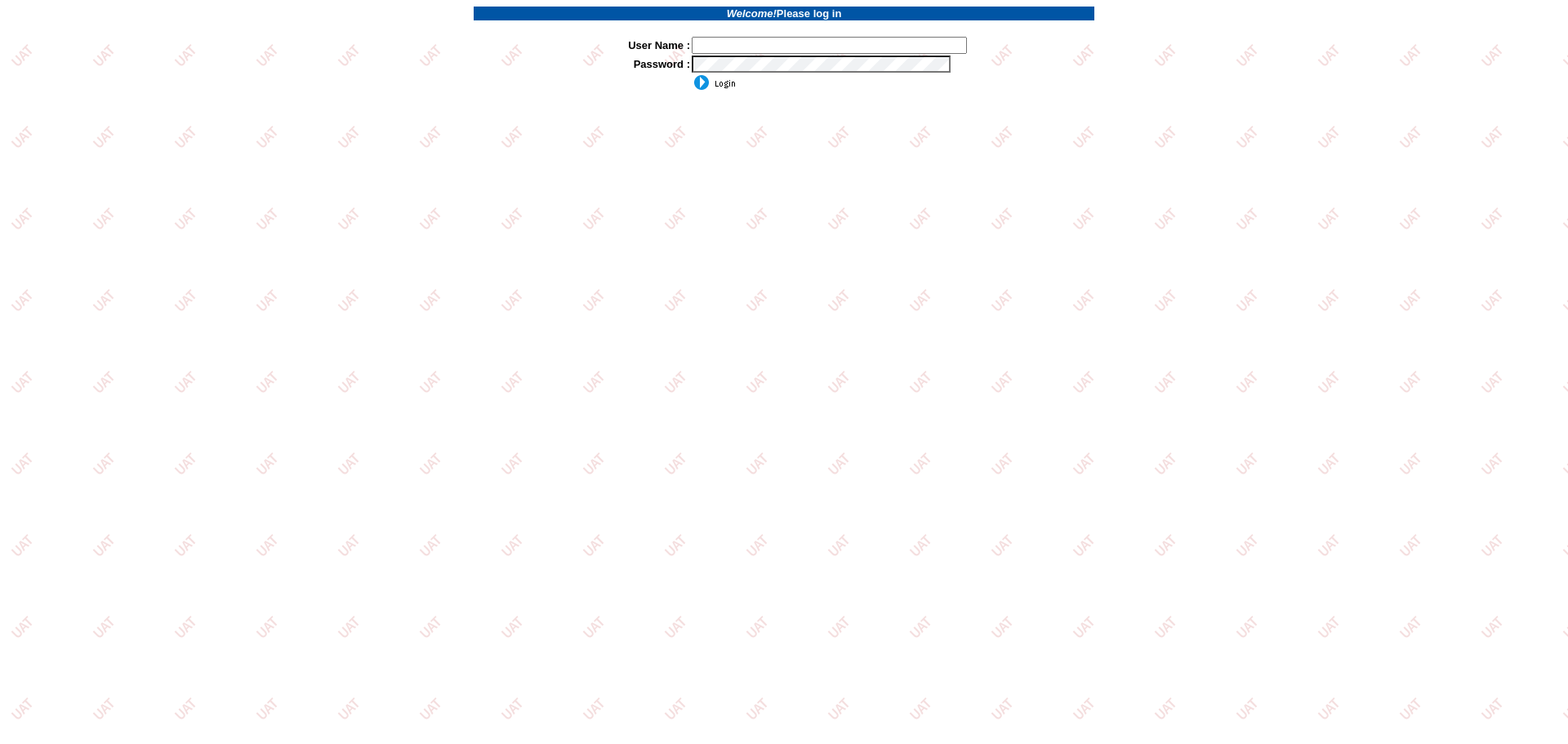
click at [763, 44] on input "text" at bounding box center [829, 45] width 275 height 17
type input "sdakes"
click at [721, 80] on input "image" at bounding box center [713, 83] width 44 height 17
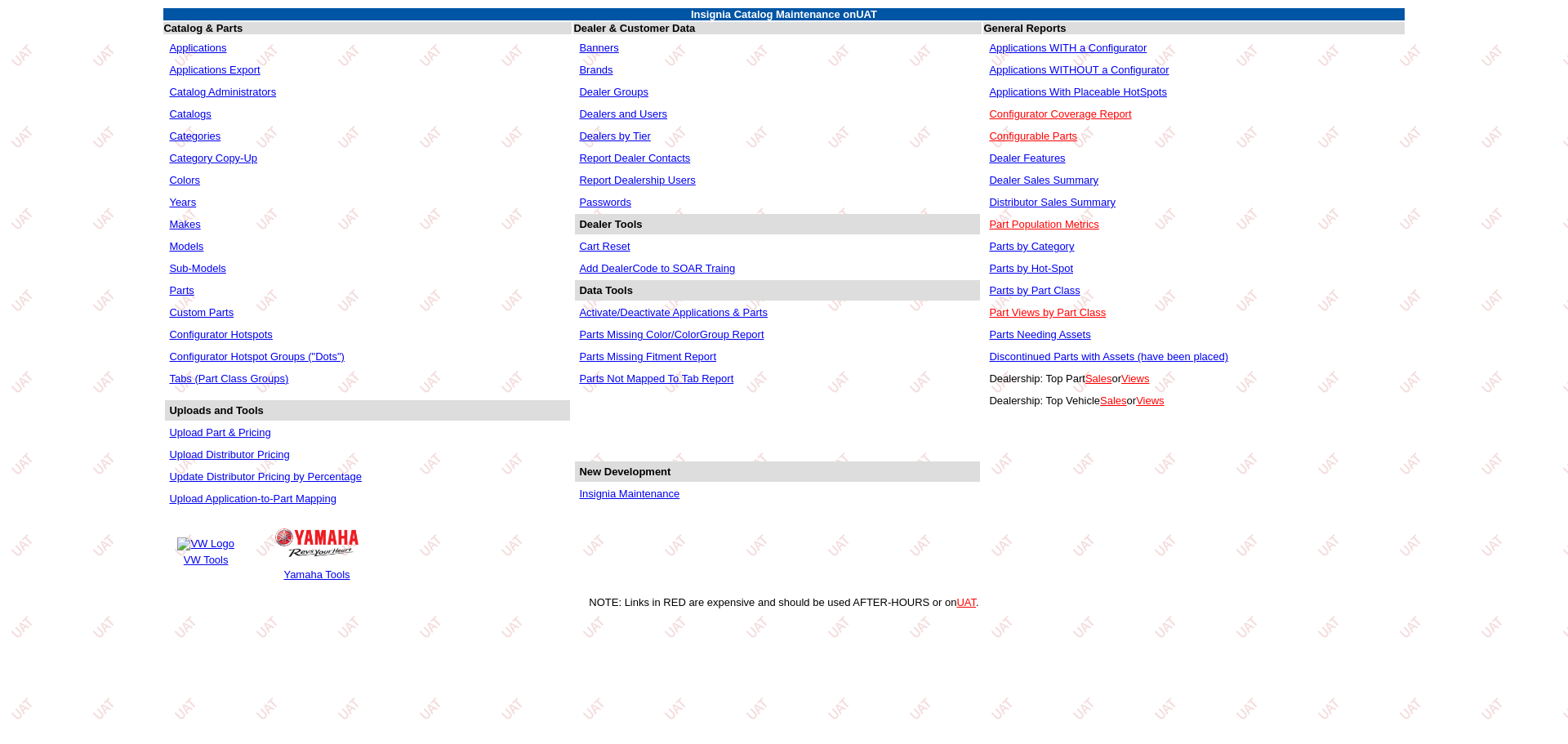
click at [1075, 69] on link "Applications WITHOUT a Configurator" at bounding box center [1078, 69] width 179 height 12
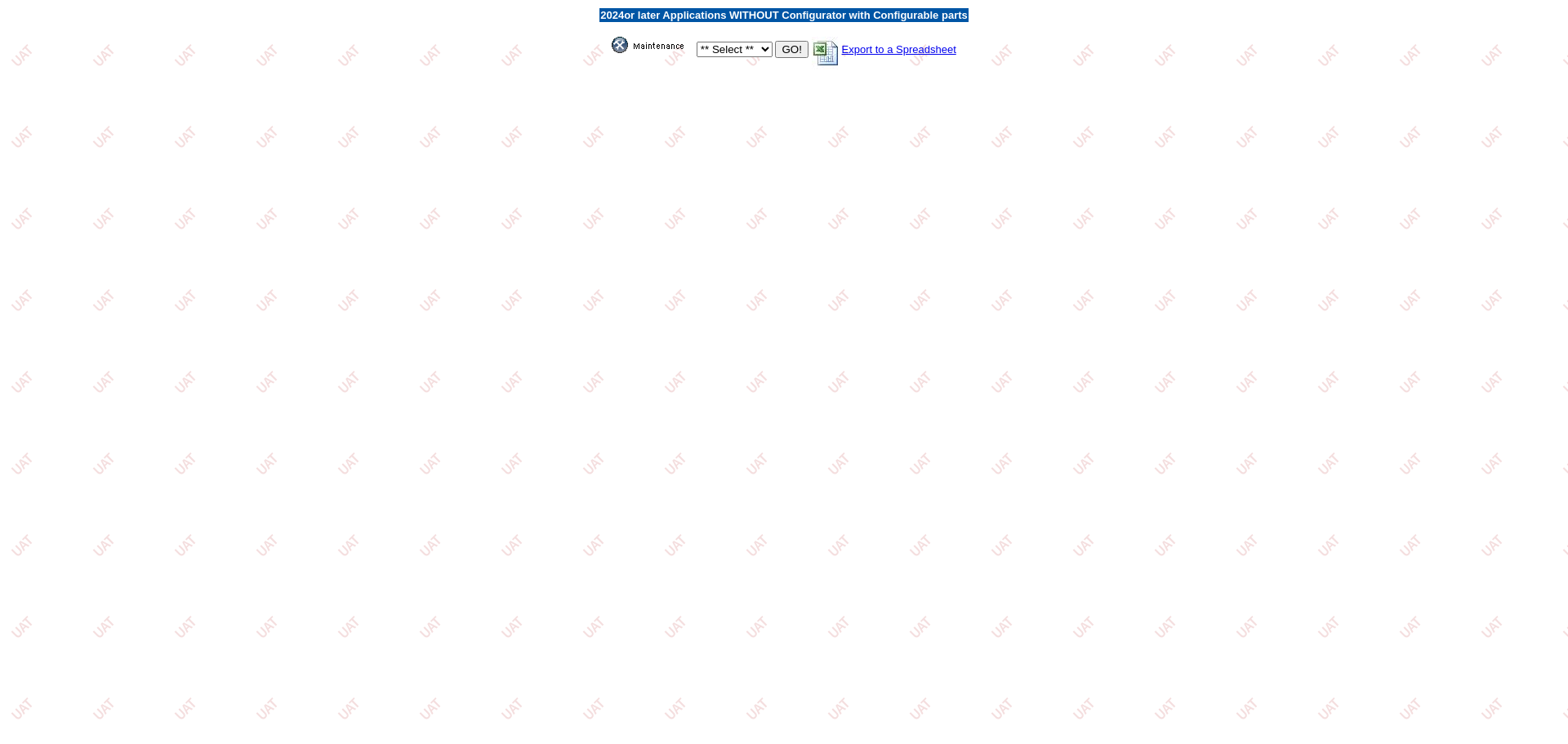
click at [651, 49] on img at bounding box center [652, 45] width 82 height 17
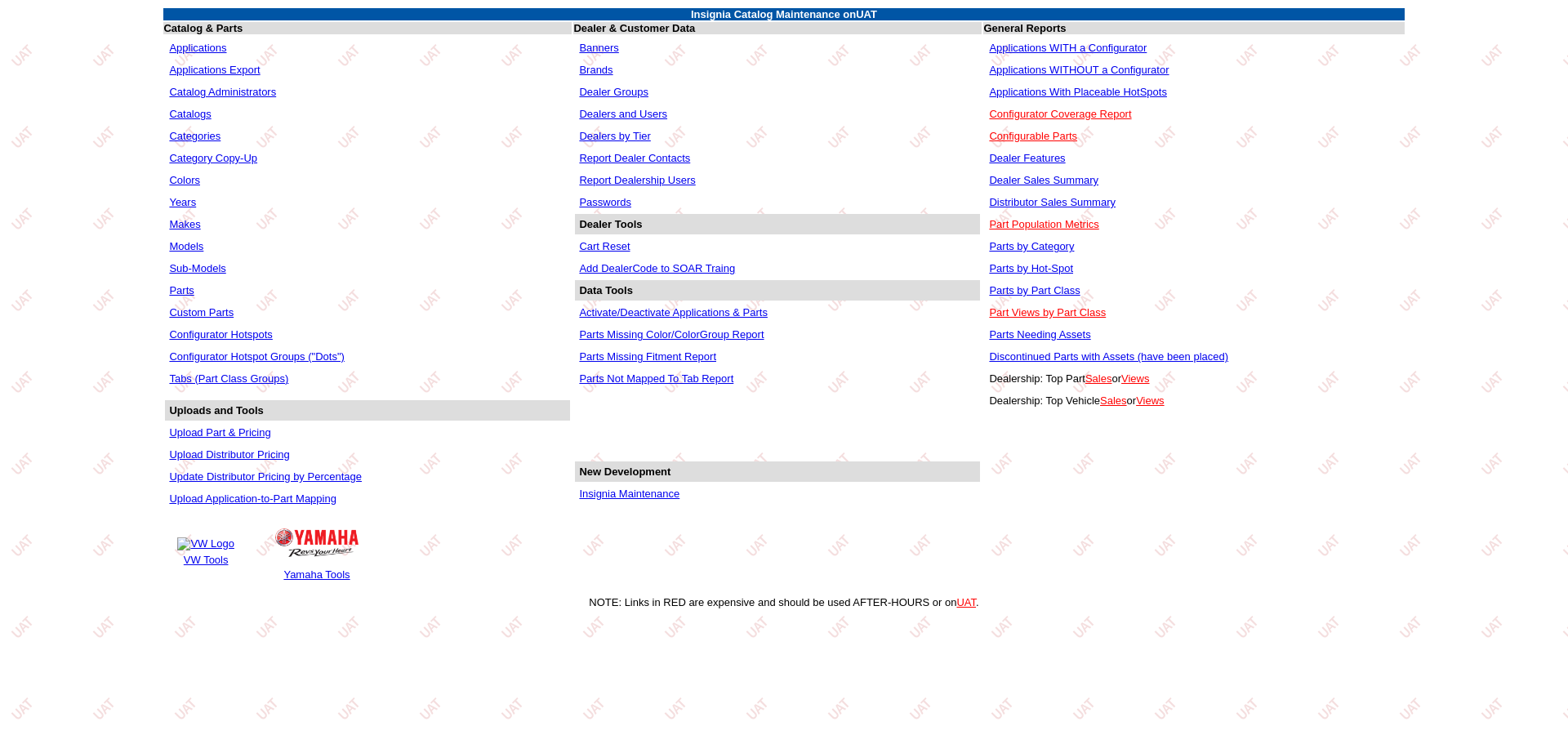
click at [185, 52] on link "Applications" at bounding box center [197, 47] width 57 height 12
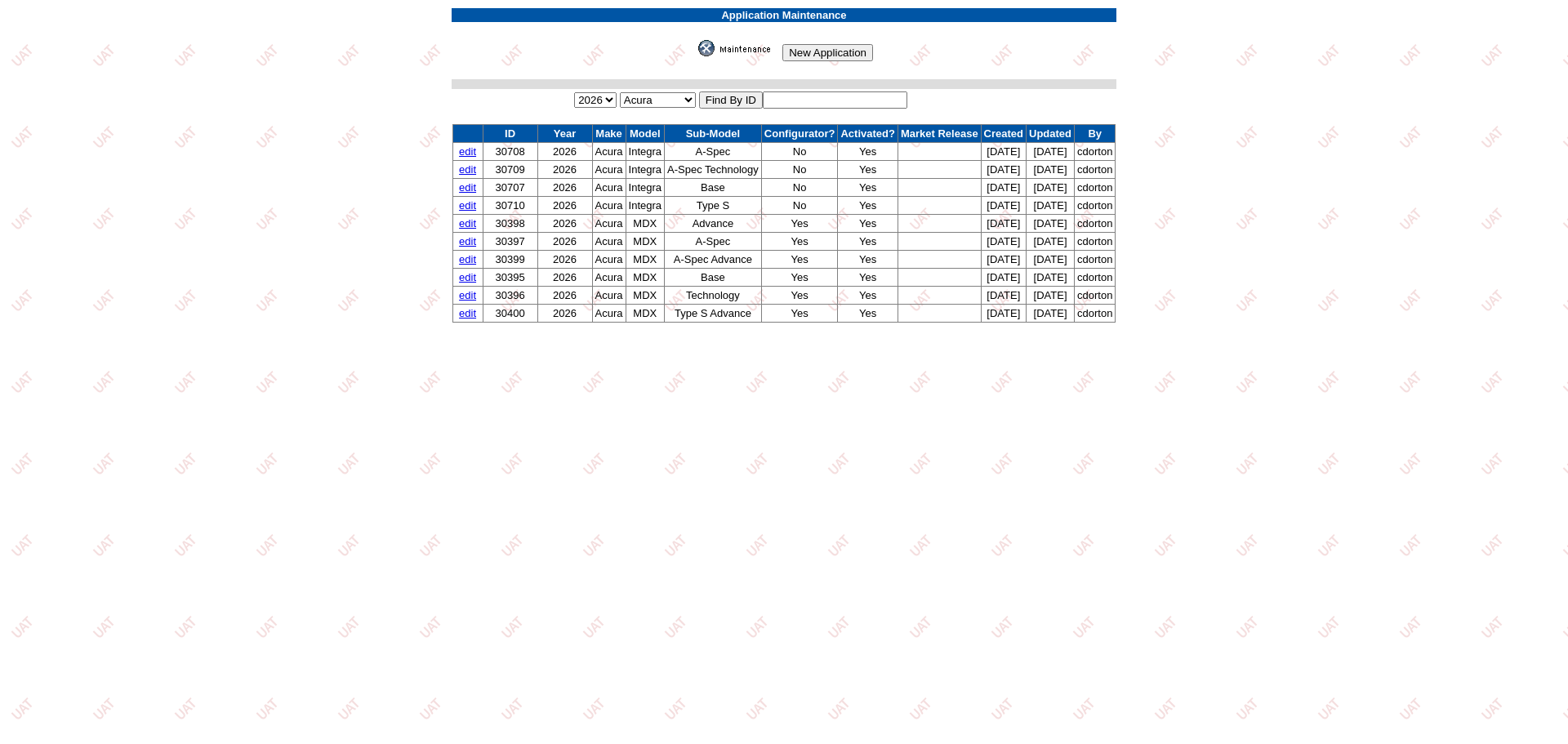
click at [800, 103] on input "text" at bounding box center [834, 100] width 145 height 17
type input "30649"
click at [695, 56] on input "image" at bounding box center [695, 56] width 0 height 0
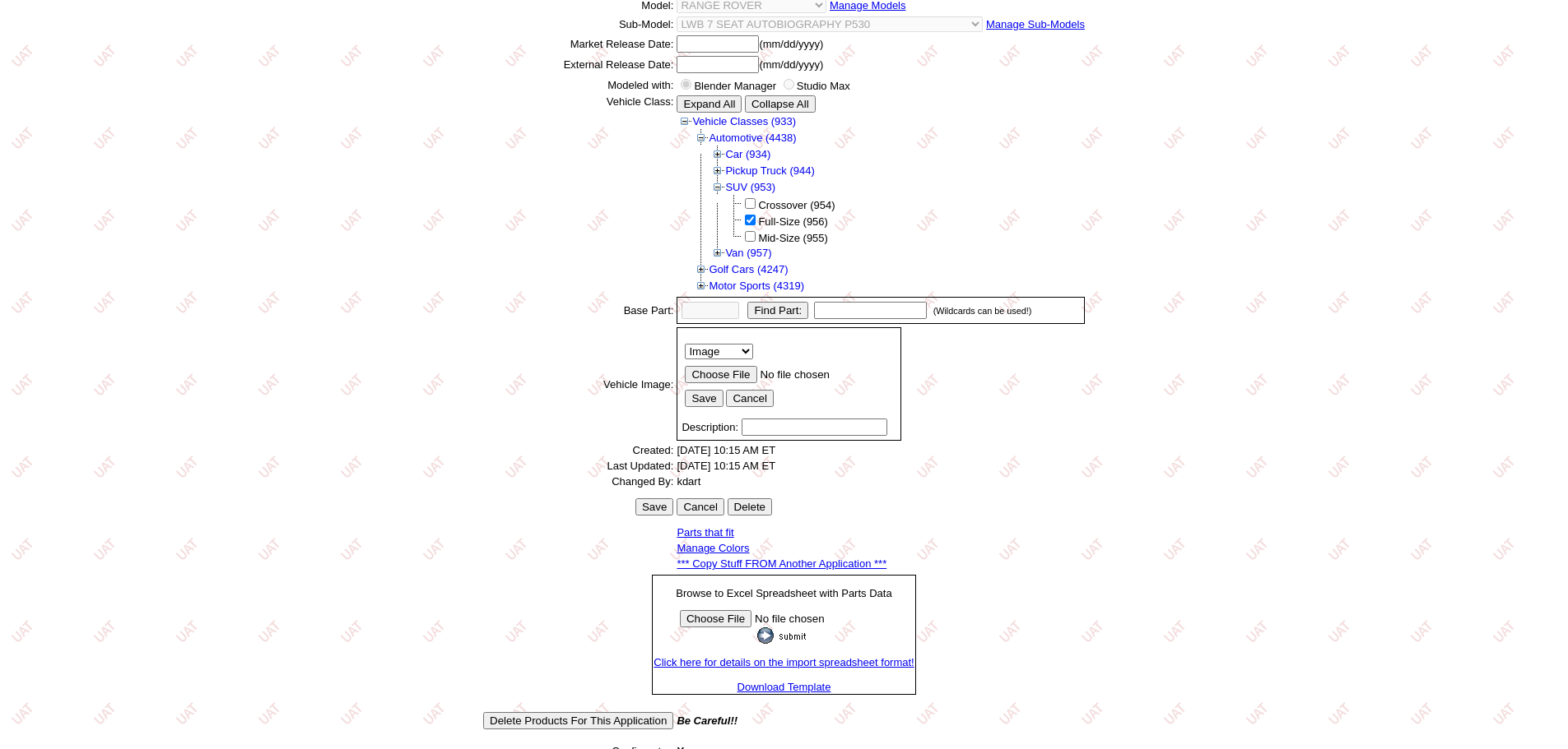
scroll to position [265, 0]
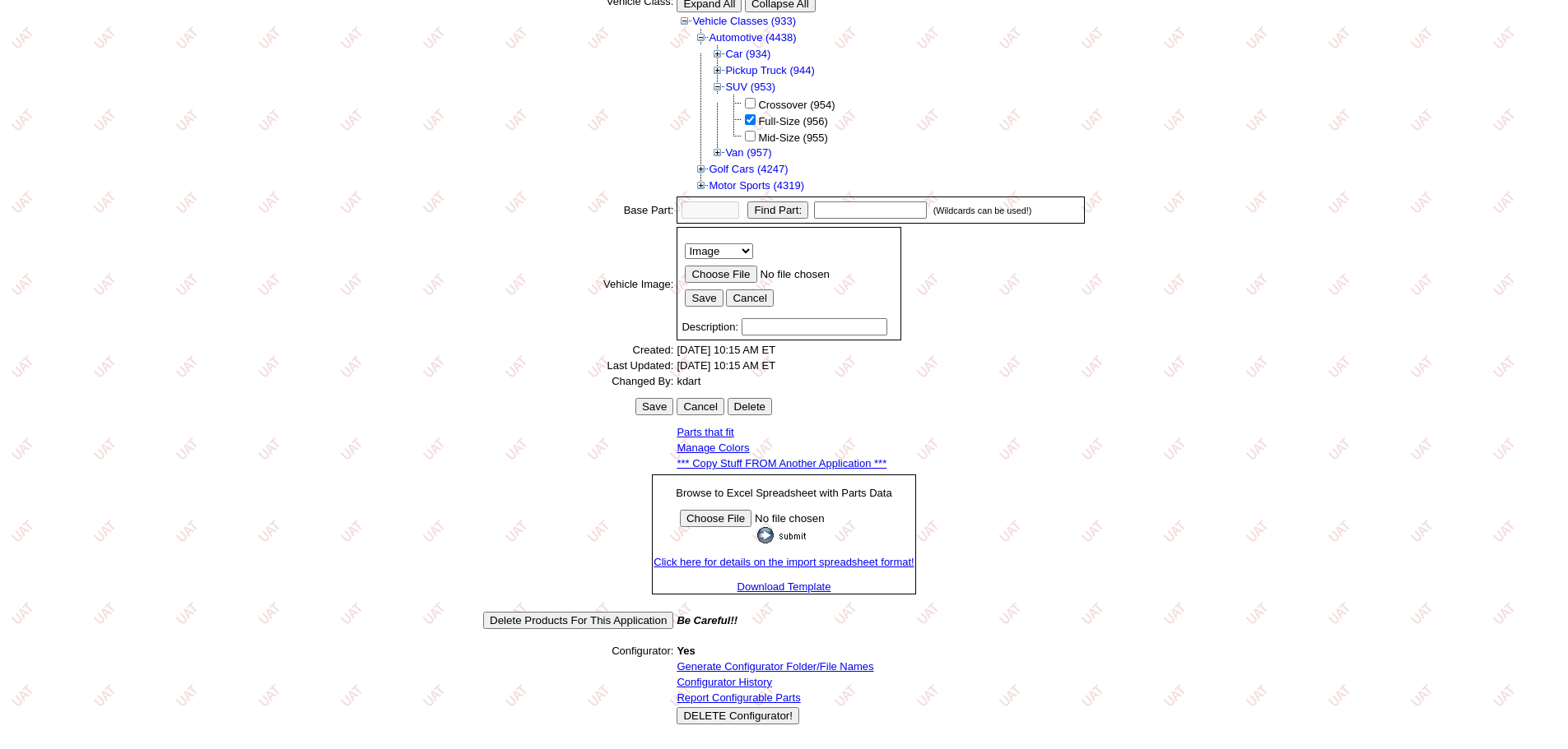
click at [754, 669] on link "Generate Configurator Folder/File Names" at bounding box center [774, 667] width 197 height 12
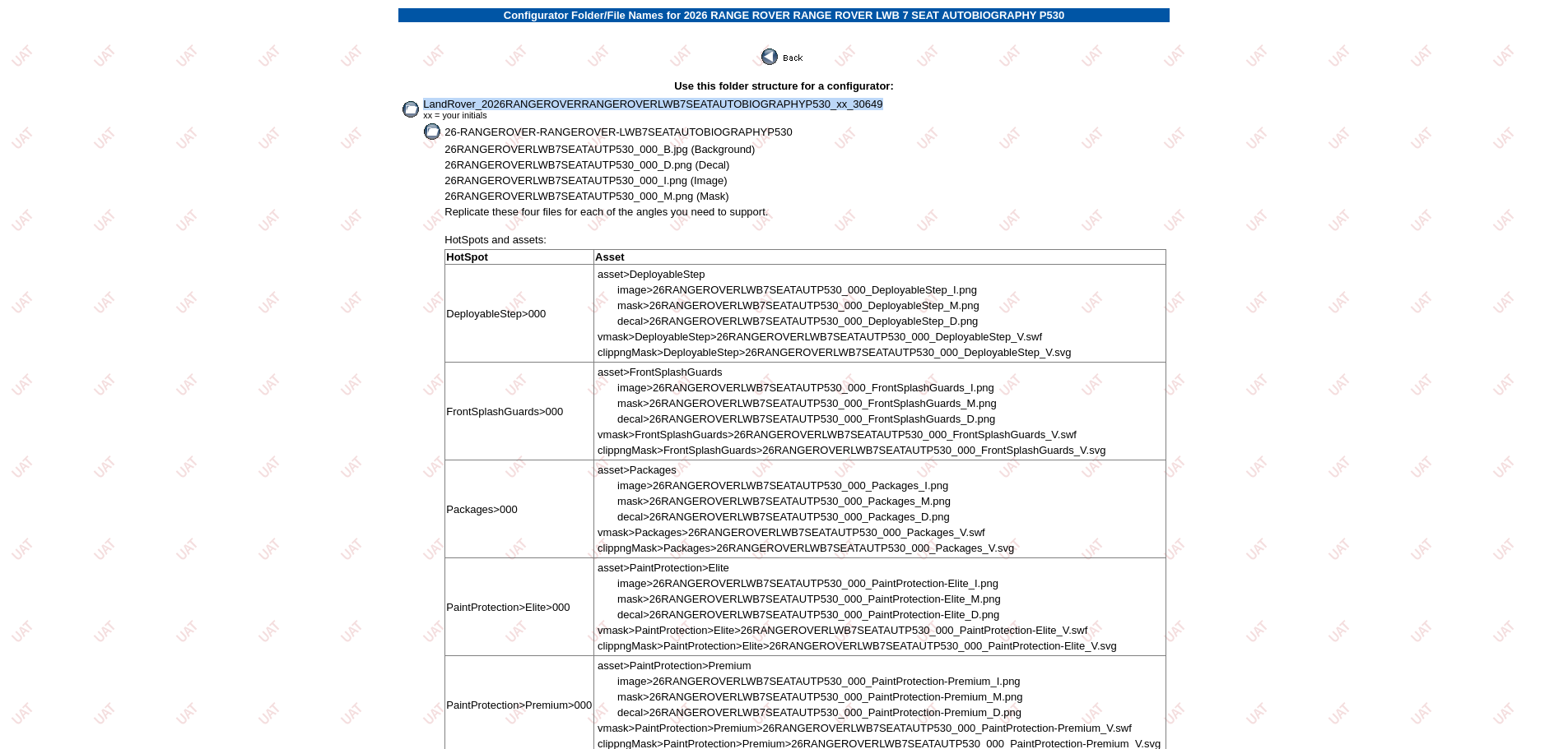
drag, startPoint x: 425, startPoint y: 102, endPoint x: 884, endPoint y: 100, distance: 459.0
click at [884, 100] on td "LandRover_2026RANGEROVERRANGEROVERLWB7SEATAUTOBIOGRAPHYP530_xx_30649 xx = your …" at bounding box center [794, 109] width 744 height 24
copy span "LandRover_2026RANGEROVERRANGEROVERLWB7SEATAUTOBIOGRAPHYP530_xx_30649"
click at [792, 53] on img at bounding box center [783, 57] width 44 height 17
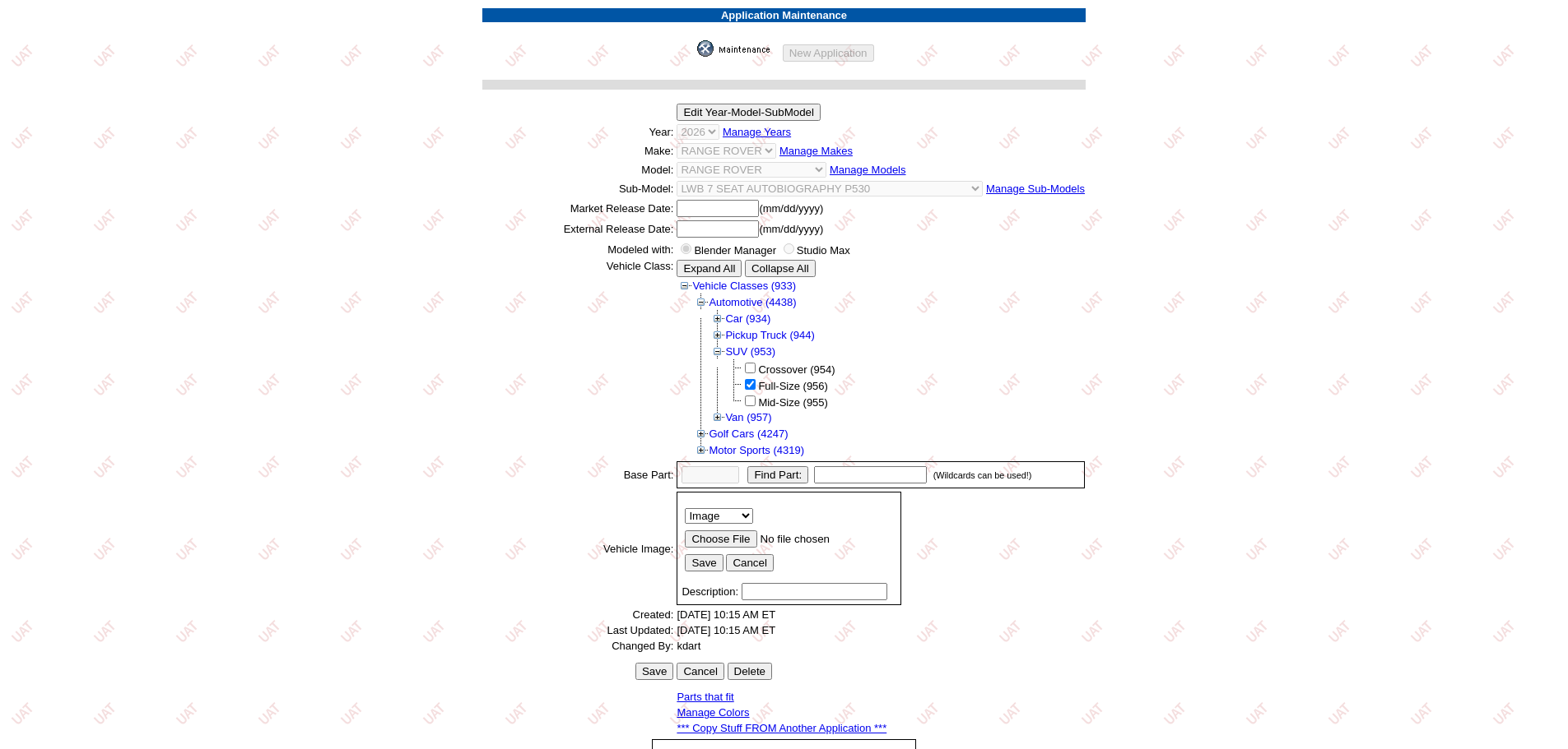
click at [734, 42] on img at bounding box center [738, 48] width 82 height 17
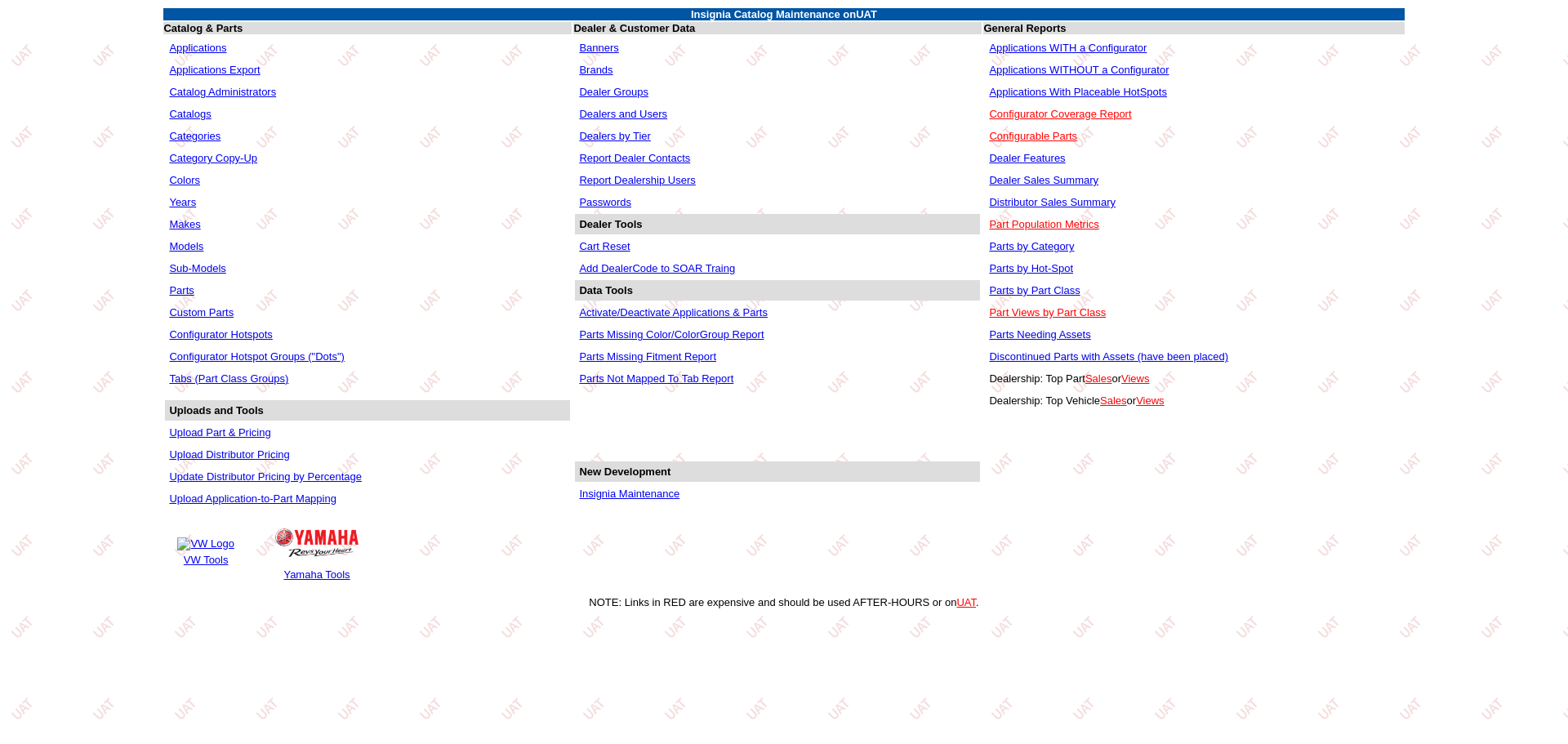
click at [1093, 71] on link "Applications WITHOUT a Configurator" at bounding box center [1078, 69] width 179 height 12
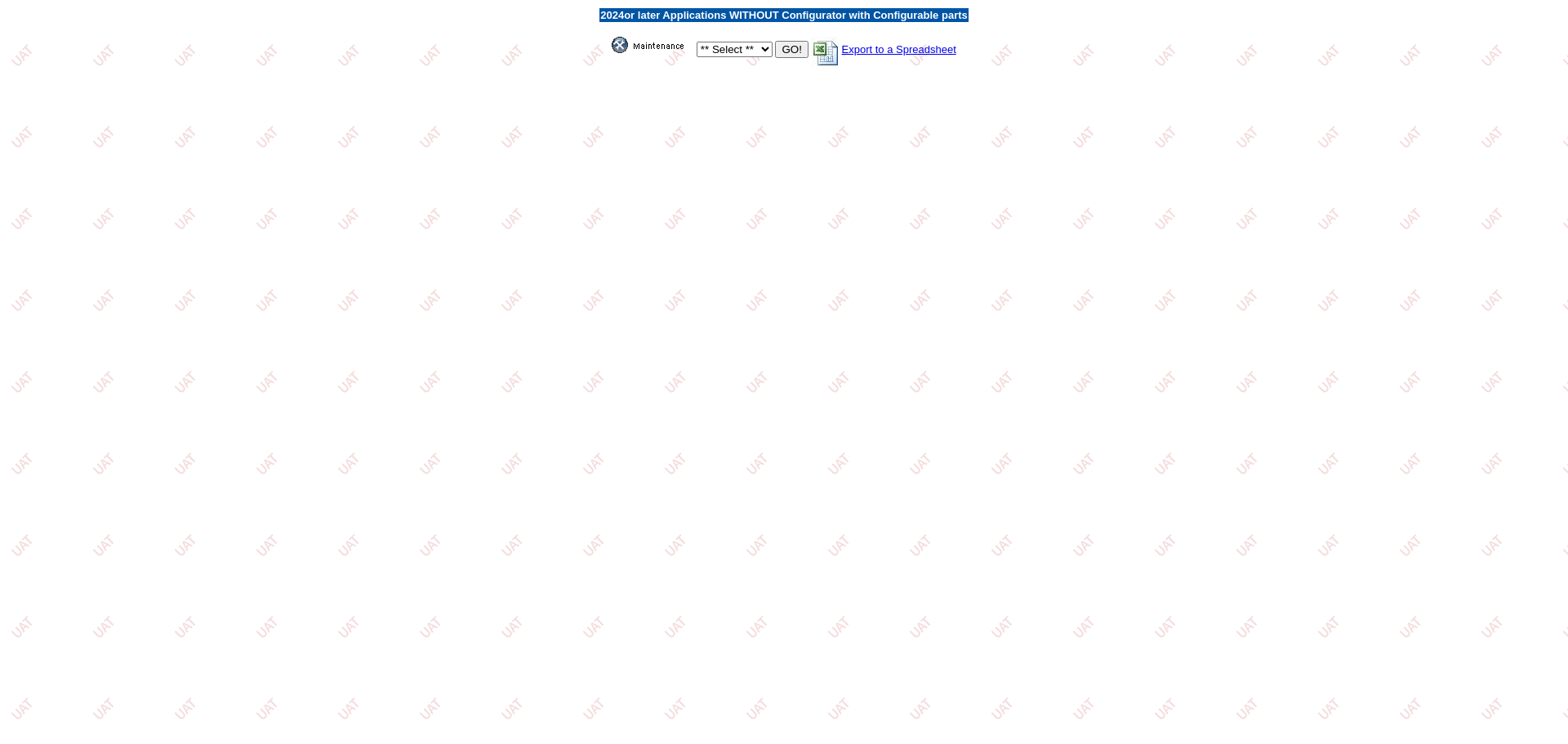
click at [759, 47] on select "** Select ** Acura Alfa Romeo Audi Bentley BMW DoubleTake [PERSON_NAME] Honda H…" at bounding box center [734, 49] width 76 height 16
select select "550"
click at [696, 41] on select "** Select ** Acura Alfa Romeo Audi Bentley BMW DoubleTake [PERSON_NAME] Honda H…" at bounding box center [734, 49] width 76 height 16
click at [794, 50] on input "GO!" at bounding box center [791, 49] width 33 height 17
